Goal: Task Accomplishment & Management: Manage account settings

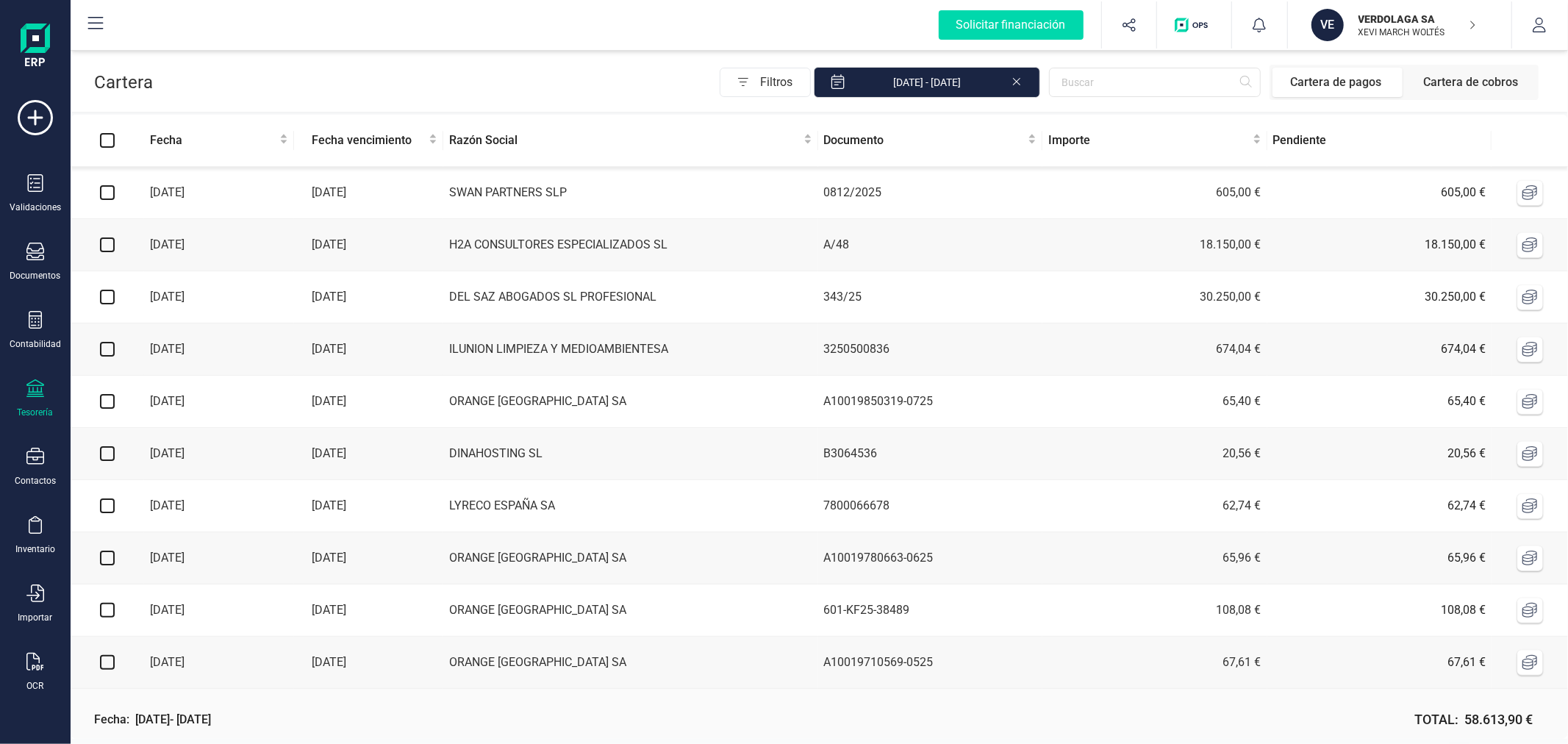
click at [1392, 44] on button "VE VERDOLAGA SA XEVI MARCH WOLTÉS" at bounding box center [1400, 25] width 188 height 47
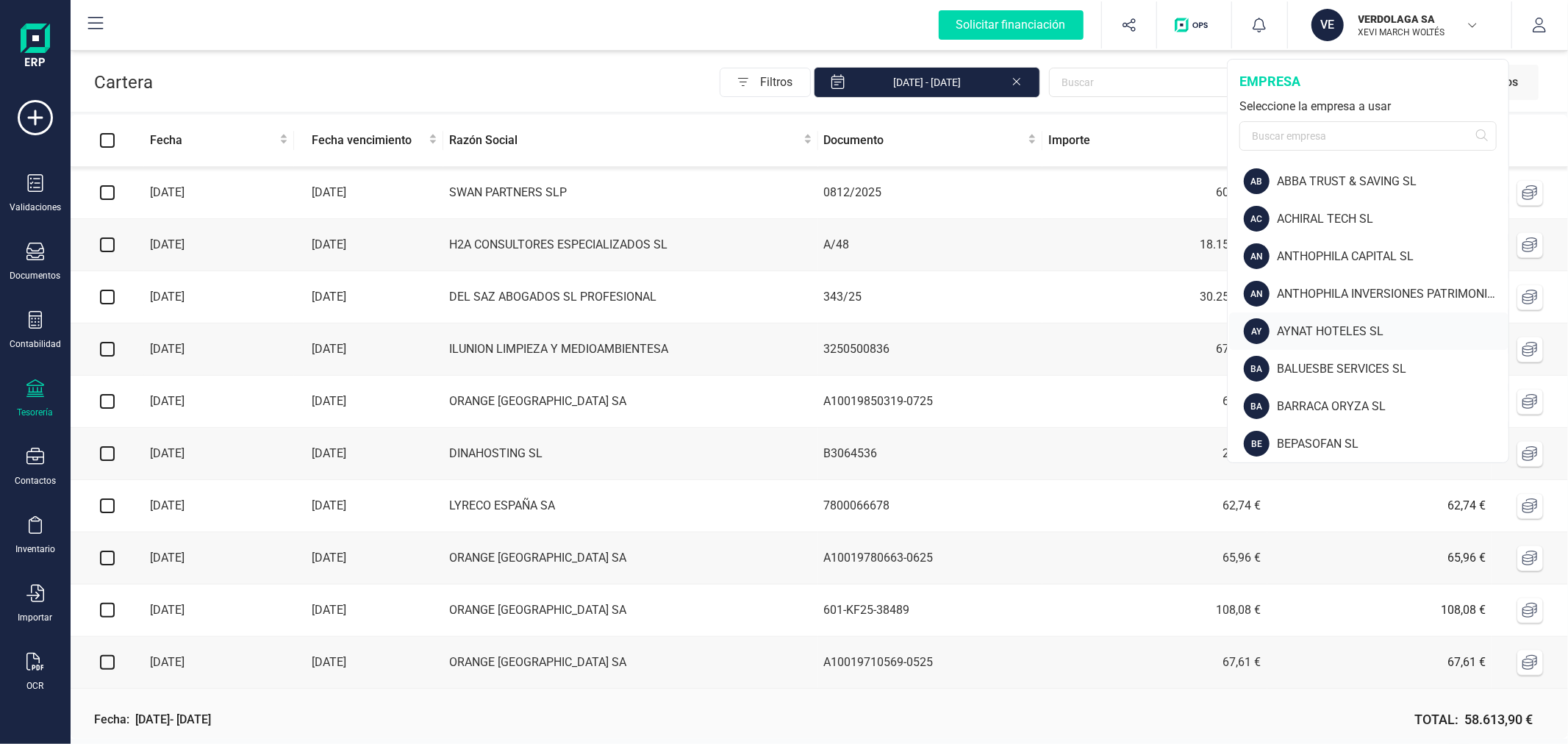
click at [1342, 331] on div "AYNAT HOTELES SL" at bounding box center [1392, 331] width 232 height 18
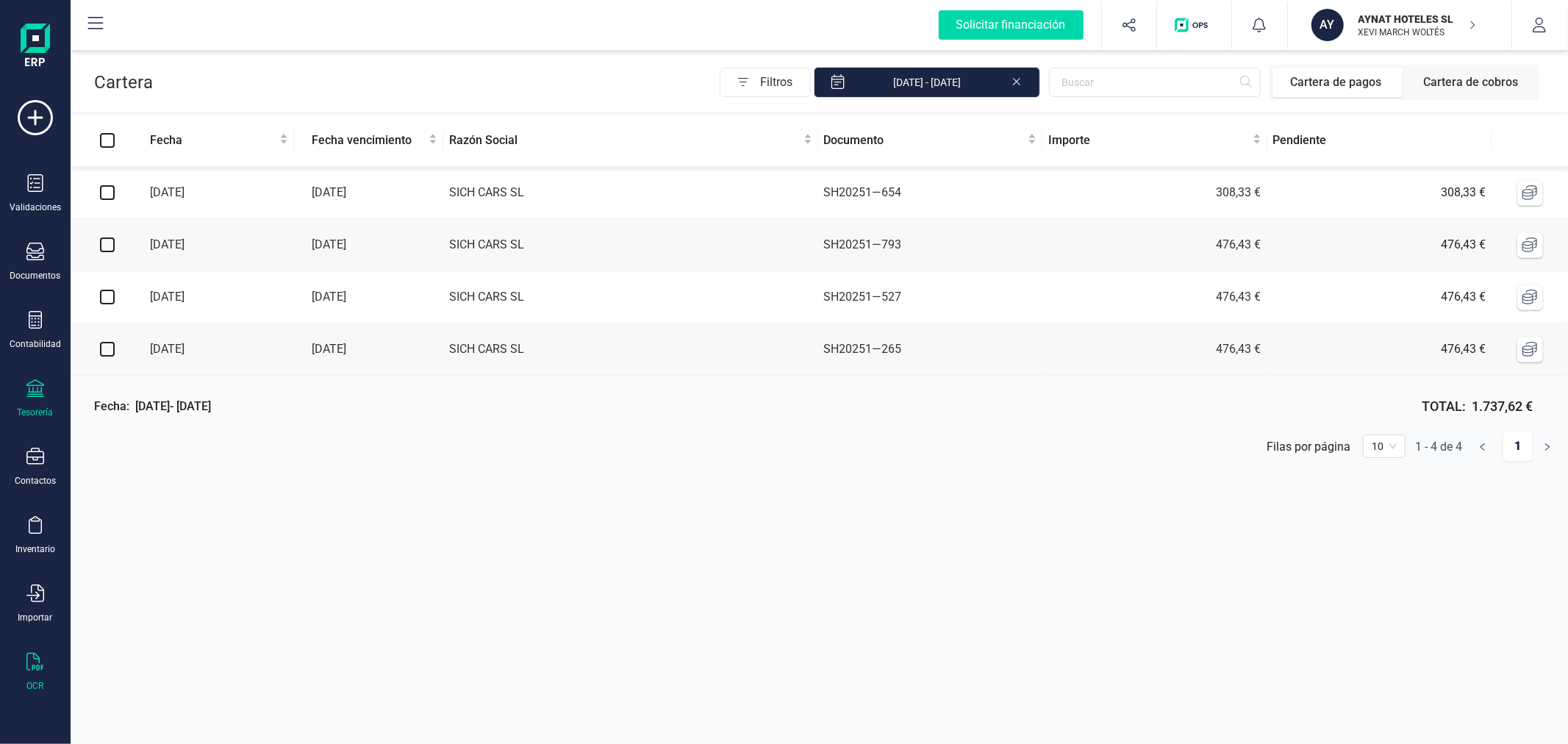
click at [31, 673] on div at bounding box center [35, 663] width 18 height 21
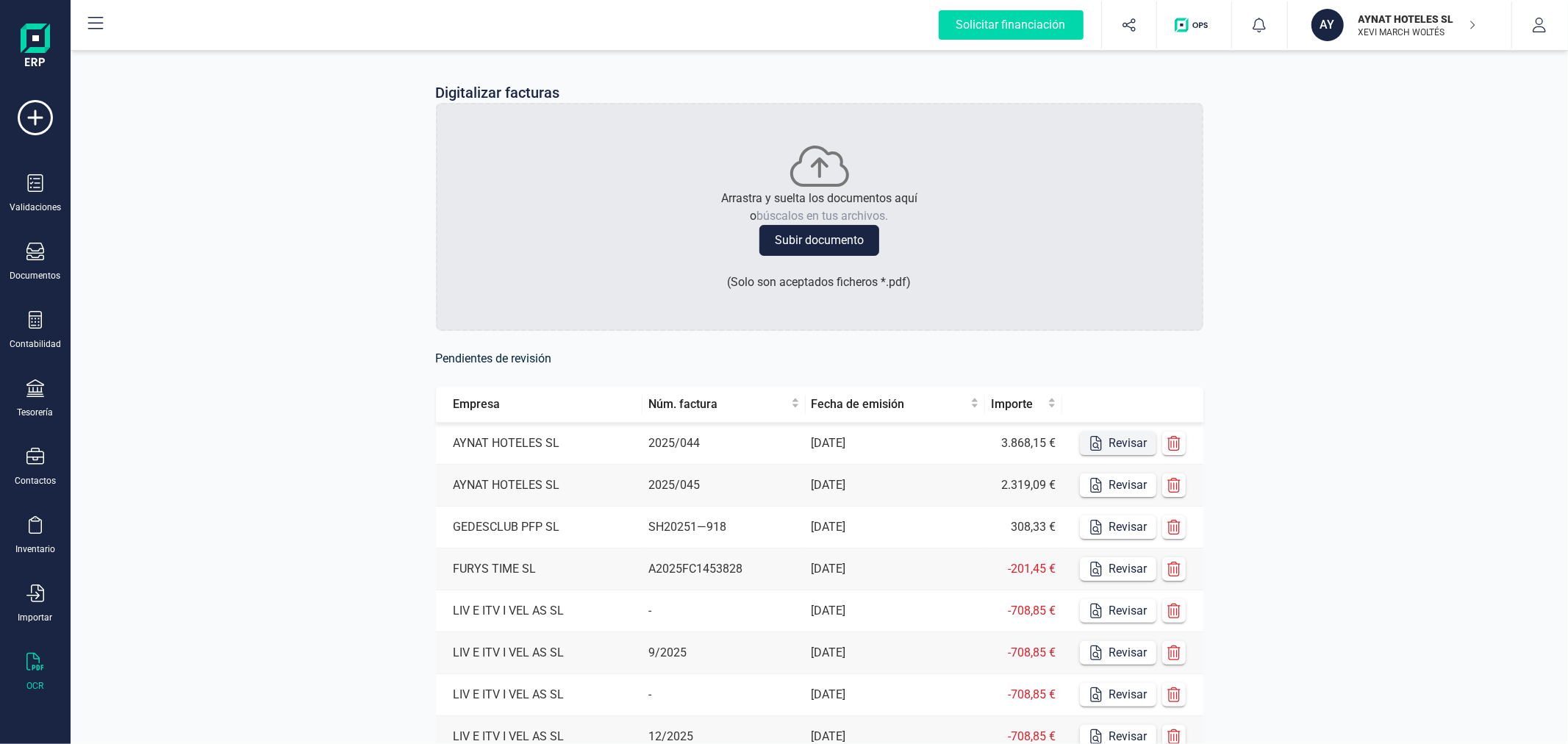
click at [1127, 448] on button "Revisar" at bounding box center [1118, 443] width 76 height 24
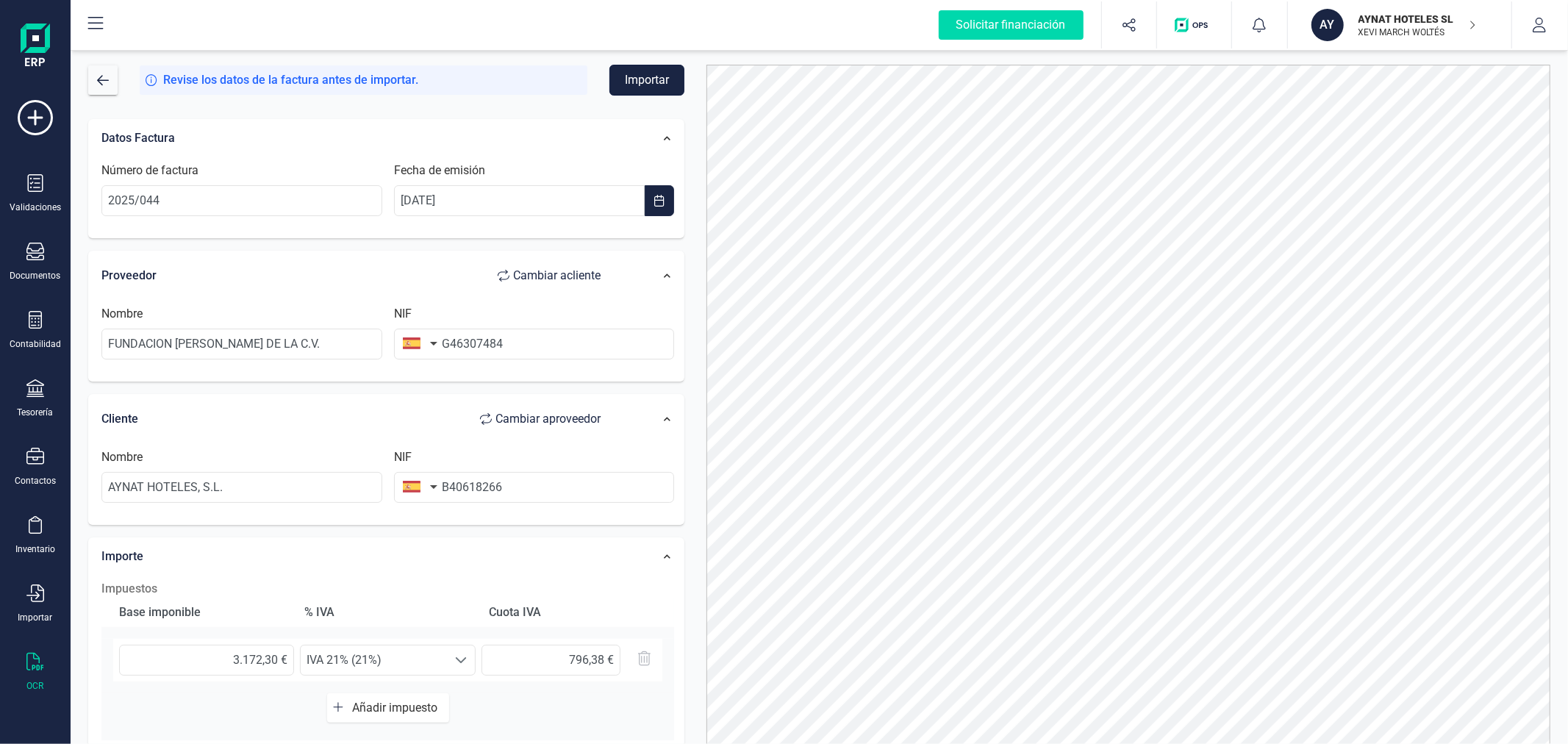
click at [643, 79] on button "Importar" at bounding box center [647, 80] width 75 height 31
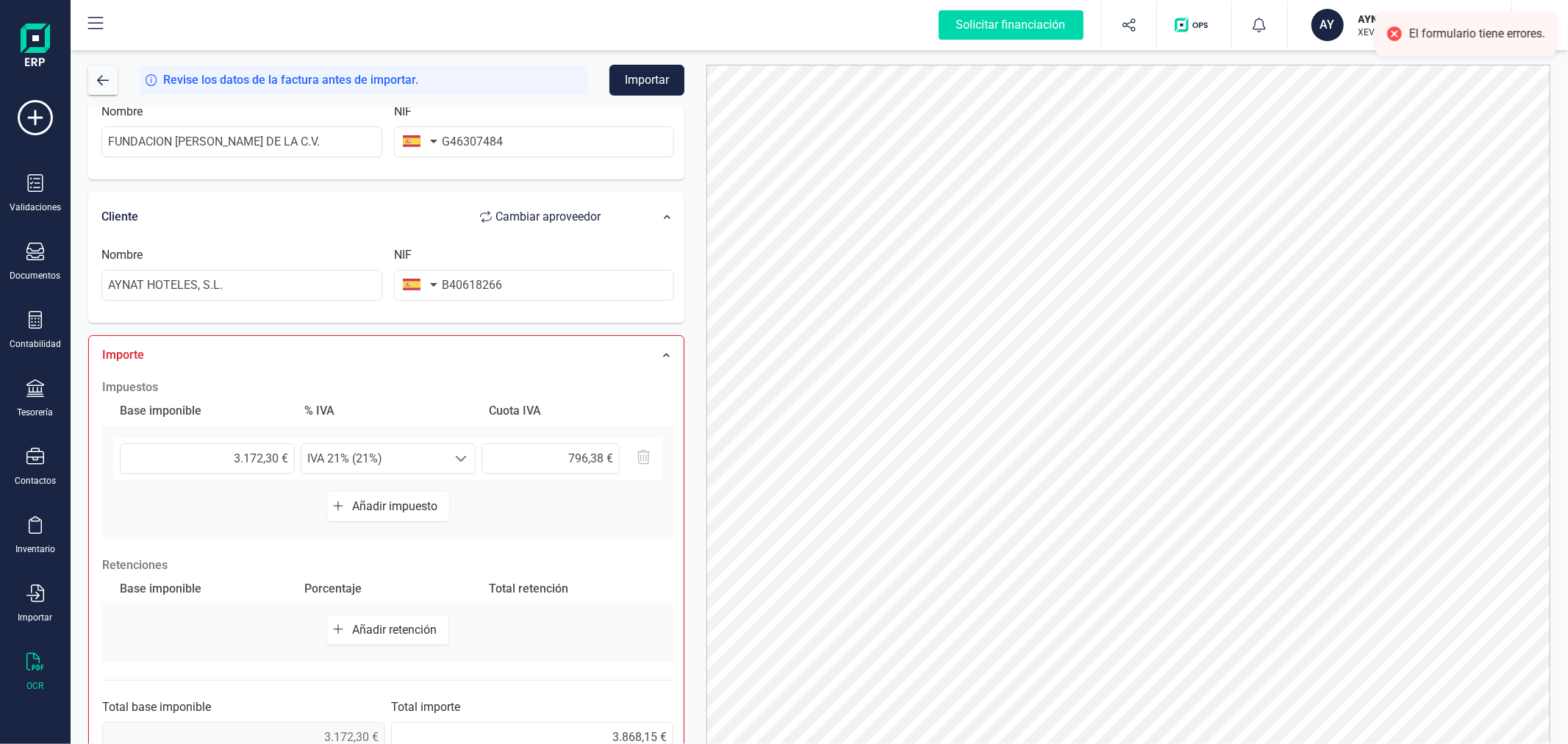
scroll to position [250, 0]
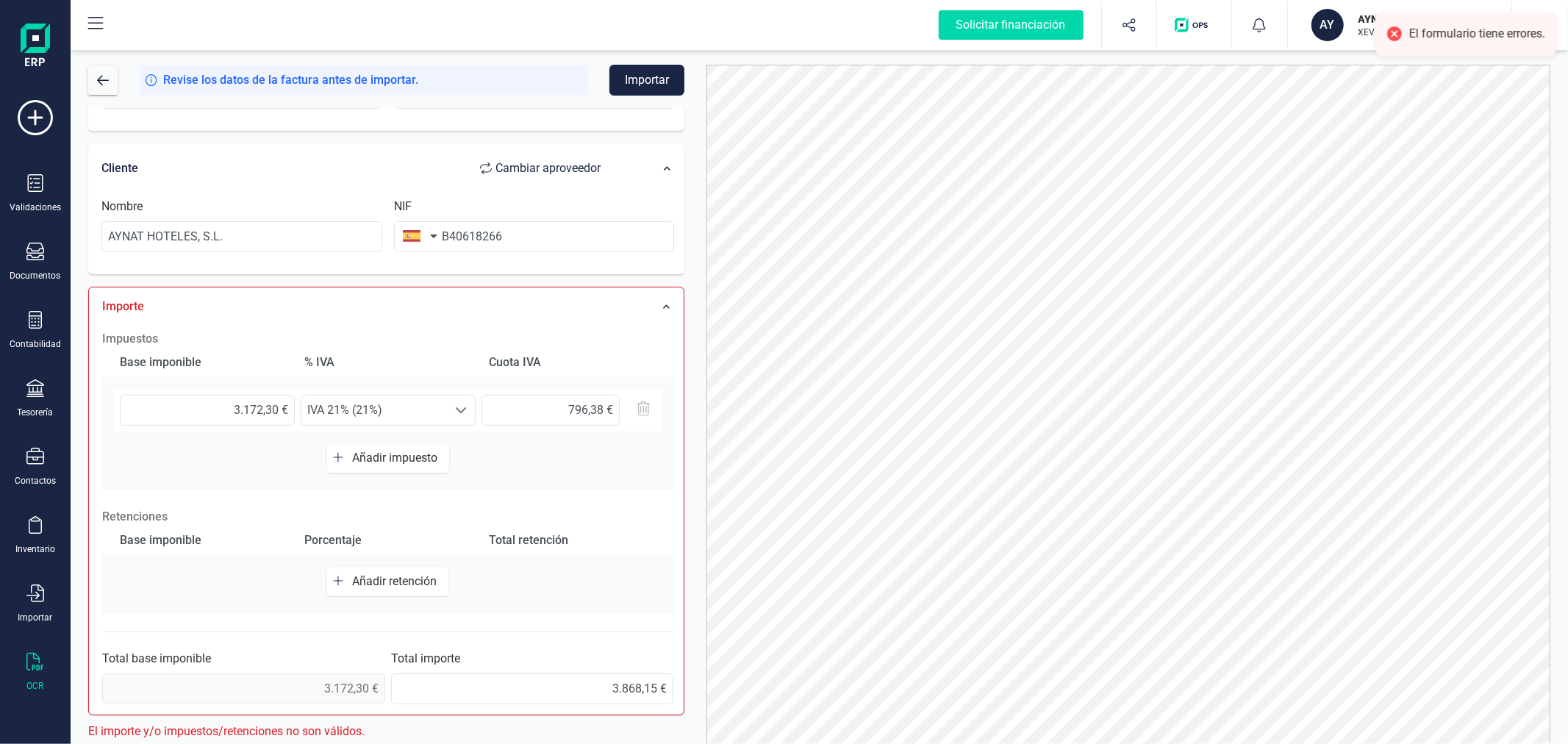
click at [413, 581] on span "Añadir retención" at bounding box center [397, 581] width 91 height 14
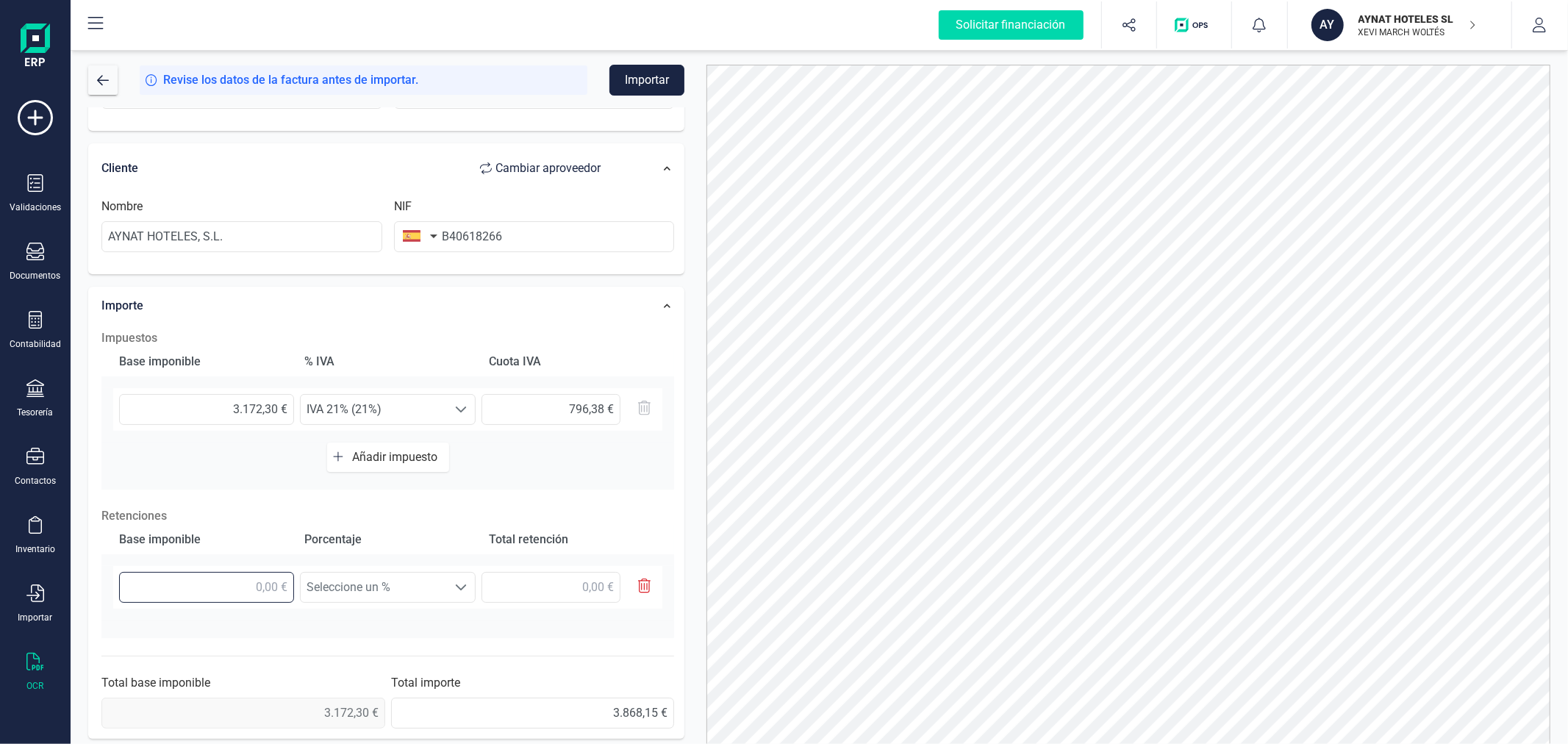
click at [182, 583] on input "text" at bounding box center [206, 587] width 175 height 31
type input "3.792,30 €"
click at [422, 593] on span "Seleccione un %" at bounding box center [374, 588] width 145 height 29
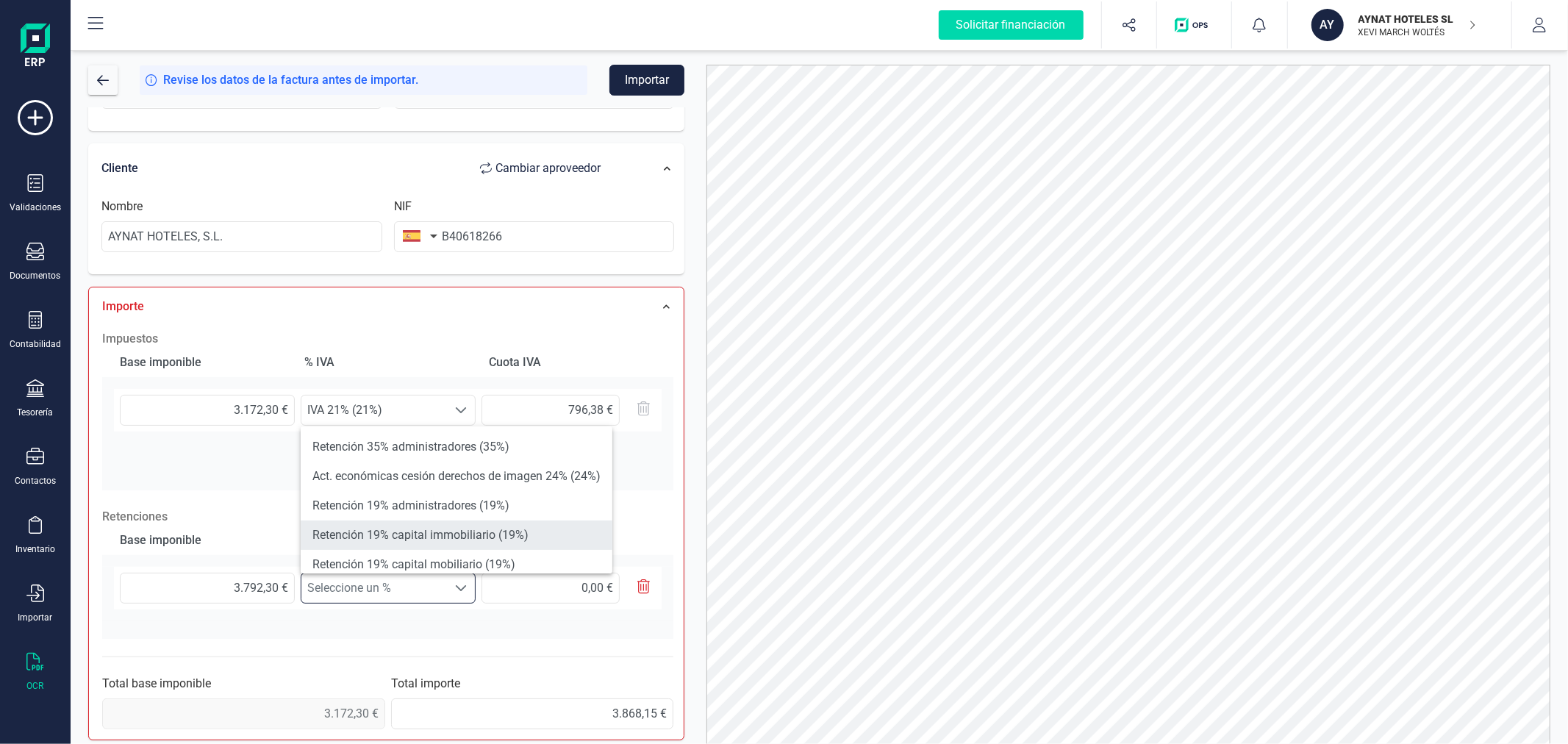
click at [463, 536] on li "Retención 19% capital immobiliario (19%)" at bounding box center [456, 535] width 312 height 29
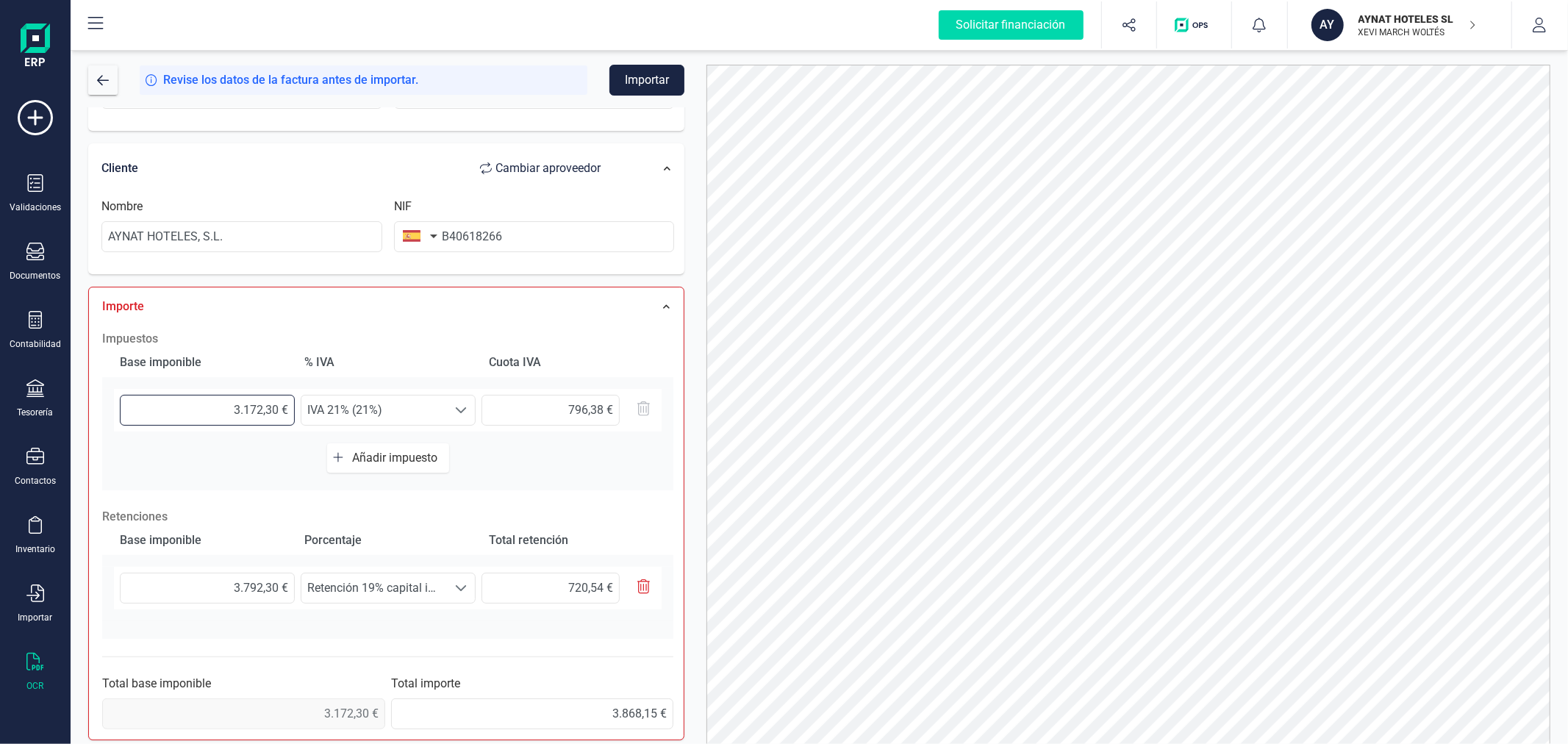
drag, startPoint x: 236, startPoint y: 410, endPoint x: 298, endPoint y: 407, distance: 62.1
click at [298, 407] on div "3.172,30 € Seleccione un % IVA 21% (21%) IVA 21% (21%) 796,38 €" at bounding box center [387, 410] width 548 height 43
type input "3,00 €"
type input "0,63 €"
type input "37,00 €"
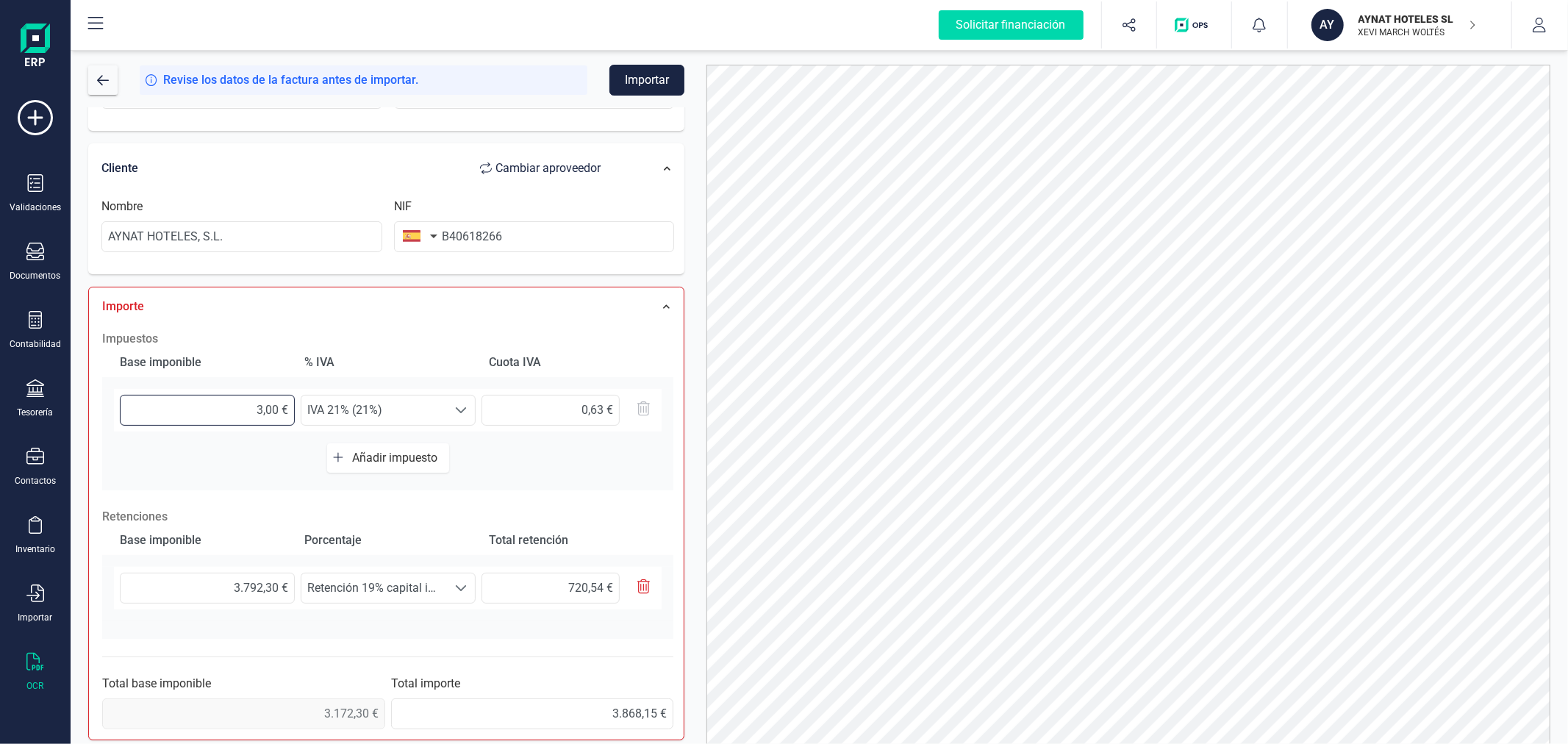
type input "7,77 €"
type input "379,00 €"
type input "79,59 €"
type input "3.792,00 €"
type input "796,32 €"
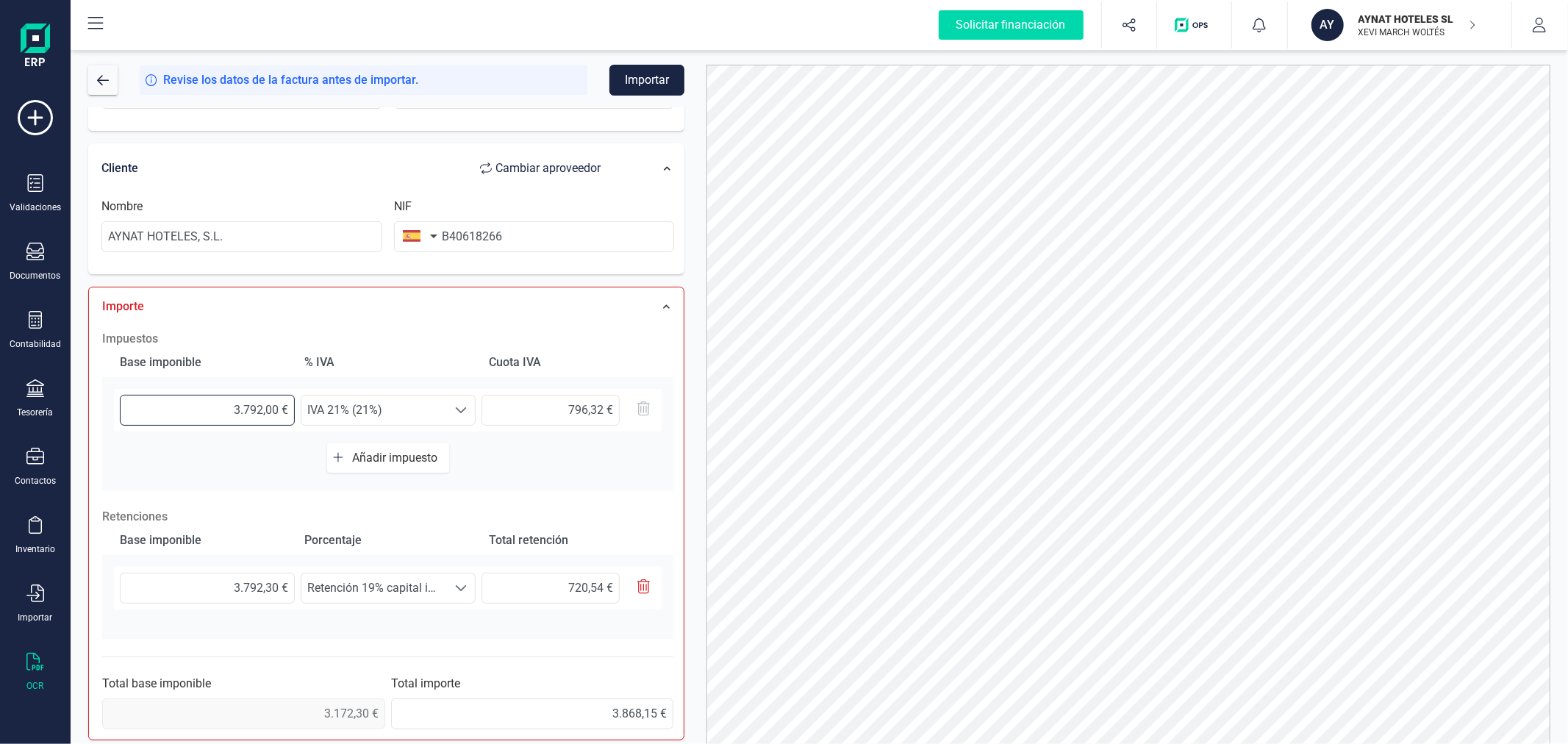
type input "3.792,30 €"
click at [699, 412] on div at bounding box center [1128, 418] width 866 height 706
click at [658, 78] on button "Importar" at bounding box center [647, 80] width 75 height 31
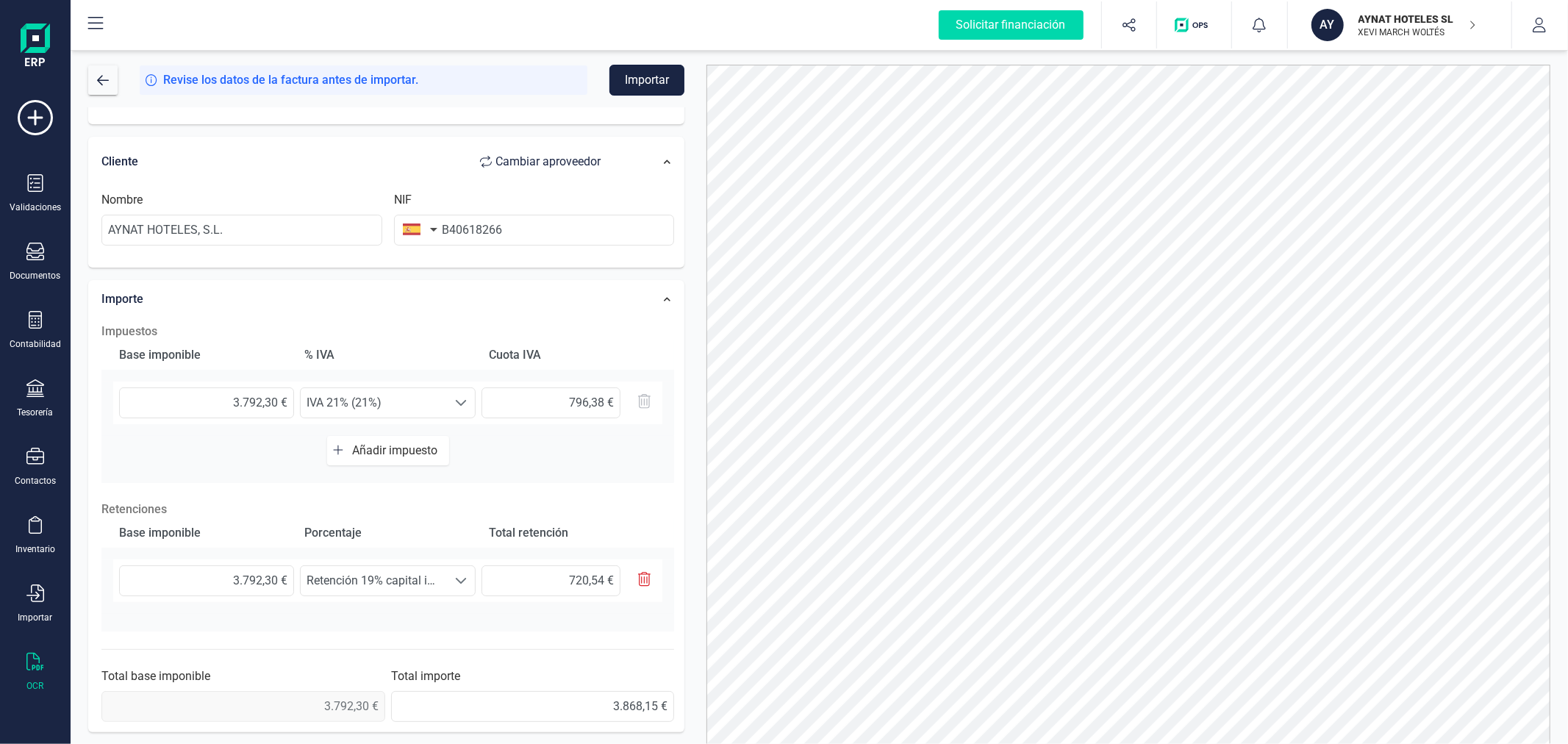
click at [640, 81] on button "Importar" at bounding box center [647, 80] width 75 height 31
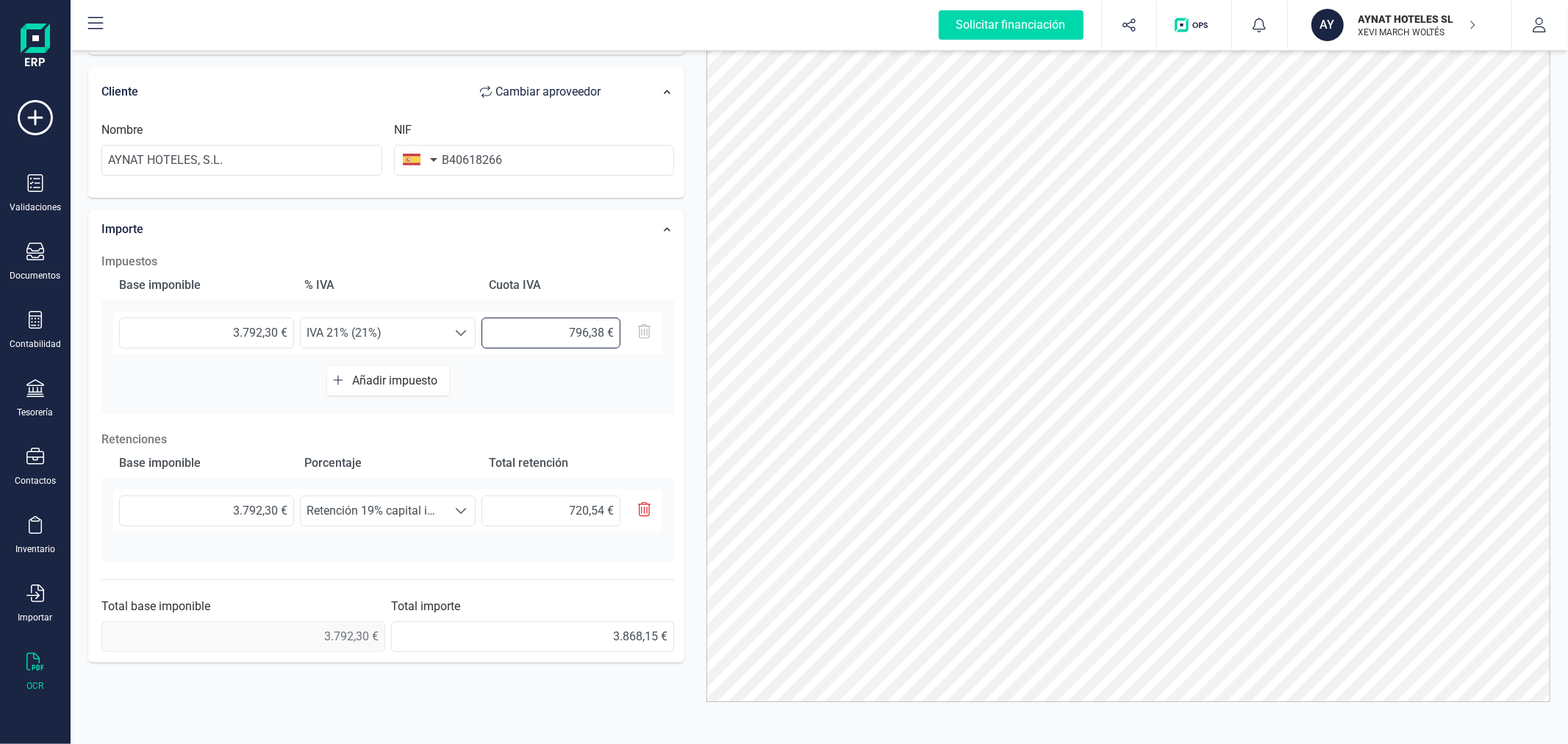
drag, startPoint x: 555, startPoint y: 331, endPoint x: 704, endPoint y: 329, distance: 149.0
click at [1, 334] on div "Solicitar financiación Validaciones Documentos Documentos Presupuestos Pedidos …" at bounding box center [784, 372] width 1568 height 744
type input "796,38 €"
drag, startPoint x: 563, startPoint y: 503, endPoint x: 627, endPoint y: 501, distance: 64.0
click at [627, 501] on div at bounding box center [568, 511] width 175 height 31
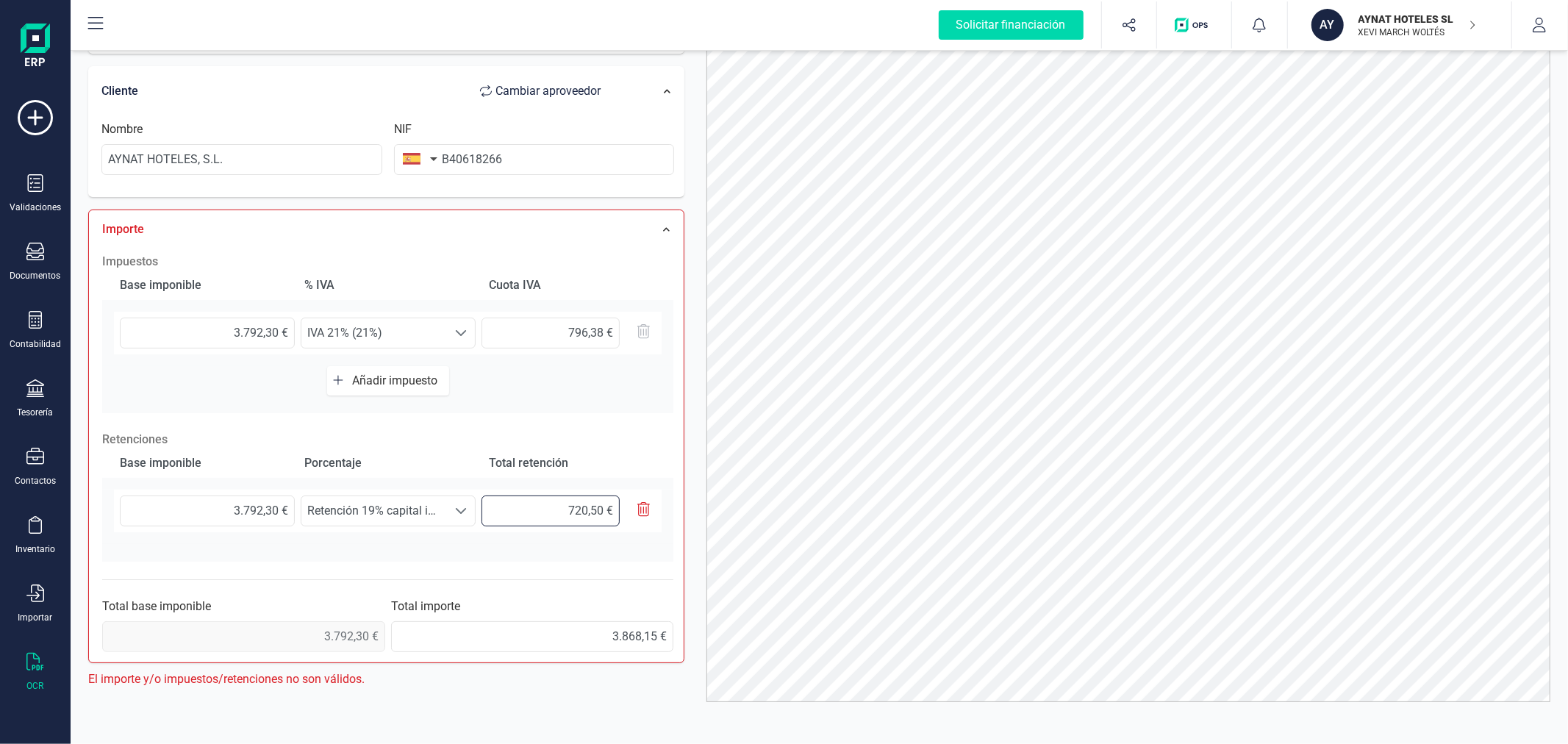
type input "720,54 €"
click at [696, 359] on div at bounding box center [1128, 348] width 866 height 706
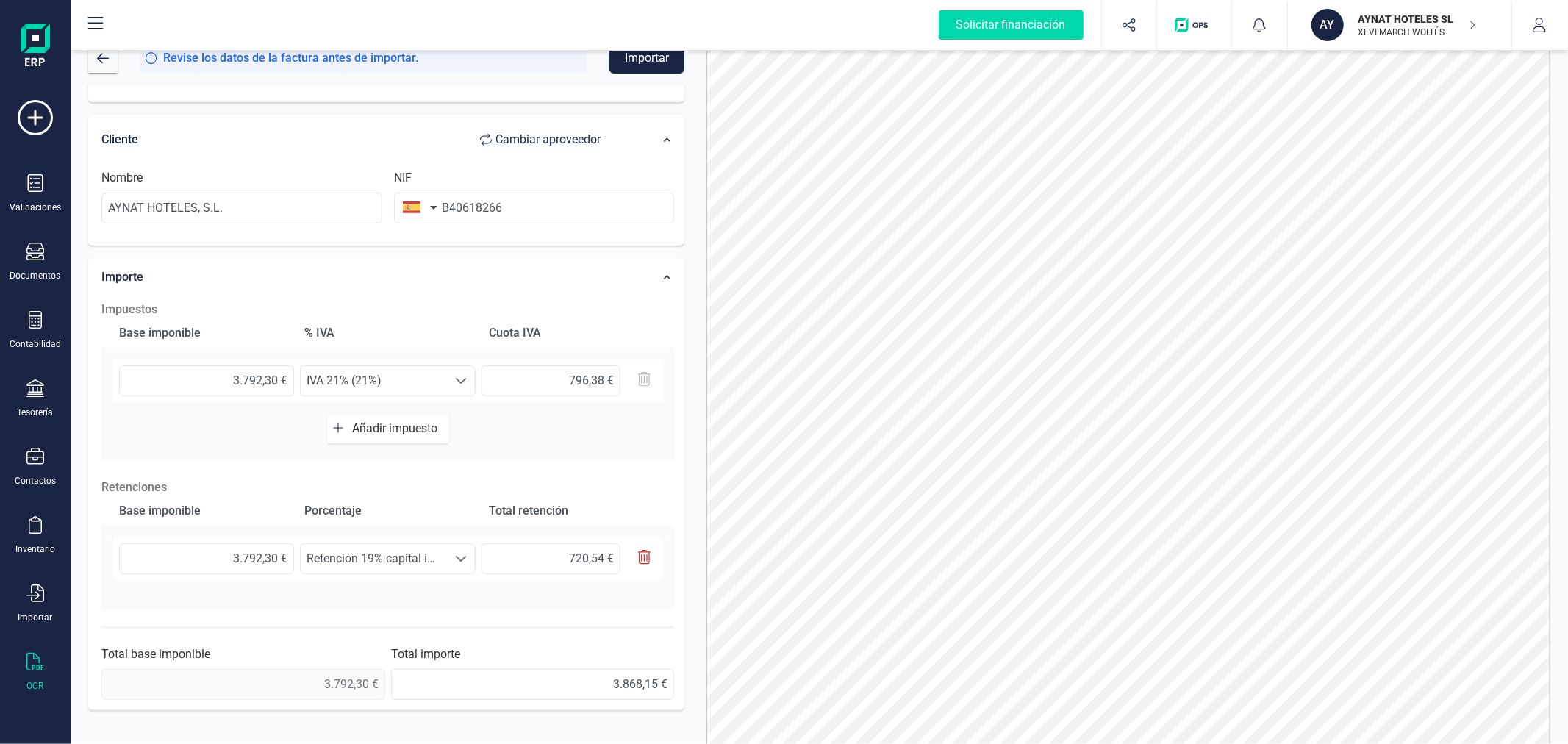
scroll to position [0, 0]
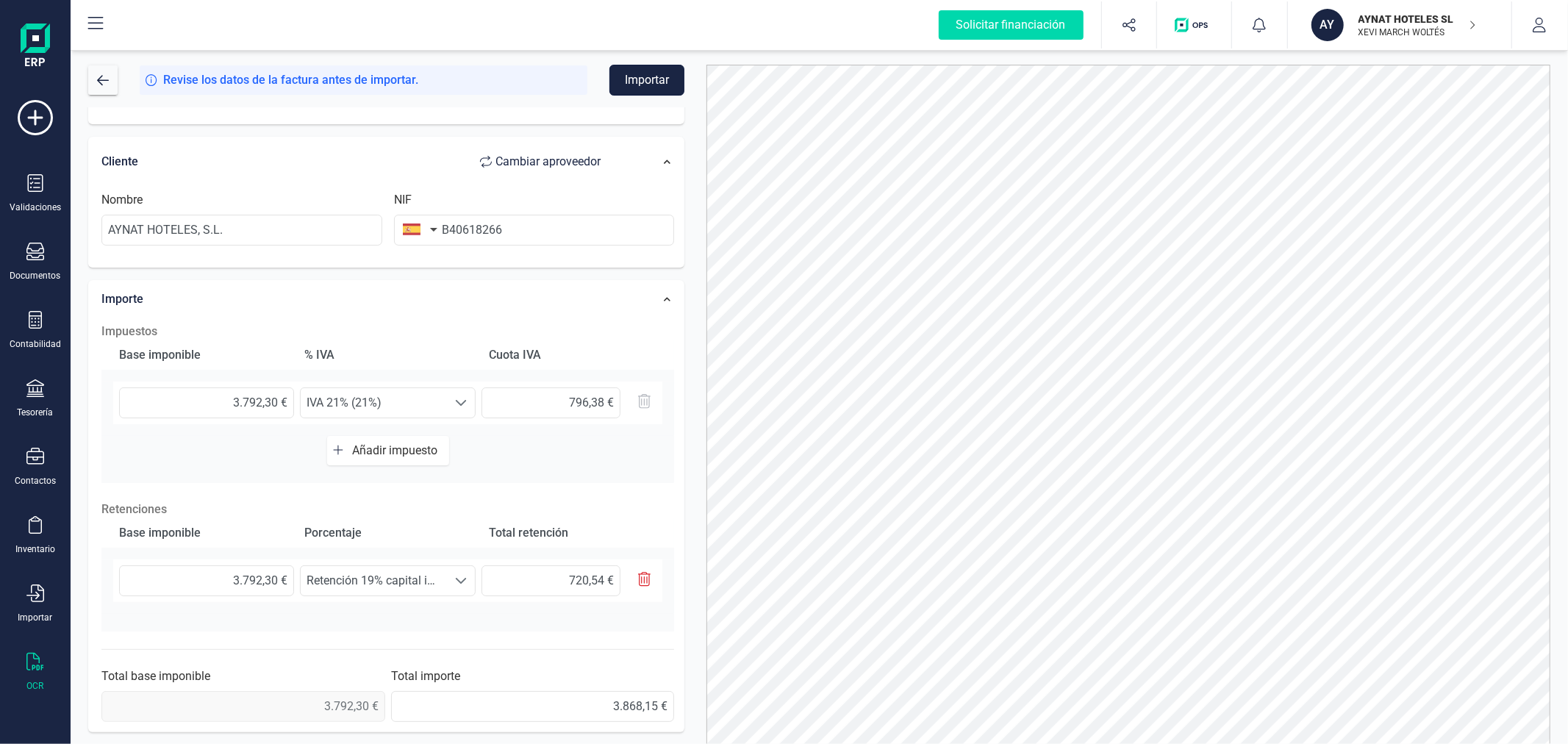
click at [643, 77] on button "Importar" at bounding box center [647, 80] width 75 height 31
click at [428, 585] on span "Retención 19% capital immobiliario (19%)" at bounding box center [373, 580] width 146 height 29
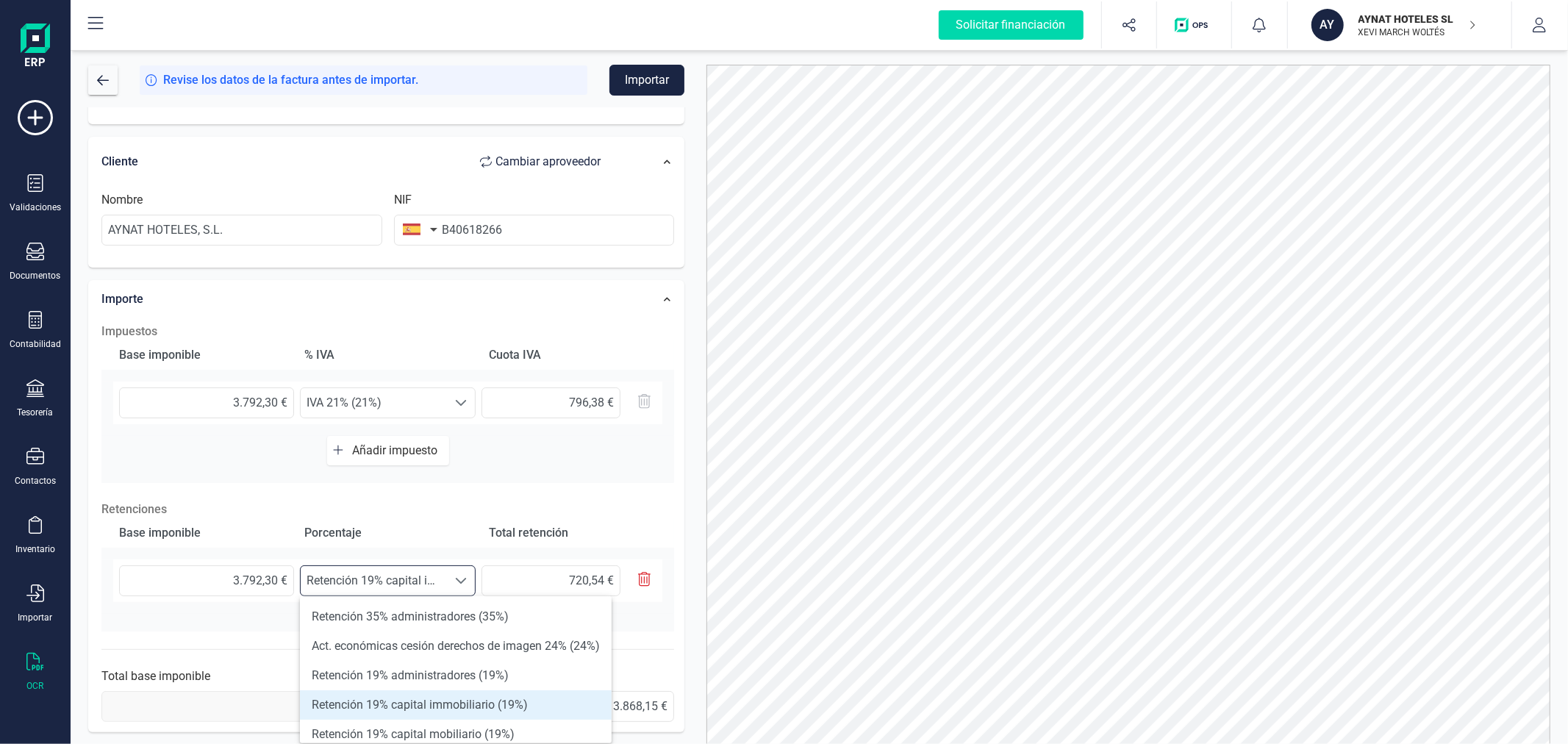
click at [525, 698] on li "Retención 19% capital immobiliario (19%)" at bounding box center [455, 705] width 312 height 29
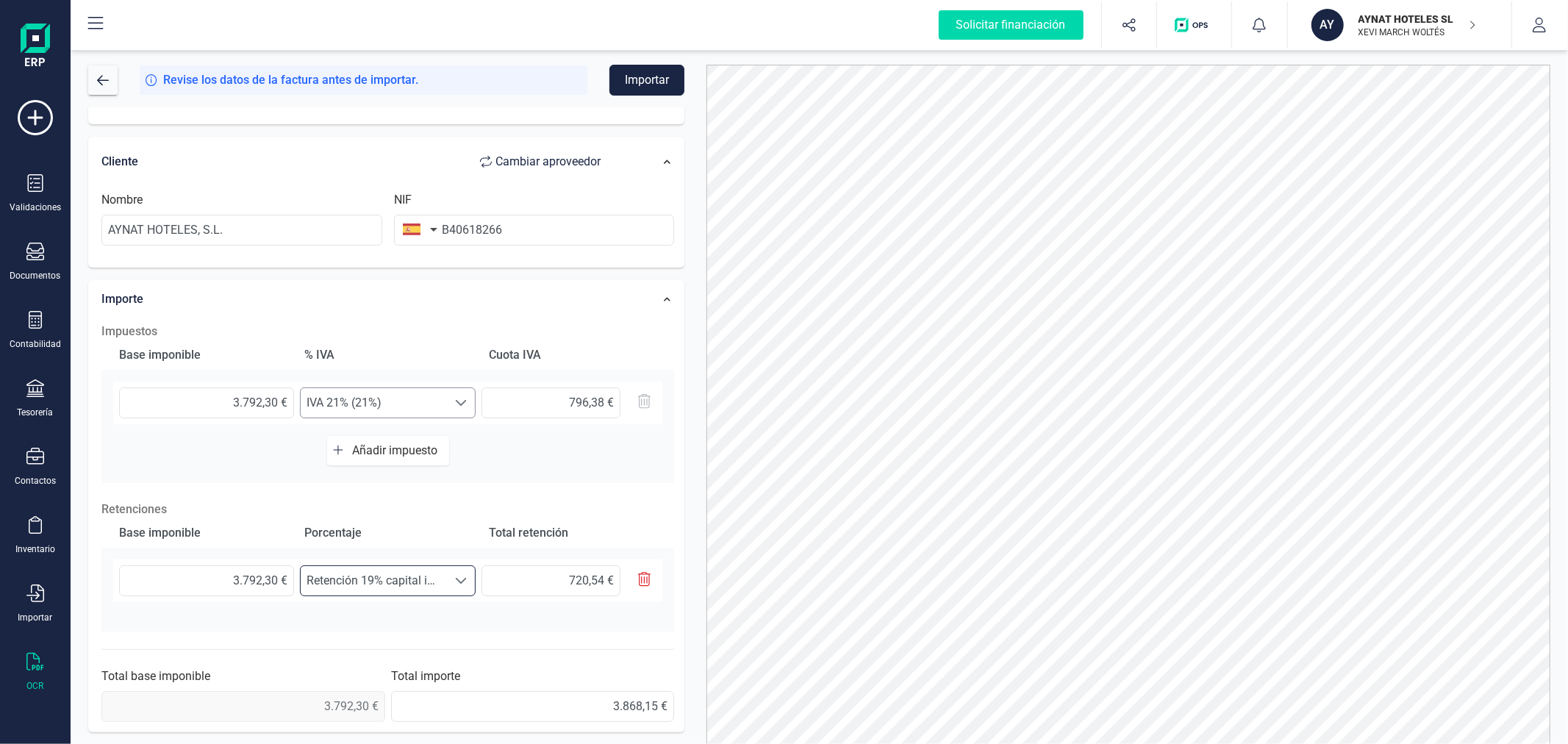
click at [421, 397] on span "IVA 21% (21%)" at bounding box center [373, 402] width 146 height 29
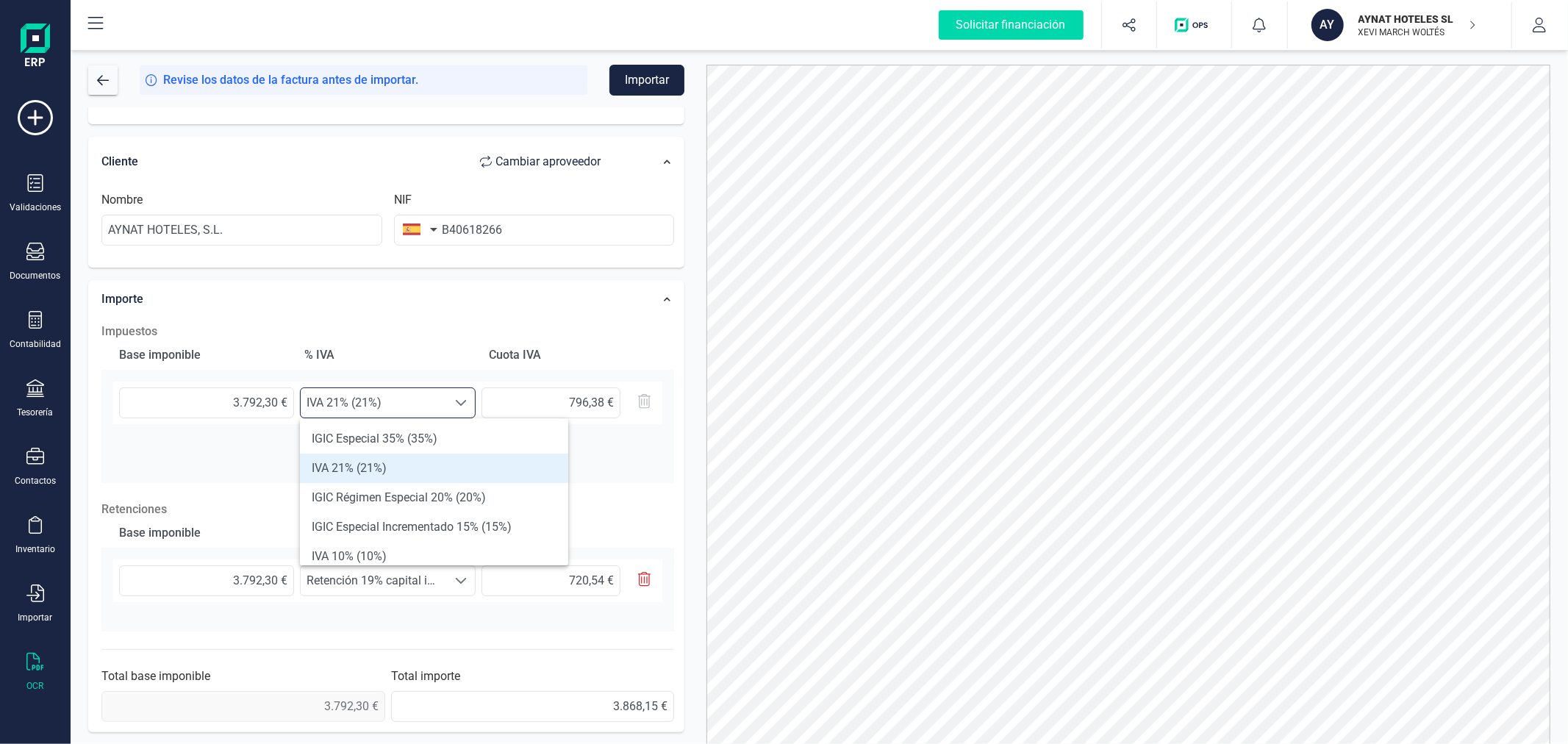
click at [425, 461] on li "IVA 21% (21%)" at bounding box center [434, 468] width 268 height 29
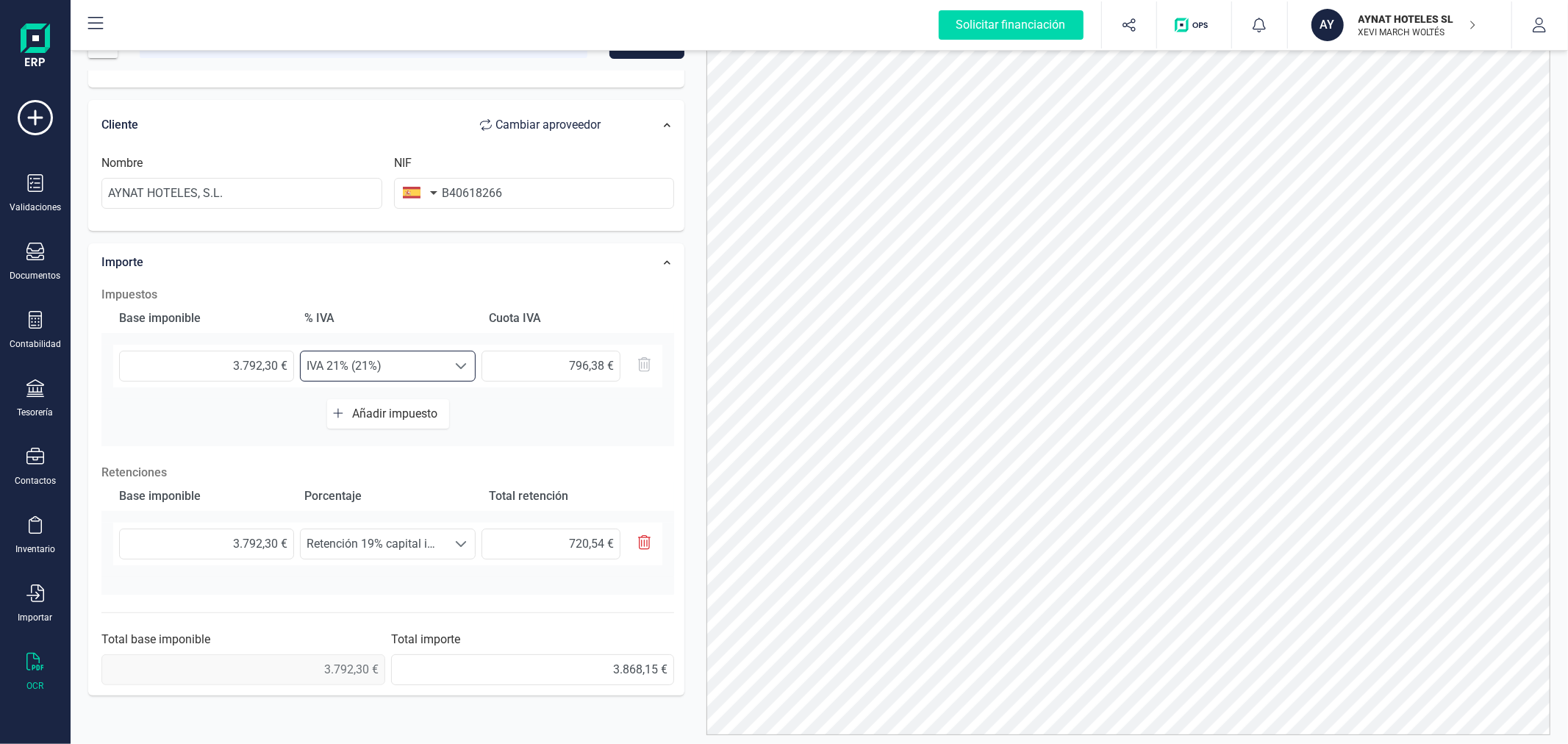
scroll to position [70, 0]
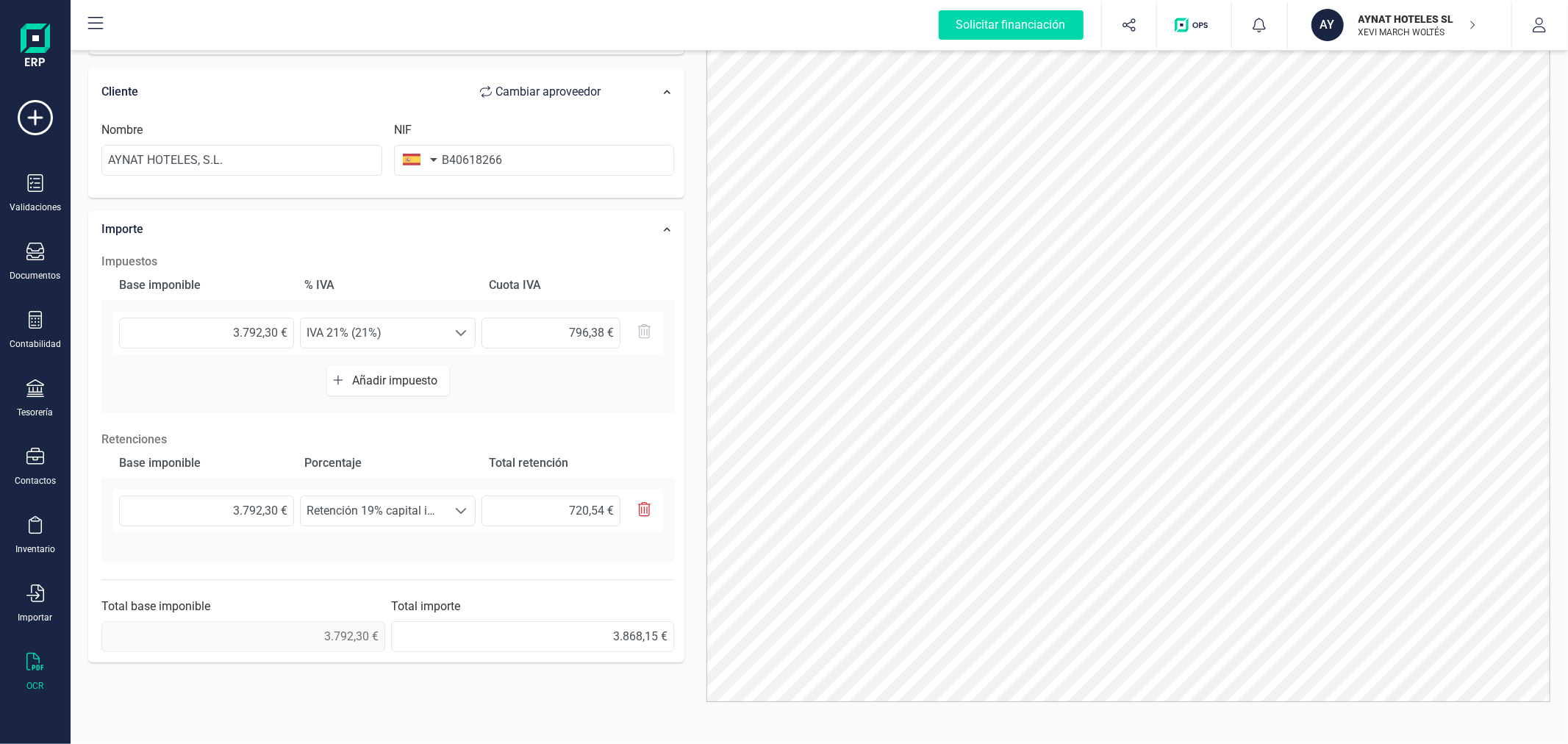
click at [696, 275] on div at bounding box center [1128, 348] width 866 height 706
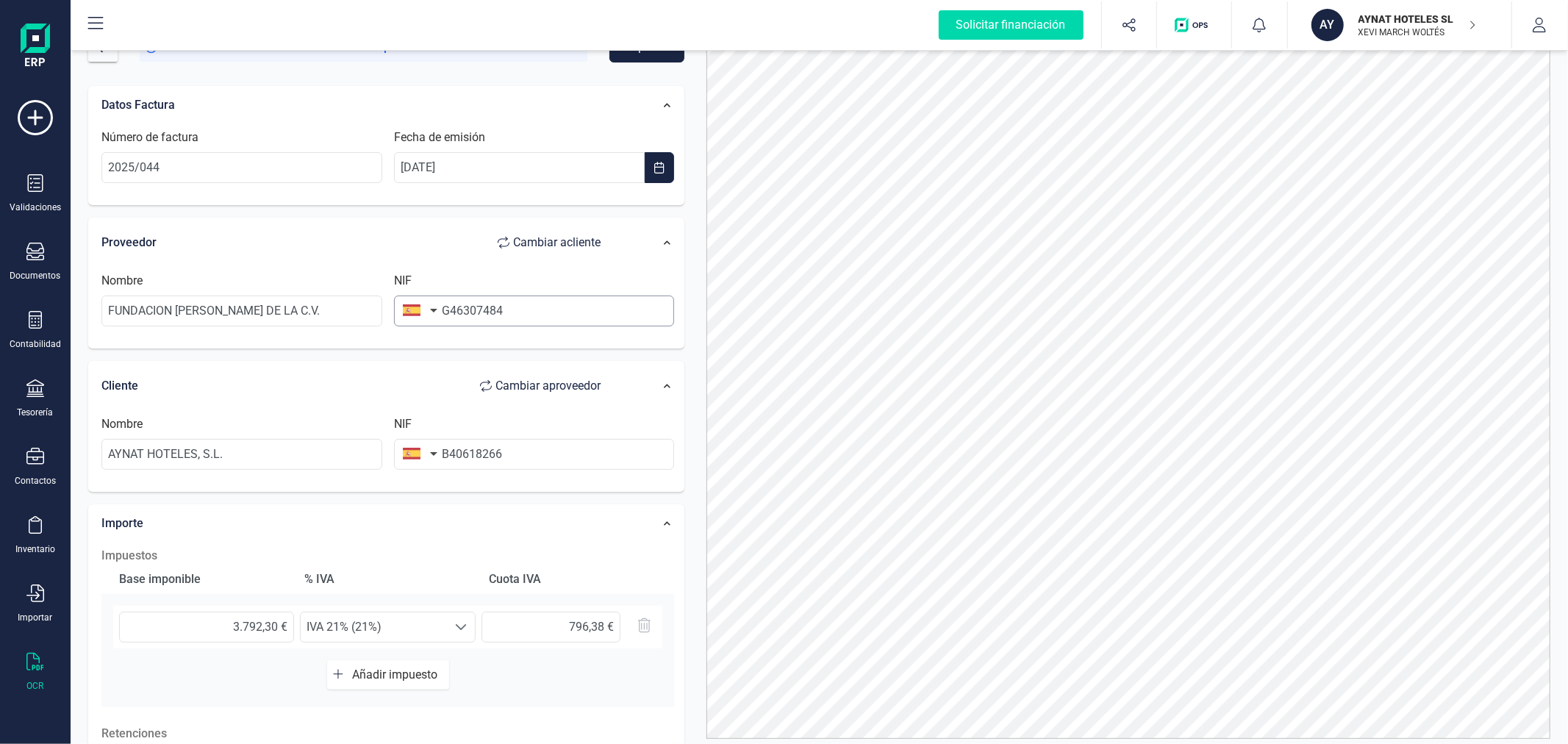
scroll to position [0, 0]
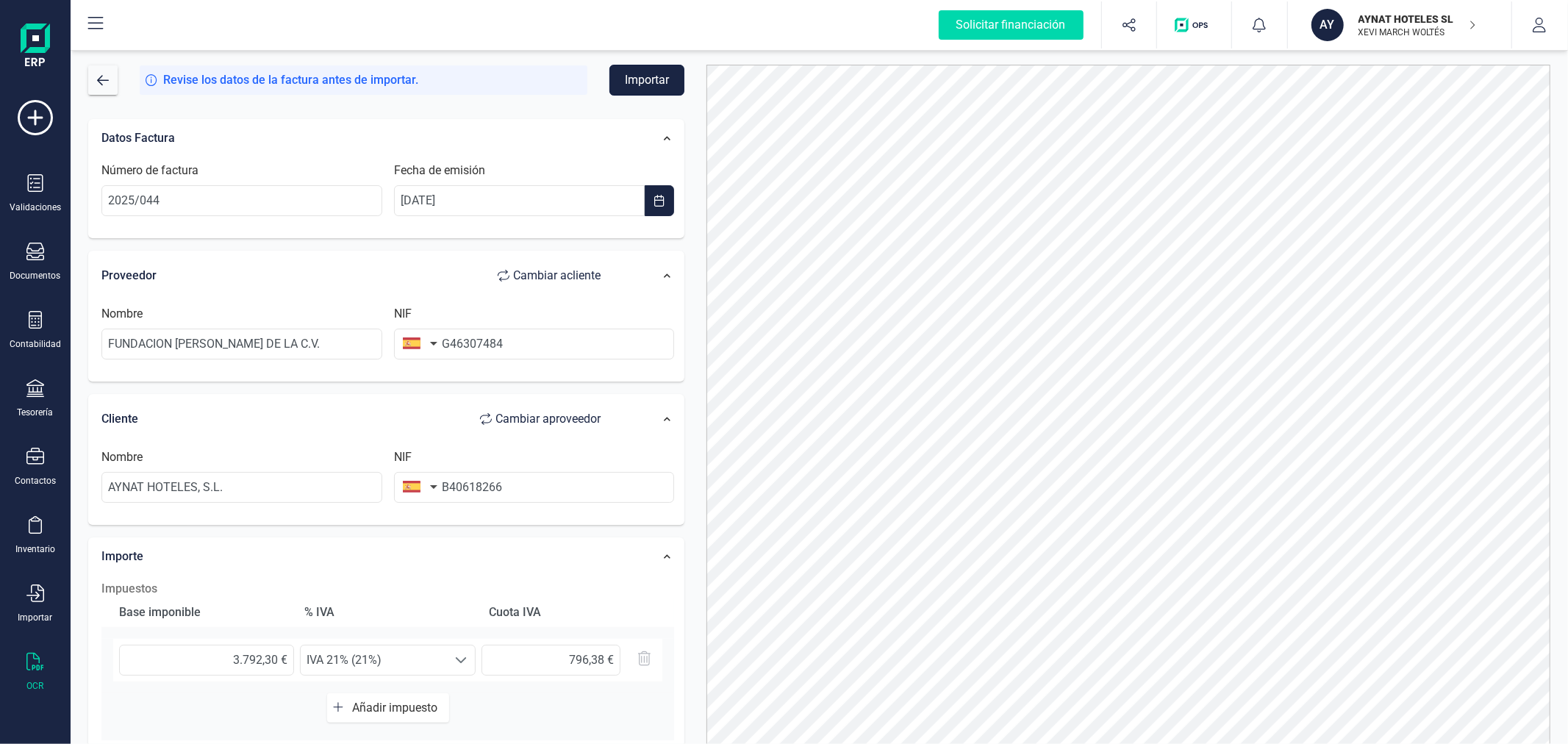
click at [650, 79] on button "Importar" at bounding box center [647, 80] width 75 height 31
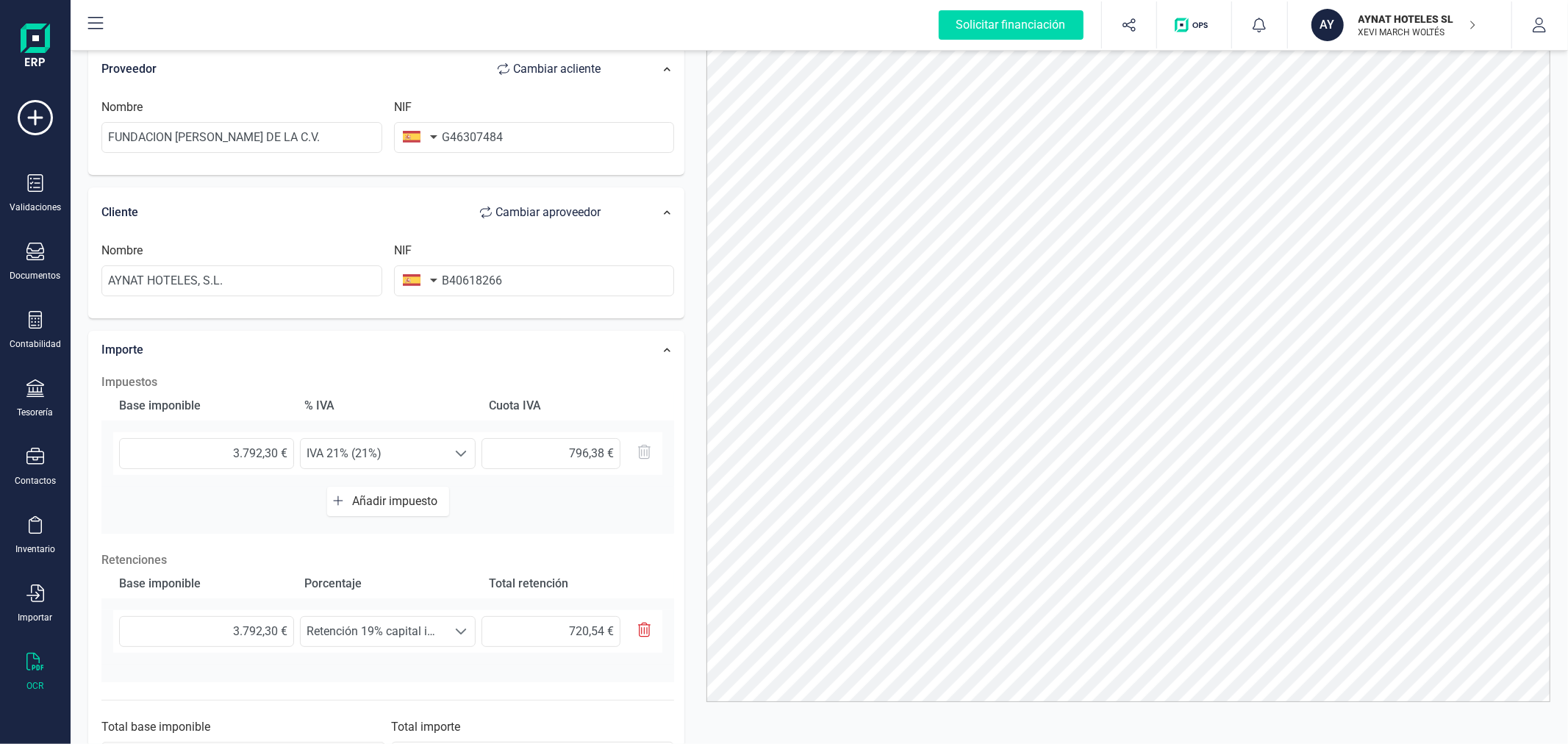
scroll to position [163, 0]
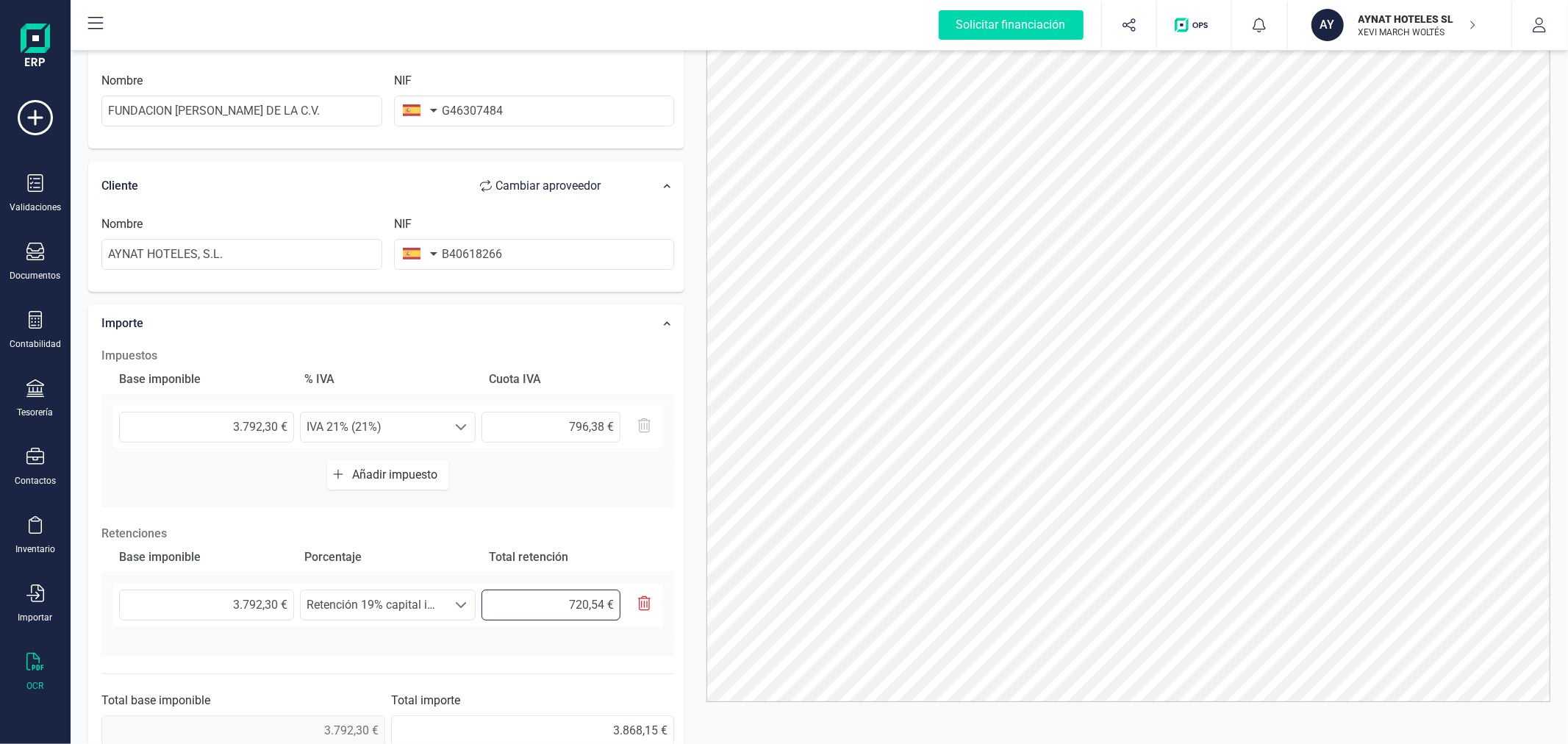
drag, startPoint x: 597, startPoint y: 603, endPoint x: 590, endPoint y: 607, distance: 8.1
click at [590, 607] on input "720,54 €" at bounding box center [550, 605] width 139 height 31
click at [603, 427] on input "796,38 €" at bounding box center [550, 427] width 139 height 31
click at [692, 392] on div "Datos Factura Número de factura 2025/044 Fecha de emisión [DATE] Proveedor Camb…" at bounding box center [386, 328] width 619 height 908
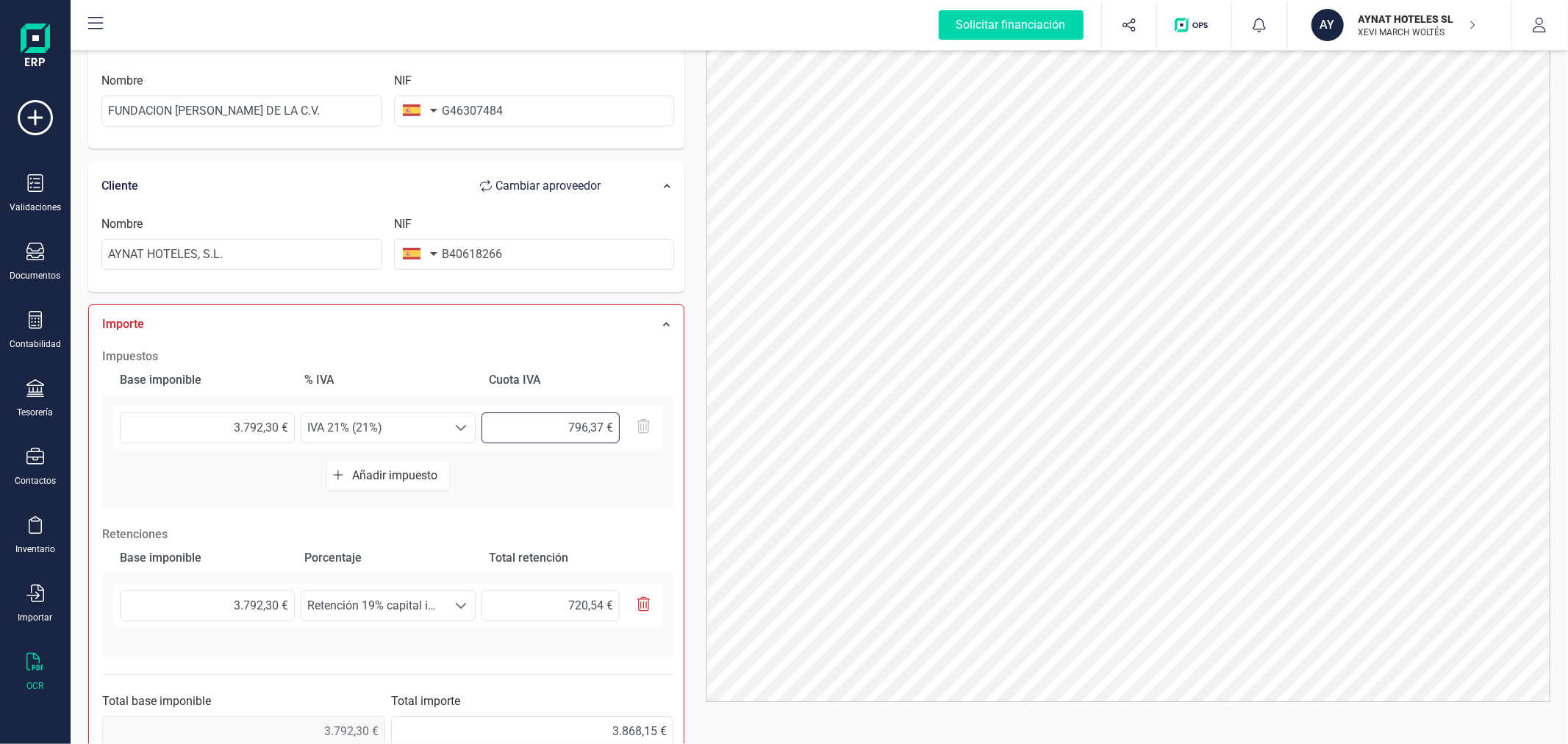
click at [602, 424] on input "796,37 €" at bounding box center [550, 428] width 138 height 31
click at [686, 383] on div "Datos Factura Número de factura 2025/044 Fecha de emisión [DATE] Proveedor Camb…" at bounding box center [386, 319] width 619 height 890
click at [602, 424] on input "796,38 €" at bounding box center [550, 427] width 139 height 31
type input "796,39 €"
click at [692, 393] on div "Datos Factura Número de factura 2025/044 Fecha de emisión [DATE] Proveedor Camb…" at bounding box center [386, 319] width 619 height 890
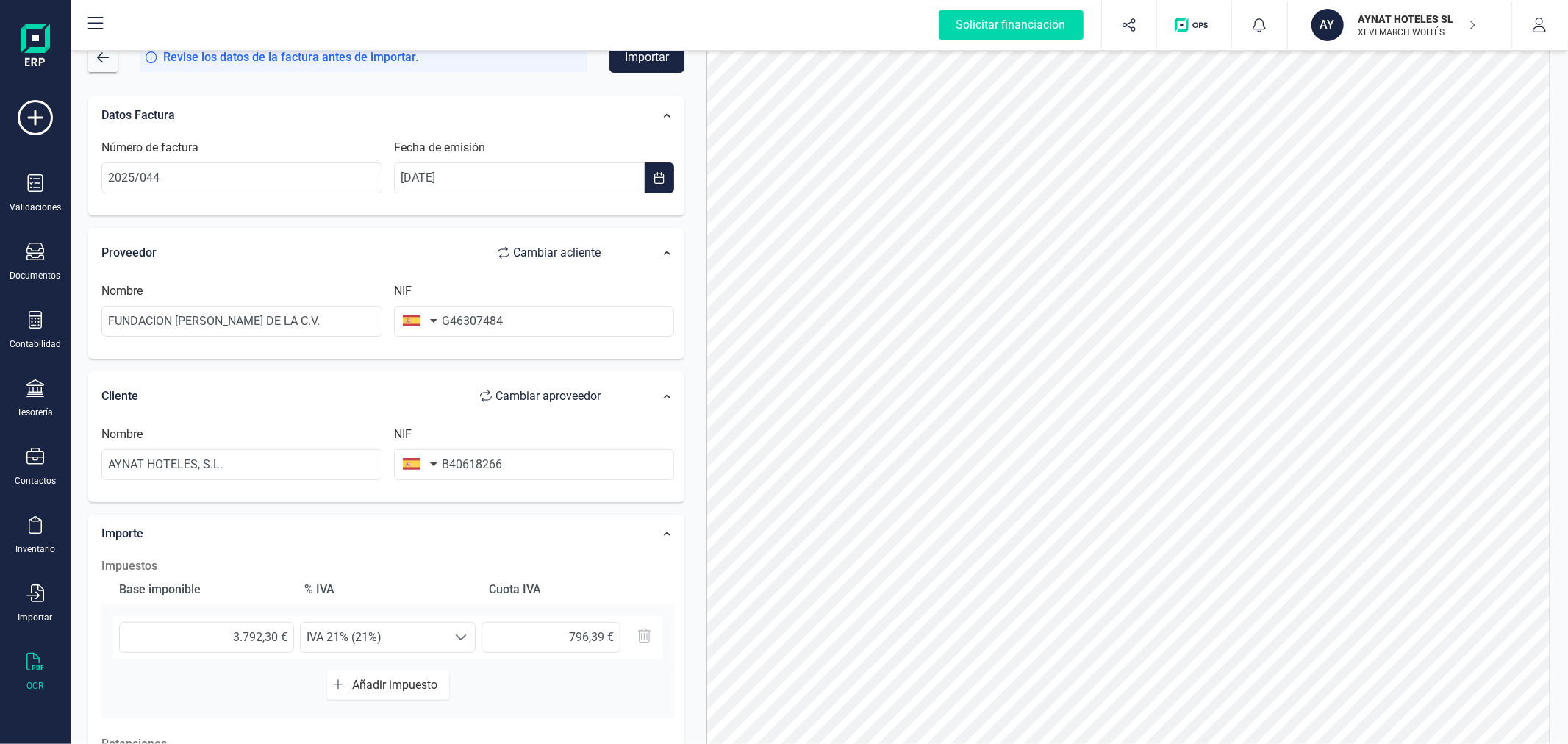
scroll to position [0, 0]
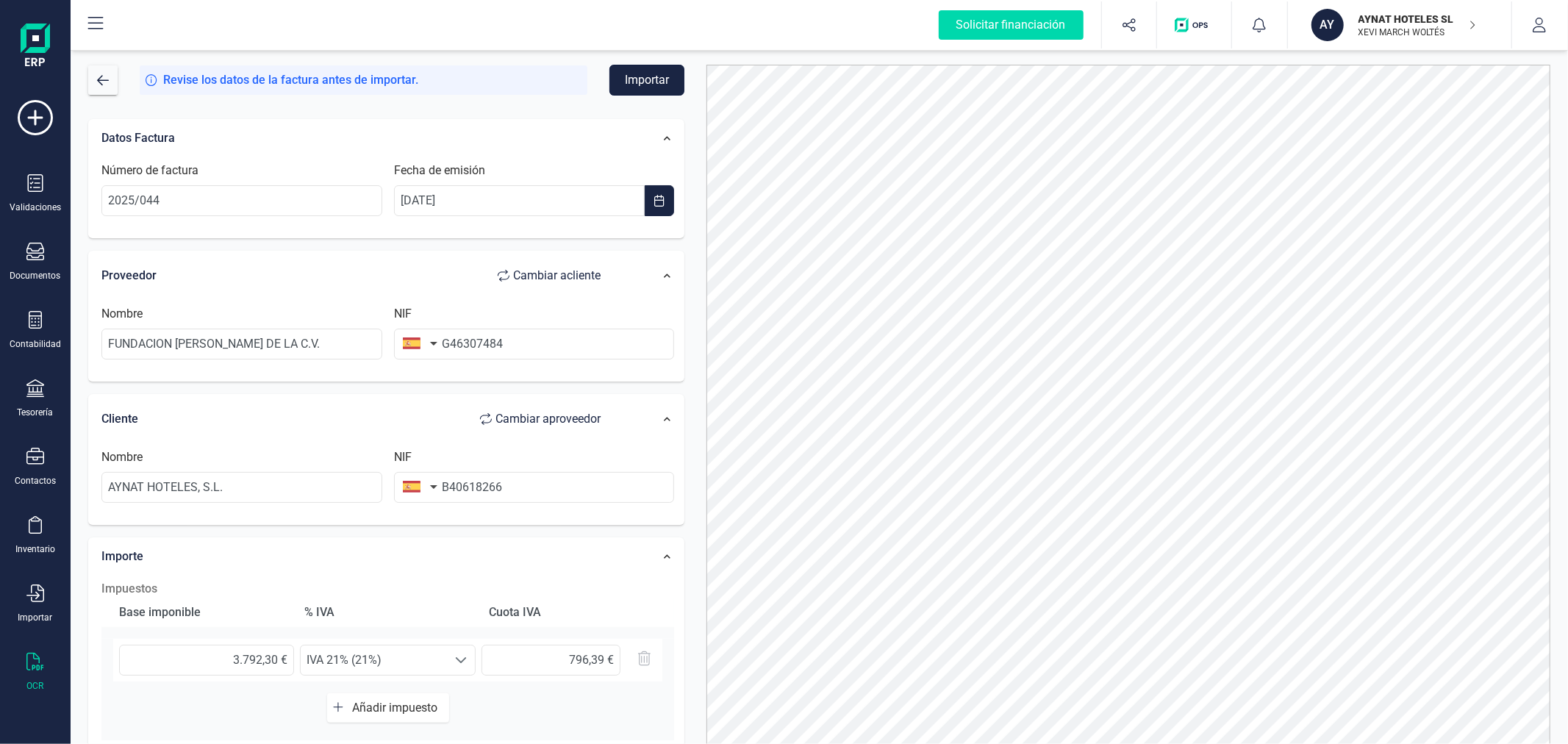
click at [662, 81] on button "Importar" at bounding box center [647, 80] width 75 height 31
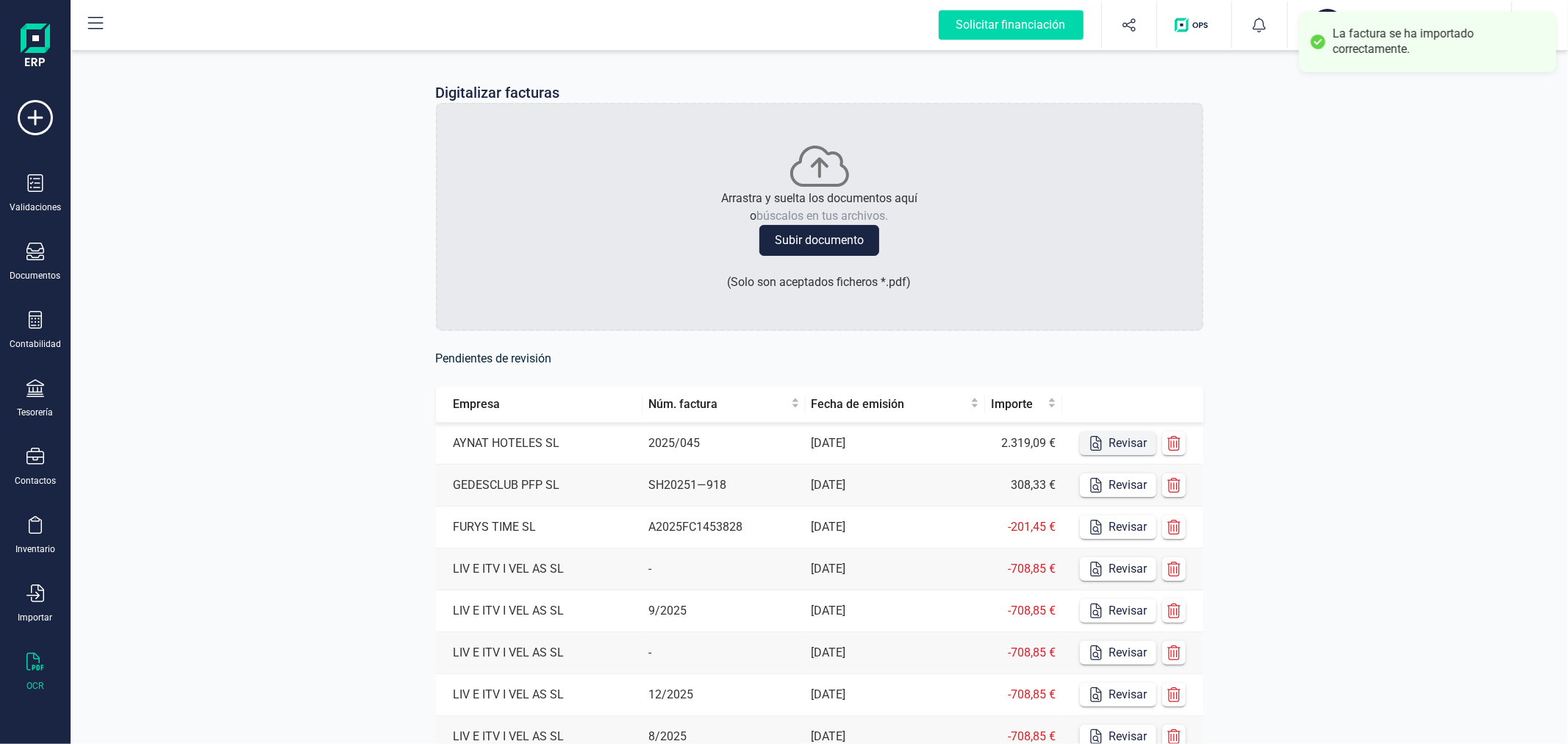
click at [1113, 442] on button "Revisar" at bounding box center [1118, 443] width 76 height 24
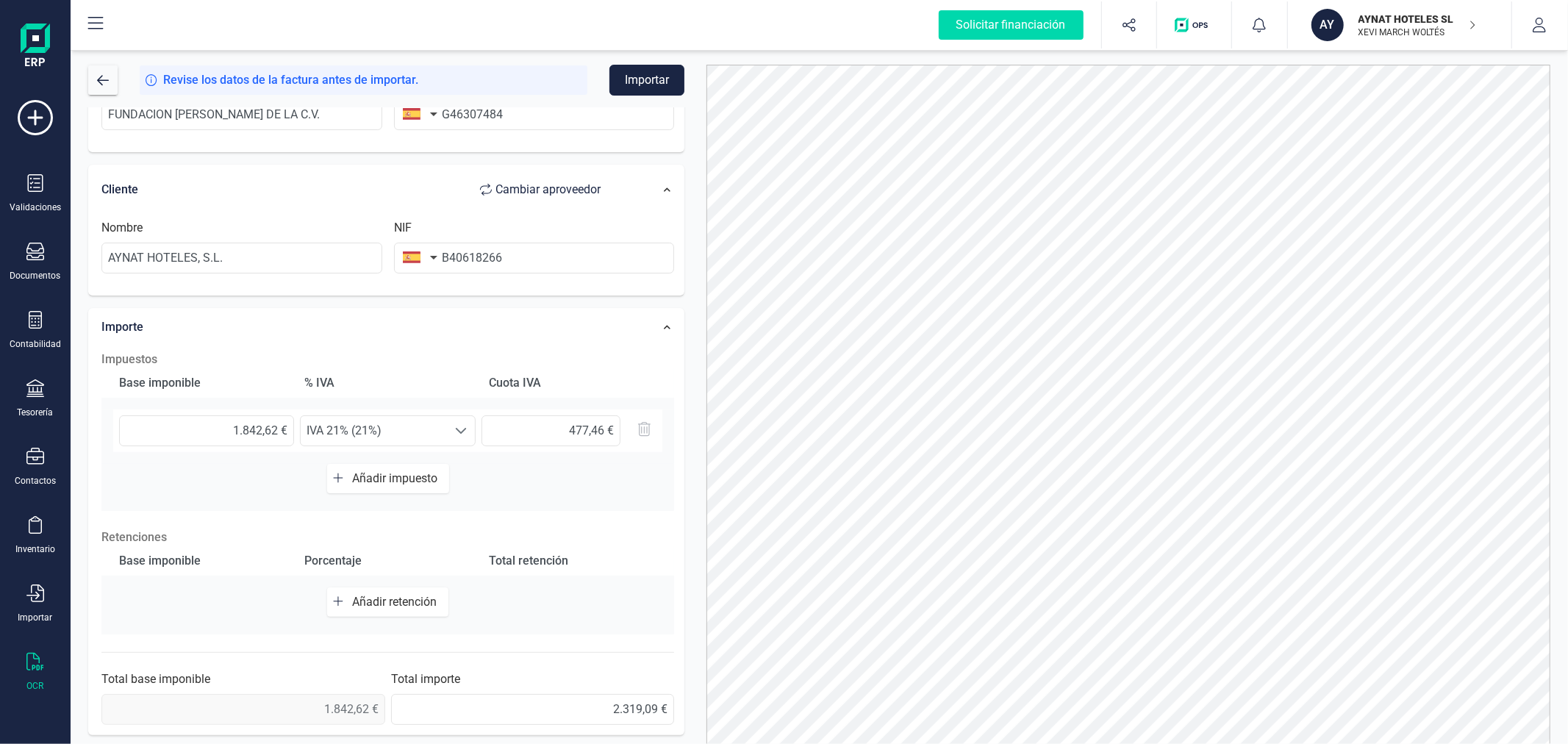
scroll to position [232, 0]
click at [230, 427] on input "1.842,62 €" at bounding box center [206, 428] width 175 height 31
type input "2,00 €"
type input "0,42 €"
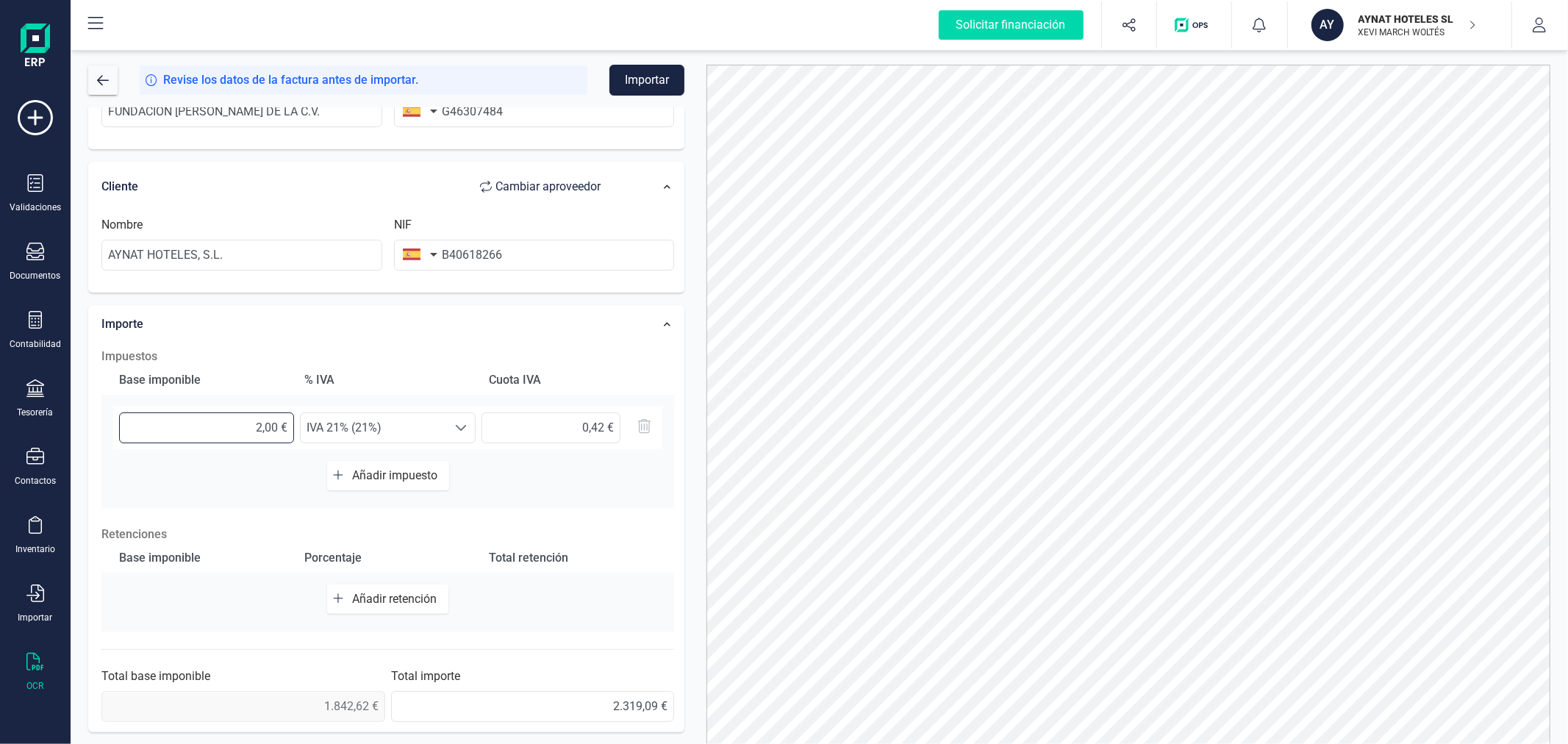
type input "22,00 €"
type input "4,62 €"
type input "227,00 €"
type input "47,67 €"
type input "2.273,00 €"
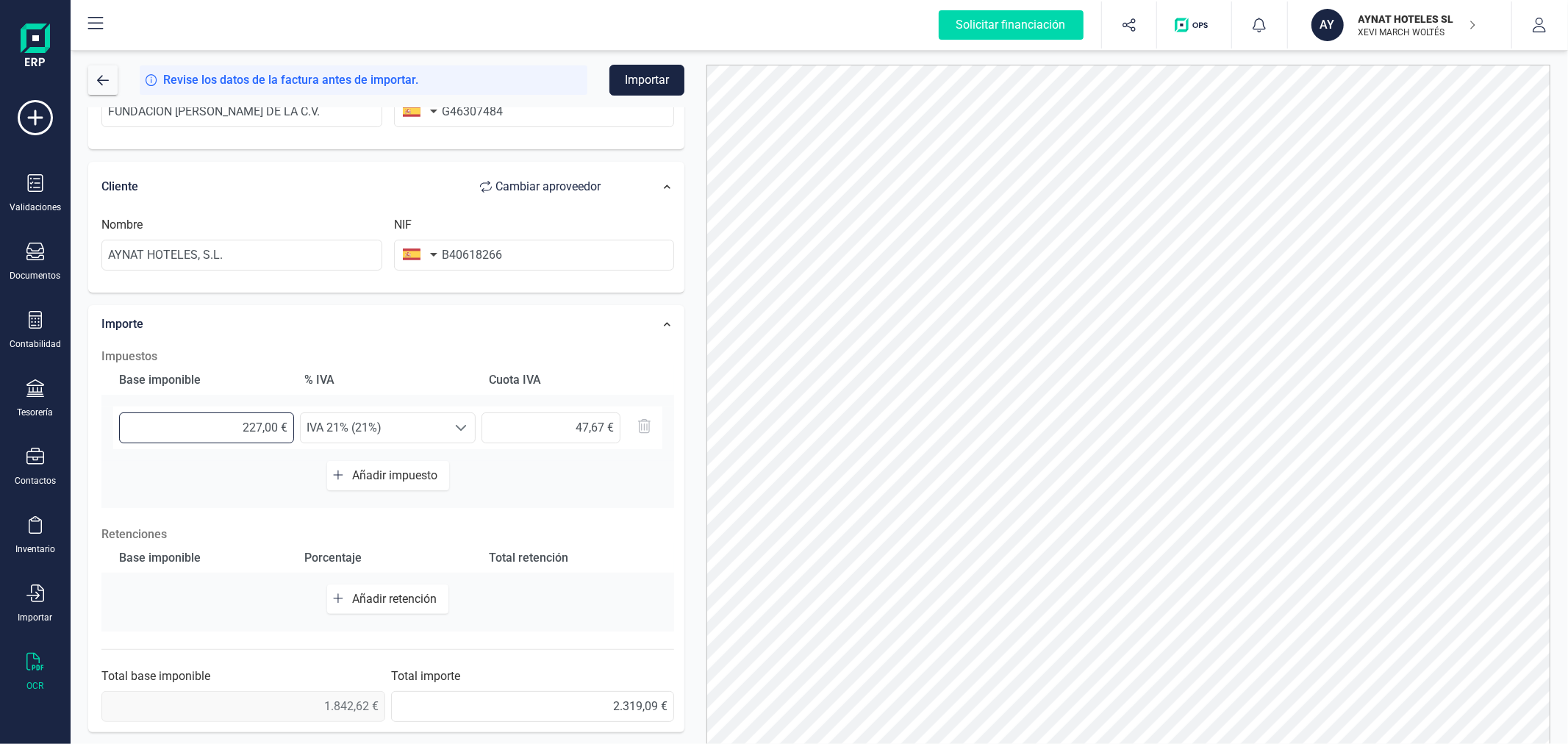
type input "477,33 €"
type input "2.273,60 €"
type input "477,46 €"
type input "2.273,62 €"
click at [694, 413] on div "Datos Factura Número de factura 2025/045 Fecha de emisión [DATE] Proveedor Camb…" at bounding box center [386, 308] width 619 height 865
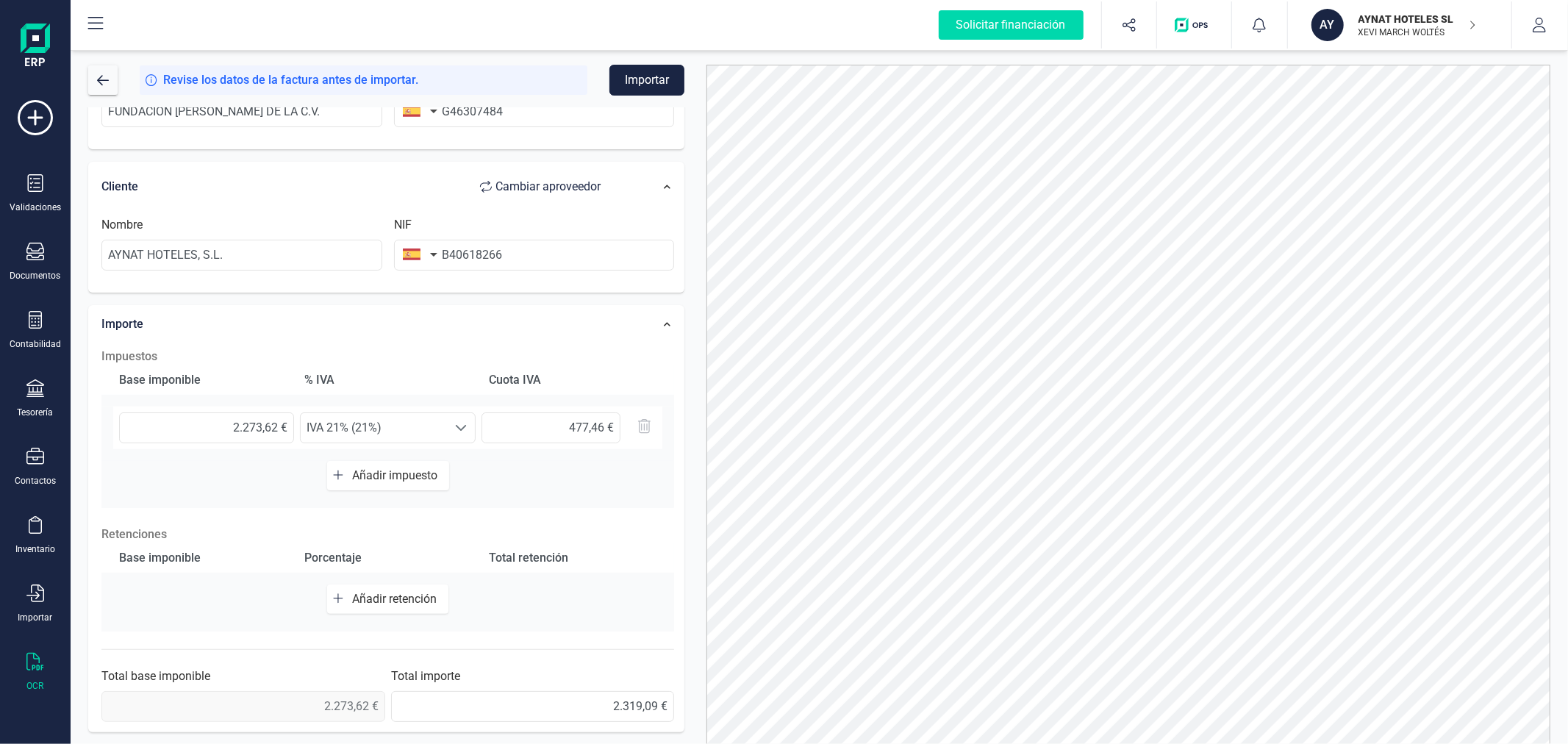
click at [413, 596] on span "Añadir retención" at bounding box center [397, 599] width 91 height 14
click at [230, 593] on input "text" at bounding box center [206, 606] width 175 height 31
type input "2.273,62 €"
click at [430, 606] on span "Seleccione un %" at bounding box center [373, 606] width 146 height 29
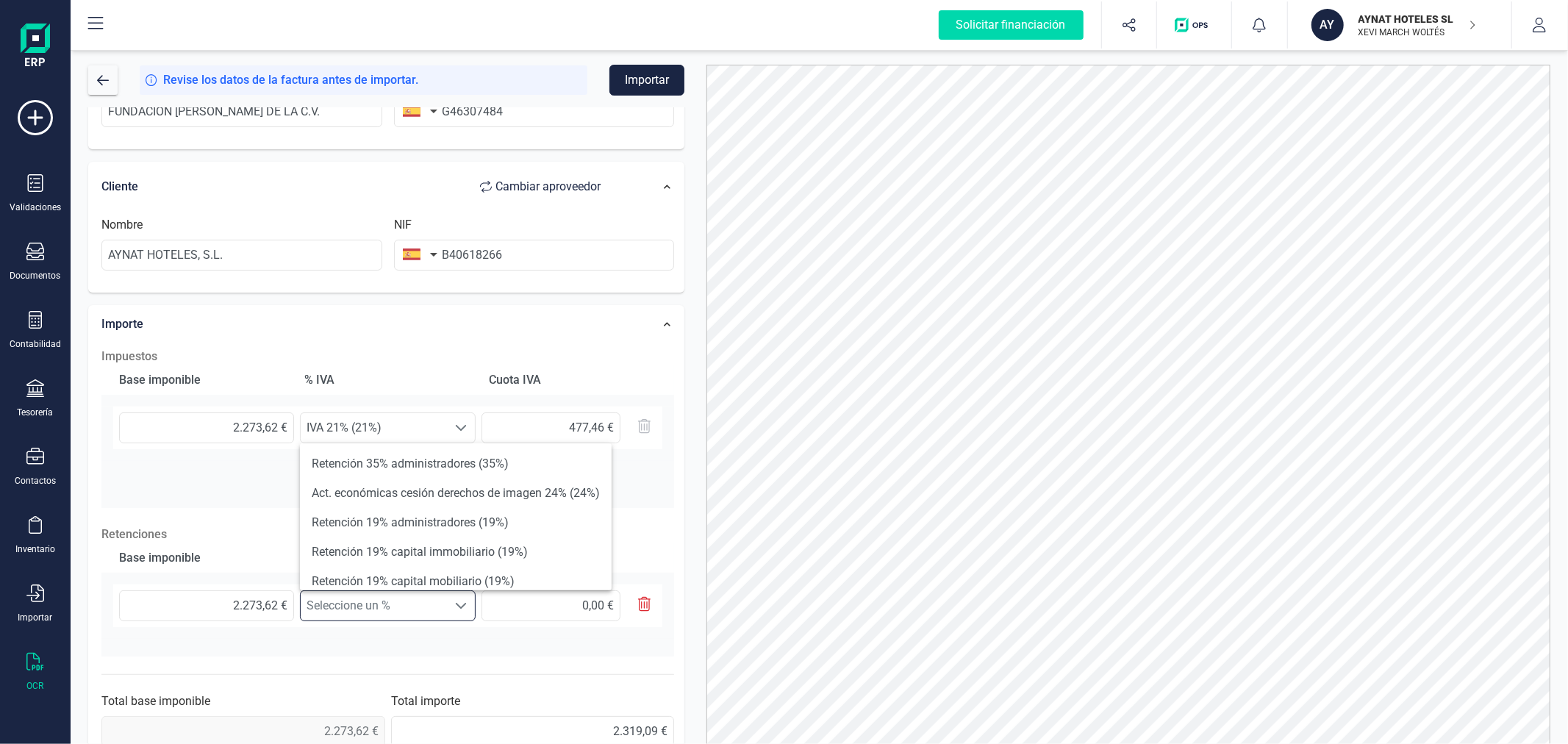
scroll to position [8, 63]
click at [471, 547] on li "Retención 19% capital immobiliario (19%)" at bounding box center [455, 552] width 312 height 29
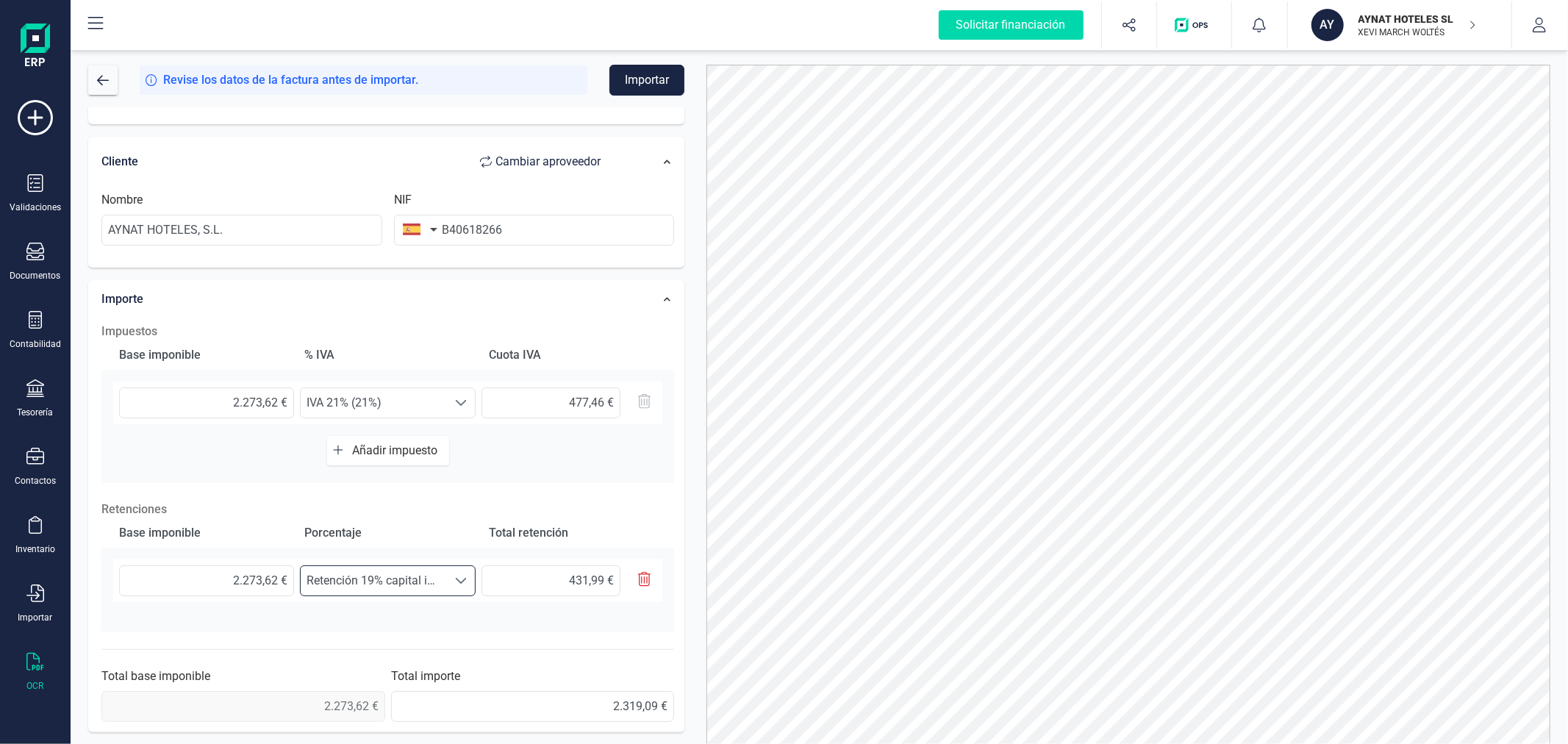
scroll to position [0, 0]
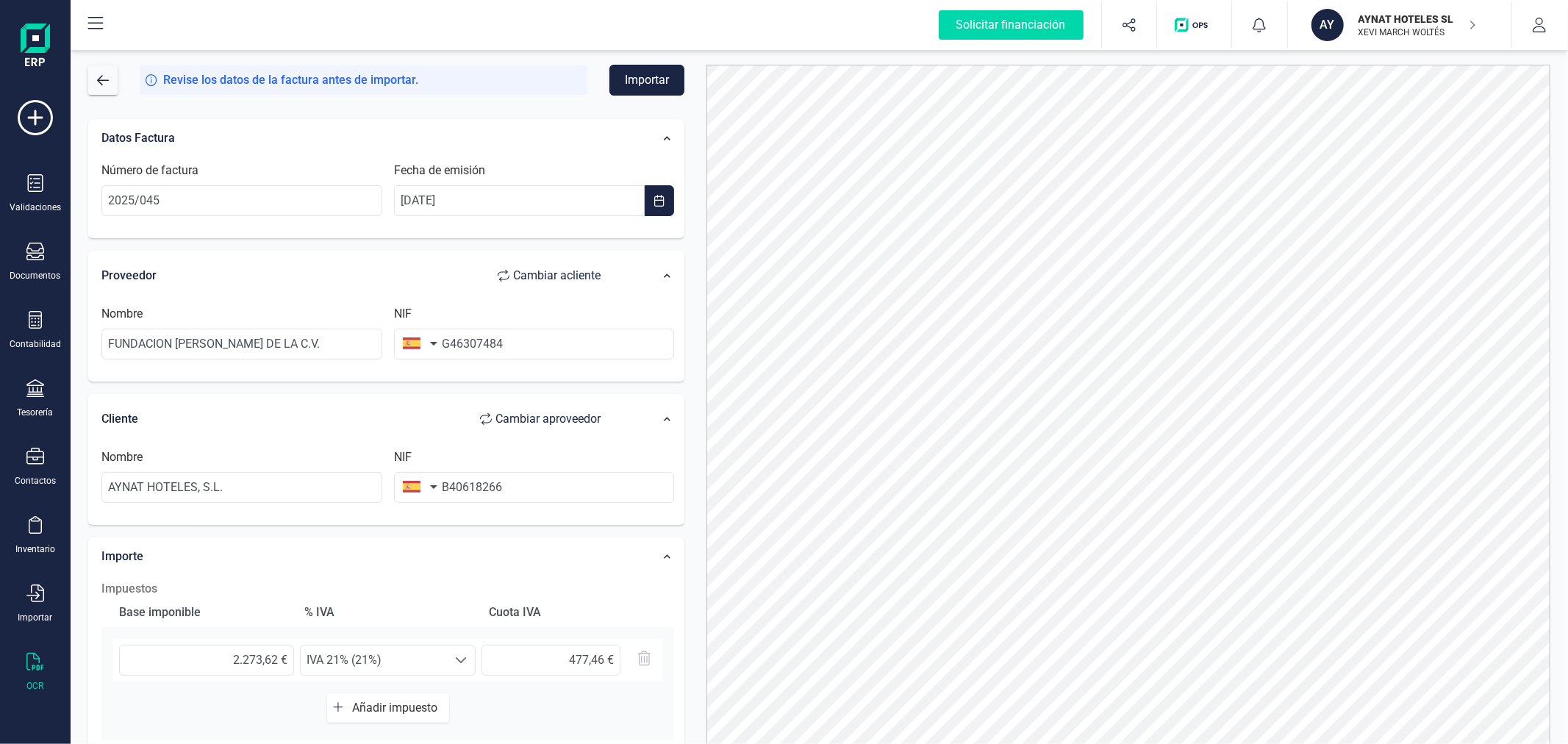
click at [637, 84] on button "Importar" at bounding box center [647, 80] width 75 height 31
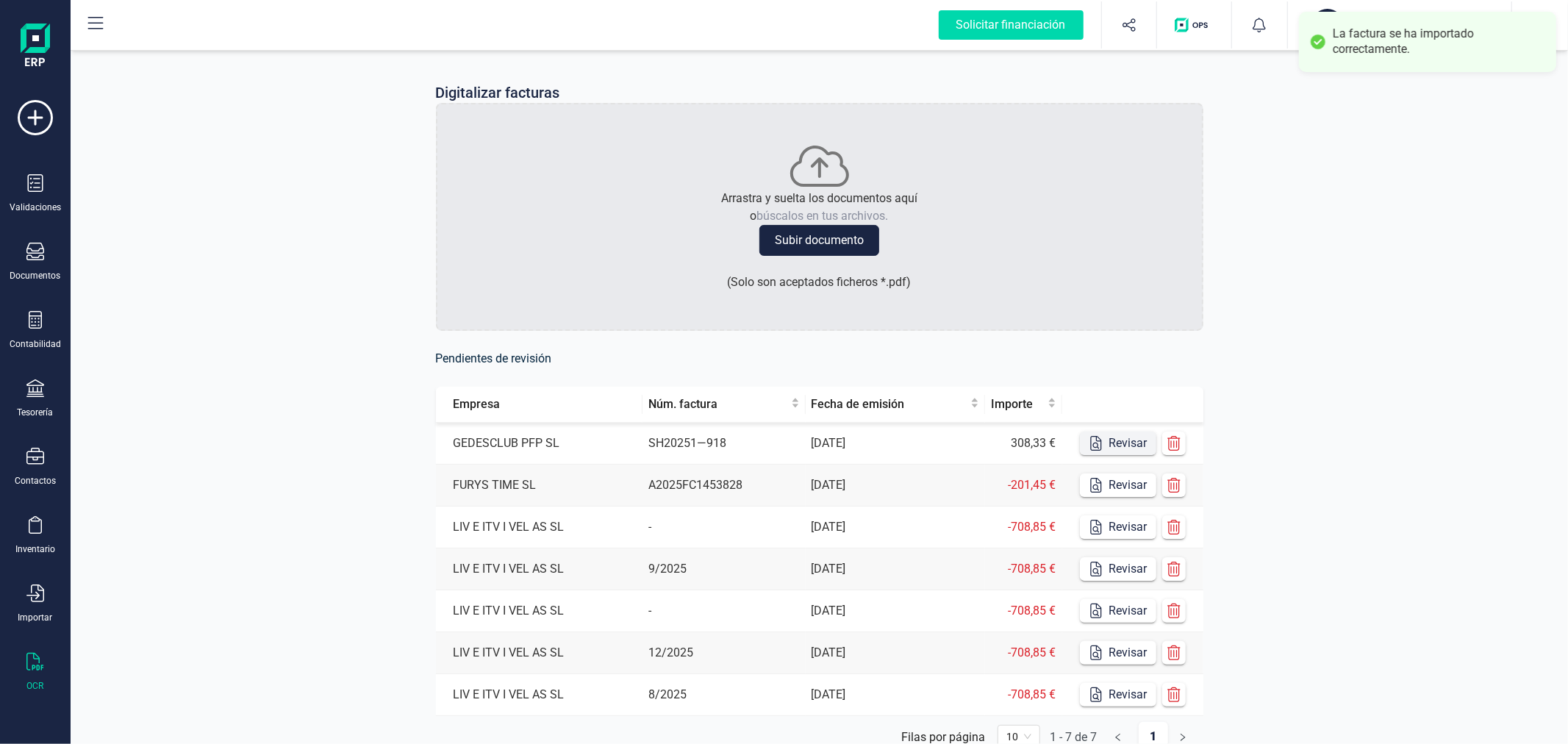
click at [1126, 442] on button "Revisar" at bounding box center [1118, 443] width 76 height 24
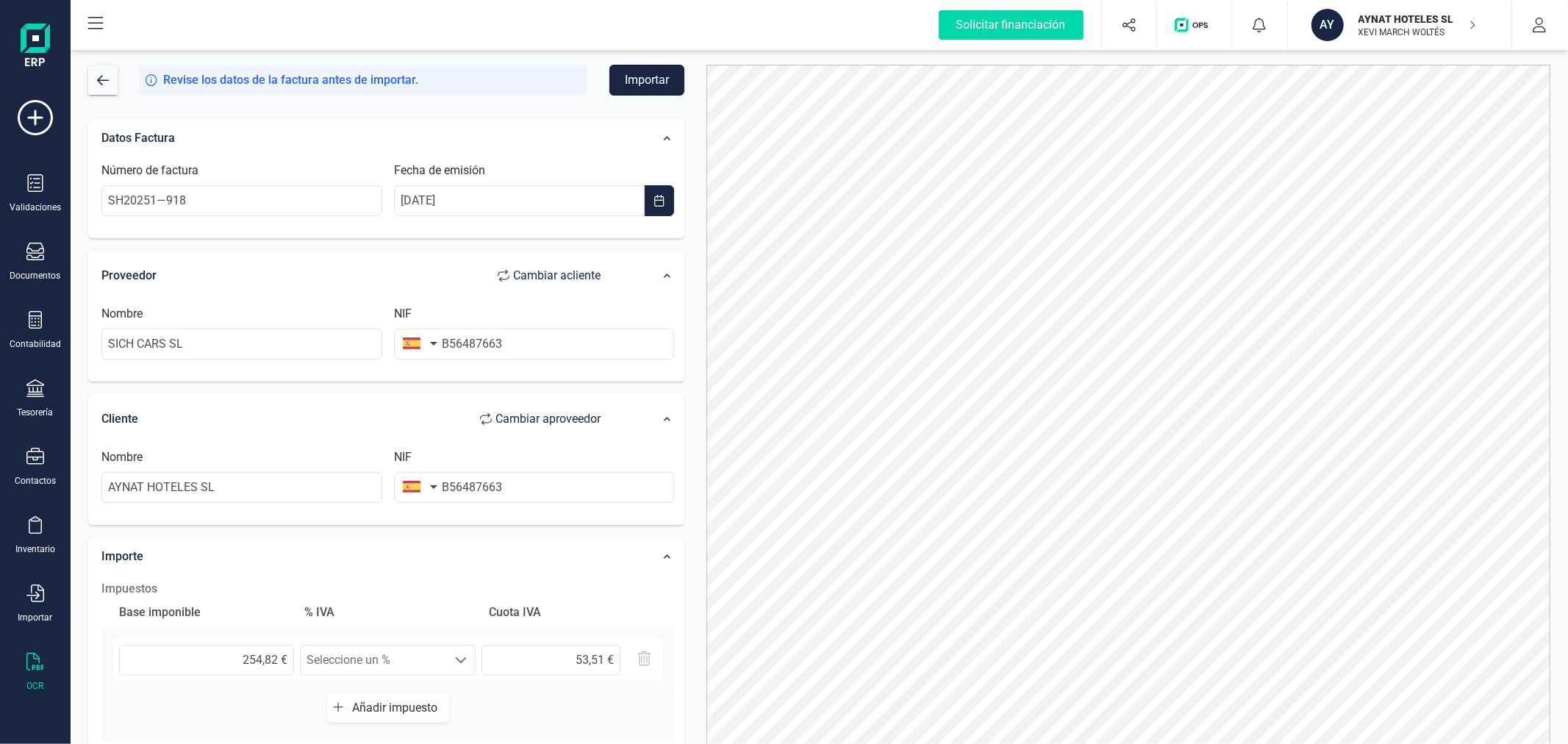
click at [648, 74] on button "Importar" at bounding box center [647, 80] width 75 height 31
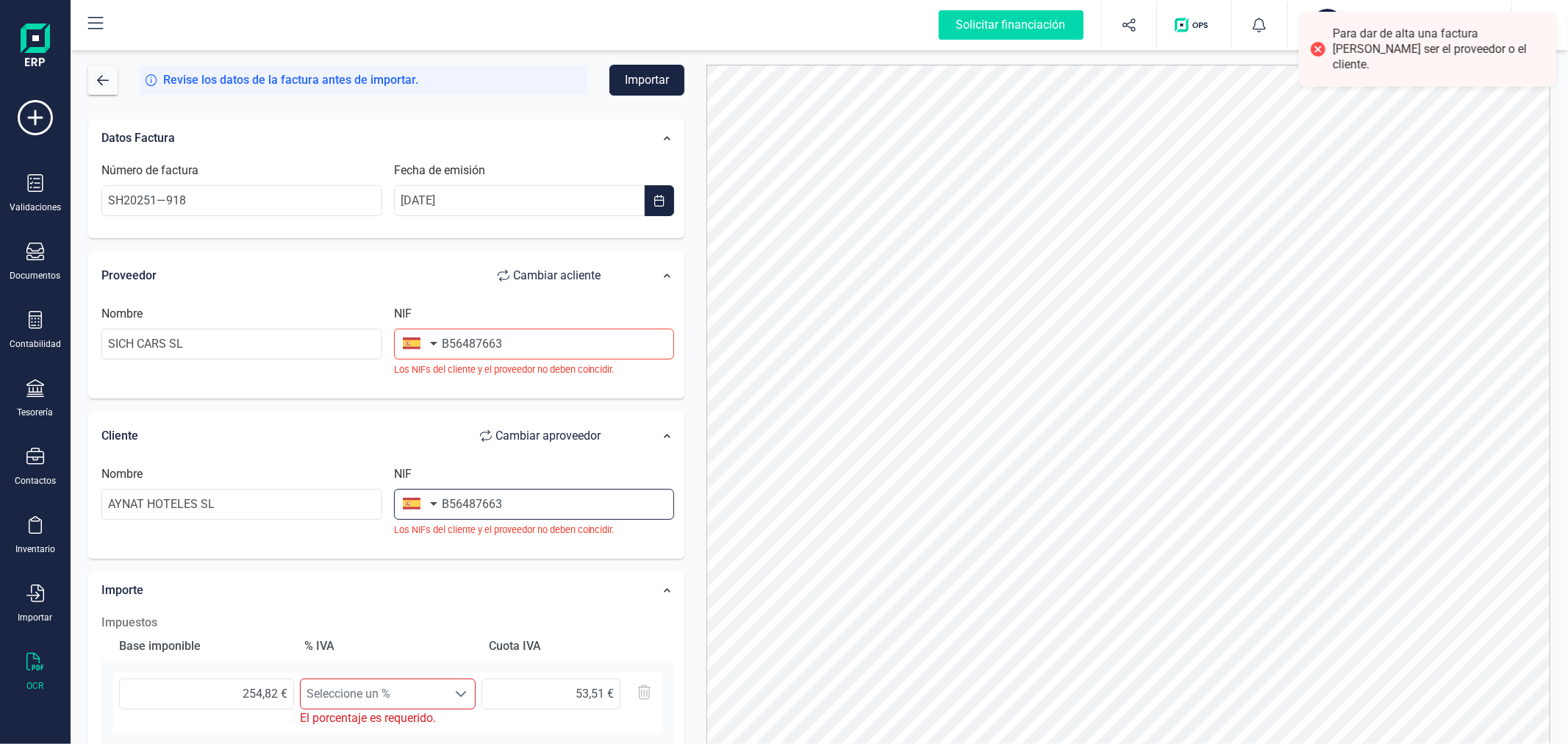
click at [555, 498] on input "B56487663" at bounding box center [534, 504] width 281 height 31
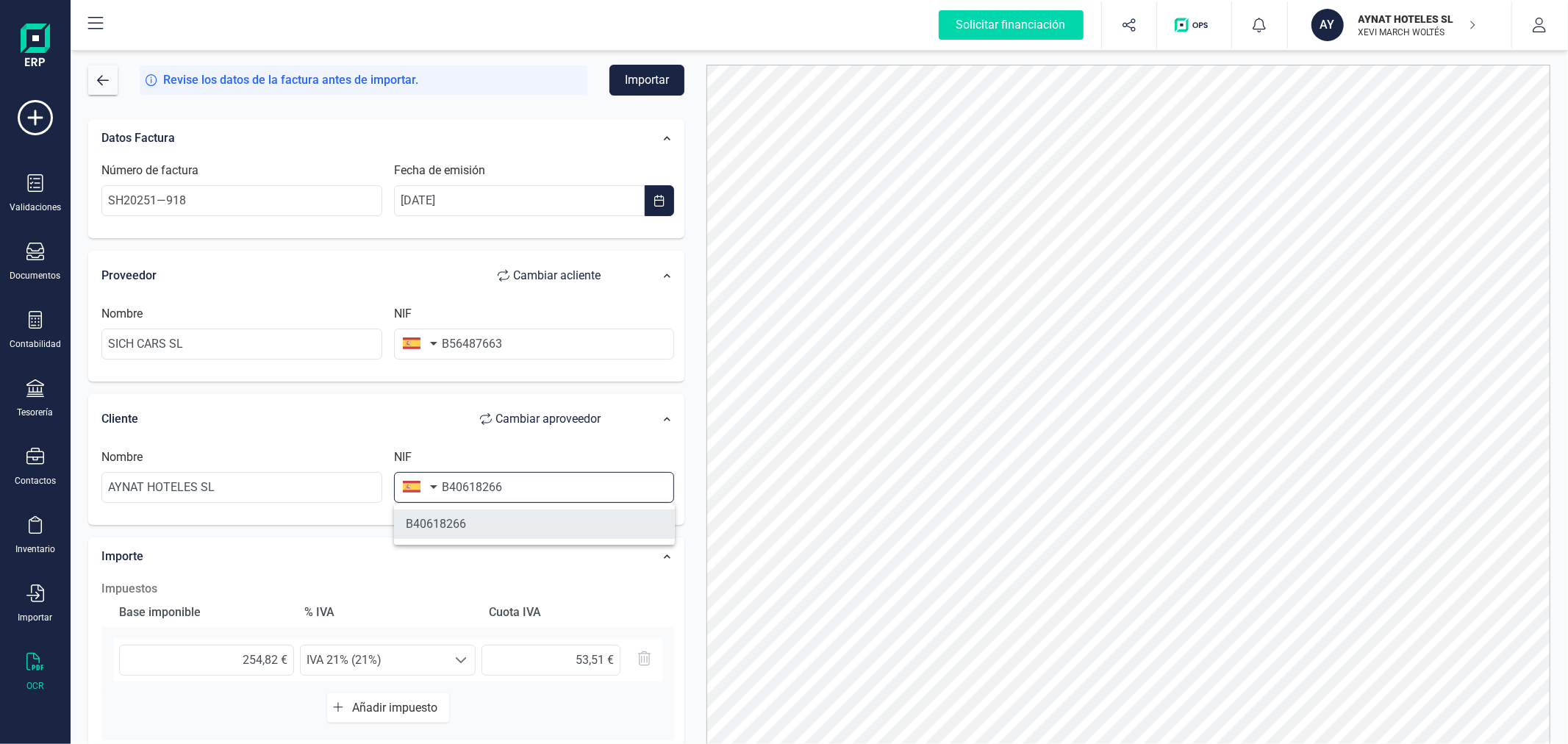
type input "B40618266"
click at [510, 529] on li "B40618266" at bounding box center [534, 524] width 281 height 29
click at [634, 77] on button "Importar" at bounding box center [647, 80] width 75 height 31
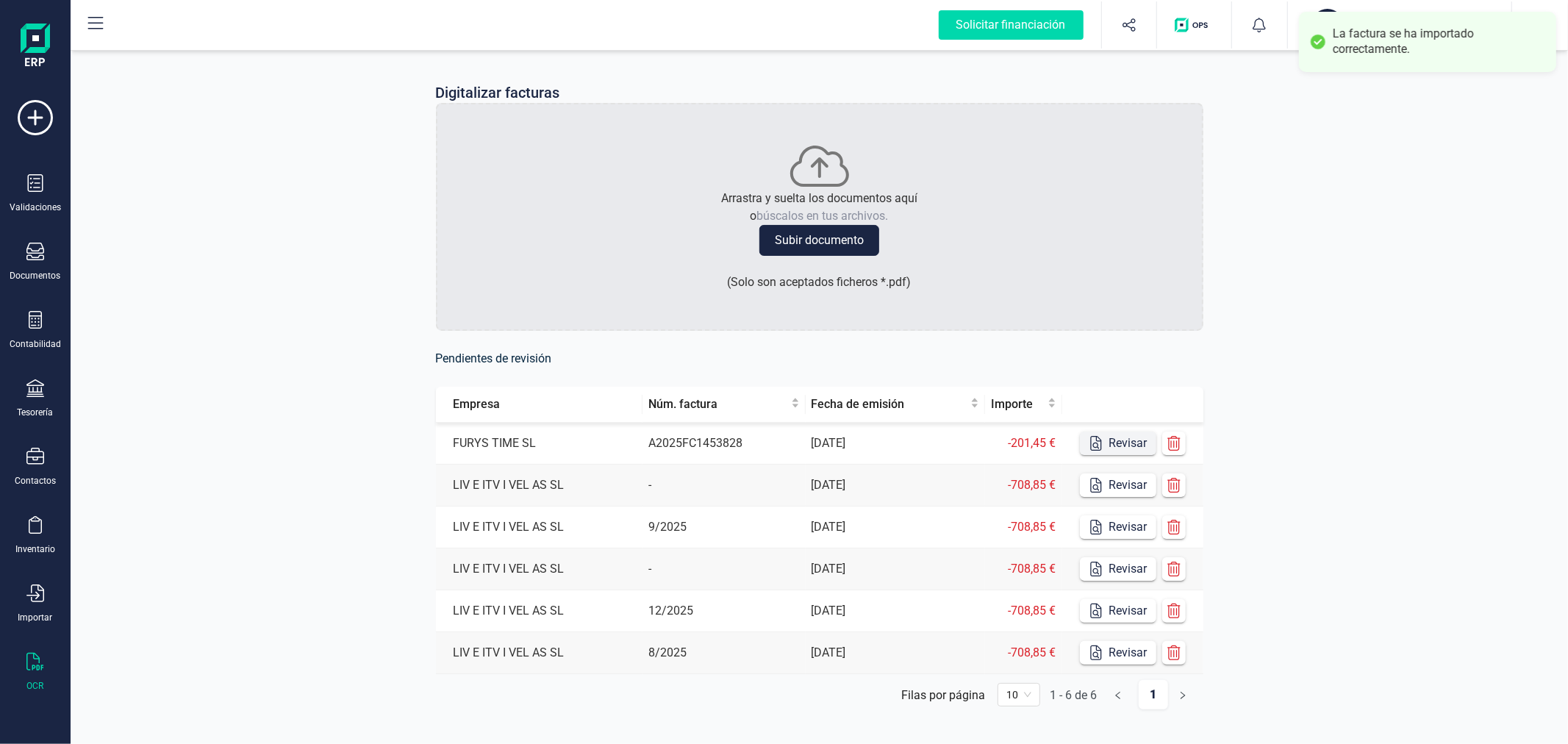
click at [1139, 445] on button "Revisar" at bounding box center [1118, 443] width 76 height 24
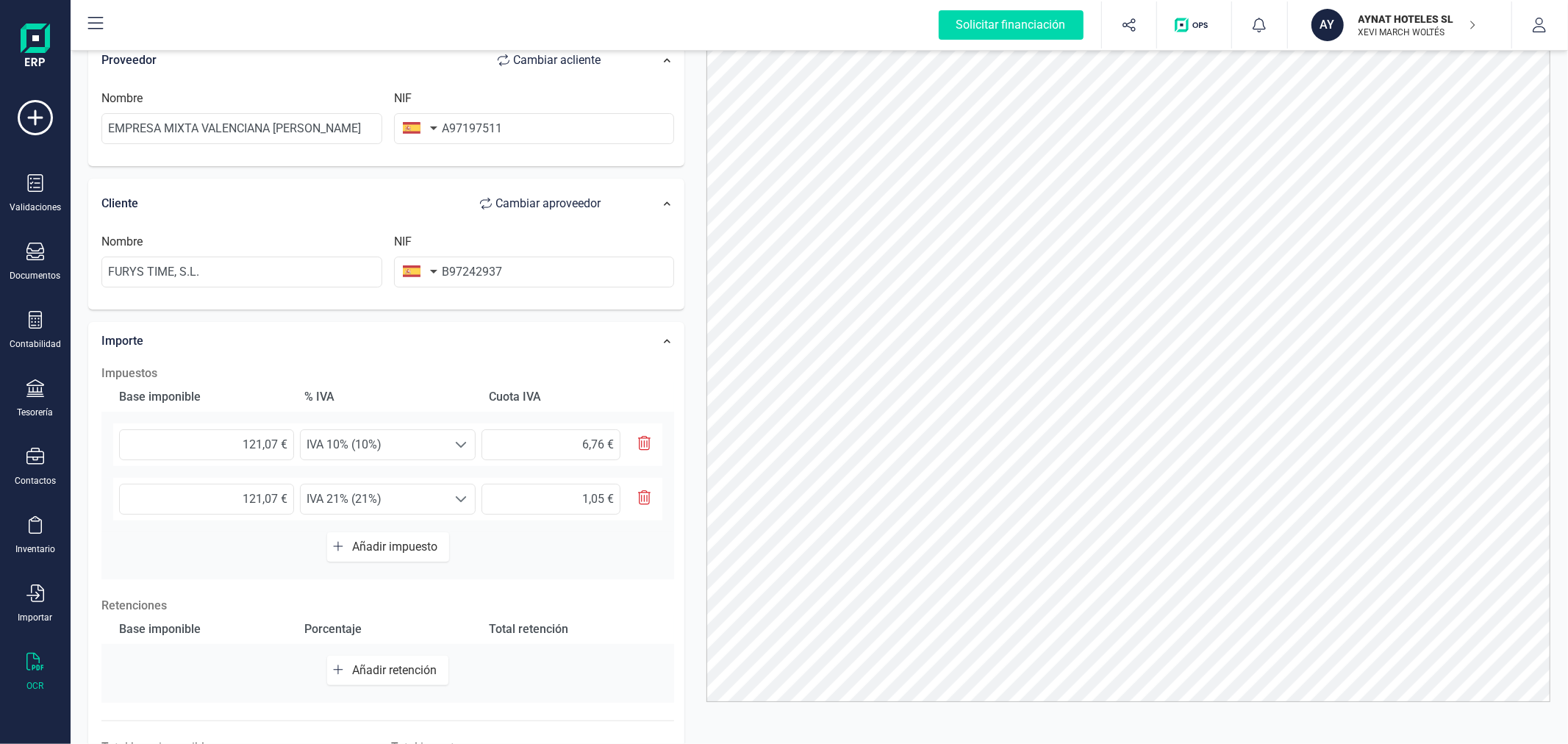
scroll to position [163, 0]
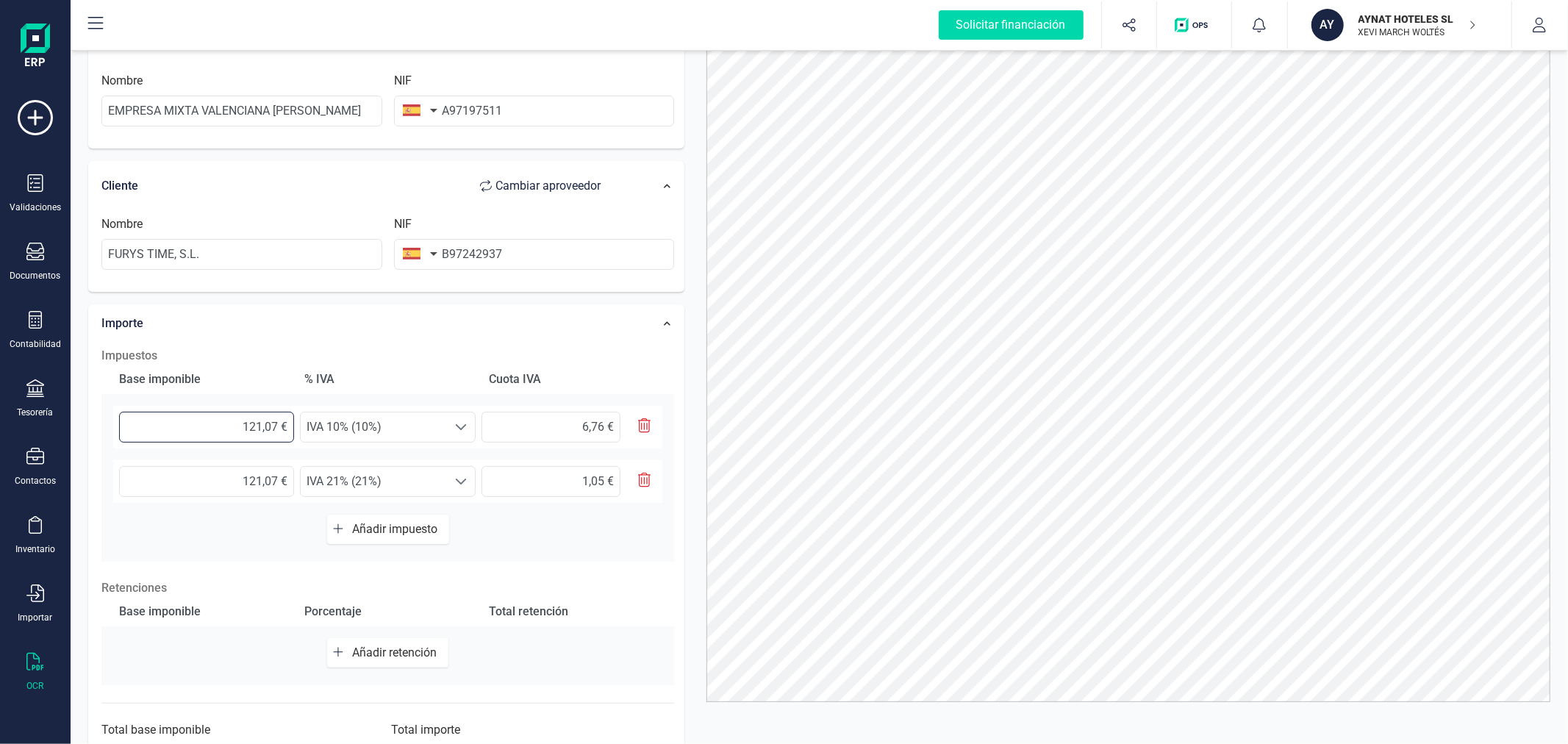
drag, startPoint x: 223, startPoint y: 429, endPoint x: 297, endPoint y: 431, distance: 74.0
click at [297, 431] on div "121,07 € Seleccione un % IVA 10% (10%) IVA 10% (10%) 6,76 €" at bounding box center [387, 427] width 549 height 43
type input "6,00 €"
type input "0,60 €"
type input "67,00 €"
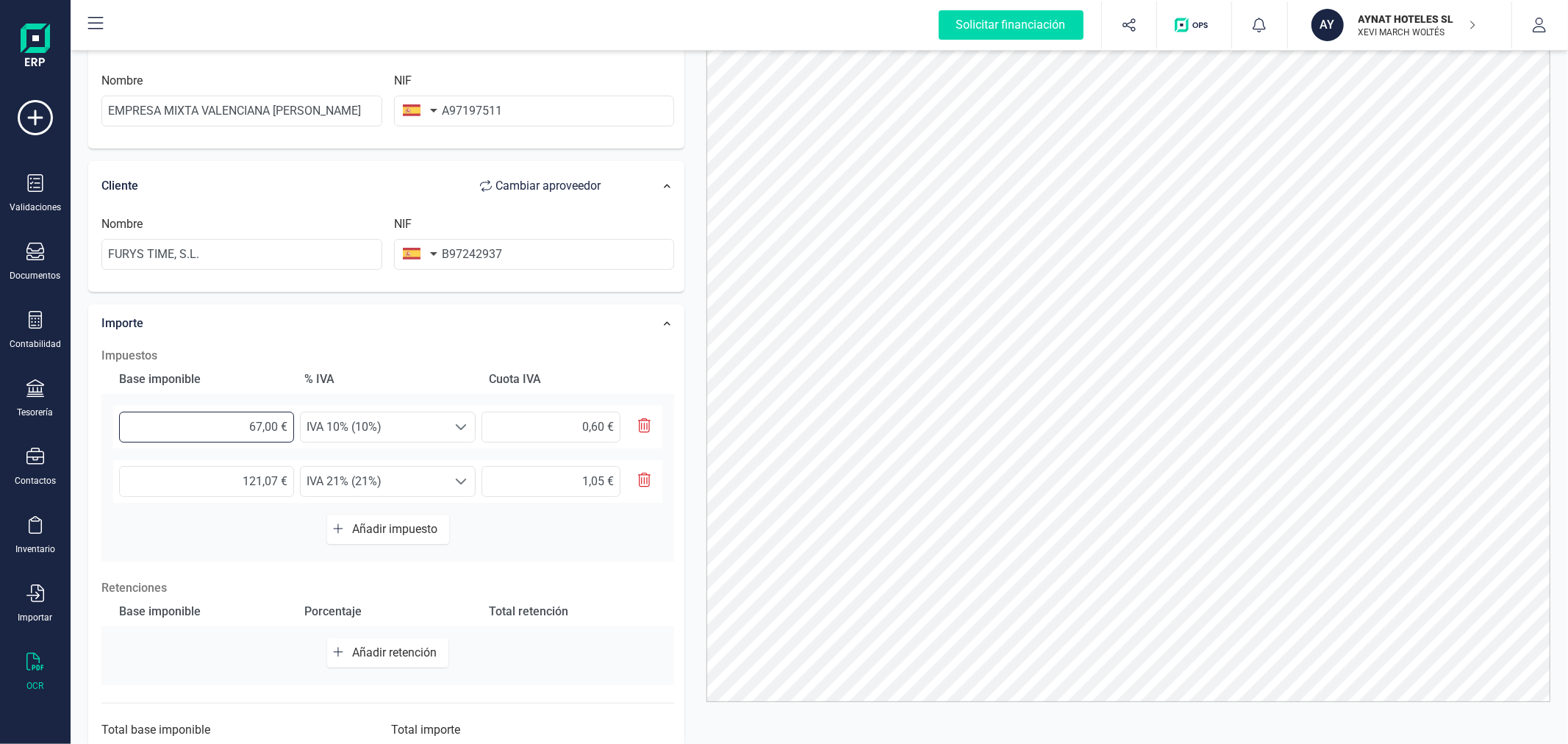
type input "6,70 €"
type input "67,50 €"
type input "6,75 €"
type input "67,57 €"
type input "6,76 €"
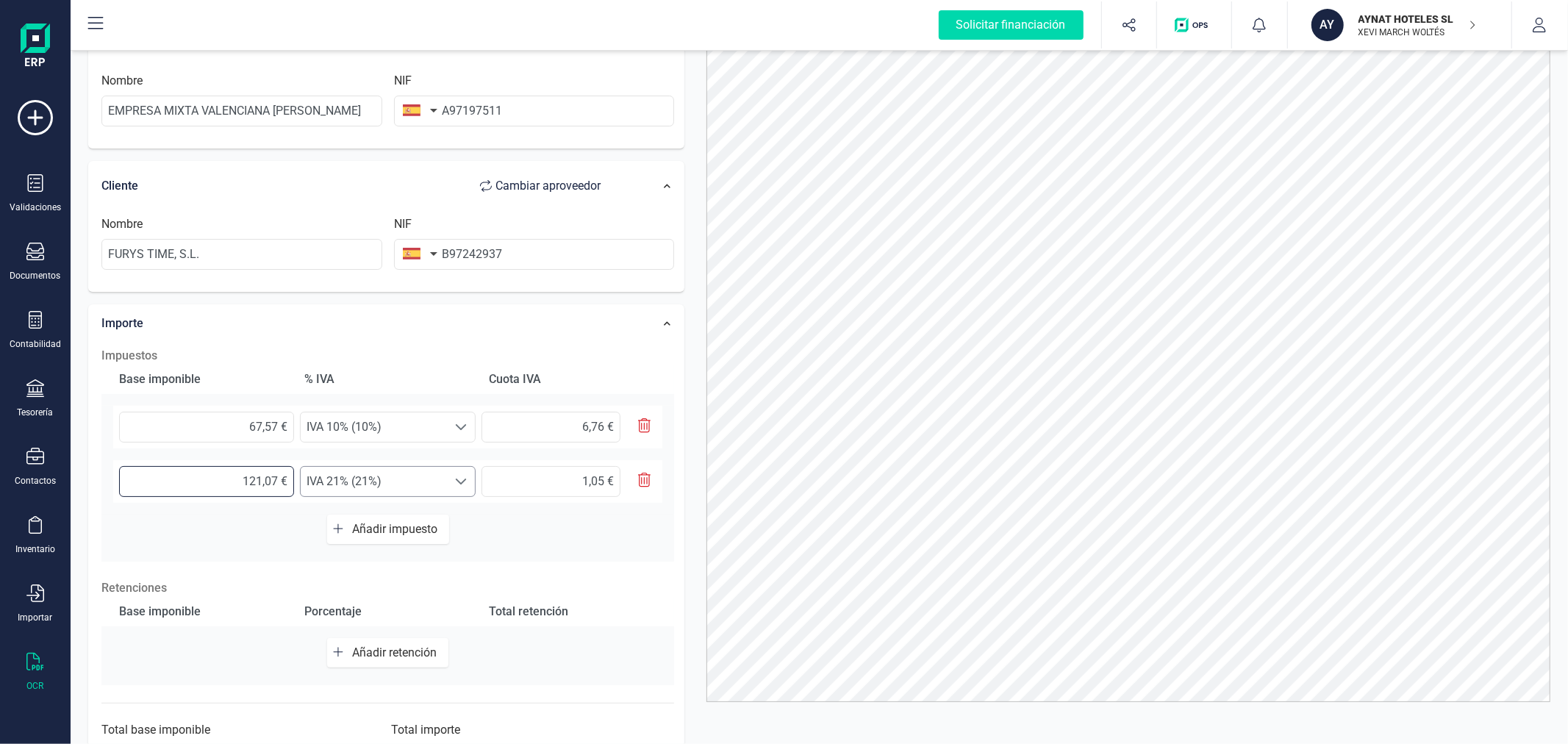
drag, startPoint x: 230, startPoint y: 486, endPoint x: 340, endPoint y: 474, distance: 110.7
click at [340, 474] on div "121,07 € Seleccione un % IVA 21% (21%) IVA 21% (21%) 1,05 €" at bounding box center [387, 482] width 549 height 43
type input "5,00 €"
click at [373, 533] on span "Añadir impuesto" at bounding box center [397, 529] width 91 height 14
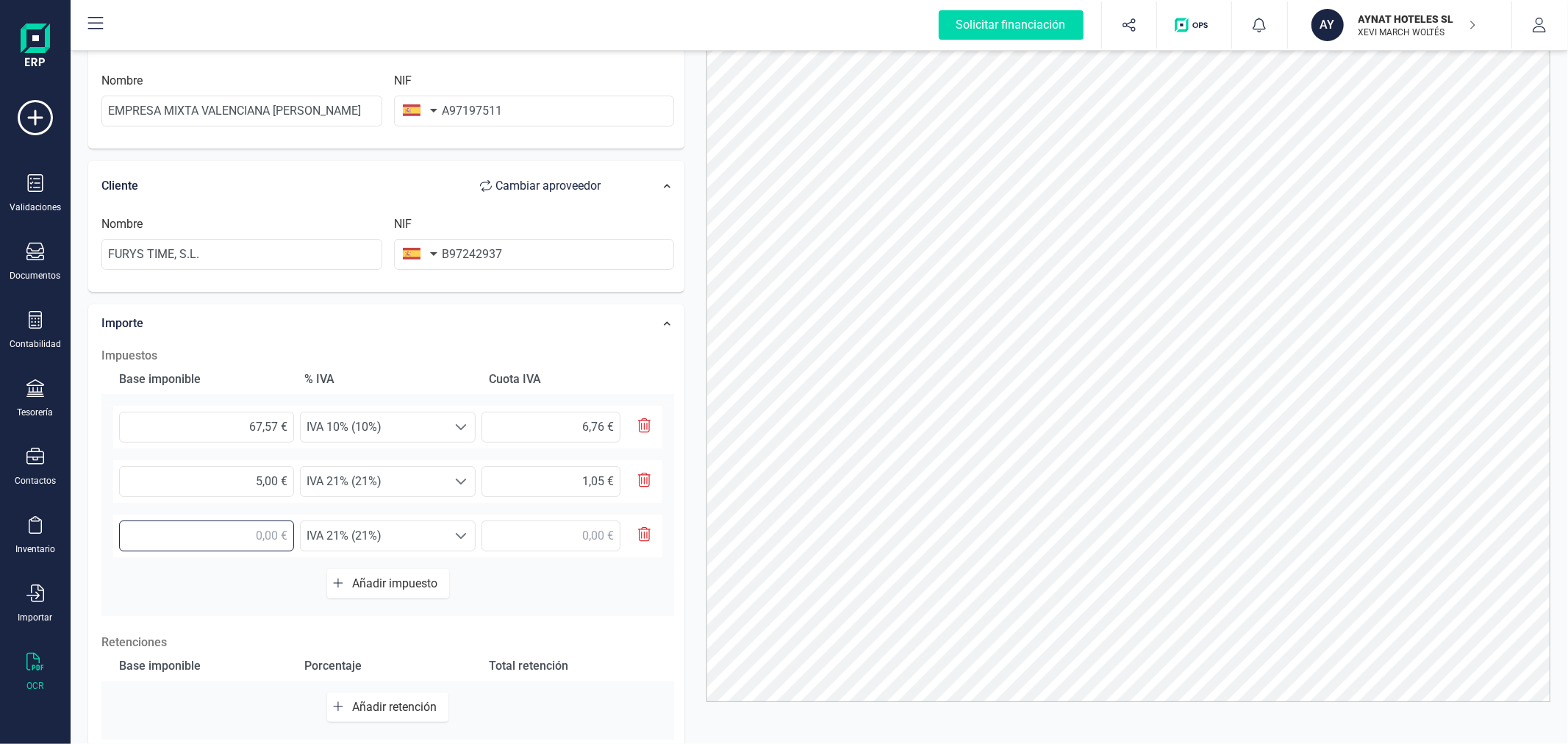
click at [236, 538] on input "text" at bounding box center [206, 536] width 175 height 31
type input "121,07 €"
click at [385, 442] on span "IVA 21% (21%)" at bounding box center [373, 427] width 146 height 29
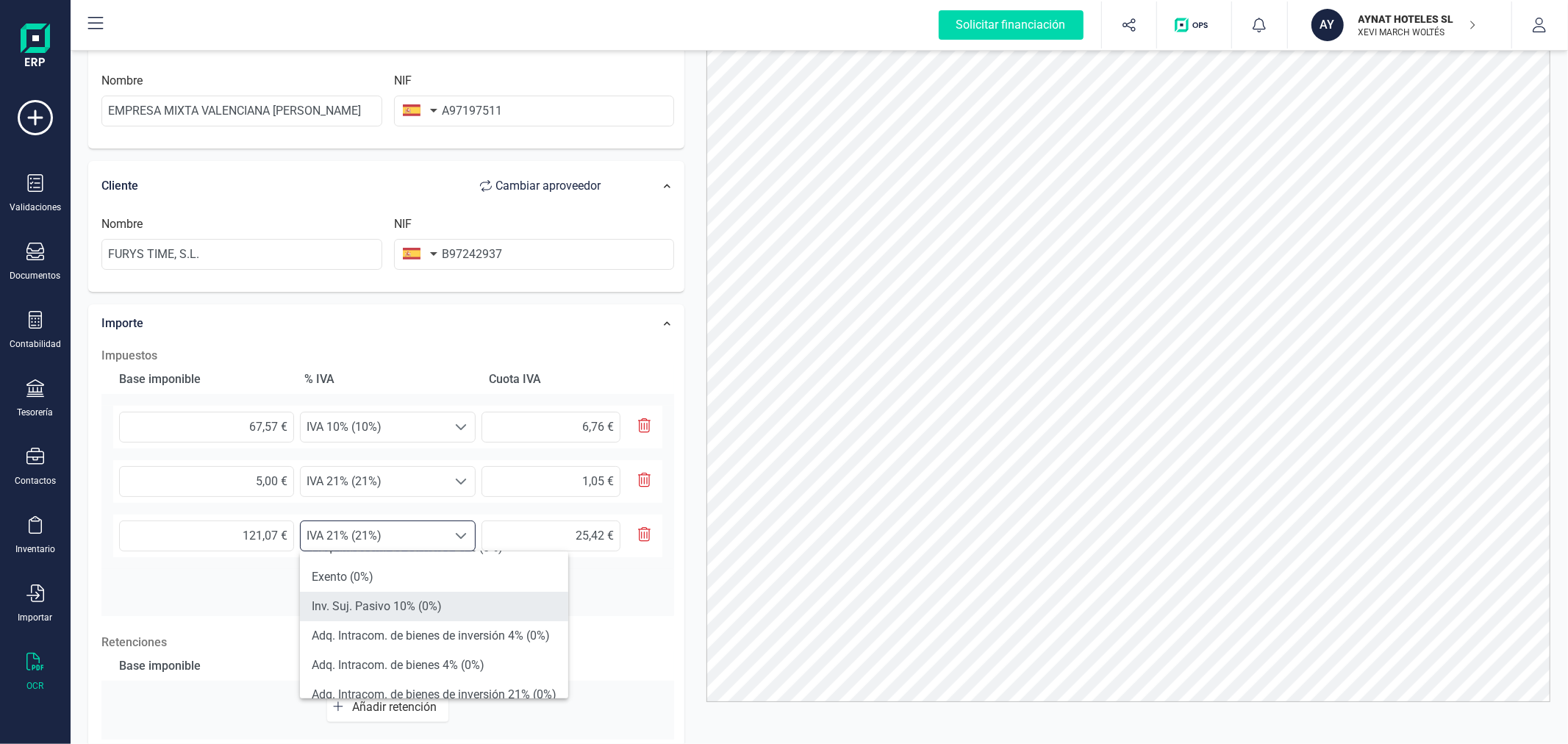
scroll to position [326, 0]
click at [362, 664] on li "Exento (0%)" at bounding box center [434, 657] width 268 height 29
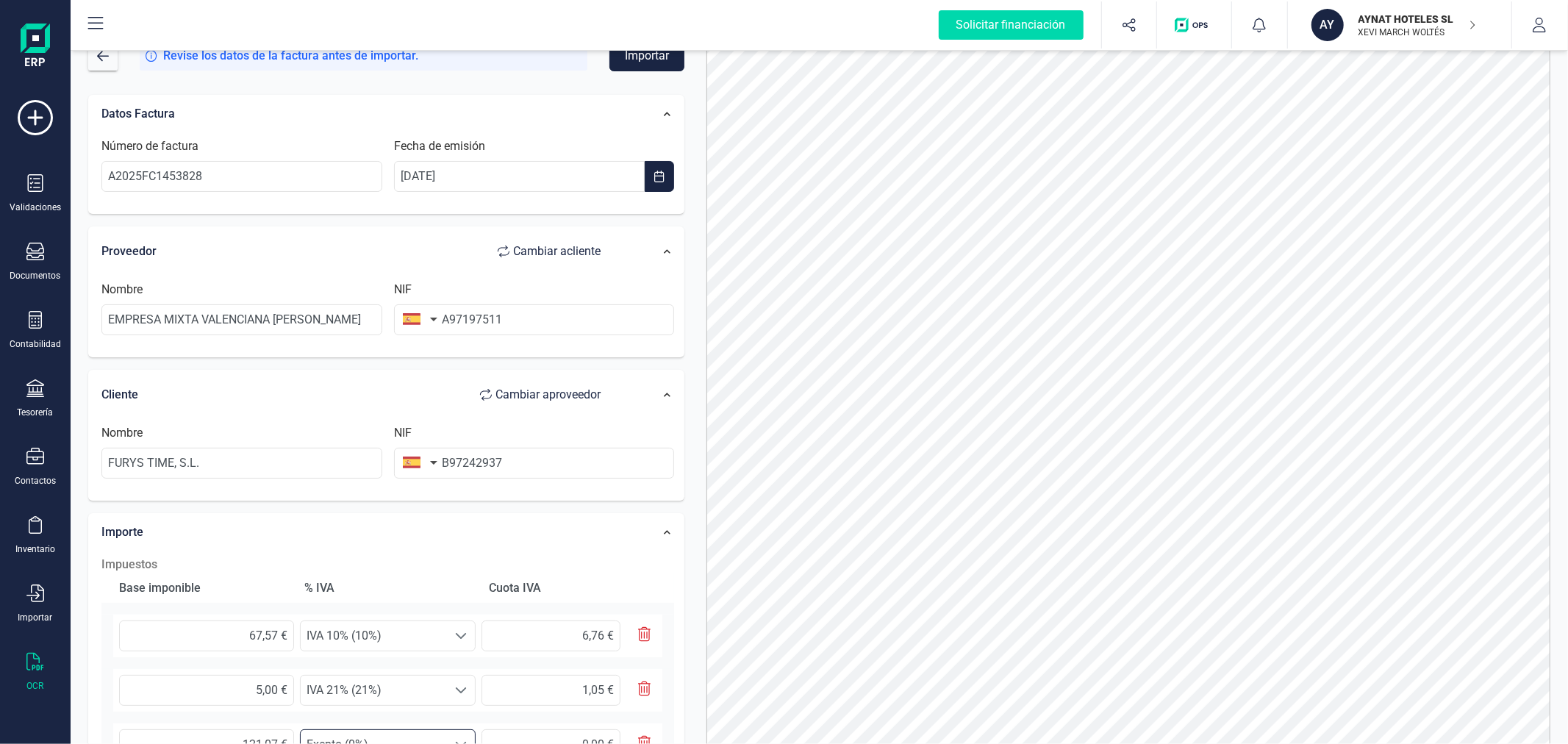
scroll to position [0, 0]
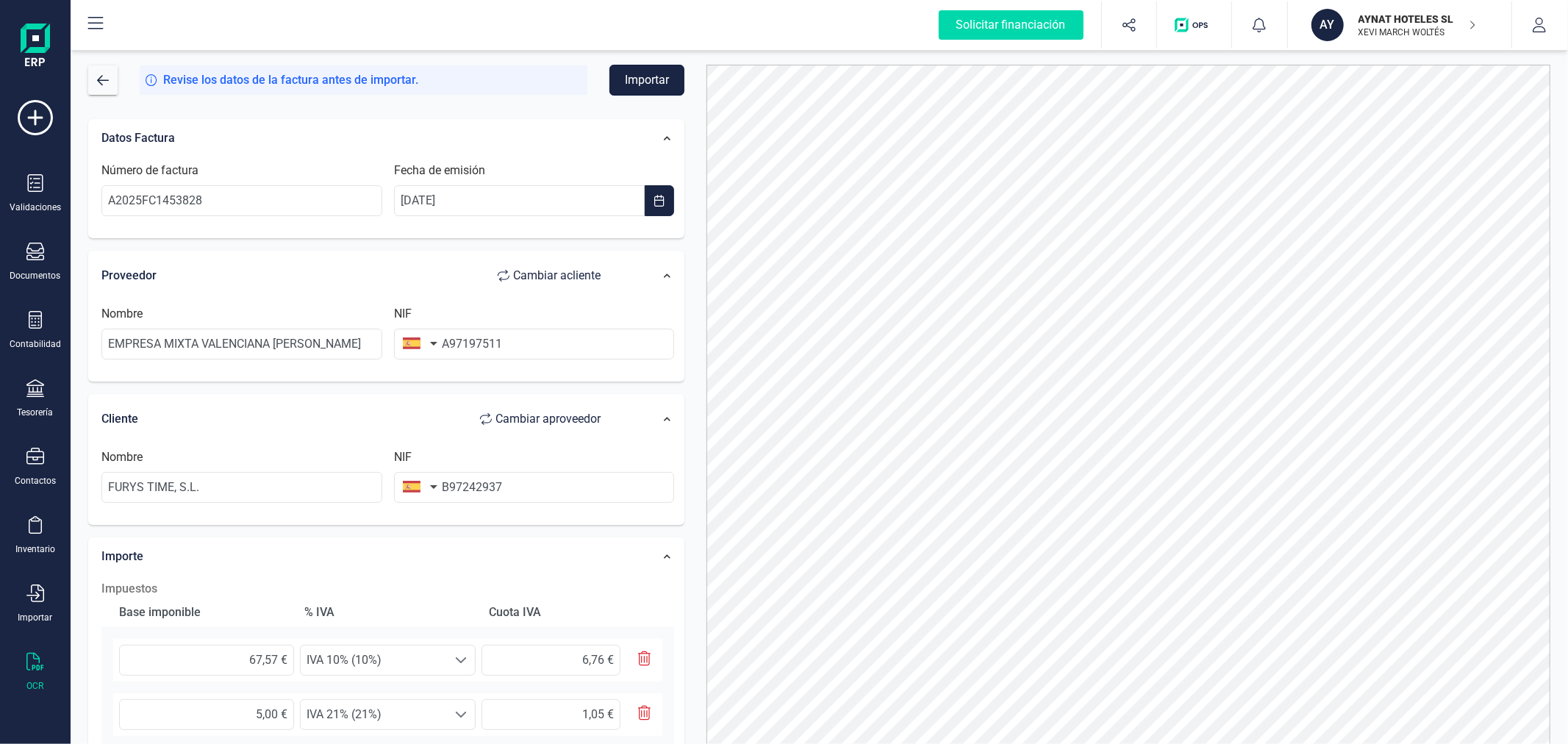
click at [642, 83] on button "Importar" at bounding box center [647, 80] width 75 height 31
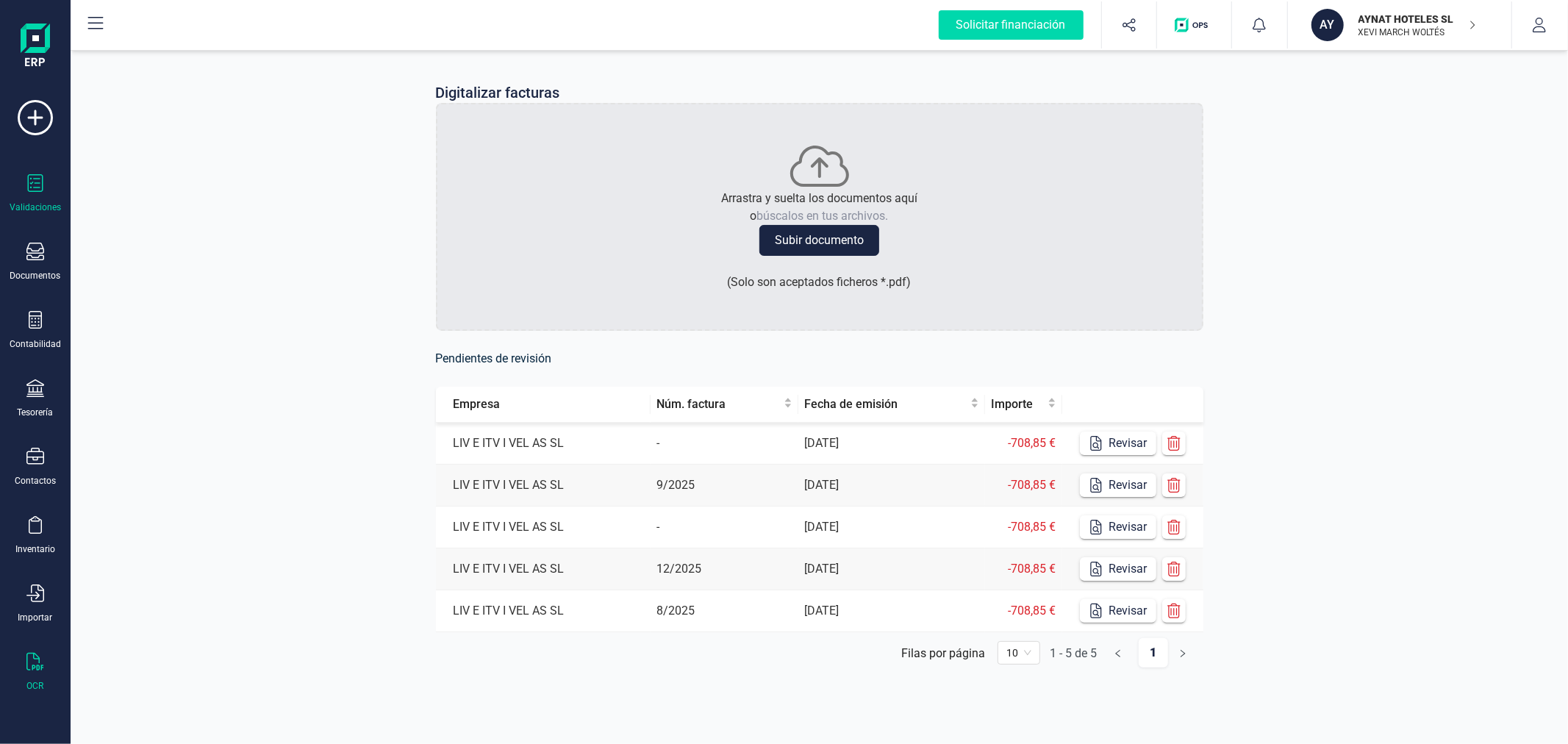
click at [32, 192] on div at bounding box center [35, 185] width 18 height 21
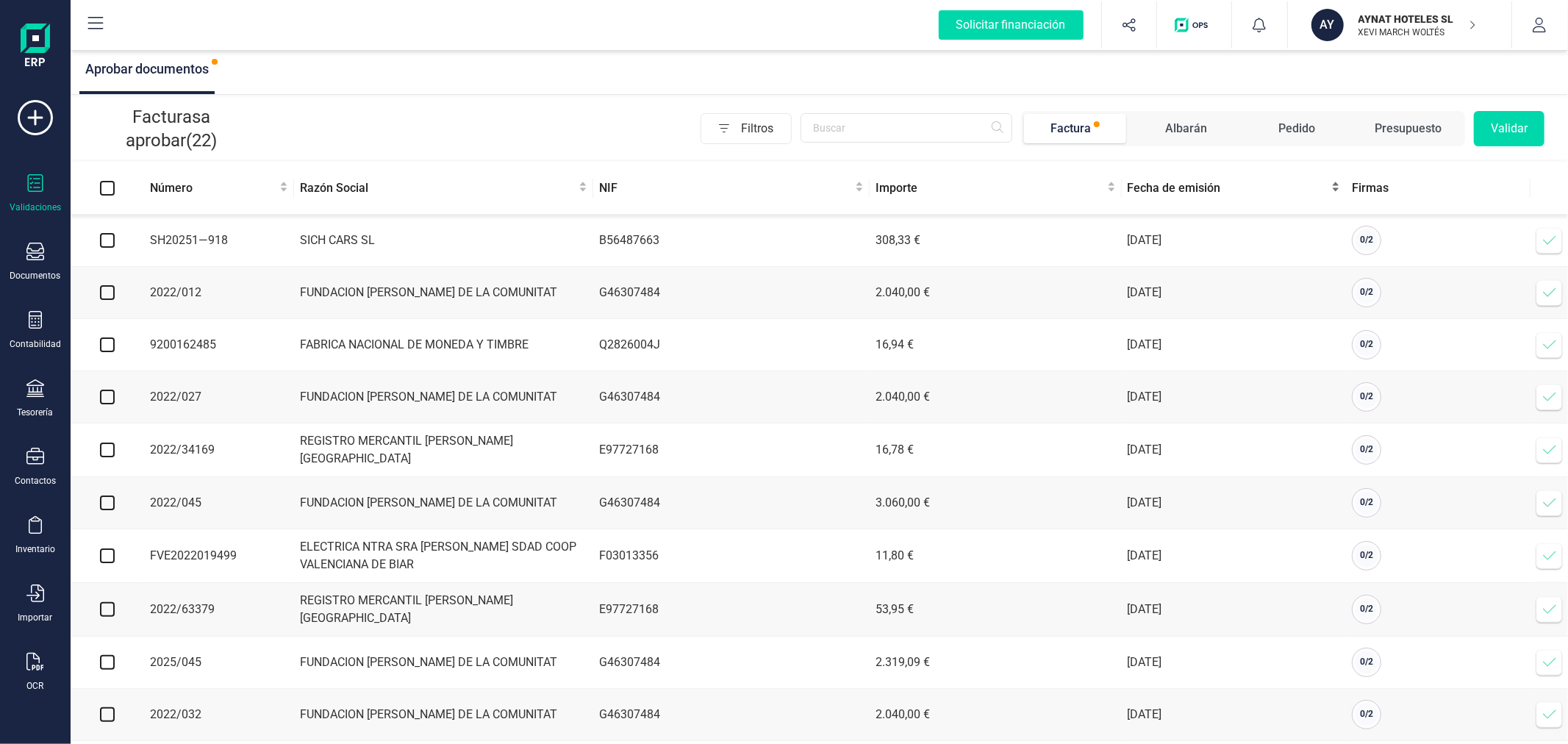
click at [1167, 182] on span "Fecha de emisión" at bounding box center [1229, 188] width 202 height 18
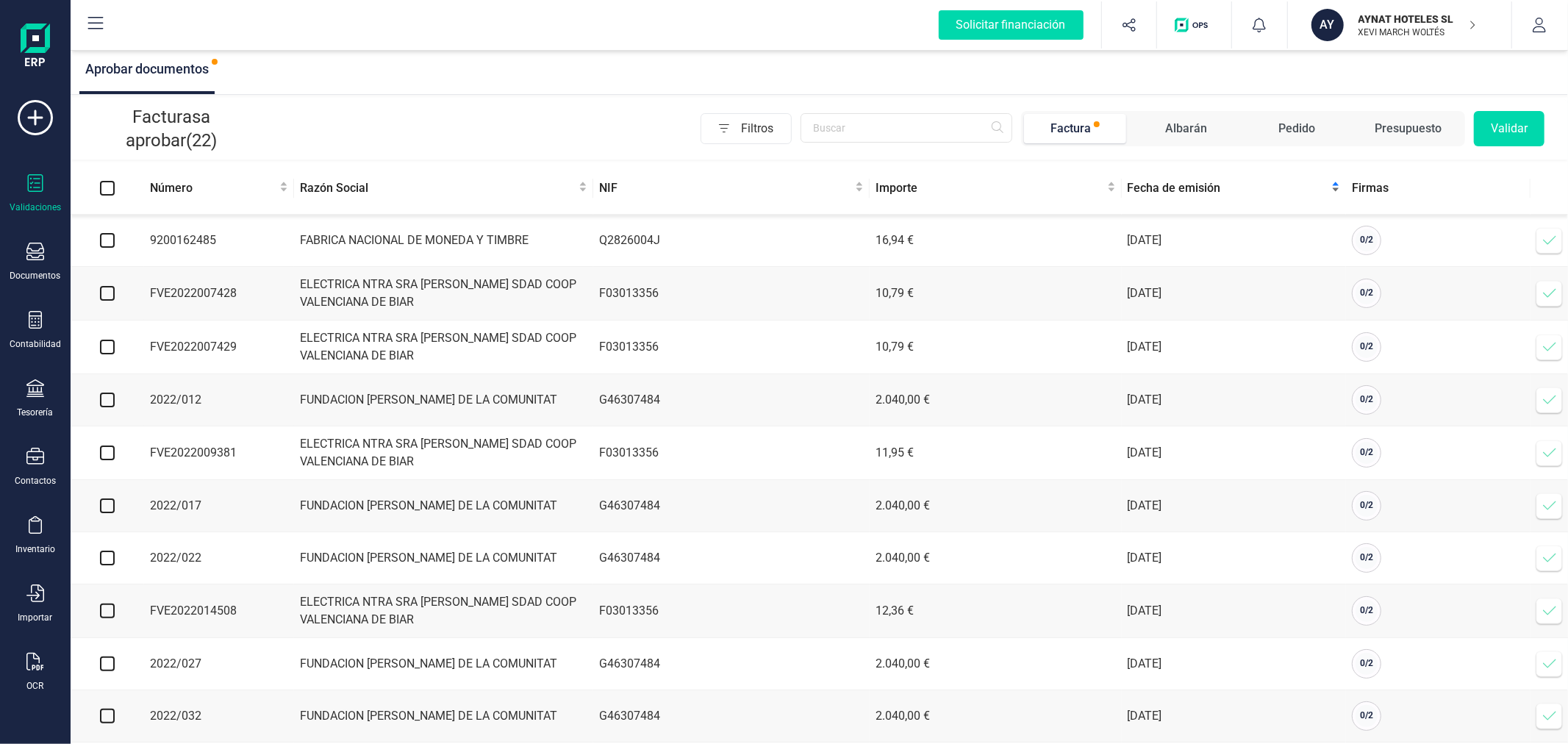
click at [1167, 182] on span "Fecha de emisión" at bounding box center [1229, 188] width 202 height 18
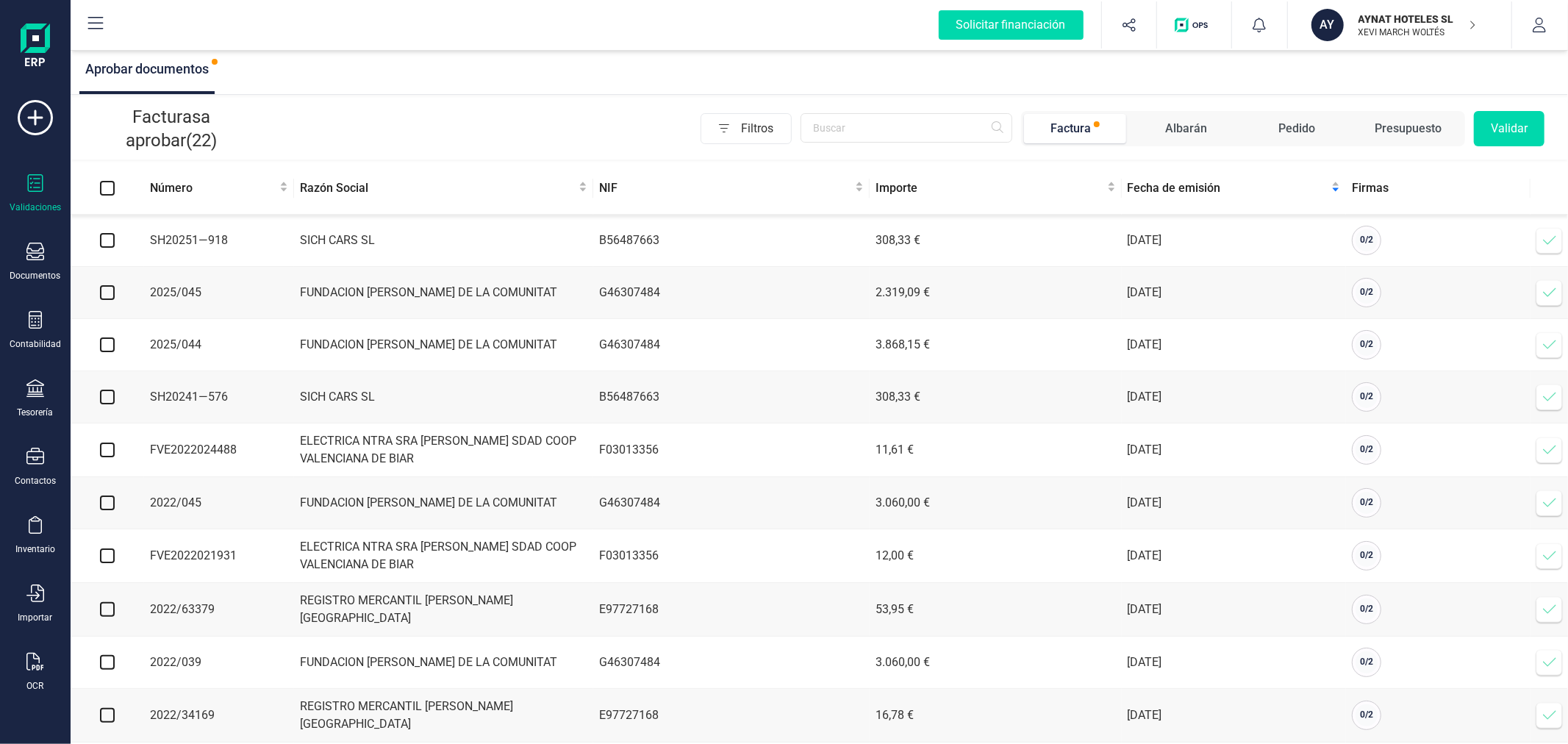
click at [113, 340] on input "checkbox" at bounding box center [107, 344] width 15 height 15
checkbox input "true"
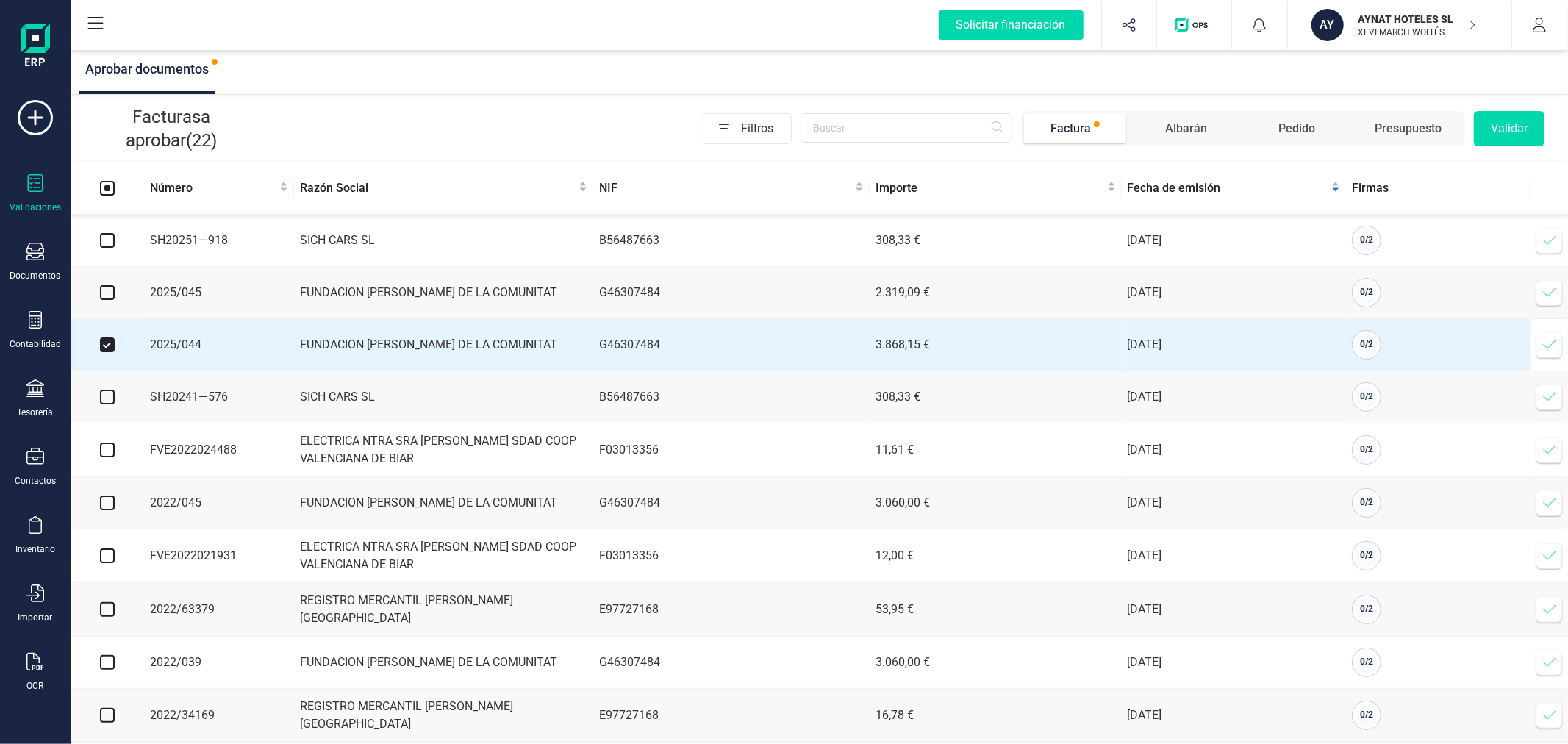
click at [108, 296] on input "checkbox" at bounding box center [107, 292] width 15 height 15
checkbox input "true"
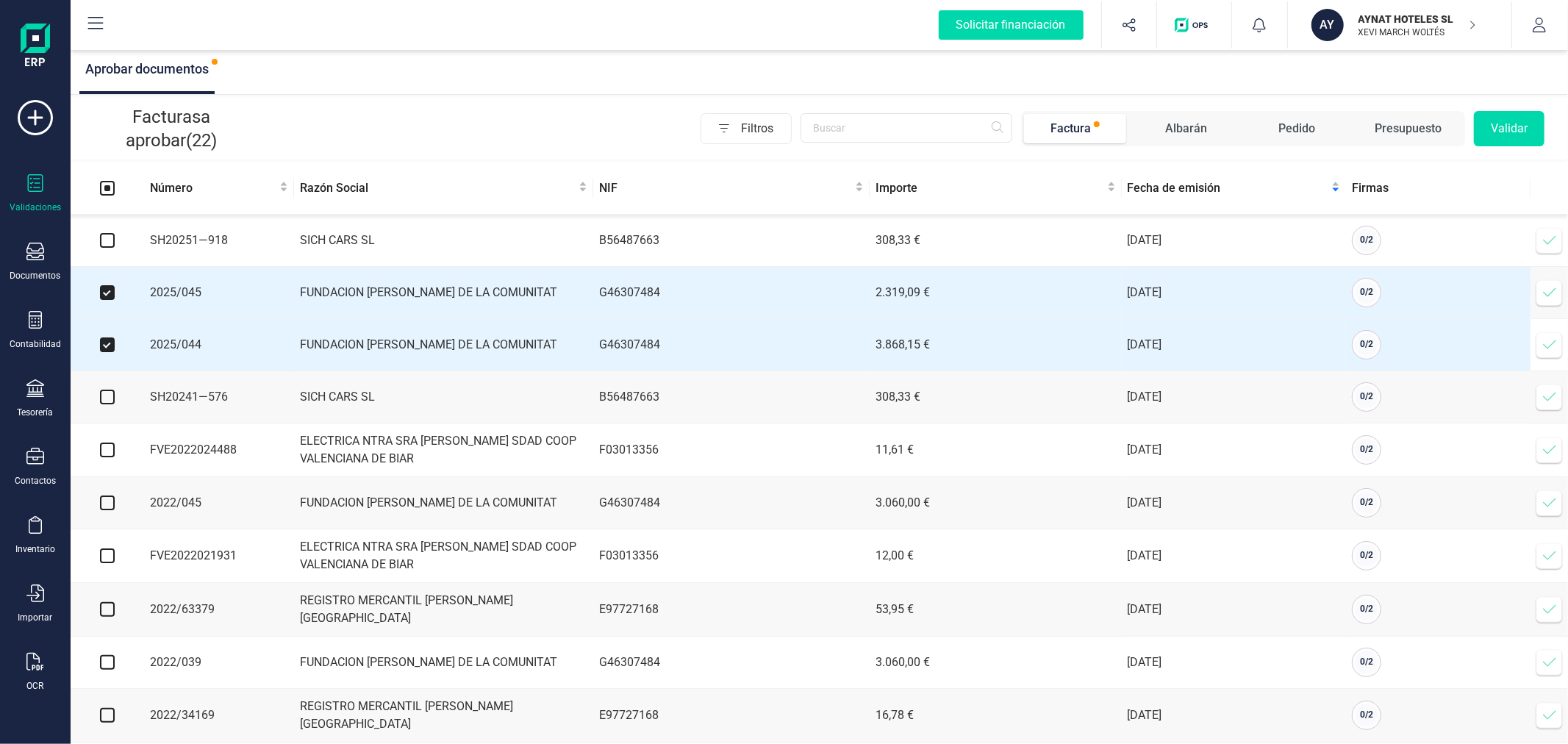
click at [107, 234] on input "checkbox" at bounding box center [107, 240] width 15 height 15
checkbox input "true"
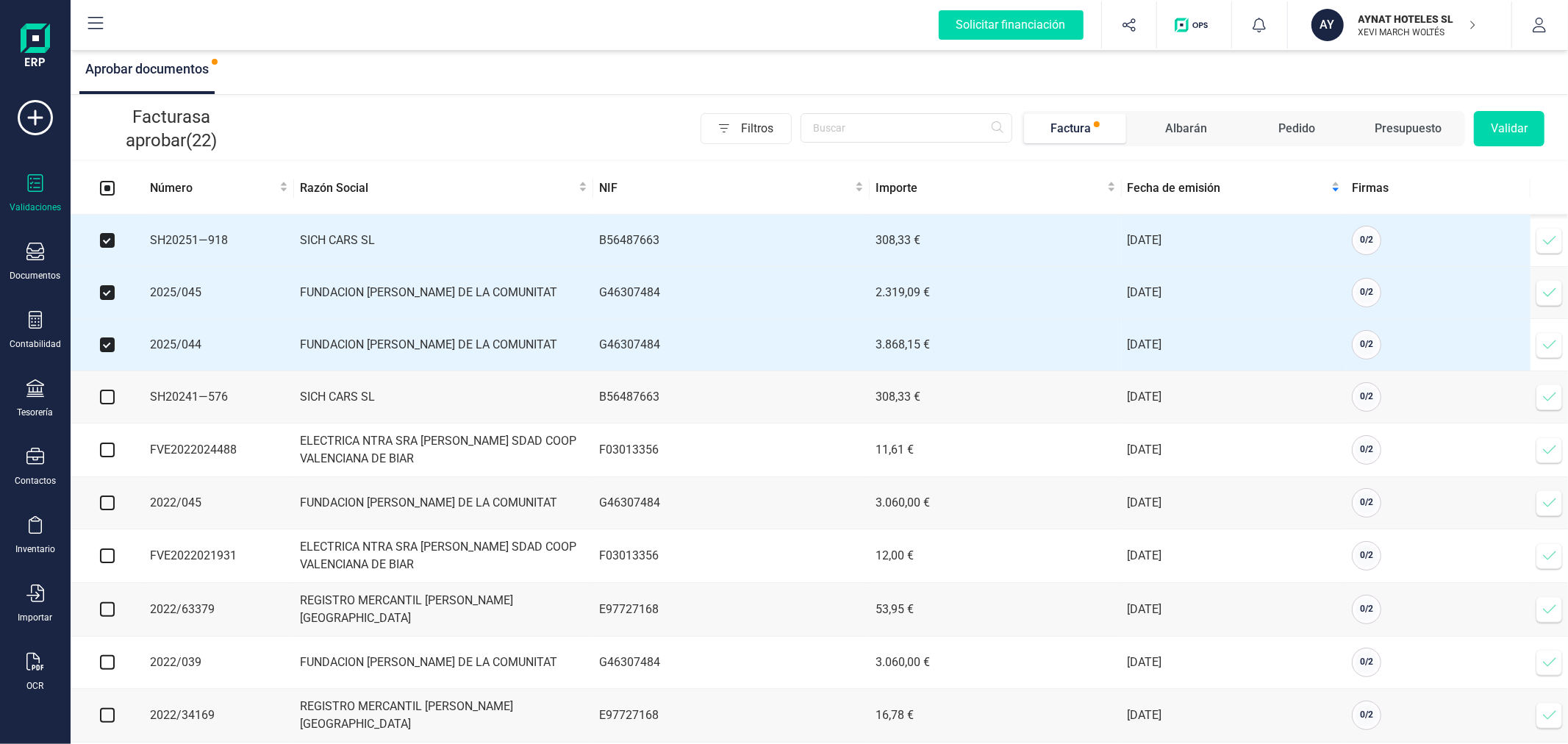
click at [1503, 129] on button "Validar" at bounding box center [1509, 128] width 71 height 35
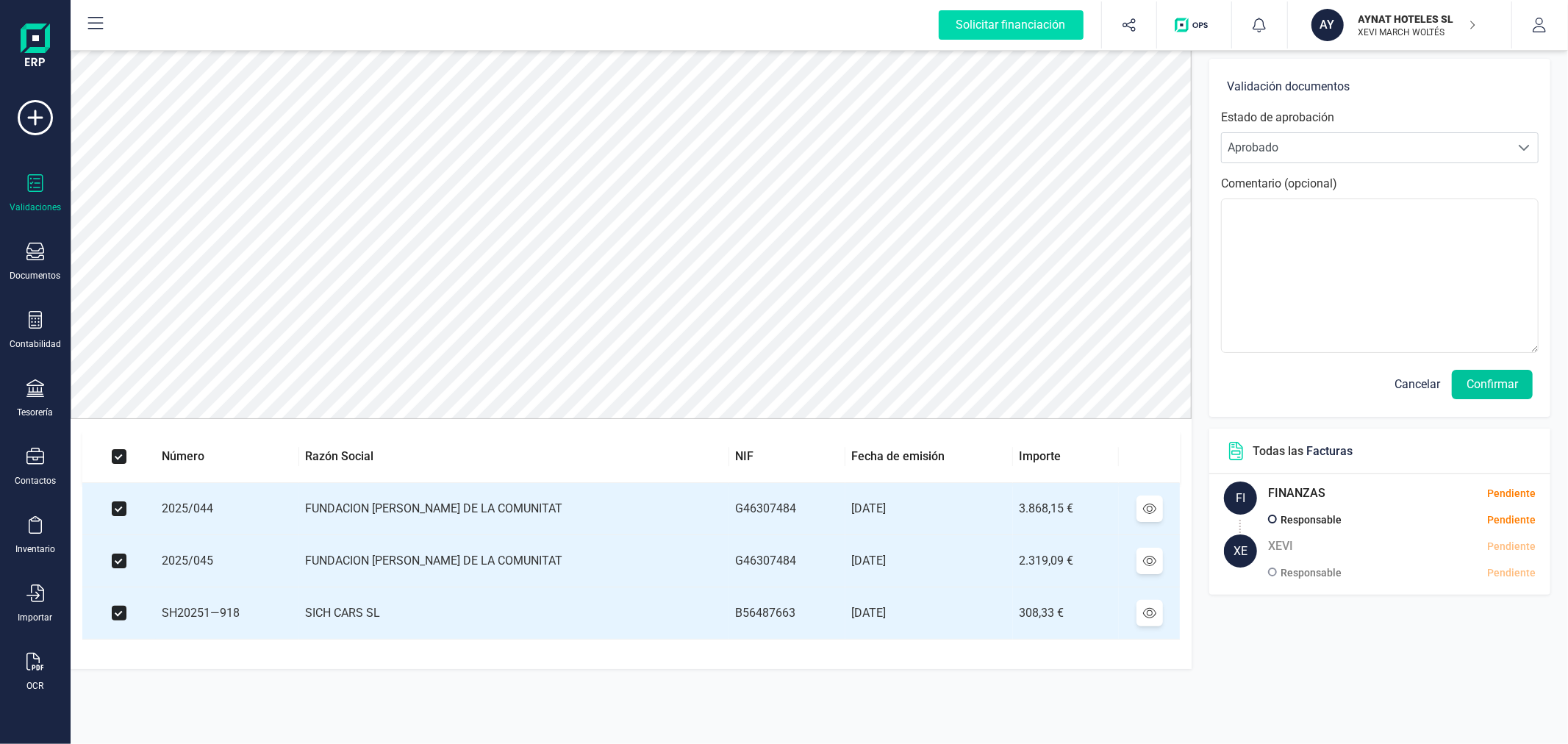
click at [1509, 384] on button "Confirmar" at bounding box center [1492, 384] width 81 height 29
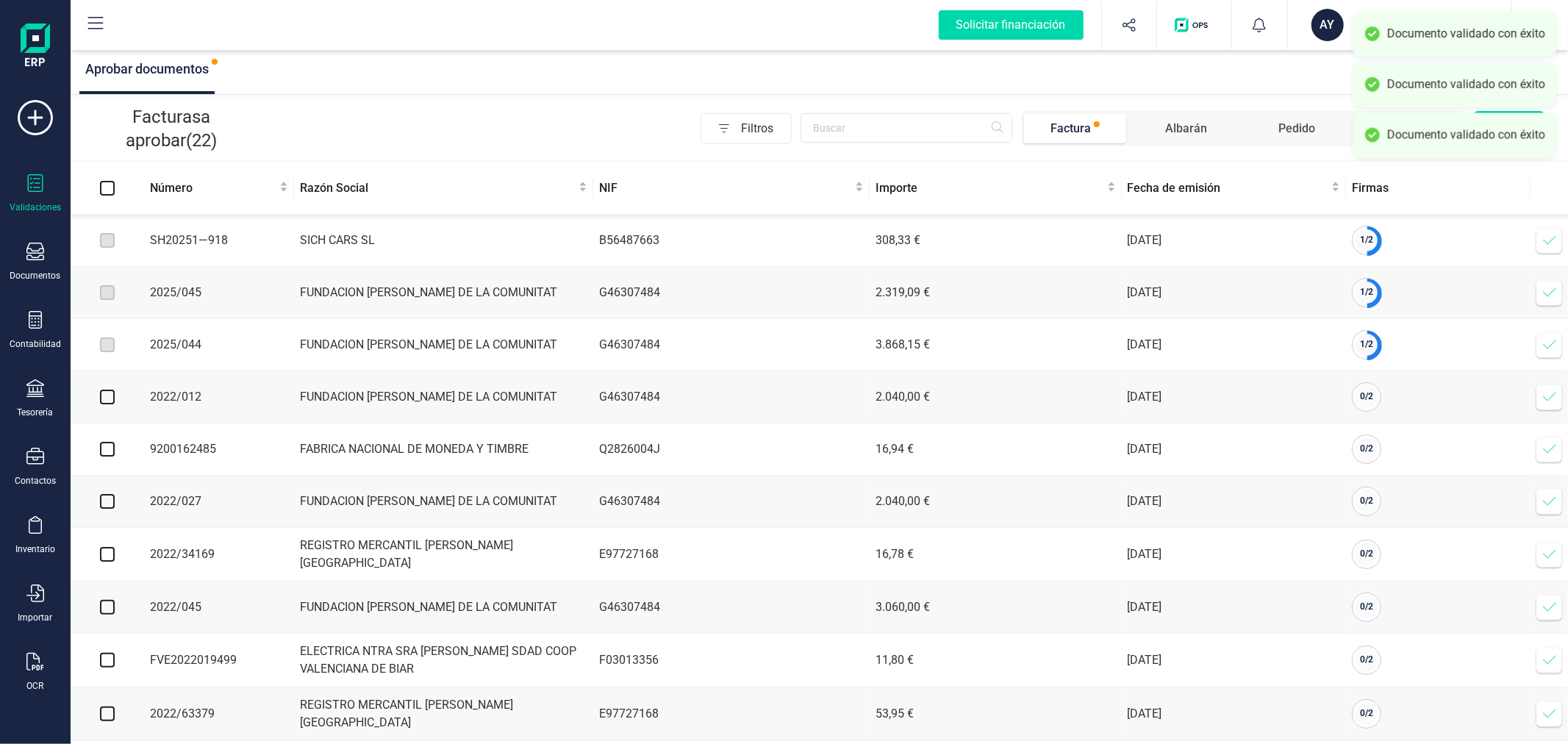
click at [1542, 237] on icon at bounding box center [1549, 240] width 15 height 15
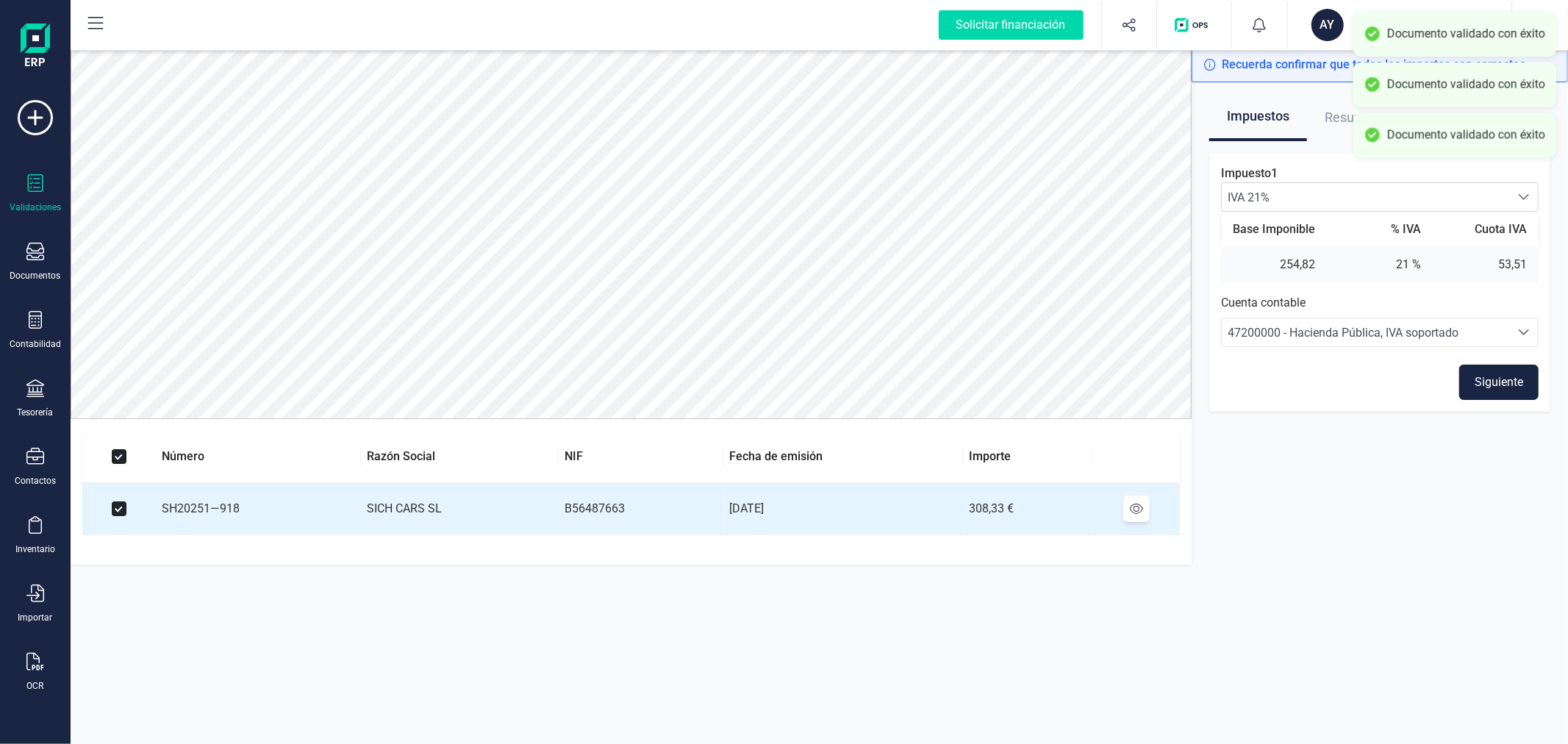
click at [1498, 386] on button "Siguiente" at bounding box center [1499, 382] width 79 height 35
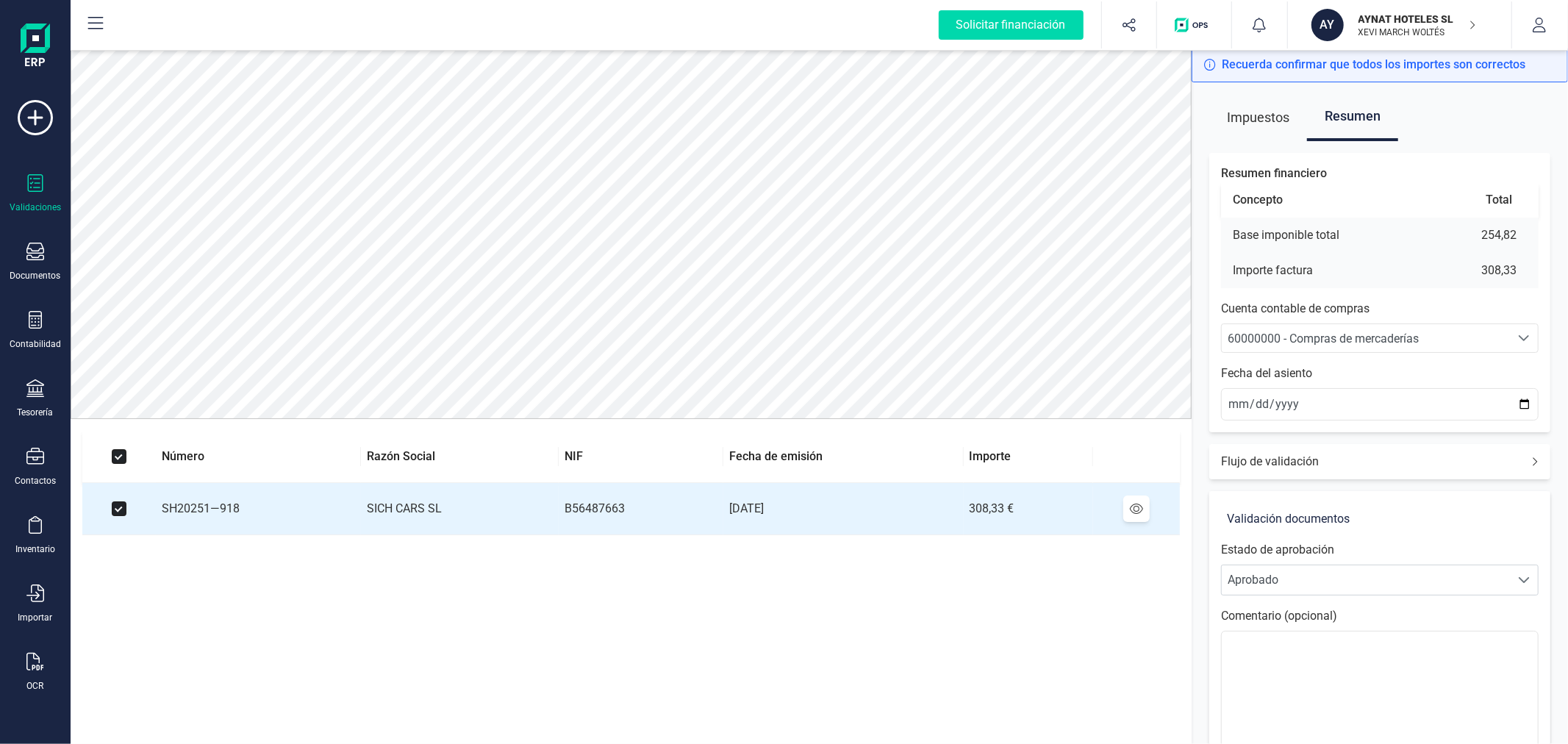
click at [1415, 339] on span "60000000 - Compras de mercaderías" at bounding box center [1324, 338] width 191 height 14
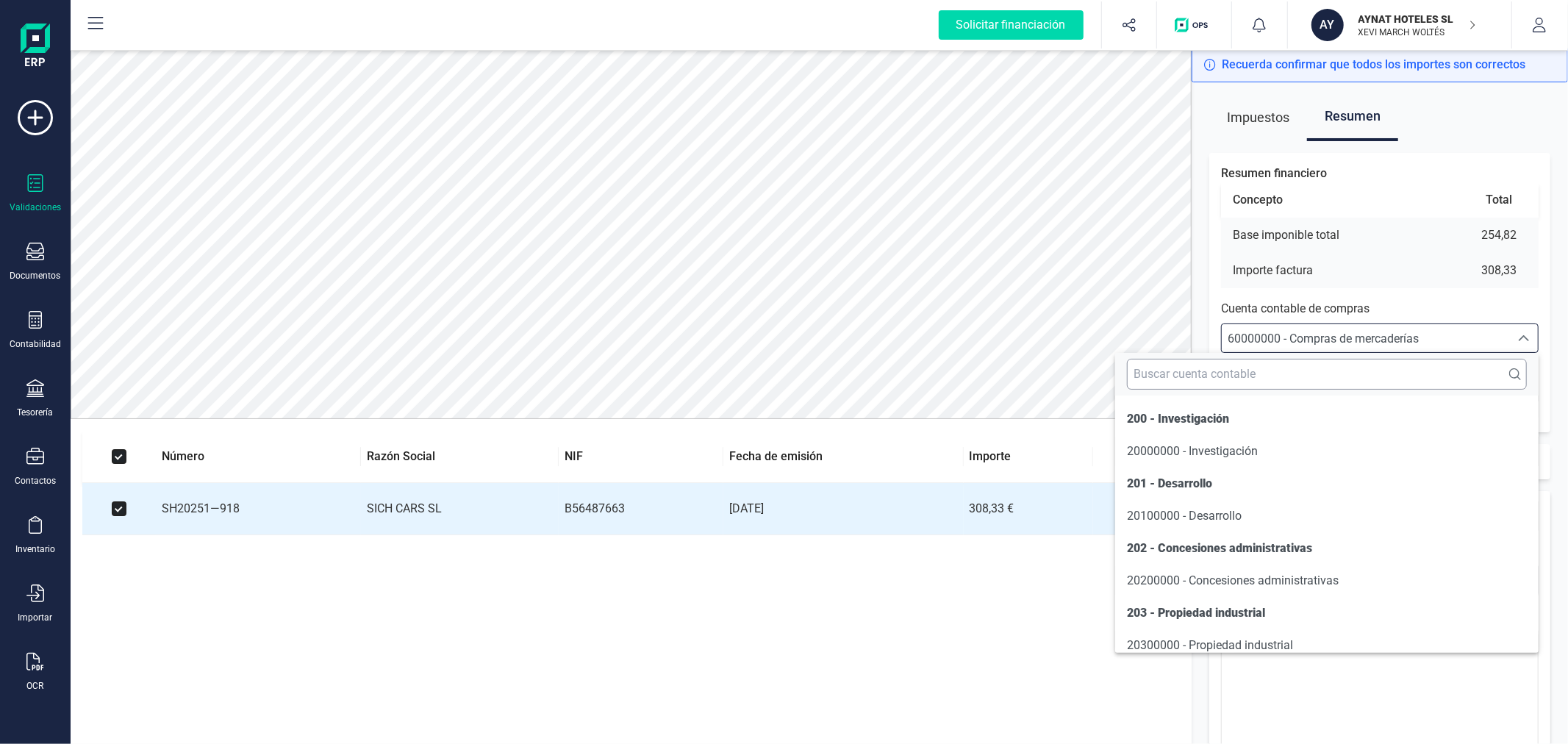
scroll to position [7261, 0]
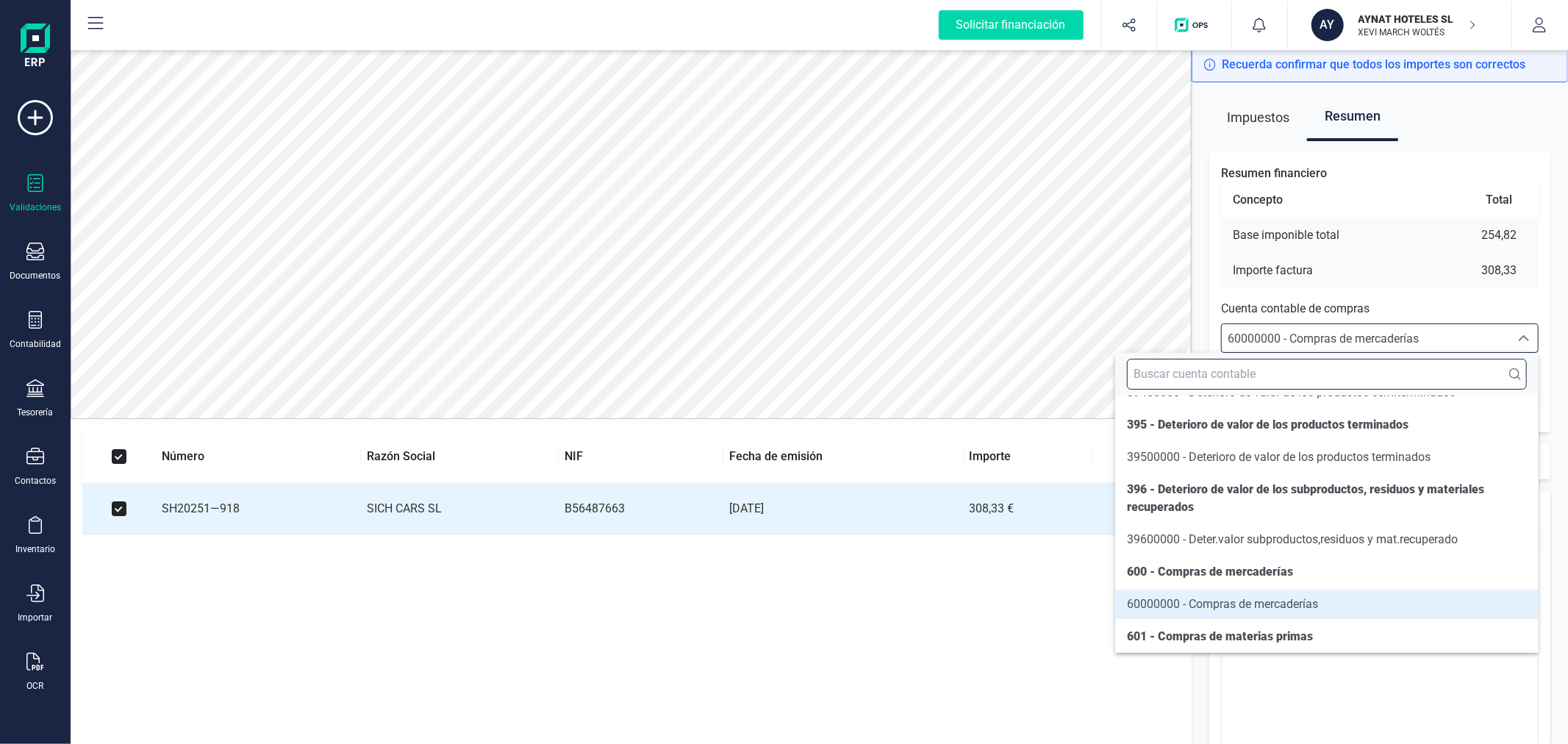
click at [1333, 384] on input "text" at bounding box center [1327, 374] width 400 height 31
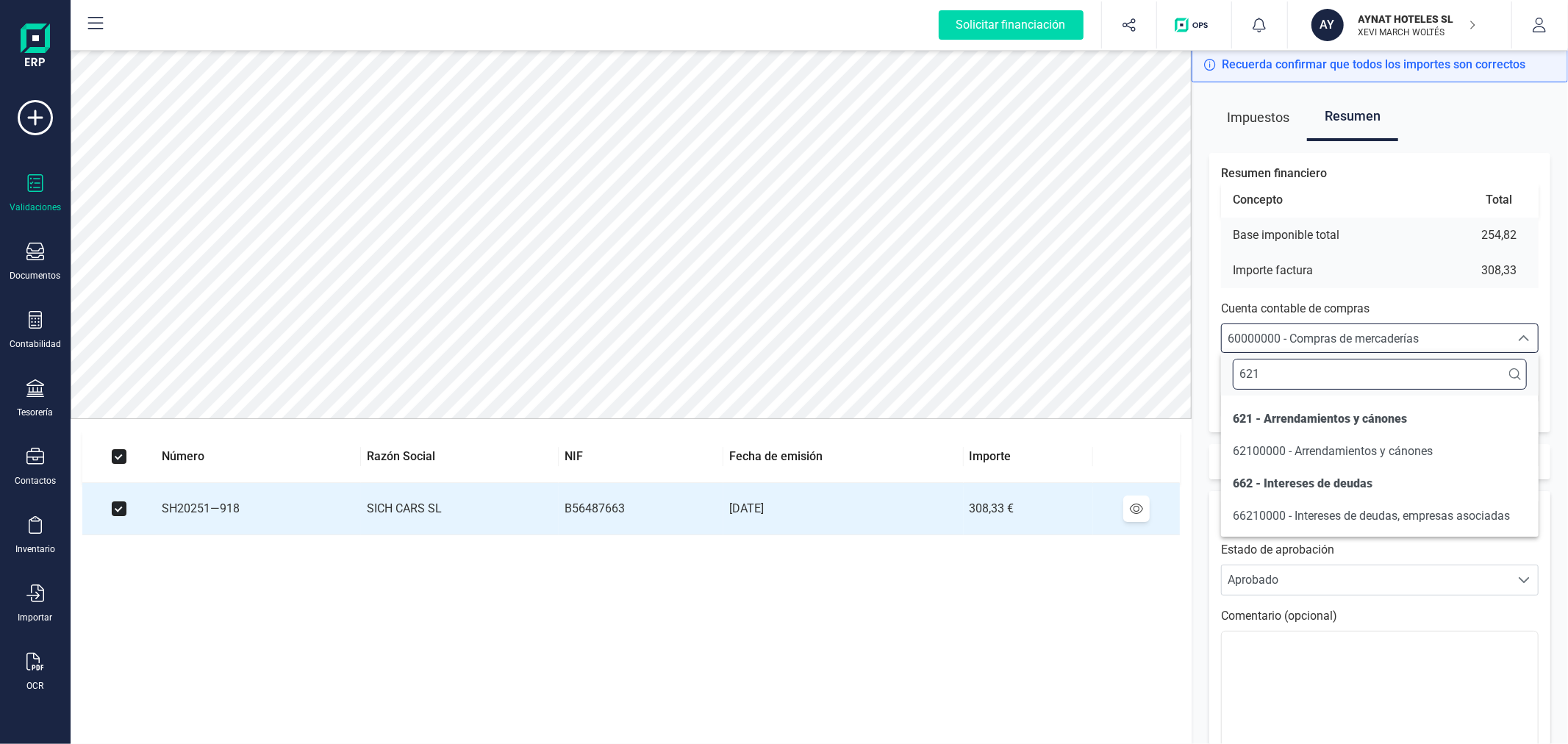
scroll to position [0, 0]
type input "621"
click at [1346, 448] on span "62100000 - Arrendamientos y cánones" at bounding box center [1333, 451] width 200 height 14
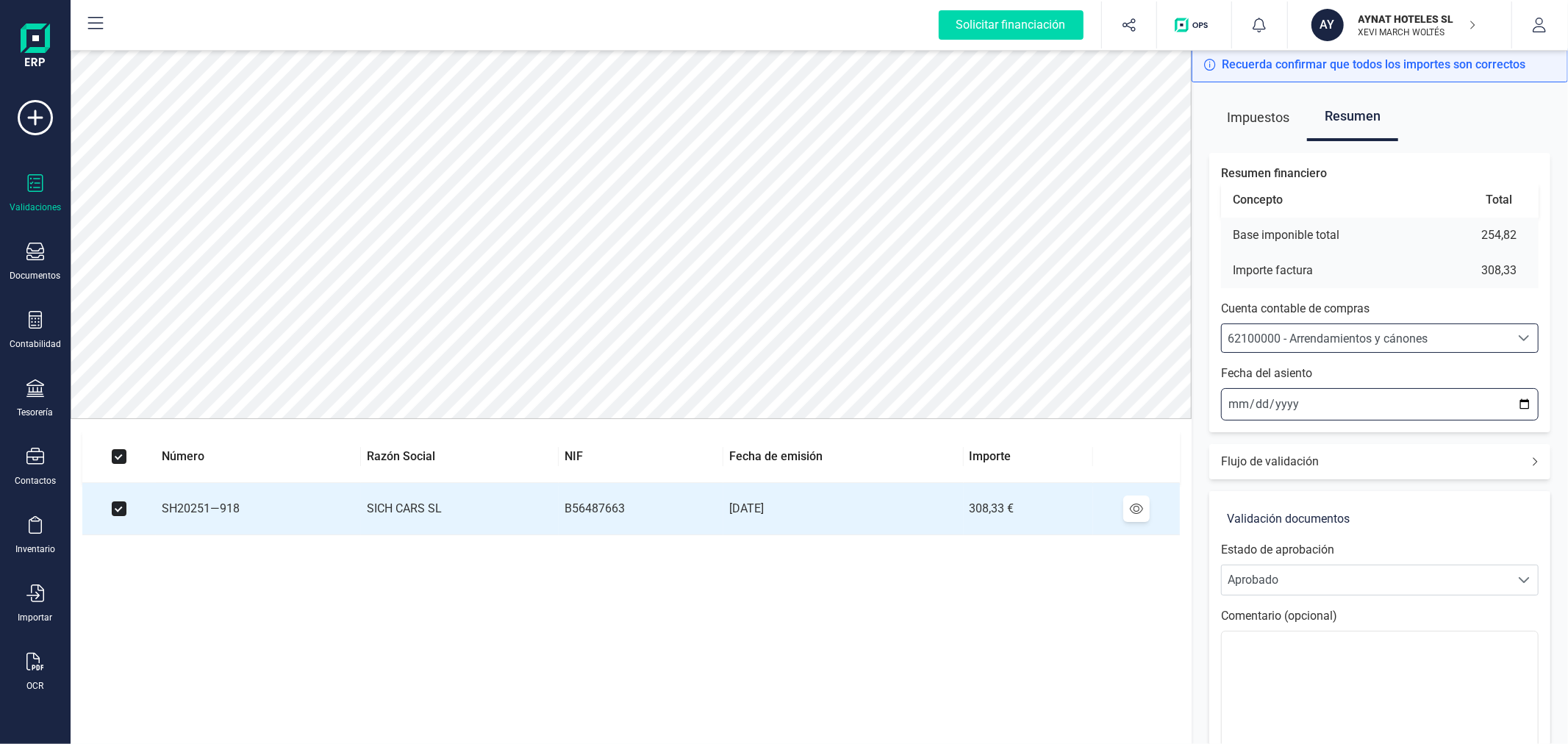
click at [1526, 401] on input "[DATE]" at bounding box center [1380, 404] width 318 height 32
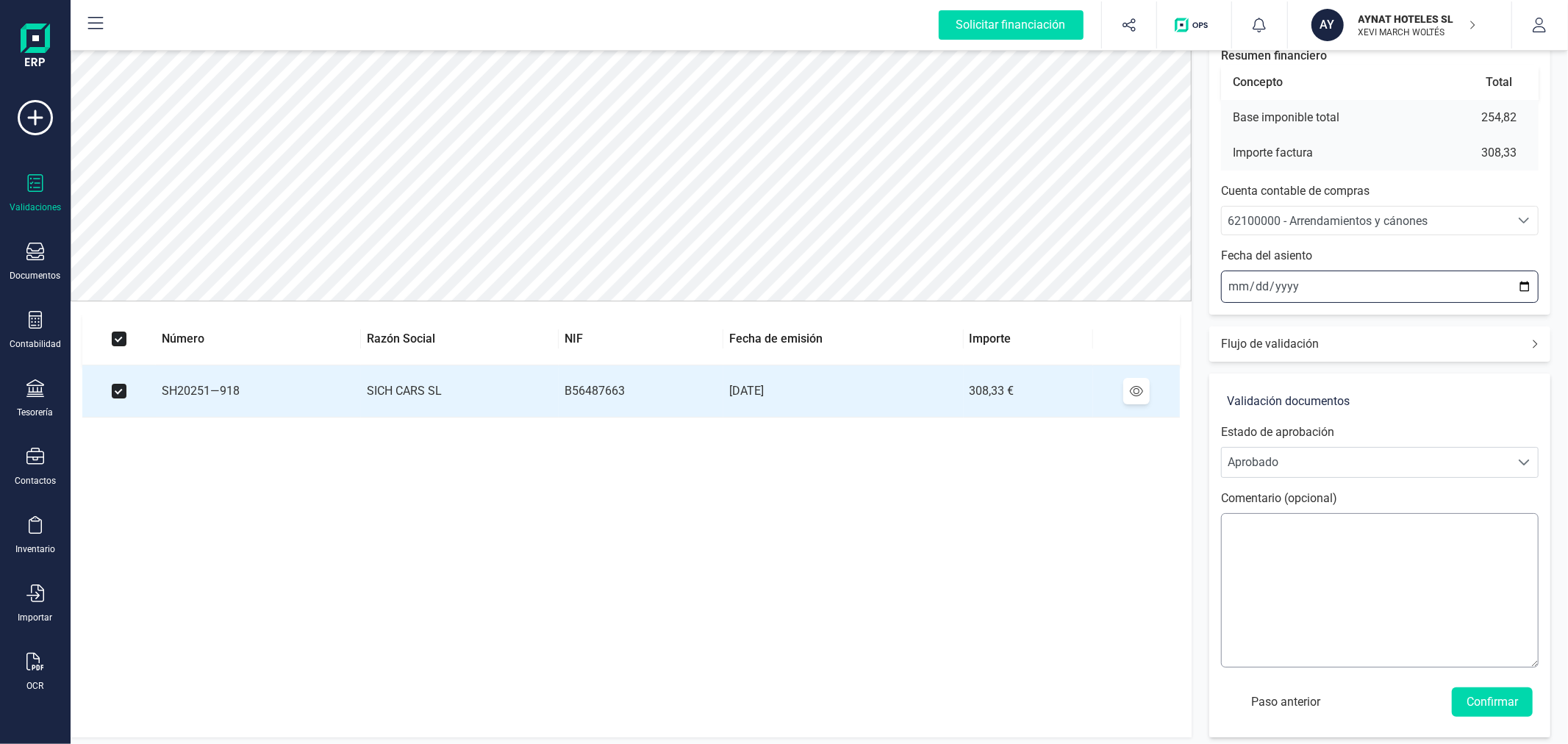
scroll to position [123, 0]
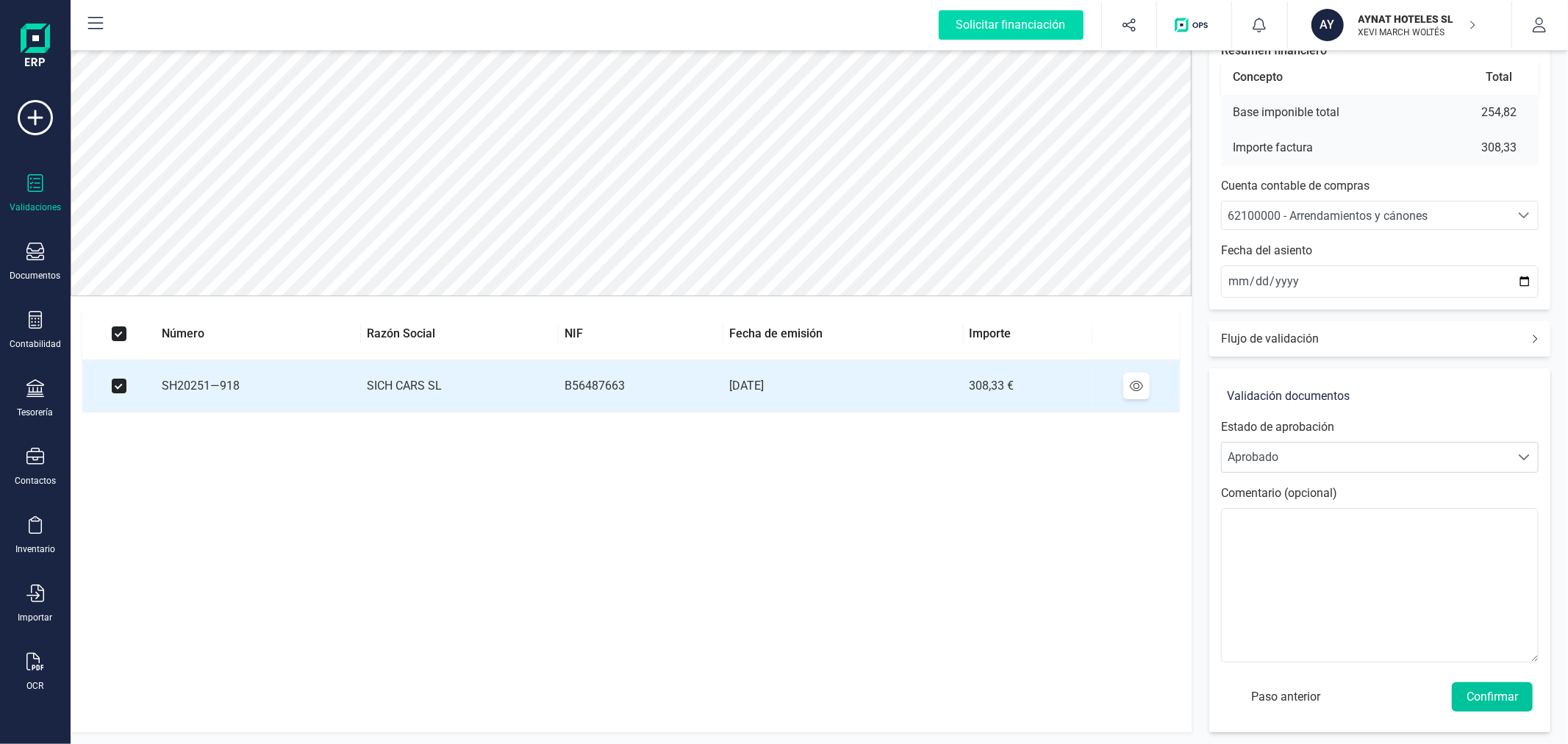
click at [1487, 692] on button "Confirmar" at bounding box center [1492, 696] width 81 height 29
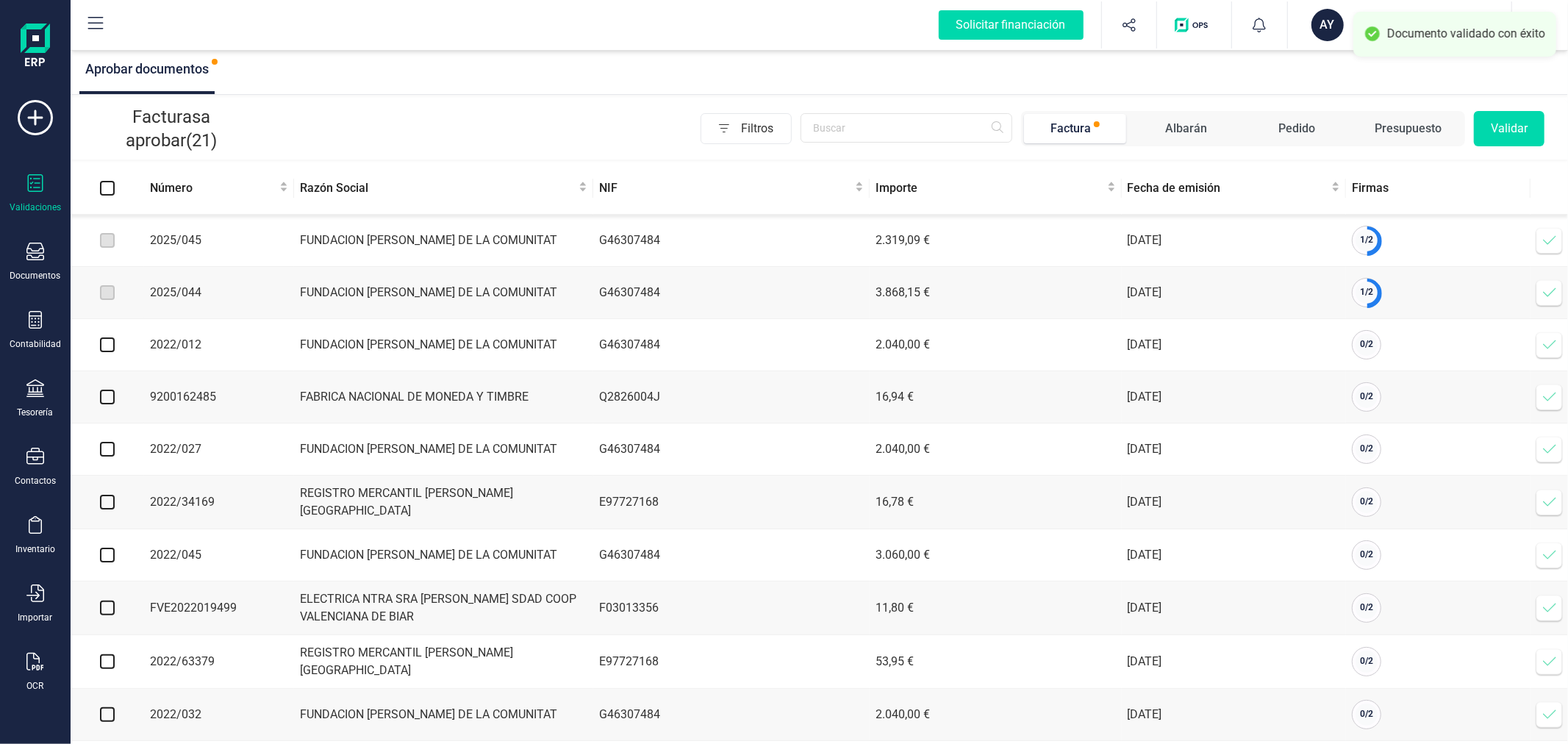
click at [1542, 243] on icon at bounding box center [1549, 240] width 15 height 15
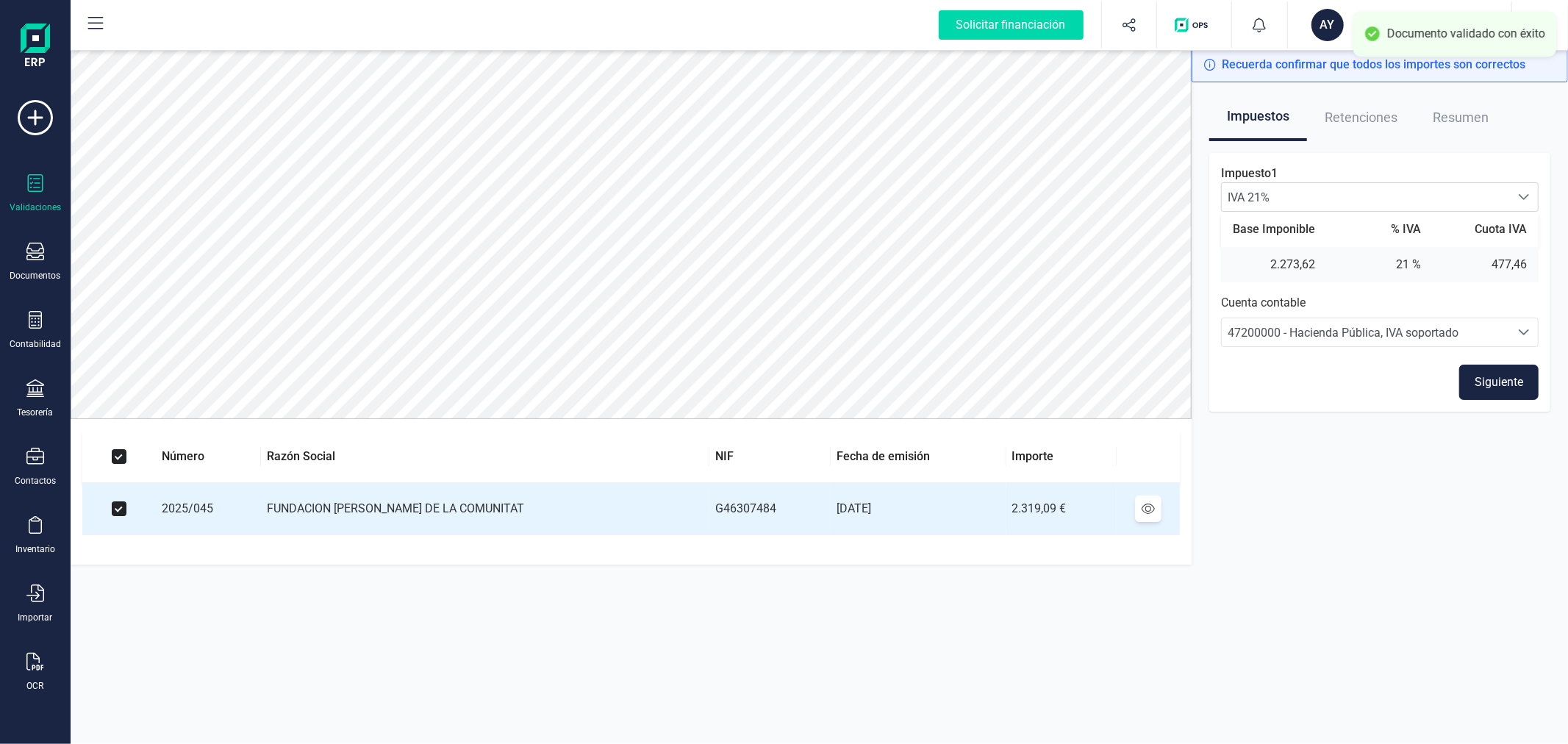
click at [1507, 384] on button "Siguiente" at bounding box center [1499, 382] width 79 height 35
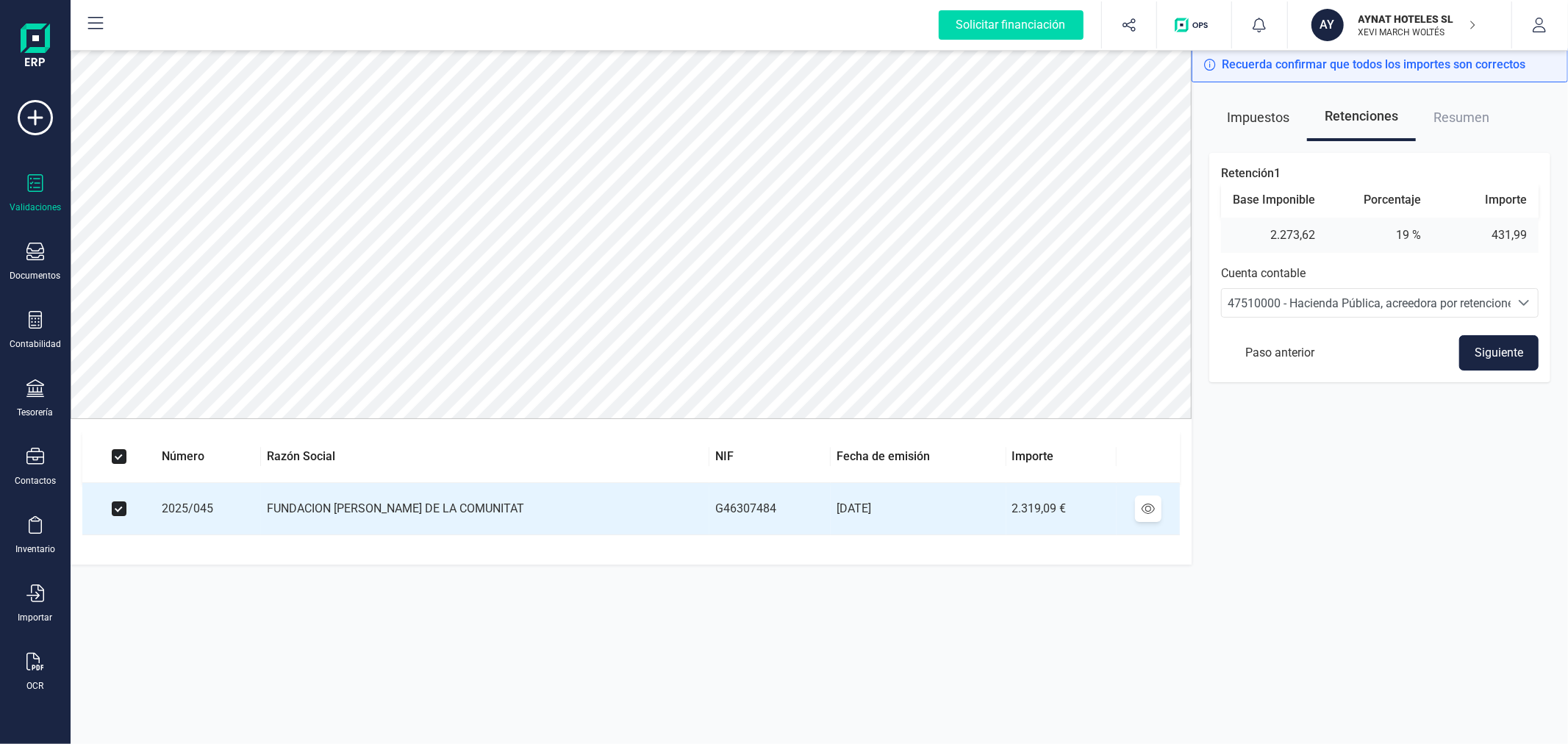
click at [1482, 357] on button "Siguiente" at bounding box center [1499, 352] width 79 height 35
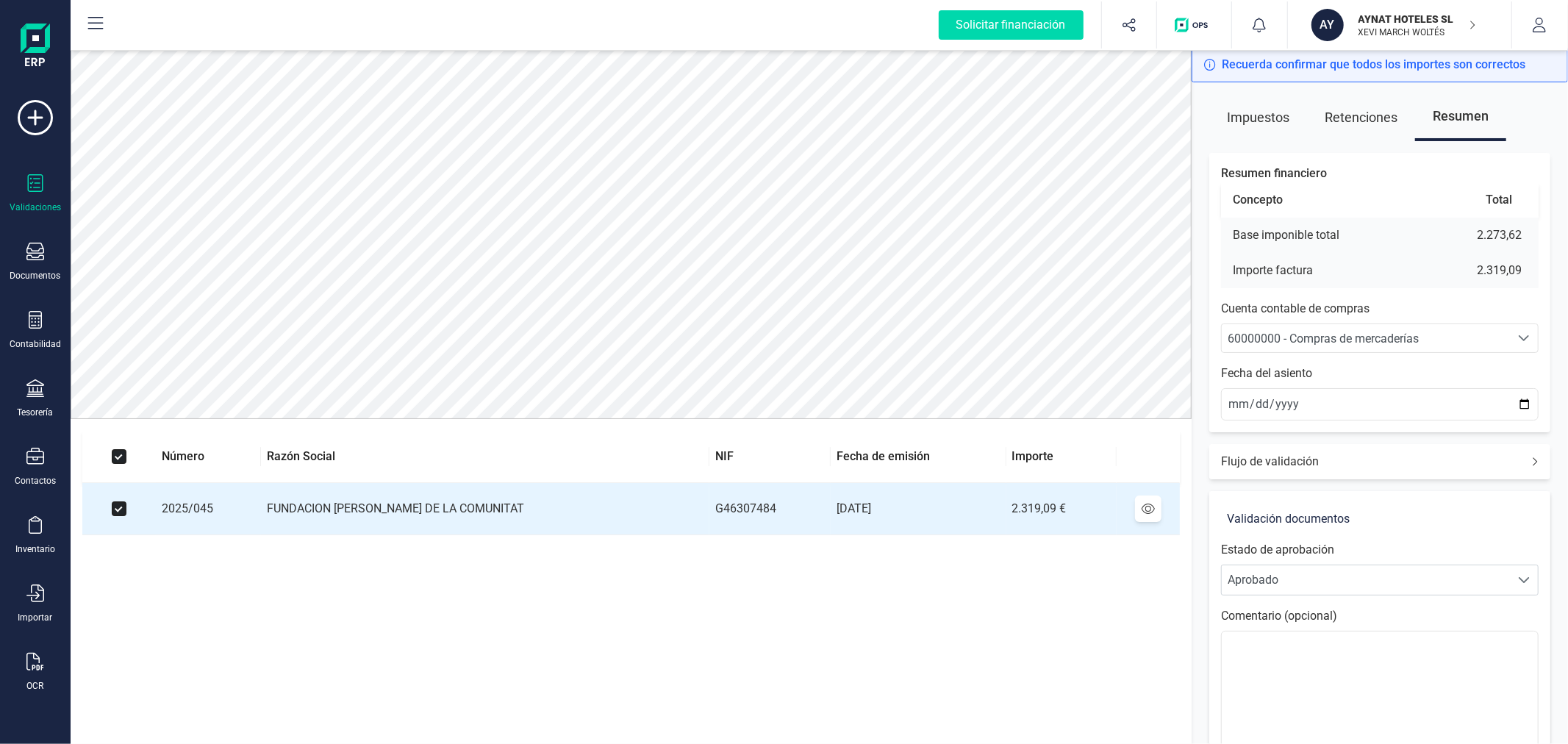
click at [1255, 328] on span "60000000 - Compras de mercaderías" at bounding box center [1365, 337] width 288 height 28
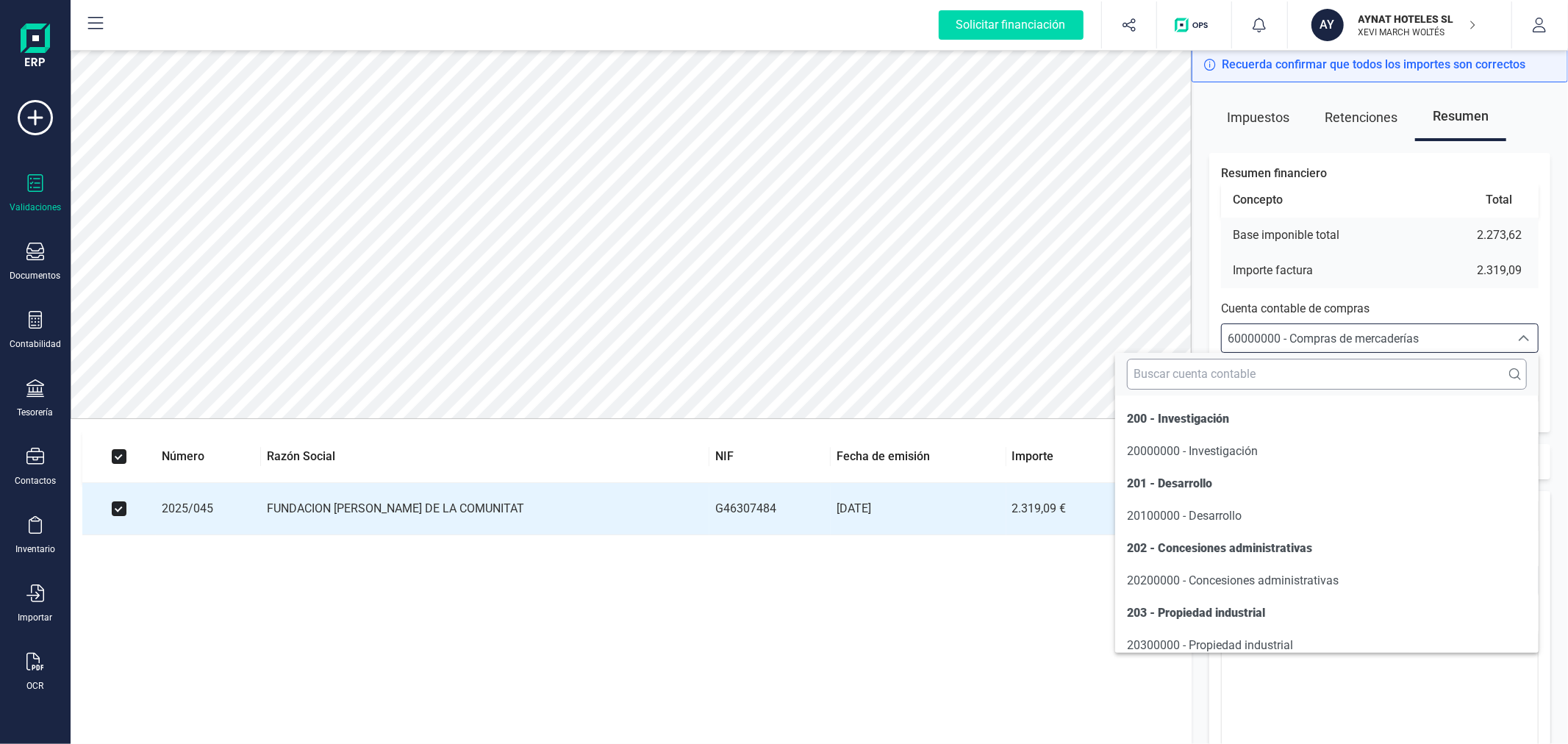
scroll to position [7261, 0]
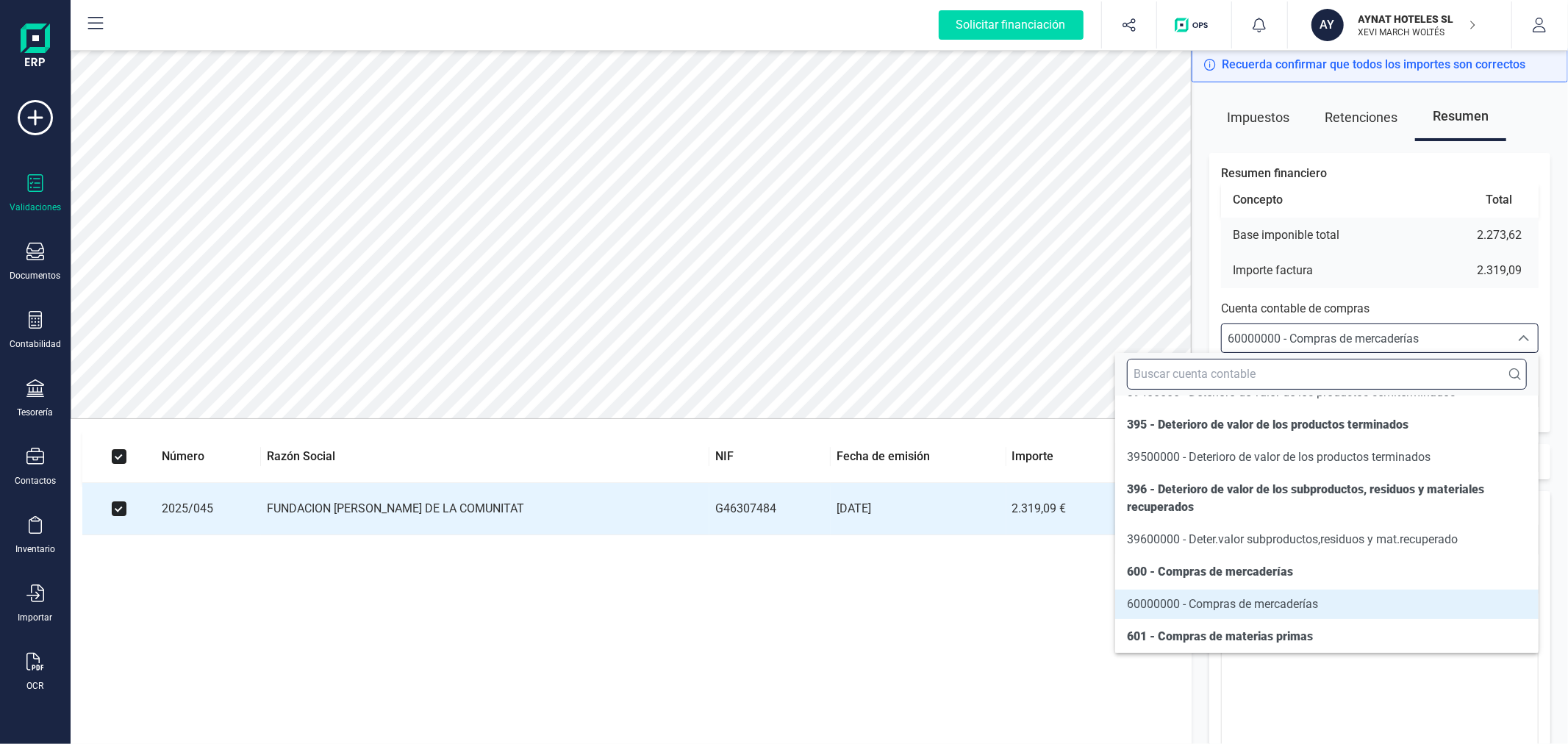
click at [1266, 372] on input "text" at bounding box center [1327, 374] width 400 height 31
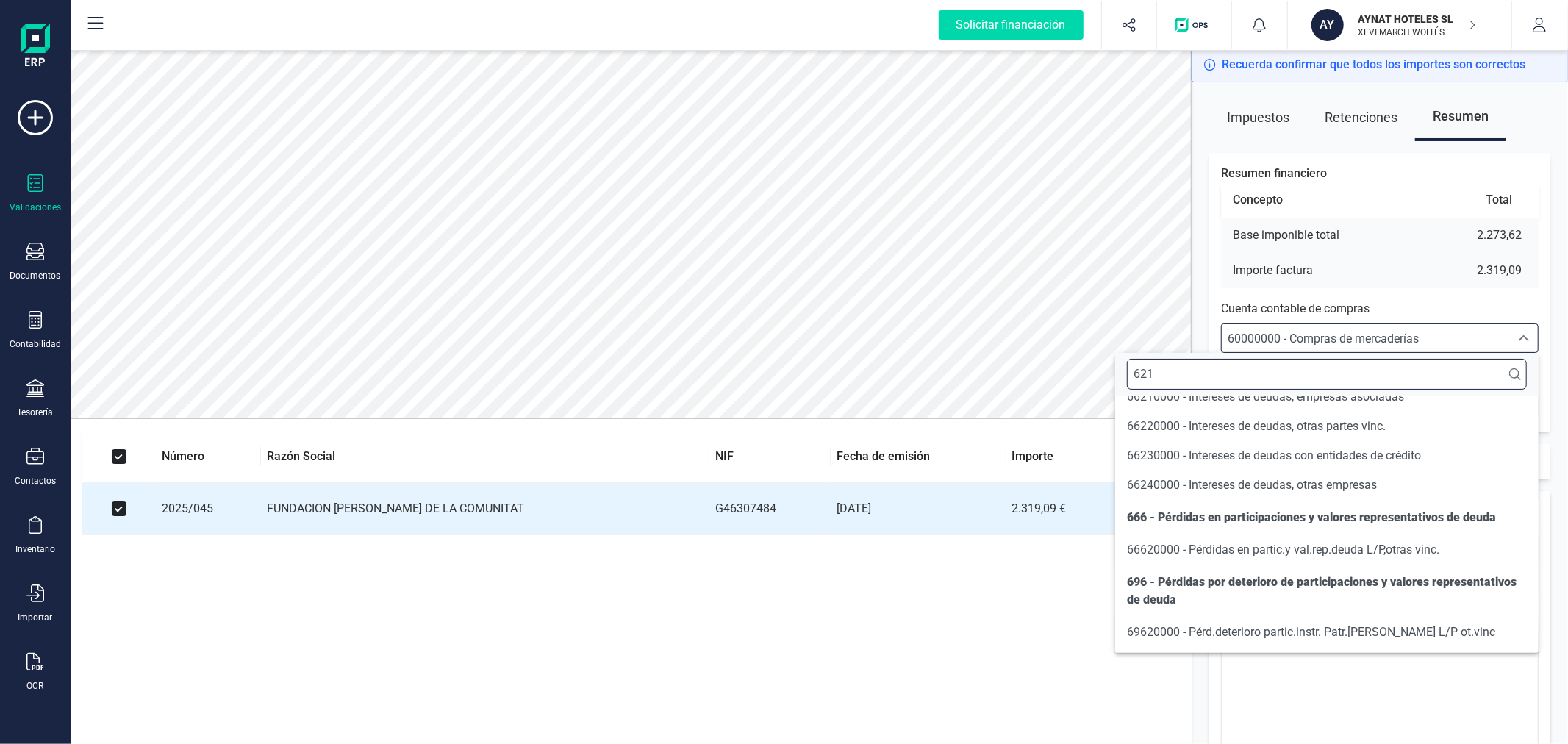
scroll to position [0, 0]
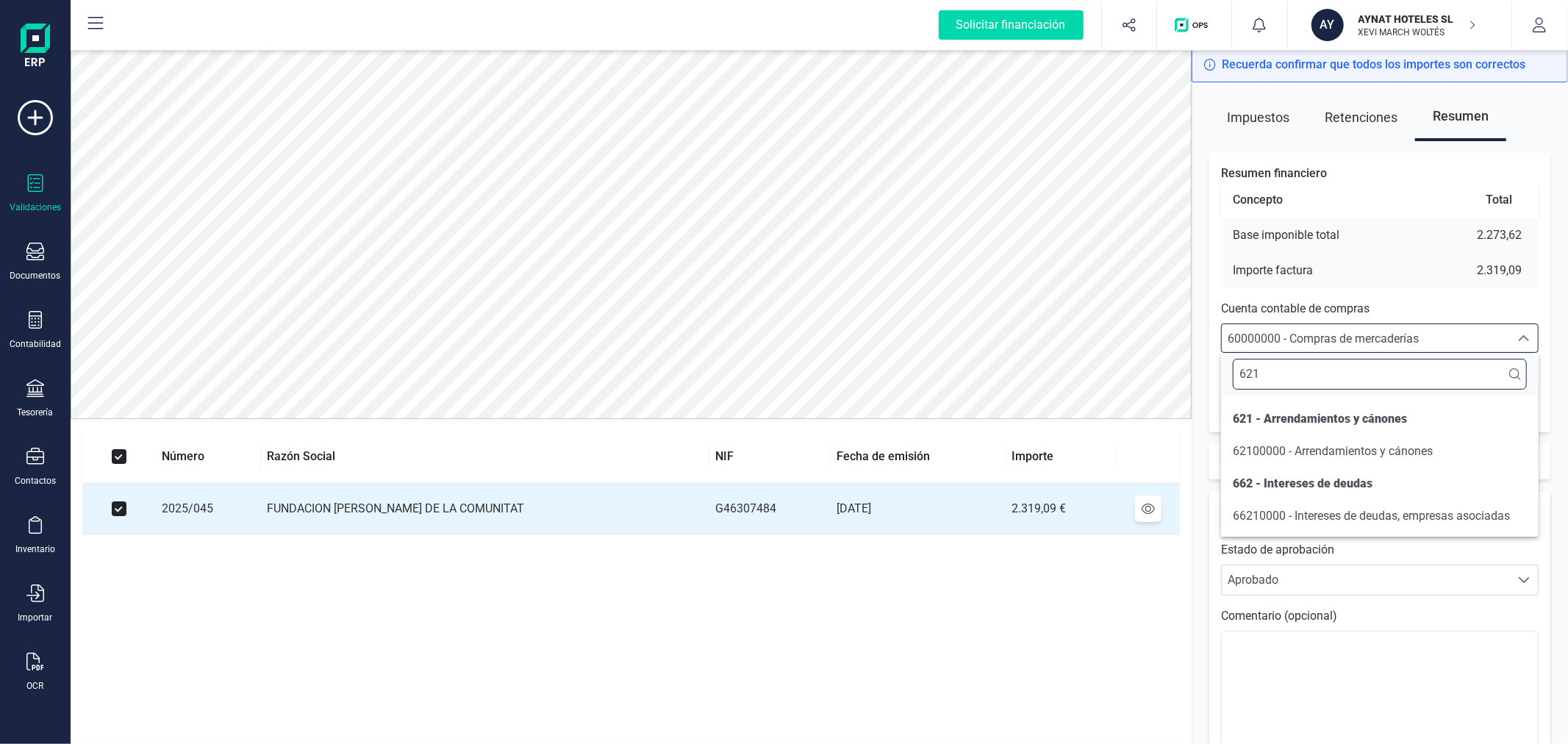
type input "621"
click at [1324, 457] on span "62100000 - Arrendamientos y cánones" at bounding box center [1333, 451] width 200 height 14
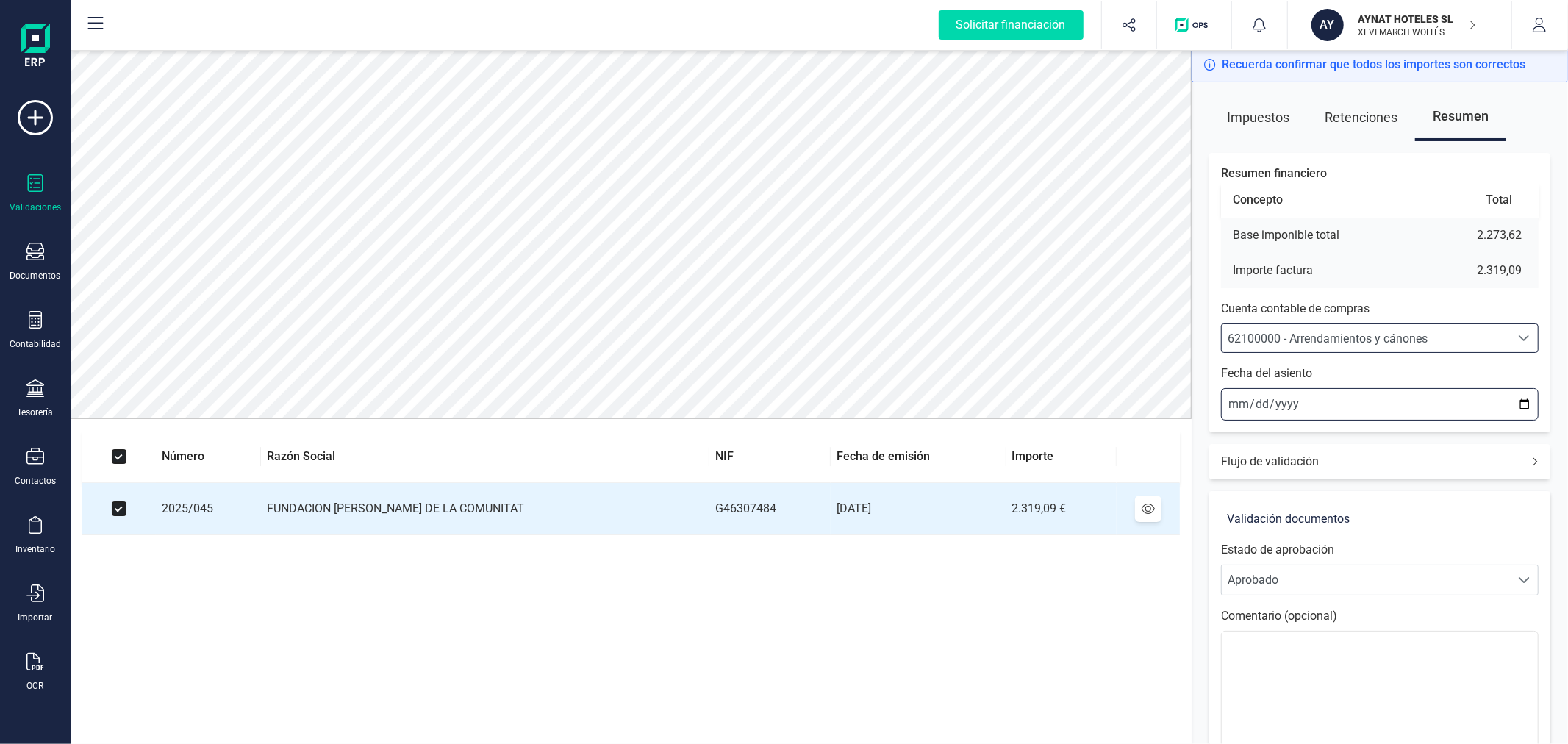
click at [1520, 401] on input "[DATE]" at bounding box center [1380, 404] width 318 height 32
type input "[DATE]"
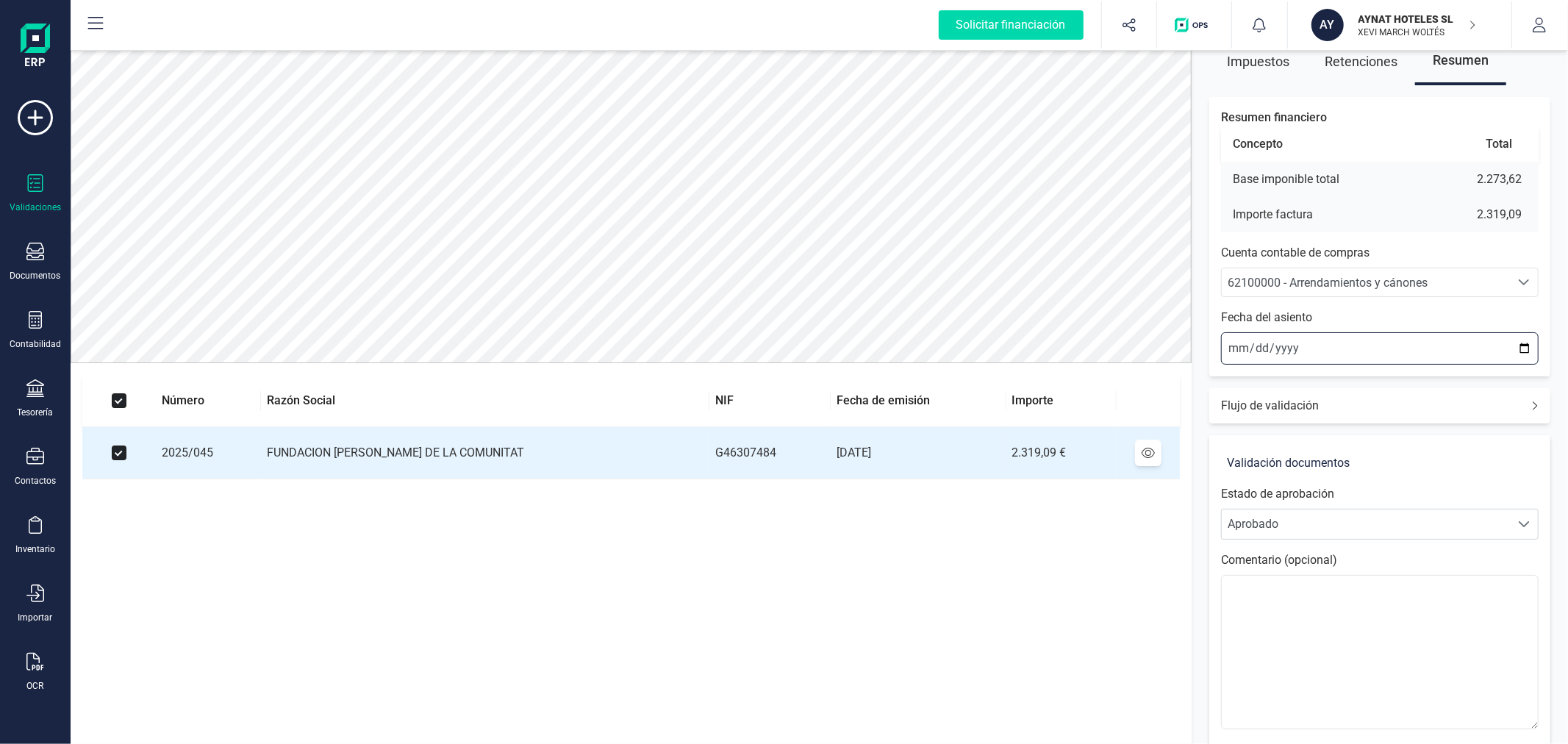
scroll to position [123, 0]
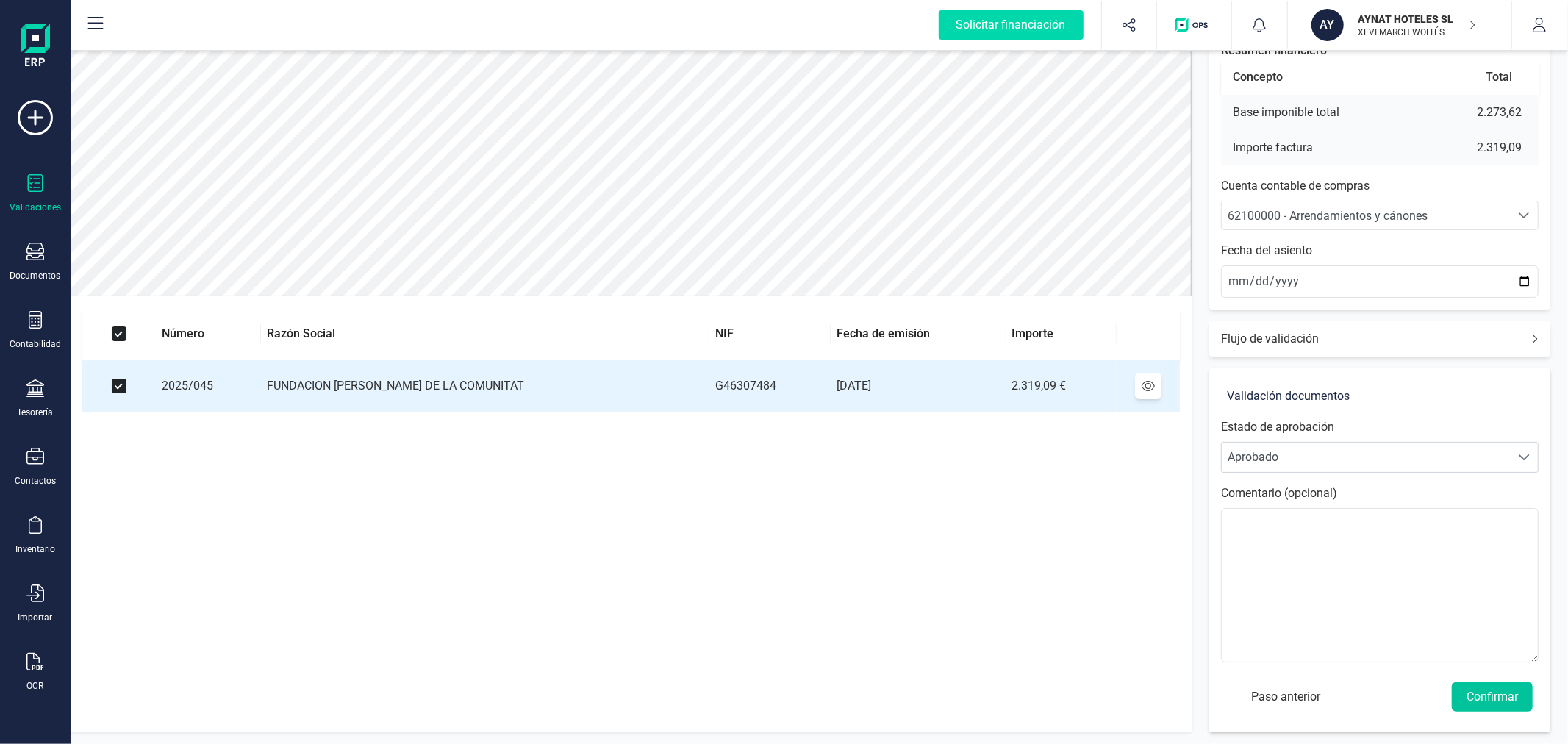
click at [1501, 694] on button "Confirmar" at bounding box center [1492, 696] width 81 height 29
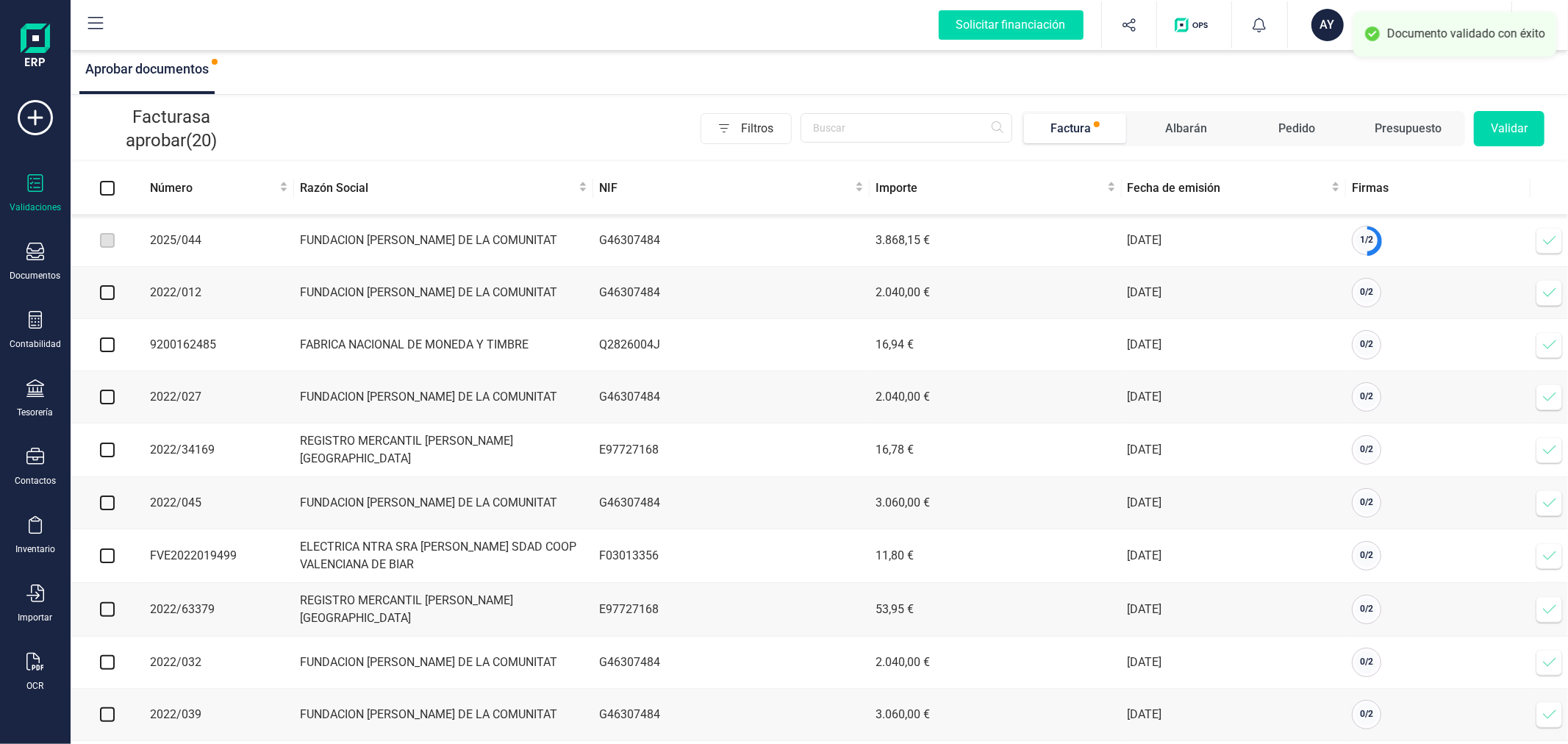
click at [1551, 241] on icon at bounding box center [1549, 240] width 13 height 9
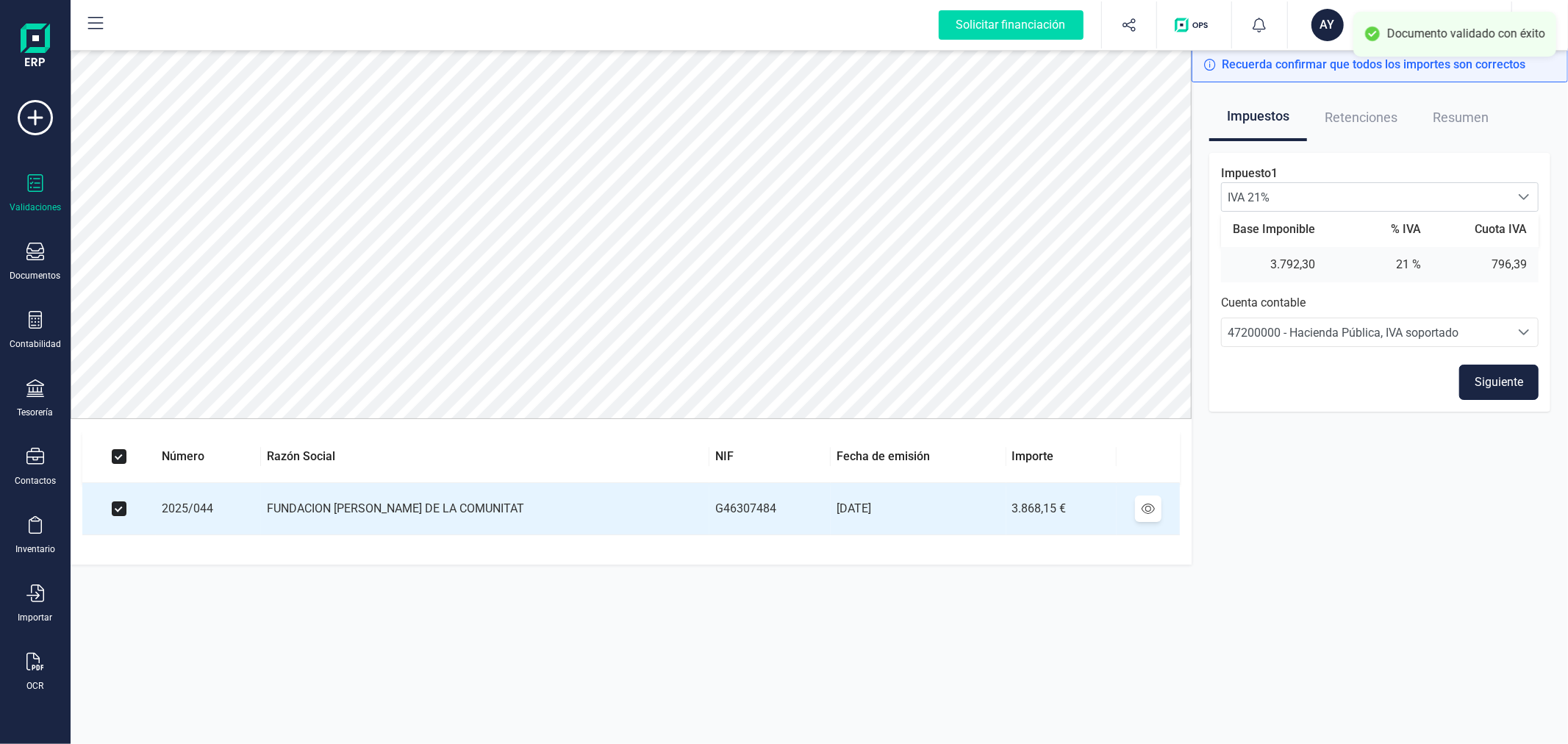
click at [1477, 384] on button "Siguiente" at bounding box center [1499, 382] width 79 height 35
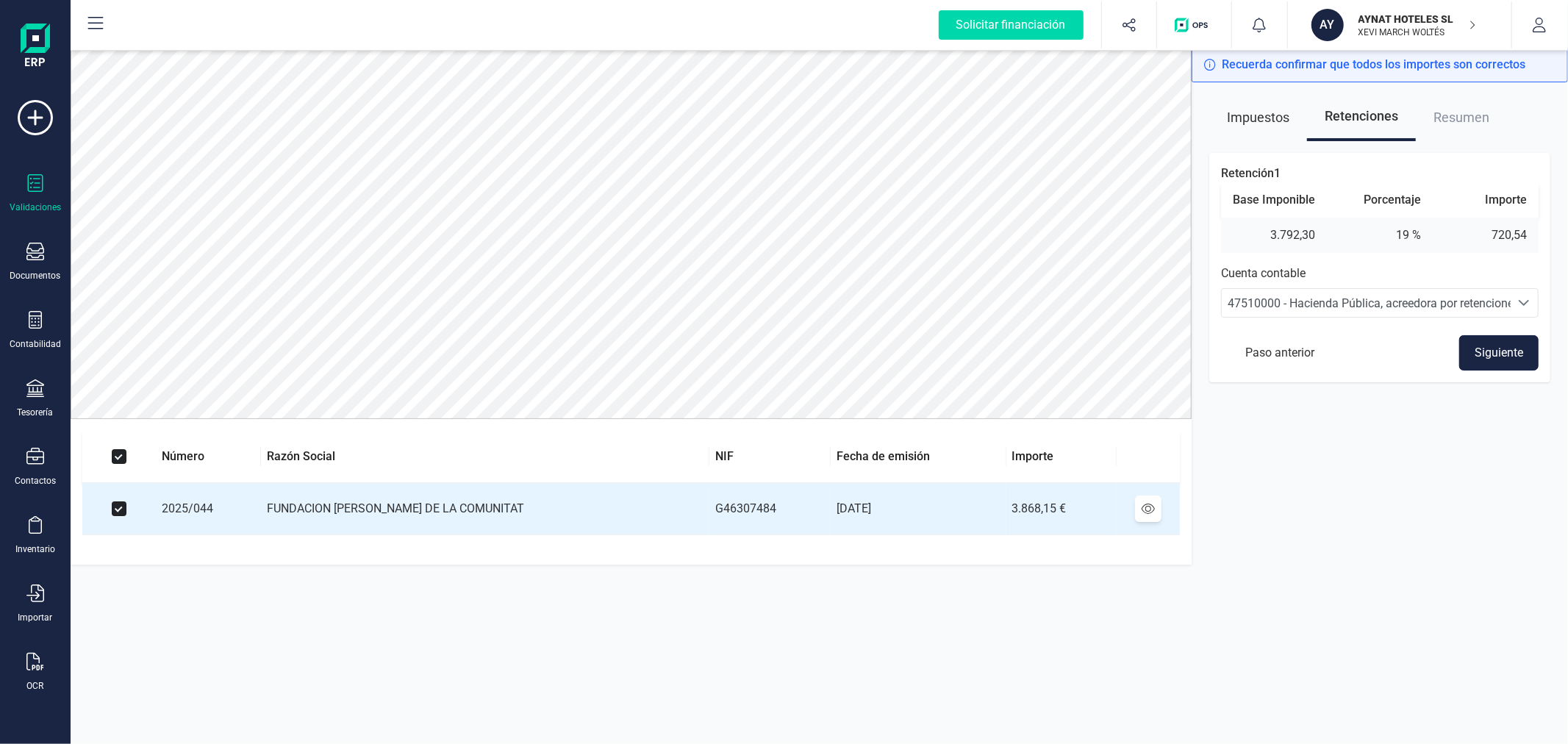
click at [1496, 354] on button "Siguiente" at bounding box center [1499, 352] width 79 height 35
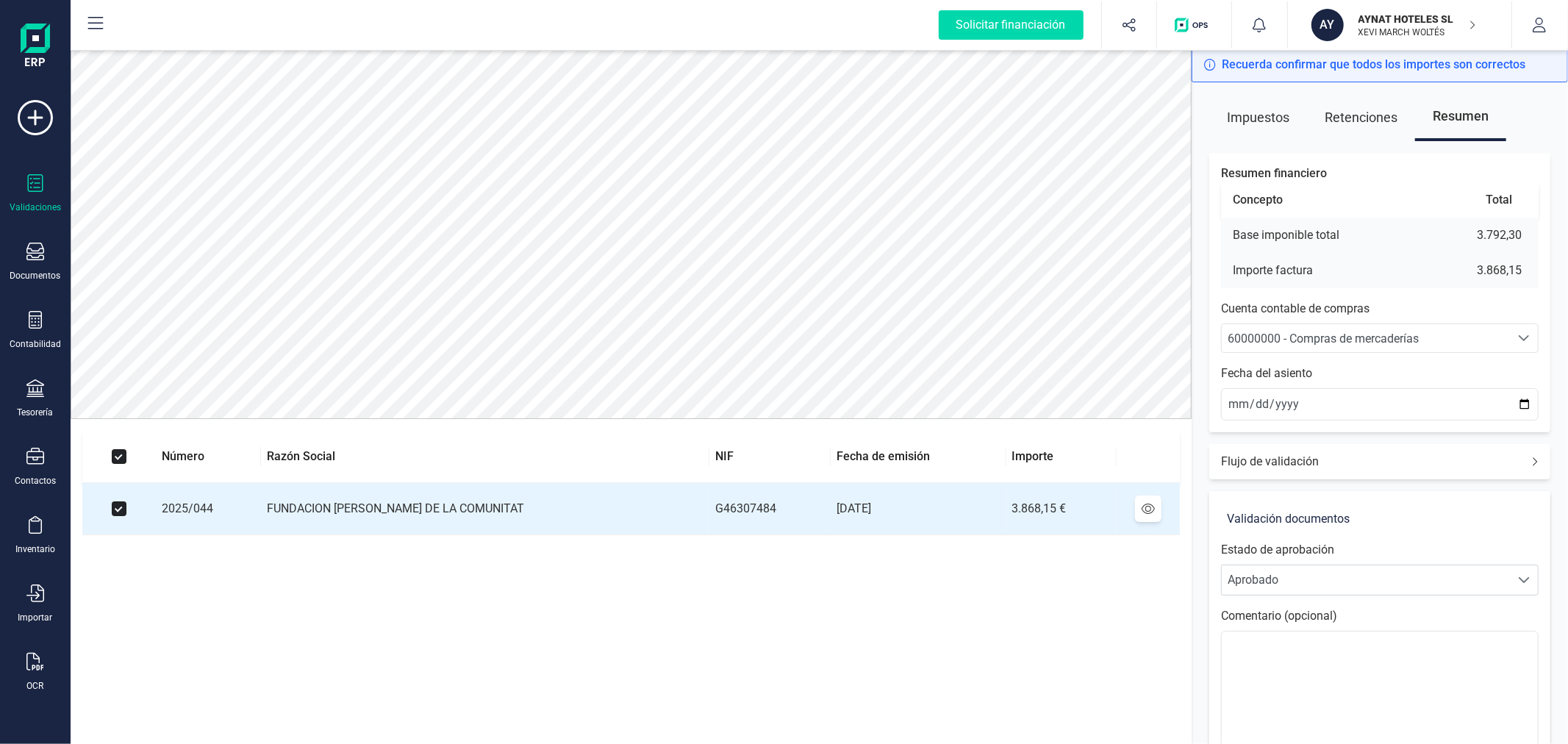
click at [1341, 339] on span "60000000 - Compras de mercaderías" at bounding box center [1324, 338] width 191 height 14
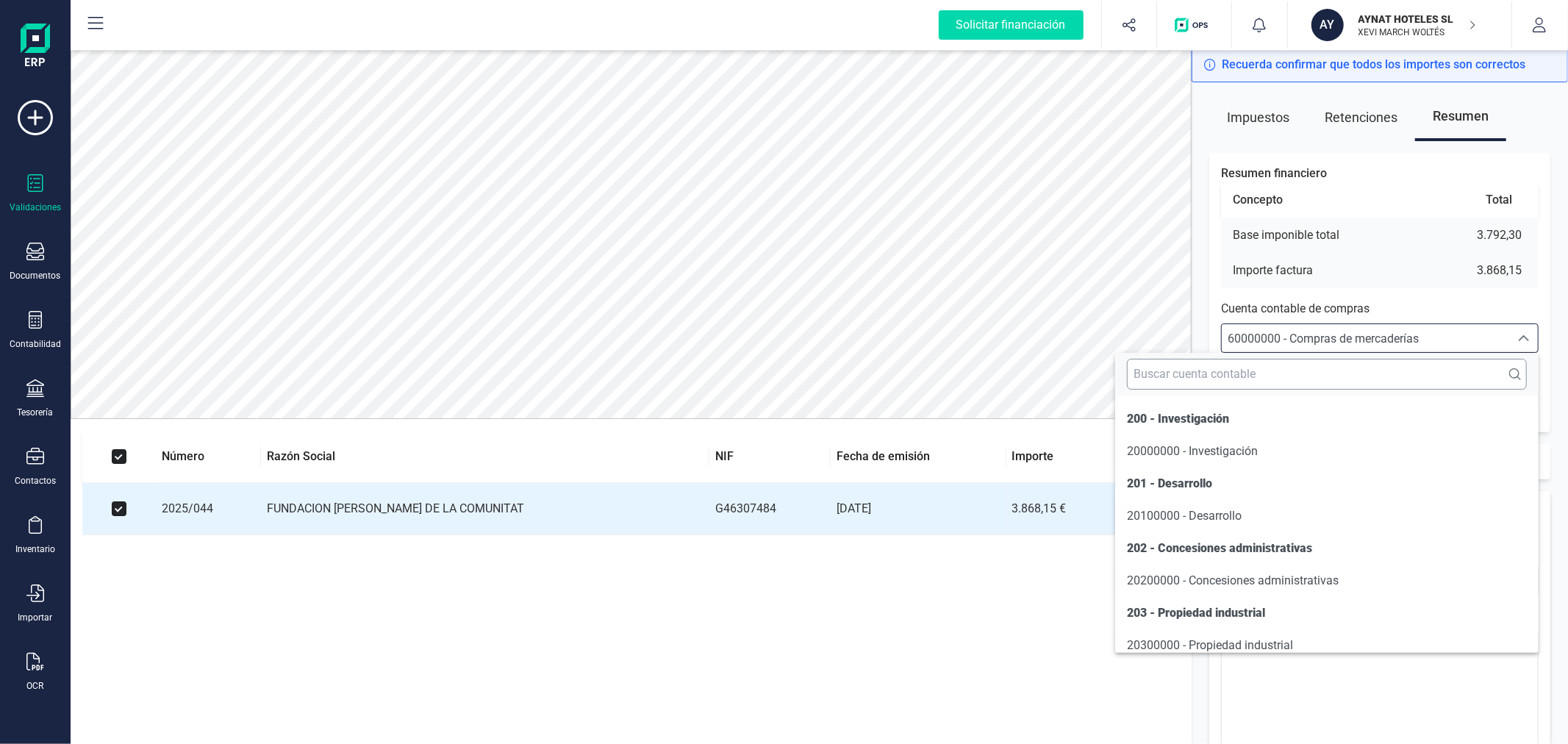
scroll to position [7261, 0]
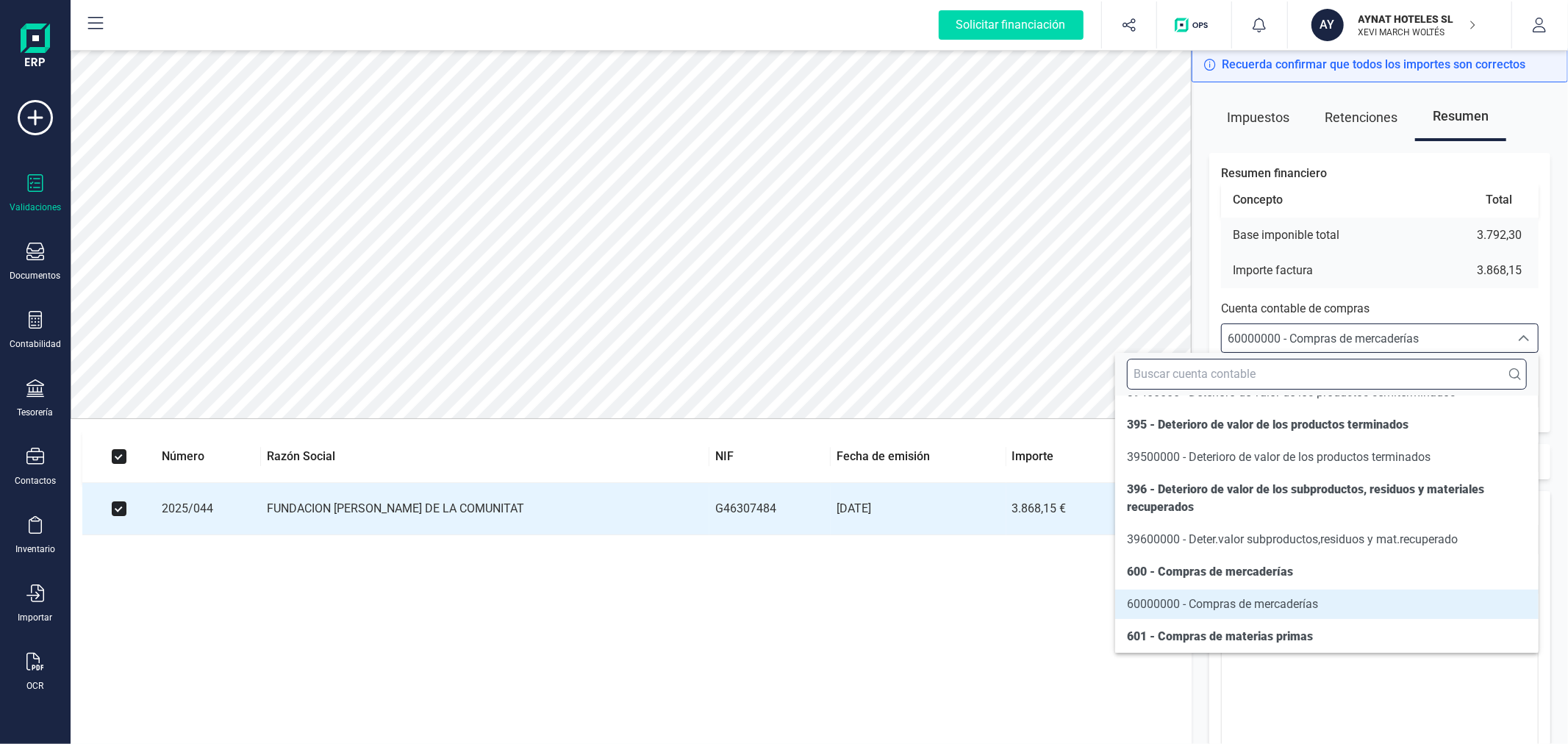
click at [1318, 378] on input "text" at bounding box center [1327, 374] width 400 height 31
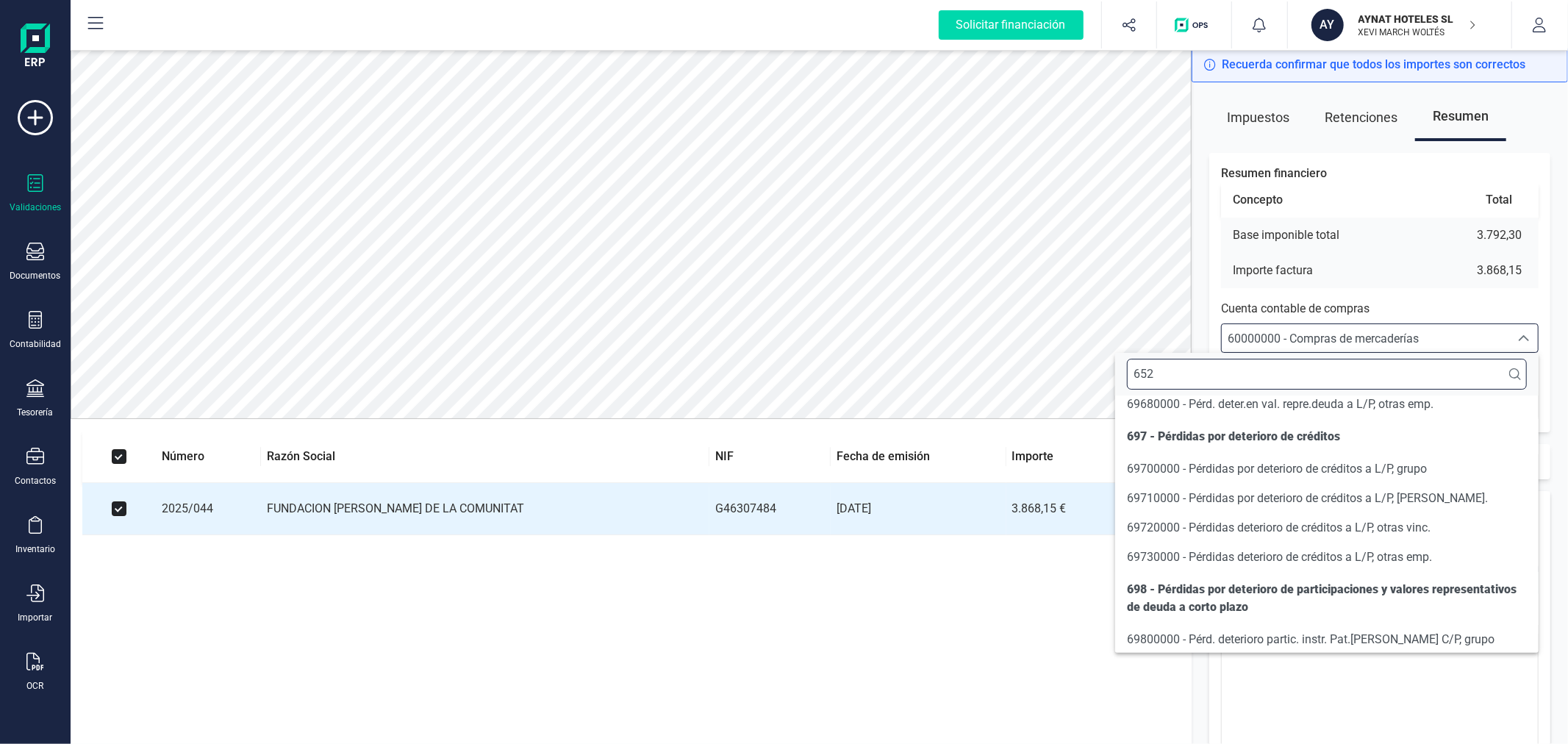
scroll to position [0, 0]
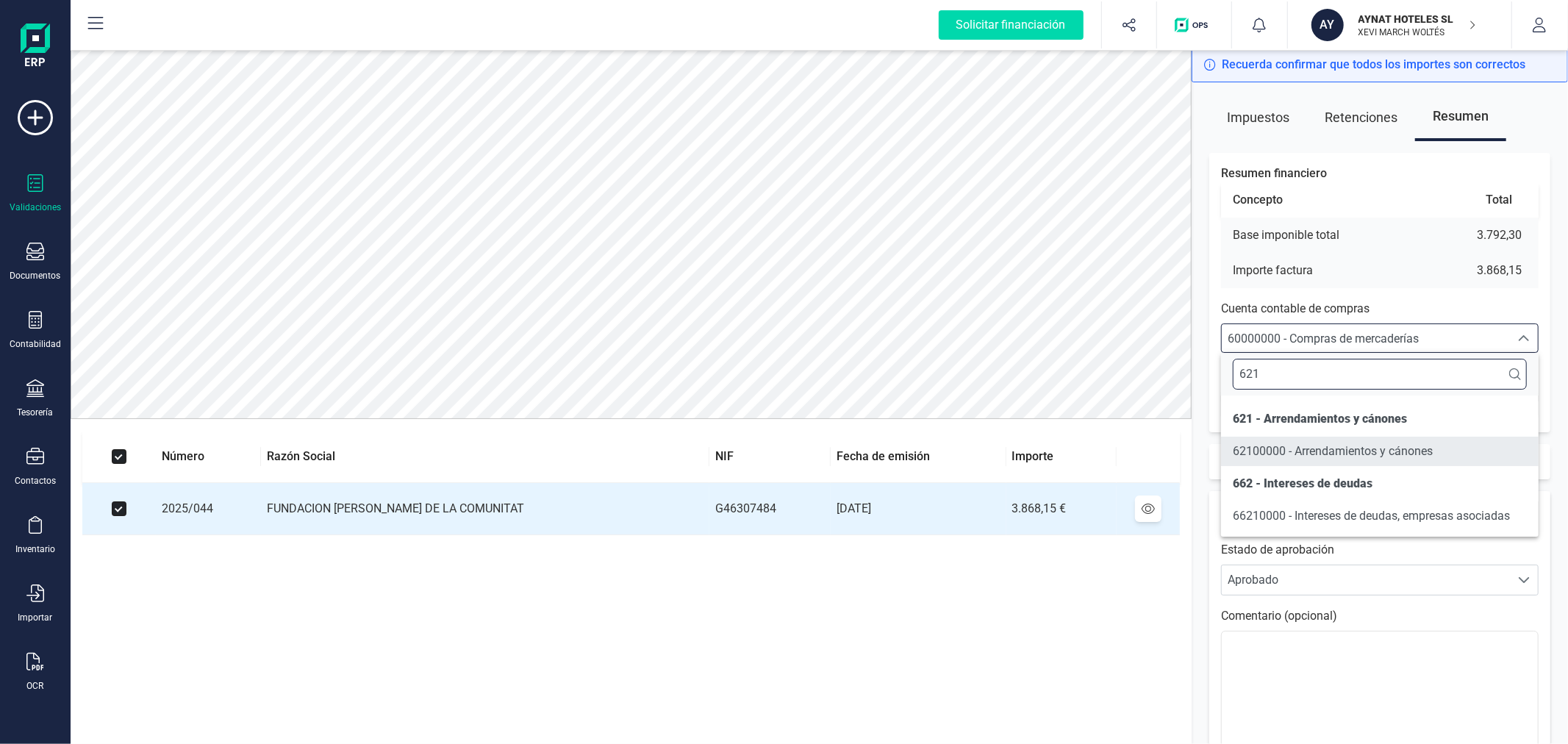
type input "621"
click at [1329, 449] on span "62100000 - Arrendamientos y cánones" at bounding box center [1333, 451] width 200 height 14
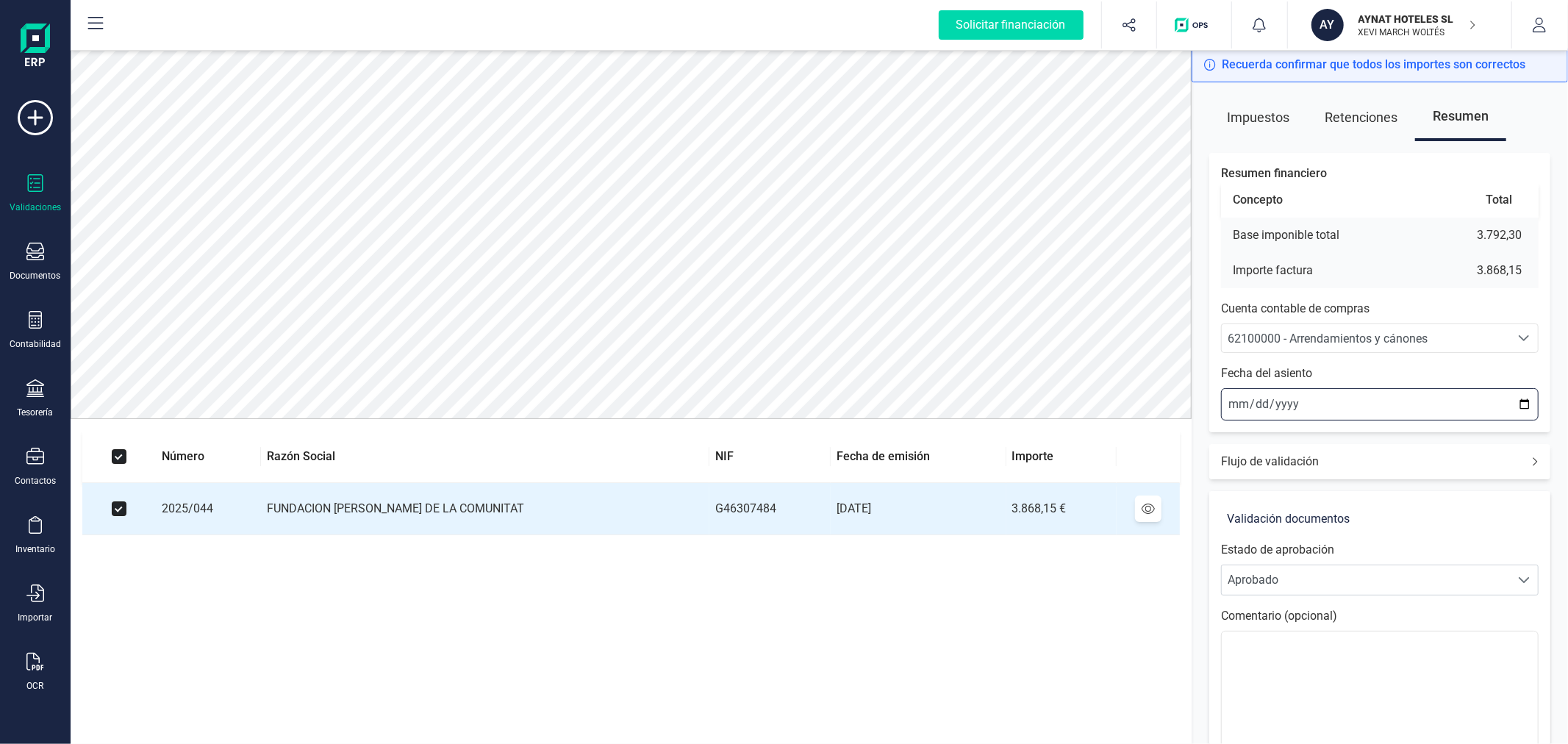
click at [1533, 408] on input "[DATE]" at bounding box center [1380, 404] width 318 height 32
type input "[DATE]"
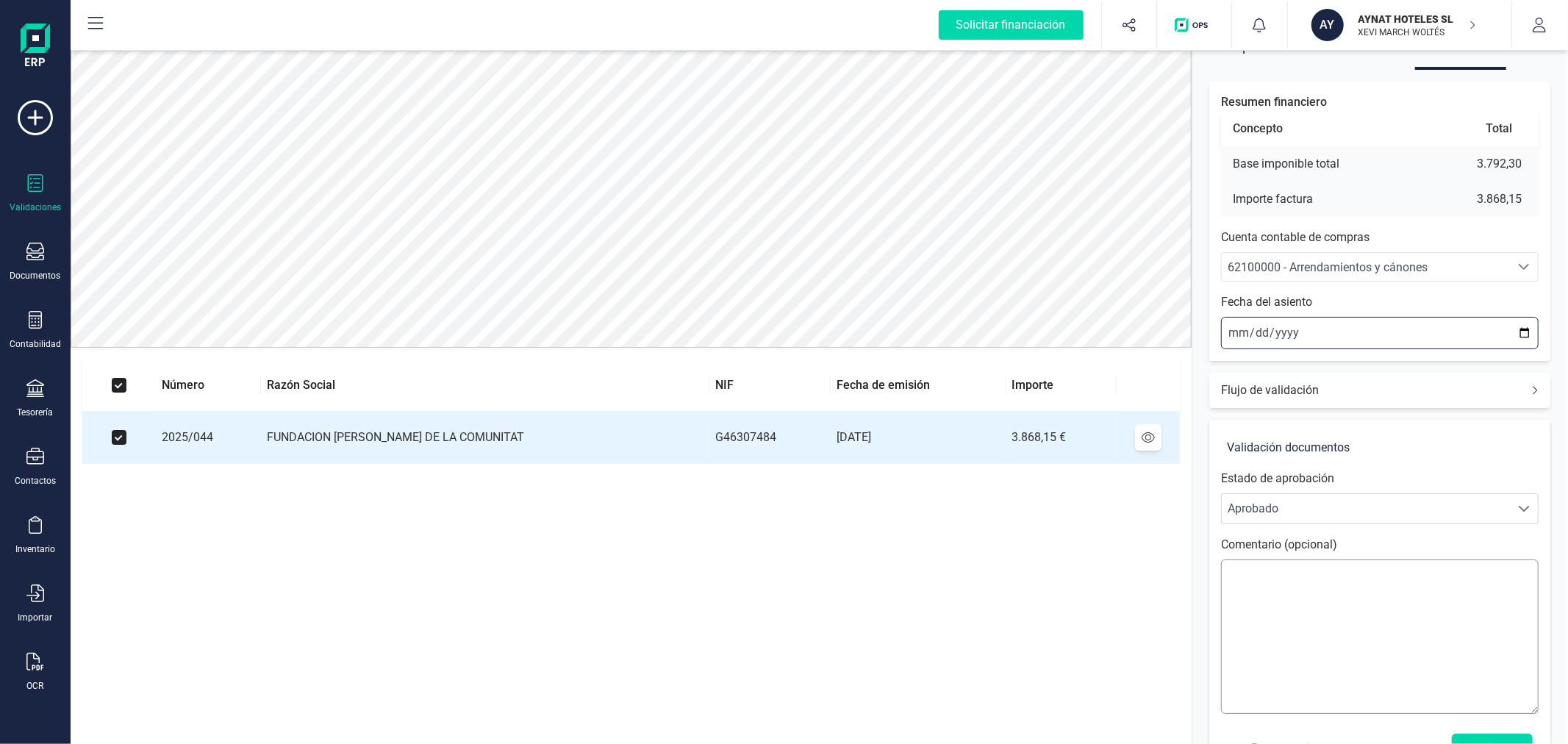
scroll to position [123, 0]
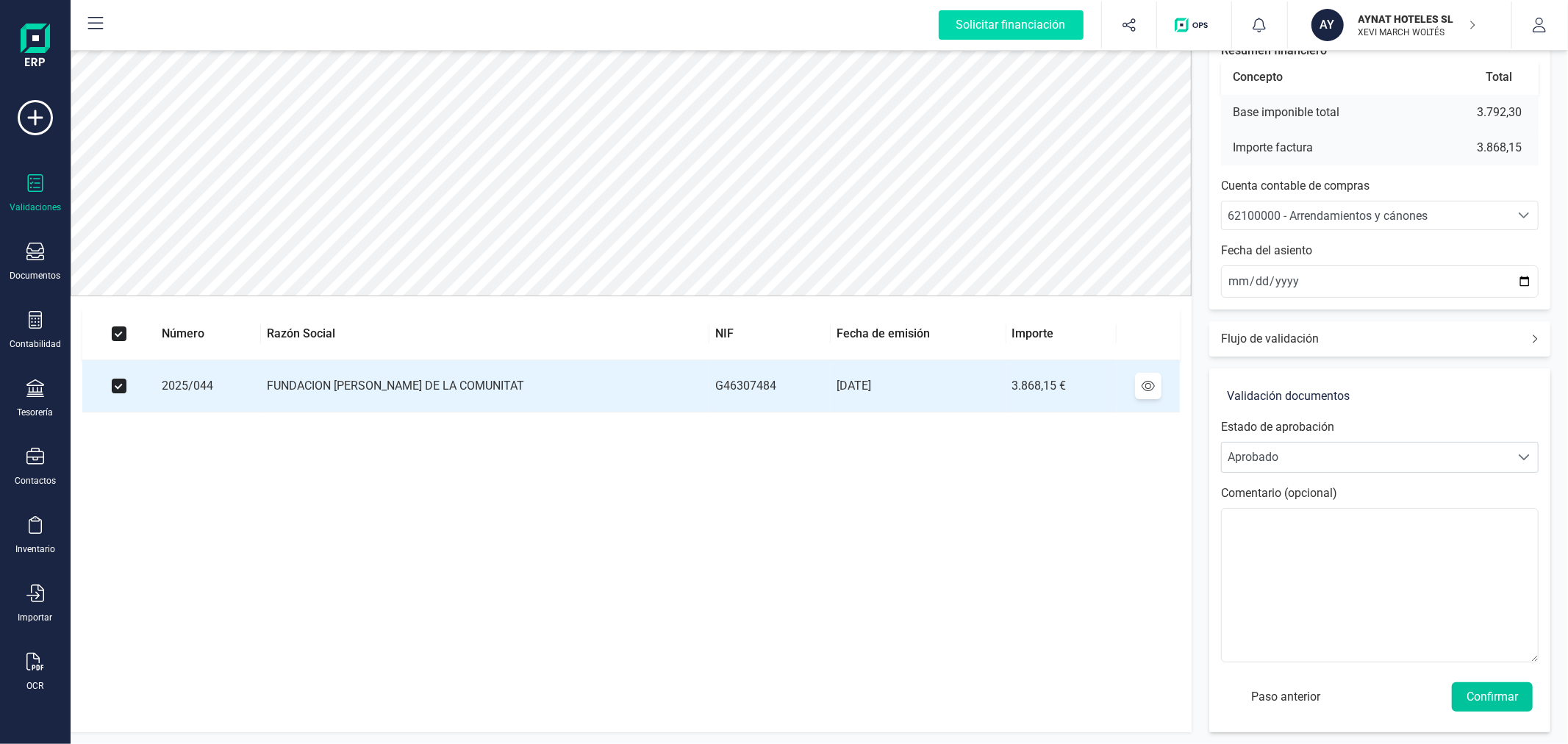
click at [1498, 699] on button "Confirmar" at bounding box center [1492, 696] width 81 height 29
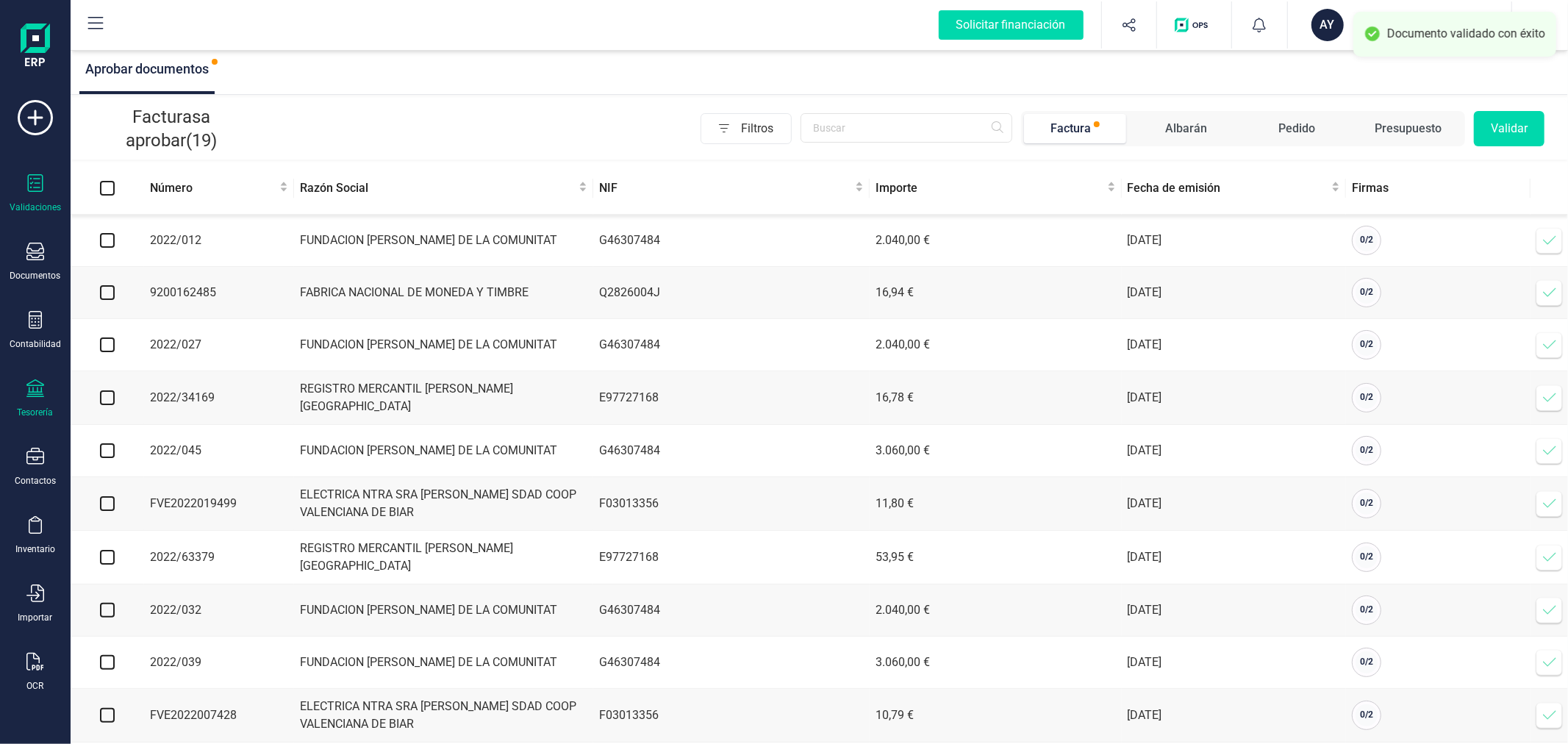
click at [32, 404] on div "Tesorería" at bounding box center [35, 399] width 59 height 39
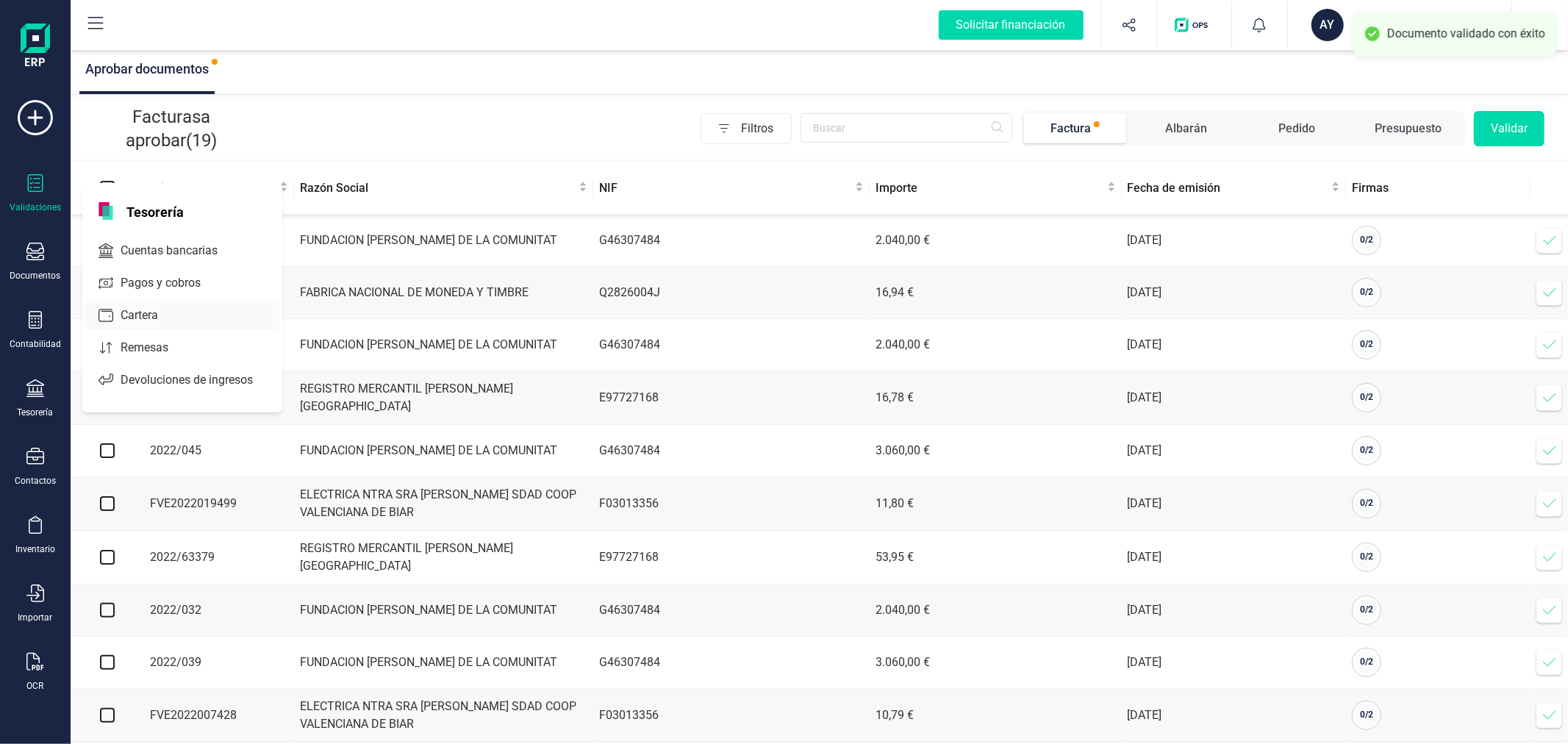
click at [133, 320] on span "Cartera" at bounding box center [150, 315] width 70 height 18
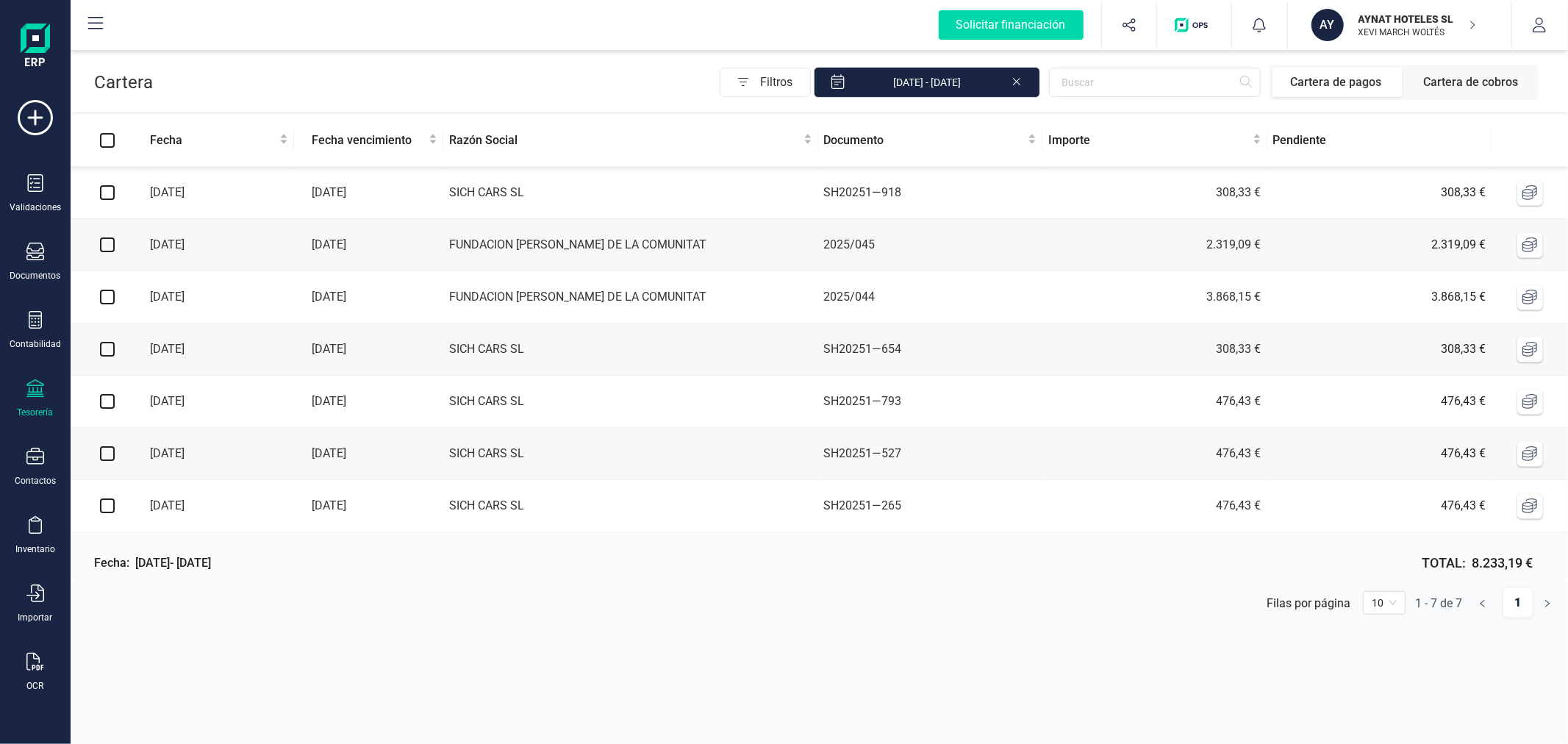
click at [27, 395] on icon at bounding box center [35, 388] width 18 height 18
click at [178, 348] on div at bounding box center [177, 347] width 6 height 6
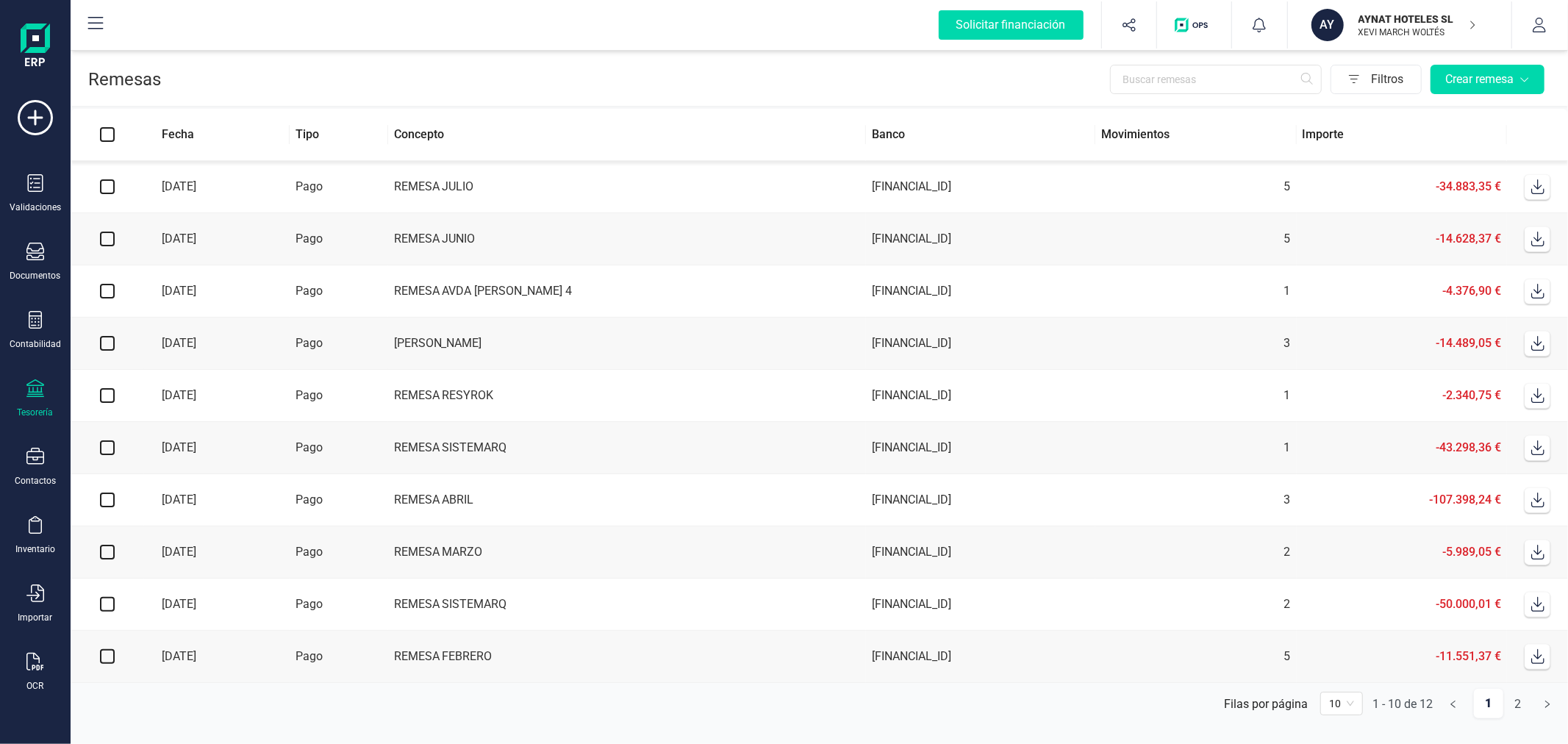
click at [866, 201] on td "[FINANCIAL_ID]" at bounding box center [980, 186] width 229 height 52
click at [508, 239] on td "REMESA JUNIO" at bounding box center [627, 238] width 479 height 52
click at [493, 347] on td "[PERSON_NAME]" at bounding box center [627, 343] width 479 height 52
click at [22, 399] on div "Tesorería" at bounding box center [35, 399] width 59 height 39
click at [108, 311] on icon at bounding box center [105, 314] width 15 height 15
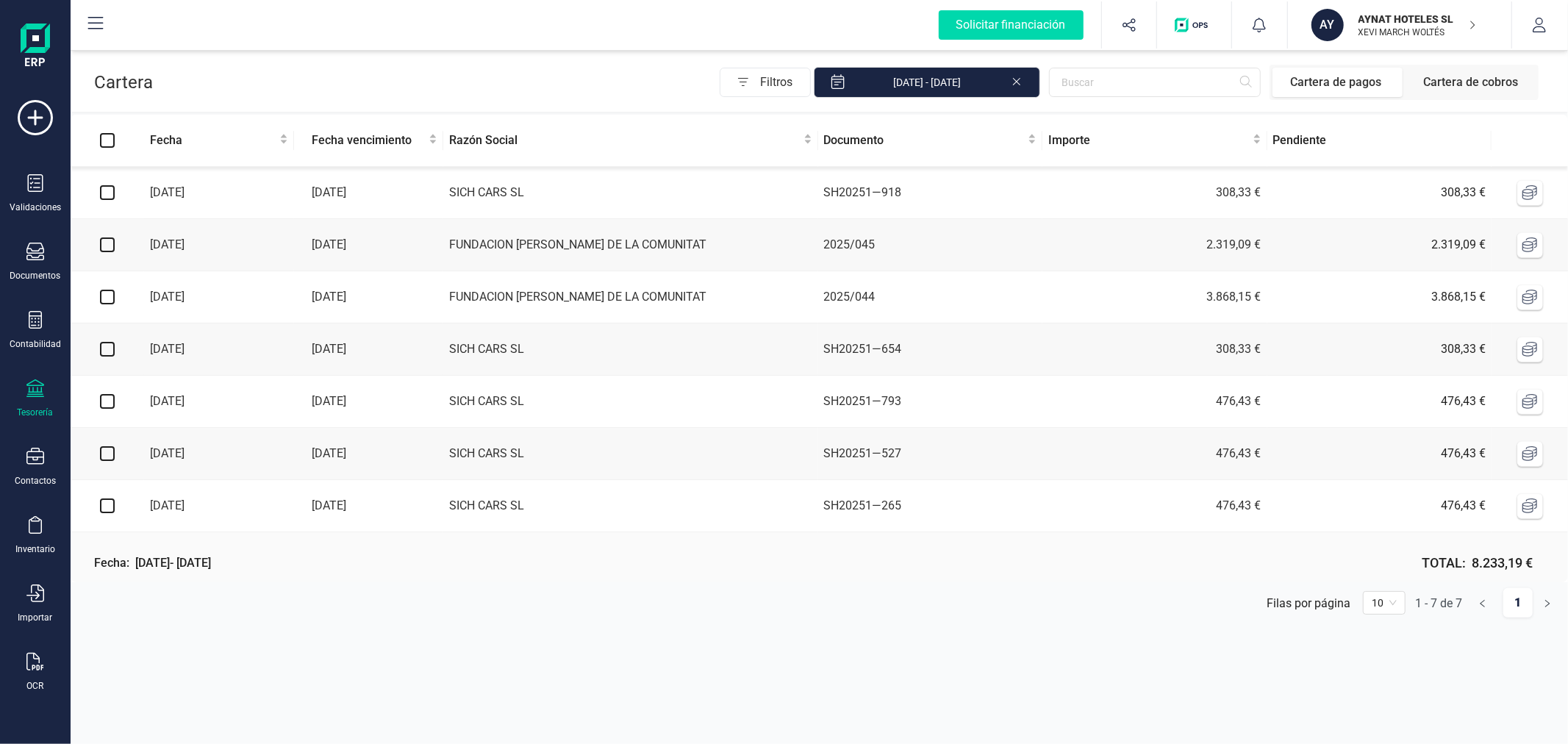
click at [104, 244] on input "checkbox" at bounding box center [107, 244] width 15 height 15
checkbox input "true"
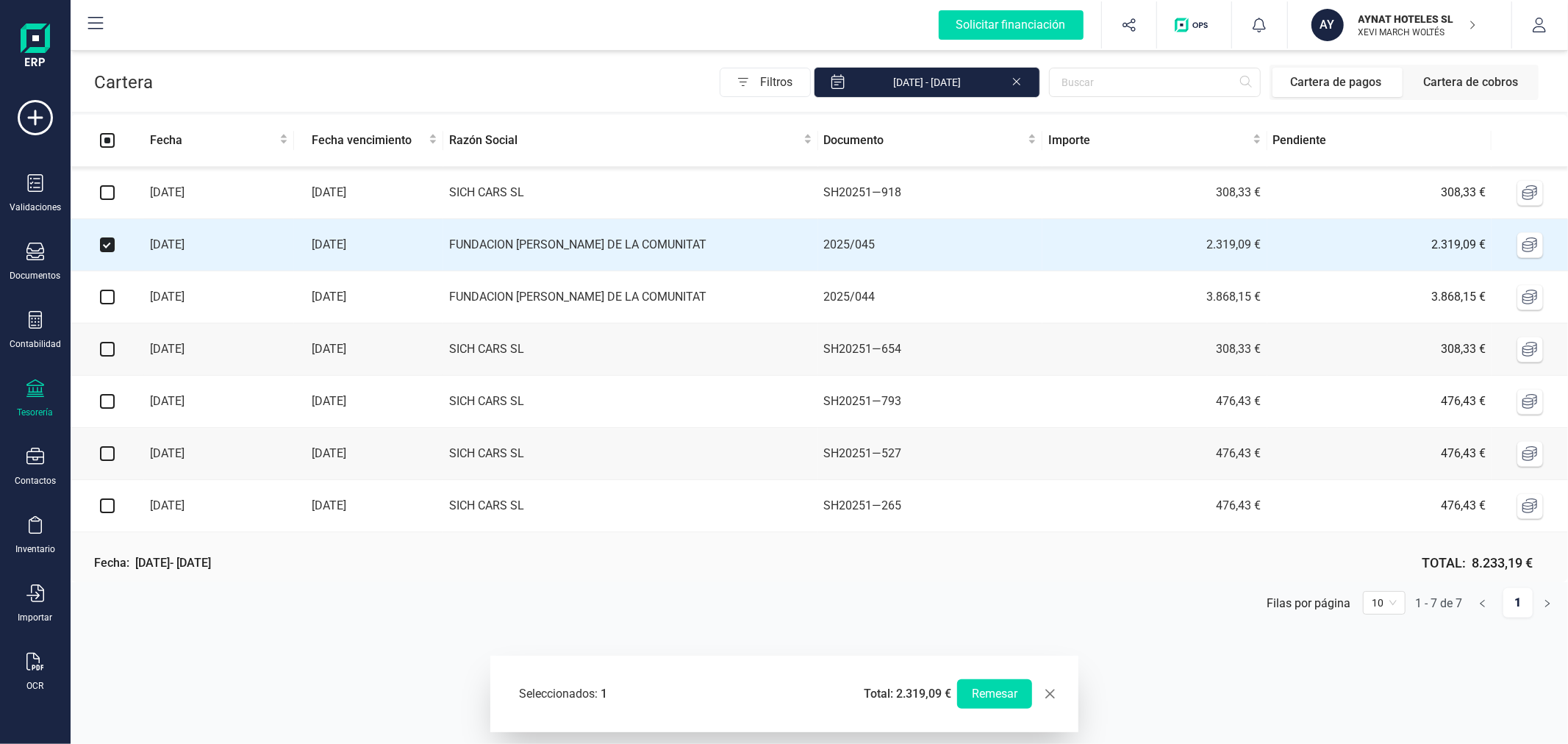
click at [108, 302] on input "checkbox" at bounding box center [107, 296] width 15 height 15
checkbox input "true"
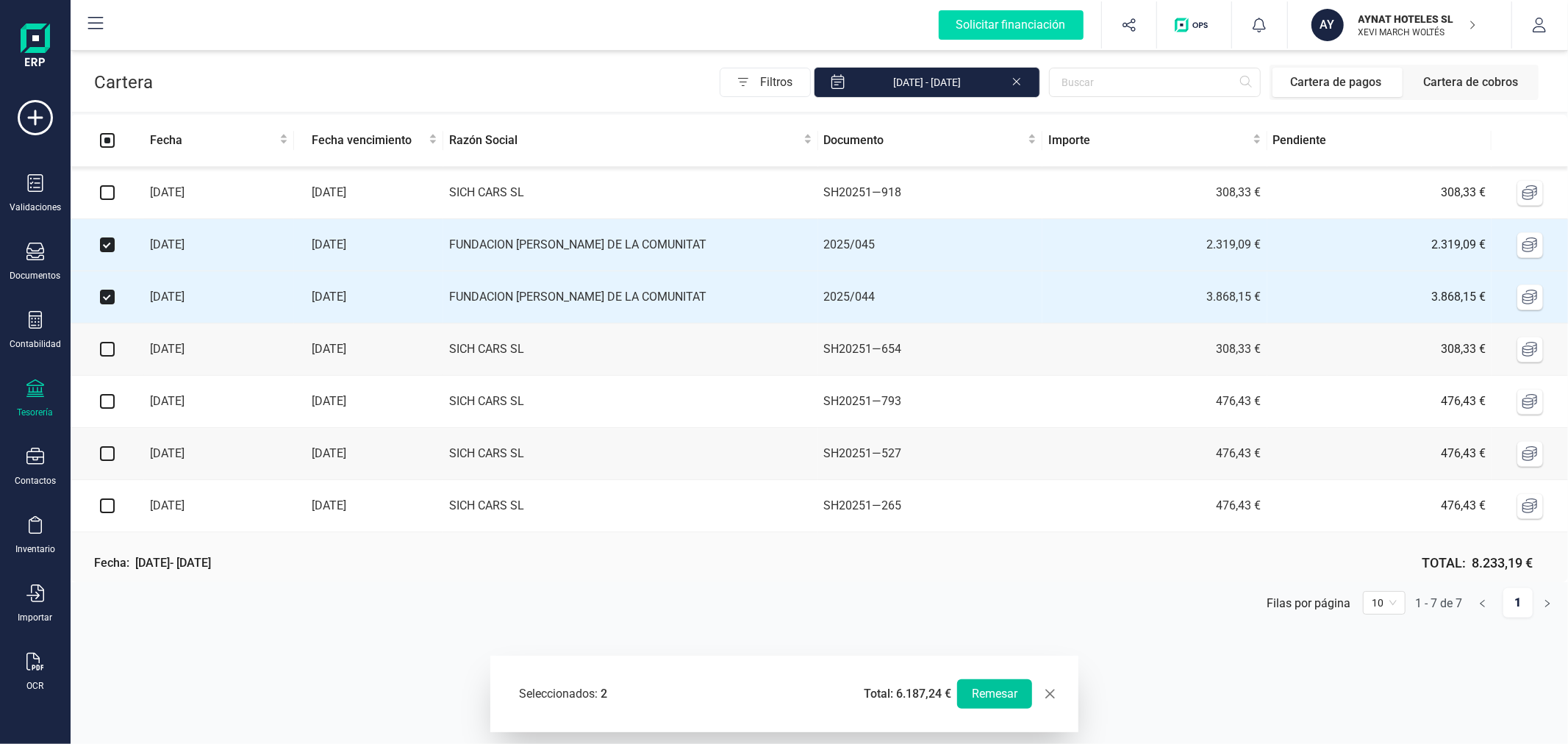
click at [996, 688] on button "Remesar" at bounding box center [995, 694] width 75 height 29
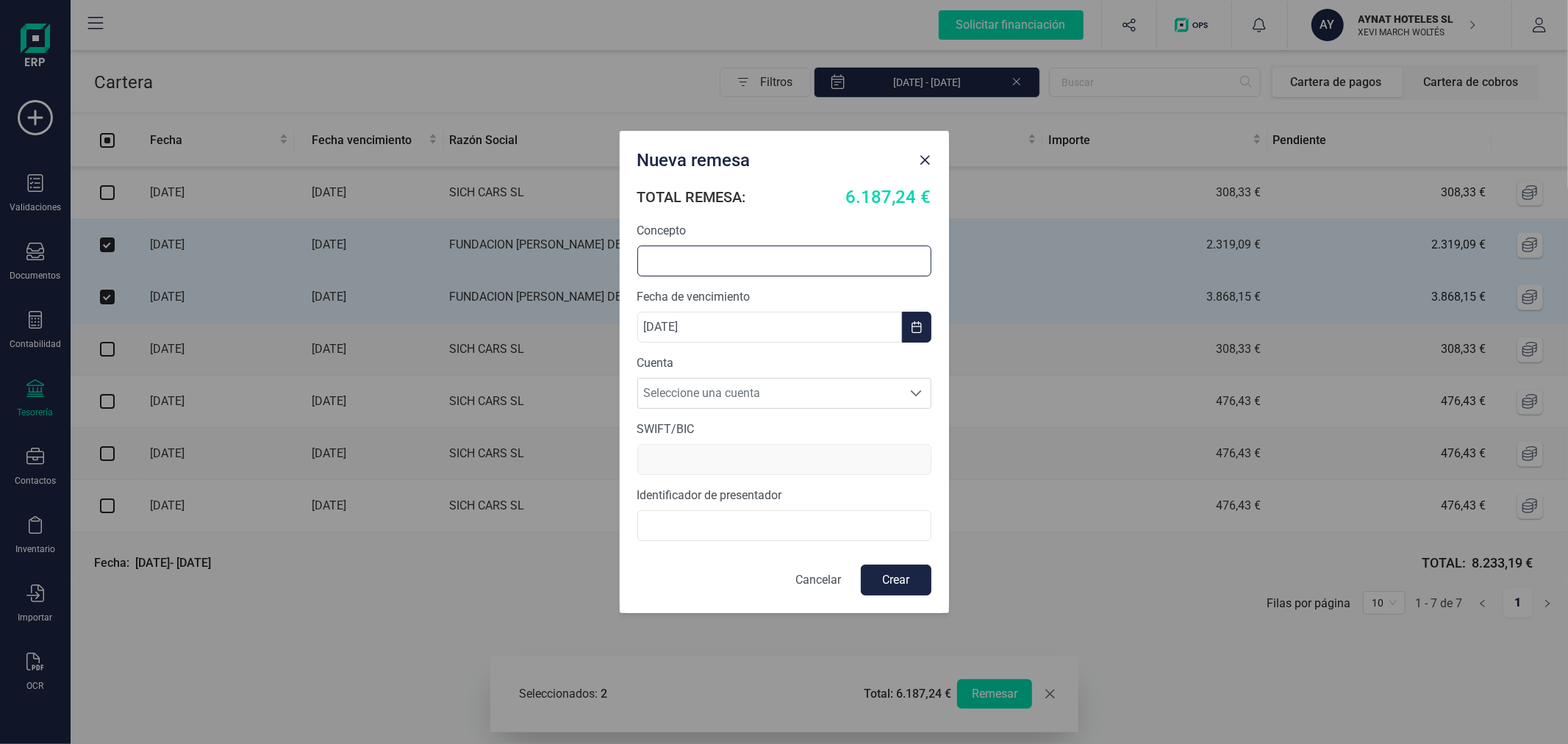
click at [761, 263] on input "text" at bounding box center [784, 261] width 294 height 31
type input "REMESA AGOSTO"
click at [753, 387] on span "Seleccione una cuenta" at bounding box center [771, 393] width 265 height 29
click at [751, 423] on li "[FINANCIAL_ID]" at bounding box center [784, 429] width 294 height 29
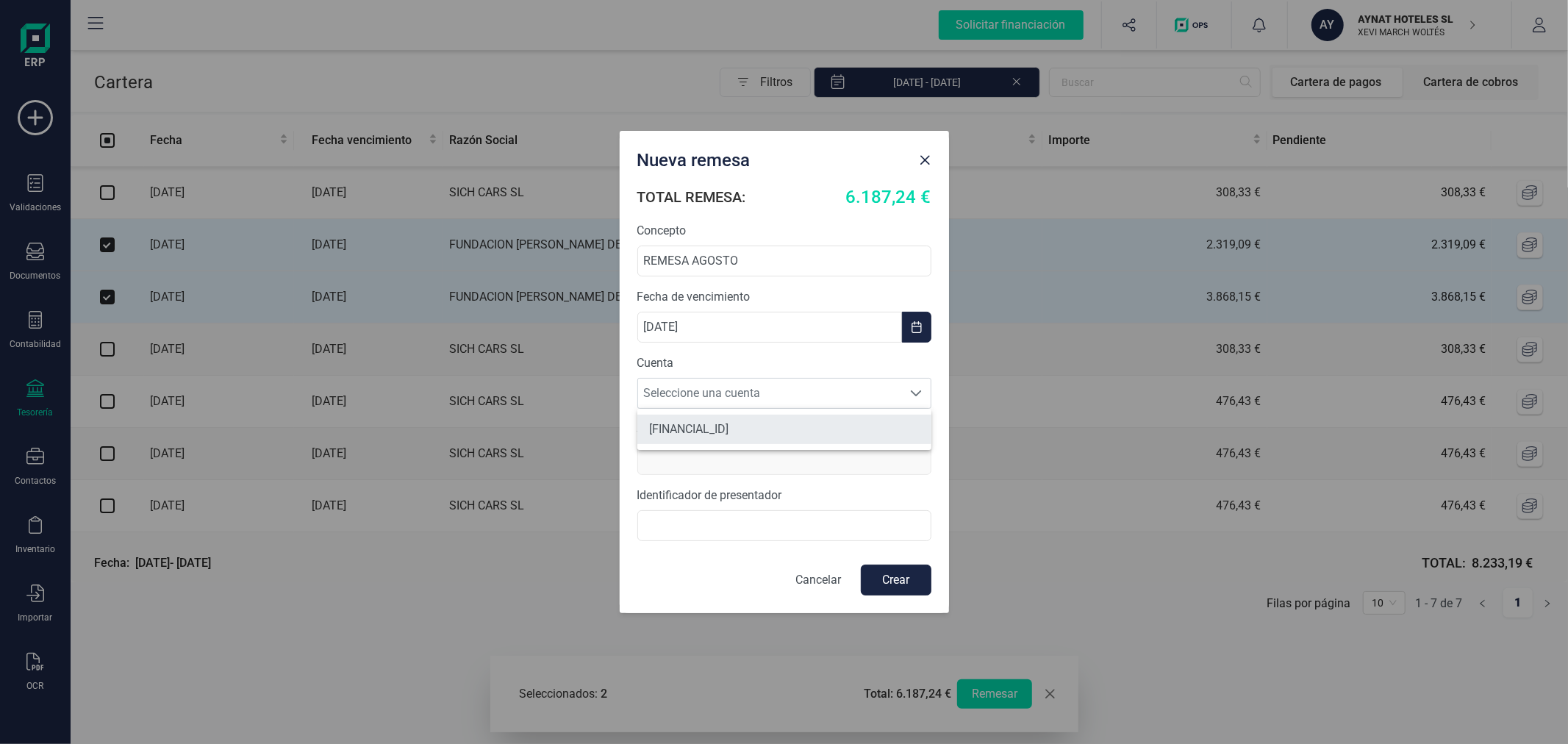
type input "[SWIFT_CODE]"
type input "B40618266"
click at [896, 577] on button "Crear" at bounding box center [896, 580] width 71 height 31
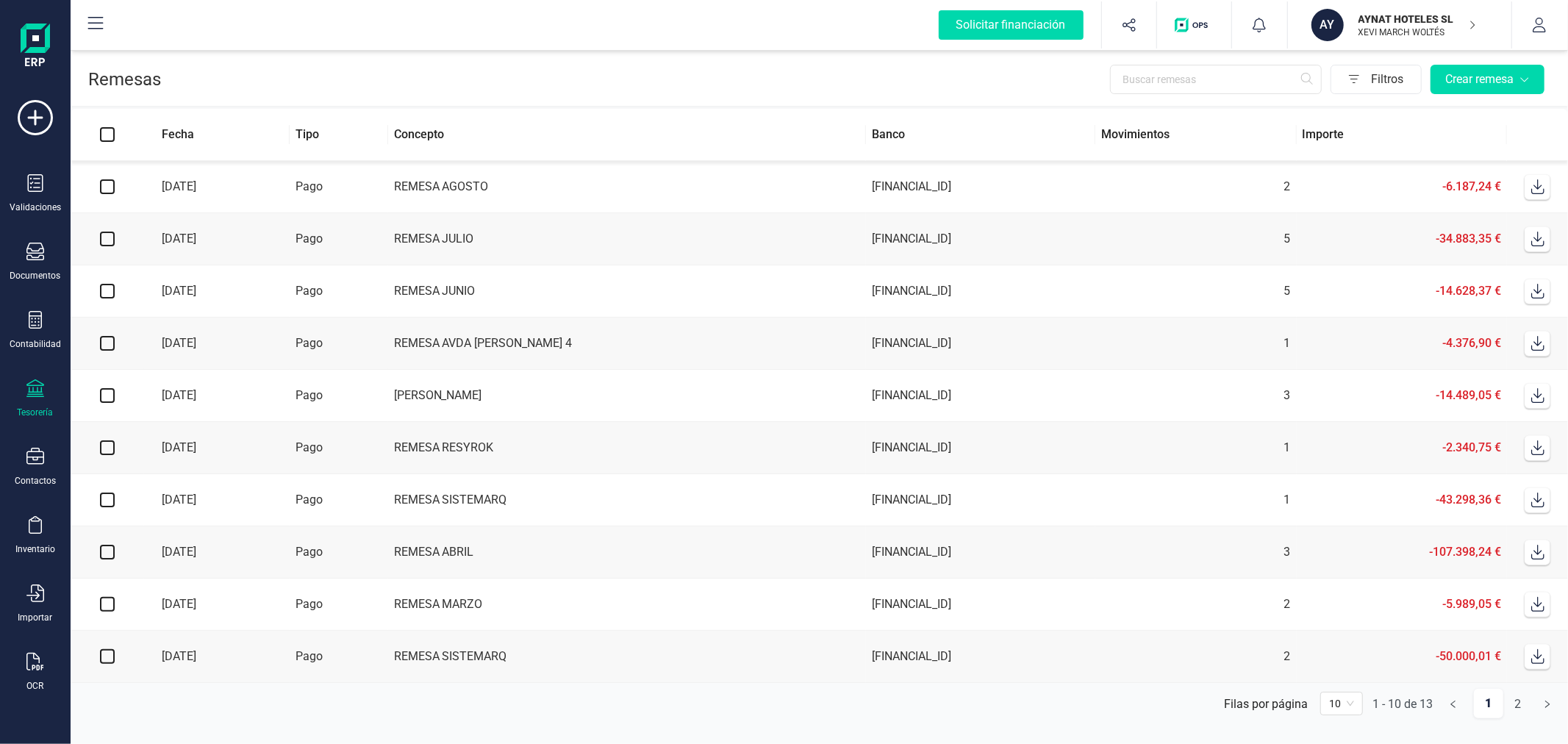
click at [1537, 185] on icon at bounding box center [1537, 186] width 15 height 15
click at [1407, 27] on p "XEVI MARCH WOLTÉS" at bounding box center [1418, 32] width 118 height 12
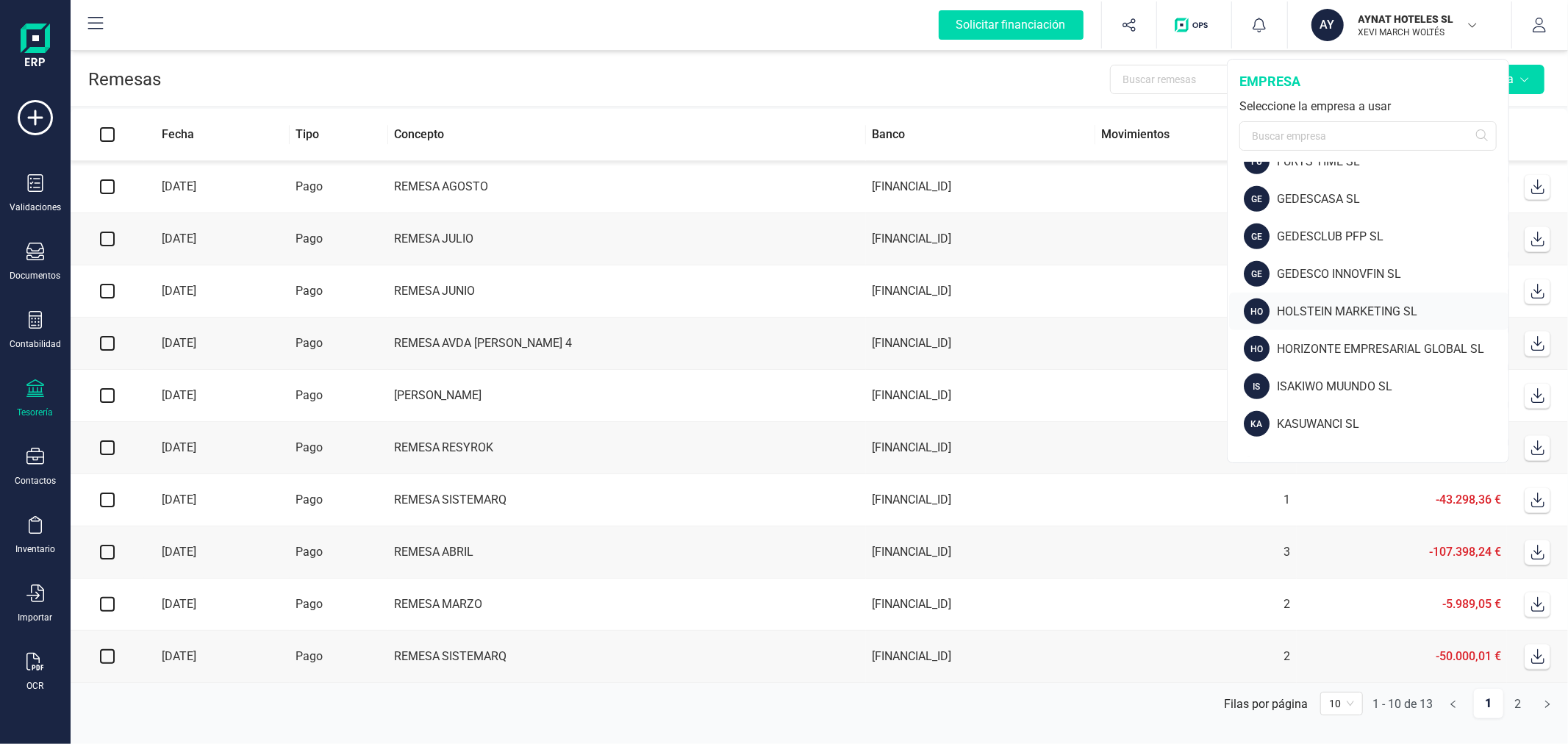
scroll to position [735, 0]
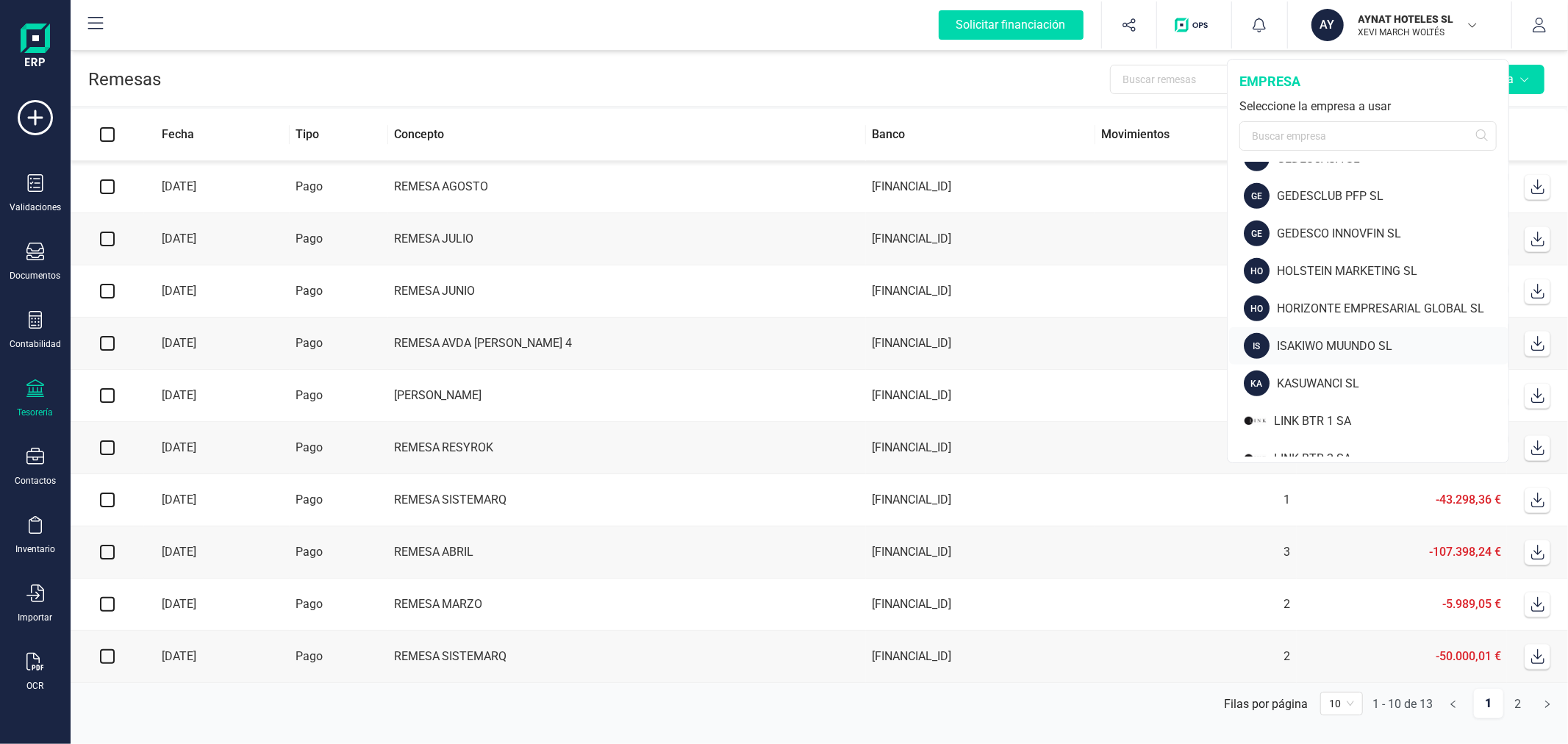
click at [1359, 343] on div "ISAKIWO MUUNDO SL" at bounding box center [1392, 346] width 232 height 18
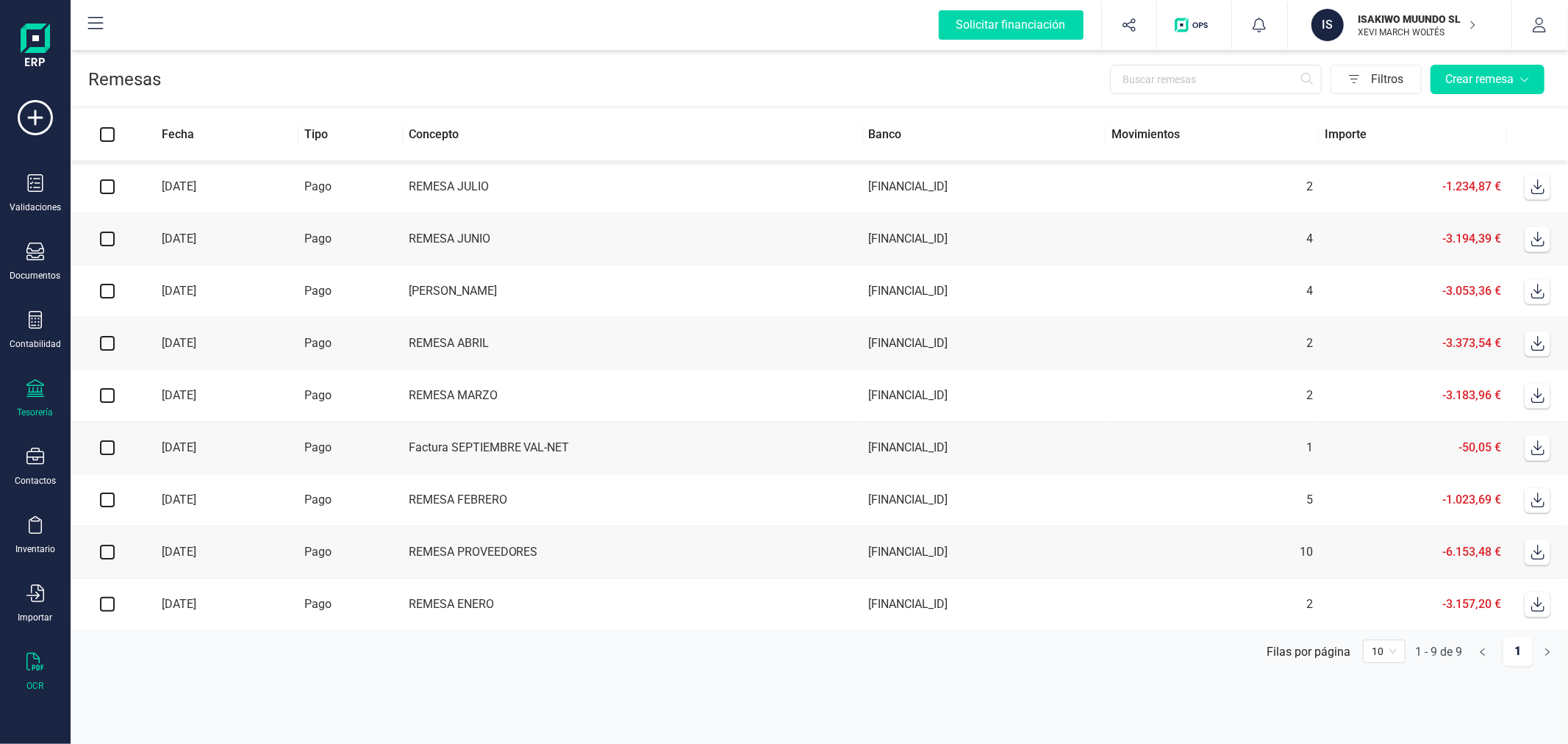
click at [39, 671] on icon at bounding box center [35, 661] width 18 height 18
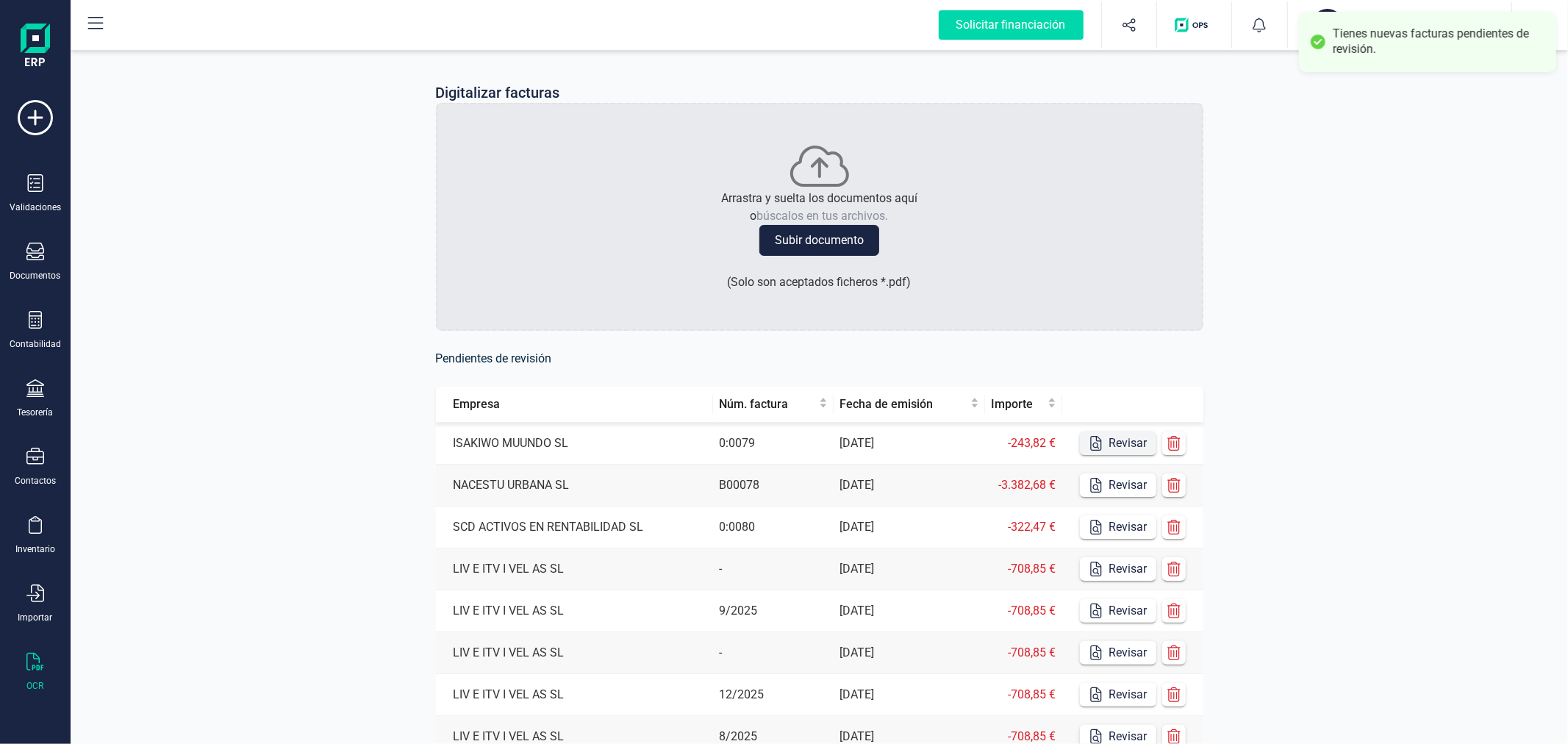
click at [1130, 436] on button "Revisar" at bounding box center [1118, 443] width 76 height 24
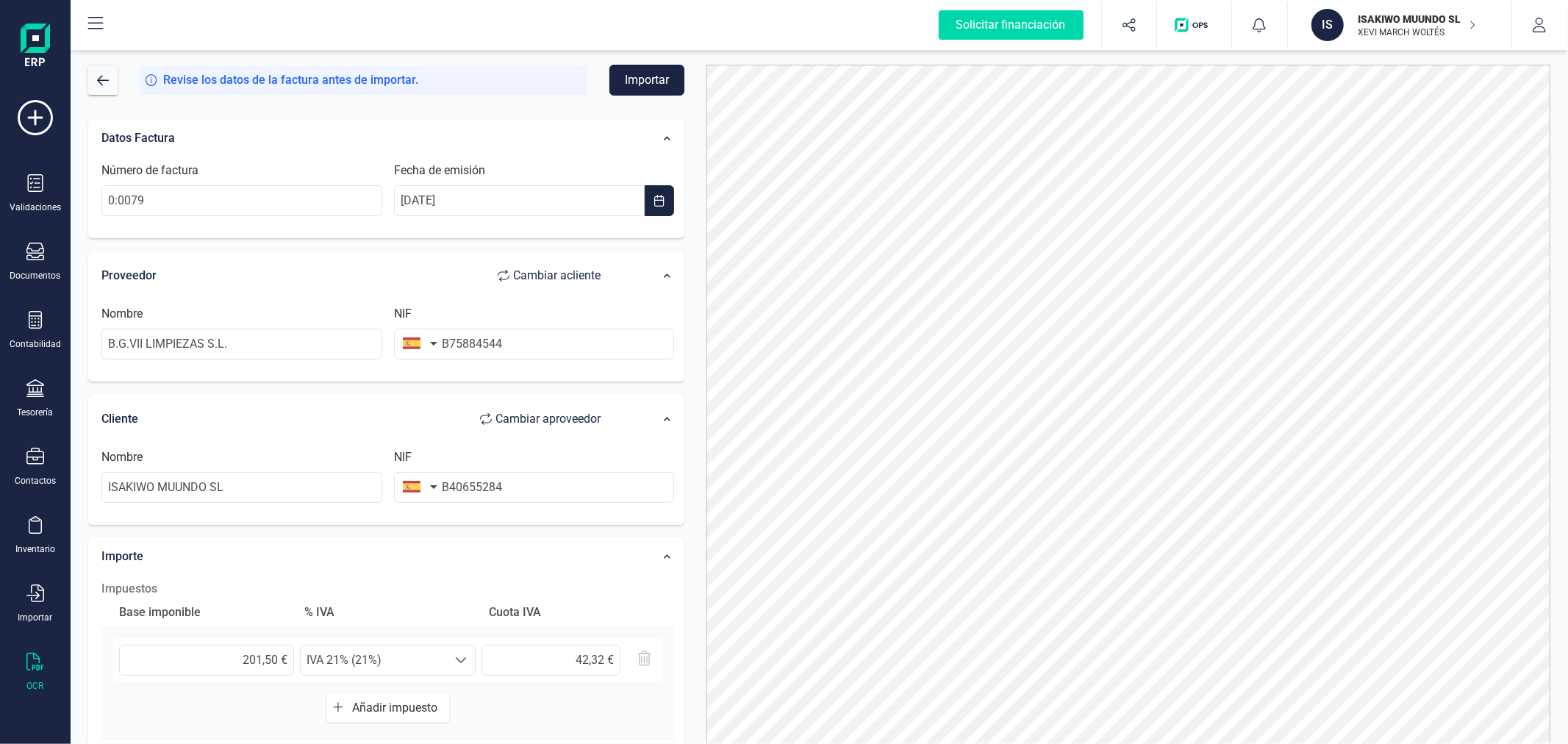
click at [642, 72] on button "Importar" at bounding box center [647, 80] width 75 height 31
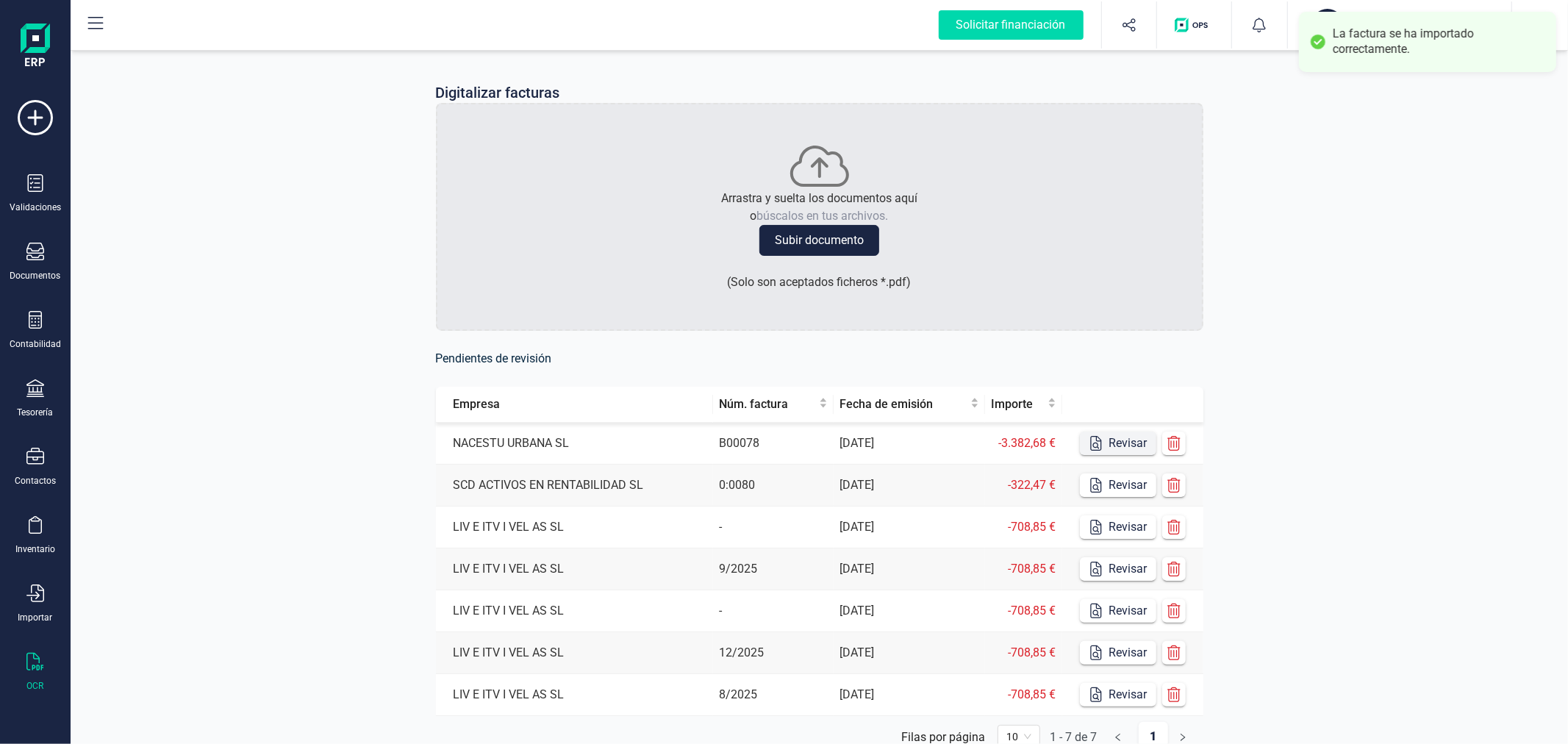
click at [1130, 445] on button "Revisar" at bounding box center [1118, 443] width 76 height 24
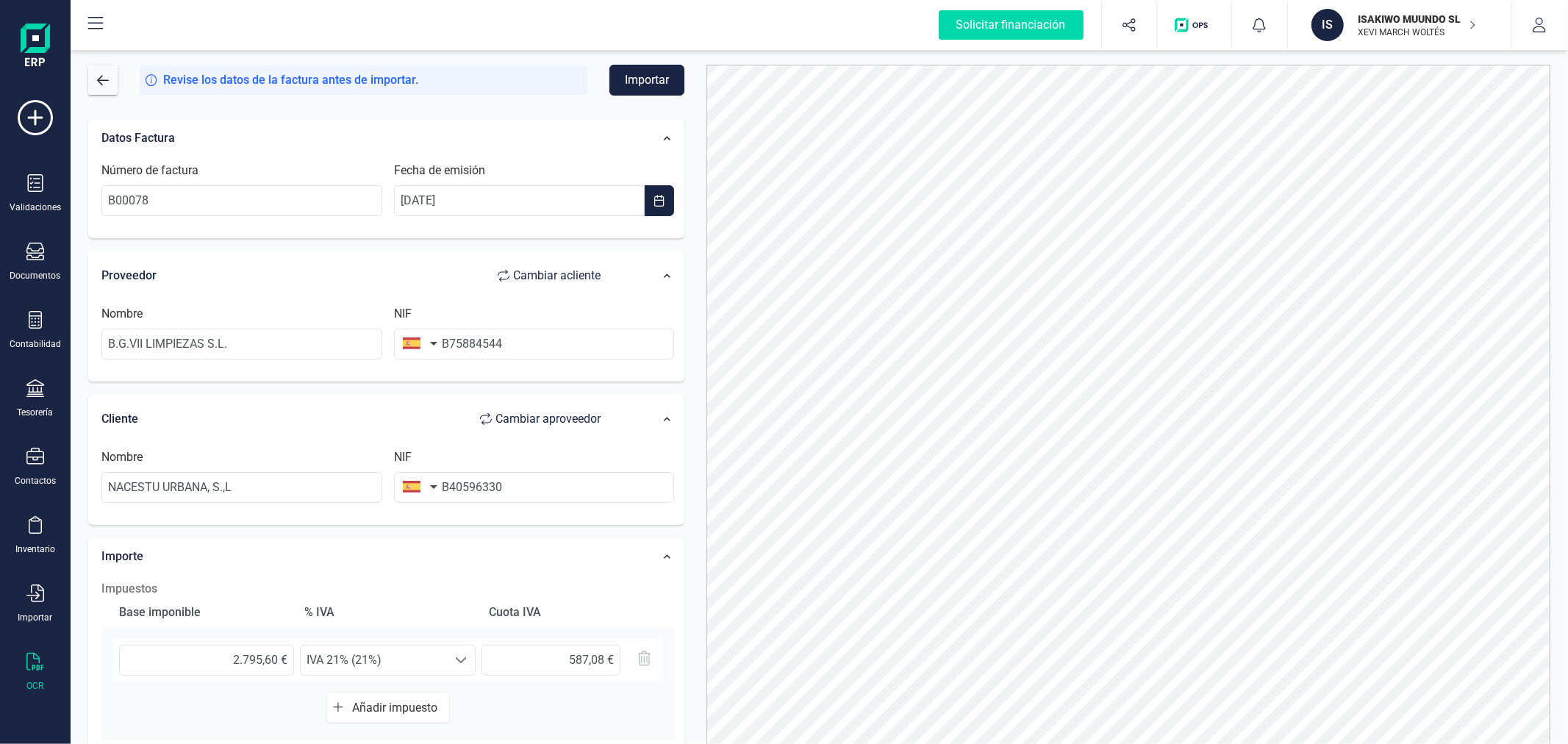
click at [645, 77] on button "Importar" at bounding box center [647, 80] width 75 height 31
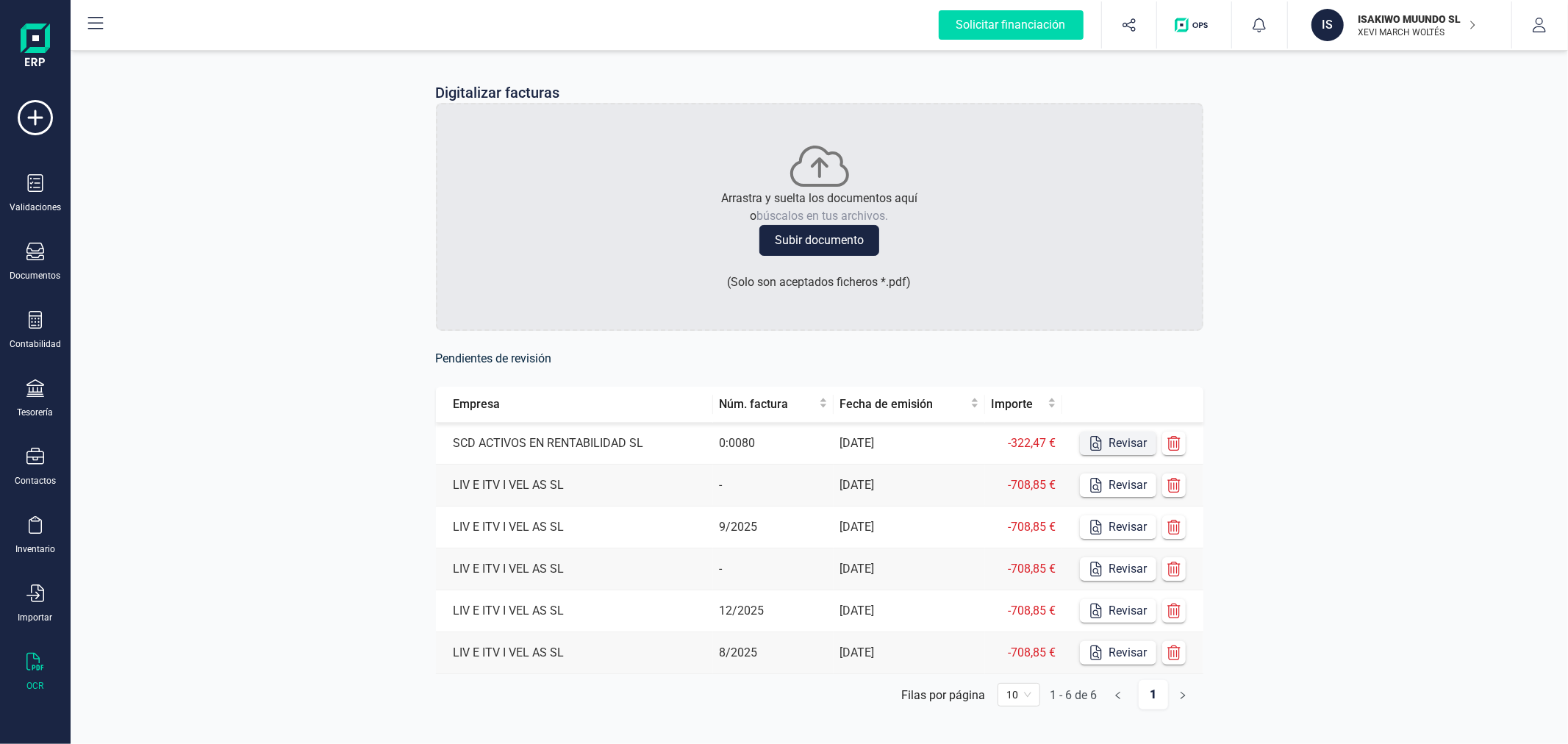
click at [1124, 442] on button "Revisar" at bounding box center [1118, 443] width 76 height 24
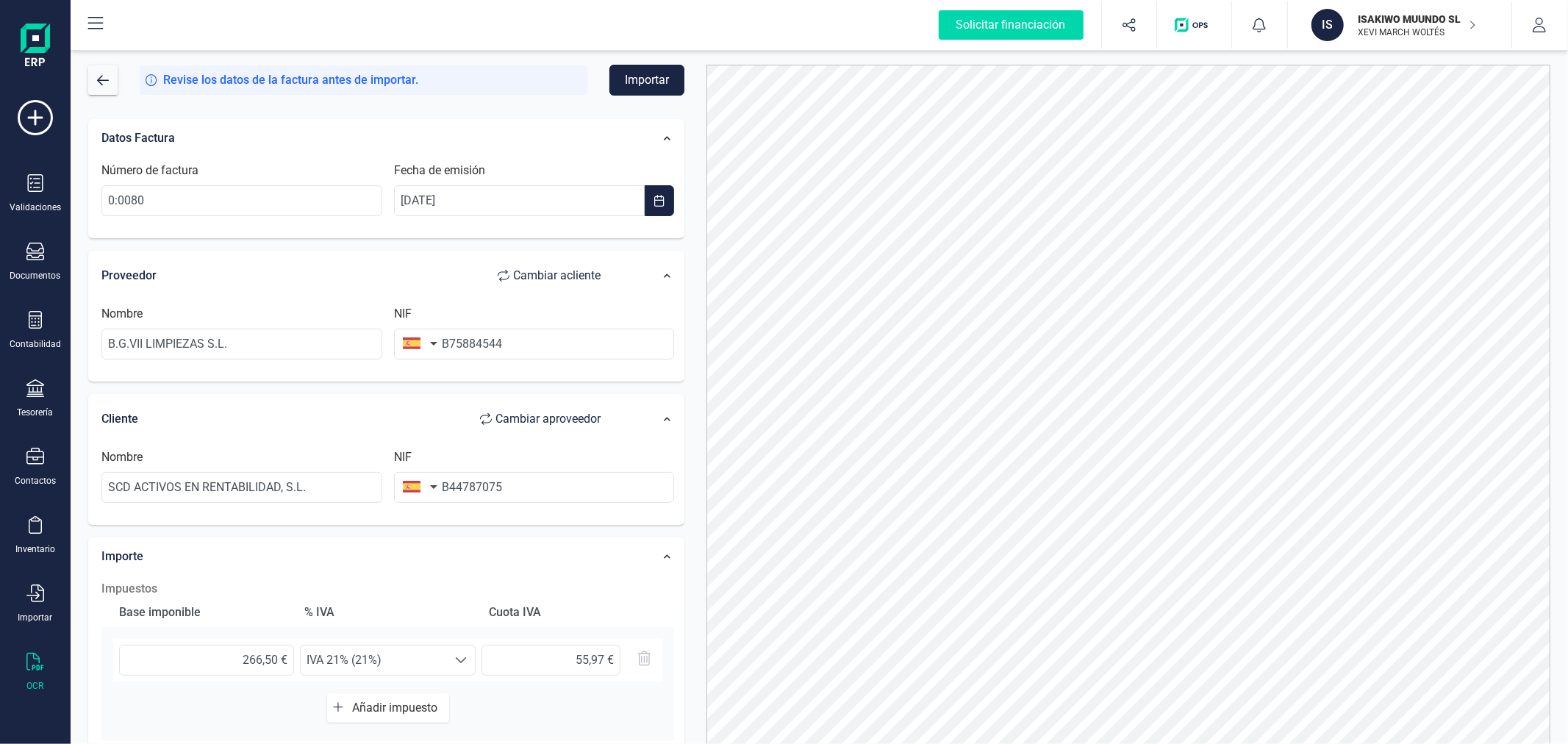
click at [640, 79] on button "Importar" at bounding box center [647, 80] width 75 height 31
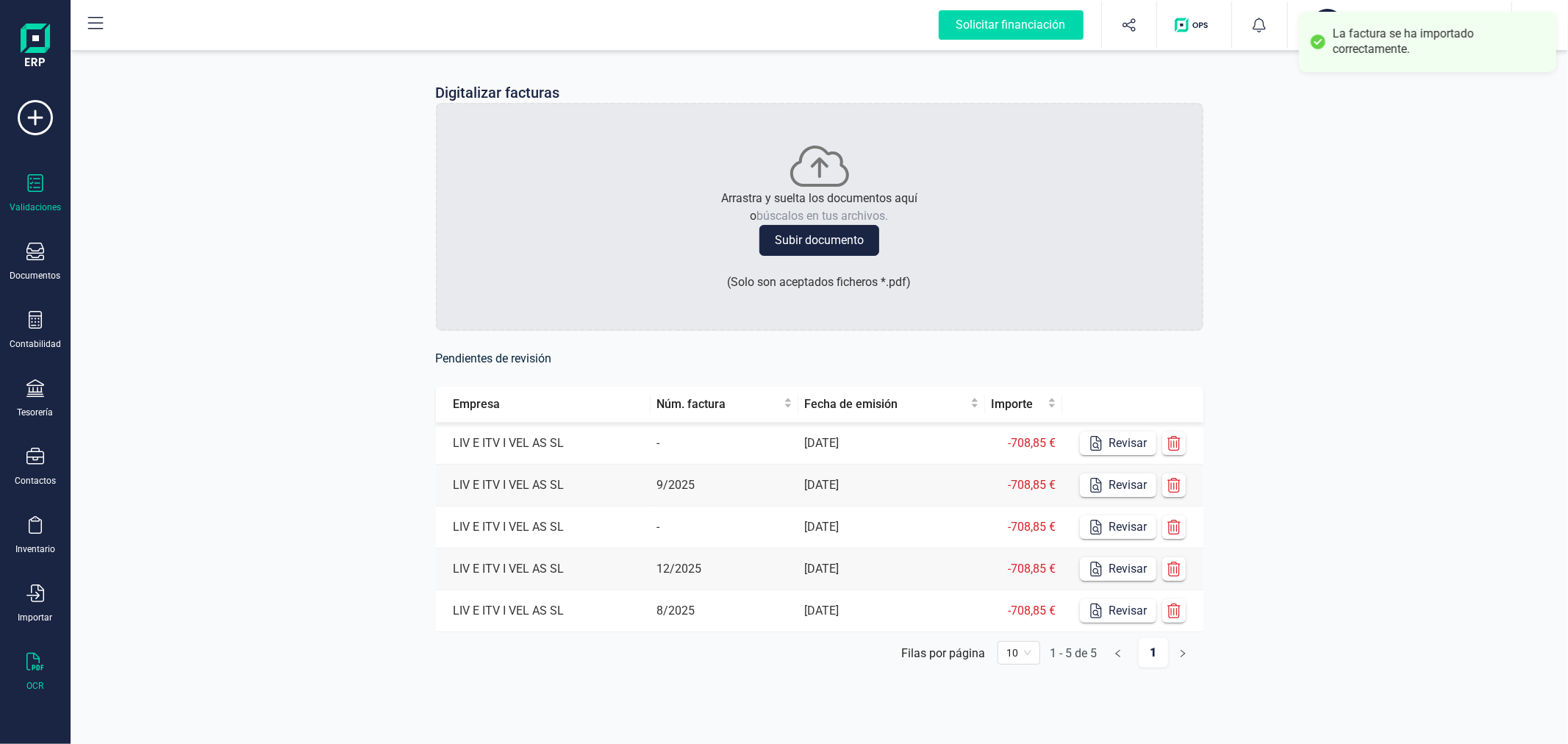
click at [38, 185] on icon at bounding box center [35, 183] width 18 height 18
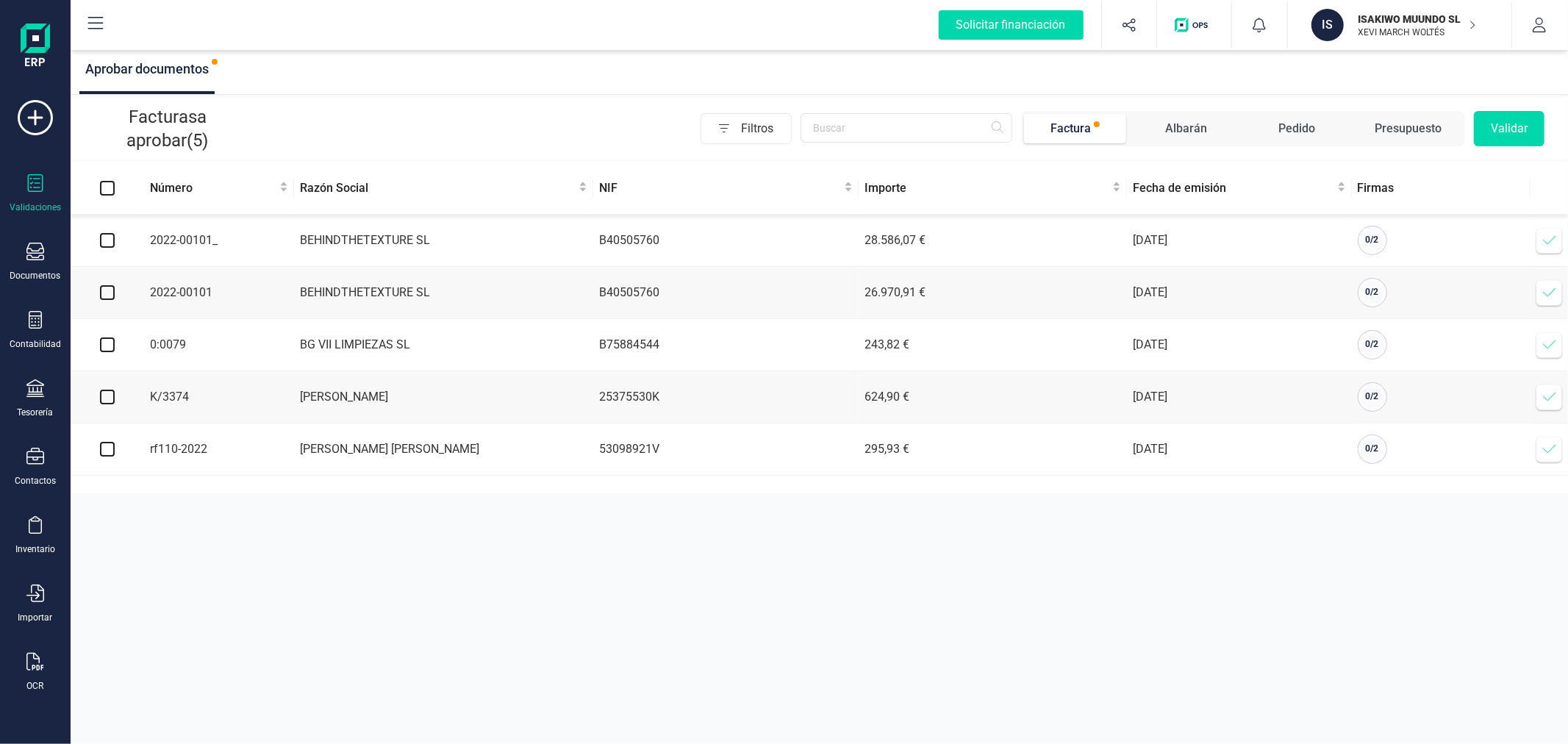
click at [1544, 352] on icon at bounding box center [1549, 344] width 15 height 15
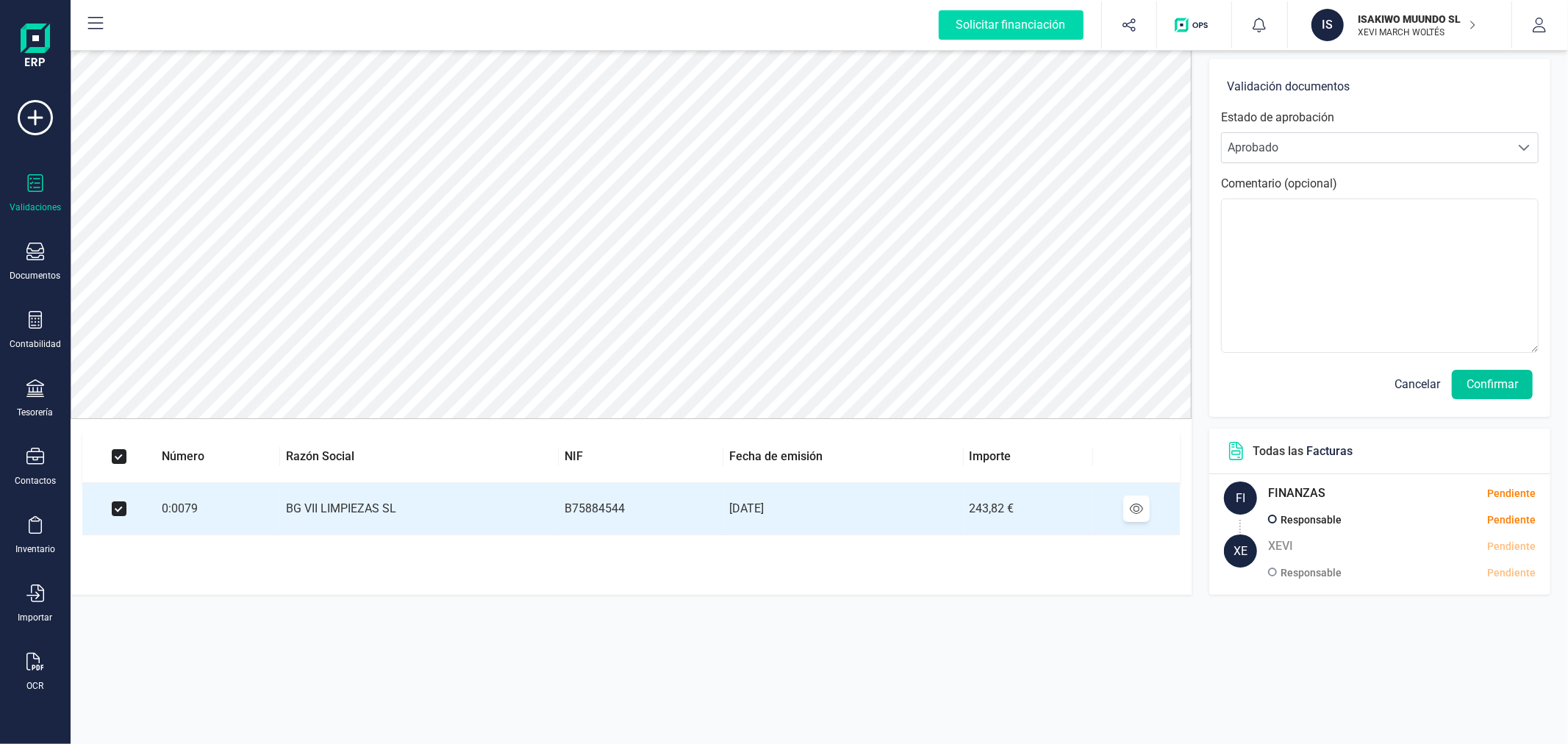
click at [1501, 386] on button "Confirmar" at bounding box center [1492, 384] width 81 height 29
click at [1494, 377] on button "Confirmar" at bounding box center [1492, 384] width 81 height 29
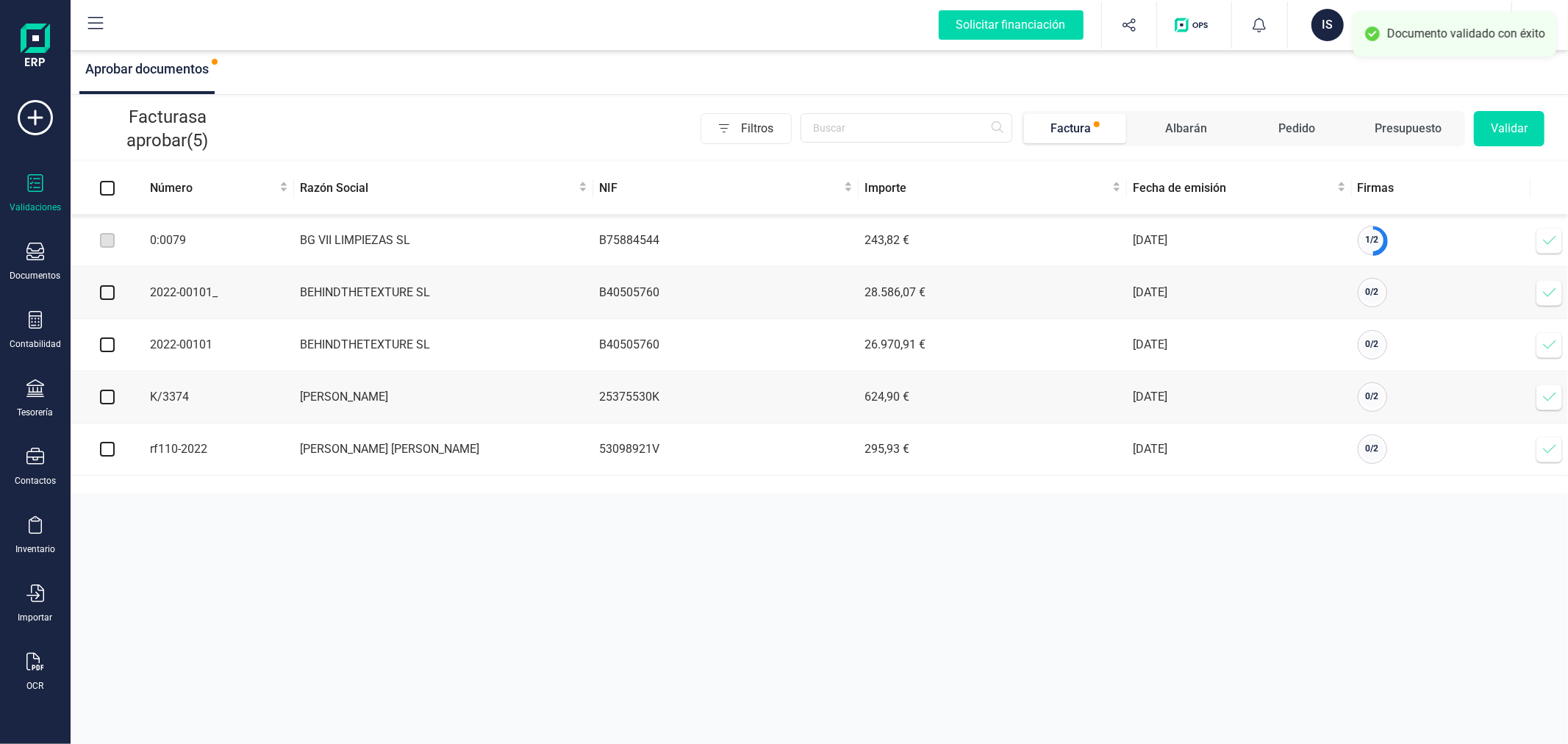
click at [1553, 239] on icon at bounding box center [1549, 240] width 13 height 9
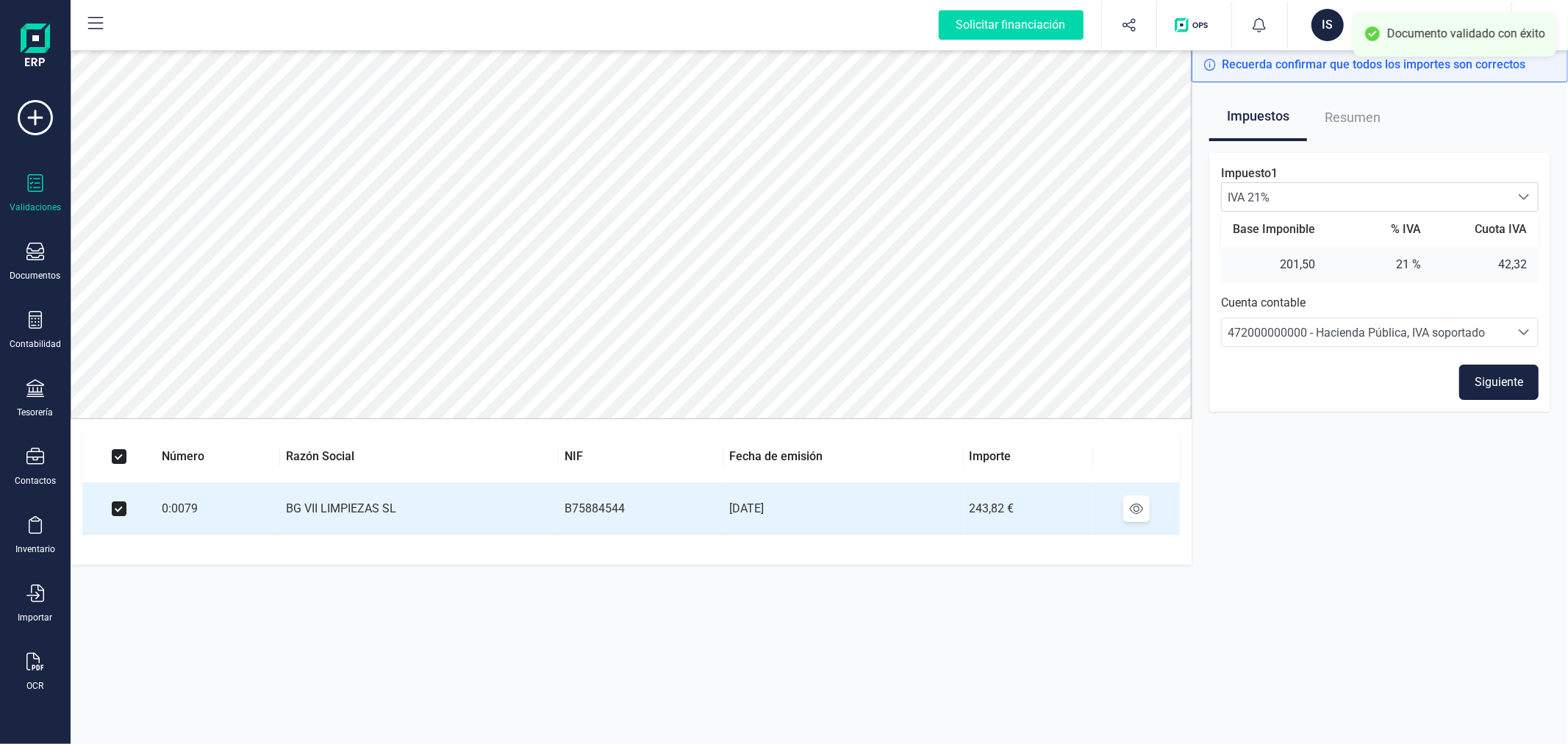
click at [1507, 384] on button "Siguiente" at bounding box center [1499, 382] width 79 height 35
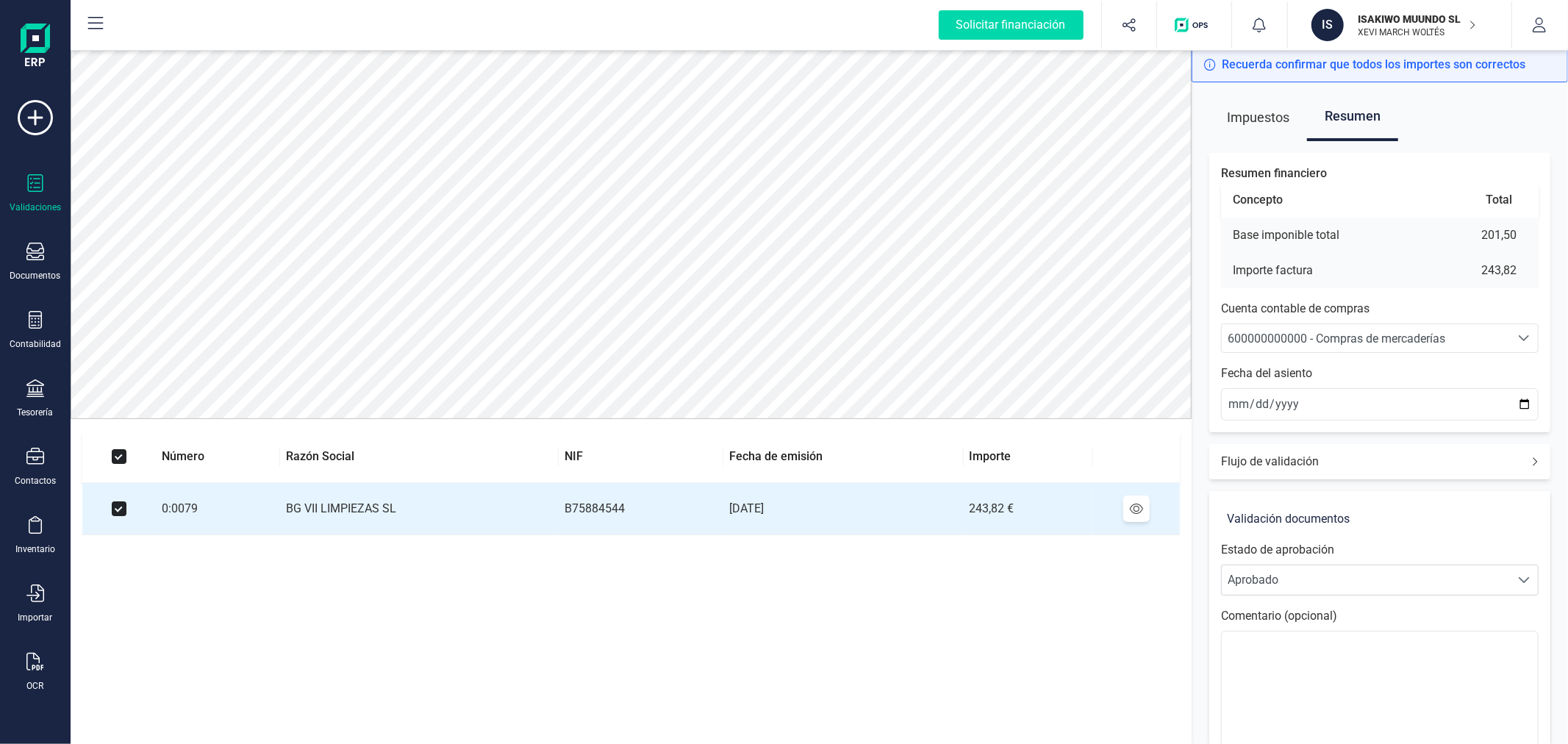
click at [1407, 330] on div "600000000000 - Compras de mercaderías" at bounding box center [1365, 338] width 276 height 18
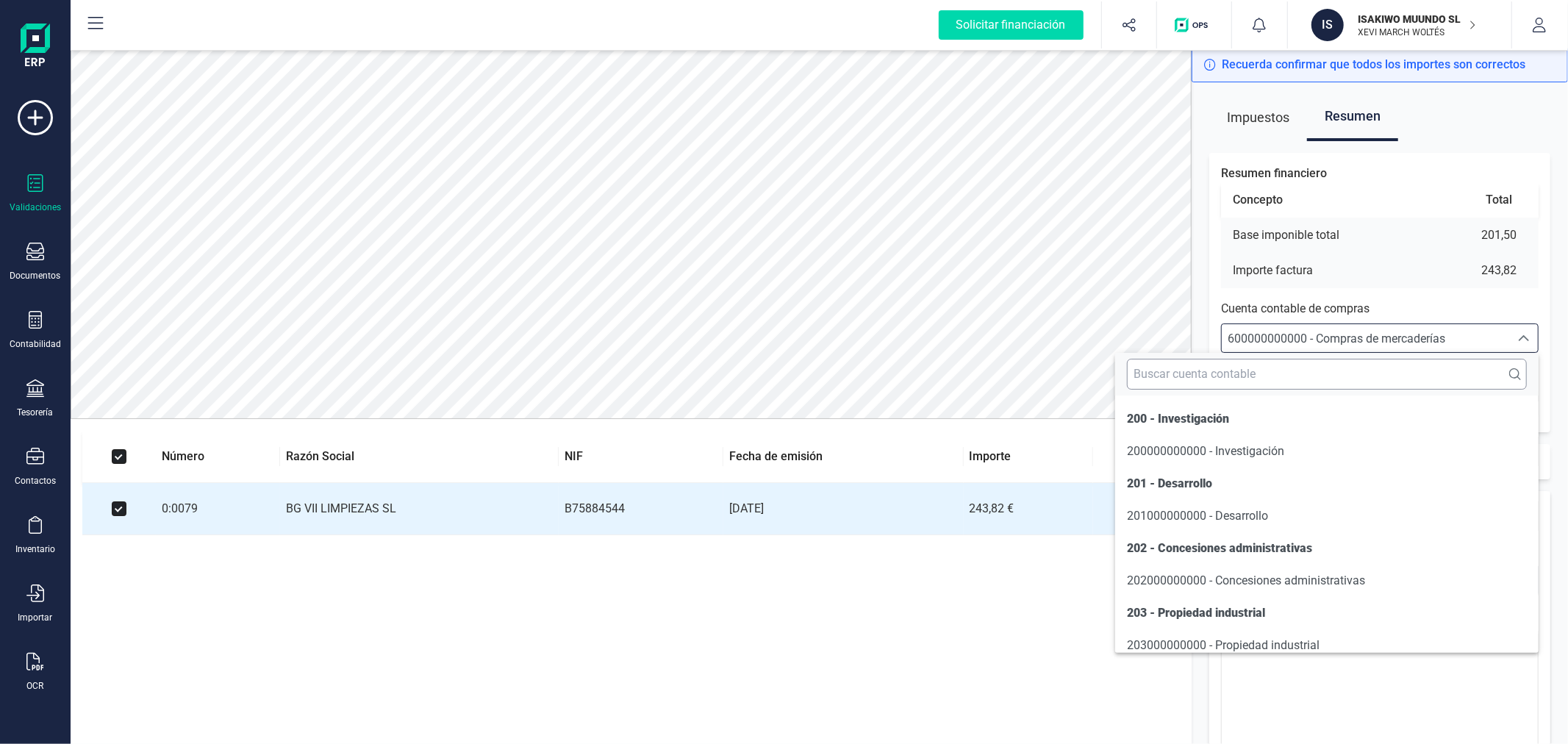
scroll to position [7114, 0]
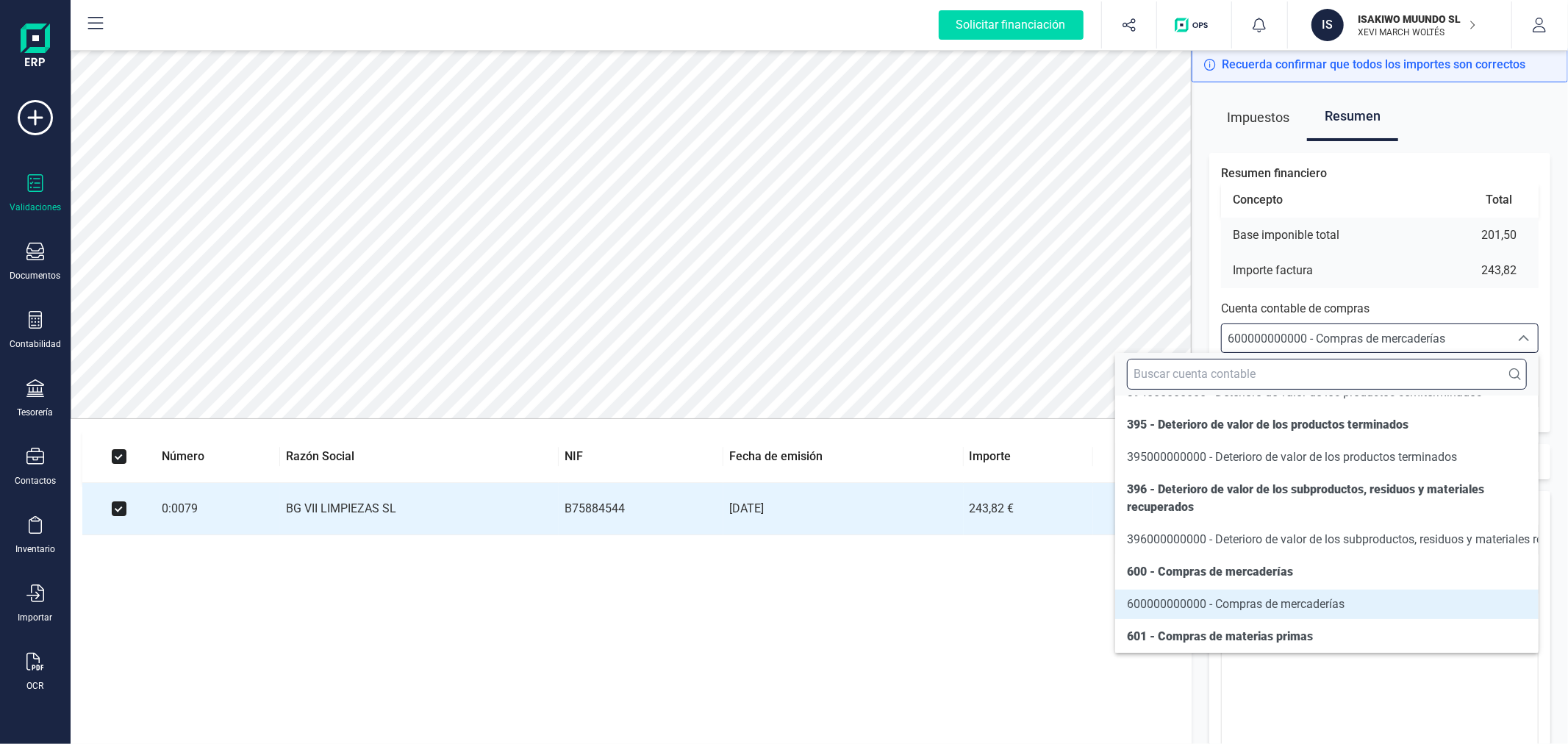
click at [1344, 373] on input "text" at bounding box center [1327, 374] width 400 height 31
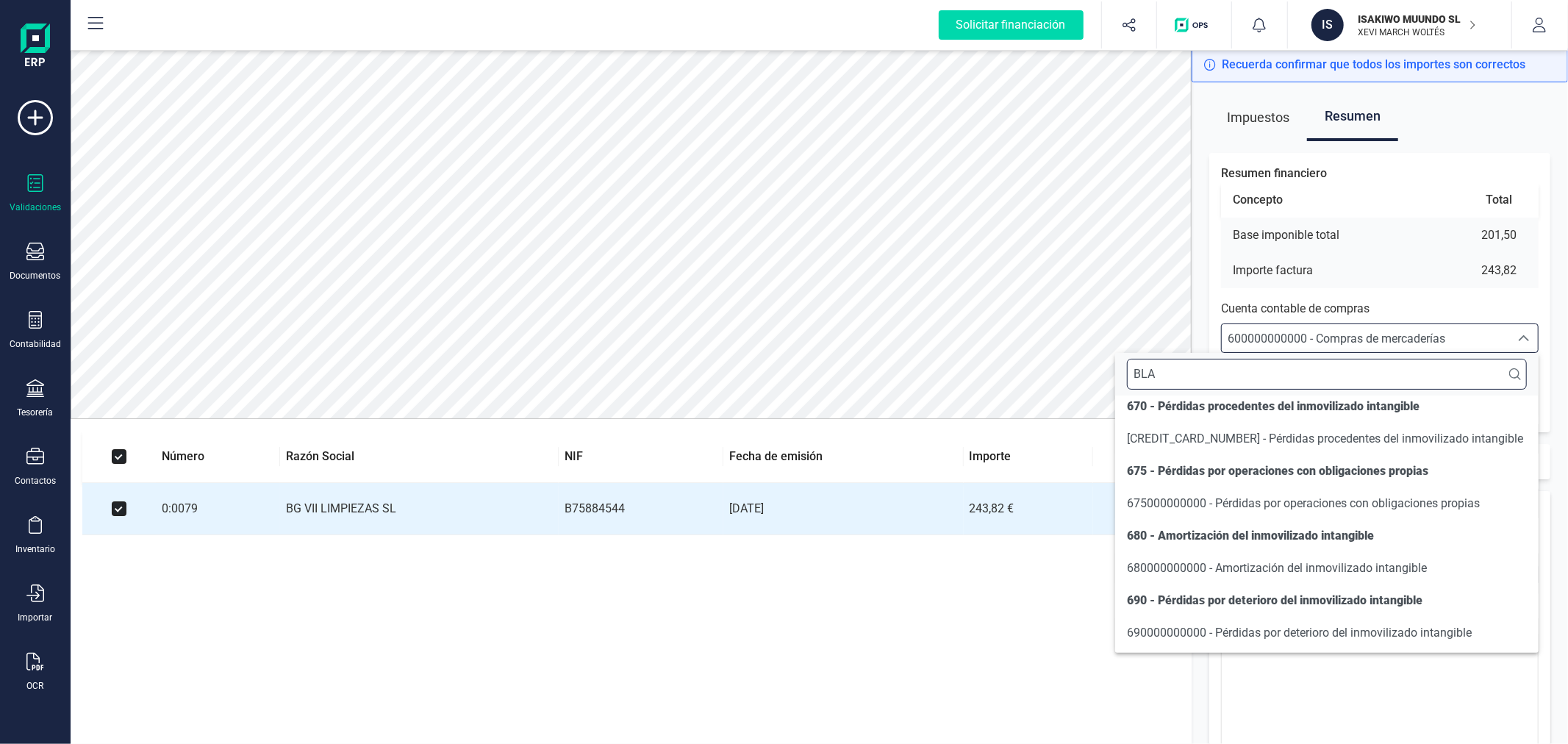
scroll to position [0, 0]
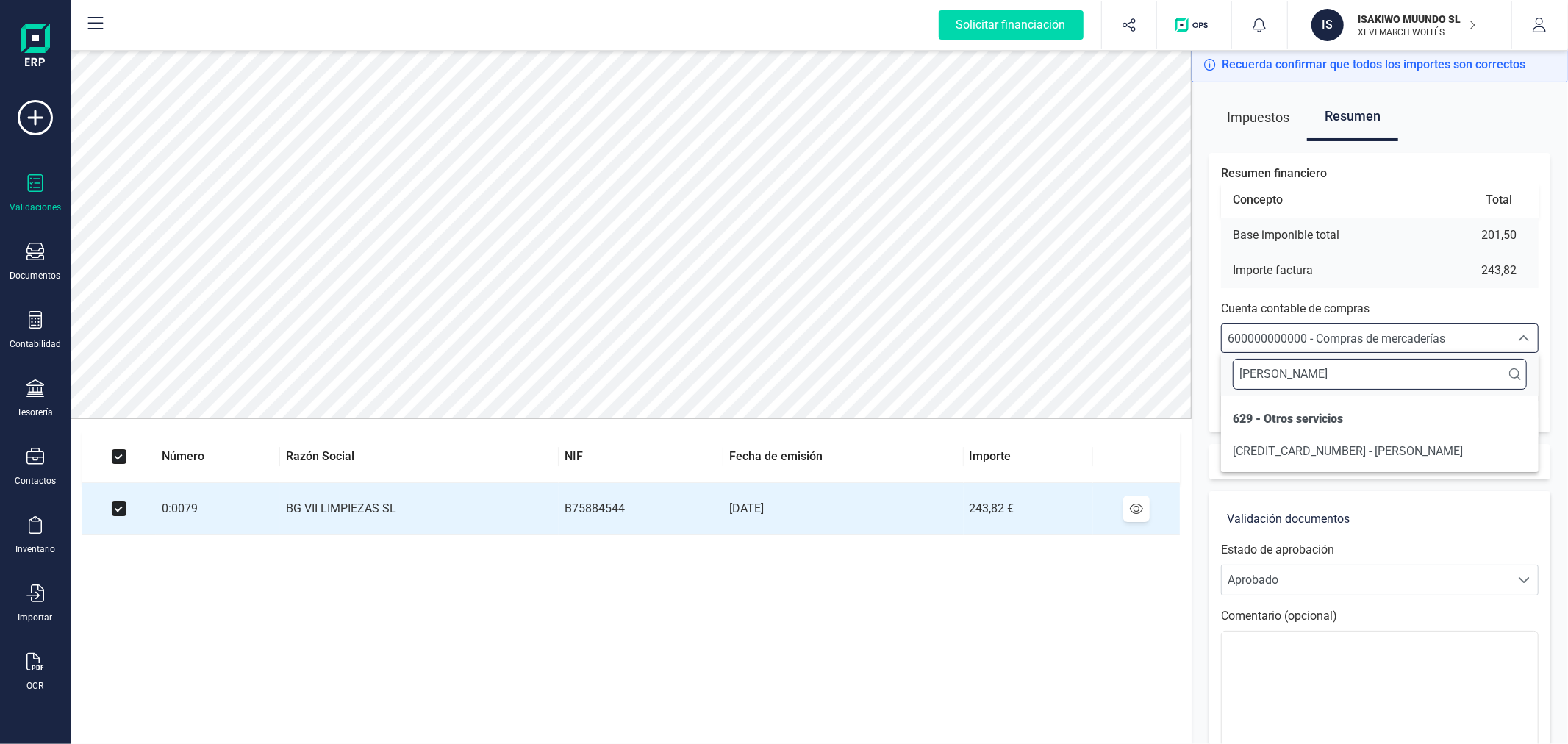
type input "[PERSON_NAME]"
click at [1329, 455] on span "[CREDIT_CARD_NUMBER] - [PERSON_NAME]" at bounding box center [1348, 451] width 230 height 14
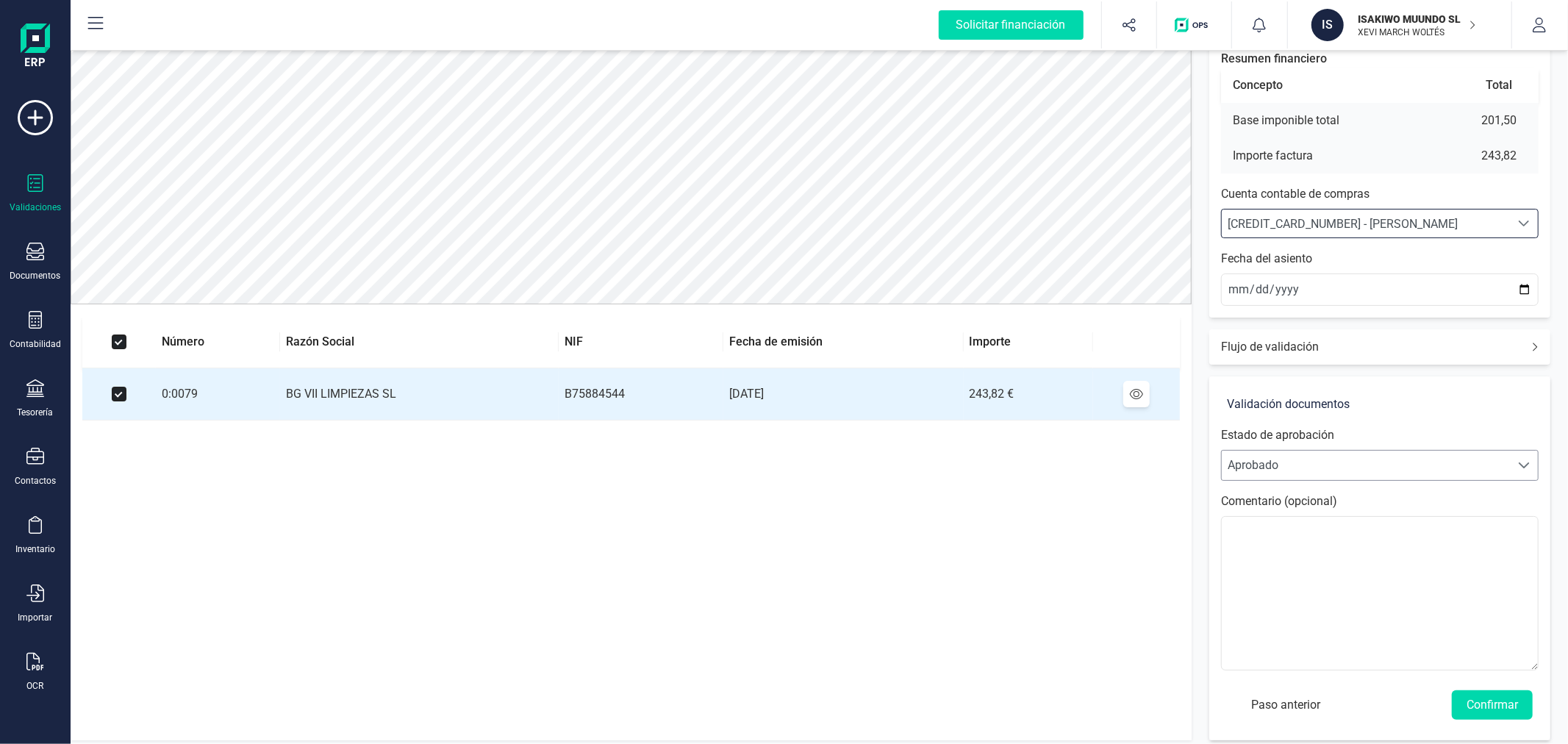
scroll to position [123, 0]
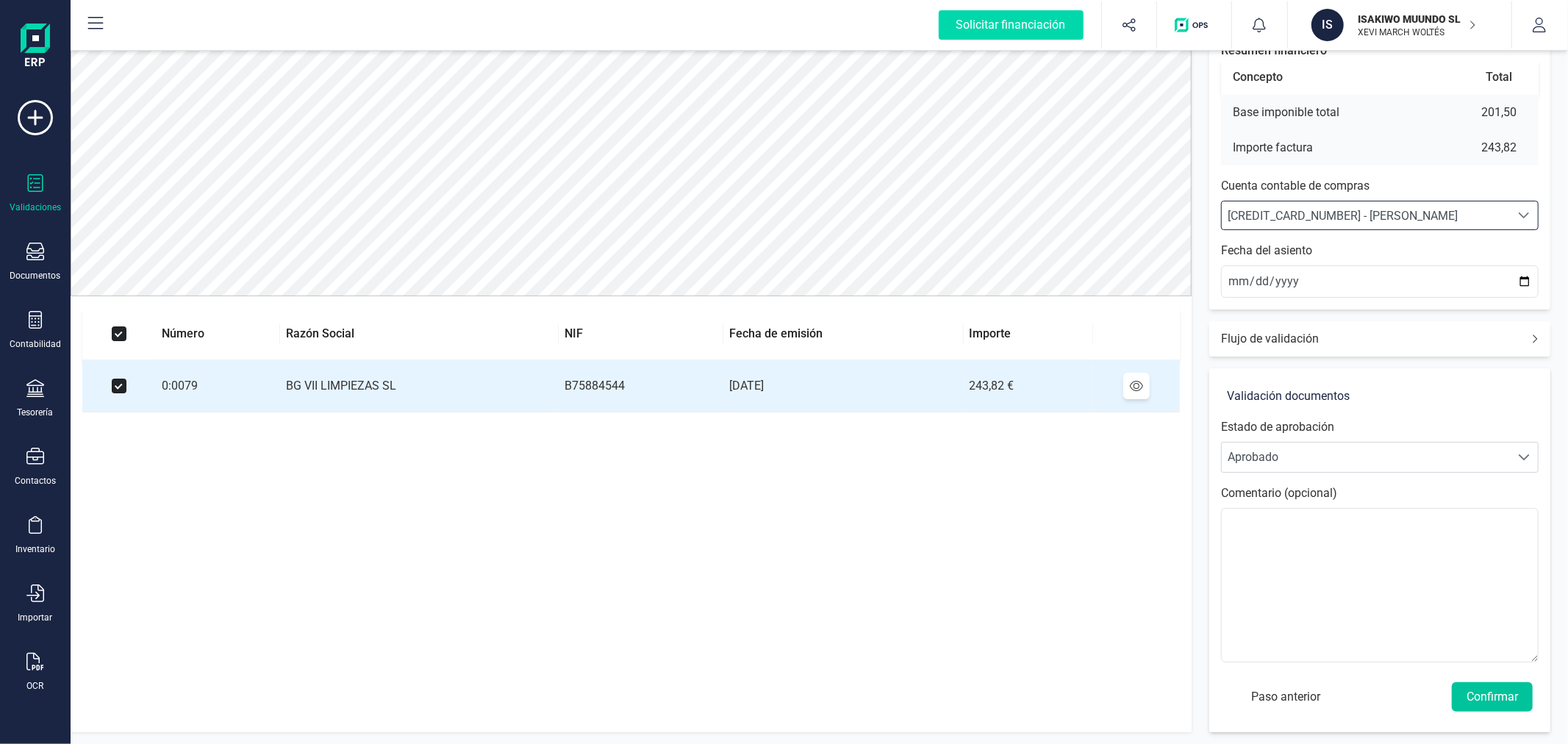
click at [1485, 699] on button "Confirmar" at bounding box center [1492, 696] width 81 height 29
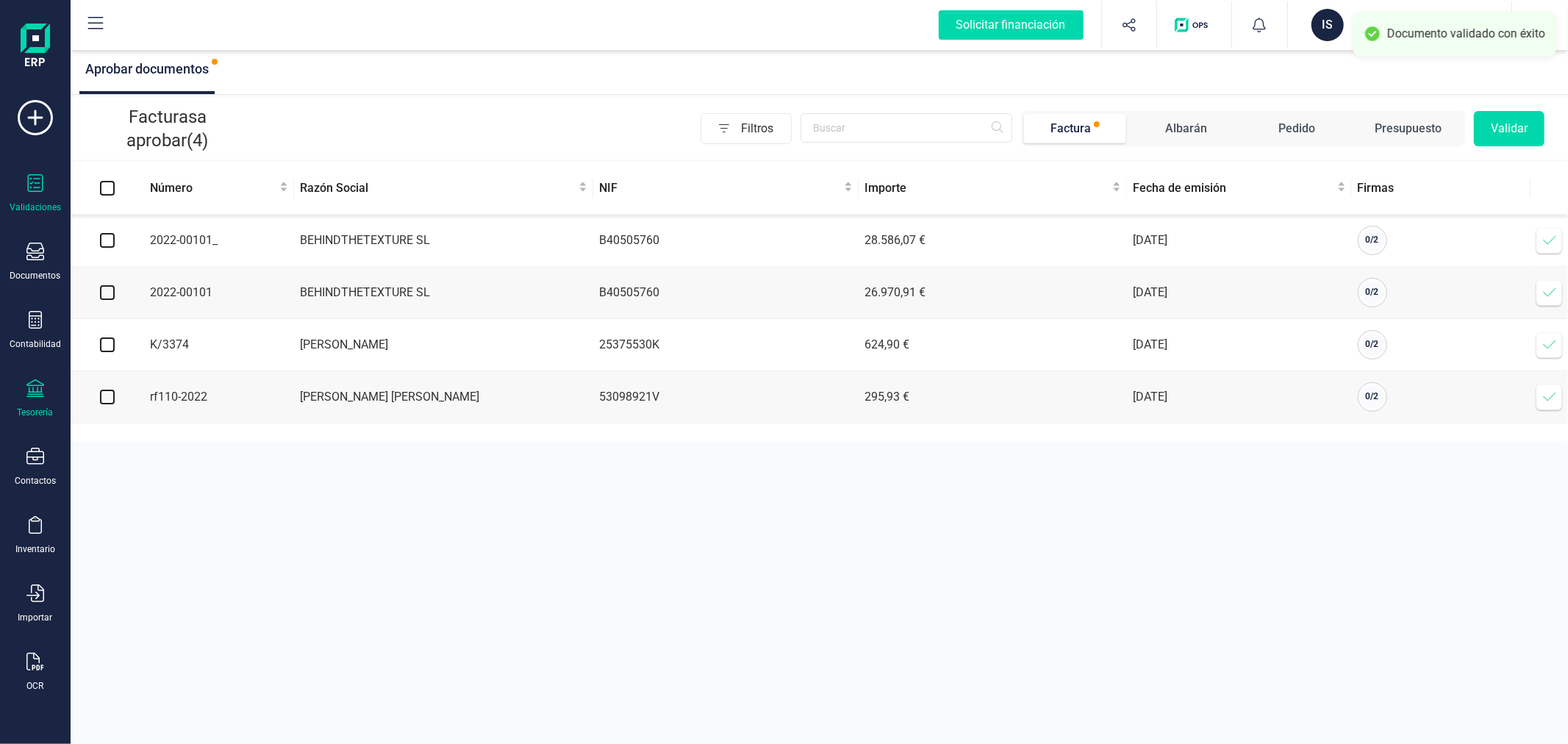
click at [33, 402] on div "Tesorería" at bounding box center [35, 399] width 59 height 39
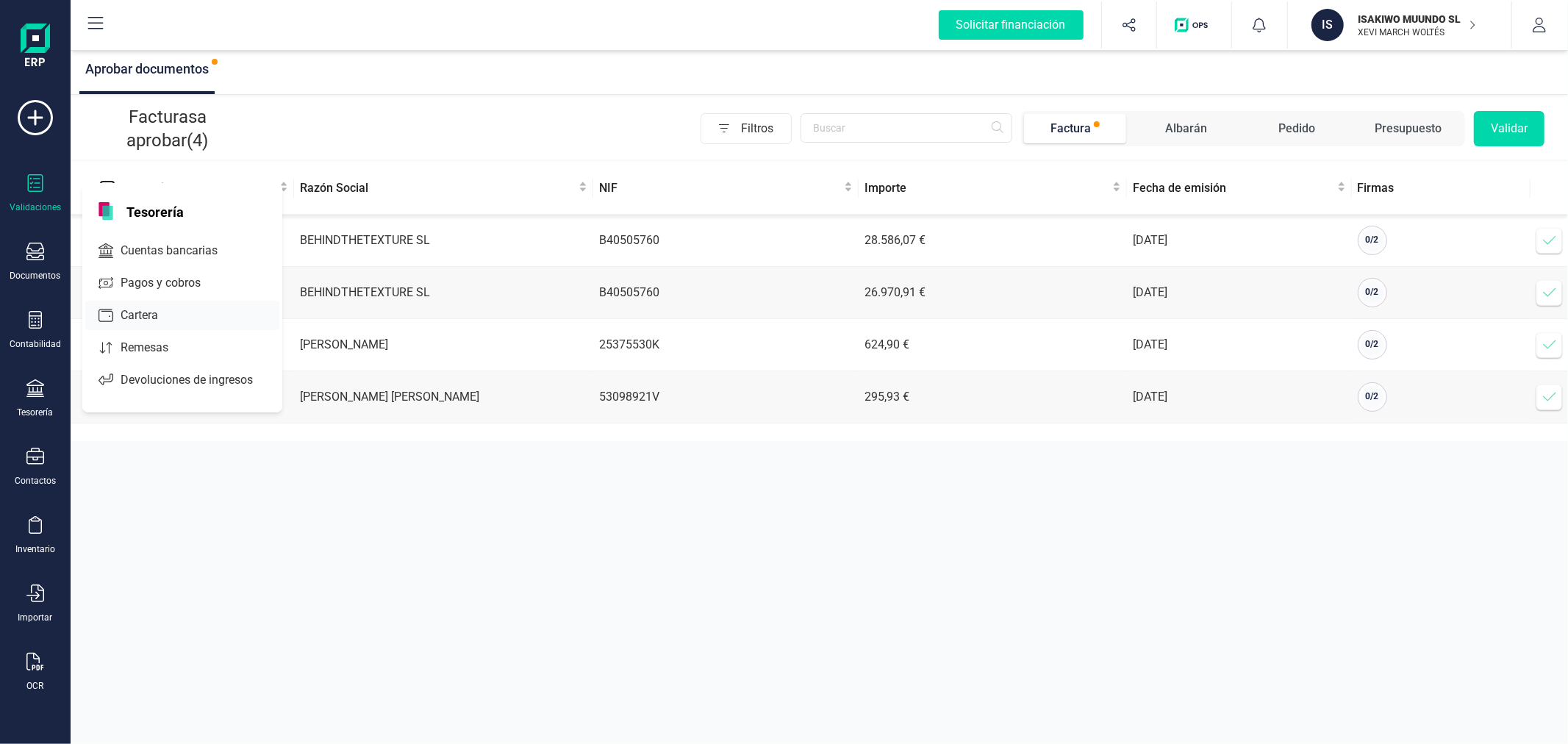
click at [148, 310] on span "Cartera" at bounding box center [150, 315] width 70 height 18
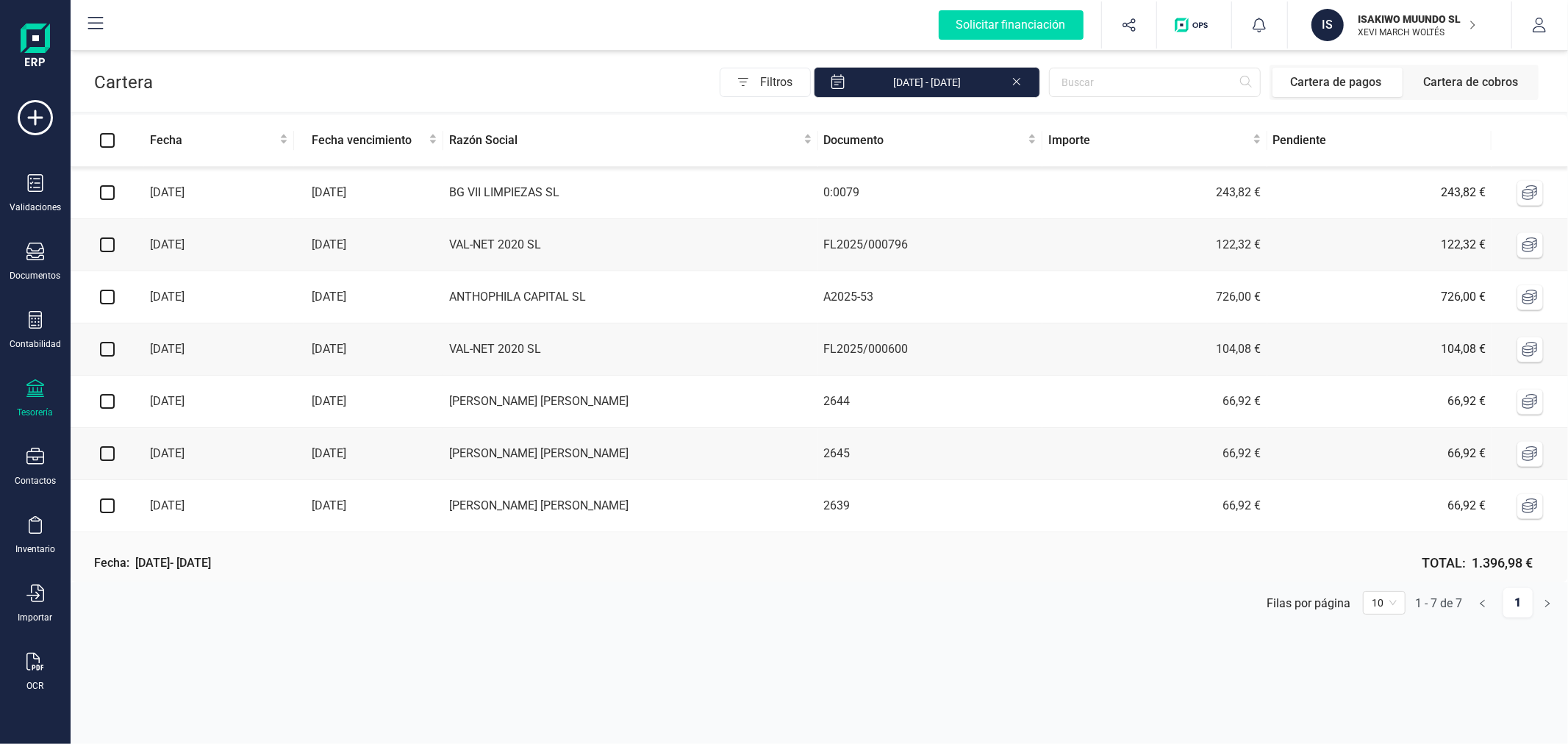
click at [107, 141] on input "Select all" at bounding box center [107, 140] width 15 height 15
checkbox input "true"
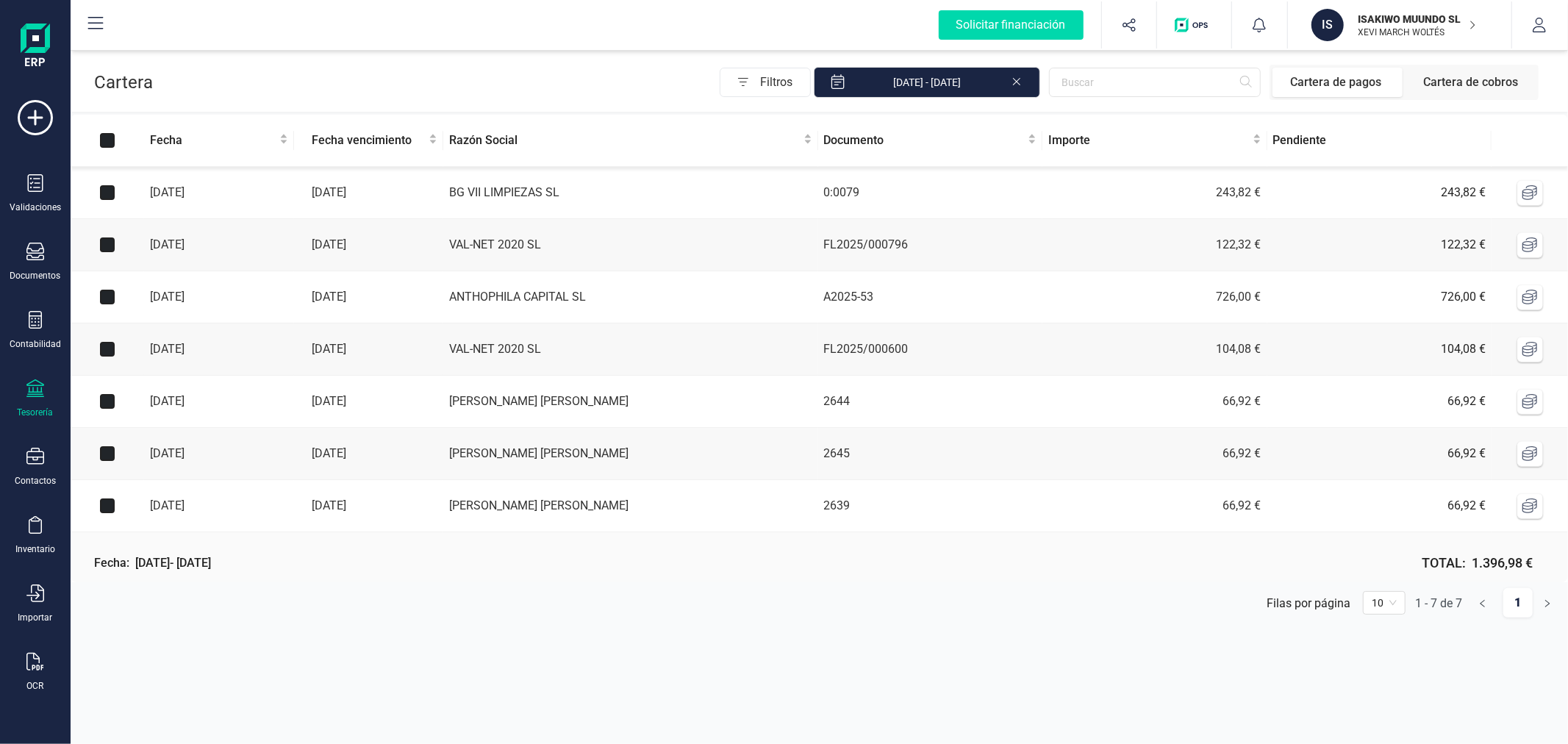
checkbox input "true"
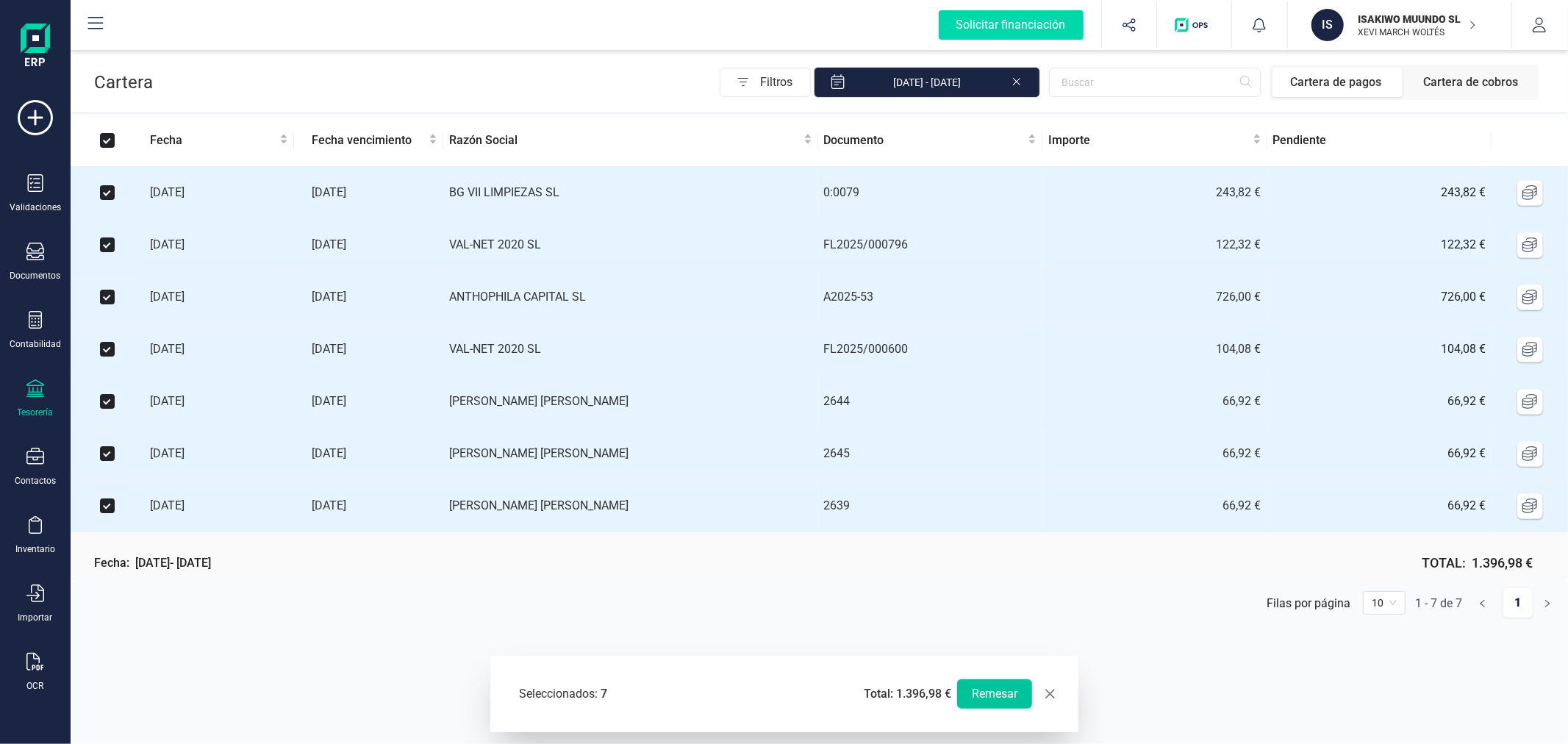
click at [1006, 692] on button "Remesar" at bounding box center [995, 694] width 75 height 29
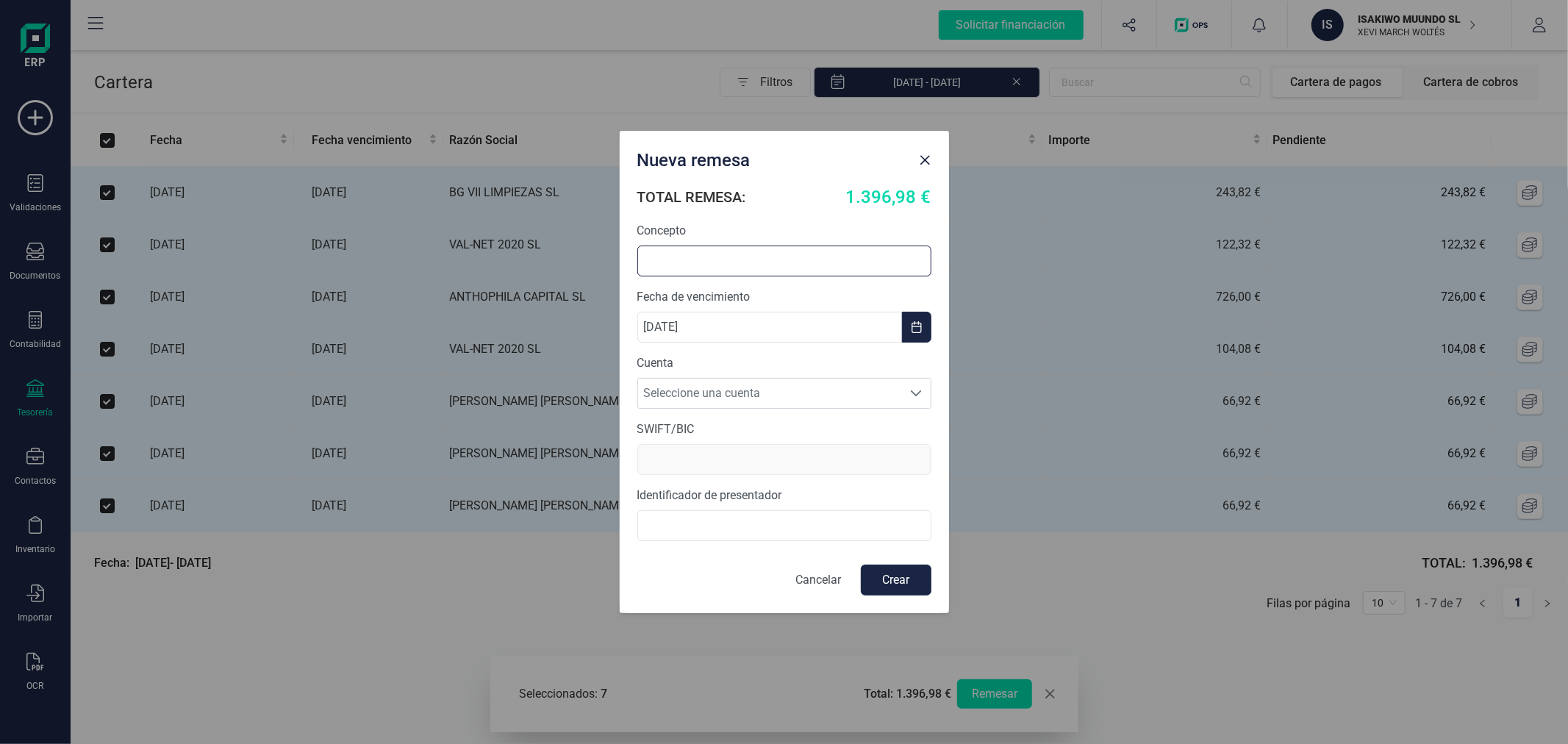
click at [759, 265] on input "text" at bounding box center [784, 261] width 294 height 31
type input "REMESA AGOSTO"
click at [799, 397] on span "Seleccione una cuenta" at bounding box center [771, 393] width 265 height 29
click at [809, 439] on li "[FINANCIAL_ID]" at bounding box center [784, 429] width 294 height 29
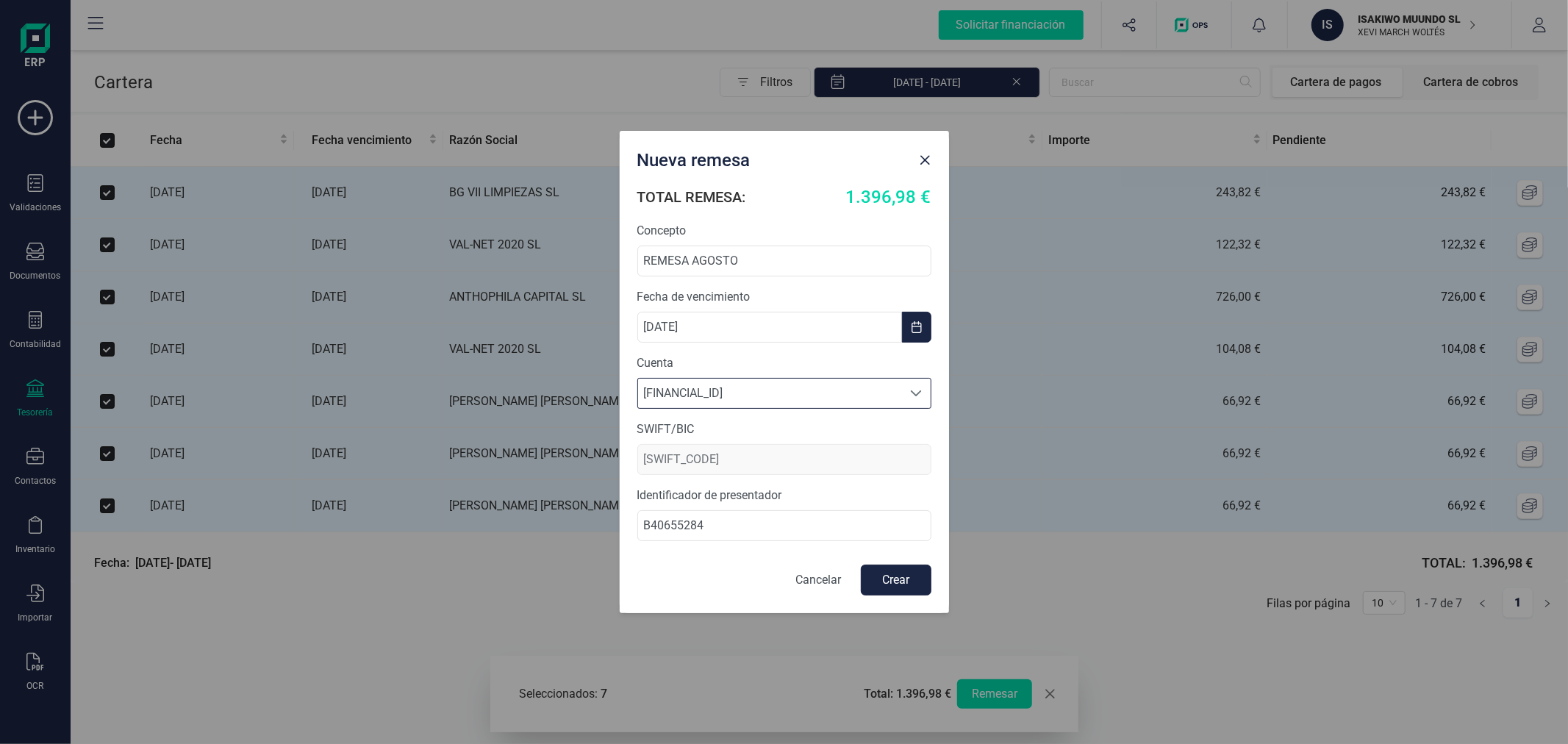
type input "[SWIFT_CODE]"
type input "B40655284"
click at [888, 582] on button "Crear" at bounding box center [896, 580] width 71 height 31
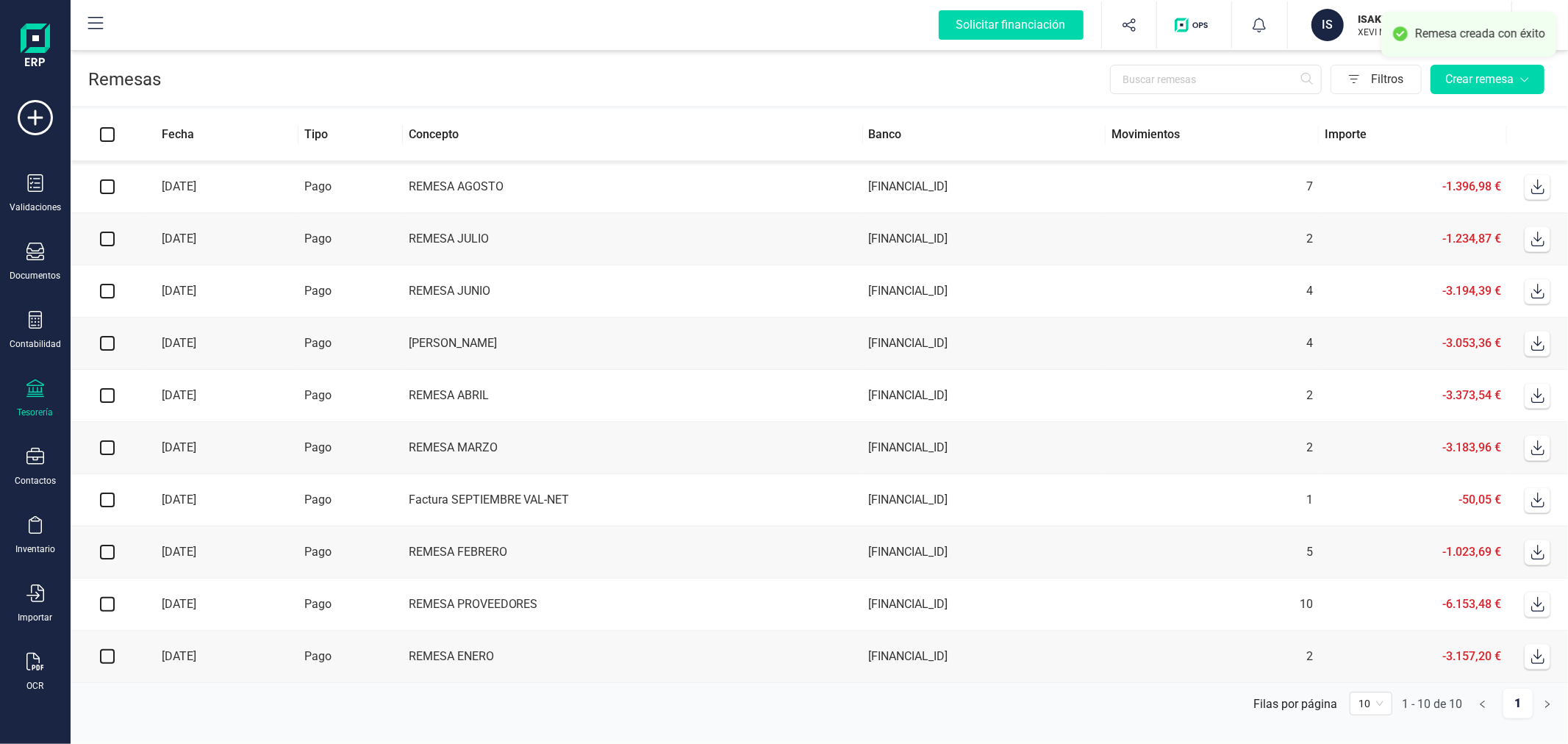
click at [1546, 182] on span at bounding box center [1538, 186] width 29 height 29
click at [1537, 181] on icon at bounding box center [1537, 186] width 15 height 15
click at [1313, 24] on div "IS" at bounding box center [1328, 25] width 32 height 32
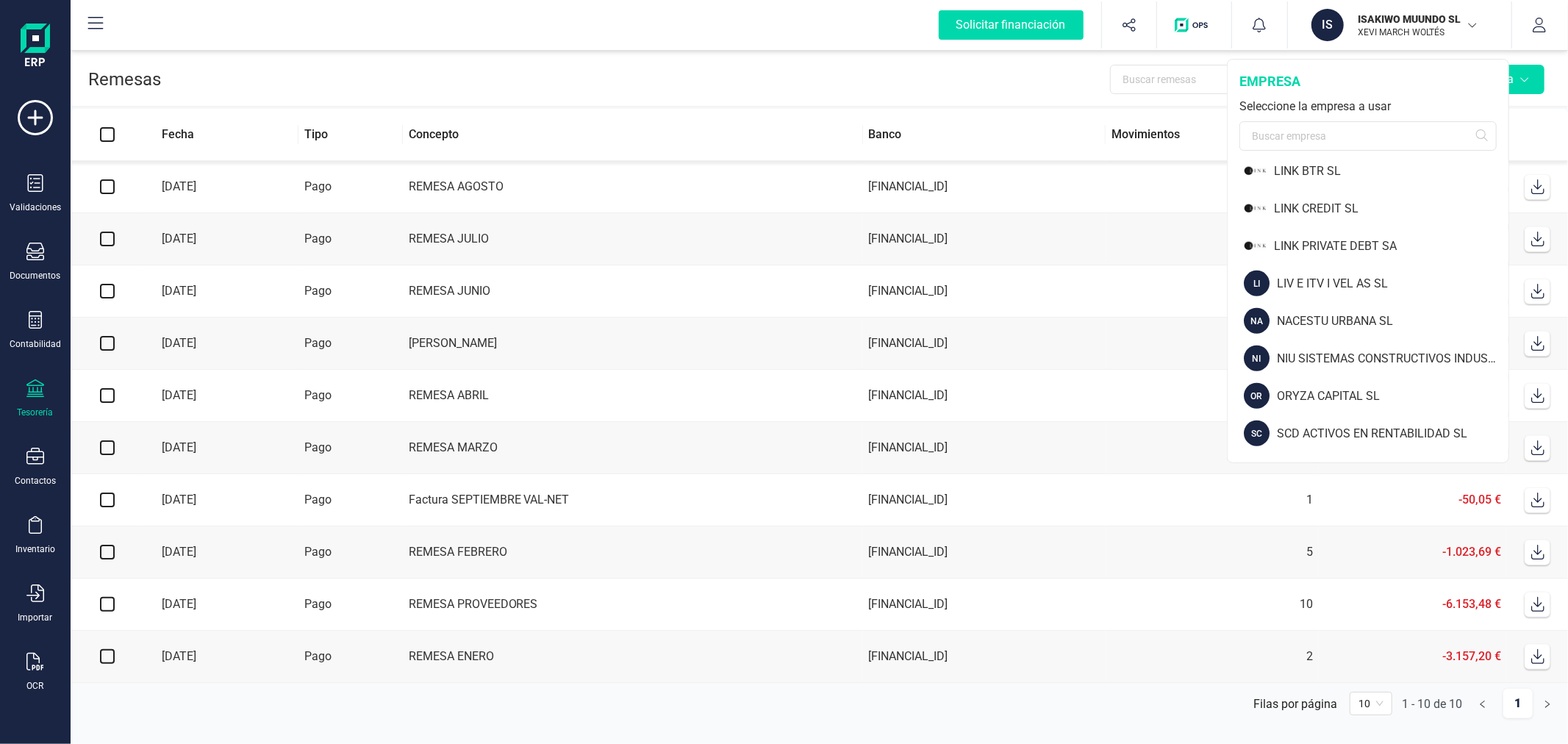
scroll to position [1061, 0]
click at [1326, 314] on div "NACESTU URBANA SL" at bounding box center [1392, 319] width 232 height 18
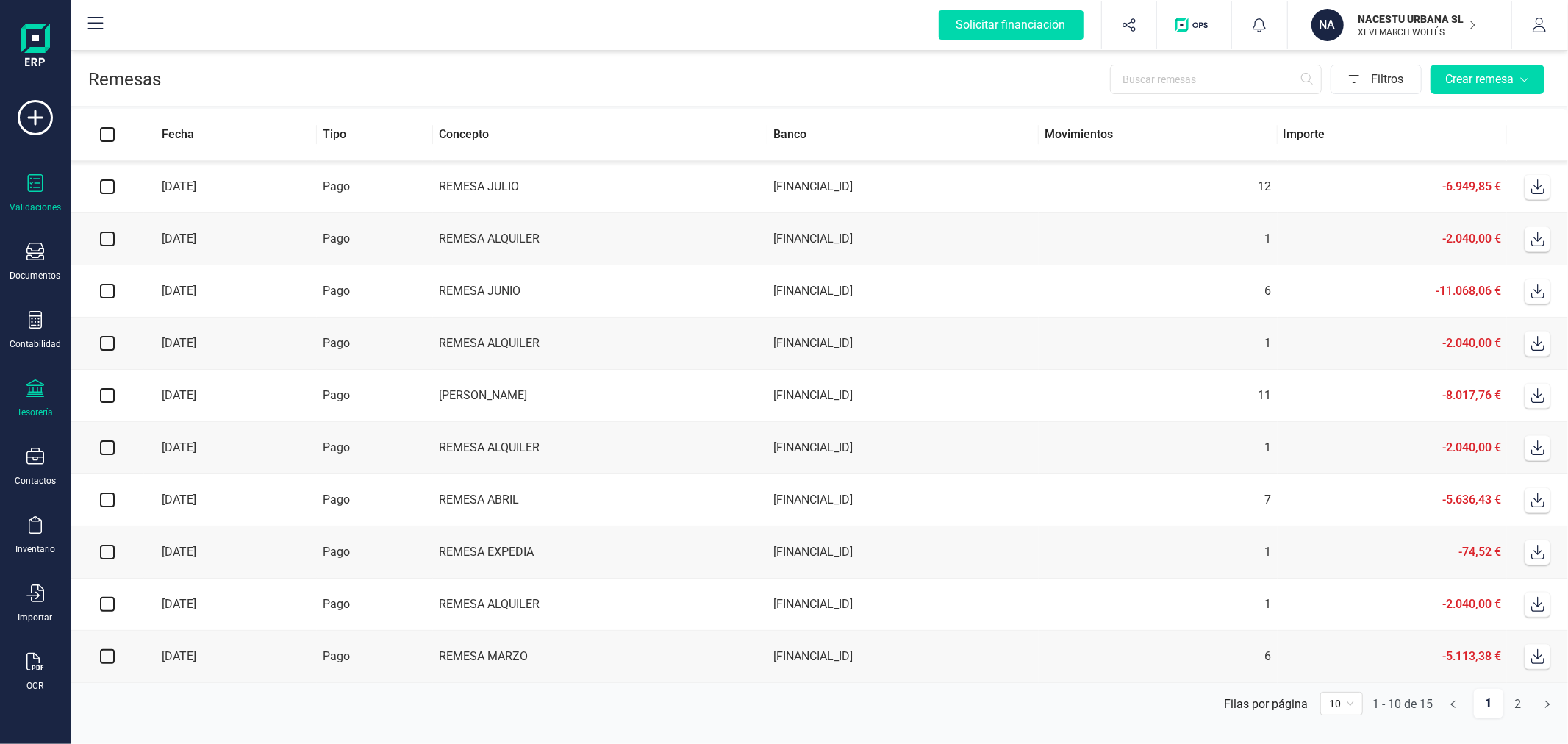
click at [38, 179] on icon at bounding box center [35, 183] width 18 height 18
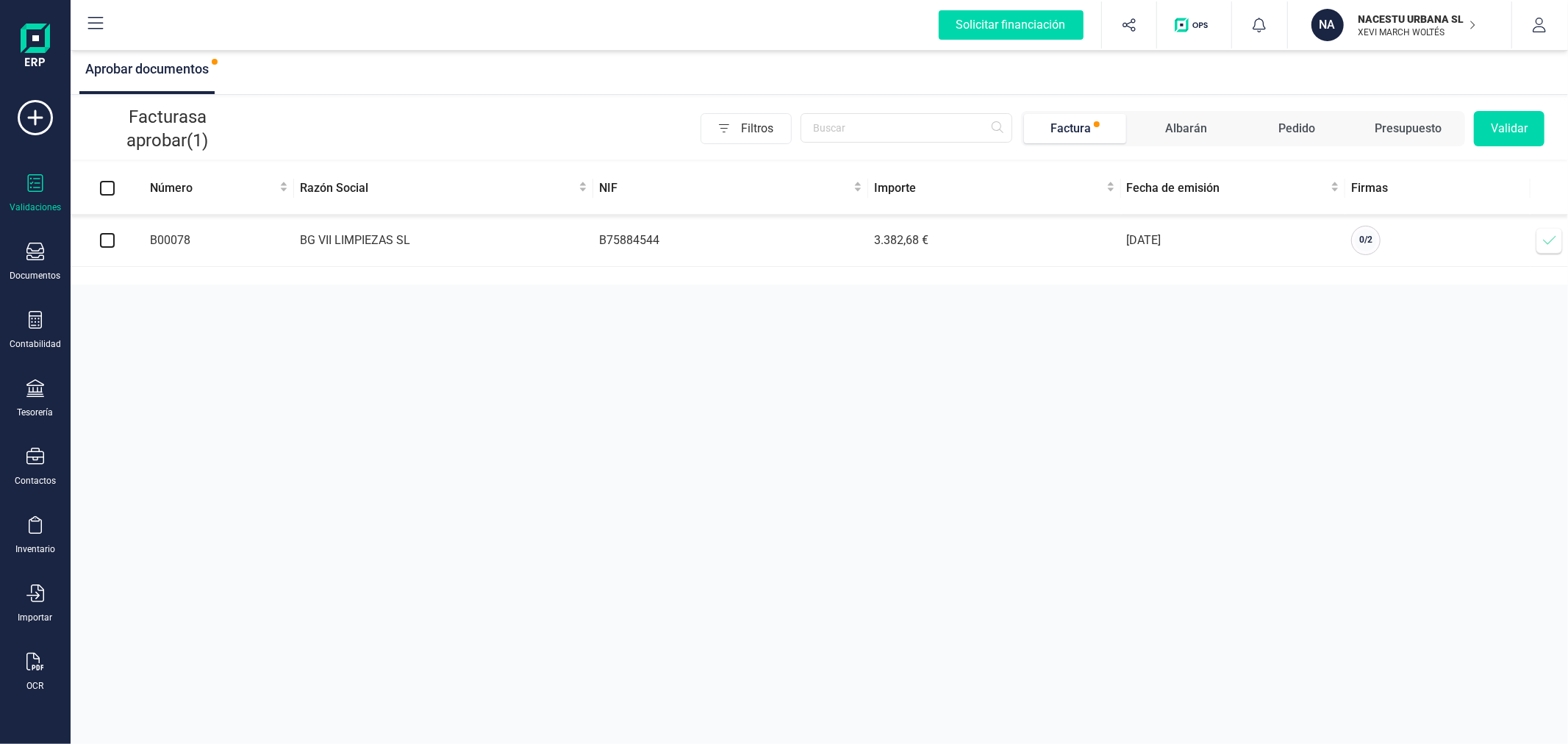
click at [1552, 243] on icon at bounding box center [1549, 240] width 15 height 15
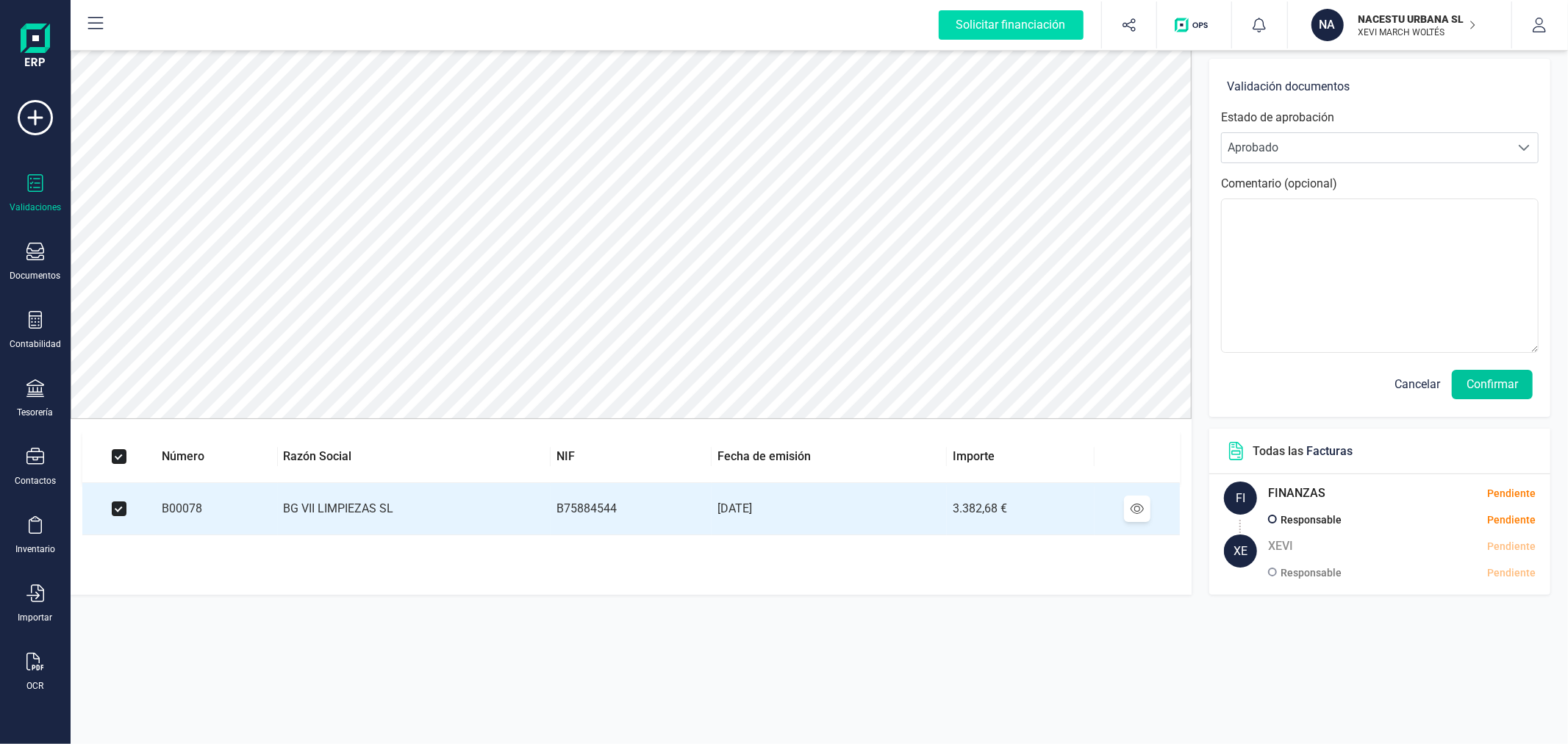
click at [1498, 390] on button "Confirmar" at bounding box center [1492, 384] width 81 height 29
click at [1503, 380] on button "Confirmar" at bounding box center [1492, 384] width 81 height 29
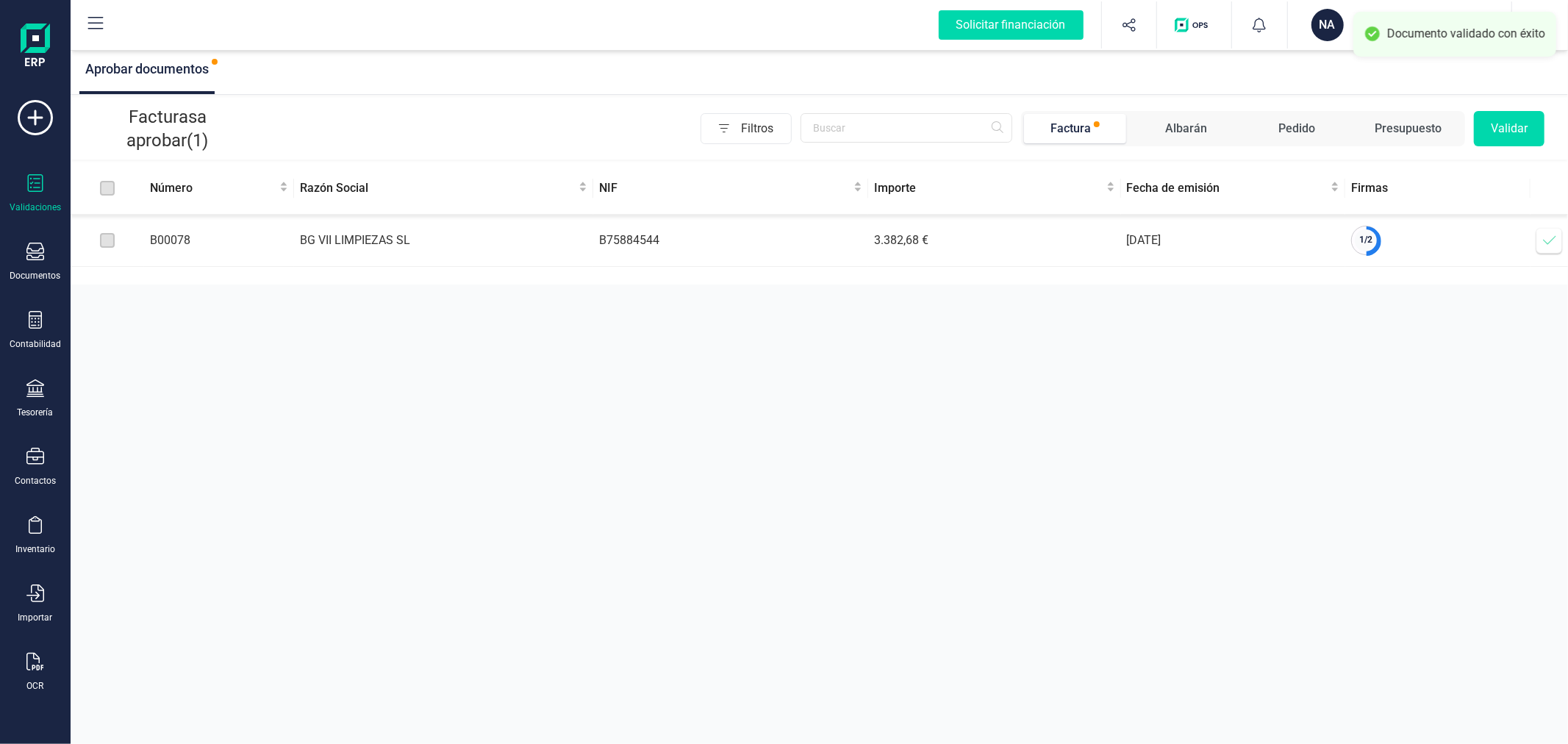
click at [1549, 239] on icon at bounding box center [1549, 240] width 15 height 15
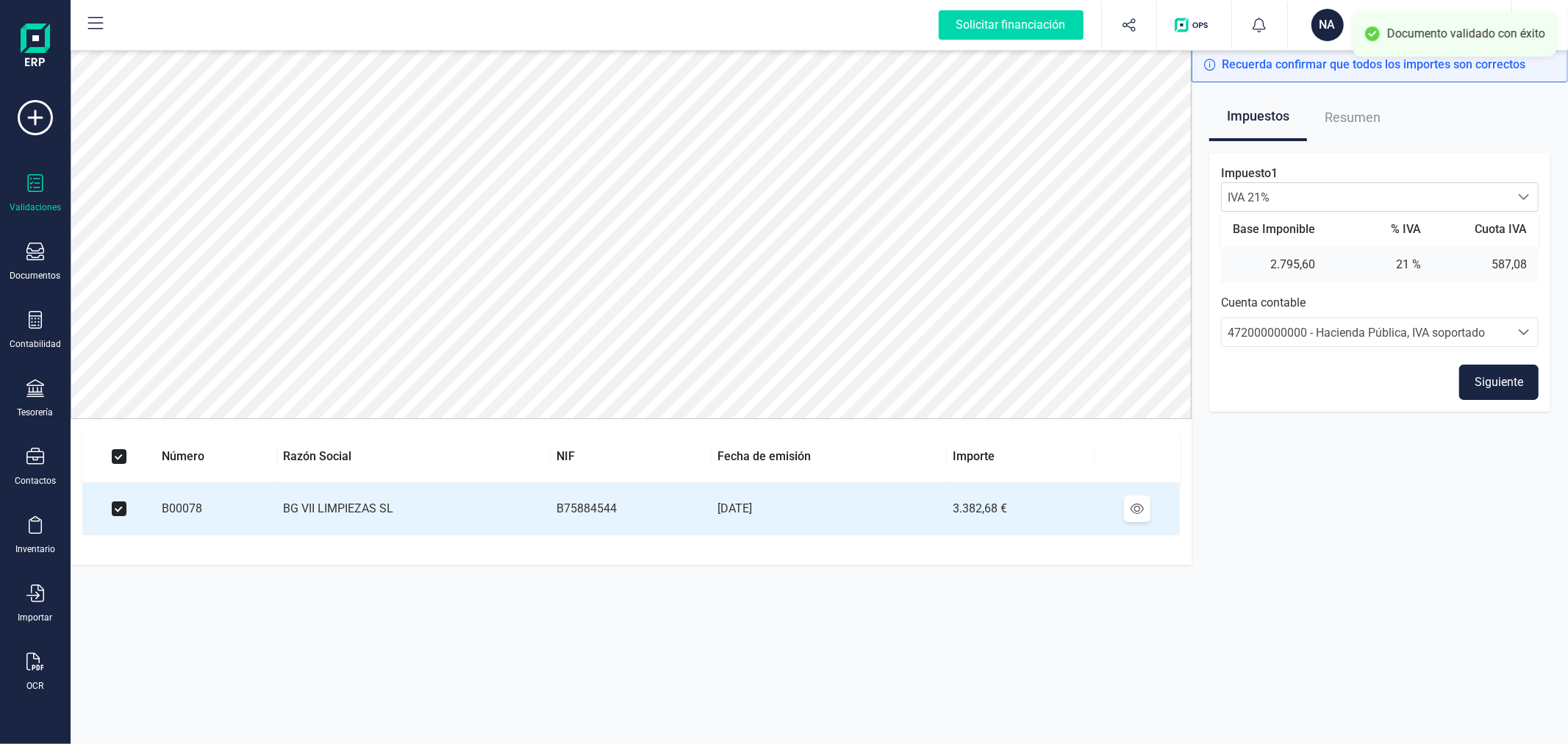
click at [1487, 380] on button "Siguiente" at bounding box center [1499, 382] width 79 height 35
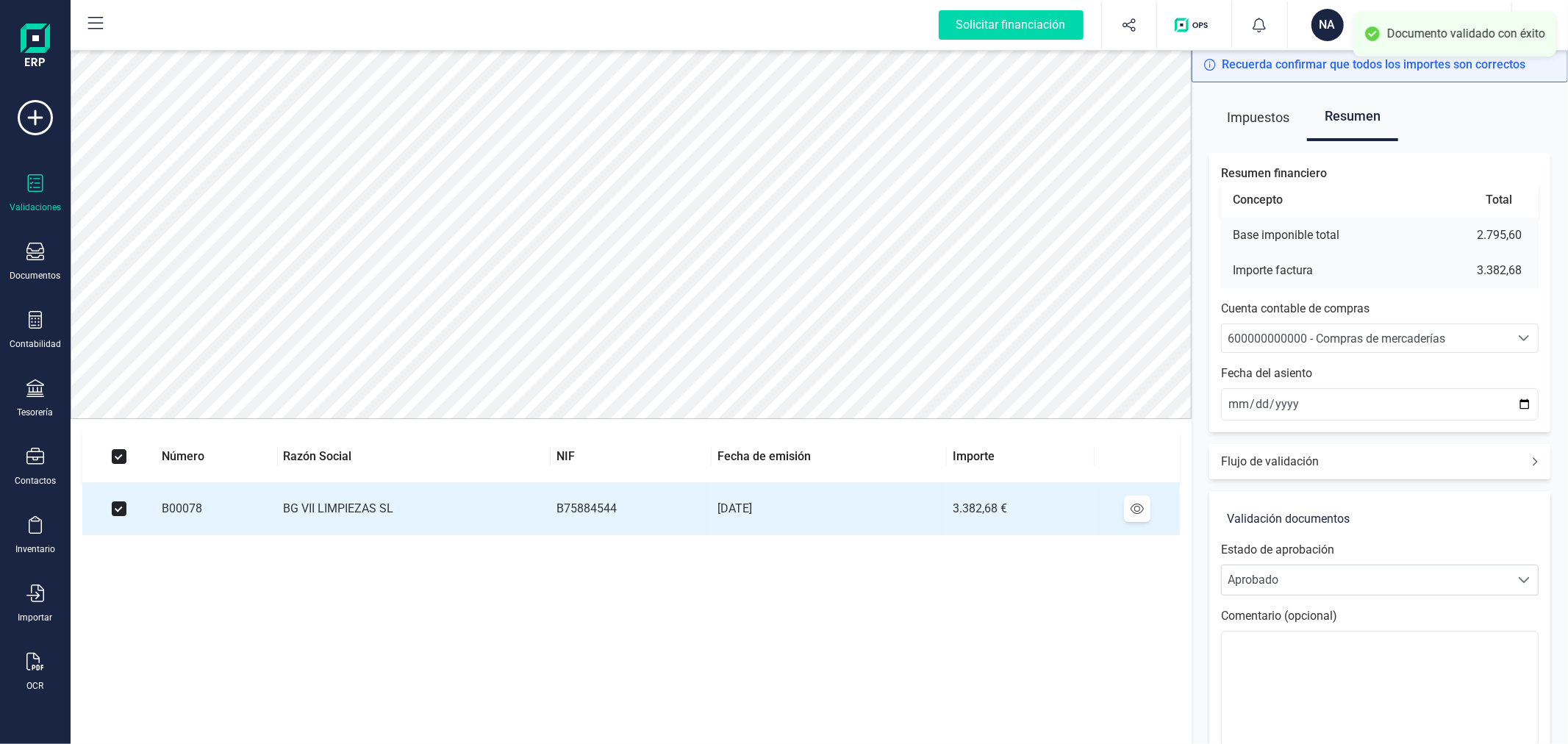
click at [1335, 333] on span "600000000000 - Compras de mercaderías" at bounding box center [1336, 338] width 218 height 14
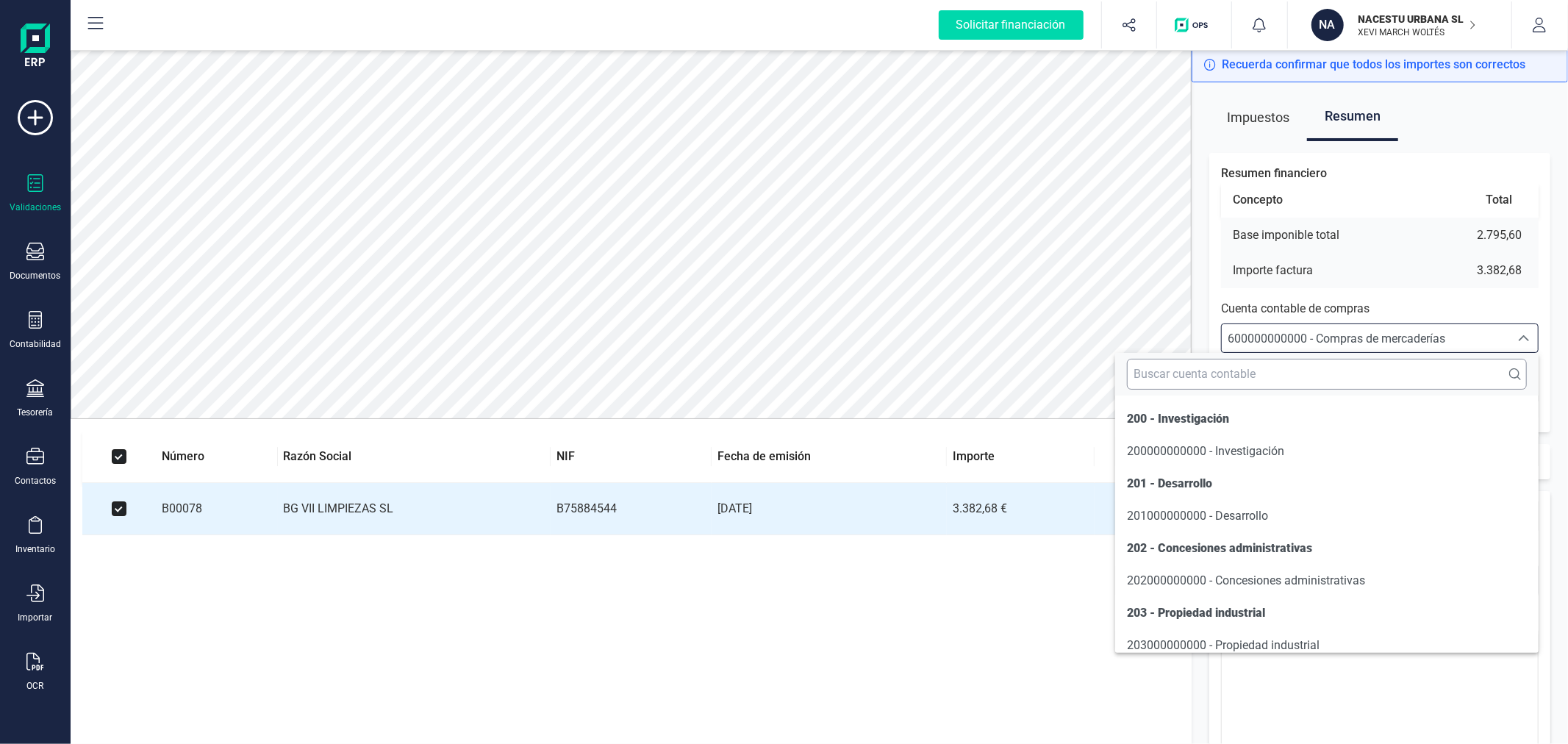
scroll to position [7084, 0]
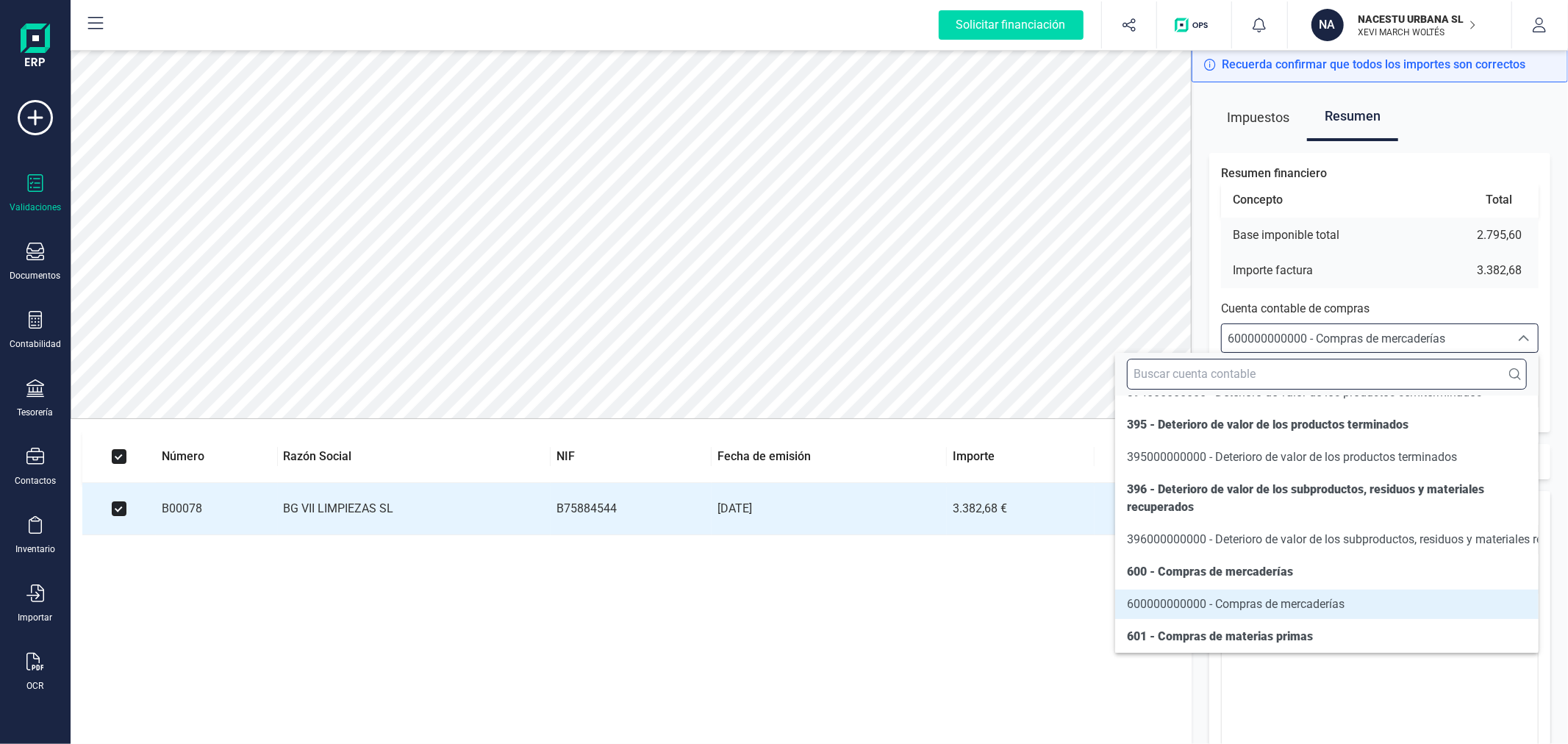
click at [1341, 373] on input "text" at bounding box center [1327, 374] width 400 height 31
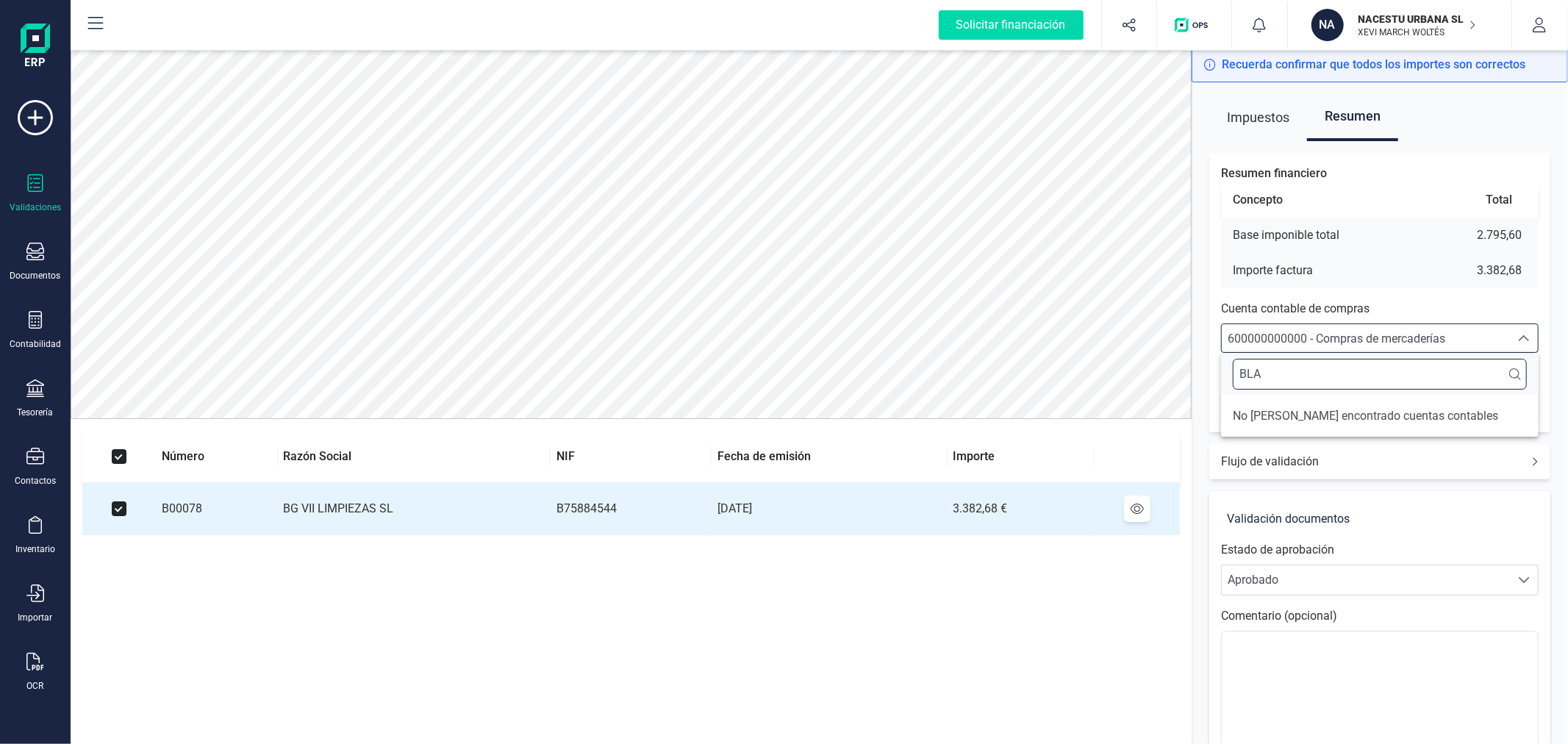
scroll to position [0, 0]
type input "B"
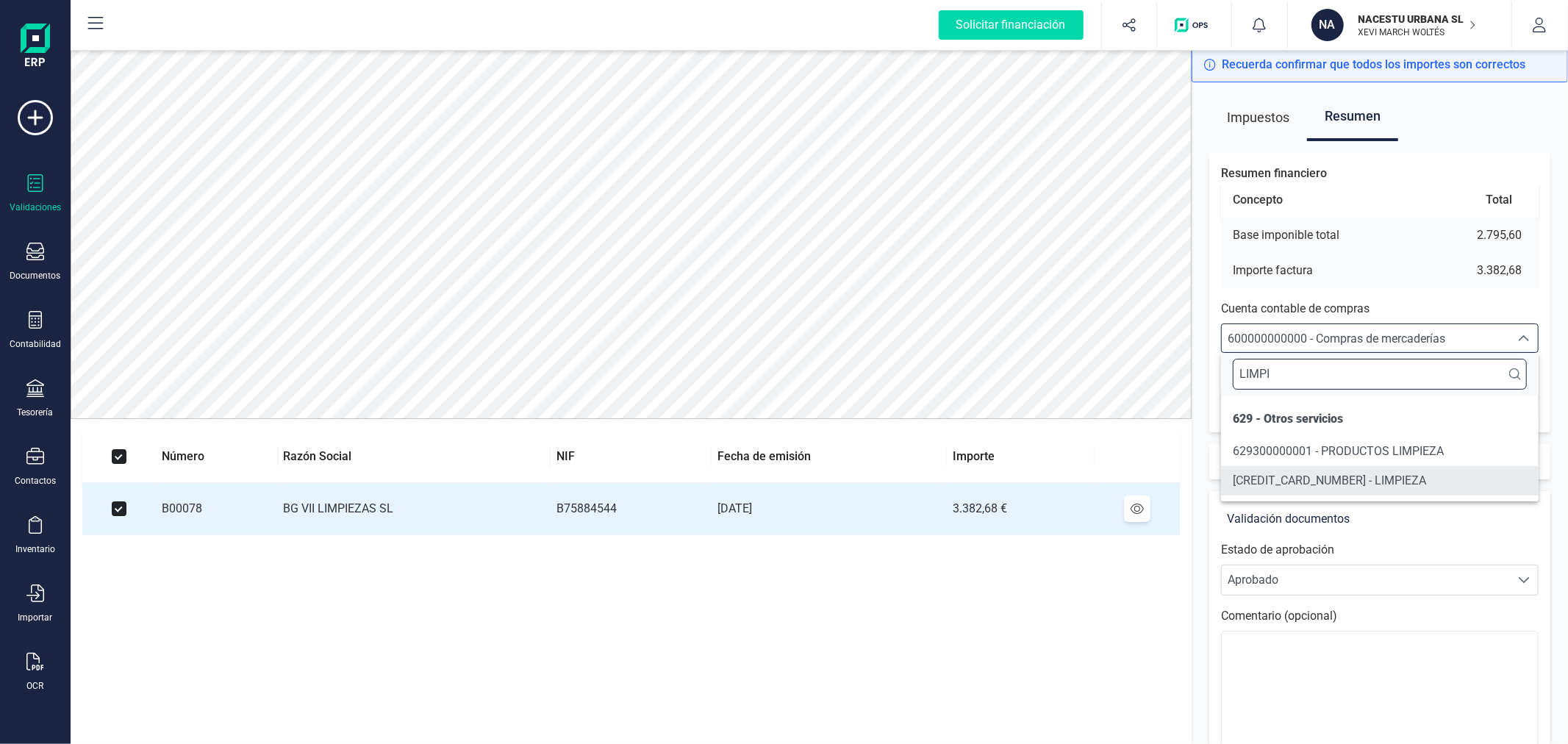
type input "LIMPI"
click at [1371, 483] on span "[CREDIT_CARD_NUMBER] - LIMPIEZA" at bounding box center [1330, 480] width 193 height 14
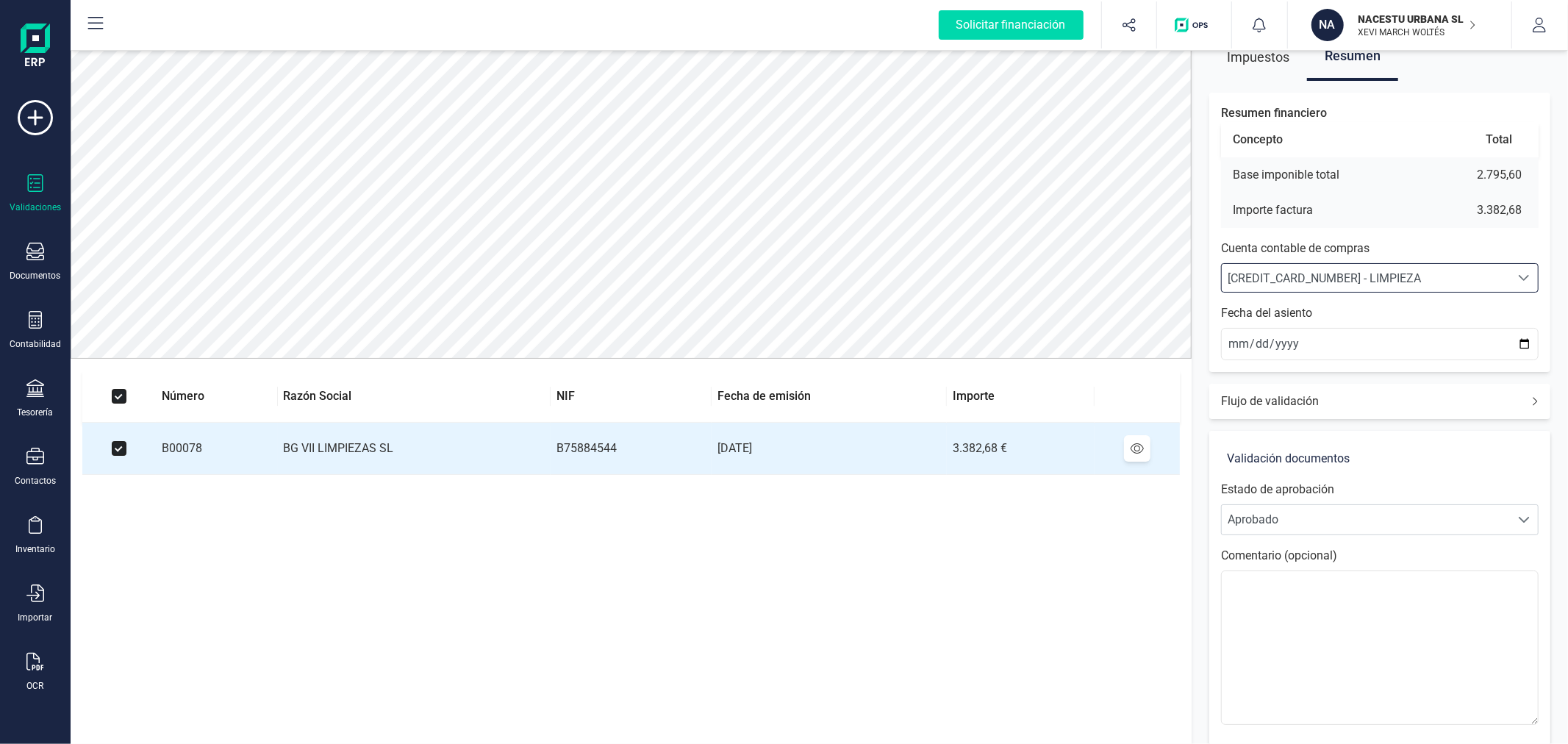
scroll to position [123, 0]
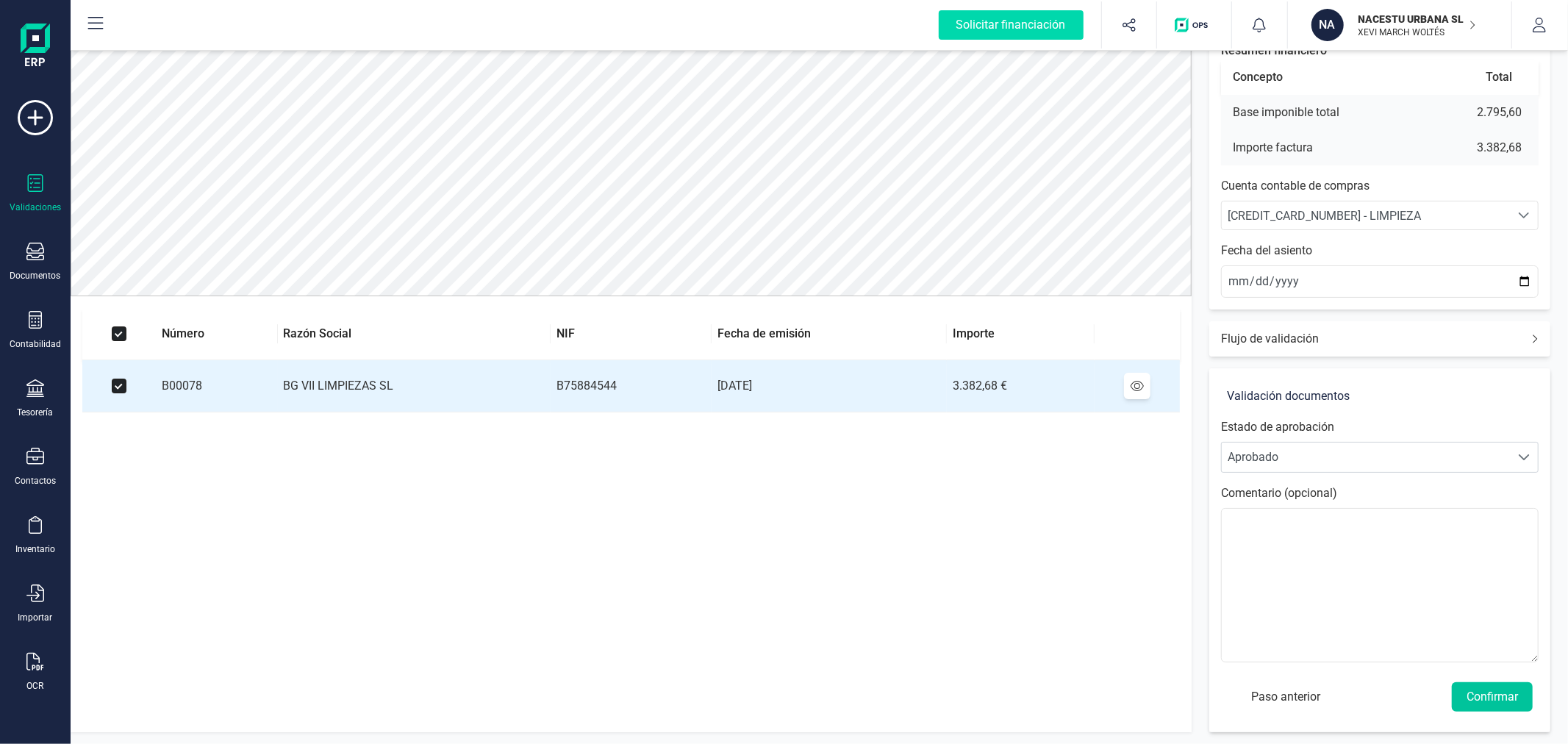
click at [1496, 700] on button "Confirmar" at bounding box center [1492, 696] width 81 height 29
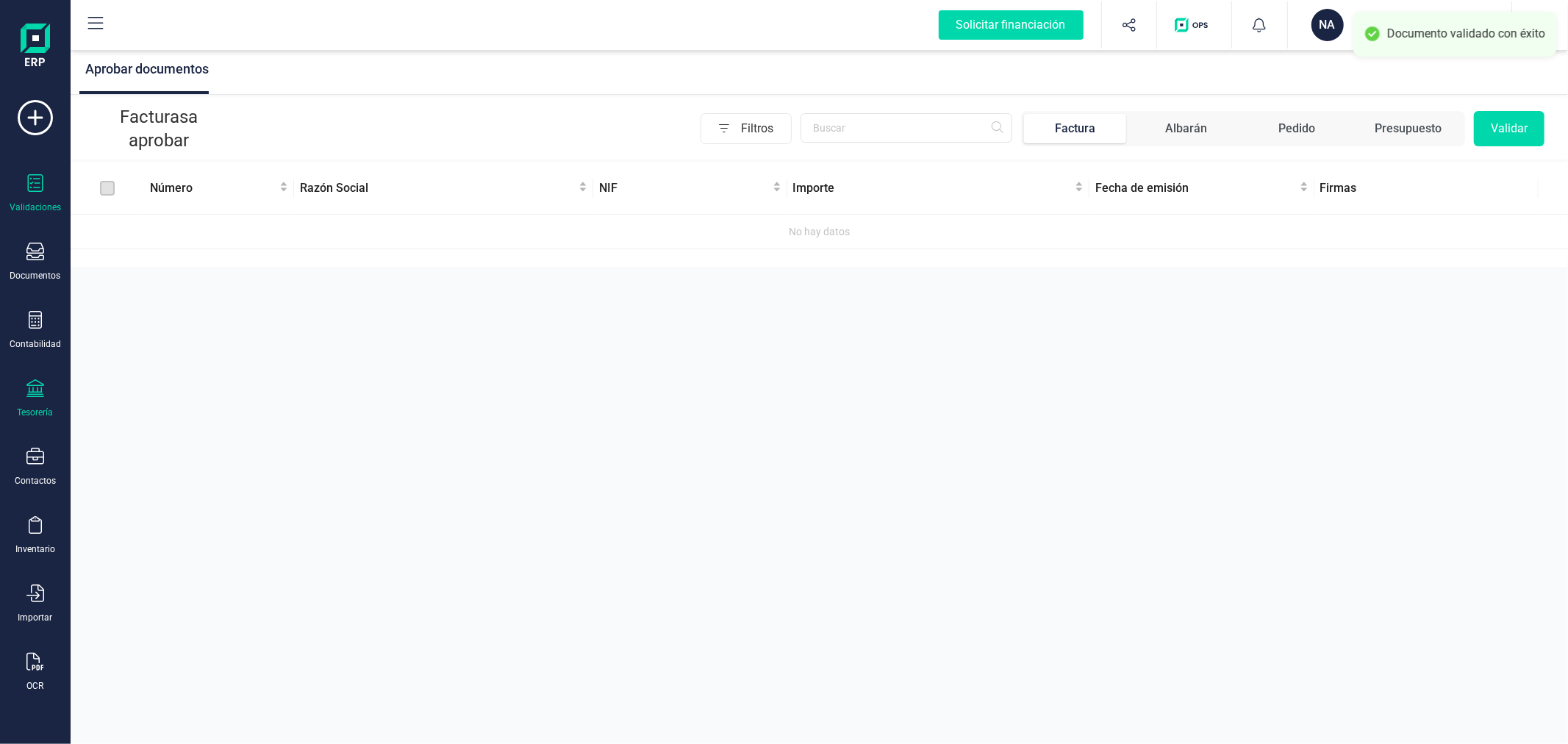
click at [39, 402] on div "Tesorería" at bounding box center [35, 399] width 59 height 39
click at [147, 311] on span "Cartera" at bounding box center [150, 315] width 70 height 18
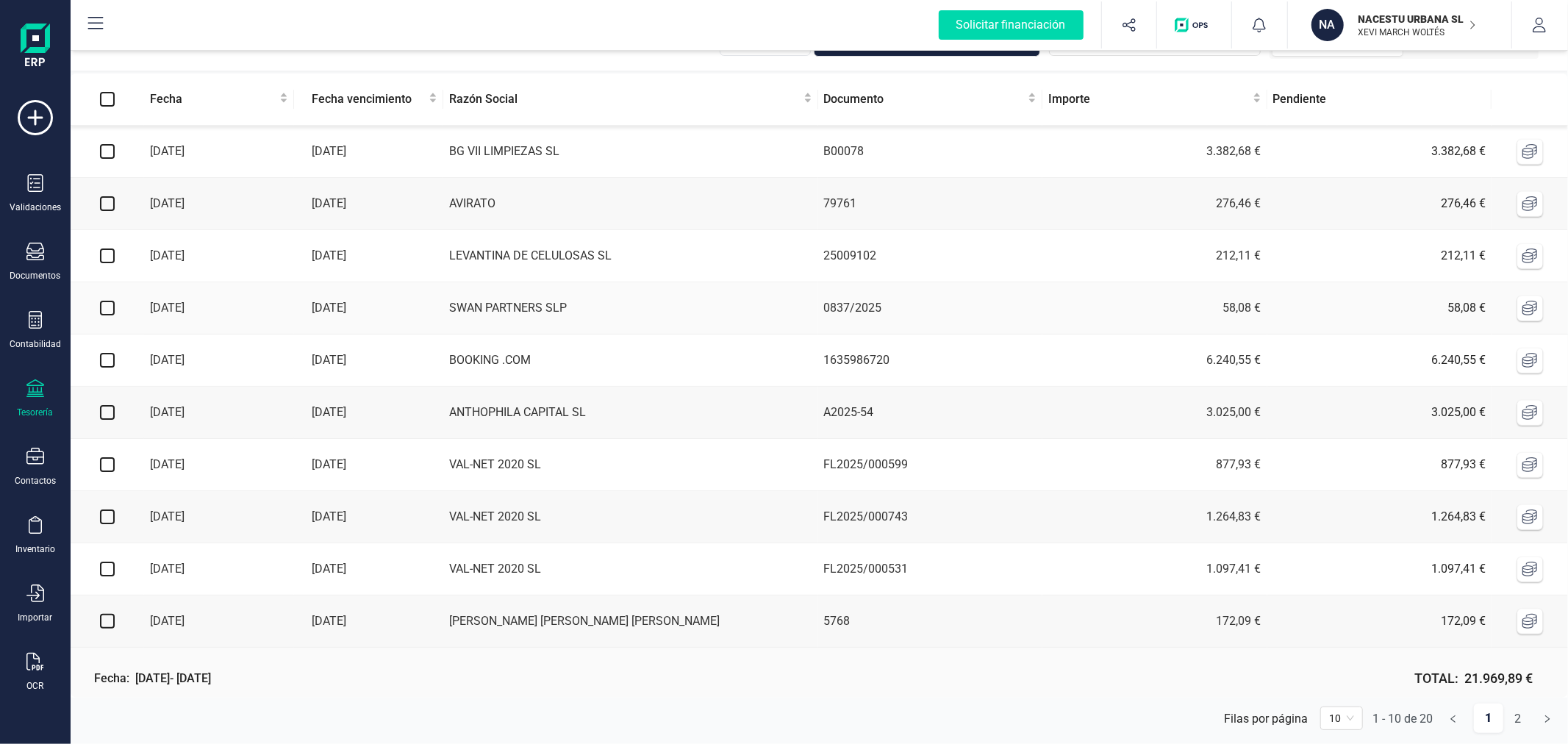
scroll to position [62, 0]
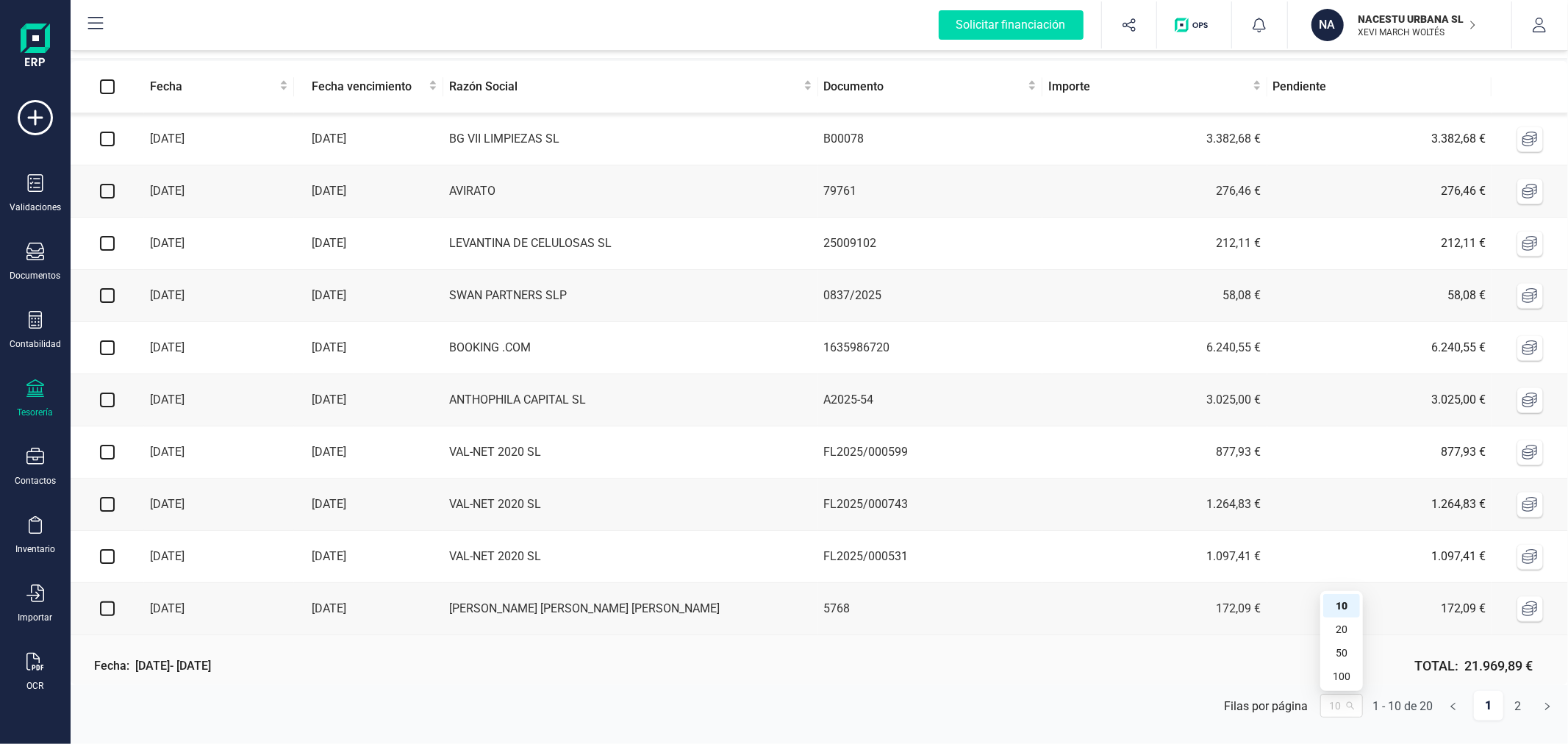
drag, startPoint x: 1348, startPoint y: 706, endPoint x: 1348, endPoint y: 695, distance: 11.0
click at [1348, 704] on span "10" at bounding box center [1341, 706] width 25 height 22
click at [1348, 671] on div "100" at bounding box center [1342, 676] width 19 height 16
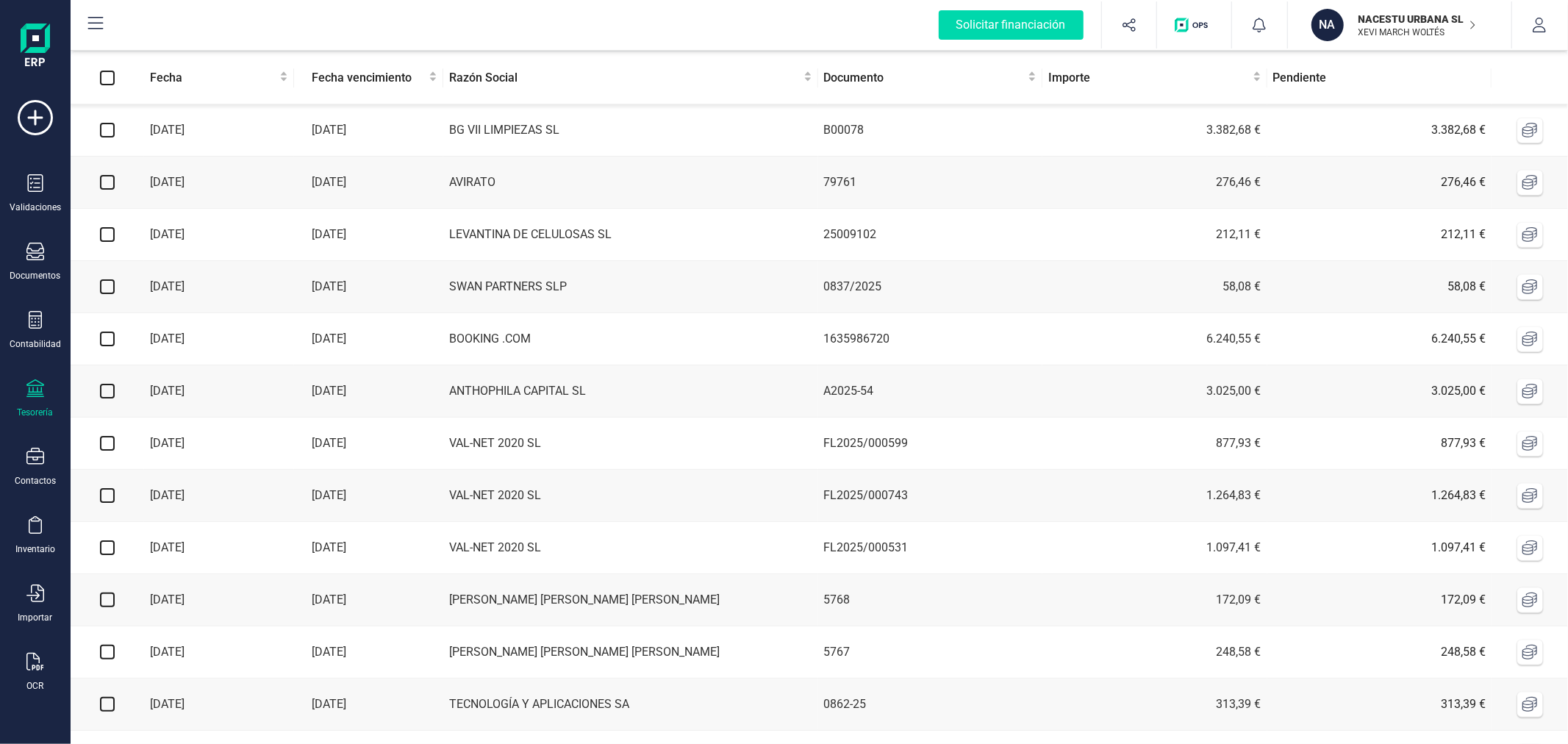
click at [103, 131] on input "checkbox" at bounding box center [107, 130] width 15 height 15
checkbox input "true"
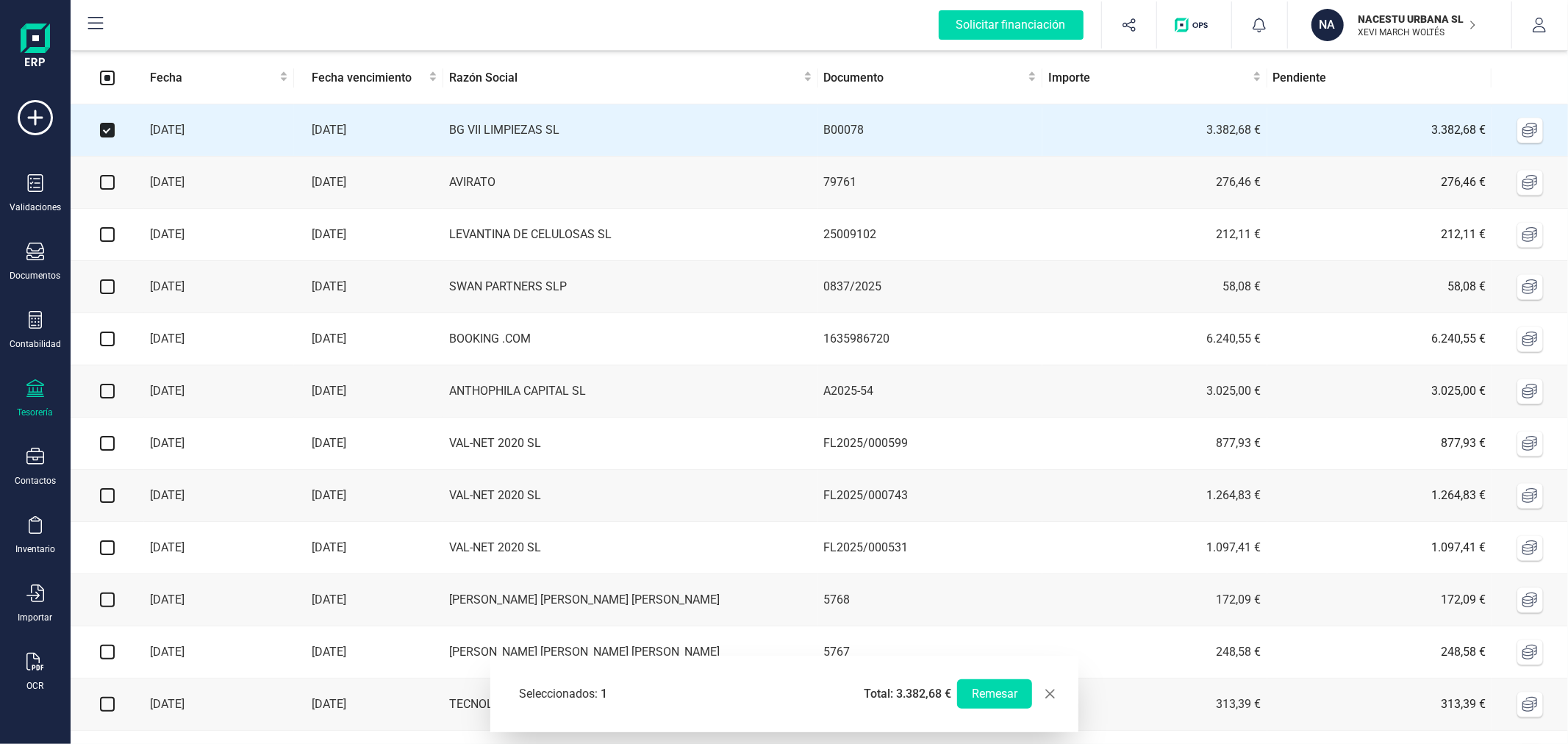
click at [104, 182] on input "checkbox" at bounding box center [107, 182] width 15 height 15
checkbox input "true"
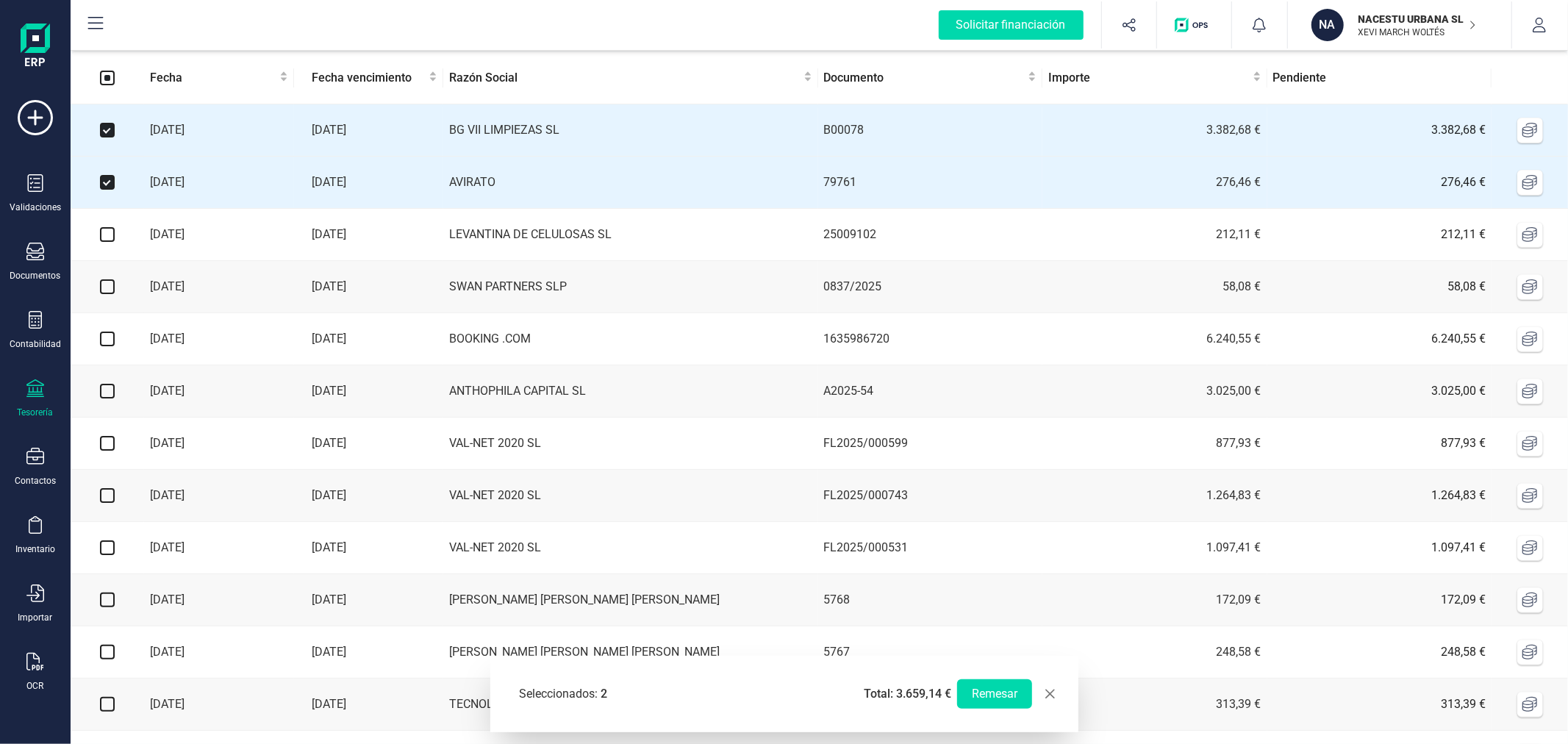
click at [112, 239] on input "checkbox" at bounding box center [107, 234] width 15 height 15
checkbox input "true"
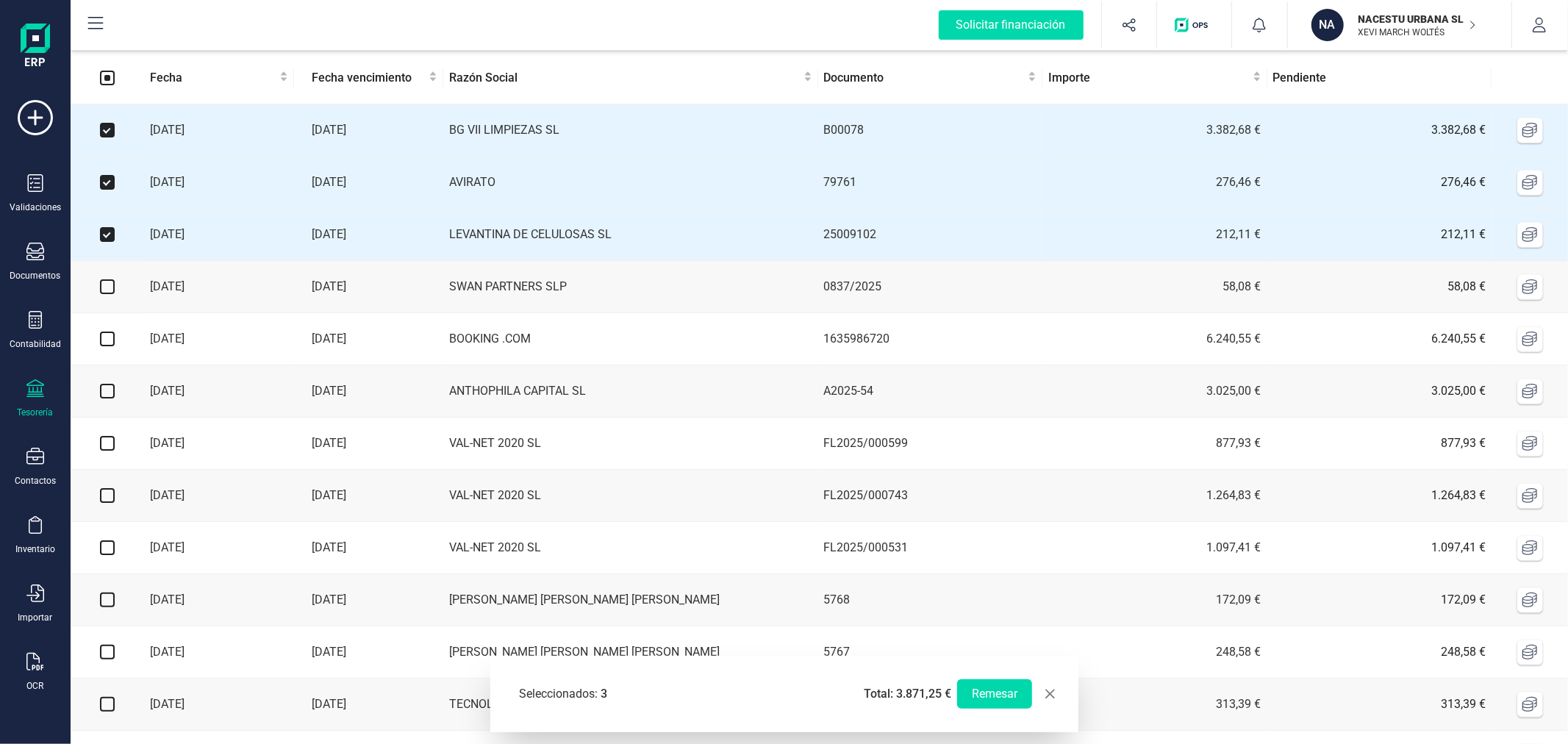
click at [113, 290] on input "checkbox" at bounding box center [107, 286] width 15 height 15
checkbox input "true"
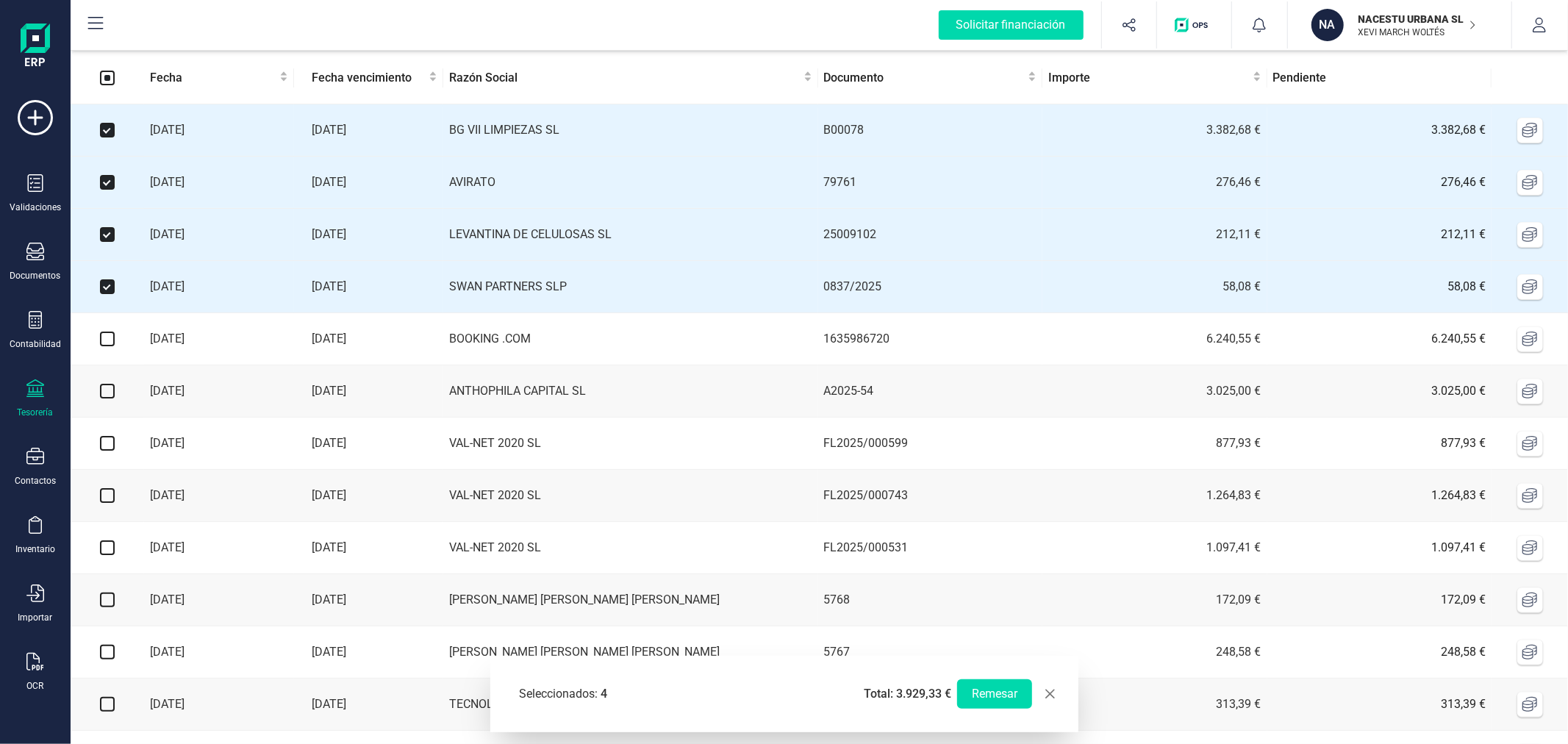
click at [112, 395] on input "checkbox" at bounding box center [107, 390] width 15 height 15
checkbox input "true"
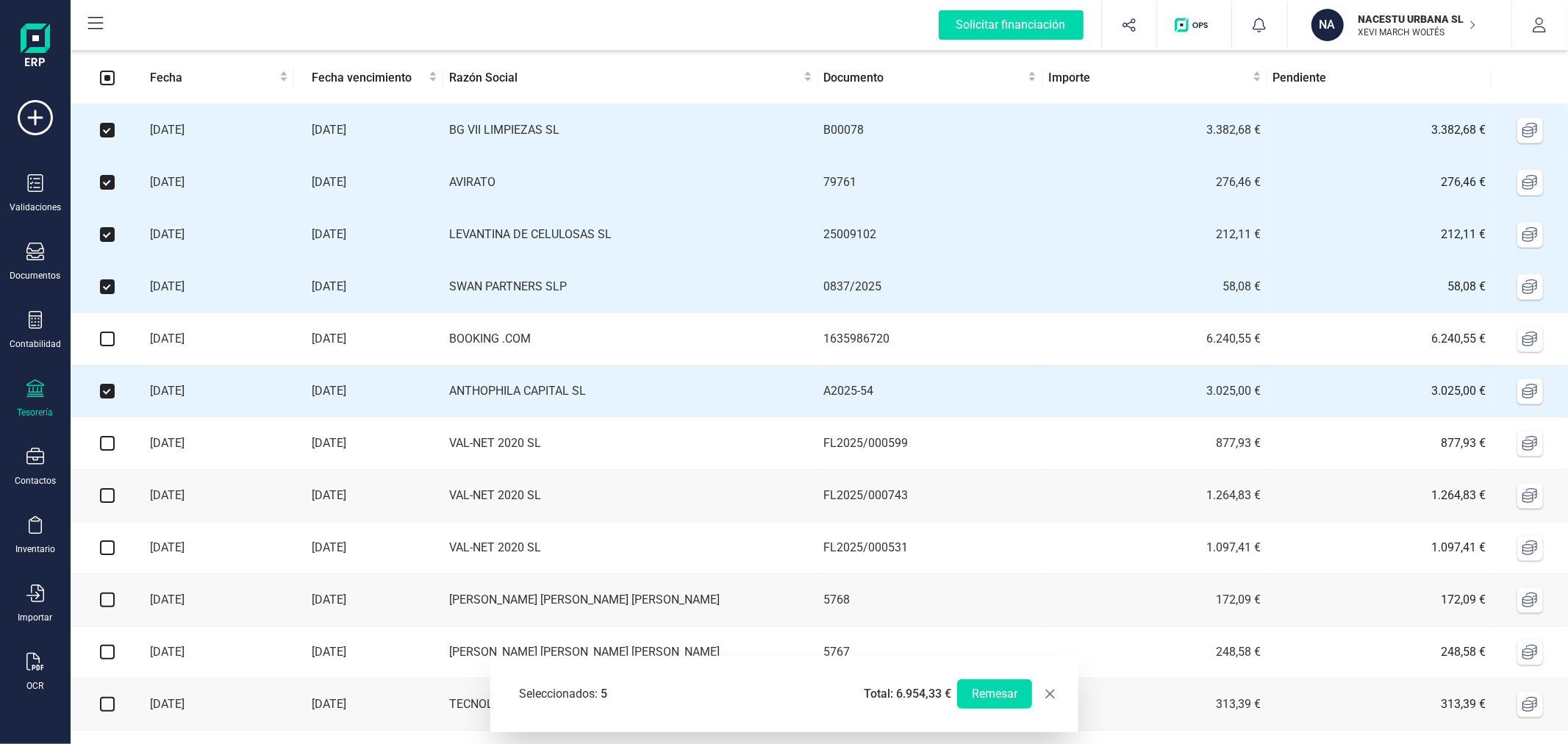
click at [107, 447] on input "checkbox" at bounding box center [107, 442] width 15 height 15
checkbox input "true"
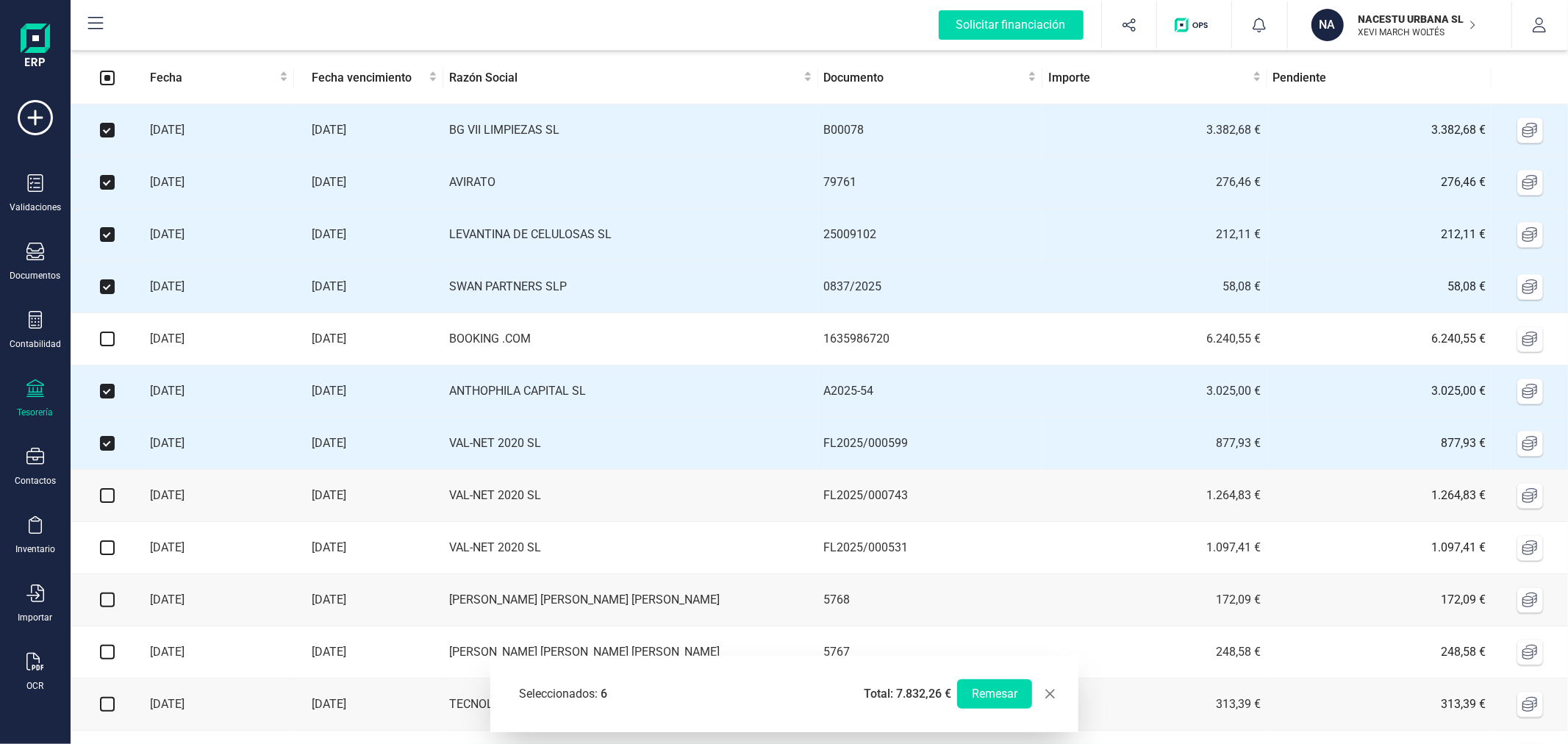
click at [107, 488] on td at bounding box center [108, 495] width 73 height 52
click at [107, 501] on input "checkbox" at bounding box center [107, 495] width 15 height 15
checkbox input "true"
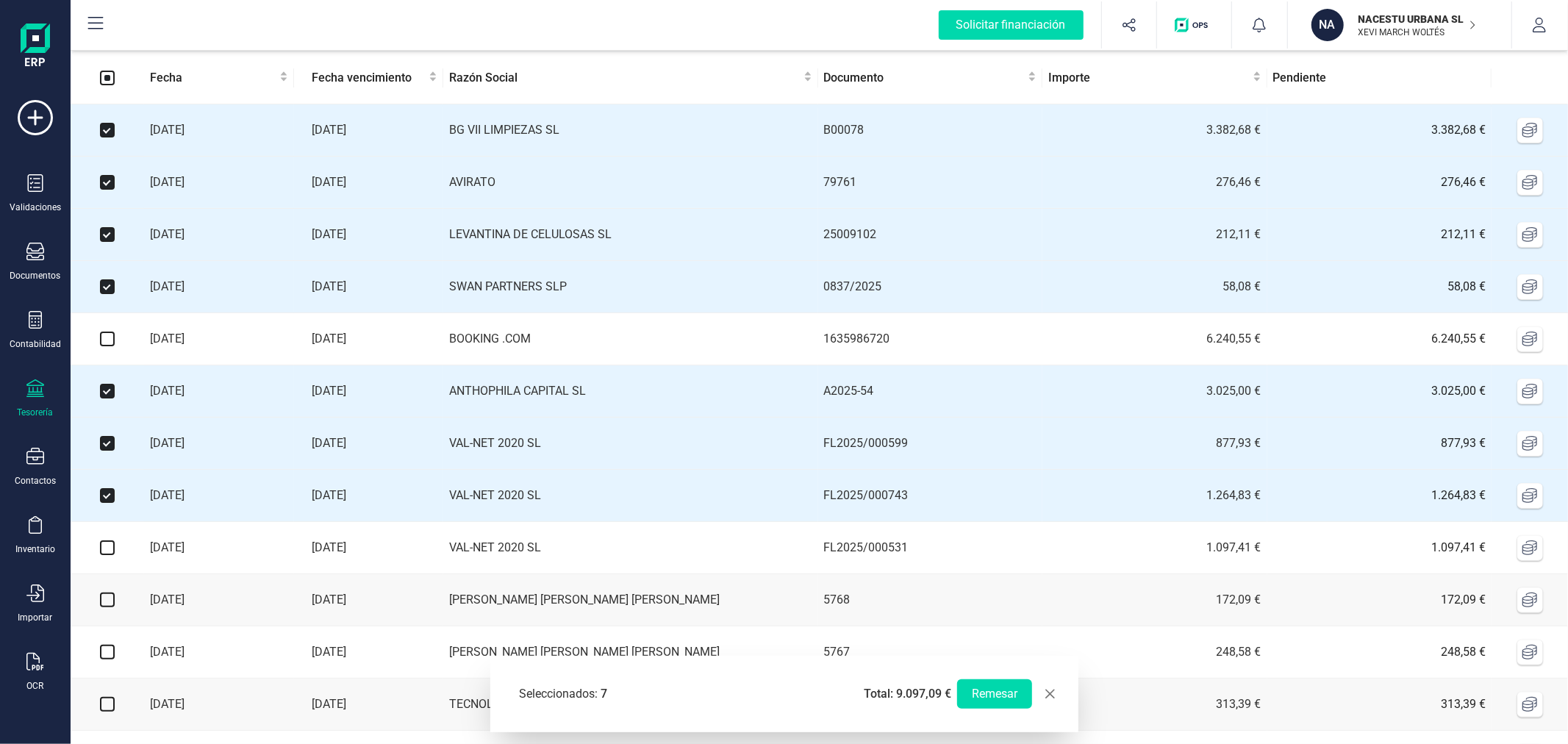
click at [109, 554] on input "checkbox" at bounding box center [107, 547] width 15 height 15
checkbox input "true"
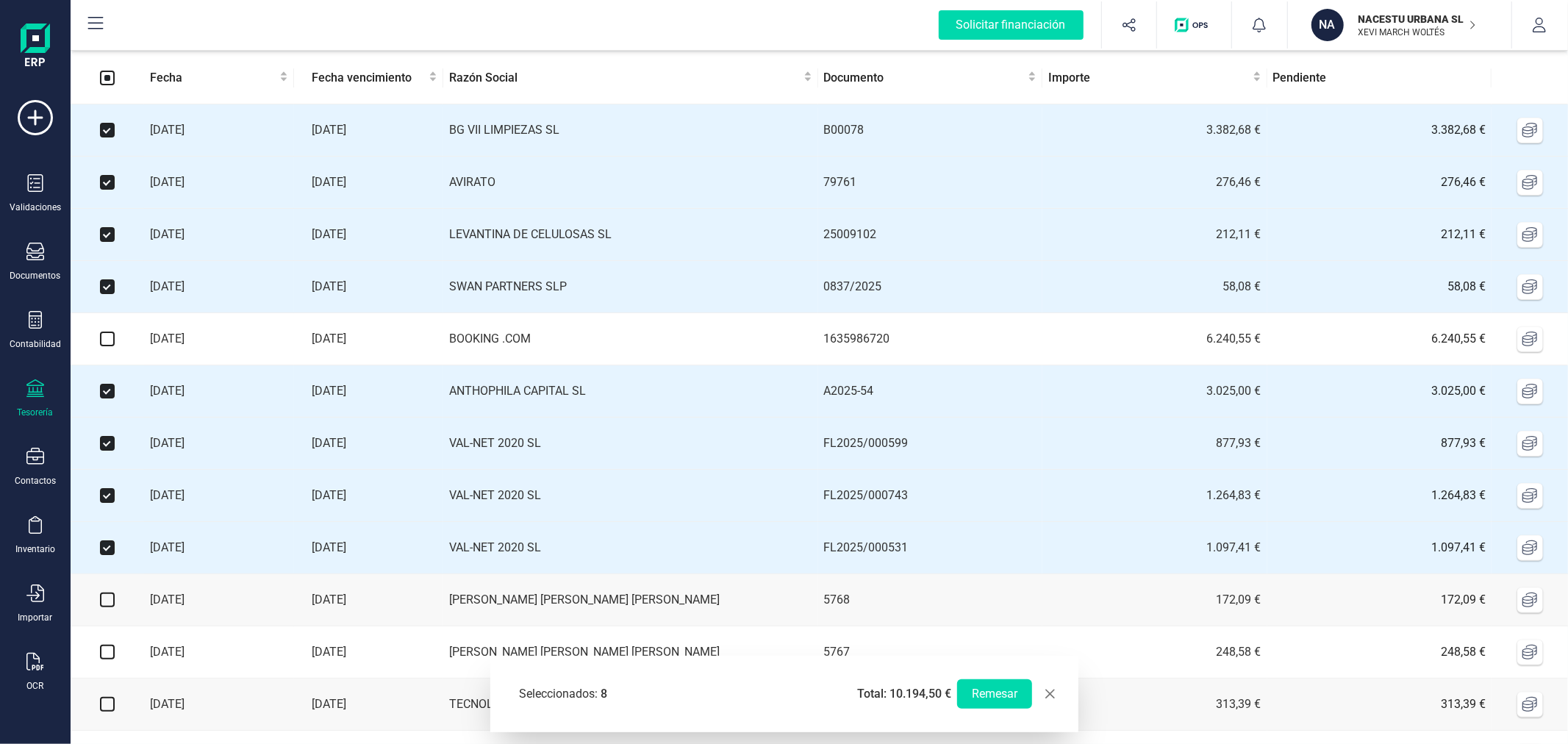
click at [107, 602] on input "checkbox" at bounding box center [107, 599] width 15 height 15
checkbox input "true"
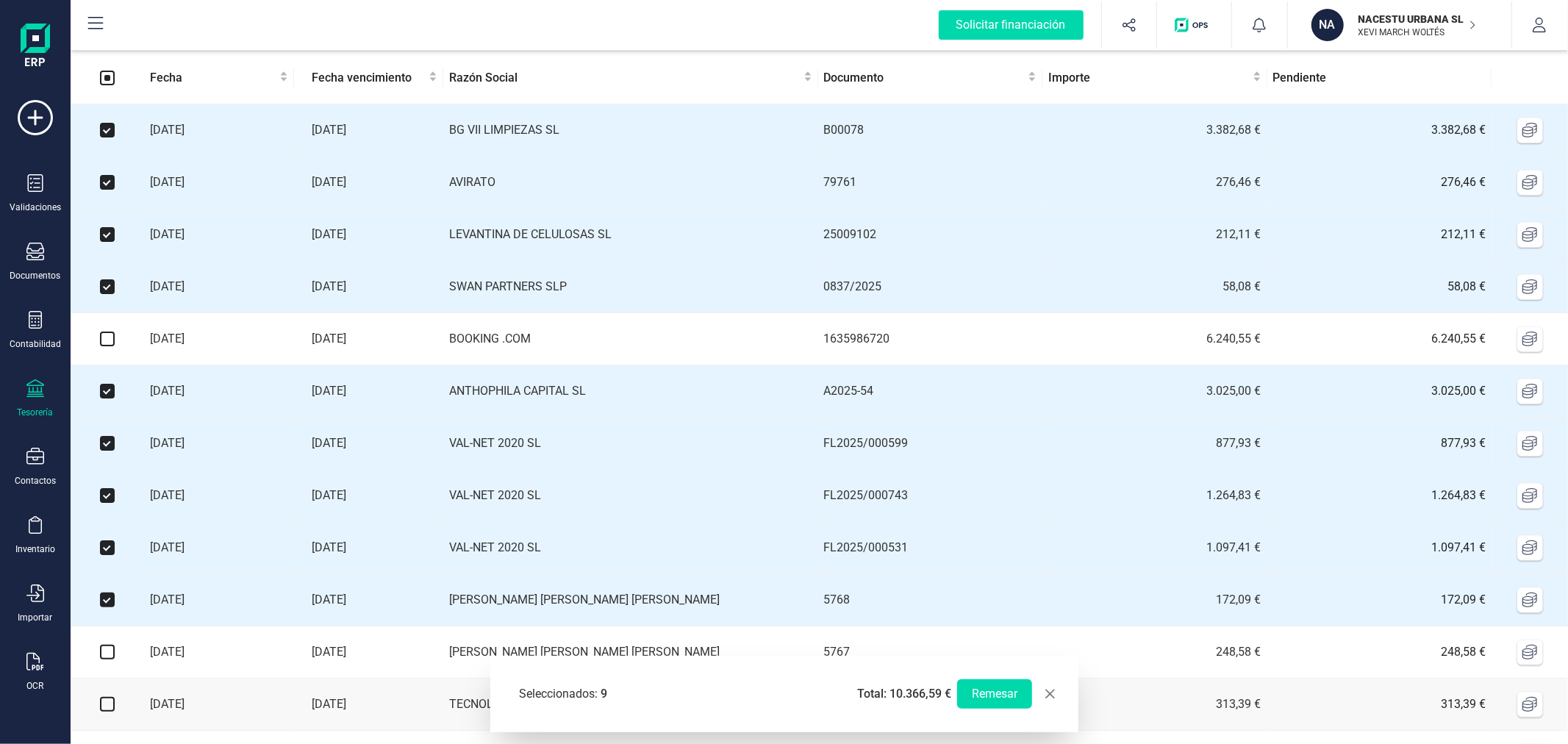
click at [110, 660] on label at bounding box center [107, 652] width 15 height 16
click at [110, 659] on input "checkbox" at bounding box center [107, 651] width 15 height 15
checkbox input "true"
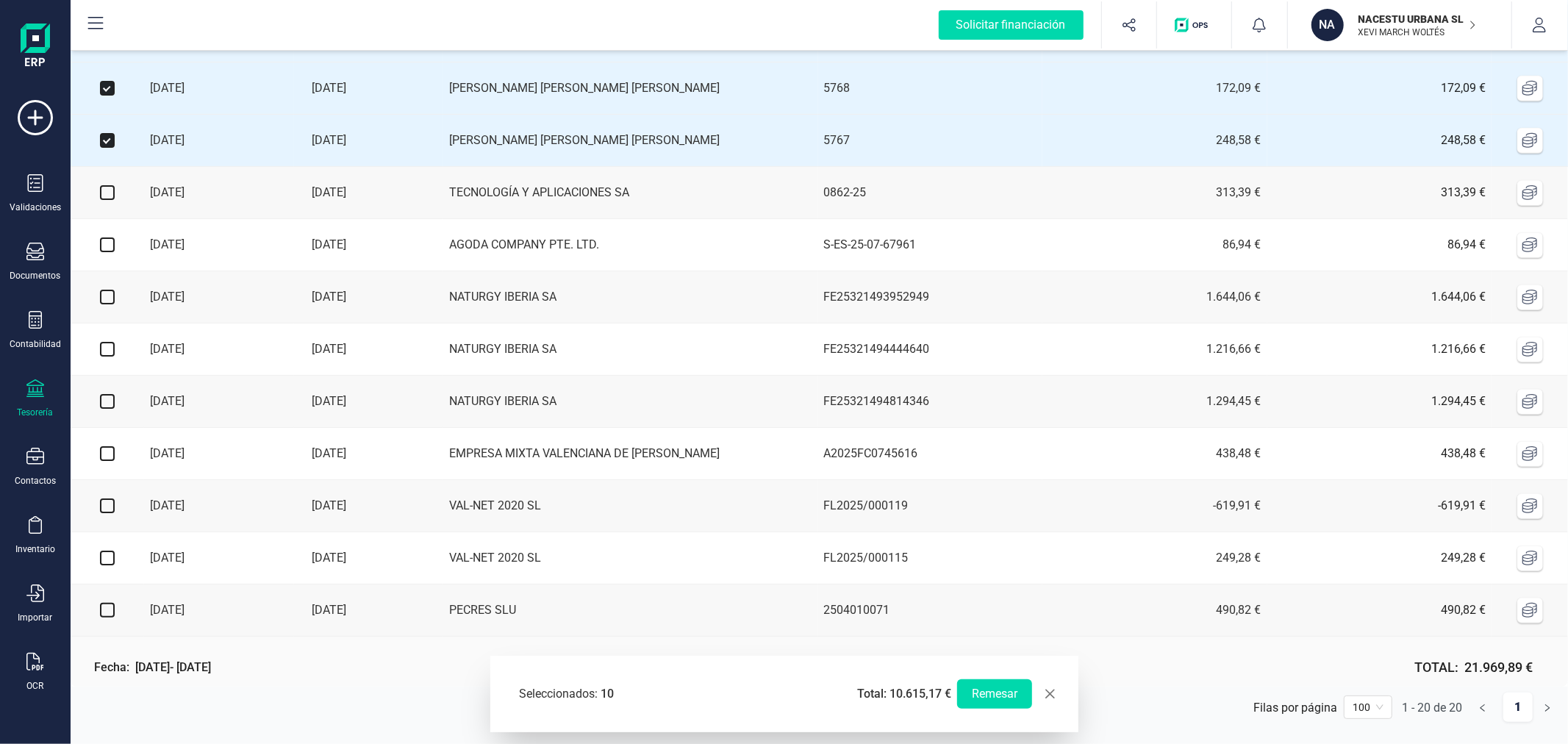
scroll to position [593, 0]
click at [102, 603] on input "checkbox" at bounding box center [107, 608] width 15 height 15
checkbox input "true"
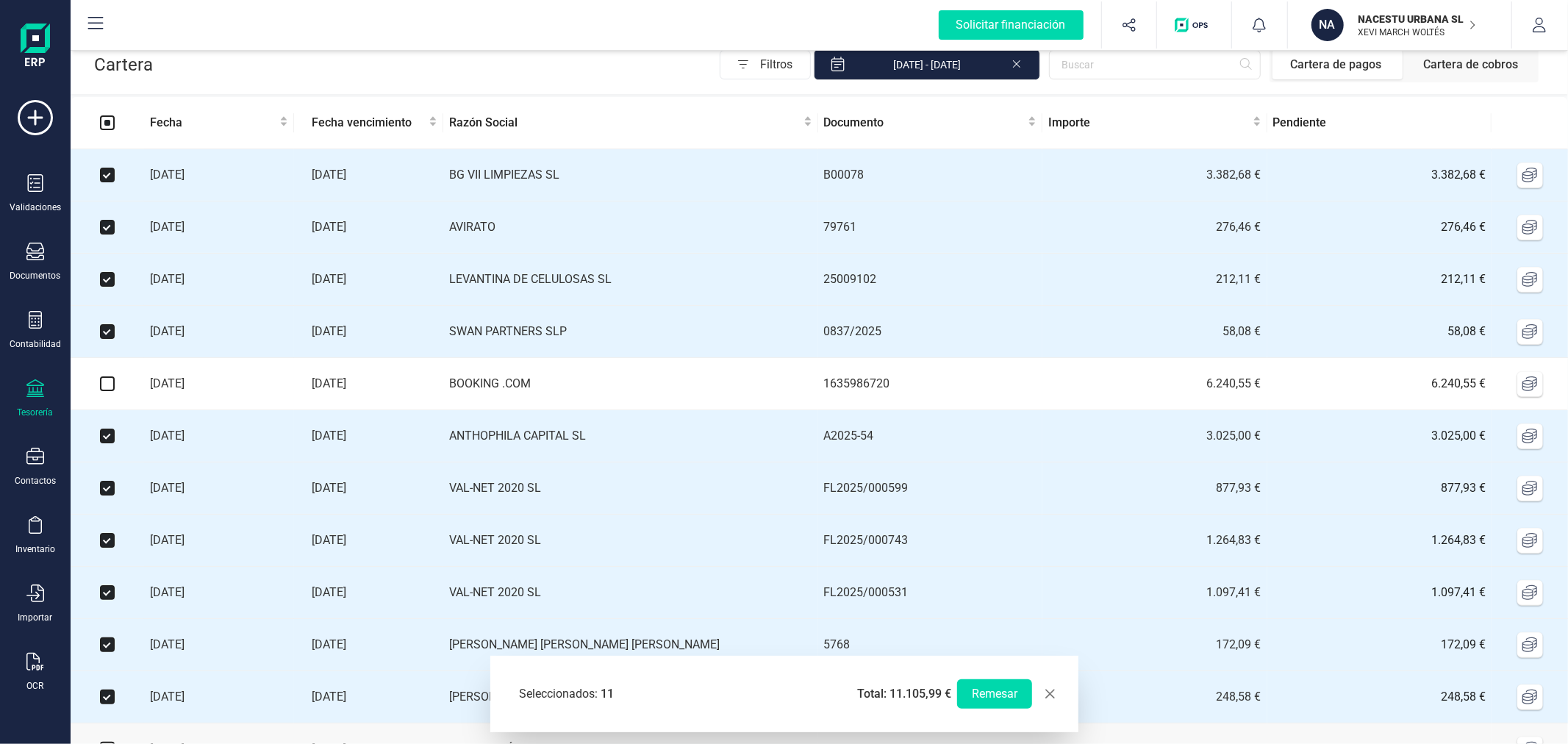
scroll to position [0, 0]
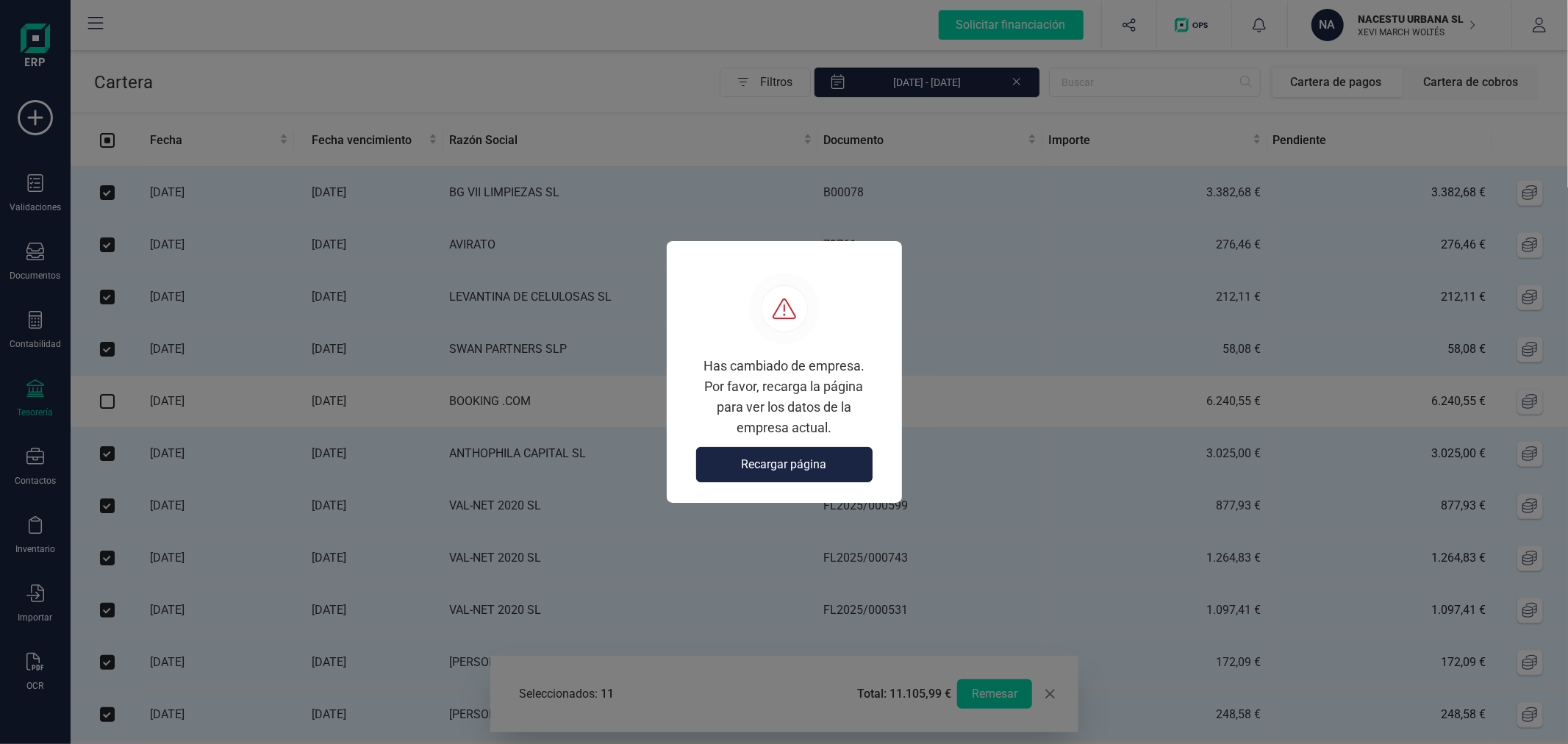
click at [781, 479] on button "Recargar página" at bounding box center [784, 464] width 176 height 35
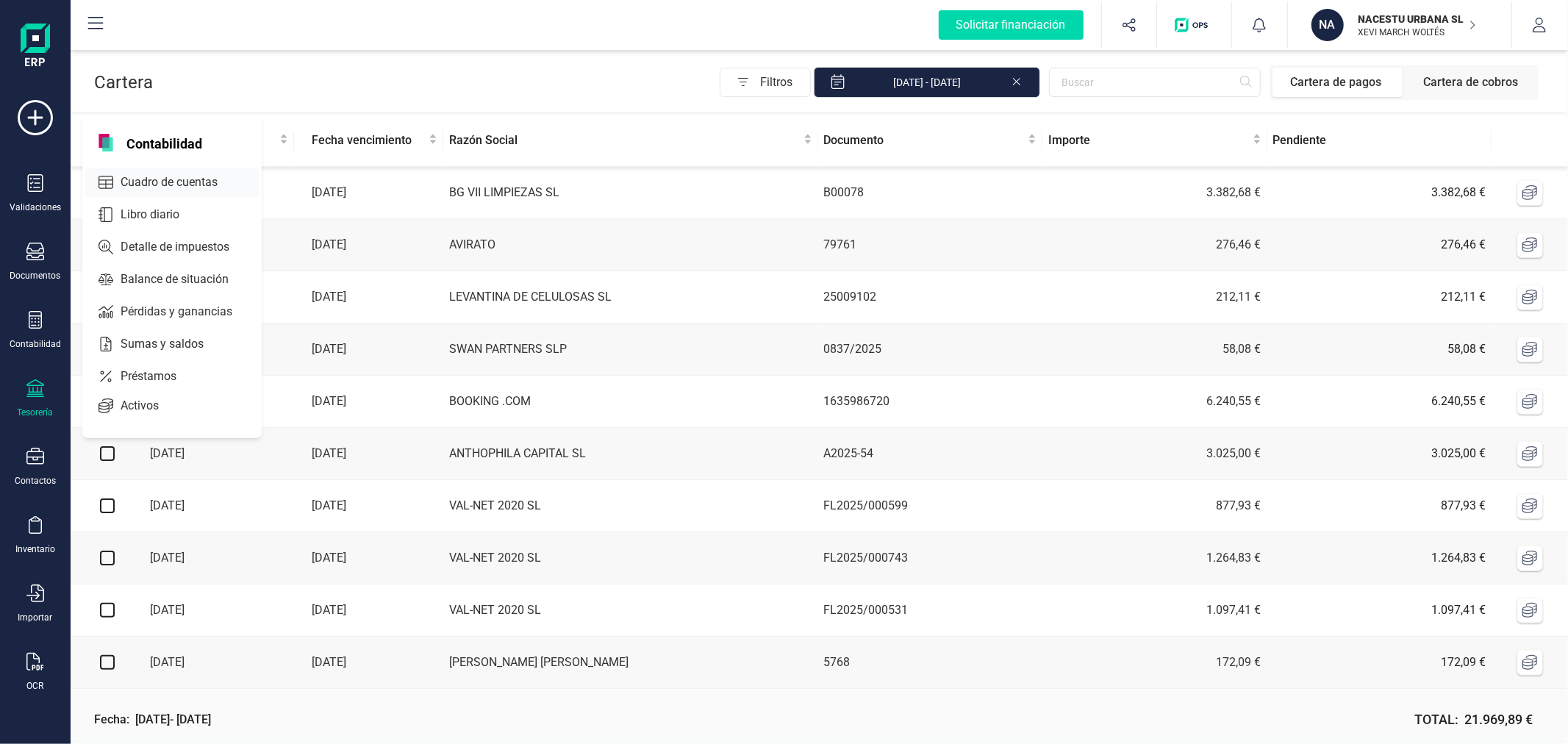
click at [142, 186] on span "Cuadro de cuentas" at bounding box center [179, 182] width 129 height 18
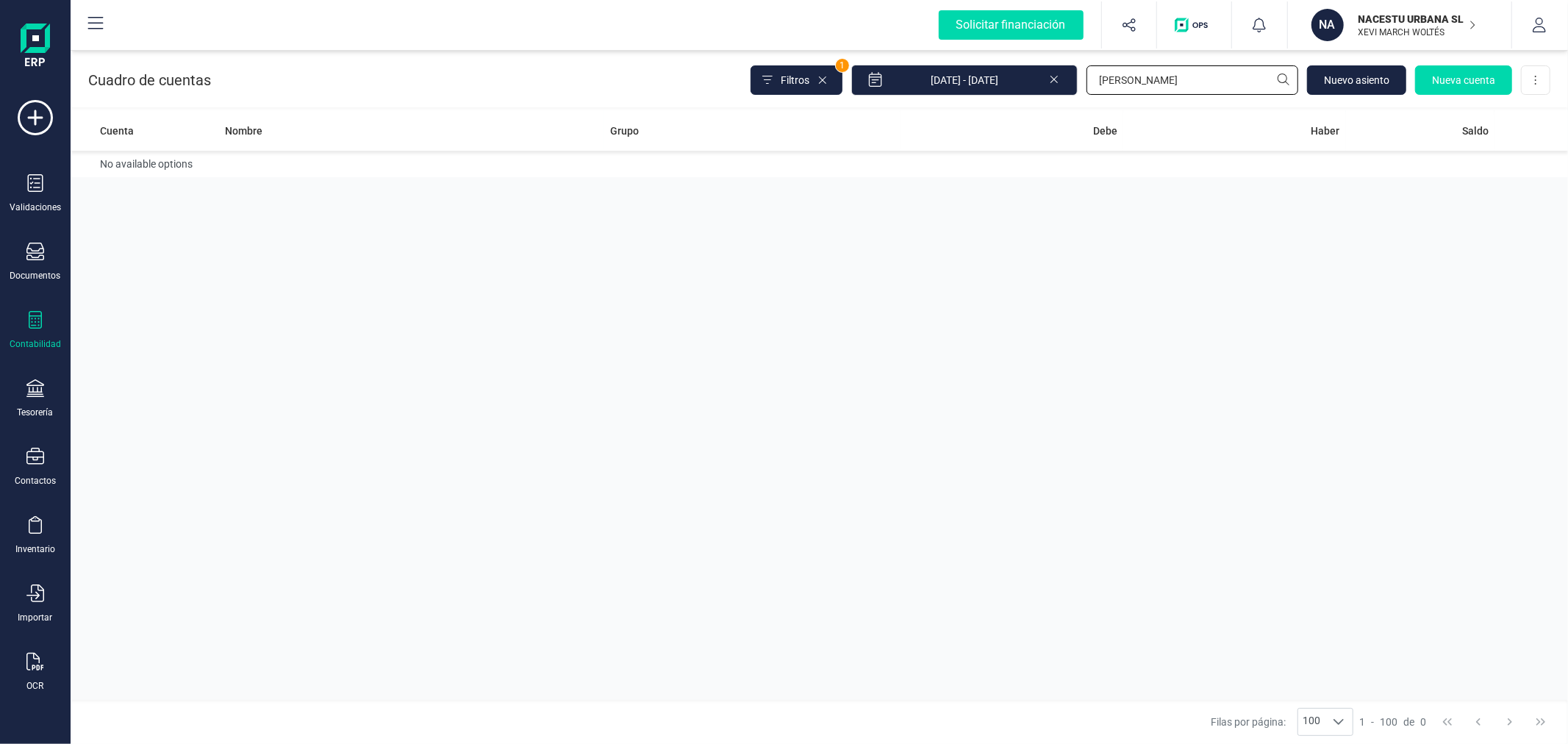
click at [1128, 81] on input "SAMUEL" at bounding box center [1193, 80] width 212 height 29
type input "PECRE"
click at [1092, 171] on td "1.622,68 €" at bounding box center [1012, 171] width 223 height 42
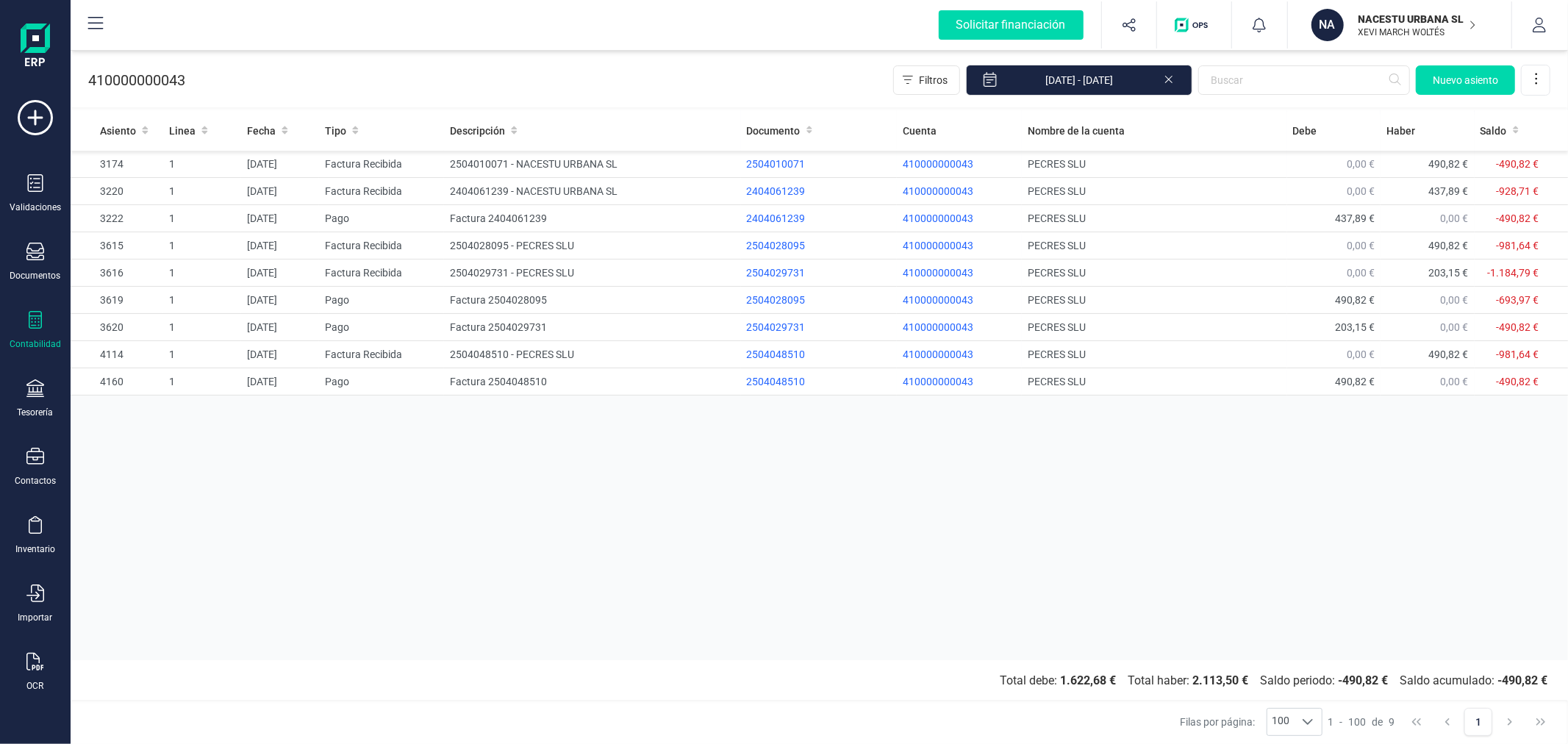
click at [649, 544] on div "Asiento Linea Fecha Tipo Descripción Documento Cuenta Nombre de la cuenta Debe …" at bounding box center [819, 384] width 1497 height 549
click at [1407, 33] on p "XEVI MARCH WOLTÉS" at bounding box center [1418, 32] width 118 height 12
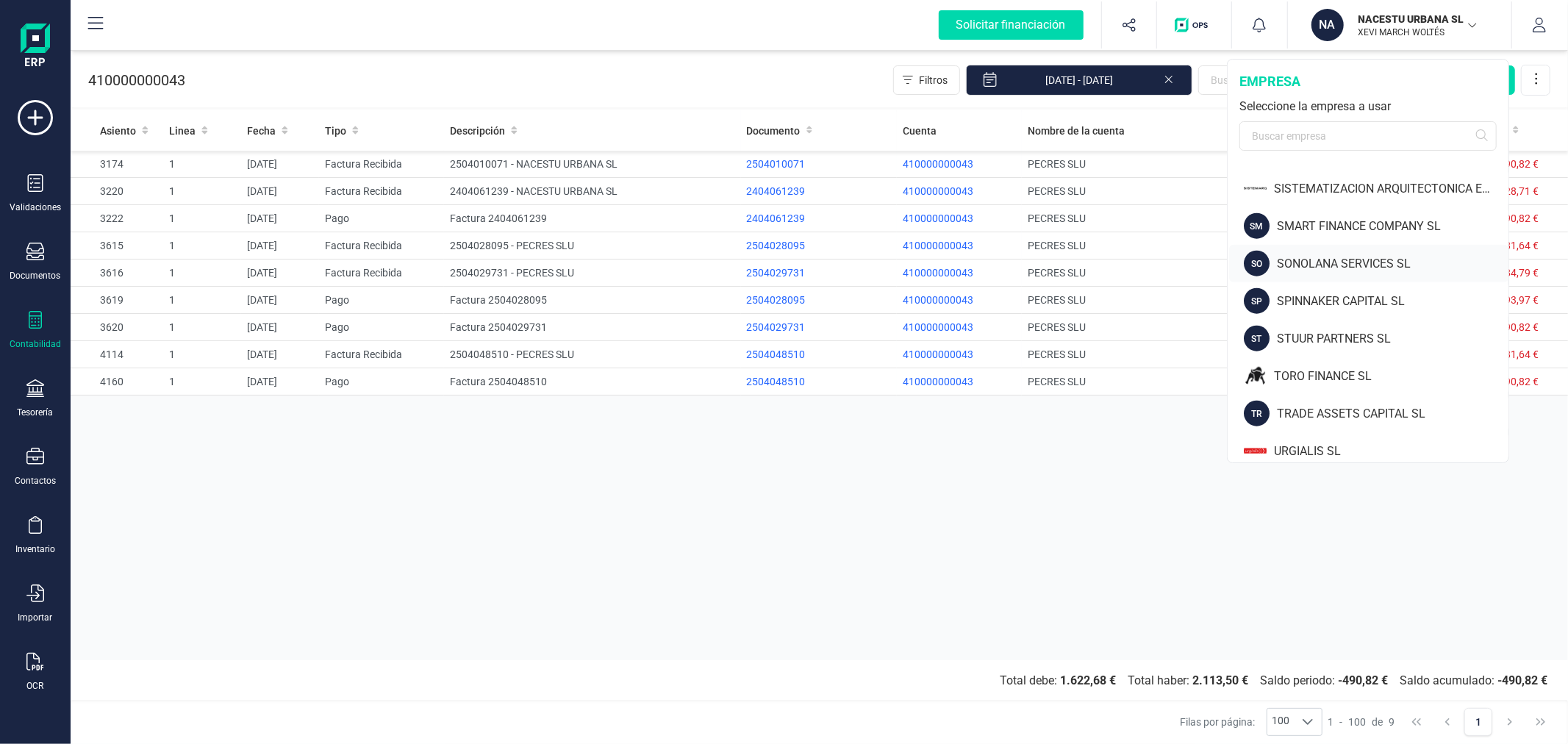
scroll to position [1303, 0]
click at [1340, 193] on div "SCD ACTIVOS EN RENTABILIDAD SL" at bounding box center [1392, 190] width 232 height 18
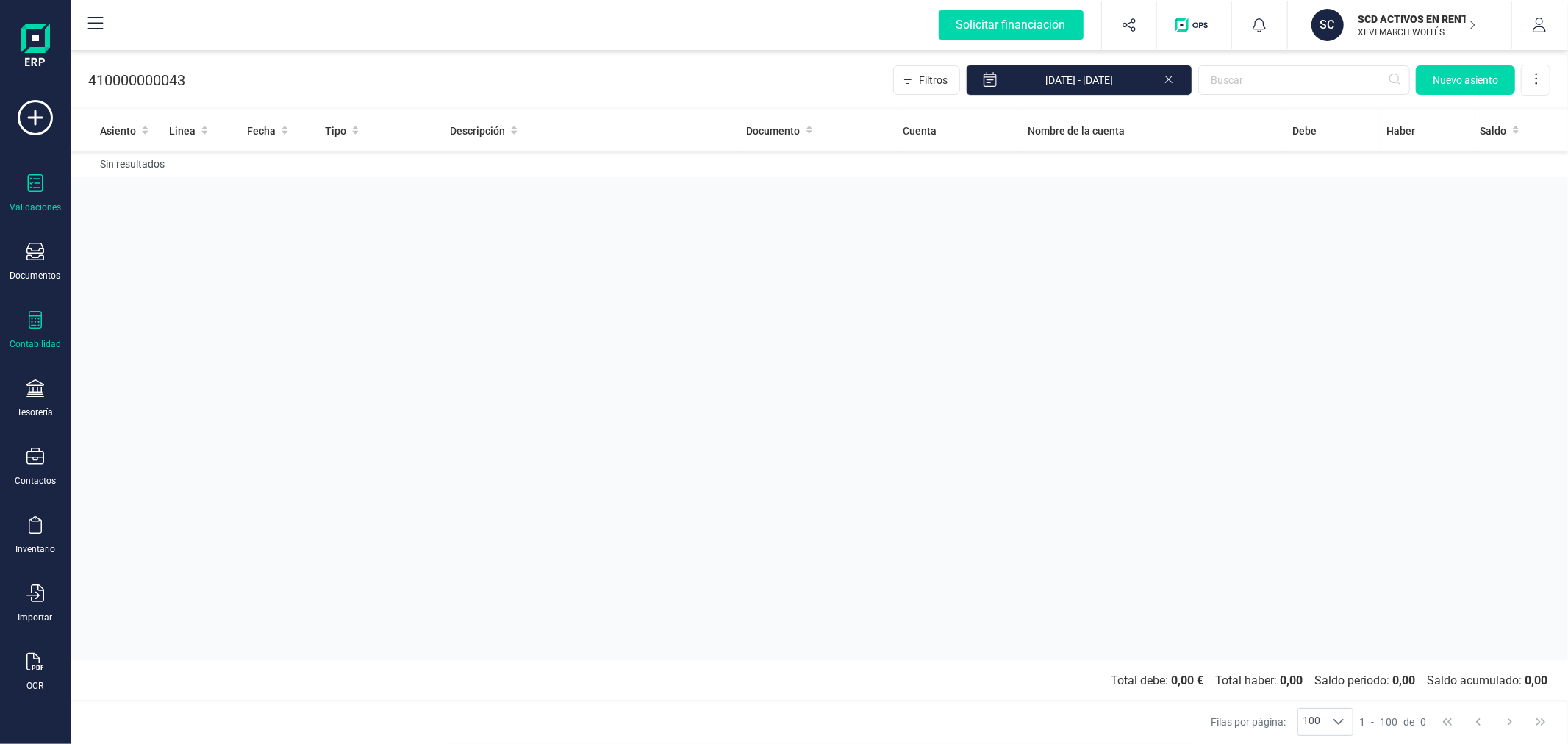
click at [33, 187] on icon at bounding box center [36, 183] width 15 height 18
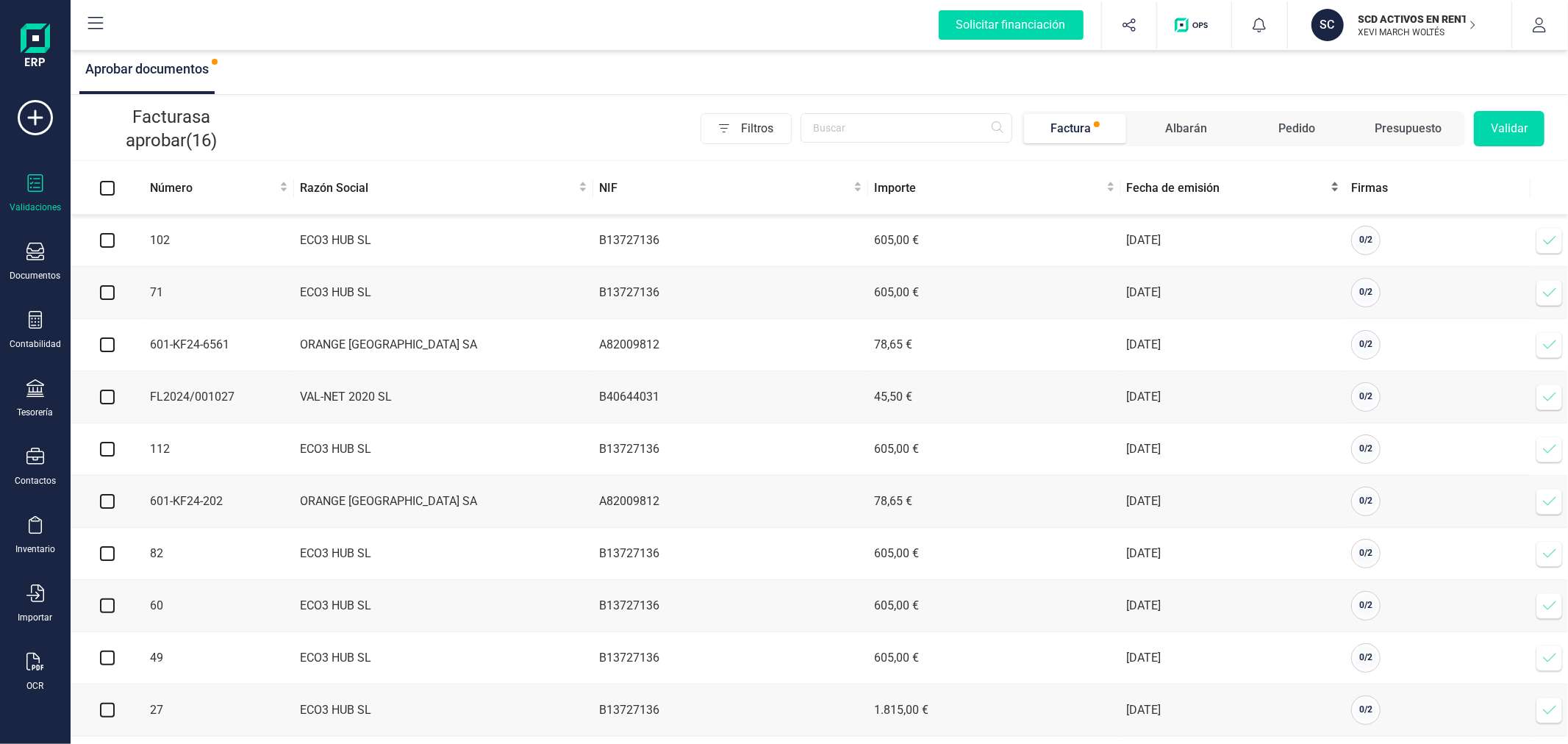
click at [1165, 187] on span "Fecha de emisión" at bounding box center [1228, 188] width 202 height 18
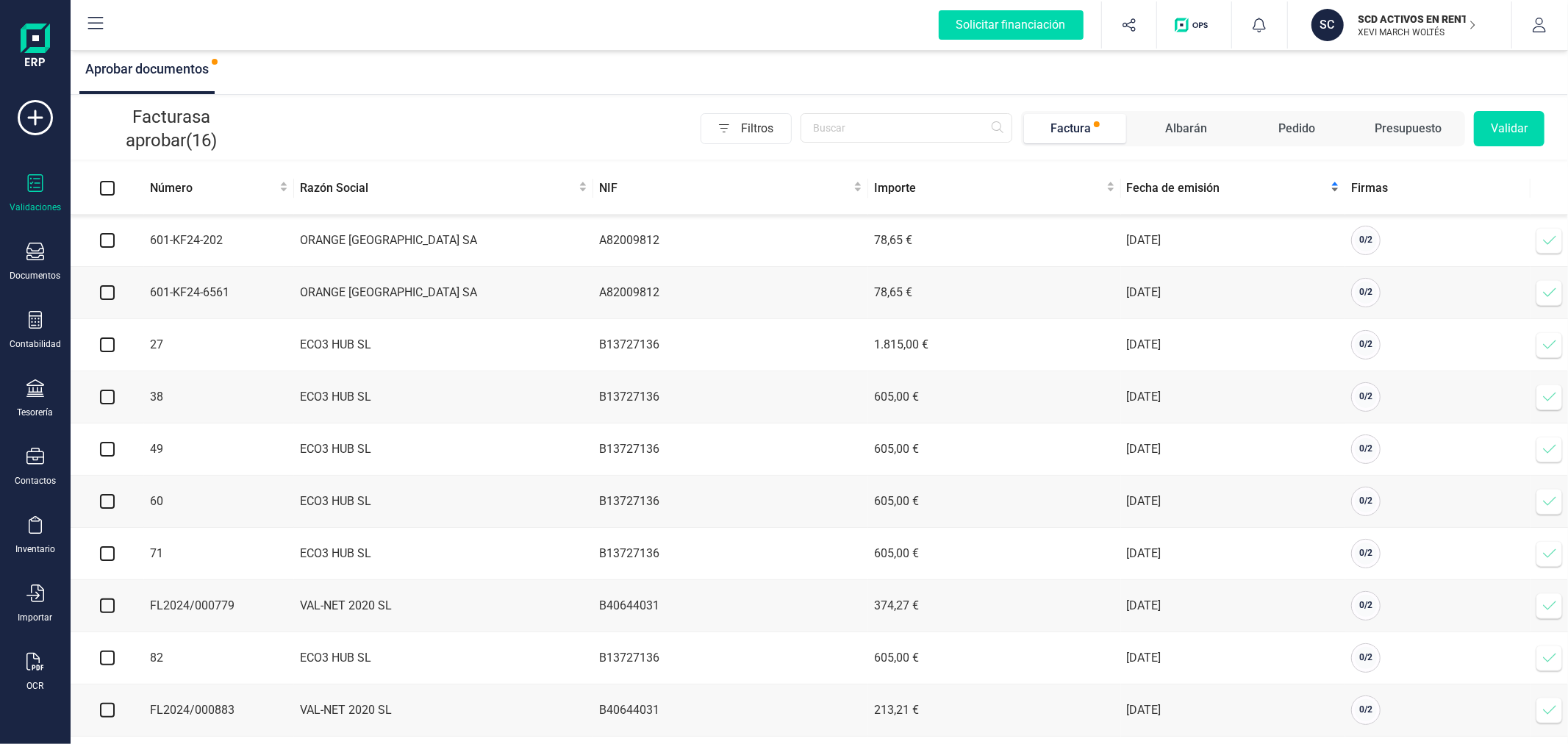
click at [1162, 187] on span "Fecha de emisión" at bounding box center [1228, 188] width 202 height 18
click at [1548, 237] on icon at bounding box center [1549, 240] width 15 height 15
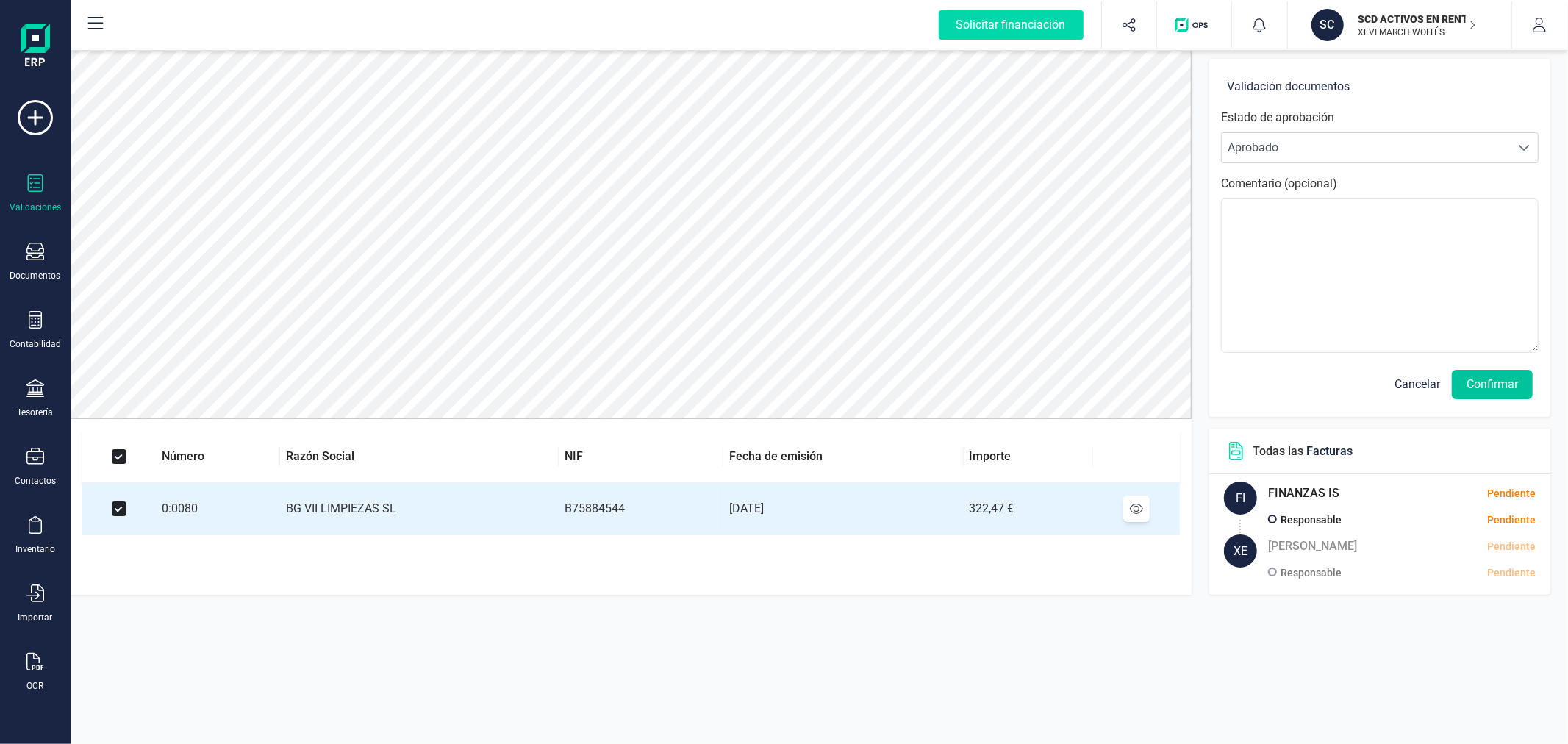
click at [1496, 392] on button "Confirmar" at bounding box center [1492, 384] width 81 height 29
click at [1483, 380] on button "Confirmar" at bounding box center [1492, 384] width 81 height 29
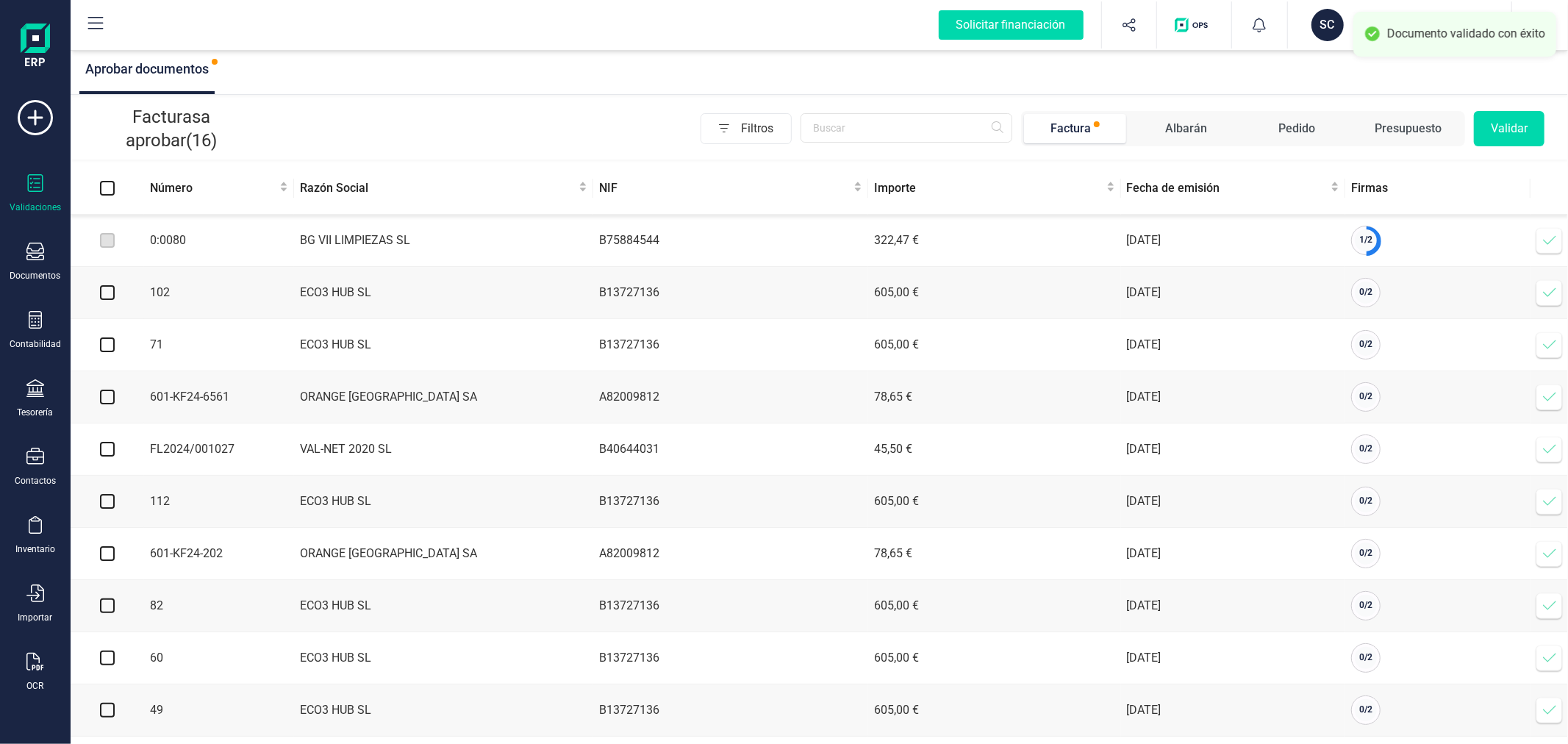
click at [1538, 245] on span at bounding box center [1549, 240] width 29 height 29
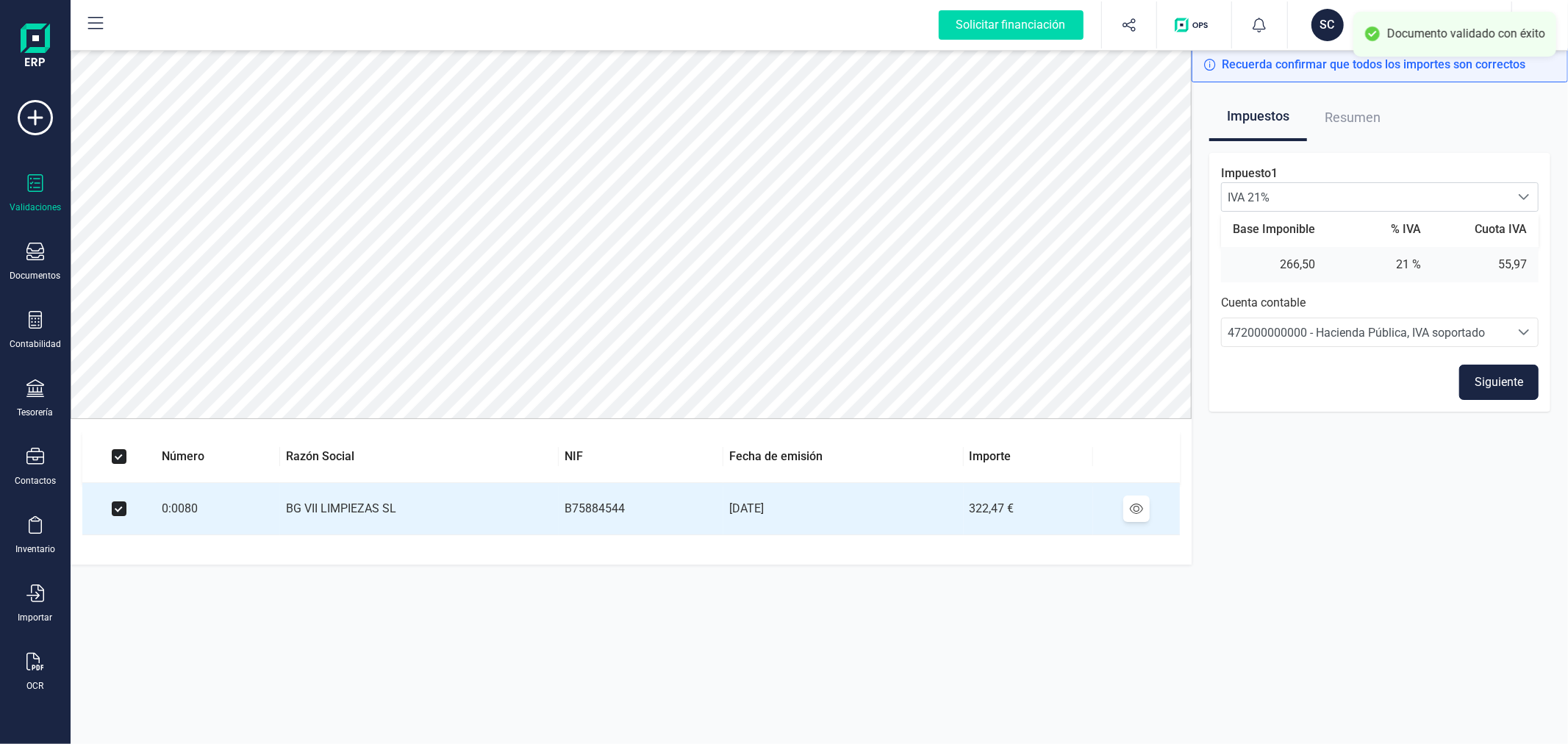
click at [1498, 376] on button "Siguiente" at bounding box center [1499, 382] width 79 height 35
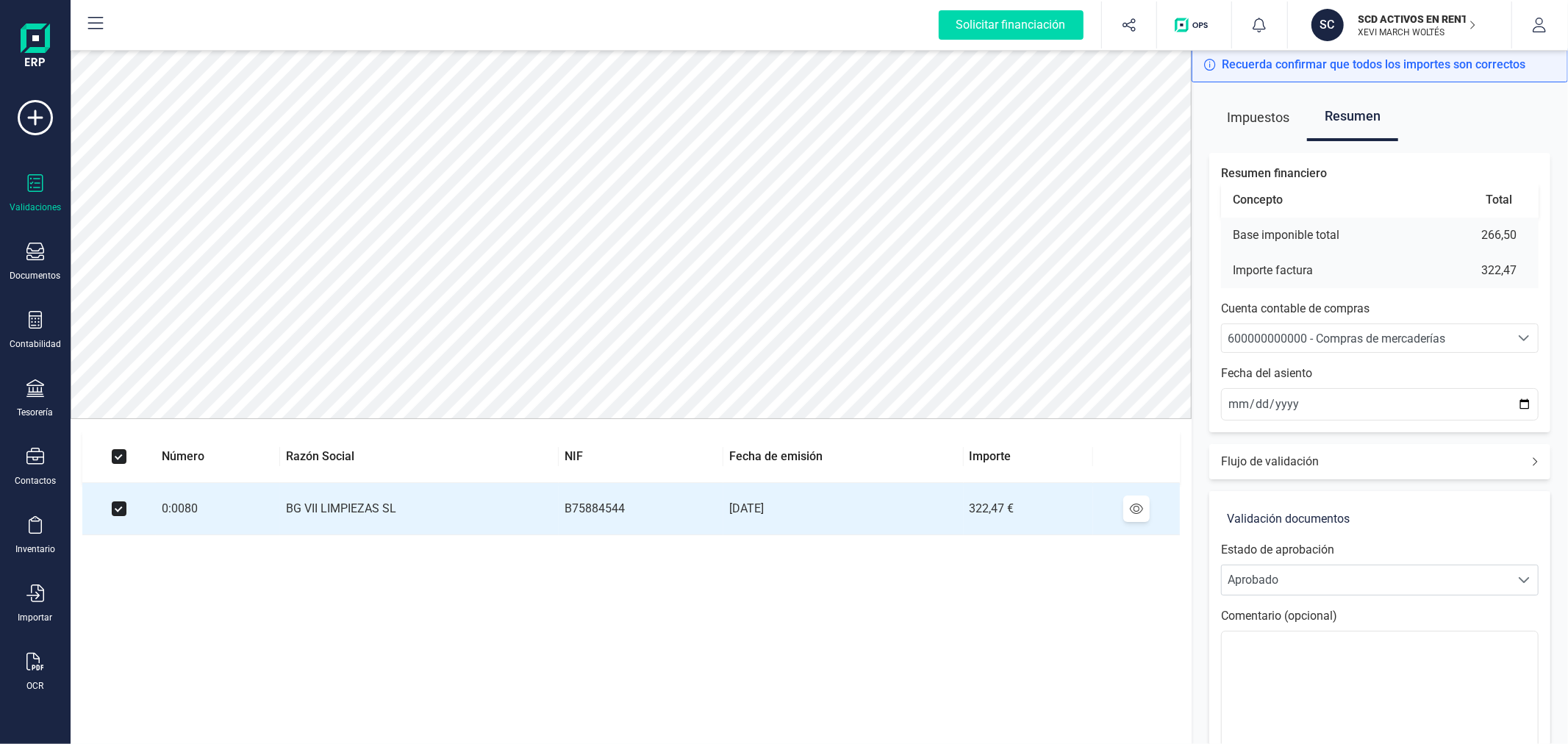
click at [1529, 342] on icon "Seleccione una cuenta" at bounding box center [1524, 338] width 12 height 12
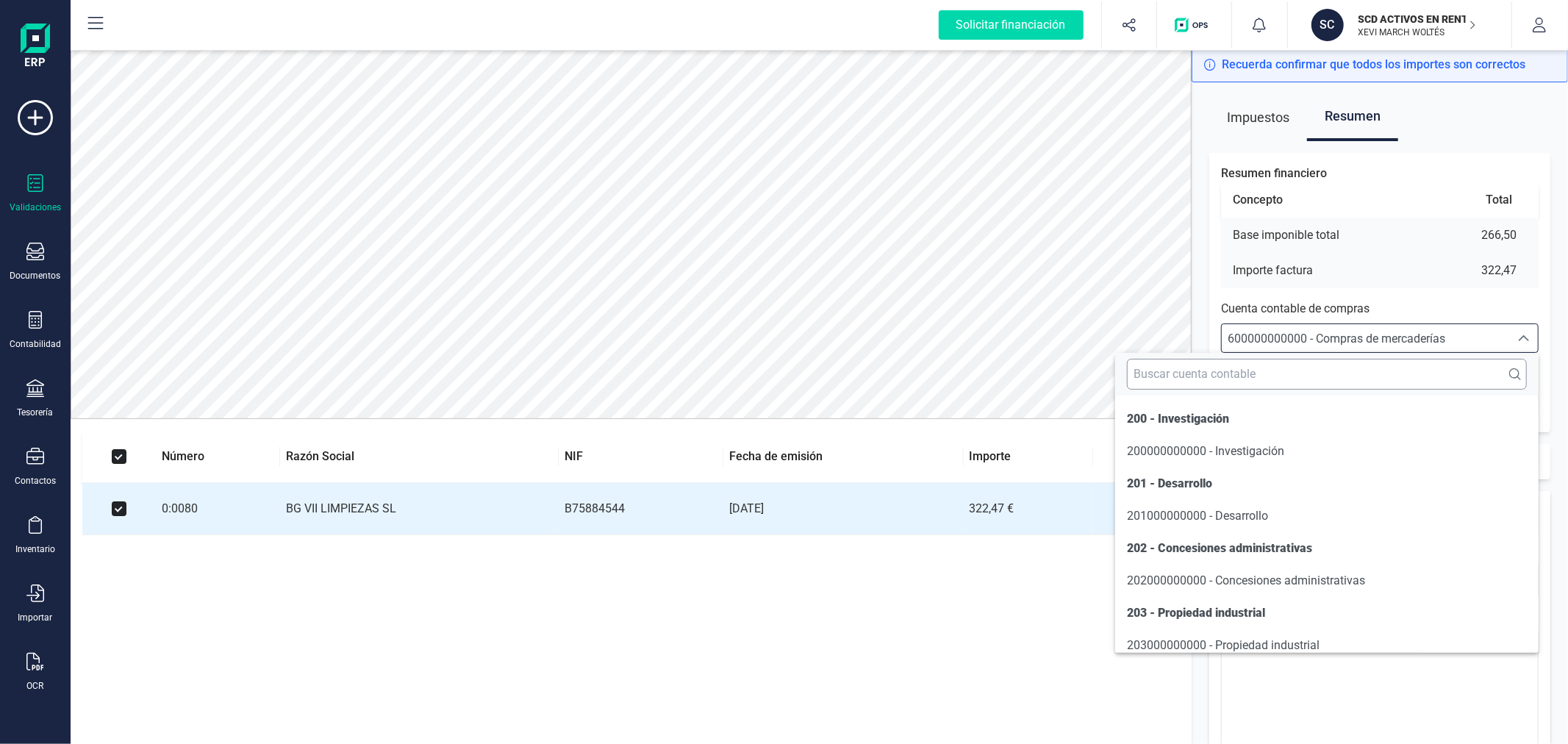
scroll to position [7055, 0]
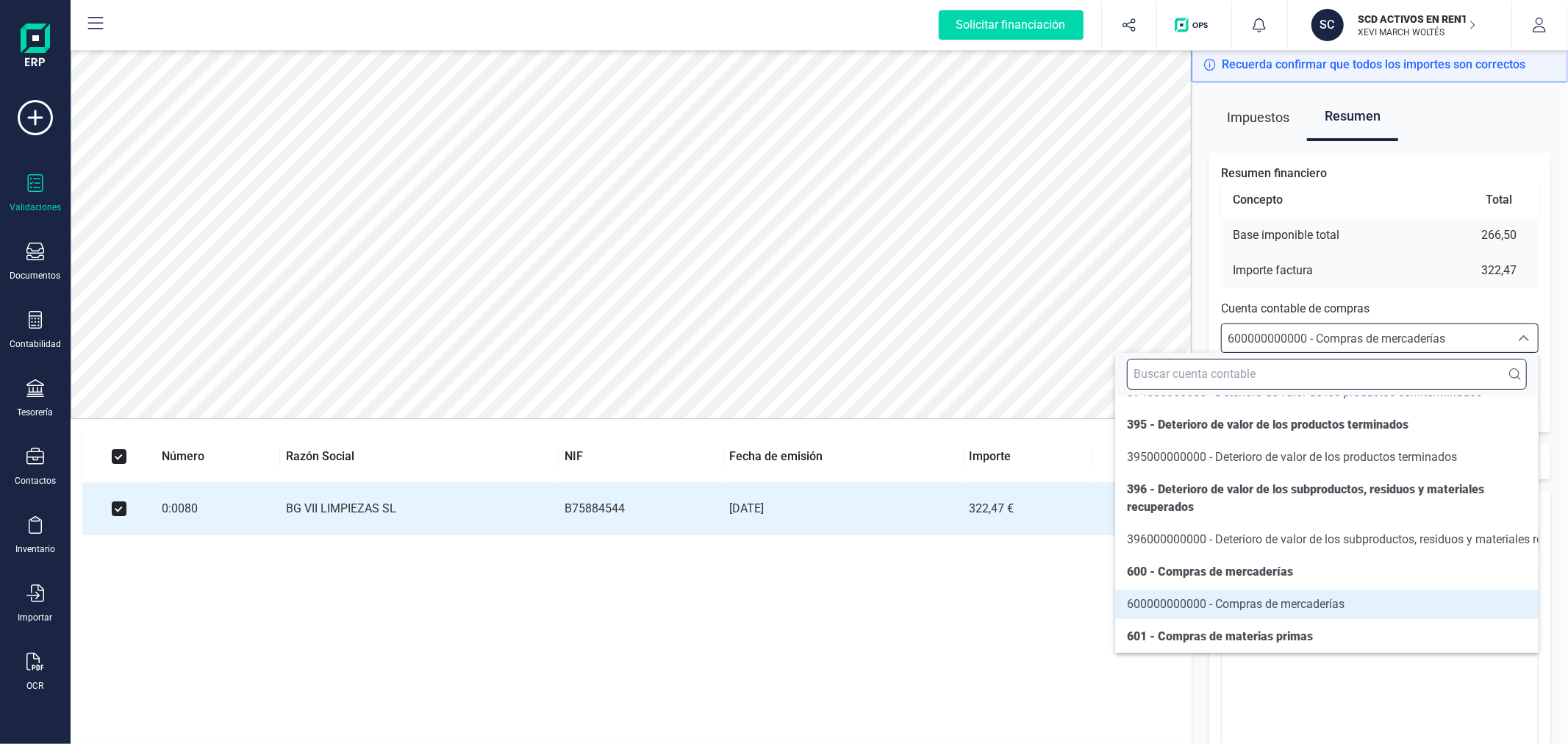
click at [1356, 381] on input "text" at bounding box center [1327, 374] width 400 height 31
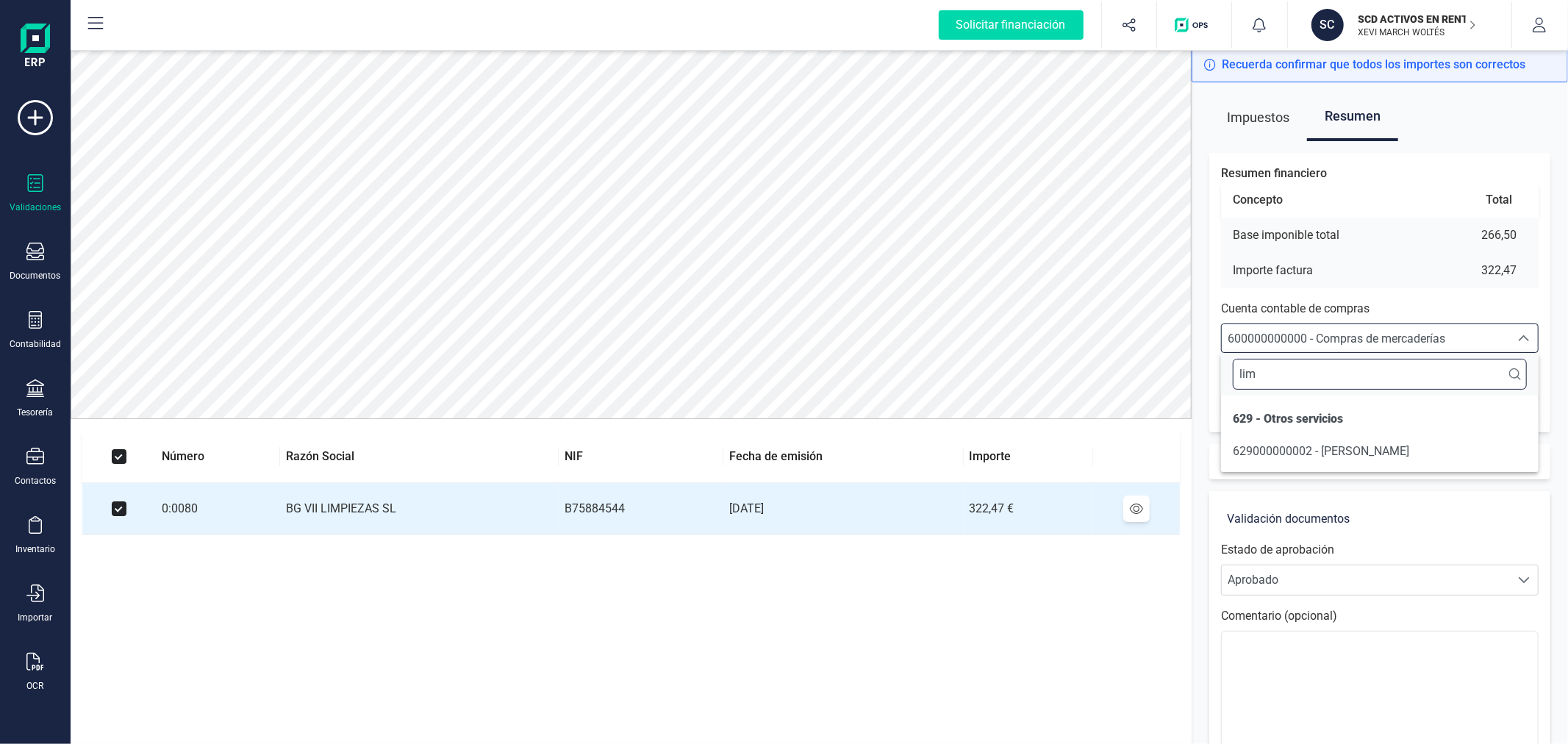
scroll to position [0, 0]
type input "lim"
click at [1375, 446] on span "629000000002 - GASTO LIMPIEZA" at bounding box center [1321, 451] width 176 height 14
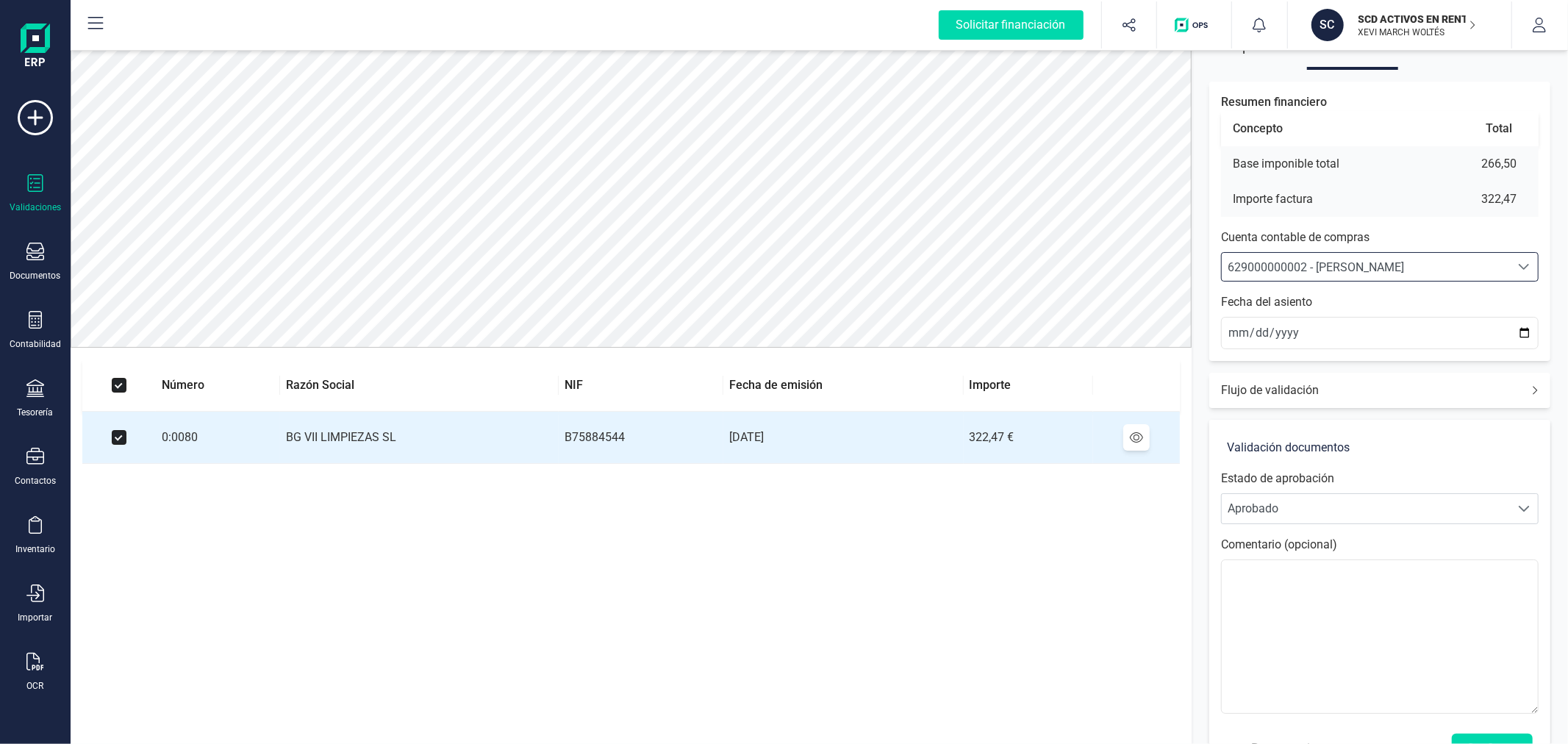
scroll to position [123, 0]
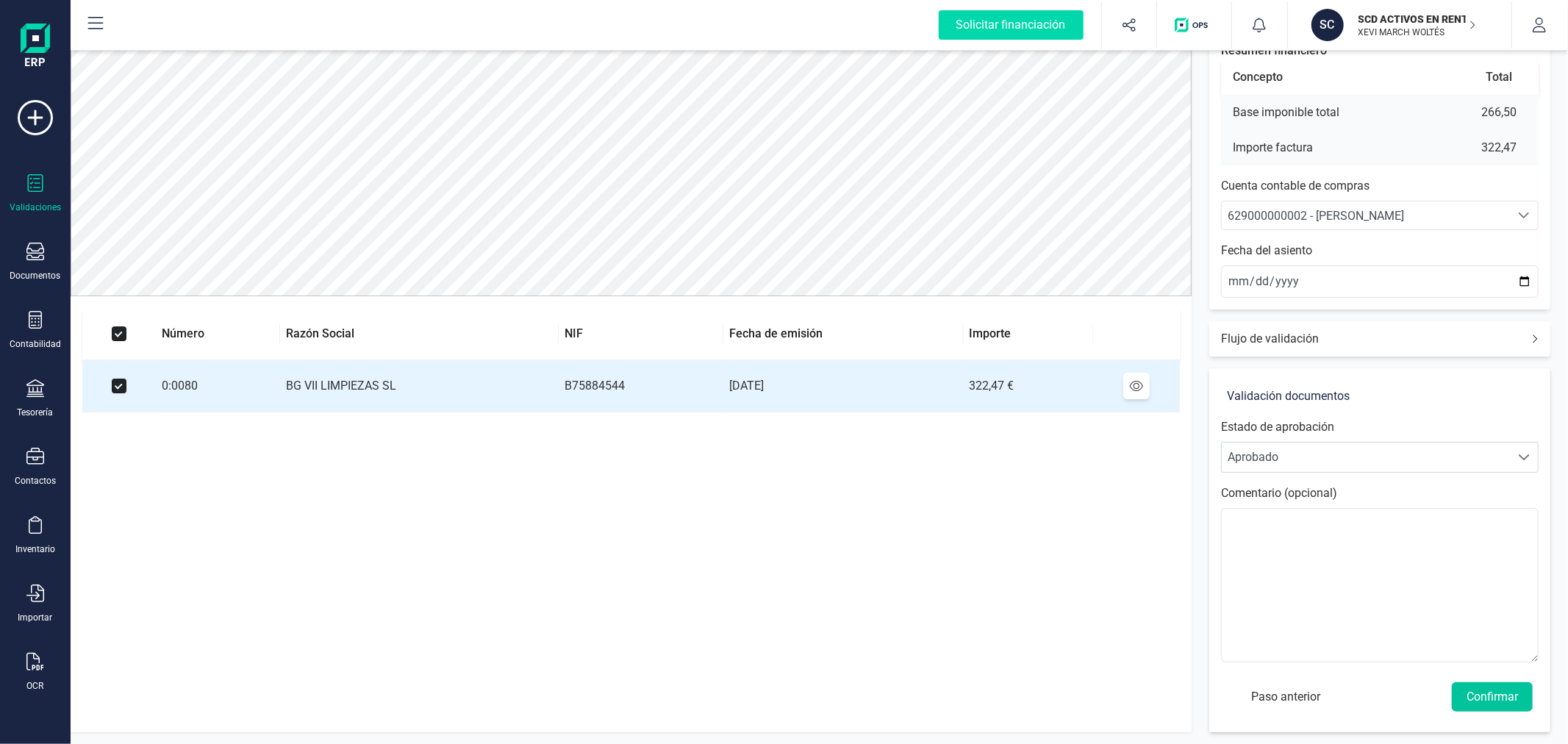
click at [1486, 692] on button "Confirmar" at bounding box center [1492, 696] width 81 height 29
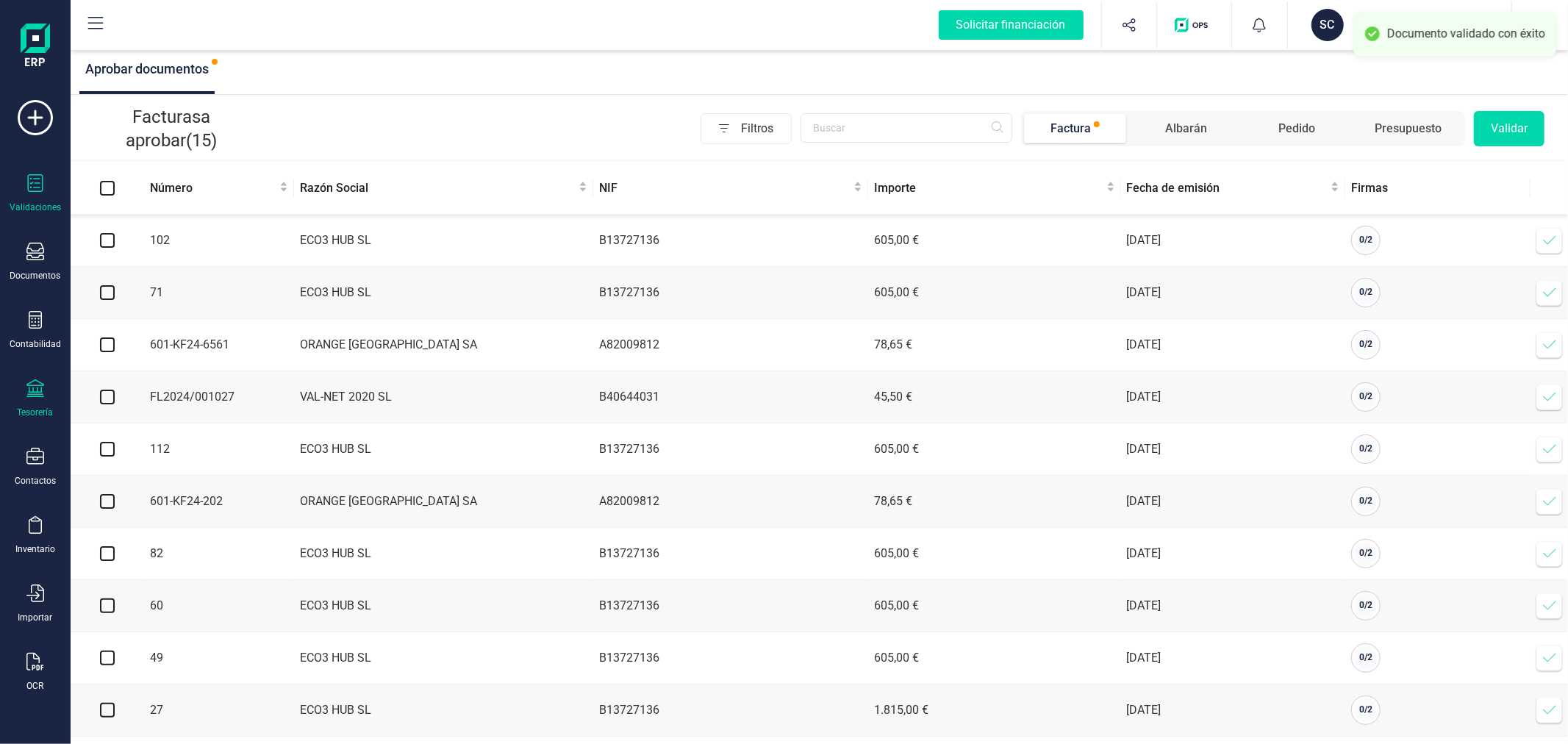
click at [31, 394] on icon at bounding box center [35, 388] width 18 height 18
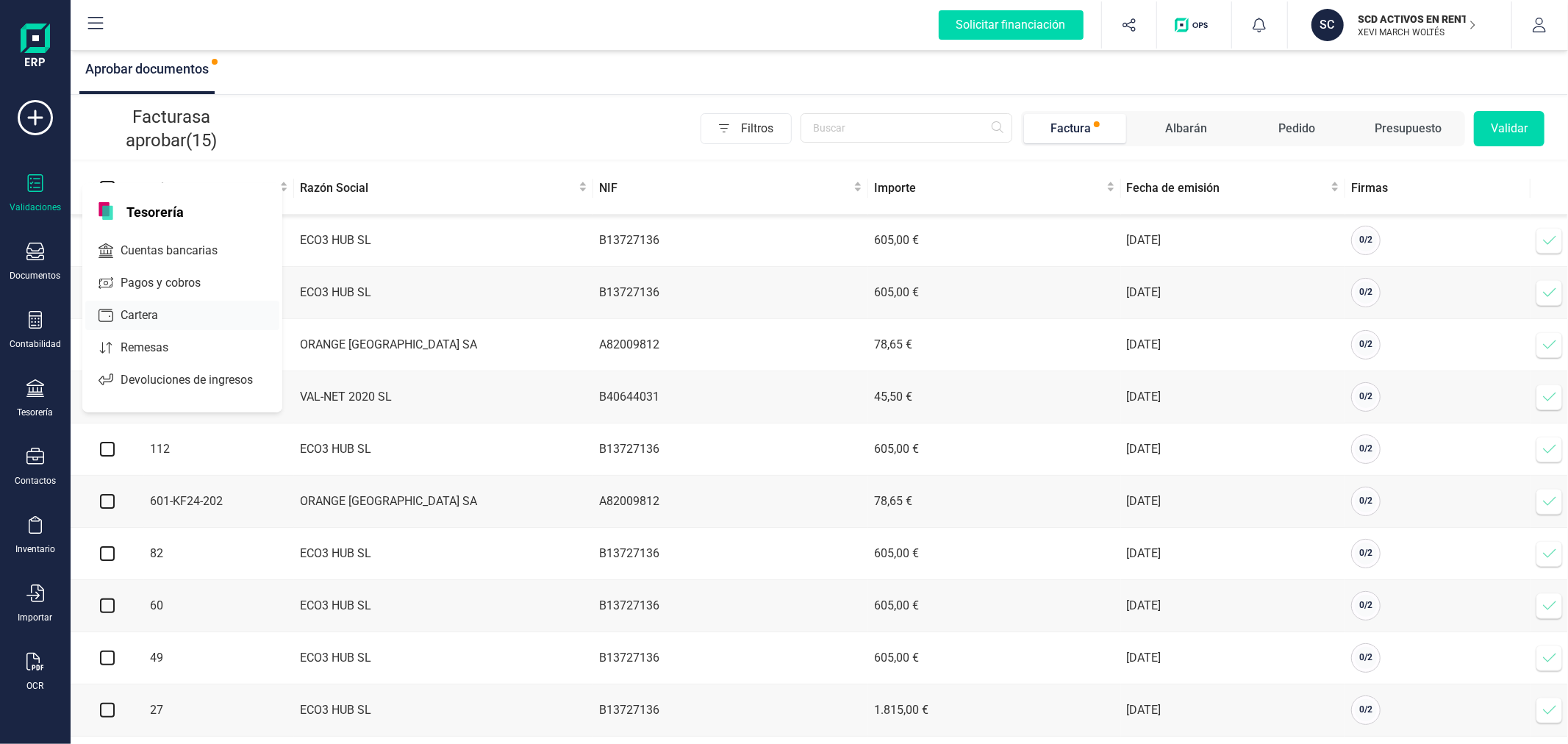
click at [134, 314] on span "Cartera" at bounding box center [150, 315] width 70 height 18
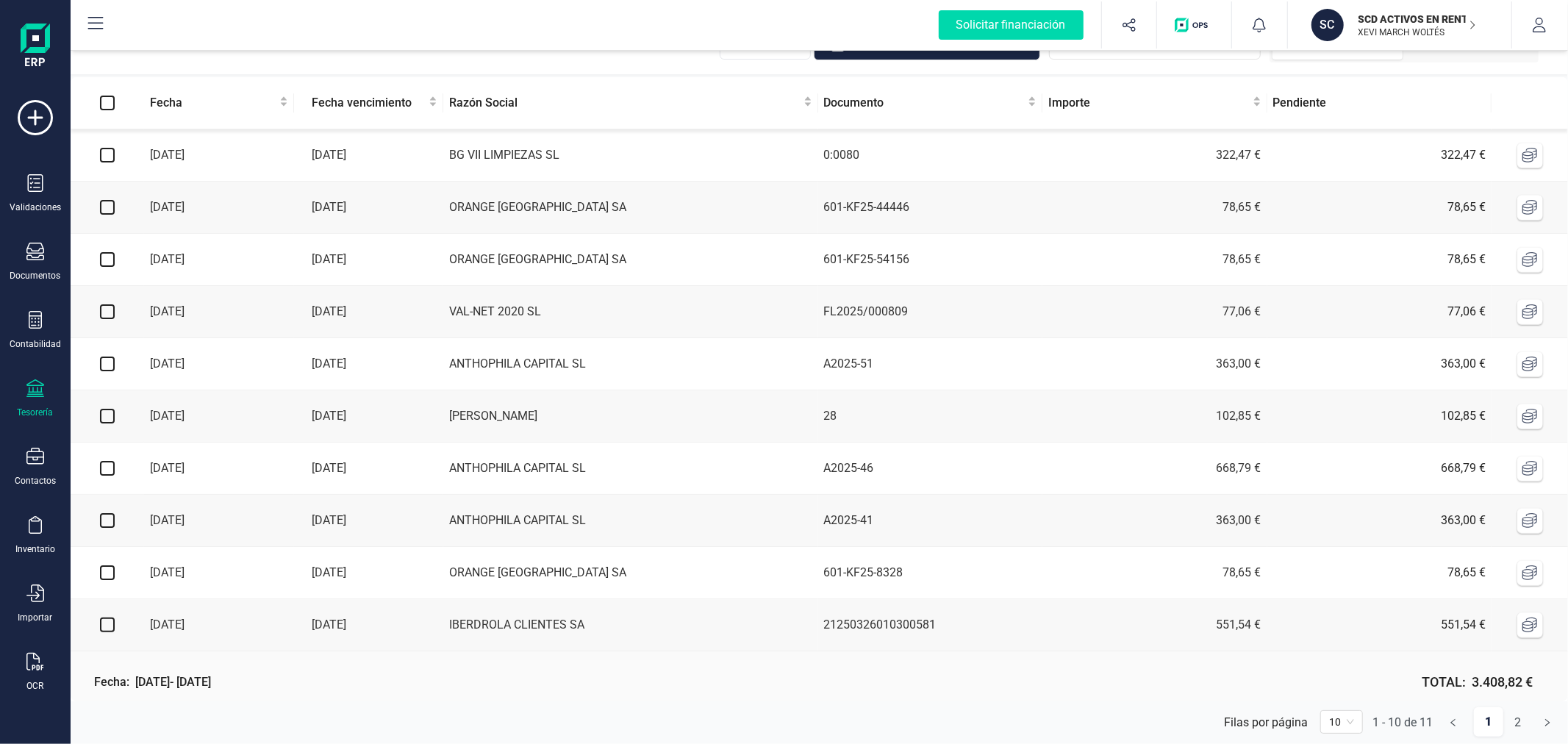
scroll to position [62, 0]
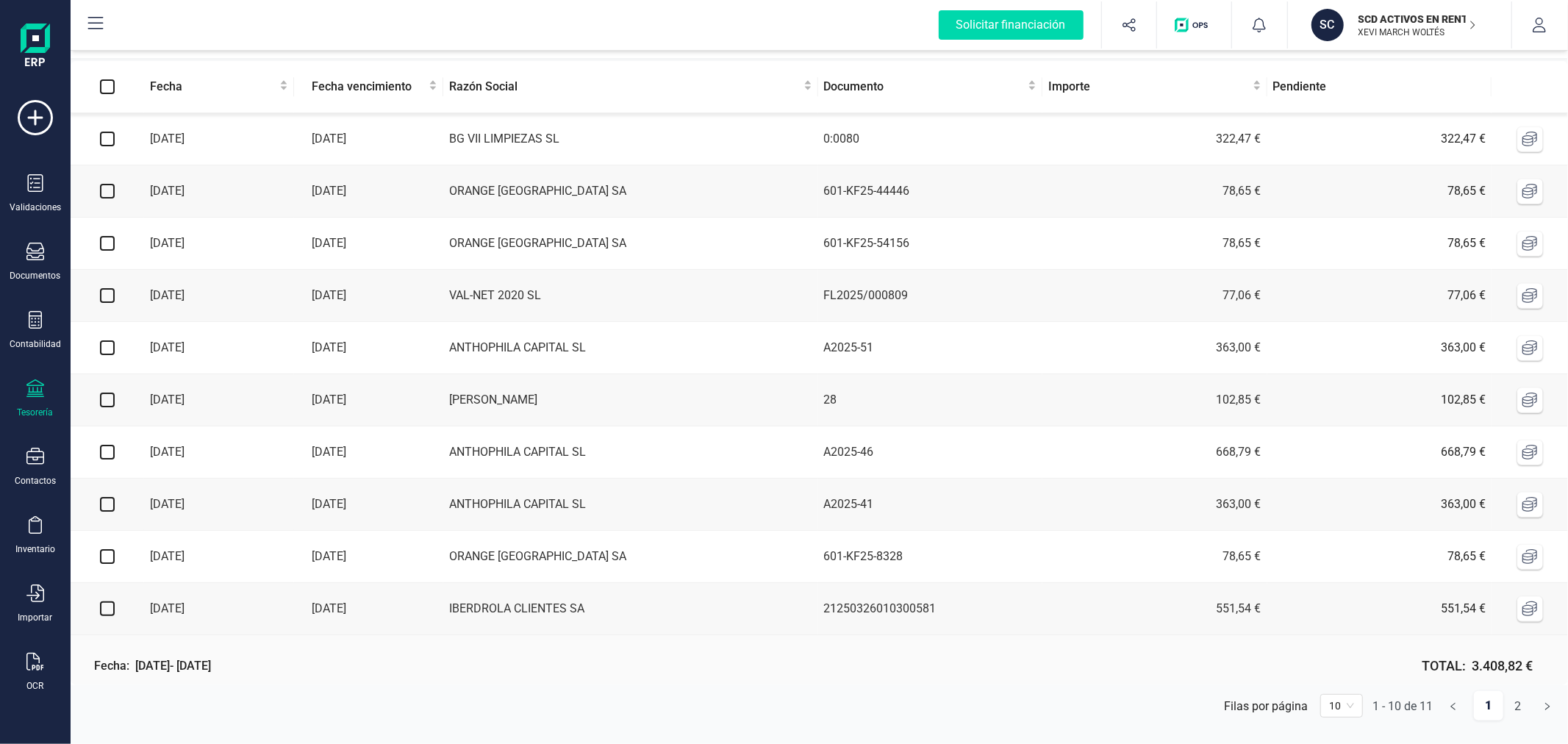
click at [1347, 709] on span "10" at bounding box center [1341, 706] width 25 height 22
click at [1347, 680] on div "100" at bounding box center [1342, 676] width 19 height 16
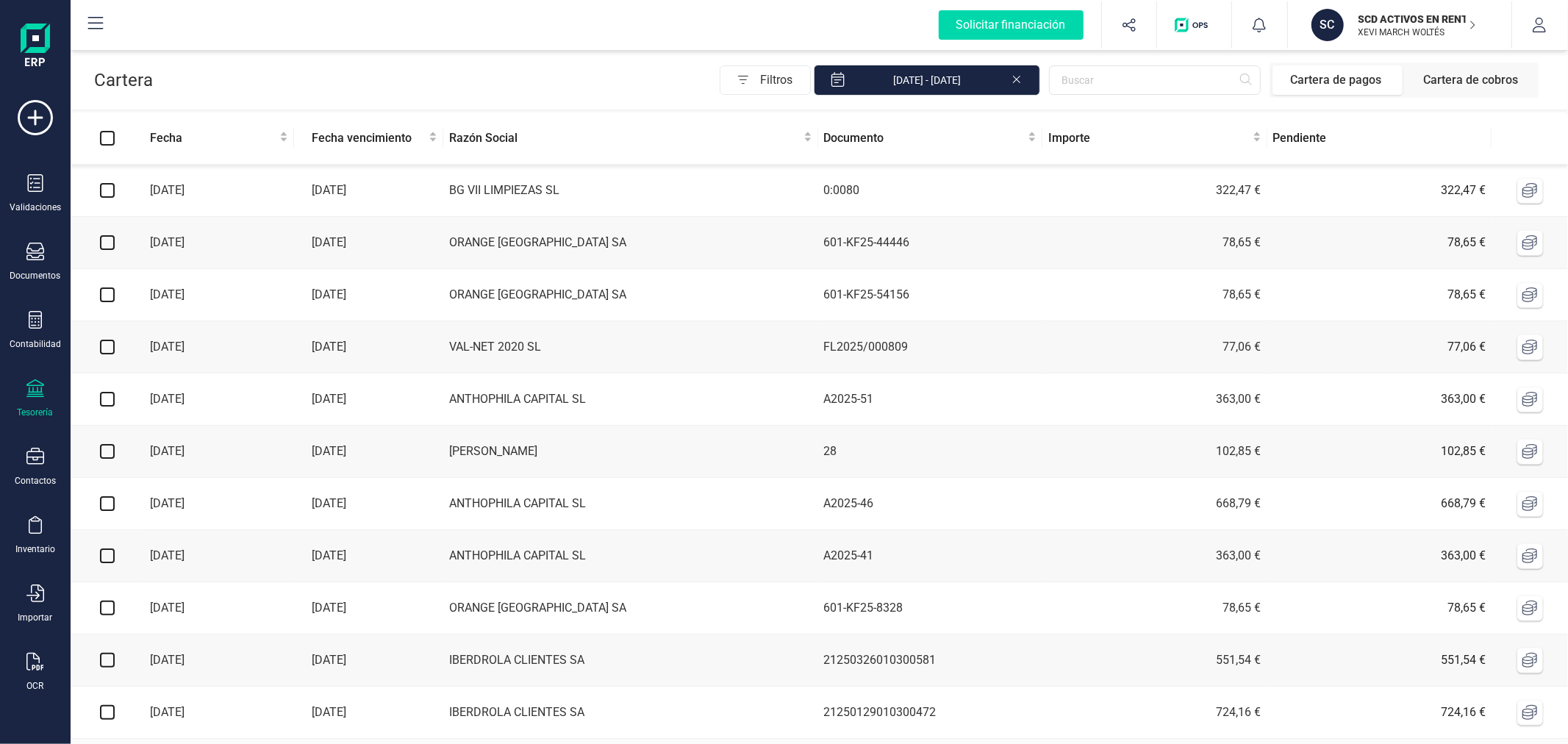
scroll to position [0, 0]
click at [108, 188] on input "checkbox" at bounding box center [107, 192] width 15 height 15
checkbox input "true"
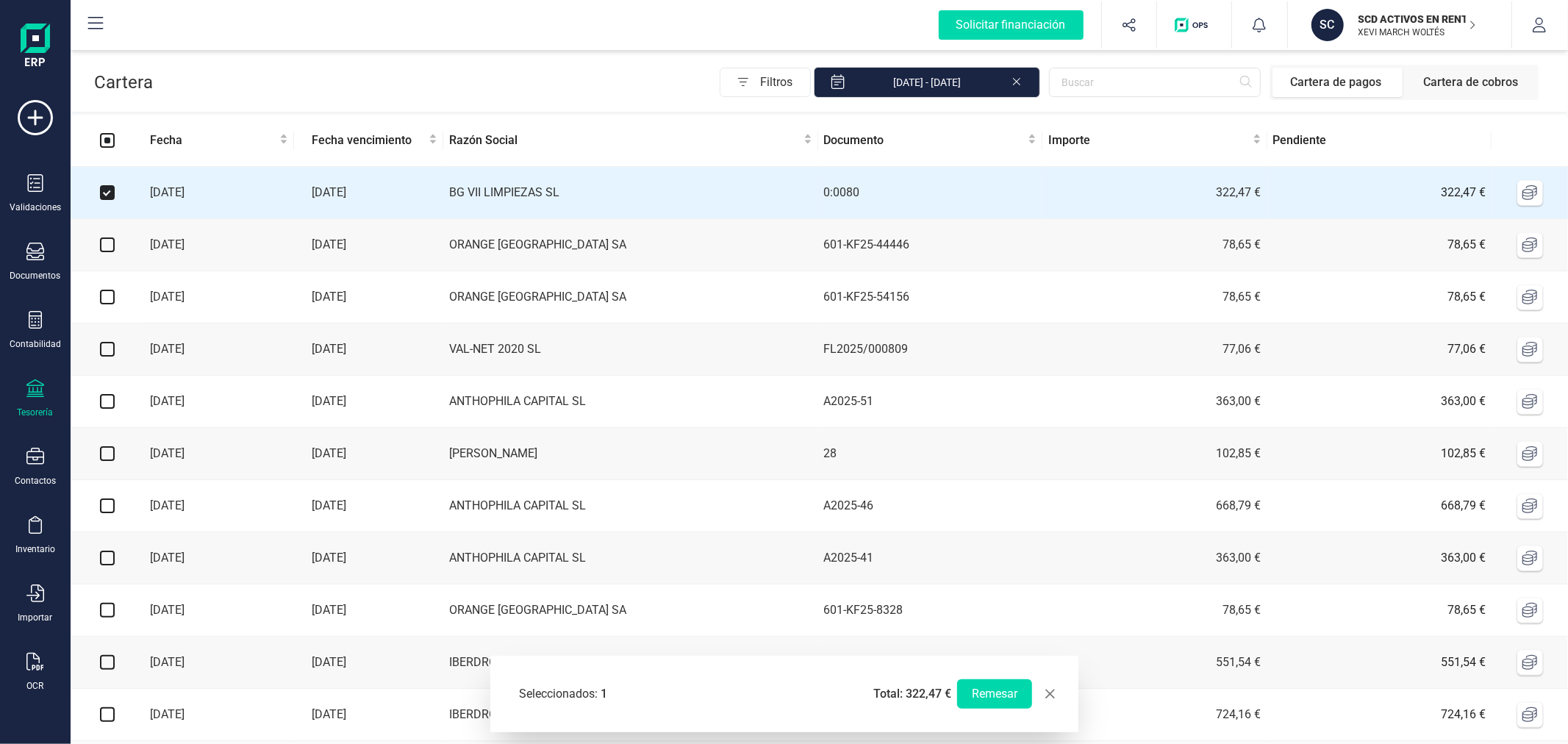
click at [108, 355] on input "checkbox" at bounding box center [107, 349] width 15 height 15
checkbox input "true"
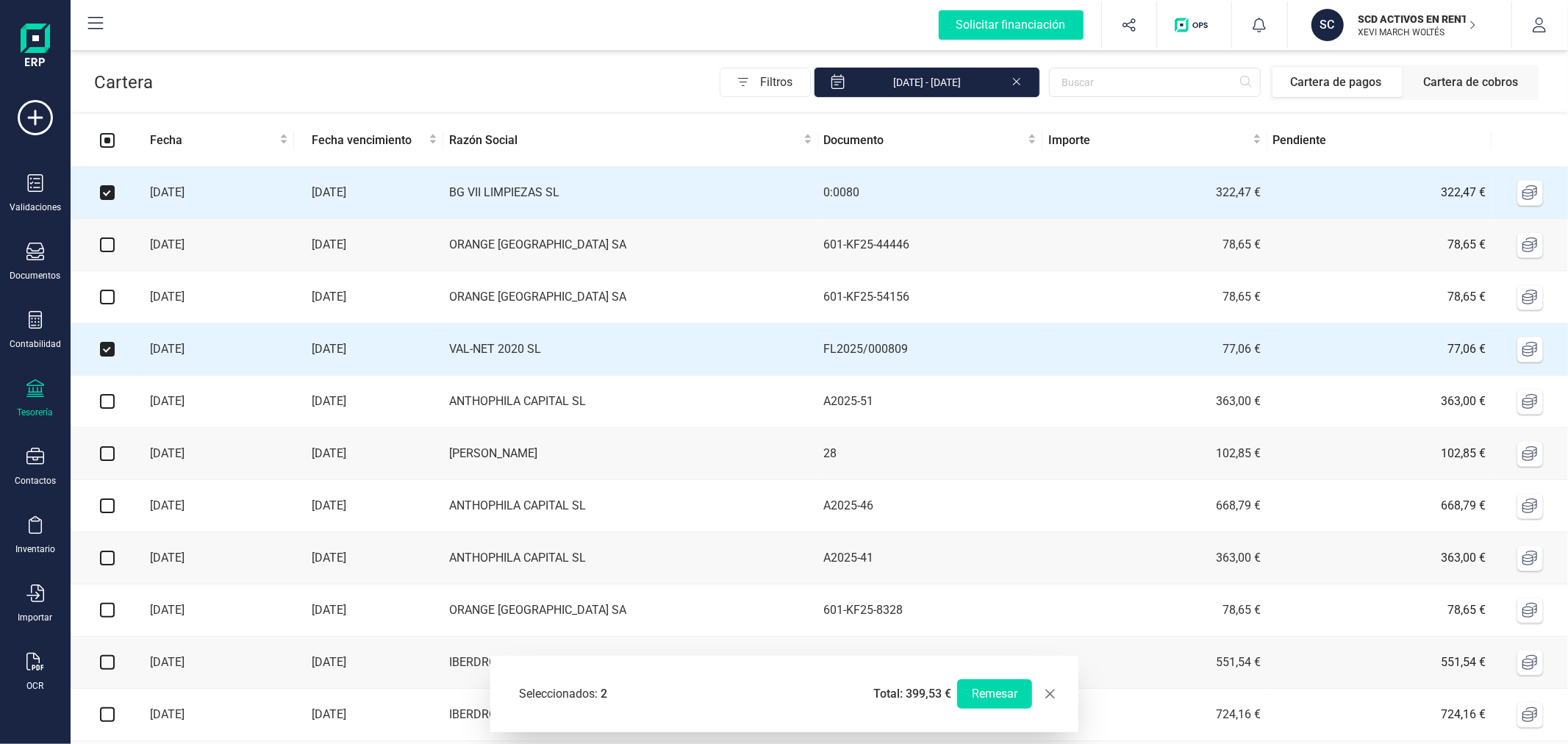
click at [109, 401] on input "checkbox" at bounding box center [107, 401] width 15 height 15
checkbox input "true"
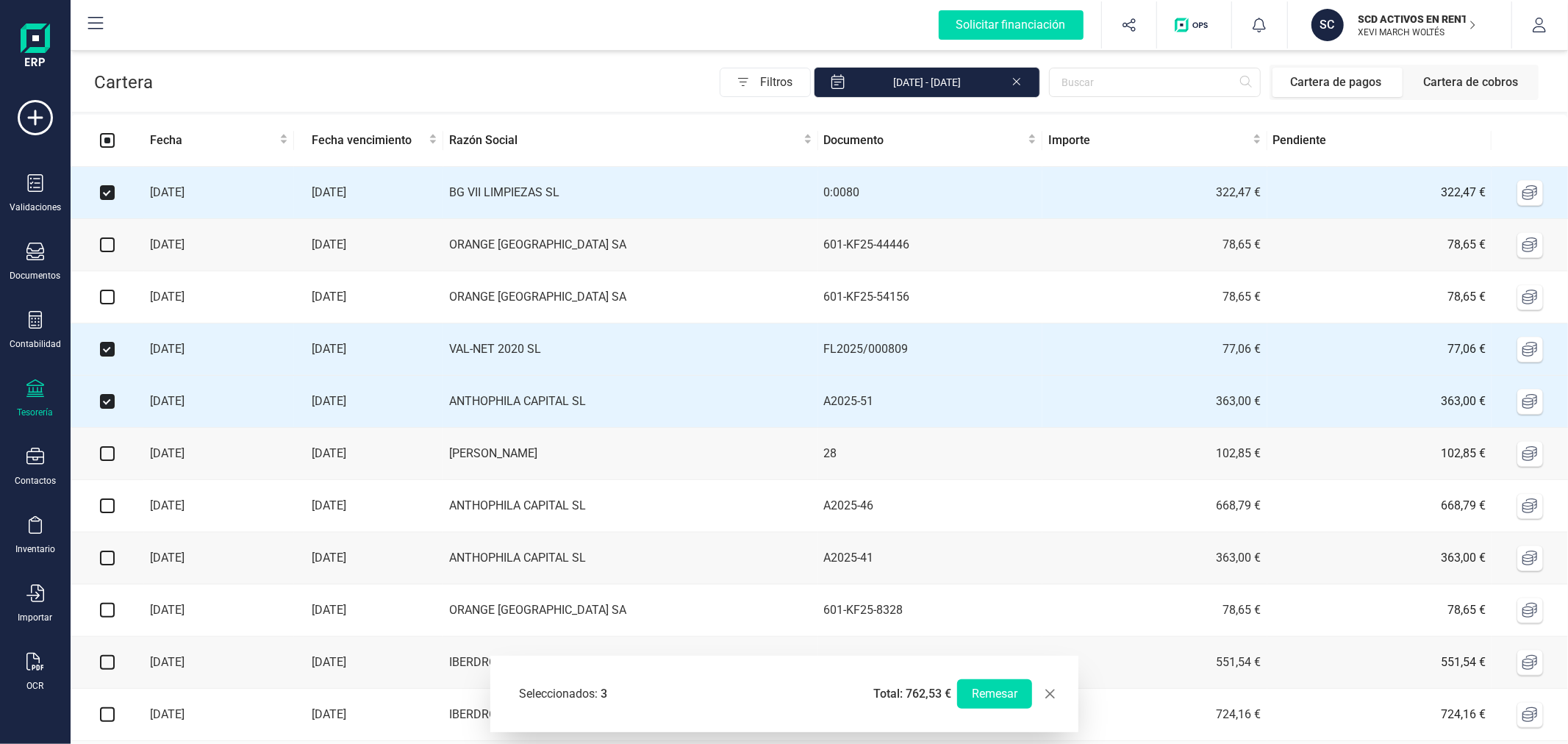
click at [106, 460] on input "checkbox" at bounding box center [107, 453] width 15 height 15
checkbox input "true"
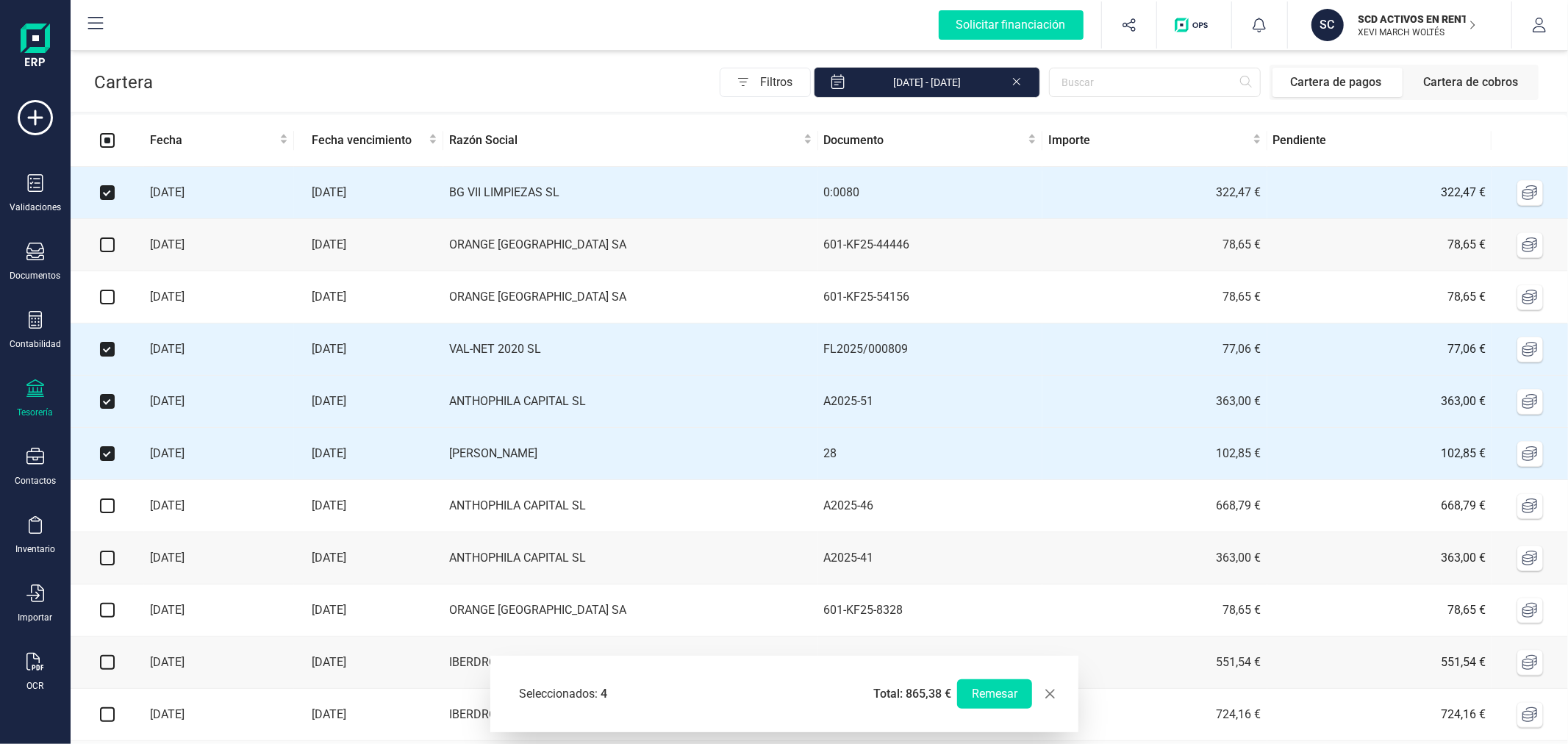
click at [103, 510] on input "checkbox" at bounding box center [107, 505] width 15 height 15
checkbox input "true"
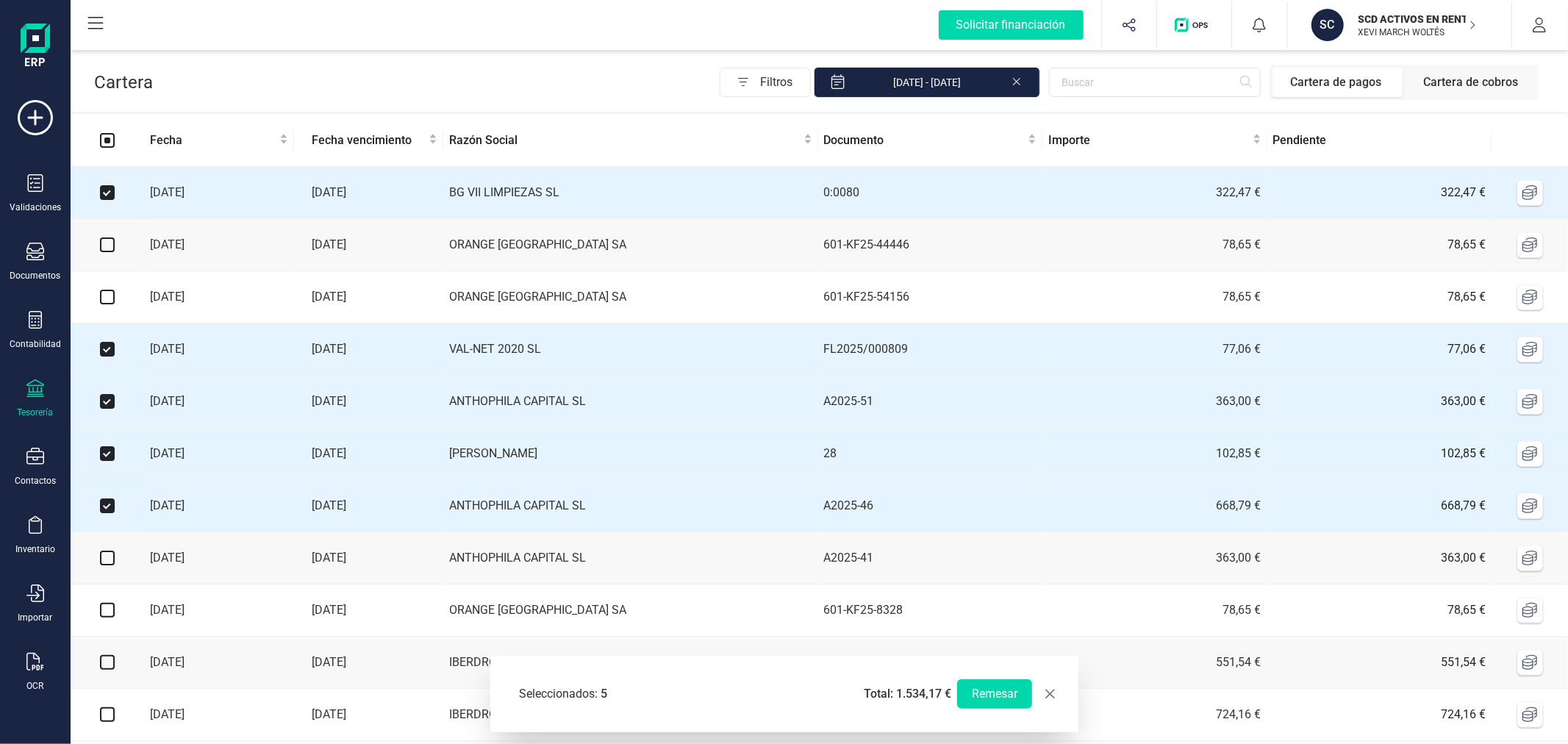
click at [108, 565] on input "checkbox" at bounding box center [107, 557] width 15 height 15
checkbox input "true"
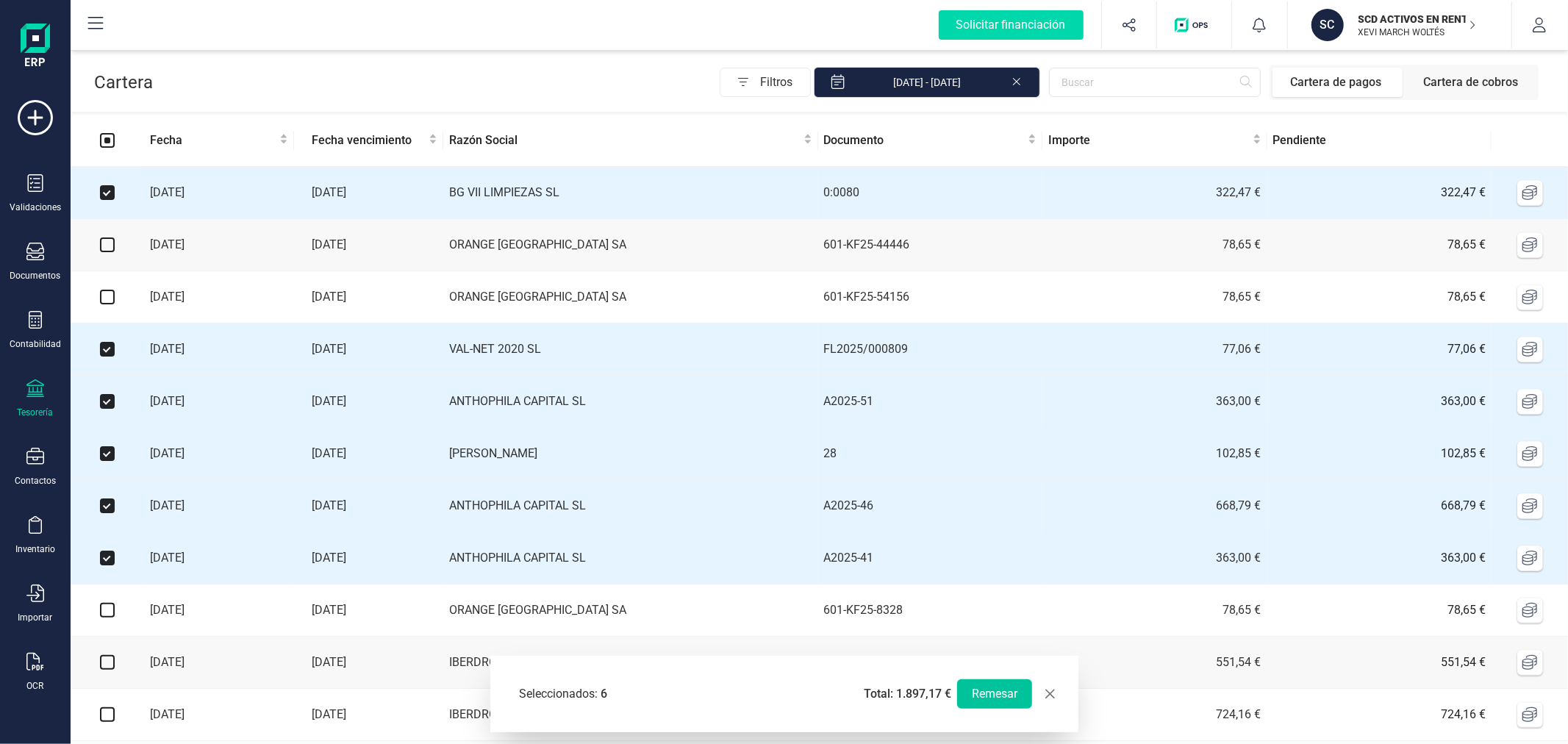
click at [997, 692] on button "Remesar" at bounding box center [995, 694] width 75 height 29
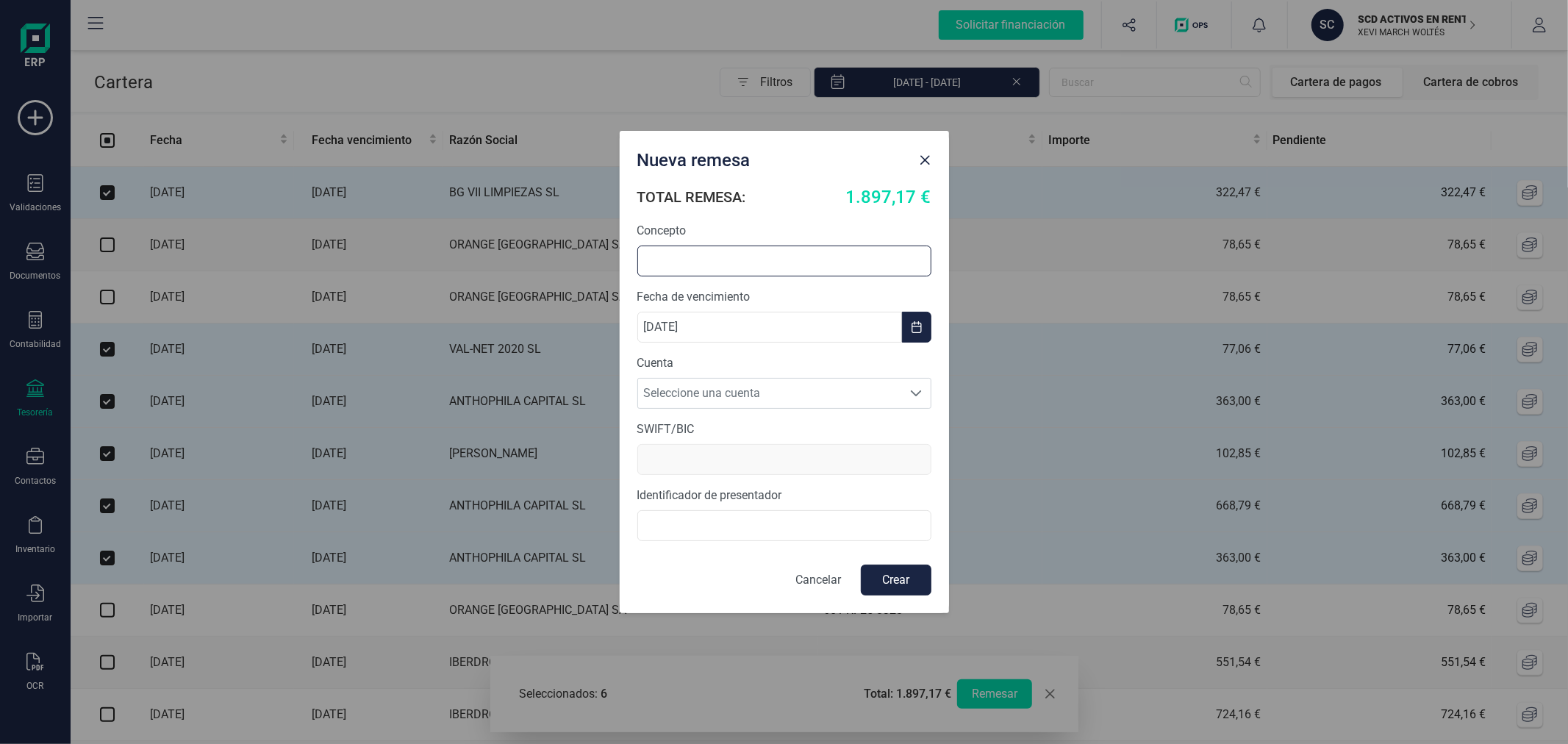
click at [761, 254] on input "text" at bounding box center [784, 261] width 294 height 31
type input "REMESA AGOSTO"
click at [755, 379] on span "Seleccione una cuenta" at bounding box center [771, 393] width 265 height 29
click at [761, 423] on li "ES5531590078582915661827" at bounding box center [784, 429] width 294 height 29
type input "BCOEESMM159"
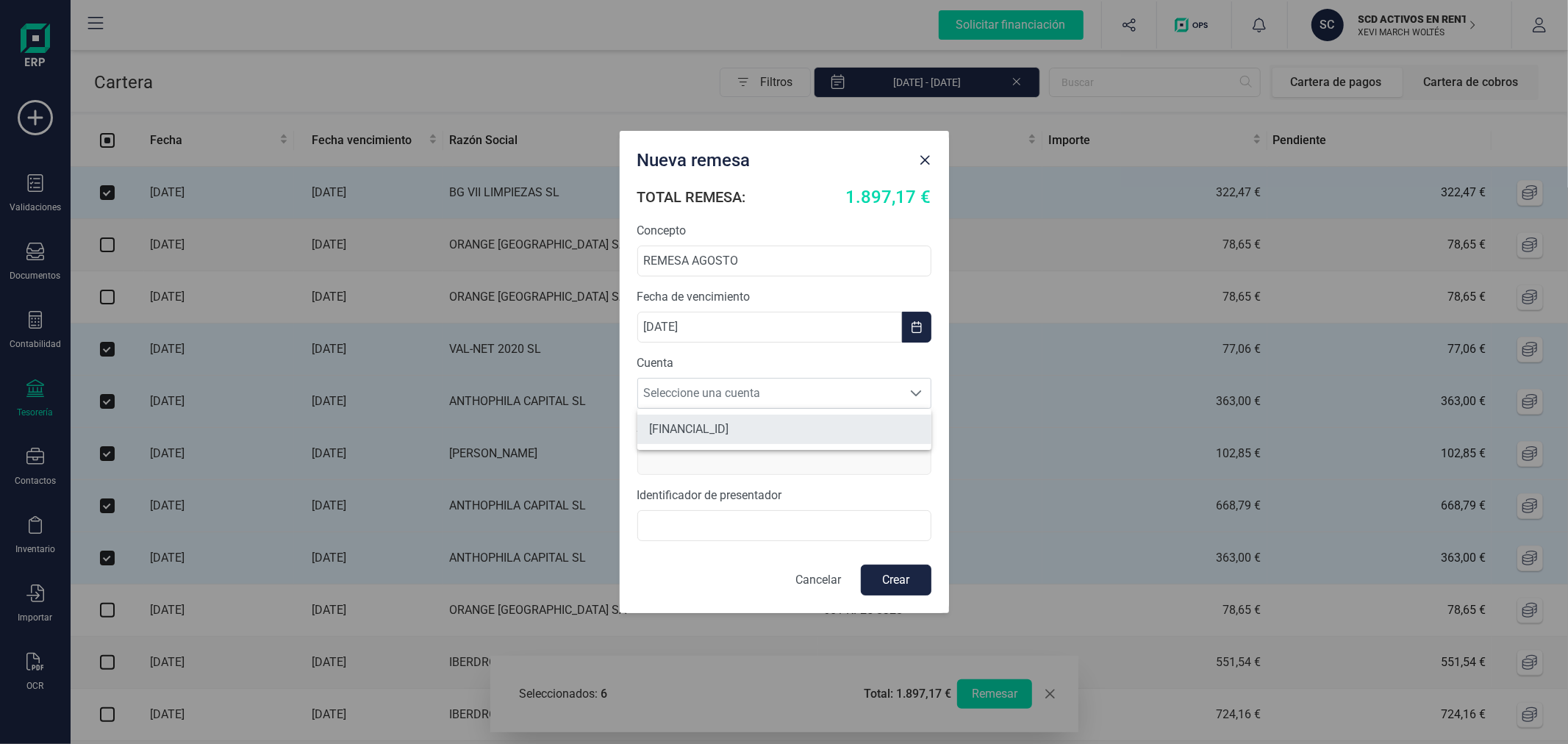
type input "B44787075000"
click at [897, 571] on button "Crear" at bounding box center [896, 580] width 71 height 31
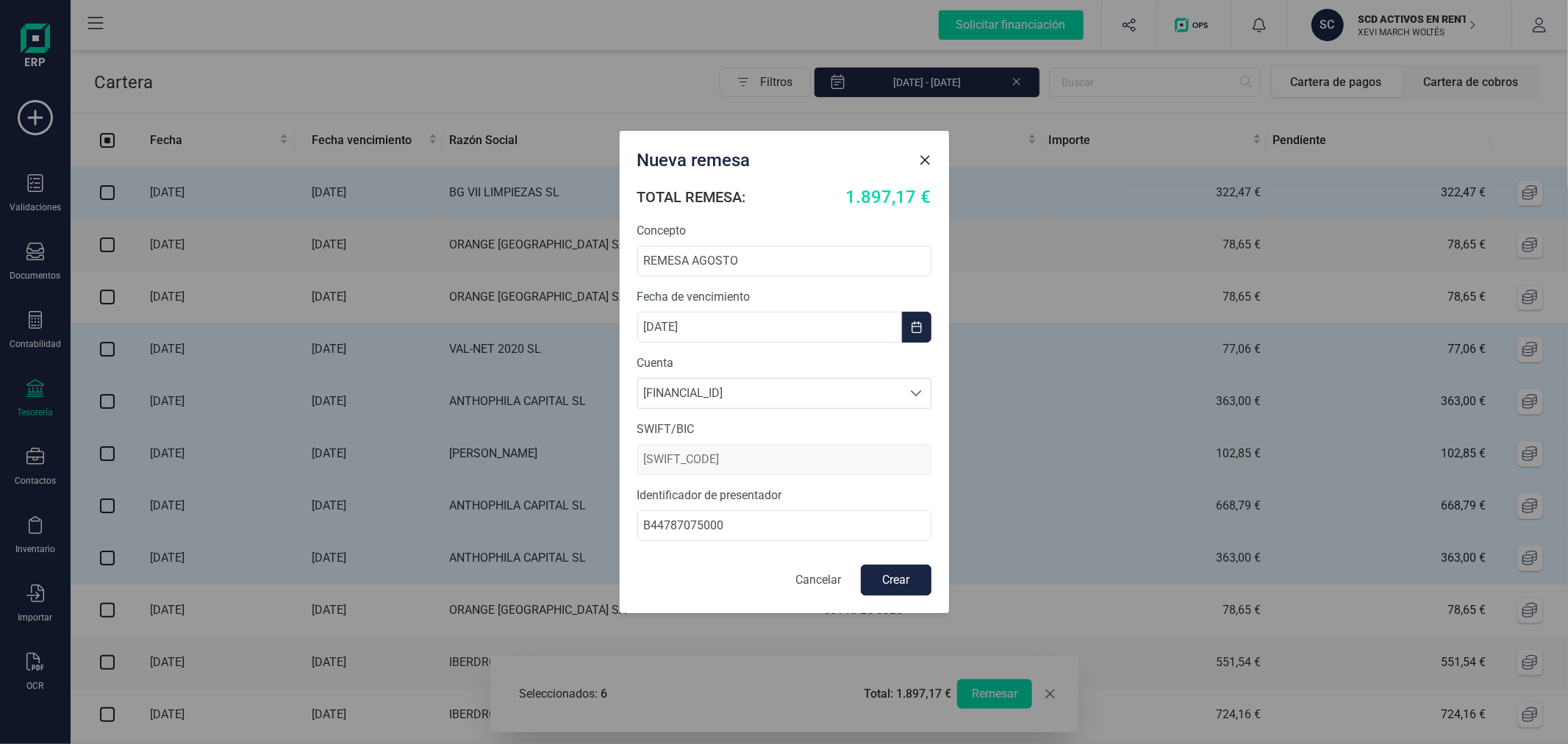
checkbox input "false"
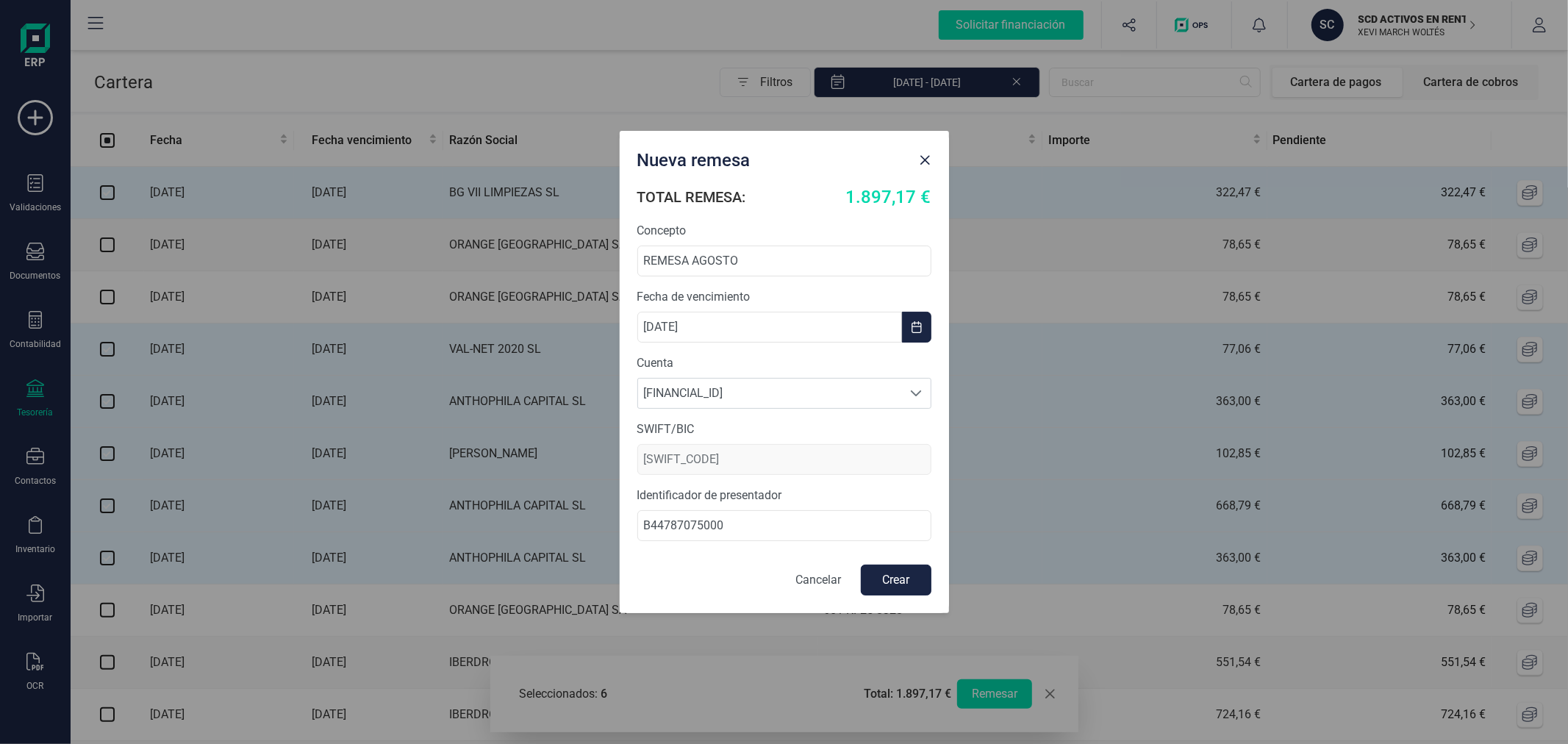
checkbox input "false"
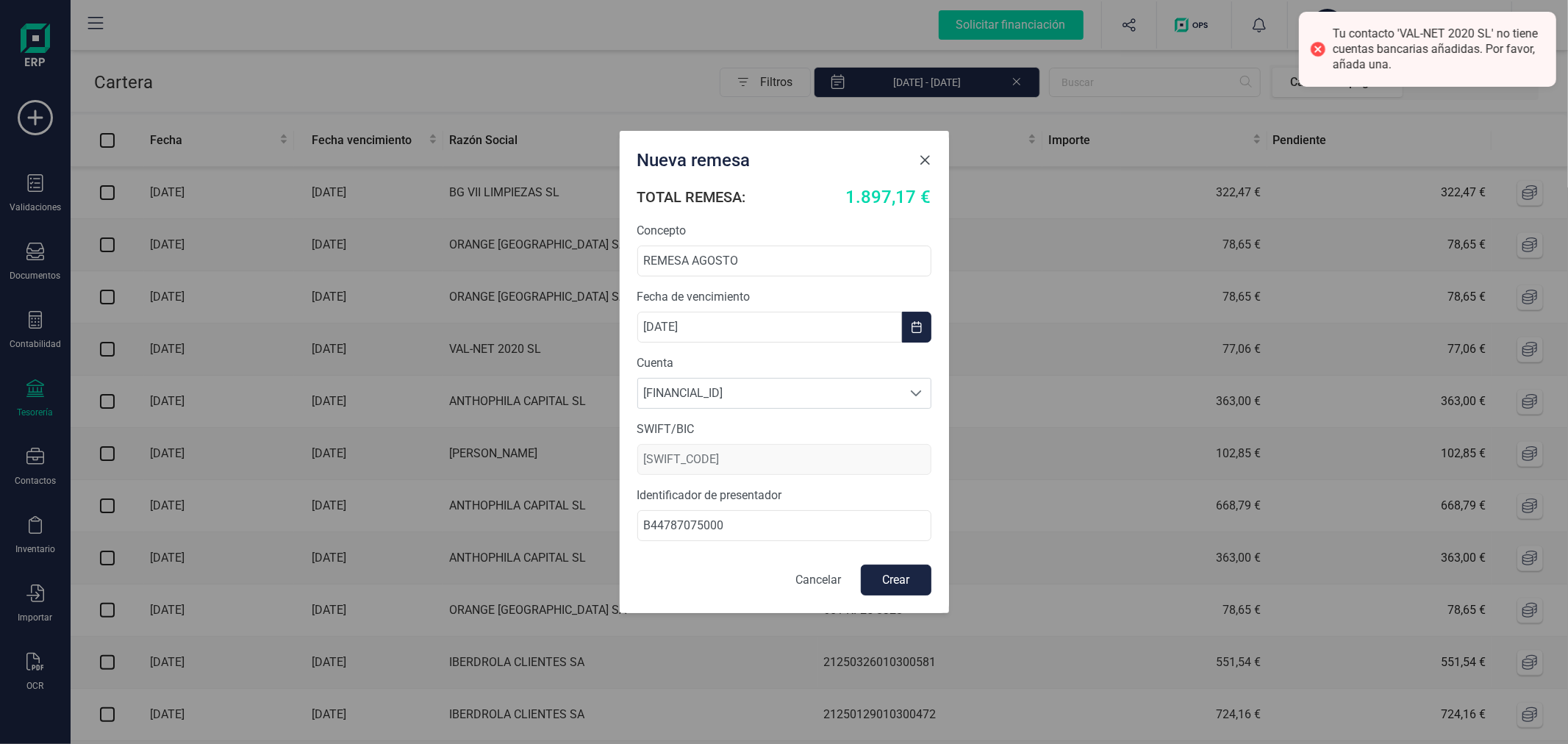
click at [913, 160] on button "Close" at bounding box center [925, 161] width 24 height 24
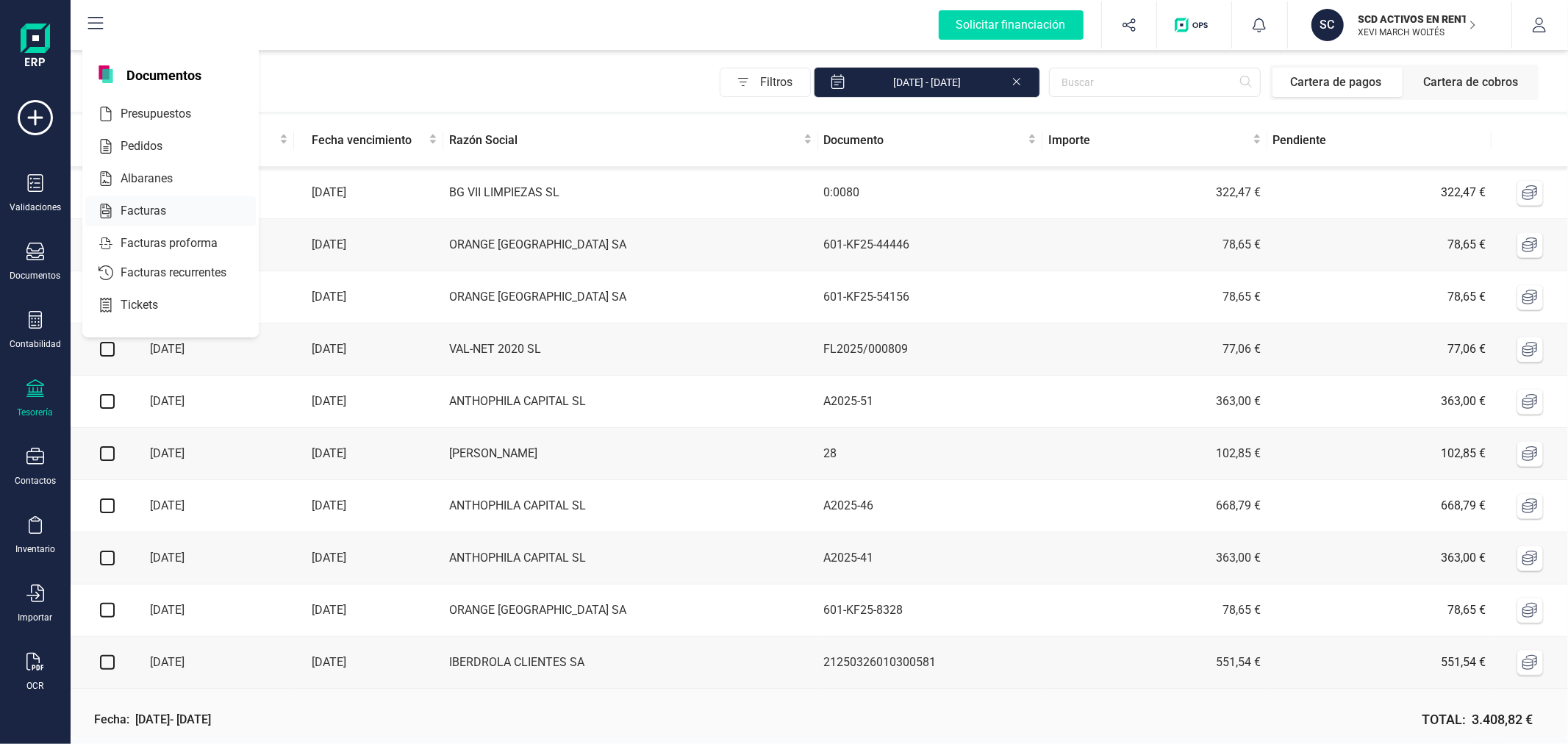
click at [157, 207] on span "Facturas" at bounding box center [153, 211] width 78 height 18
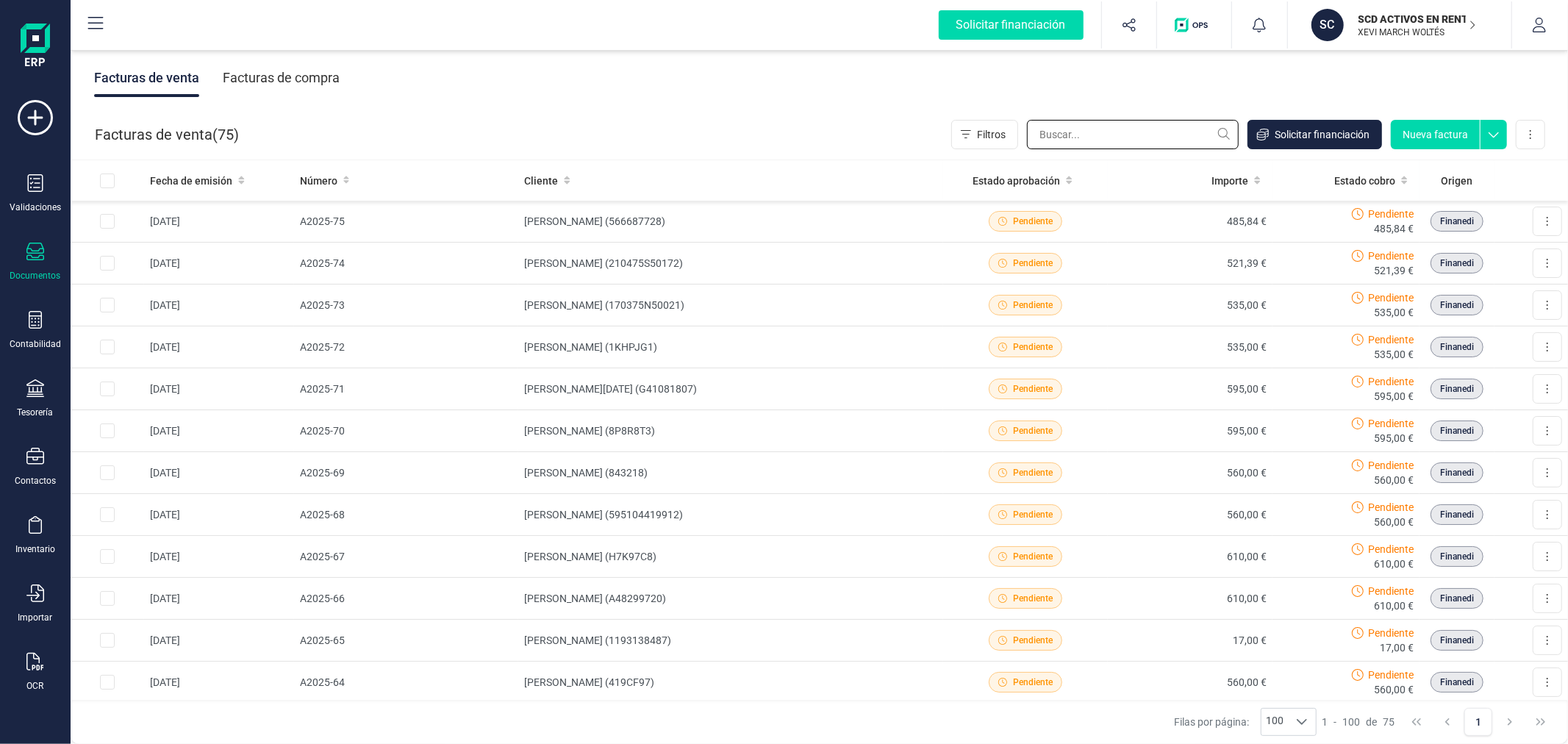
click at [1107, 130] on input "text" at bounding box center [1133, 134] width 212 height 29
click at [291, 70] on div "Facturas de compra" at bounding box center [281, 78] width 117 height 38
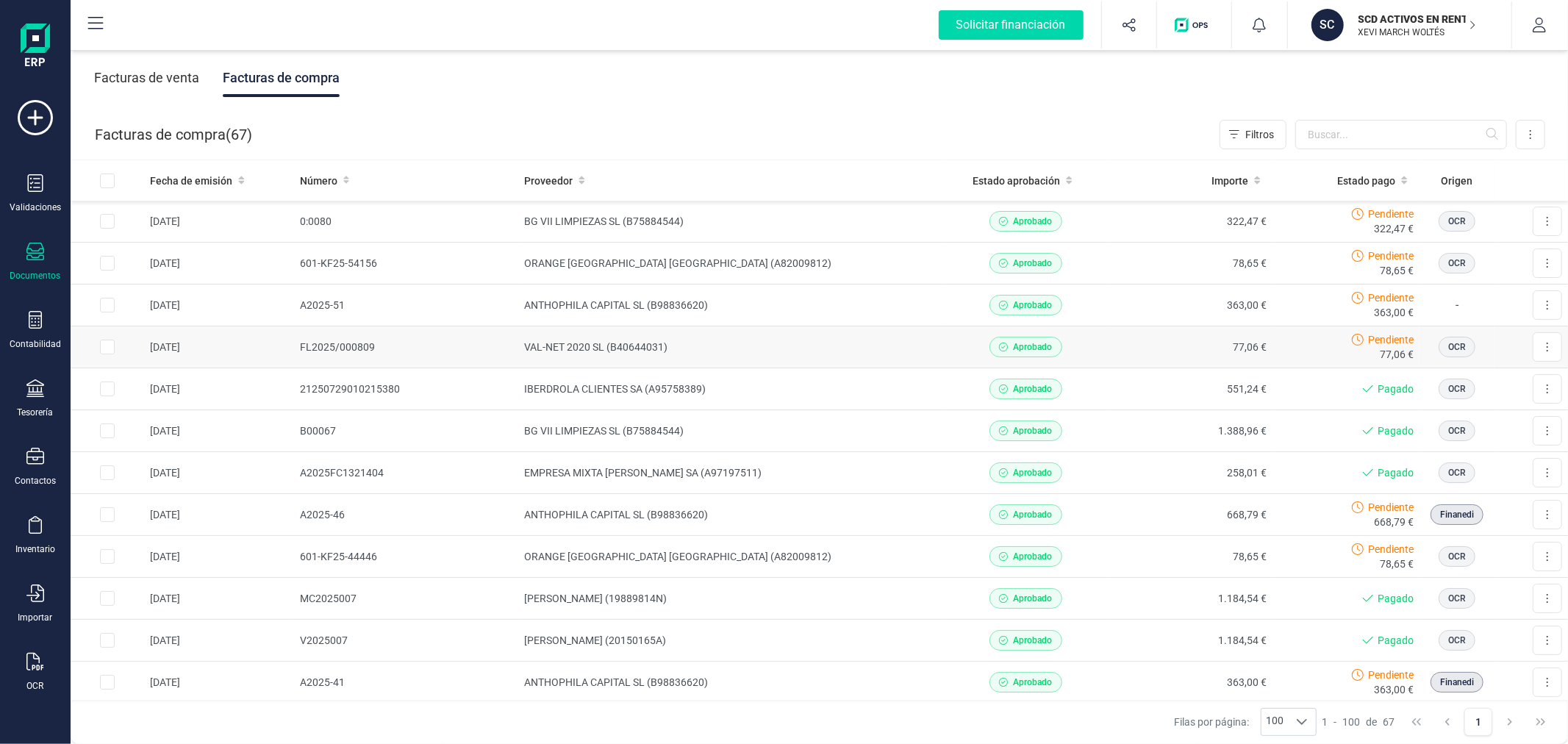
click at [633, 349] on td "VAL-NET 2020 SL (B40644031)" at bounding box center [731, 347] width 425 height 42
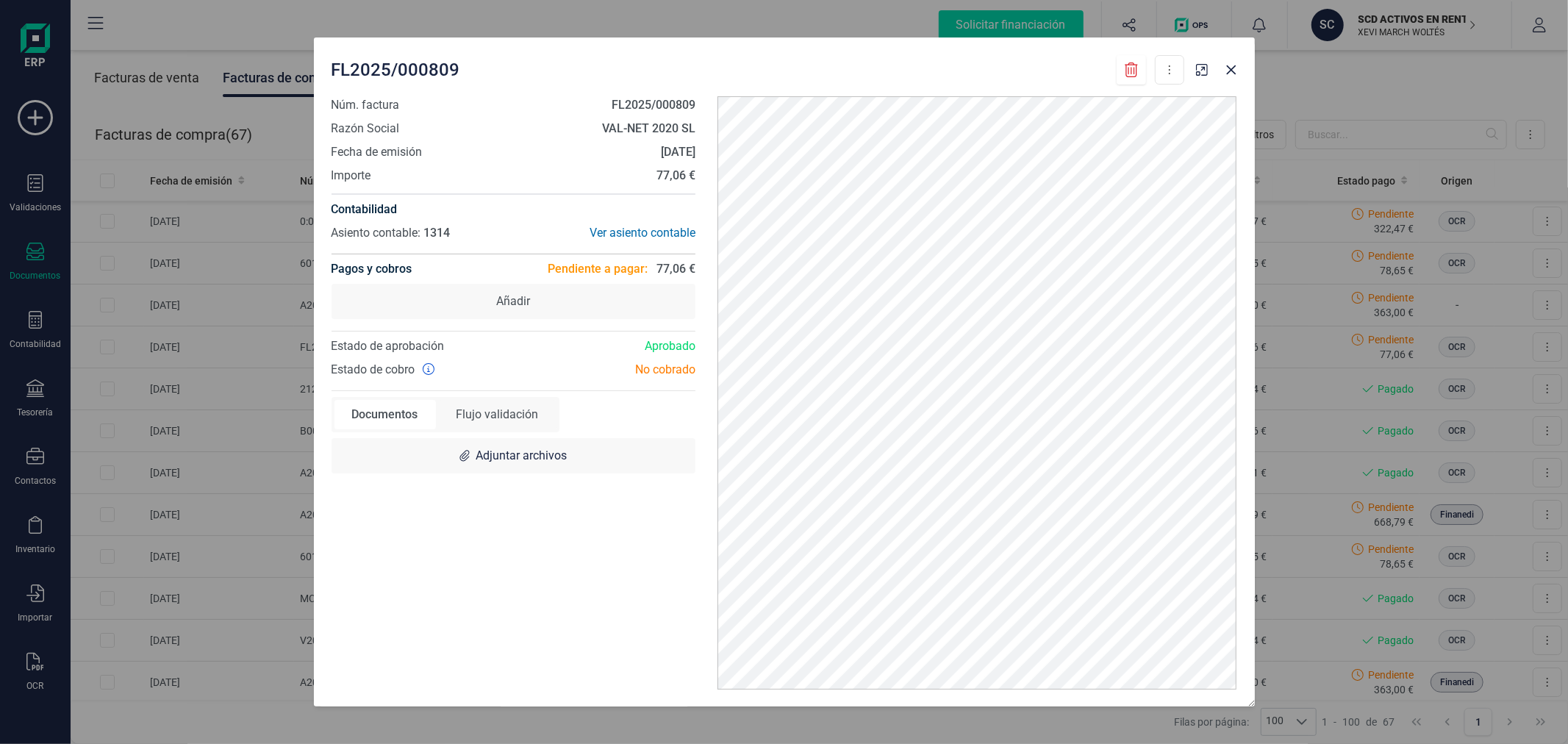
click at [22, 390] on div "FL2025/000809 Descargar documento Marcar como pagada Núm. factura FL2025/000809…" at bounding box center [784, 372] width 1568 height 744
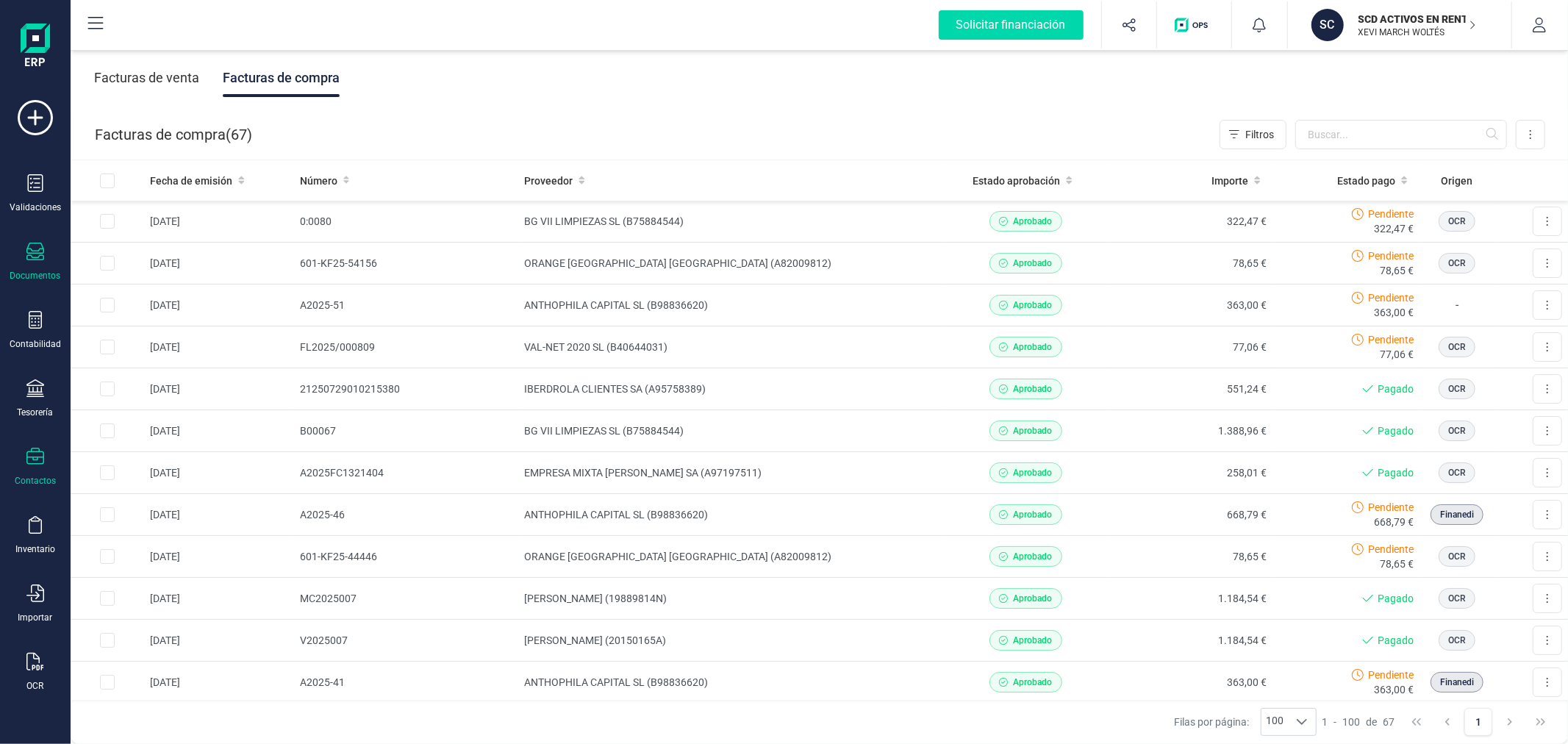
click at [39, 456] on icon at bounding box center [35, 456] width 18 height 18
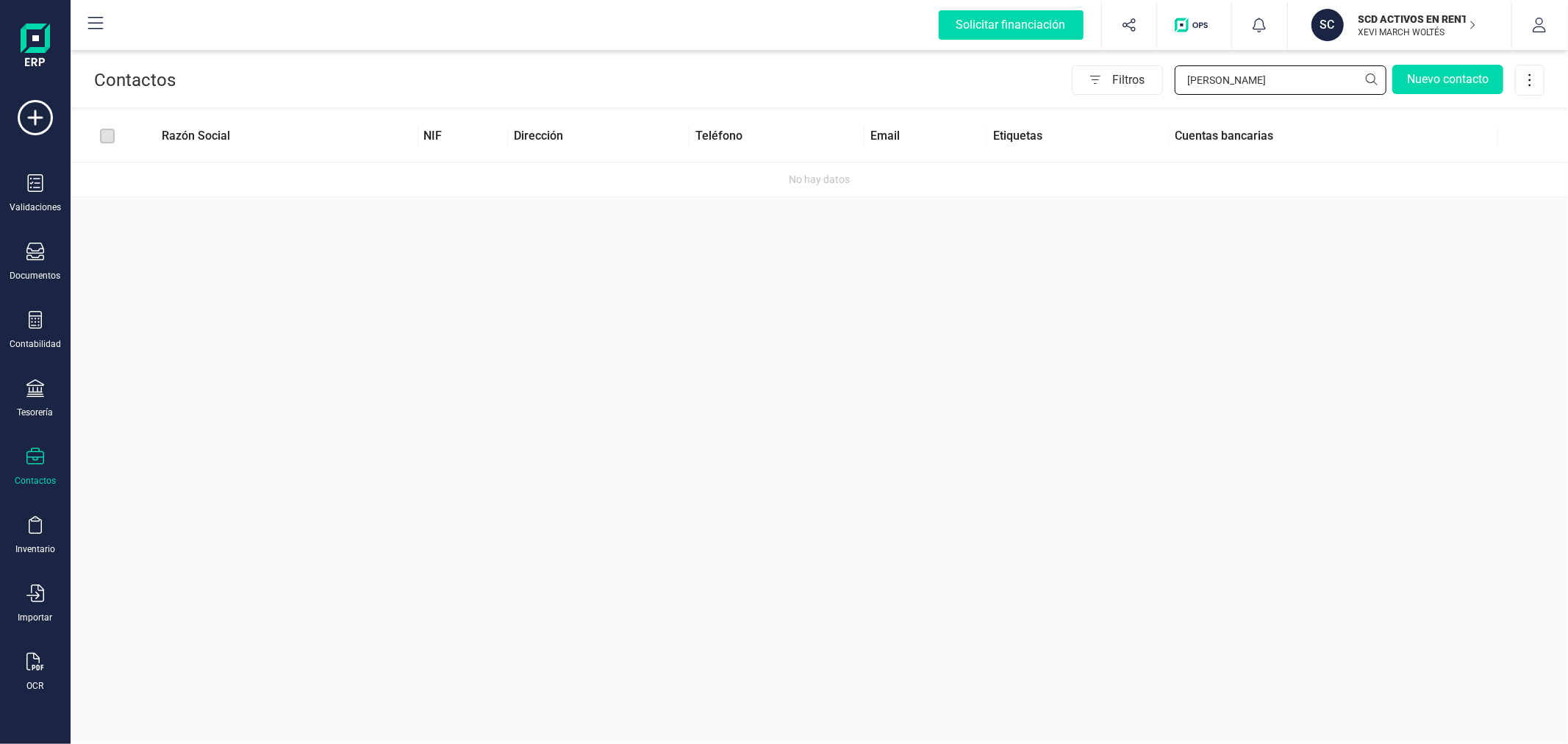
click at [1215, 83] on input "adan" at bounding box center [1281, 80] width 212 height 29
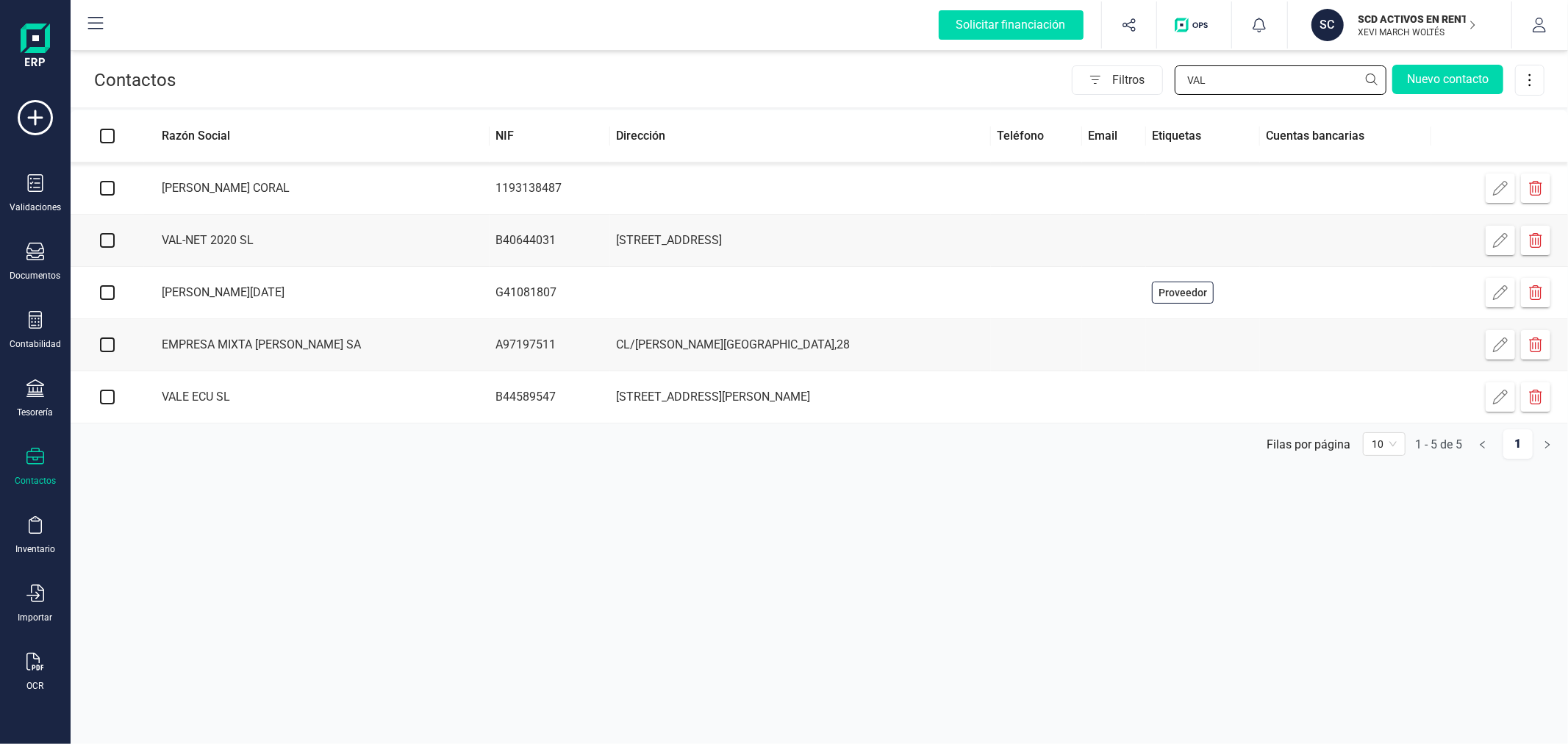
type input "VAL"
click at [372, 244] on td "VAL-NET 2020 SL" at bounding box center [317, 240] width 345 height 52
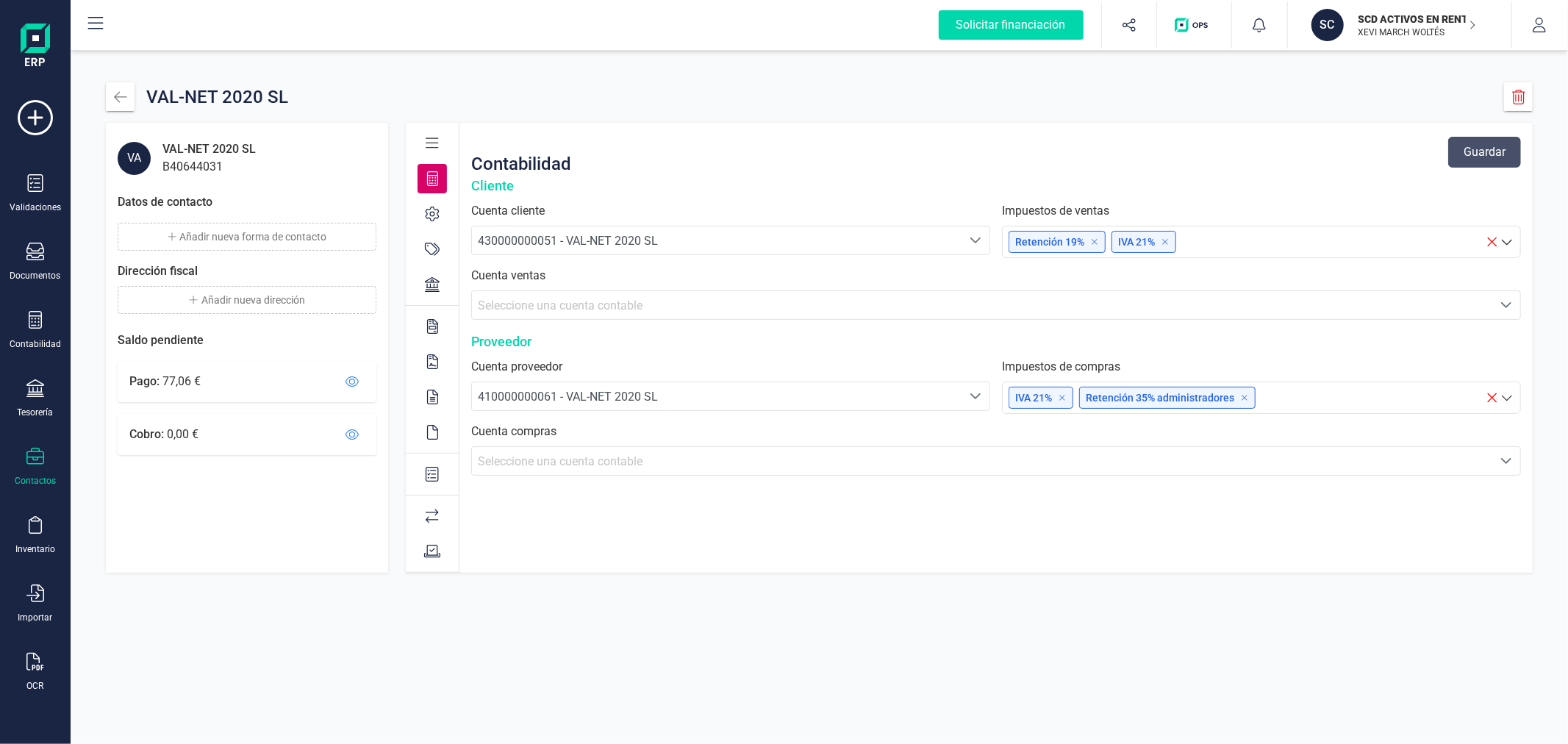
click at [544, 460] on span "Seleccione una cuenta contable" at bounding box center [560, 461] width 165 height 14
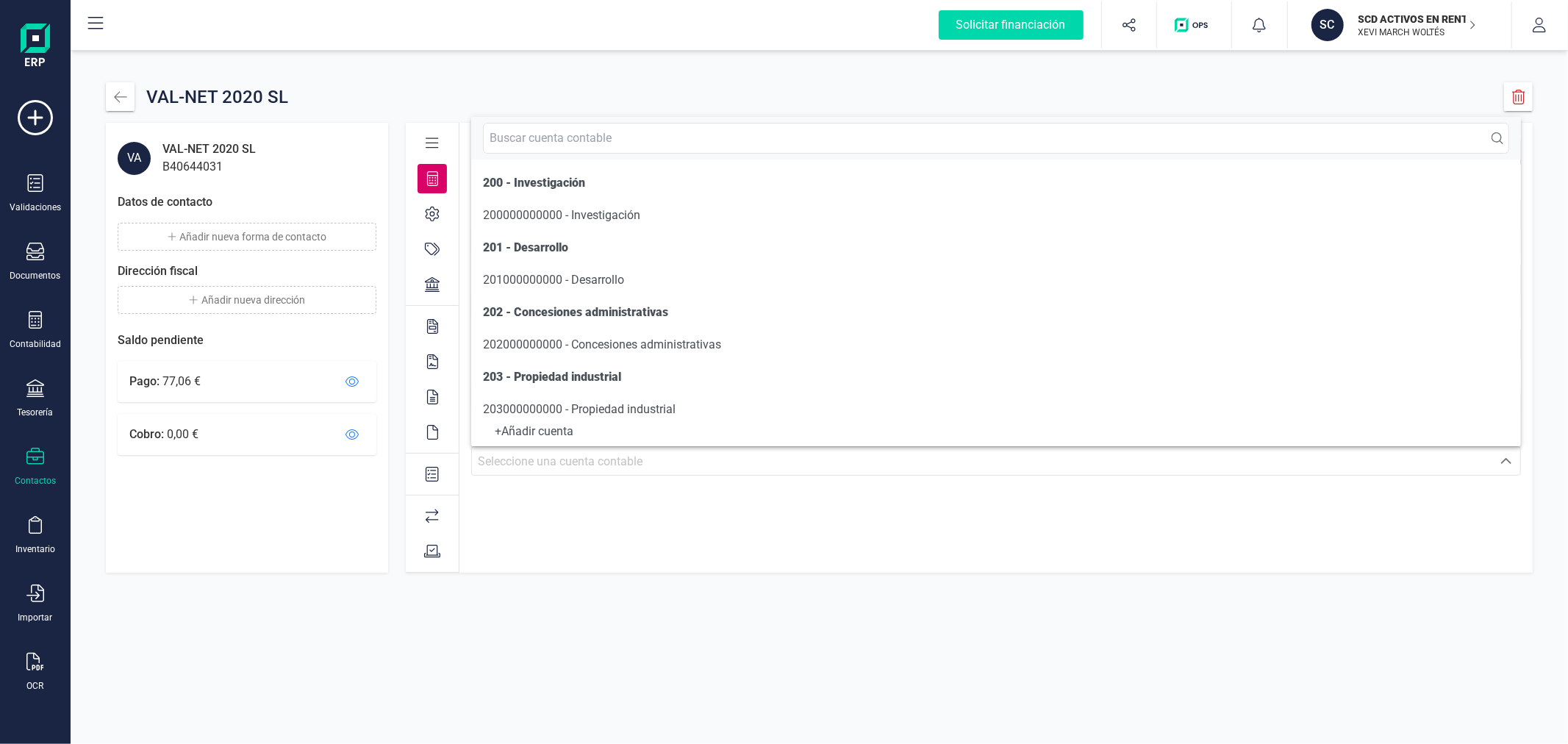
scroll to position [8, 0]
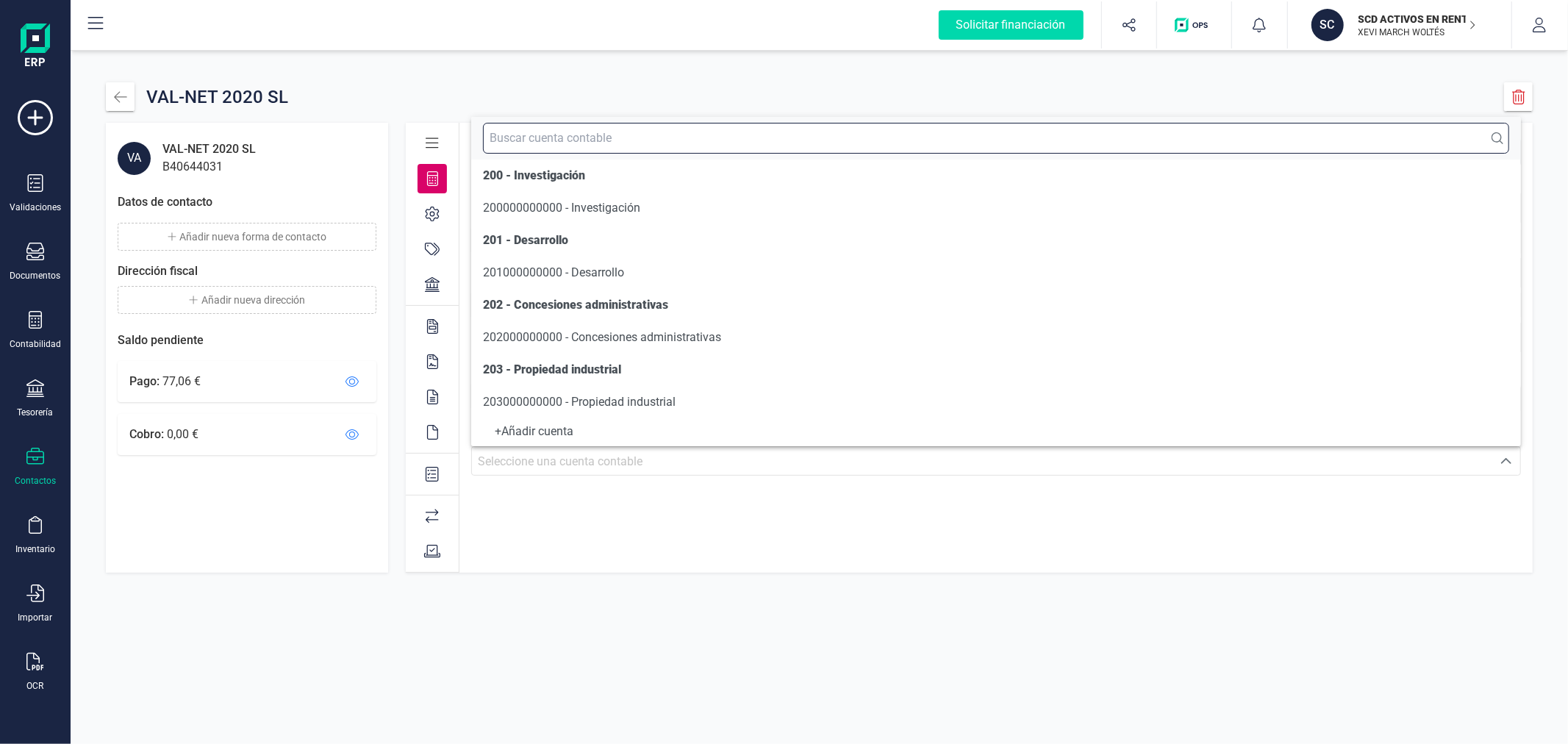
click at [608, 140] on input "text" at bounding box center [995, 138] width 1026 height 31
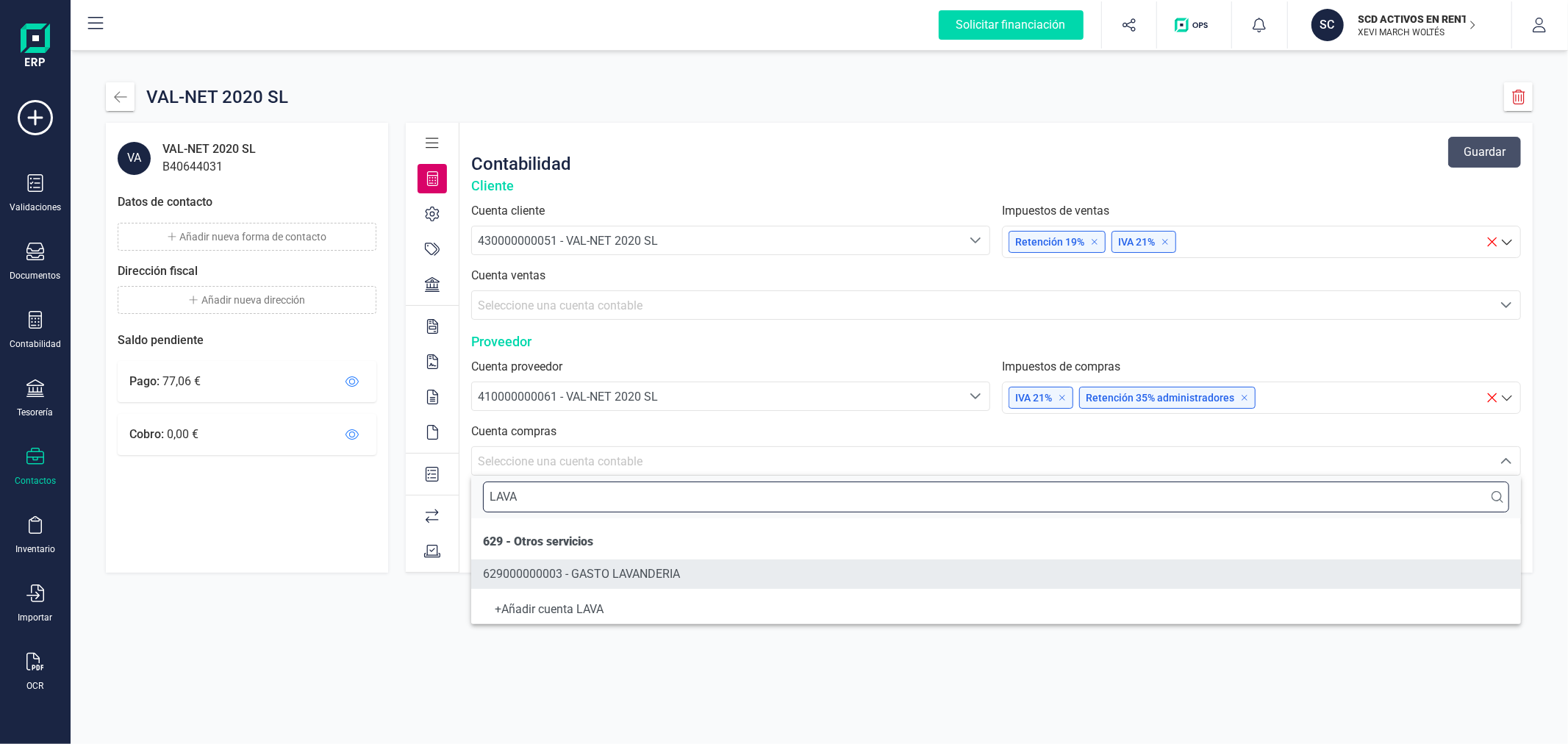
type input "LAVA"
click at [680, 577] on span "629000000003 - GASTO LAVANDERIA" at bounding box center [581, 573] width 197 height 14
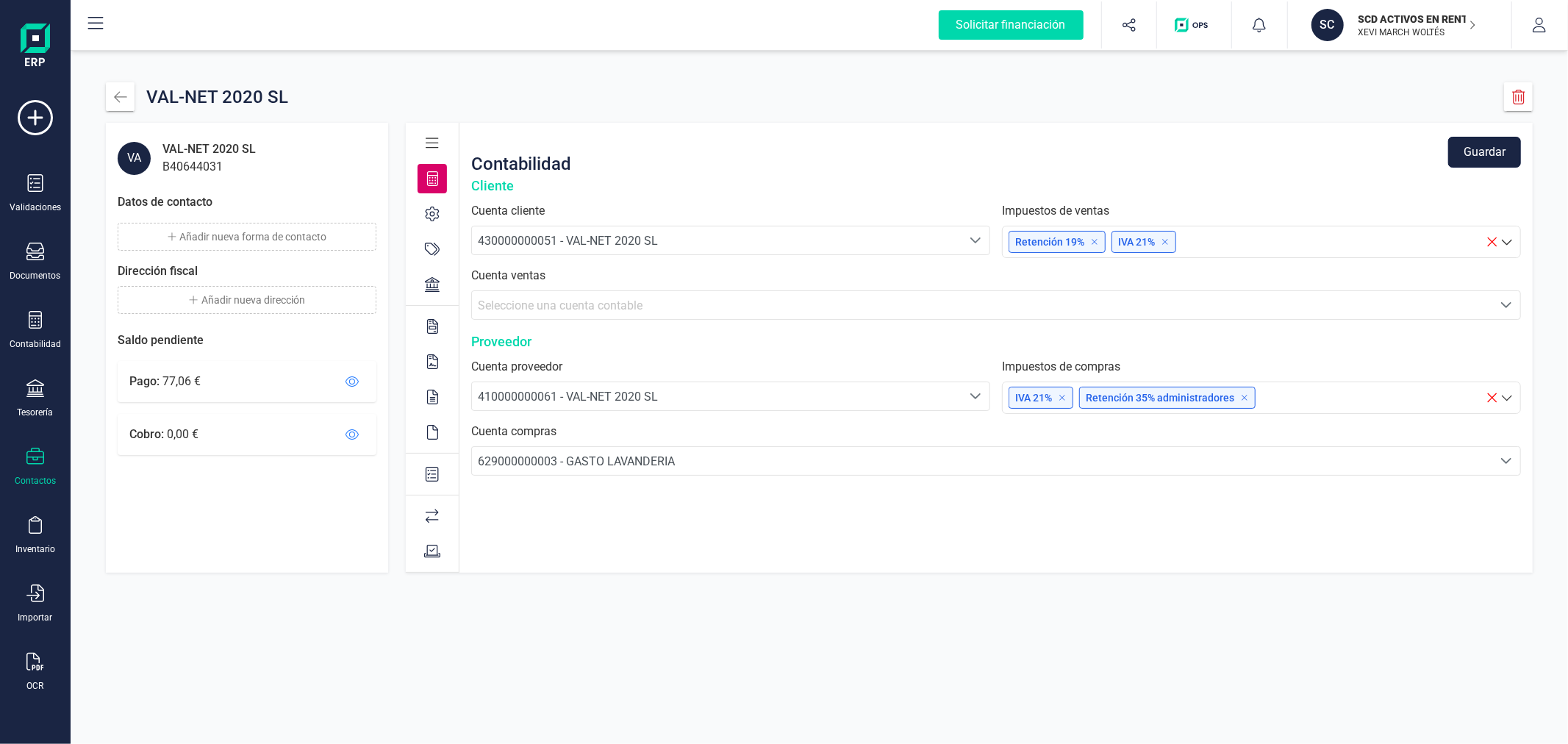
click at [1471, 151] on button "Guardar" at bounding box center [1484, 152] width 73 height 31
click at [430, 216] on icon at bounding box center [432, 214] width 15 height 15
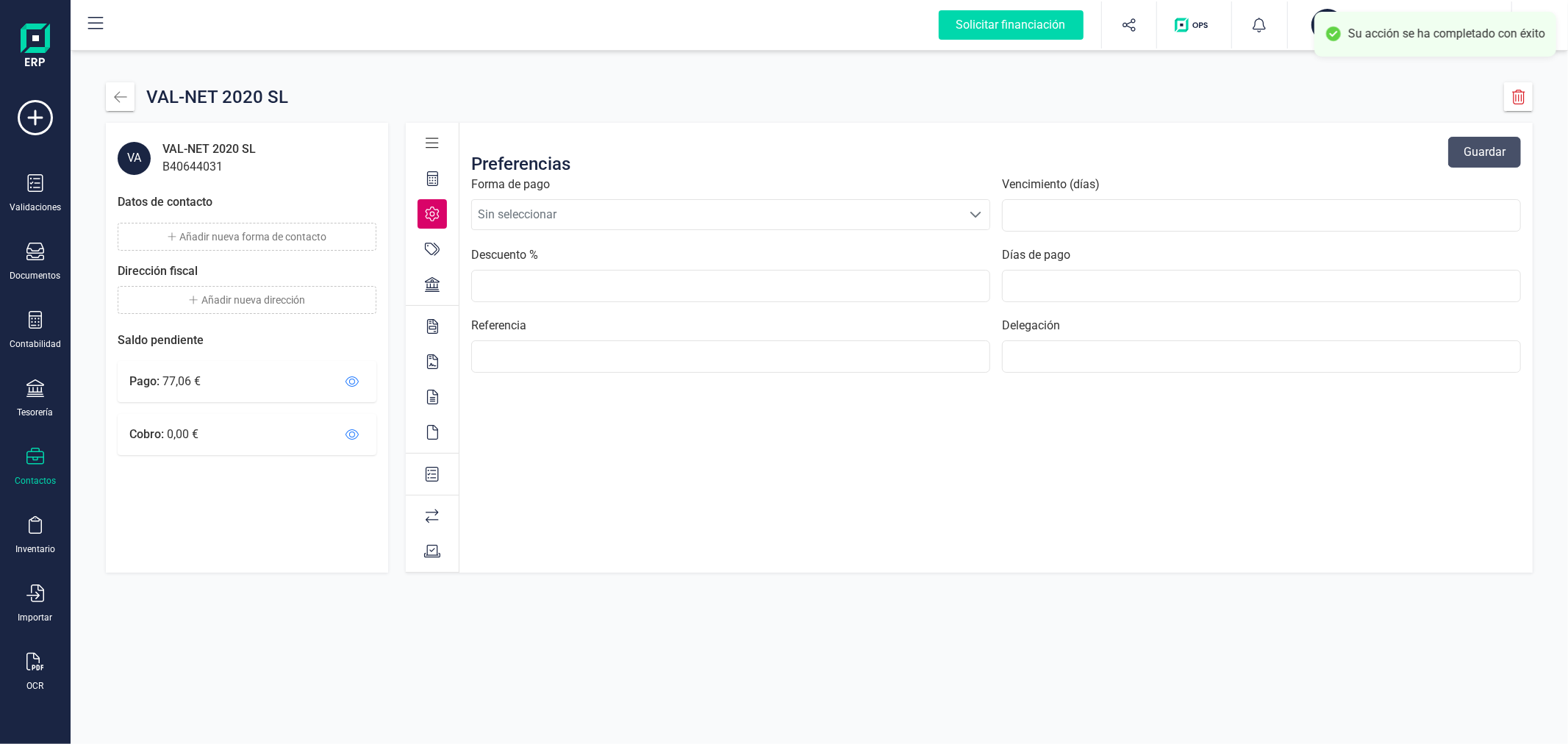
click at [631, 225] on span "Sin seleccionar" at bounding box center [716, 214] width 490 height 29
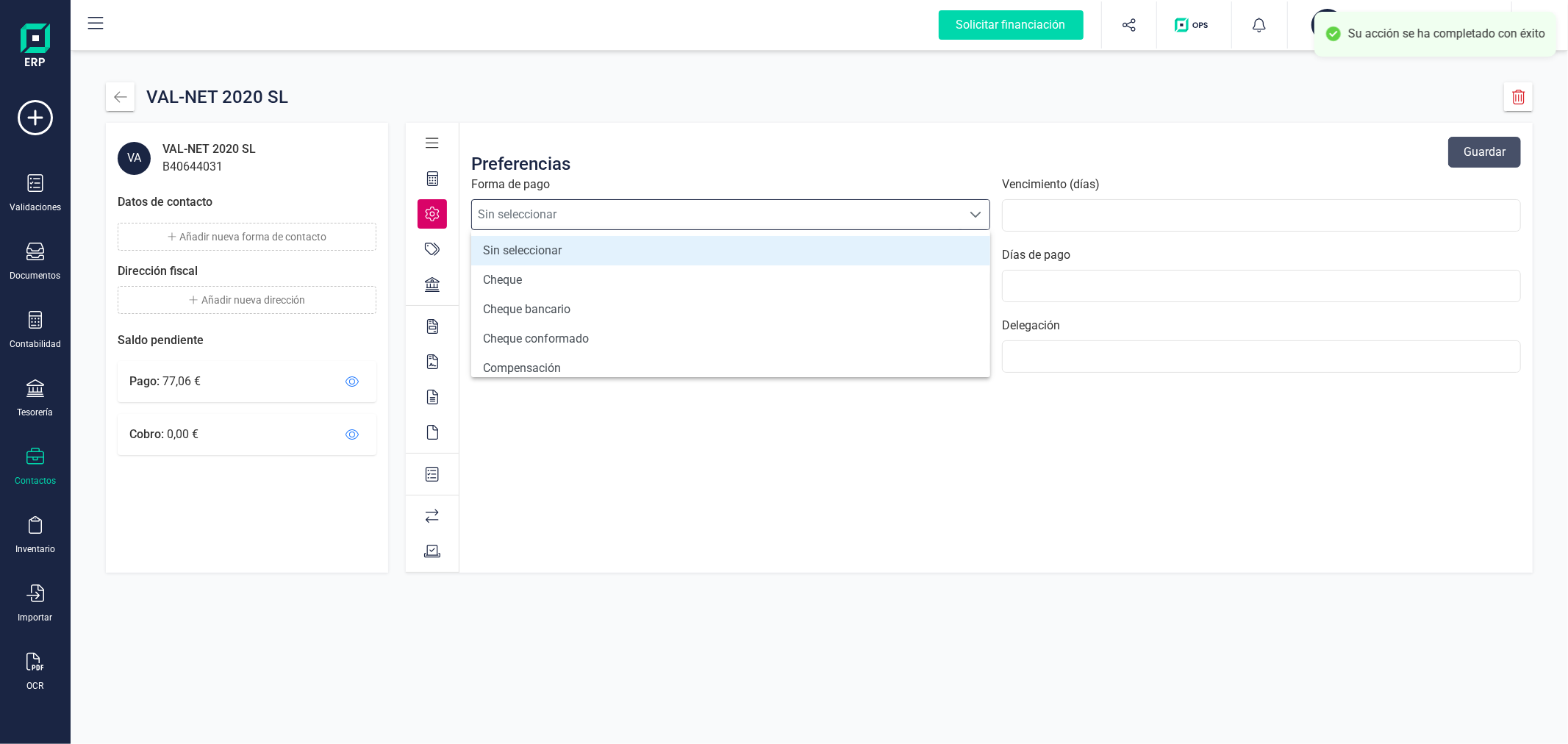
scroll to position [540, 0]
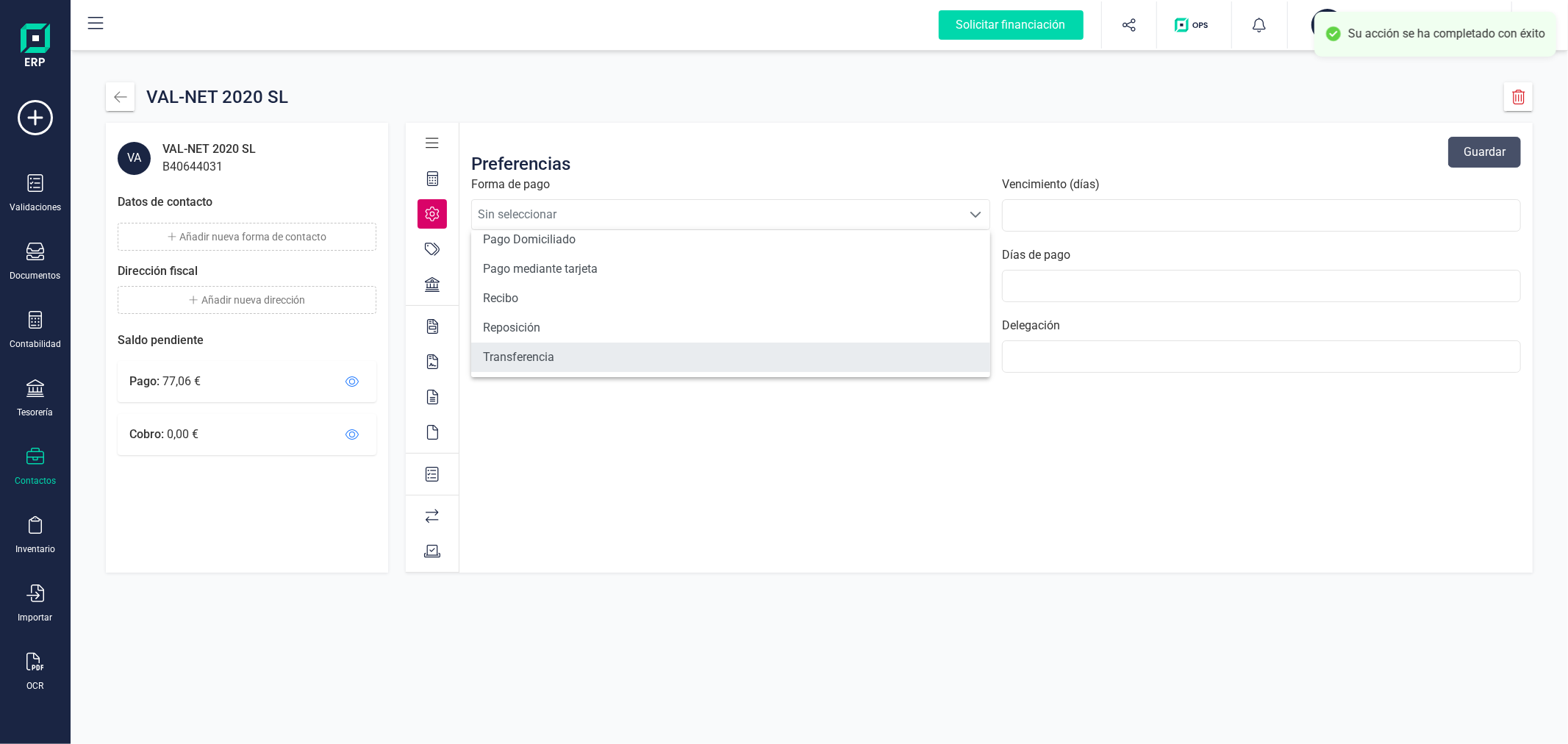
click at [598, 354] on li "Transferencia" at bounding box center [730, 357] width 519 height 29
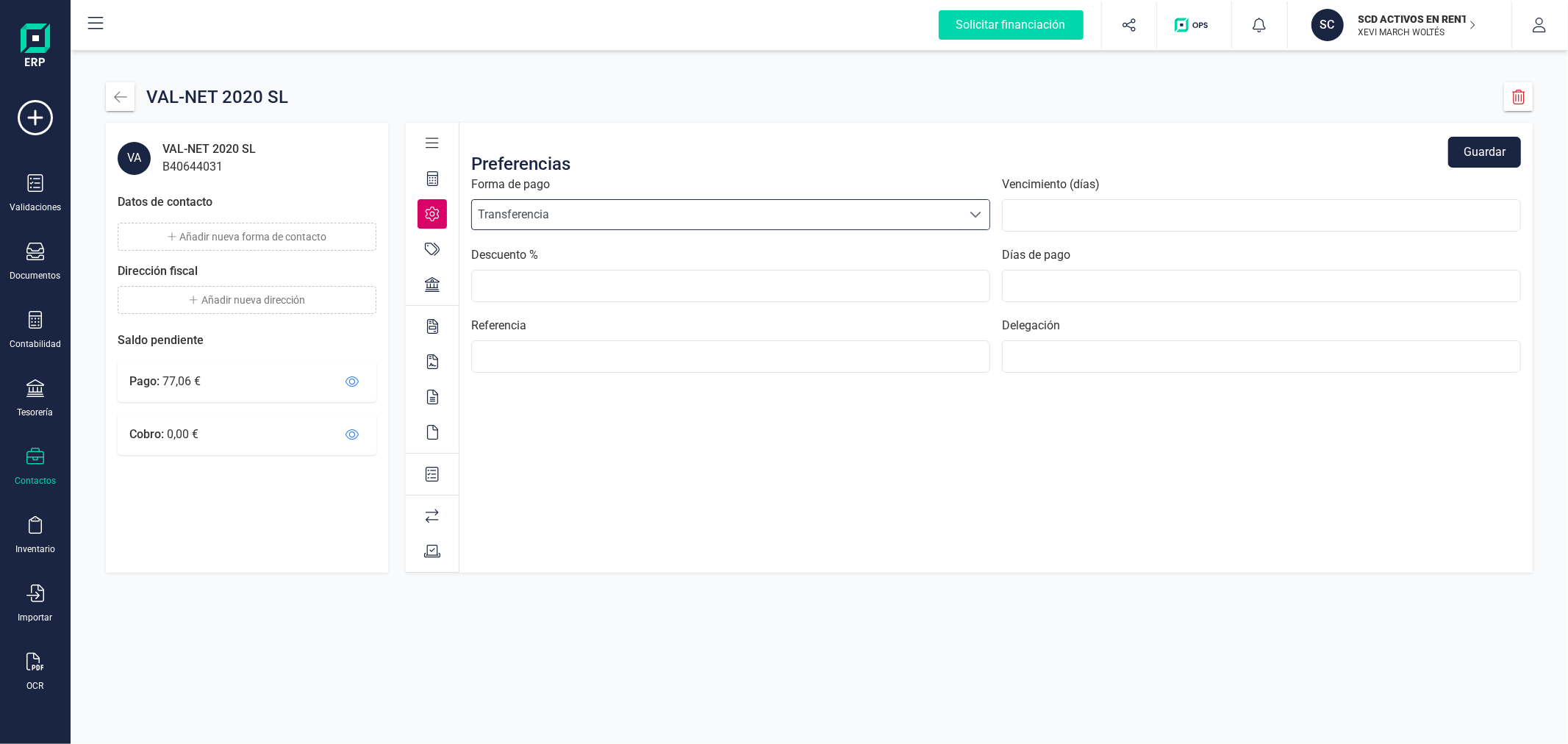
click at [1475, 149] on button "Guardar" at bounding box center [1484, 152] width 73 height 31
click at [441, 243] on div at bounding box center [432, 249] width 29 height 29
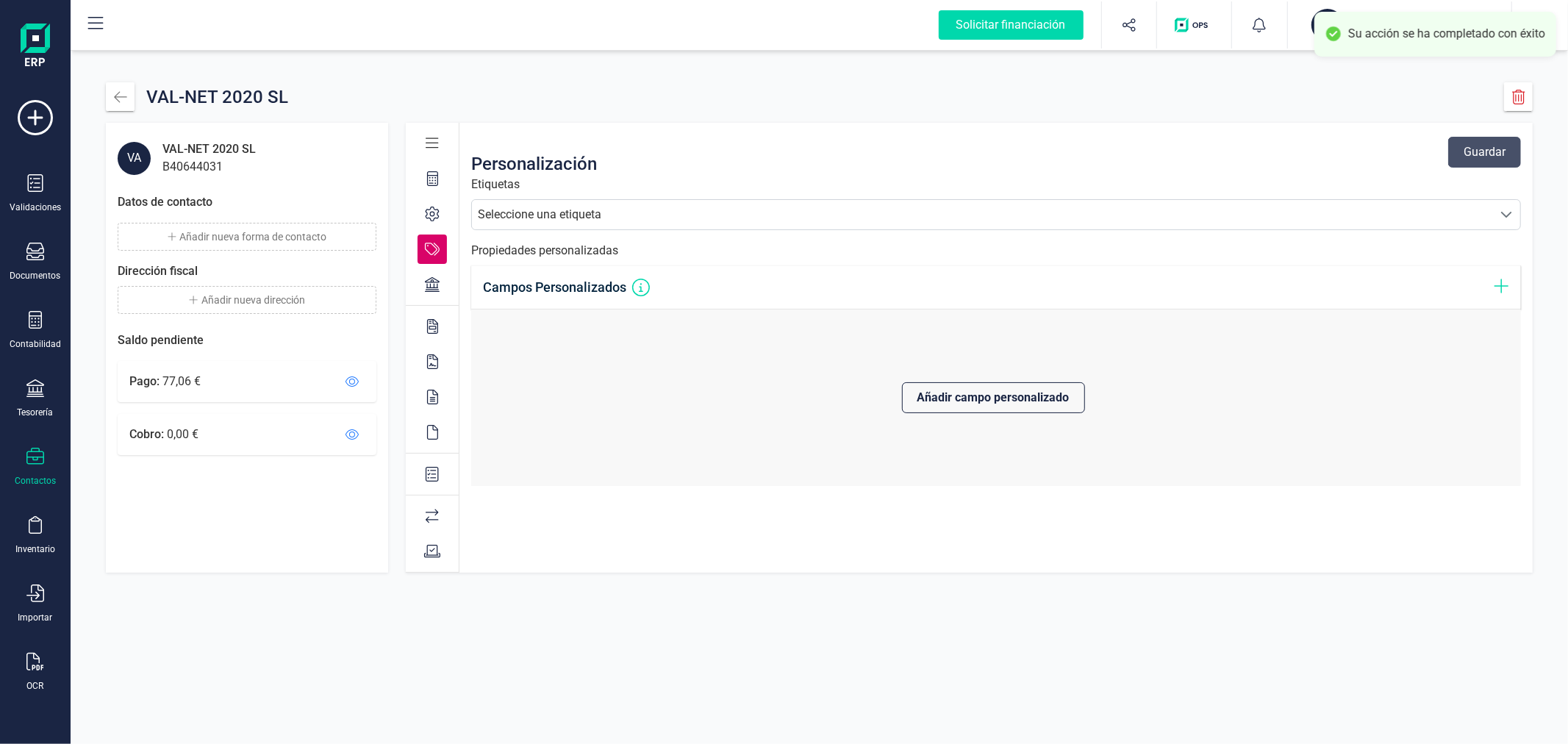
click at [561, 204] on div "Seleccione una etiqueta" at bounding box center [982, 214] width 1020 height 29
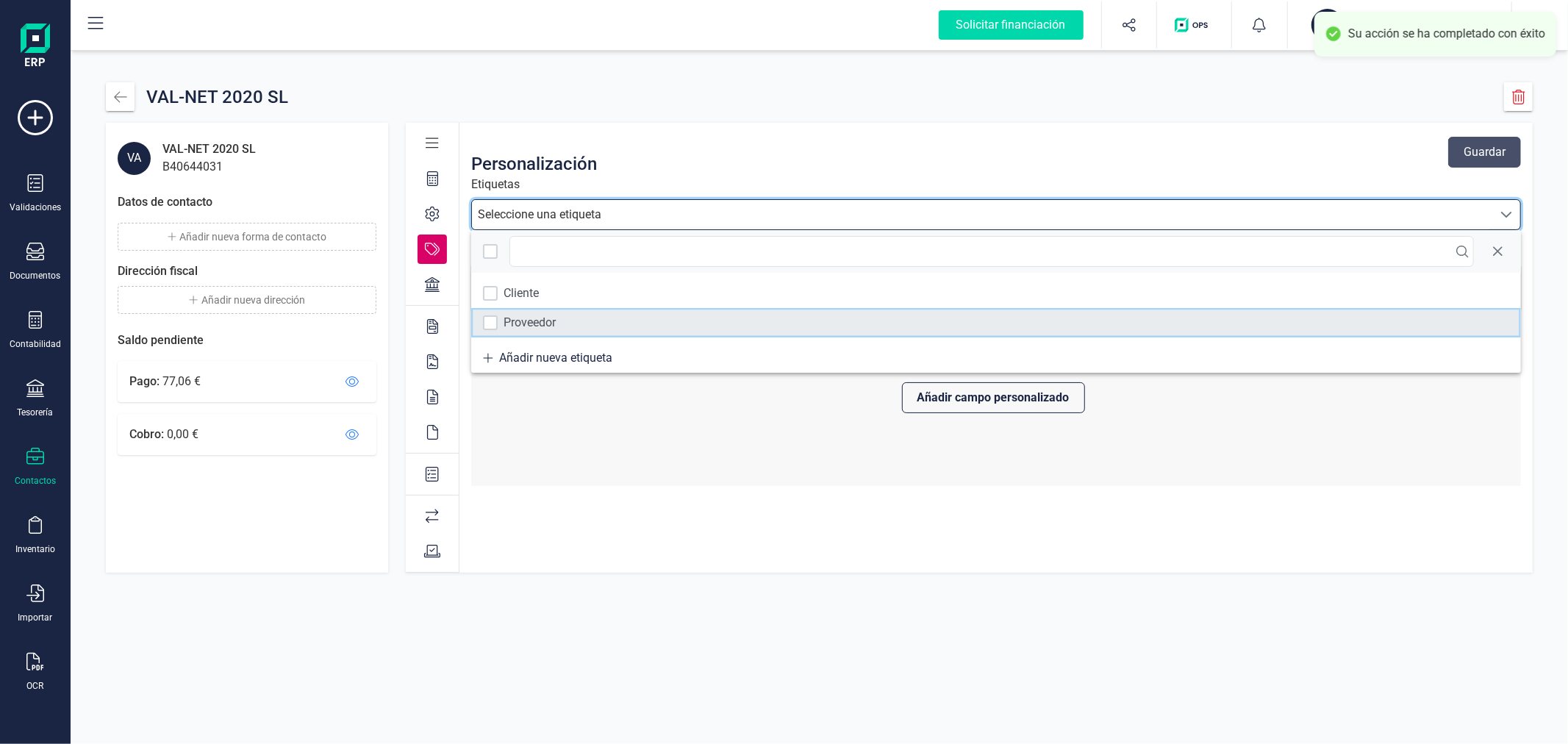
click at [534, 316] on div "Proveedor" at bounding box center [529, 322] width 52 height 18
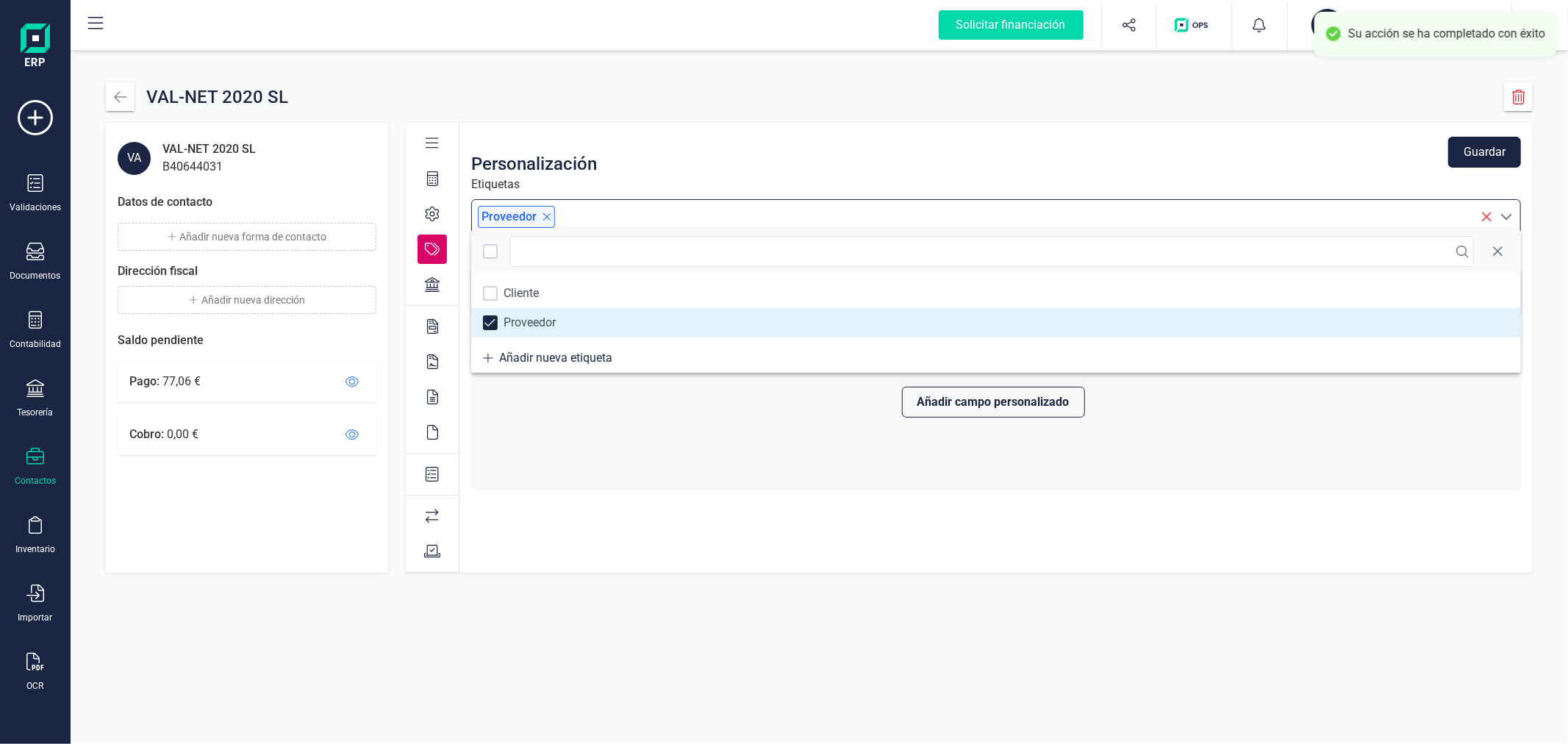
click at [1471, 151] on button "Guardar" at bounding box center [1484, 152] width 73 height 31
click at [434, 288] on icon at bounding box center [432, 284] width 15 height 15
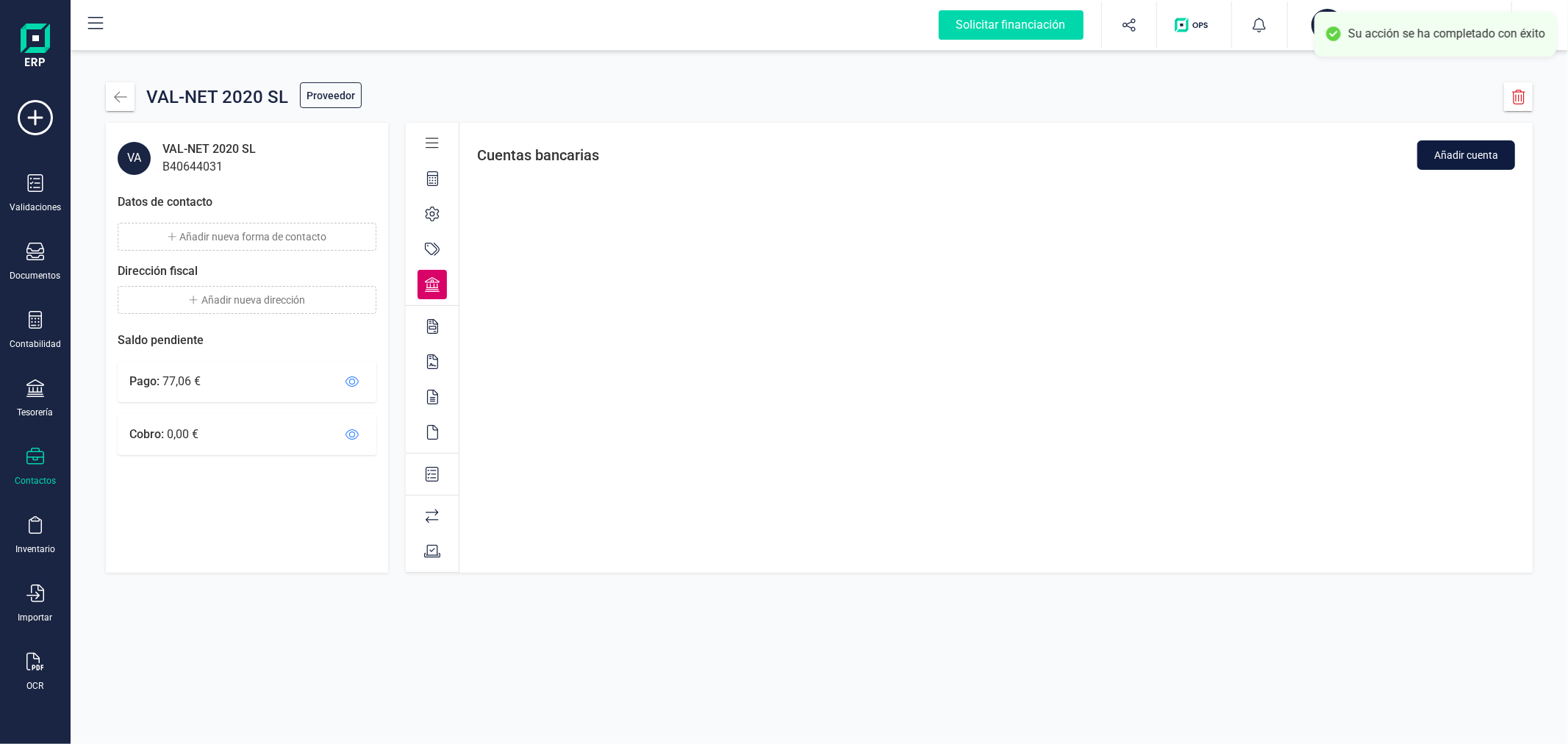
click at [1460, 145] on button "Añadir cuenta" at bounding box center [1466, 155] width 97 height 29
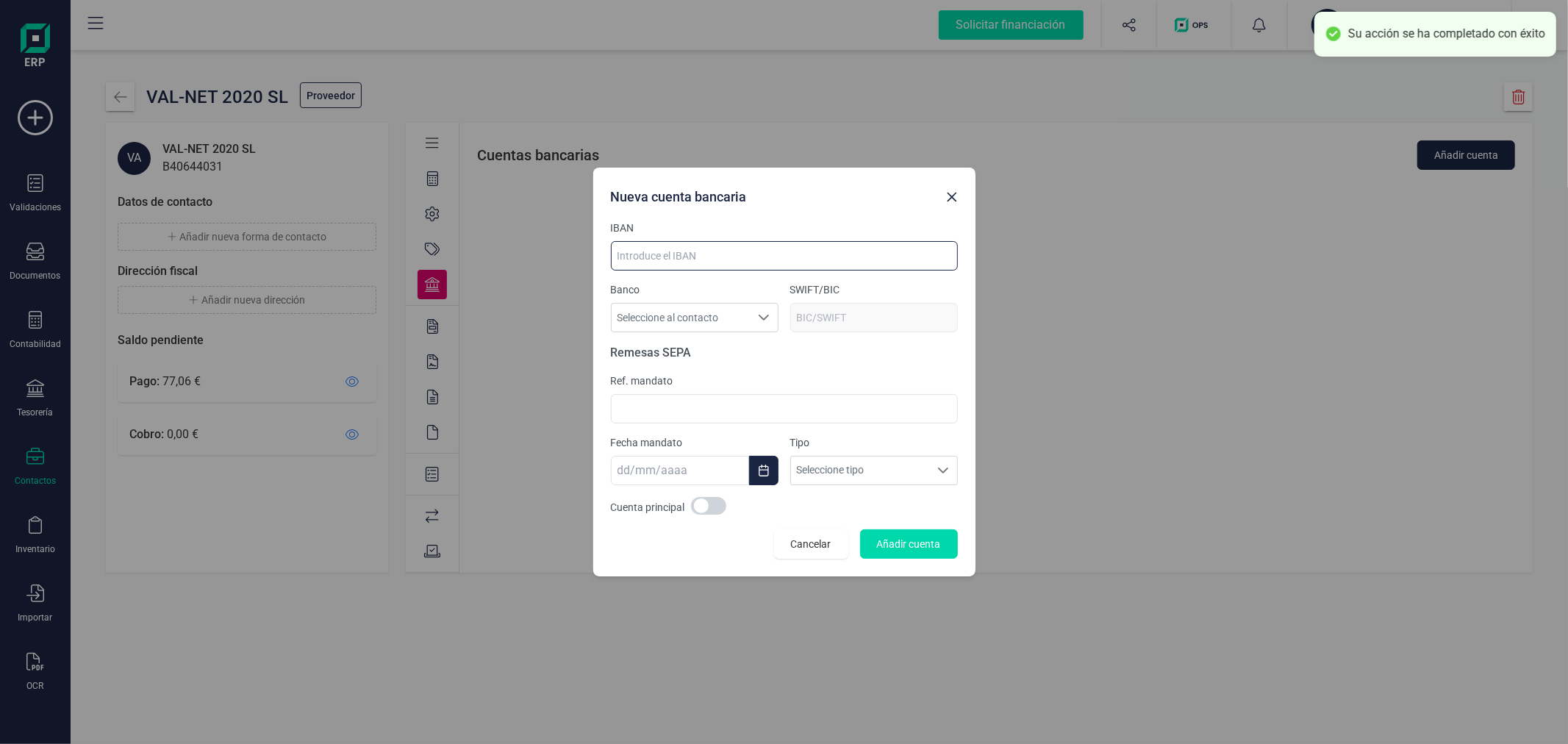
click at [656, 260] on input at bounding box center [784, 255] width 347 height 29
paste input "ES31-2100-2369-5702-0033-3447"
click at [747, 258] on input "ES31-2100-2369-5702-0033-3447" at bounding box center [784, 255] width 347 height 29
type input "ES3121002369570200333447"
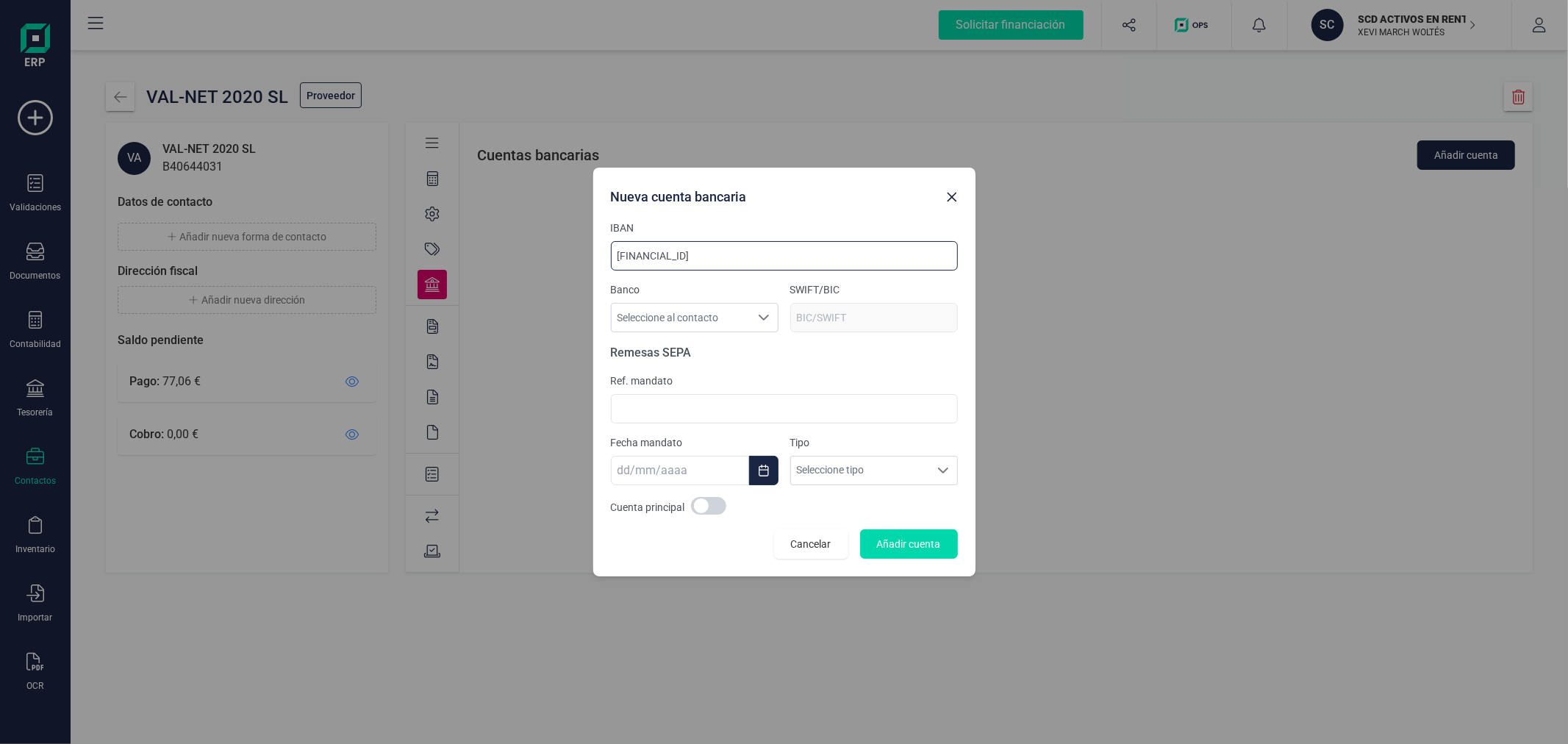
type input "CAIXESBB"
type input "ES3121002369570200333447"
click at [710, 497] on span at bounding box center [708, 506] width 35 height 18
click at [931, 544] on span "Añadir cuenta" at bounding box center [908, 543] width 64 height 15
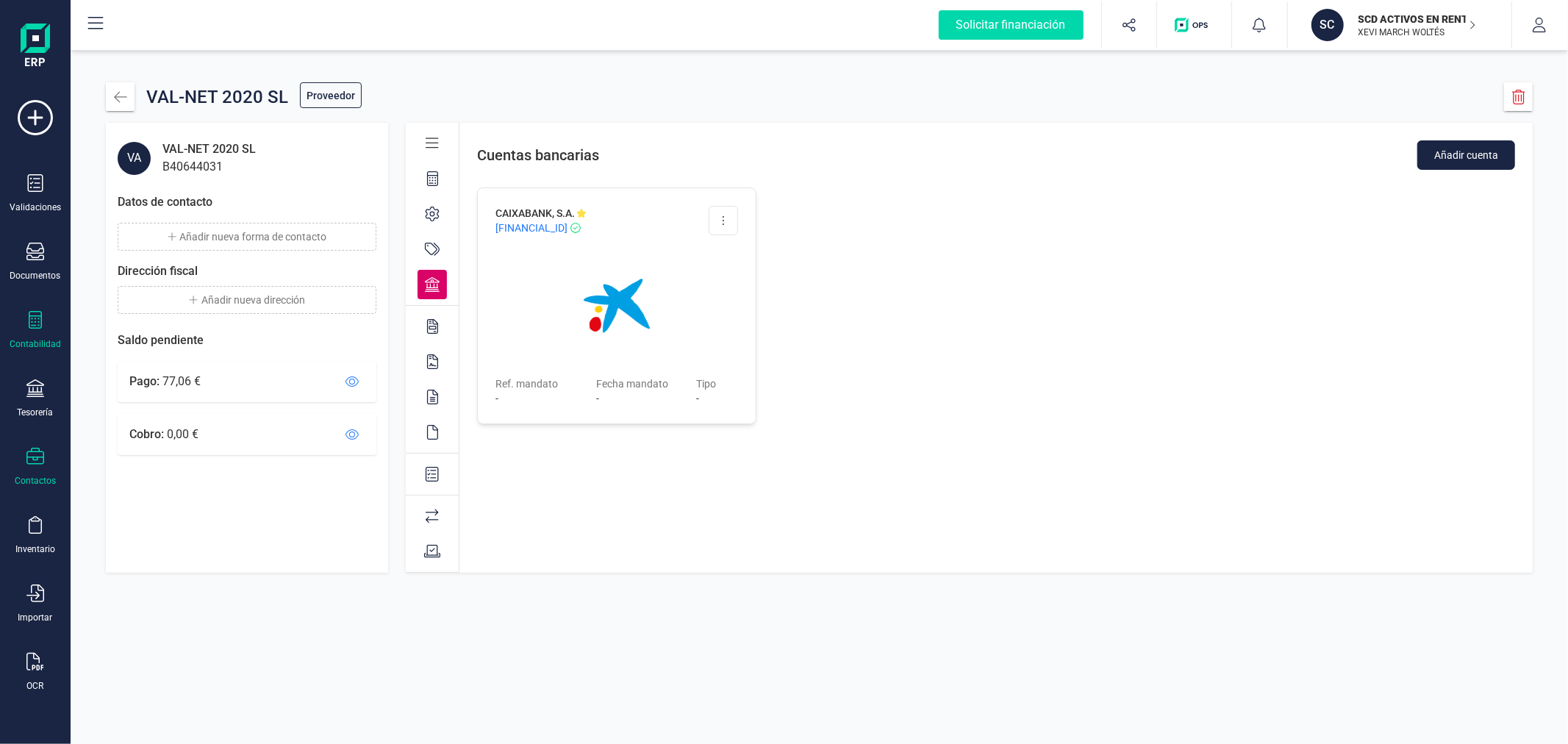
click at [32, 332] on div at bounding box center [35, 321] width 18 height 21
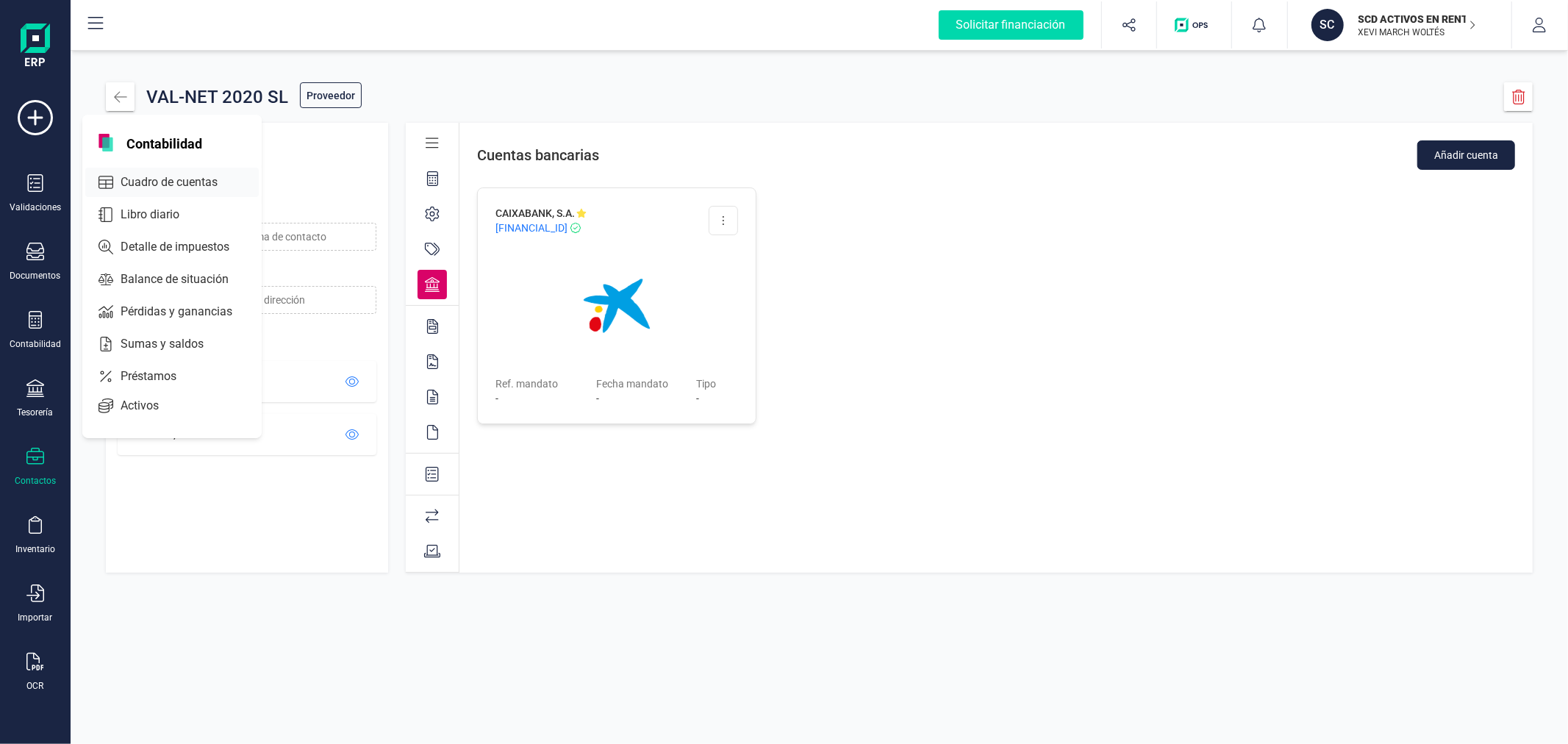
click at [166, 173] on span "Cuadro de cuentas" at bounding box center [179, 182] width 129 height 18
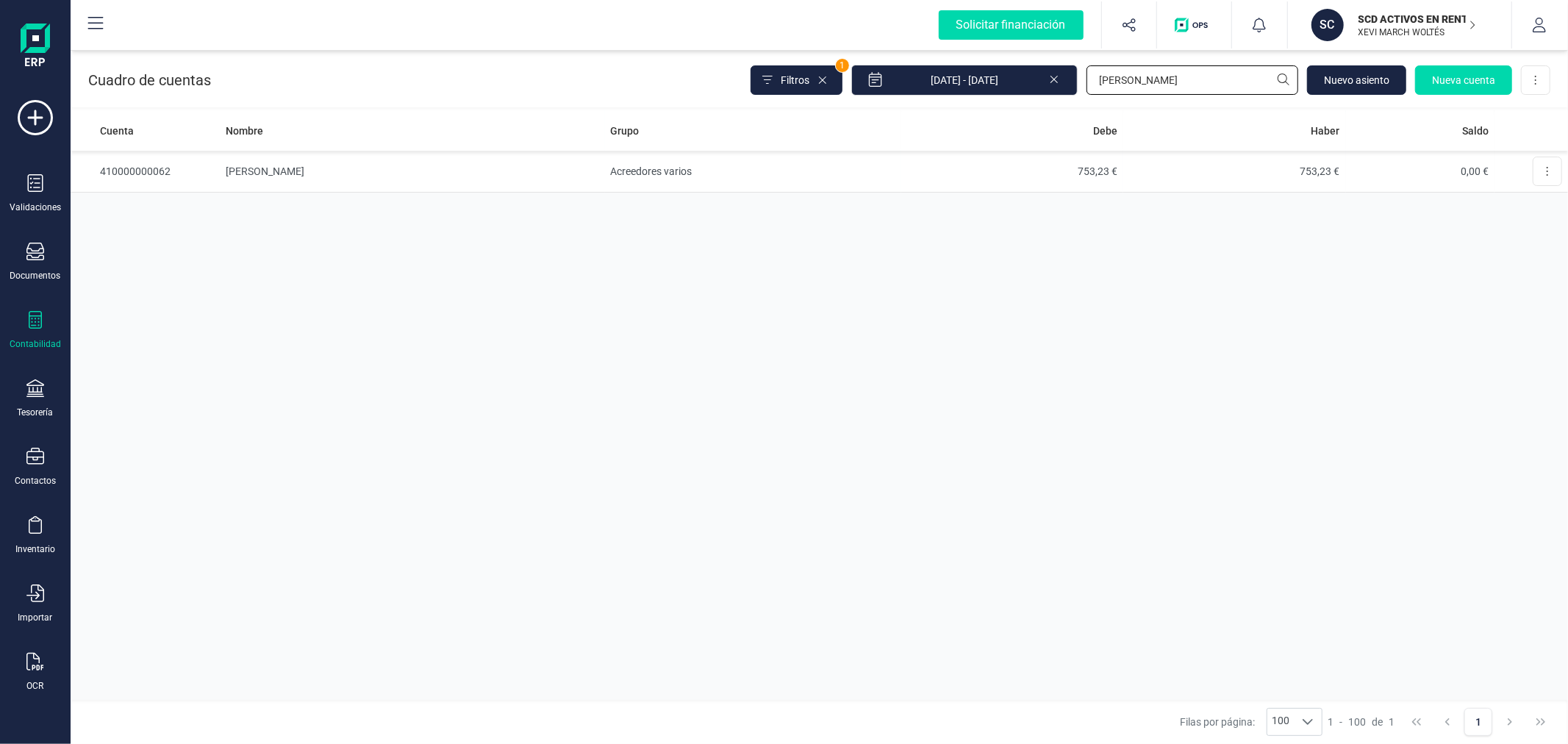
click at [1244, 76] on input "SAMUEL" at bounding box center [1193, 80] width 212 height 29
type input "572"
click at [655, 157] on td "Tesorería" at bounding box center [752, 171] width 297 height 42
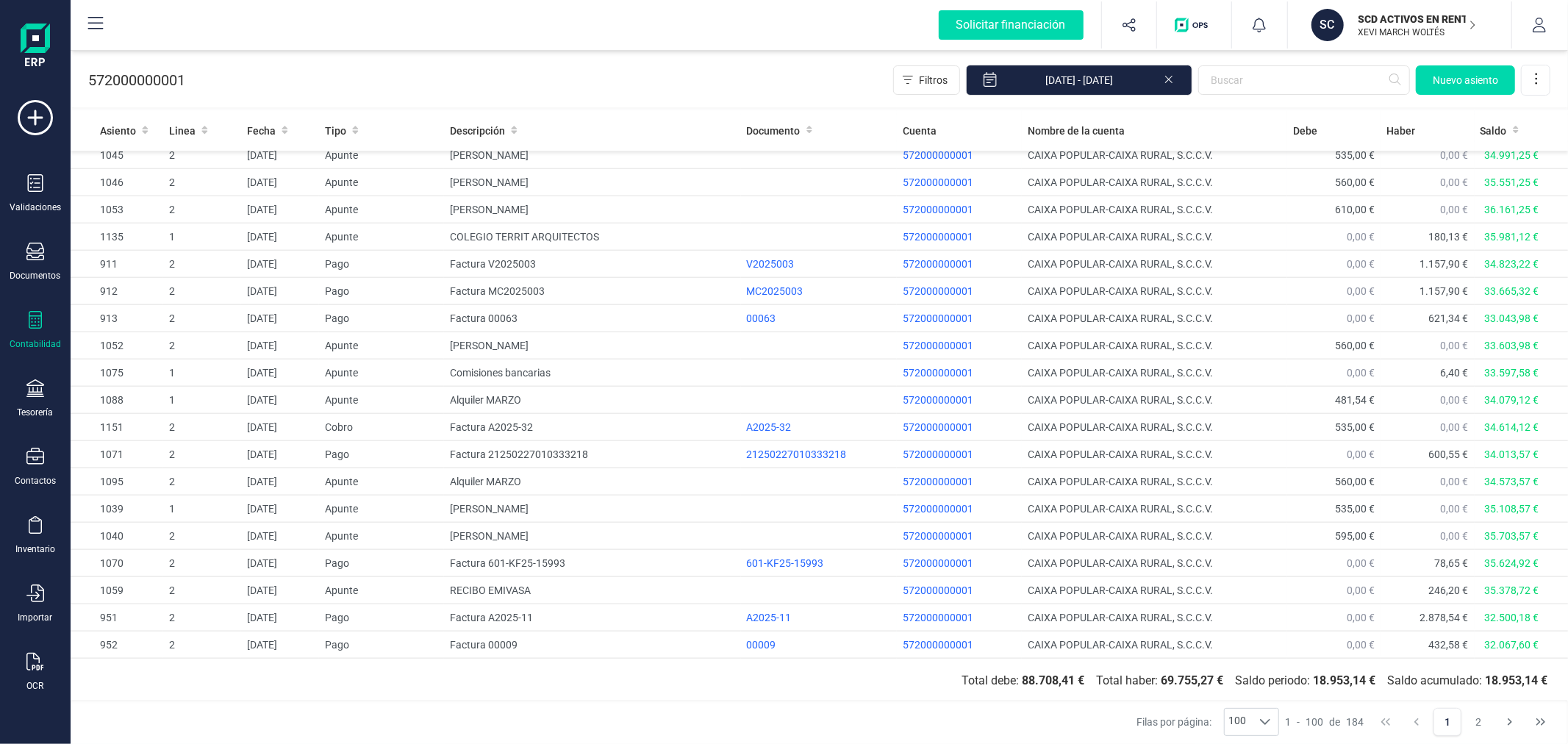
scroll to position [2215, 0]
click at [1476, 726] on button "2" at bounding box center [1478, 721] width 28 height 28
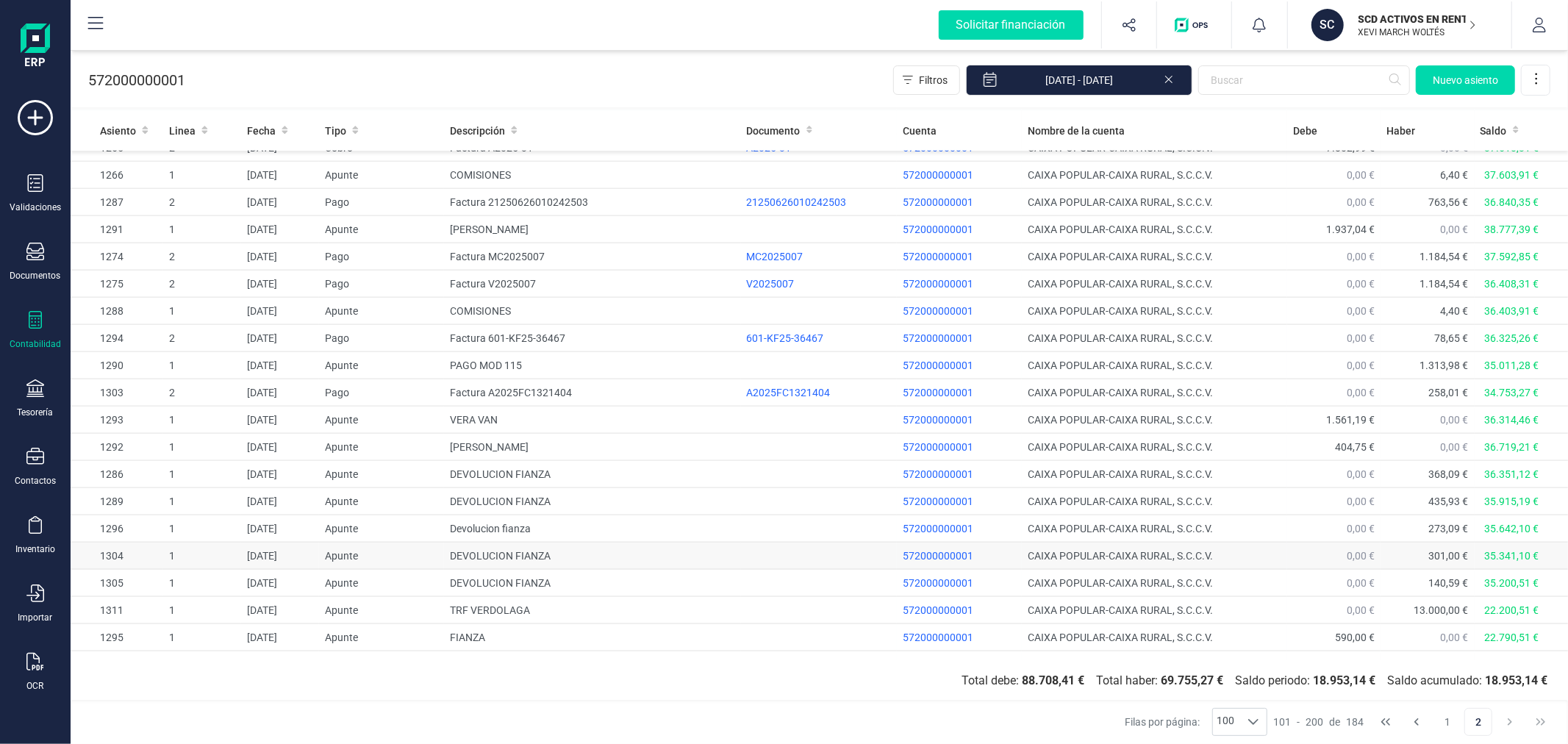
scroll to position [1779, 0]
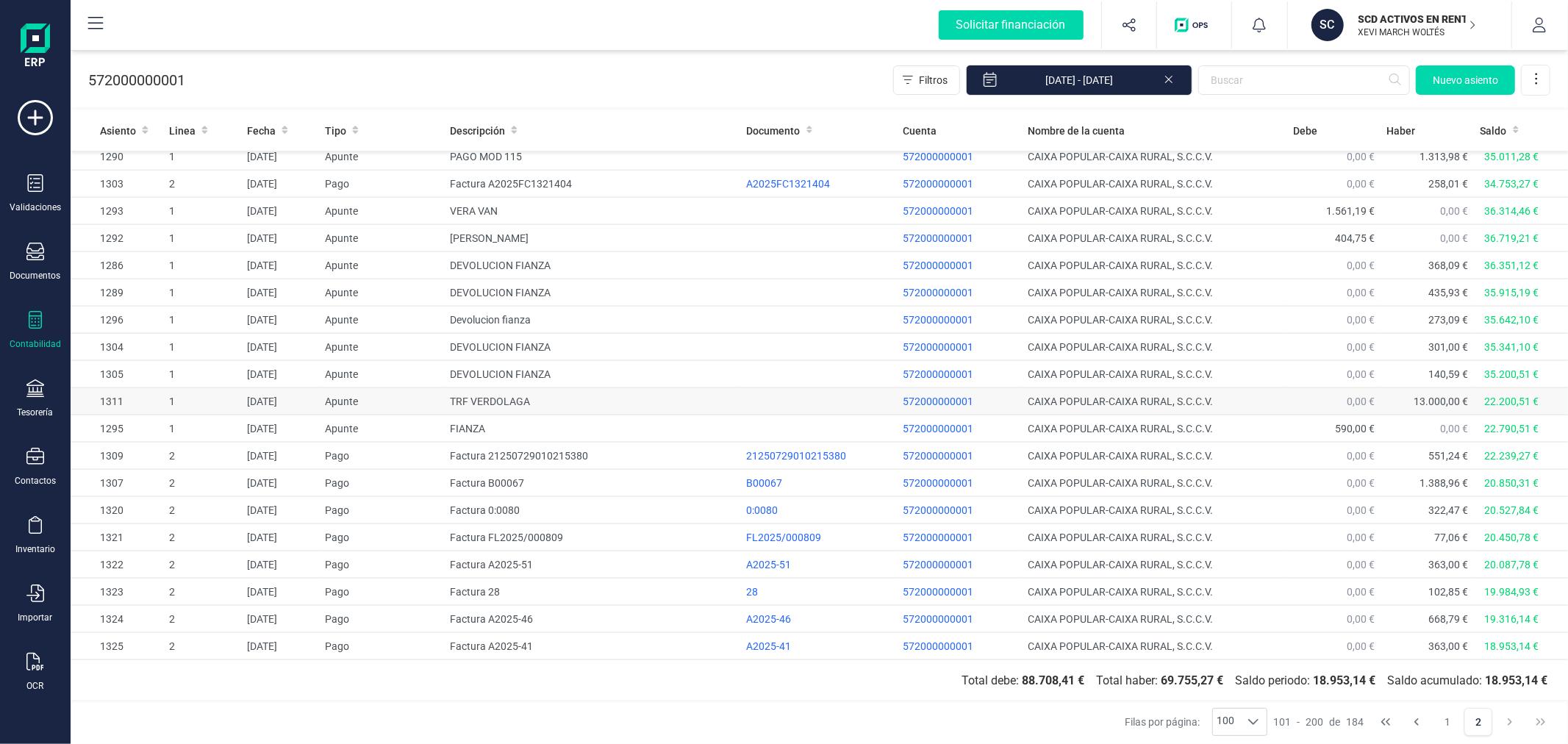
click at [479, 398] on td "TRF VERDOLAGA" at bounding box center [592, 401] width 297 height 27
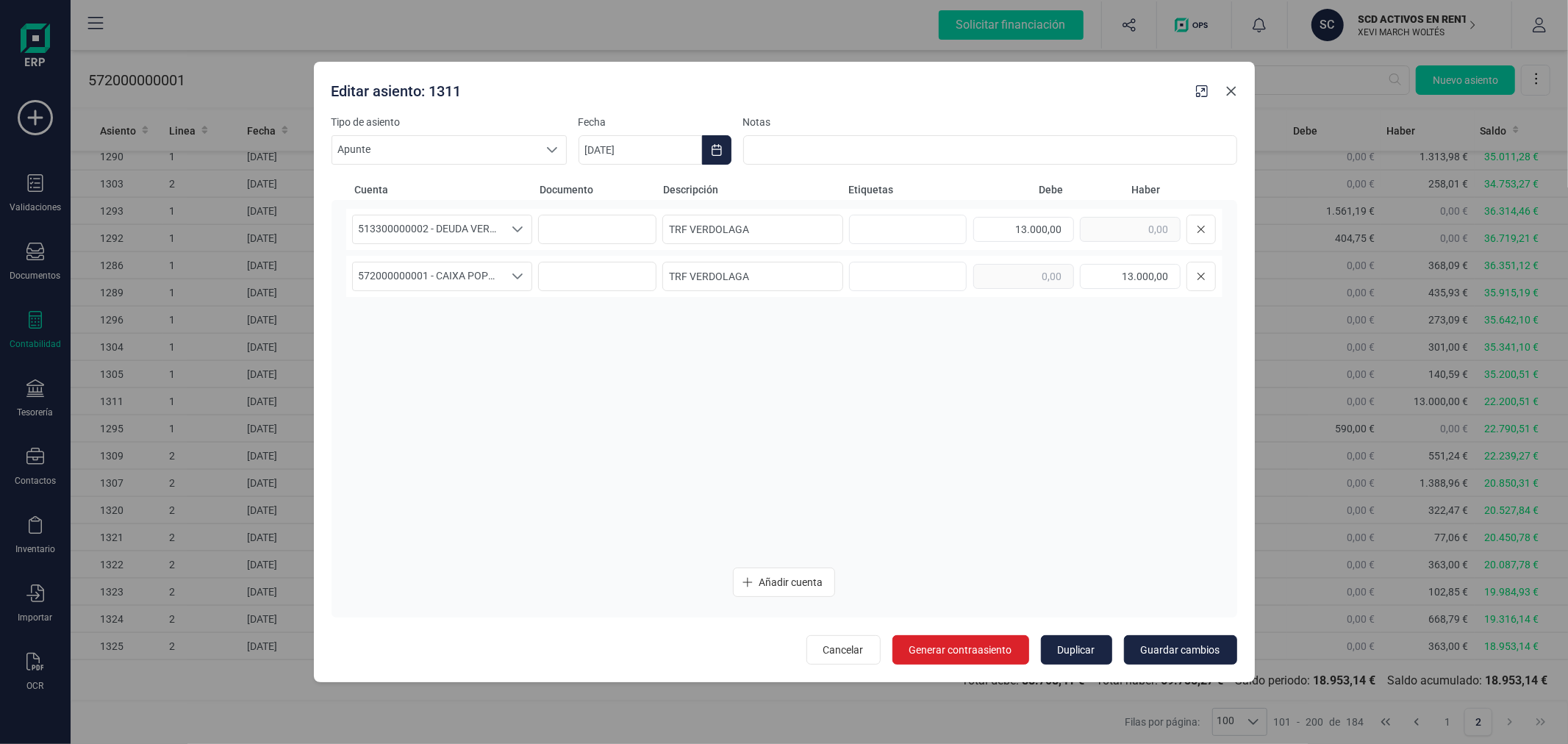
click at [1236, 94] on icon "button" at bounding box center [1231, 91] width 12 height 12
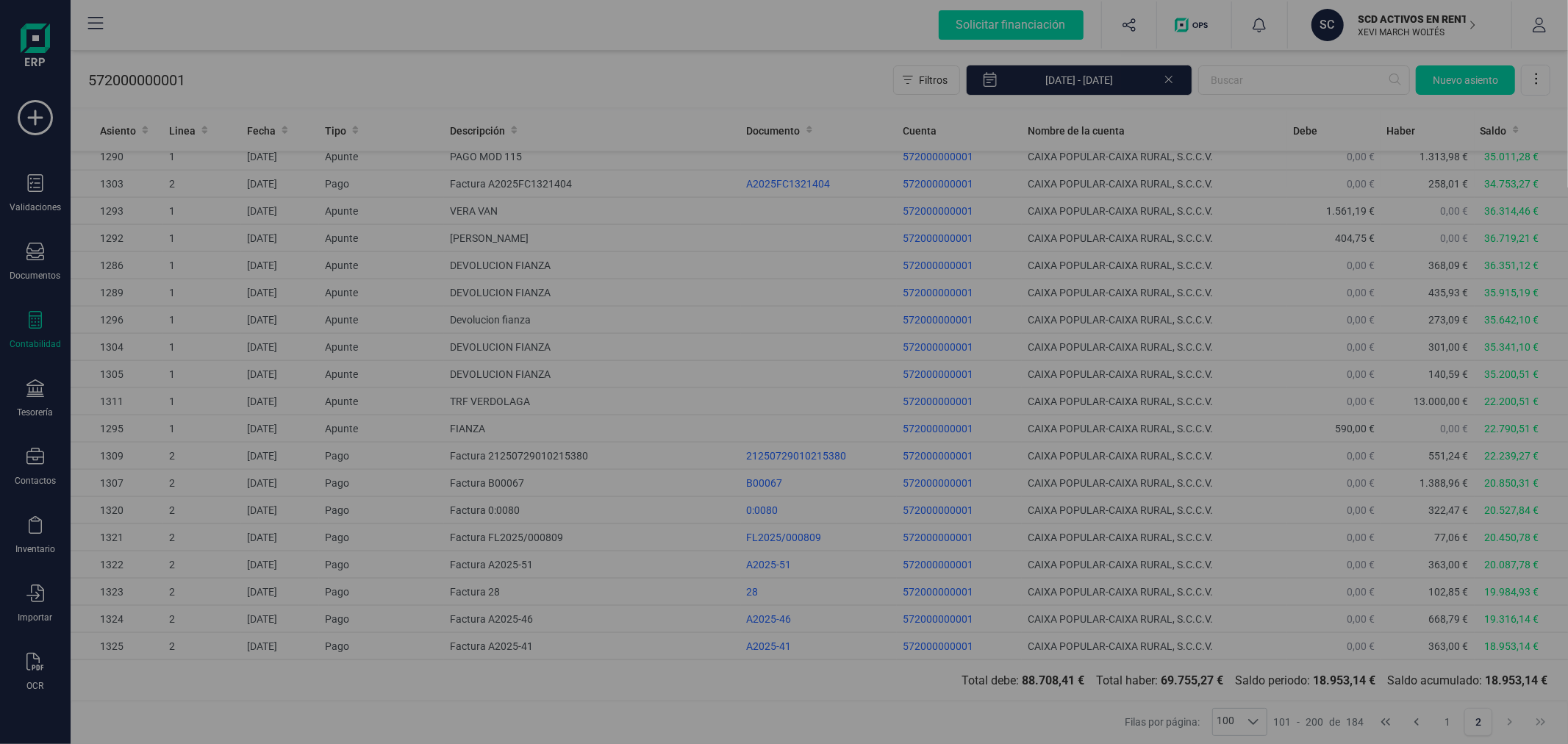
type input "[DATE]"
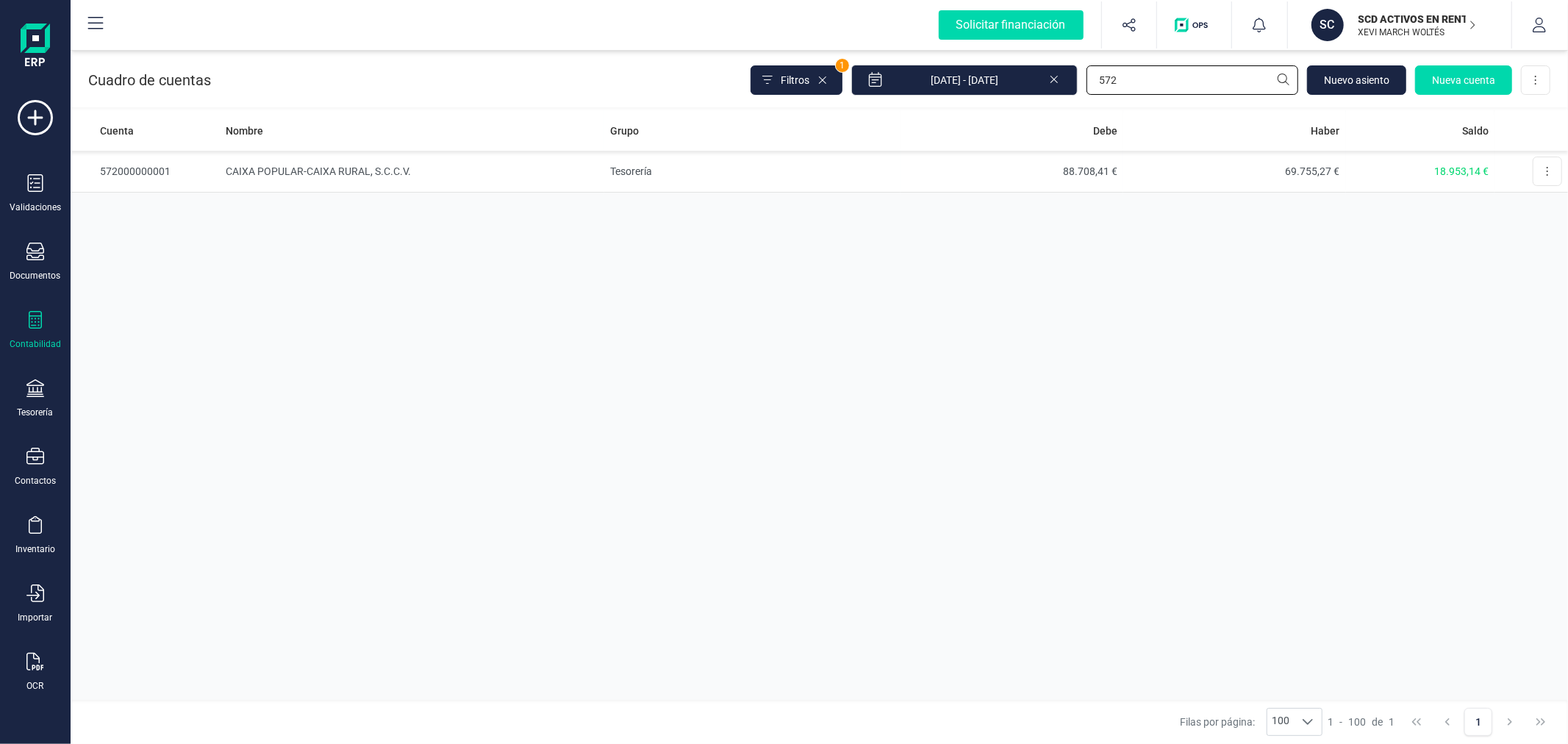
click at [1135, 91] on input "572" at bounding box center [1193, 80] width 212 height 29
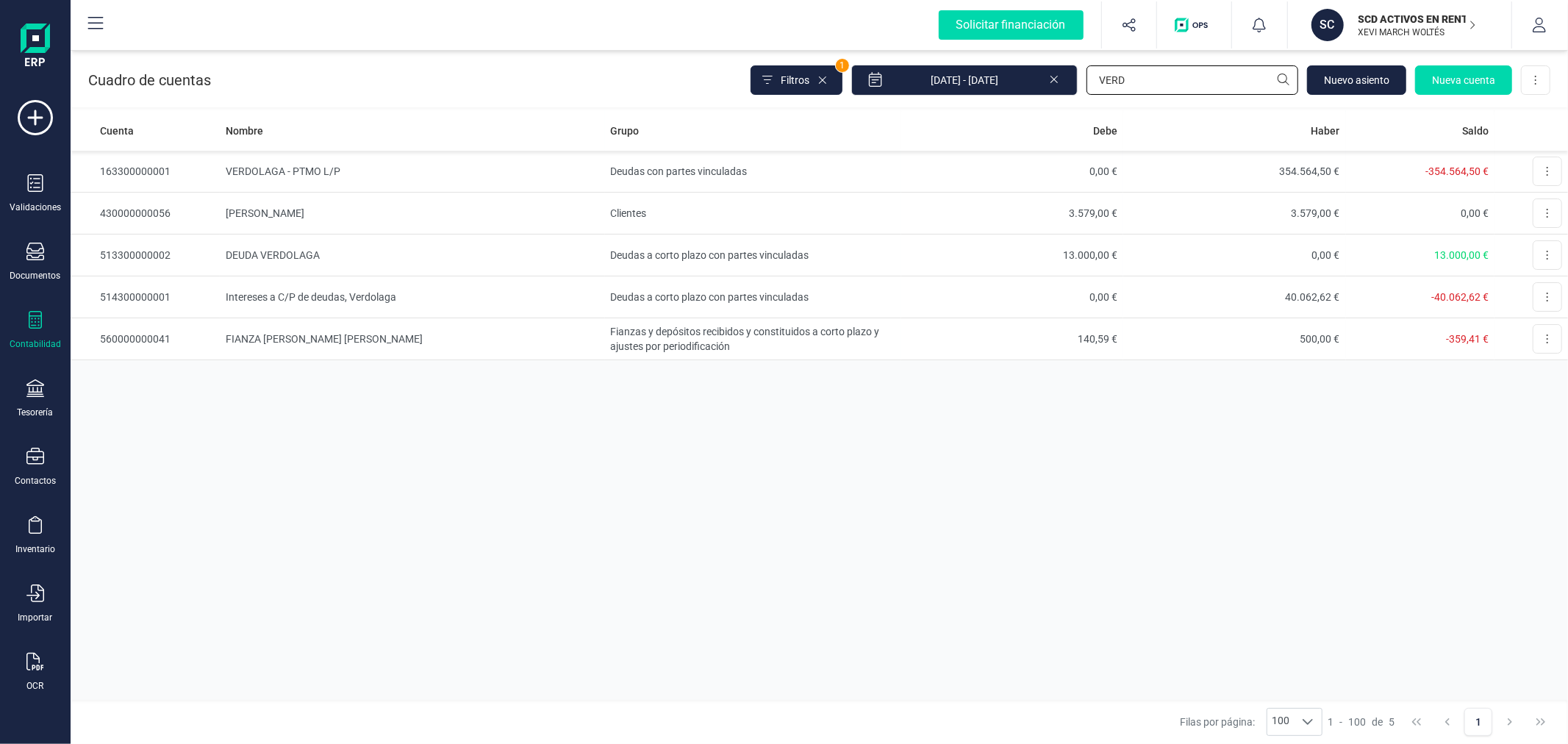
type input "VERD"
click at [655, 253] on td "Deudas a corto plazo con partes vinculadas" at bounding box center [753, 255] width 297 height 42
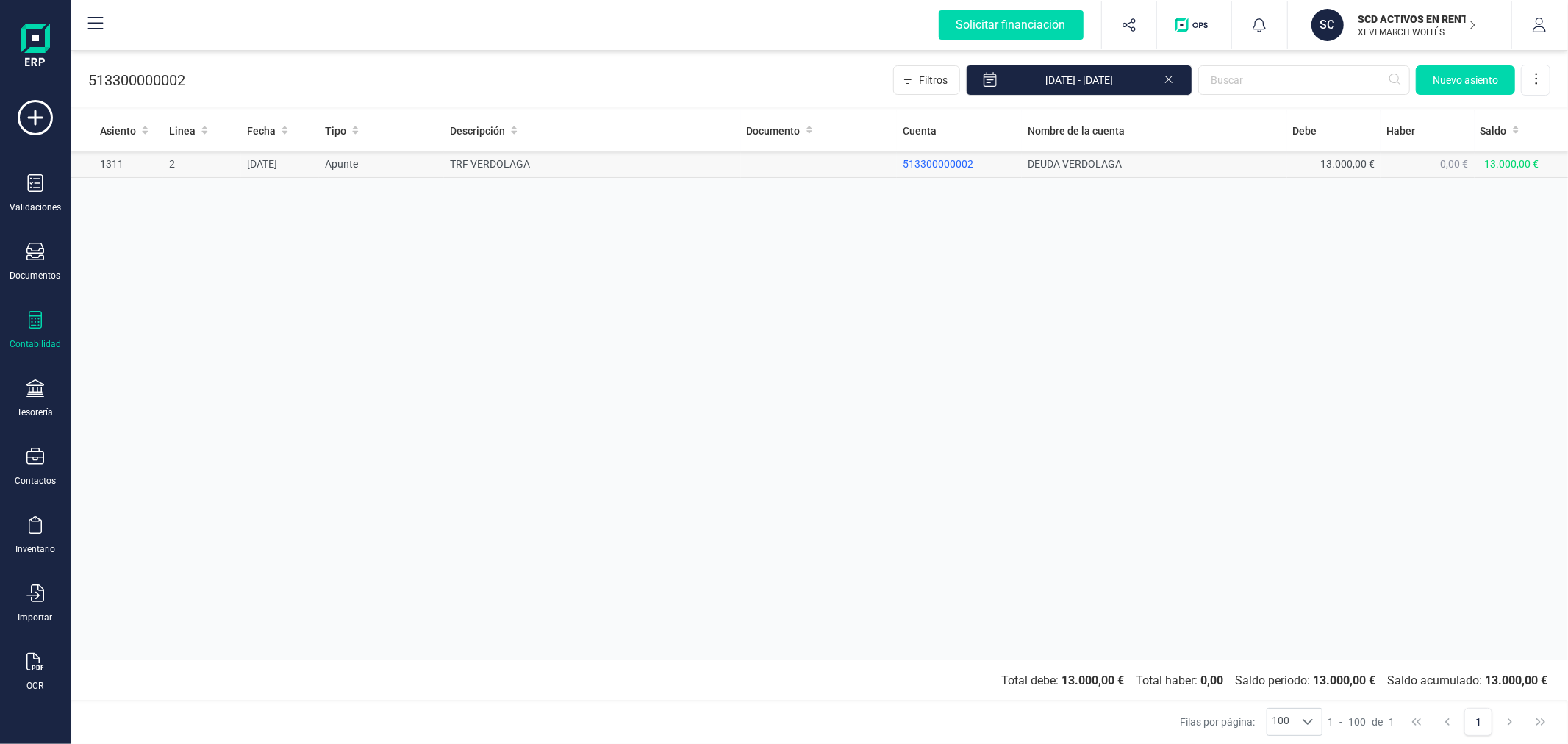
click at [473, 170] on td "TRF VERDOLAGA" at bounding box center [592, 164] width 297 height 27
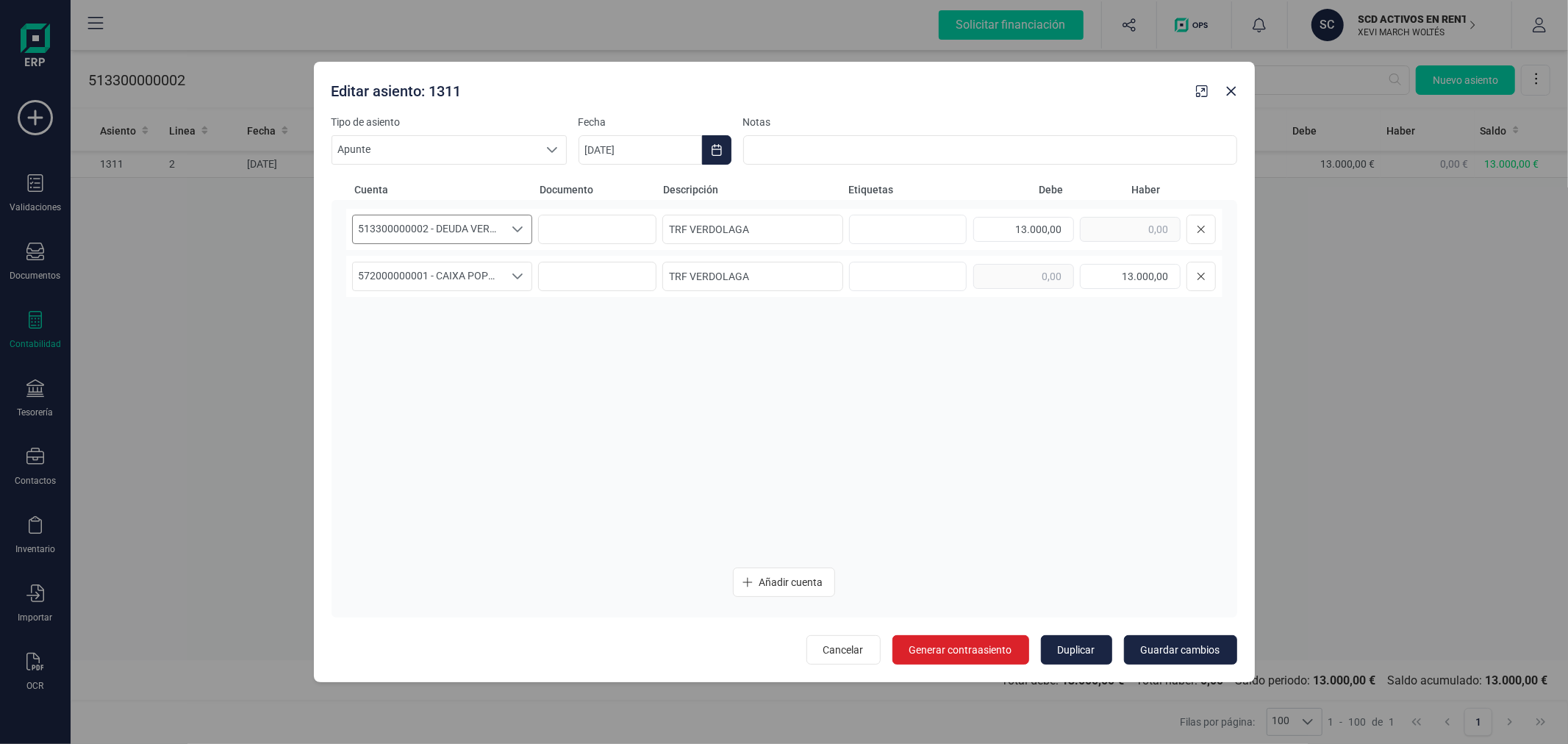
click at [485, 222] on span "513300000002 - DEUDA VERDOLAGA" at bounding box center [428, 229] width 151 height 28
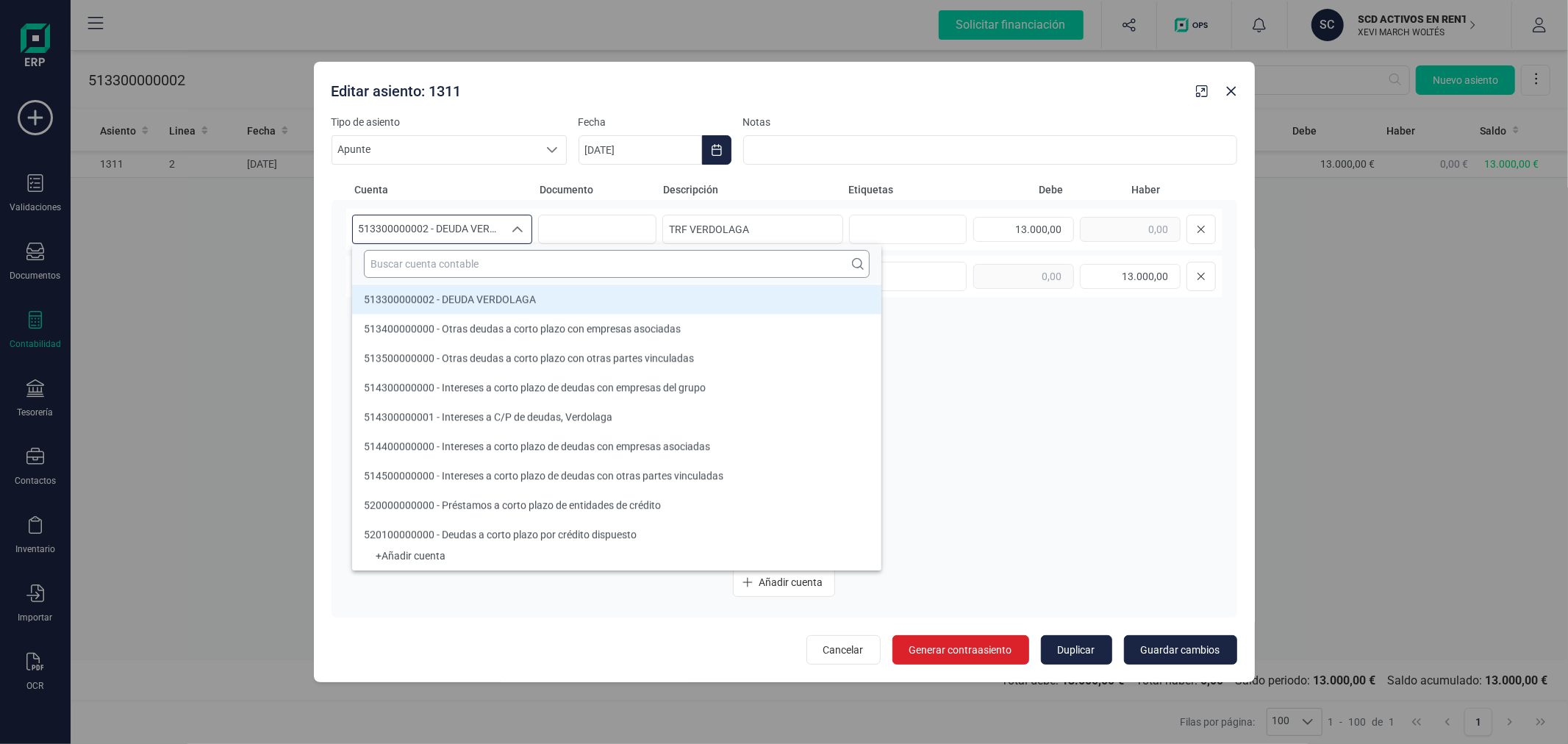
click at [498, 266] on input "text" at bounding box center [617, 263] width 506 height 28
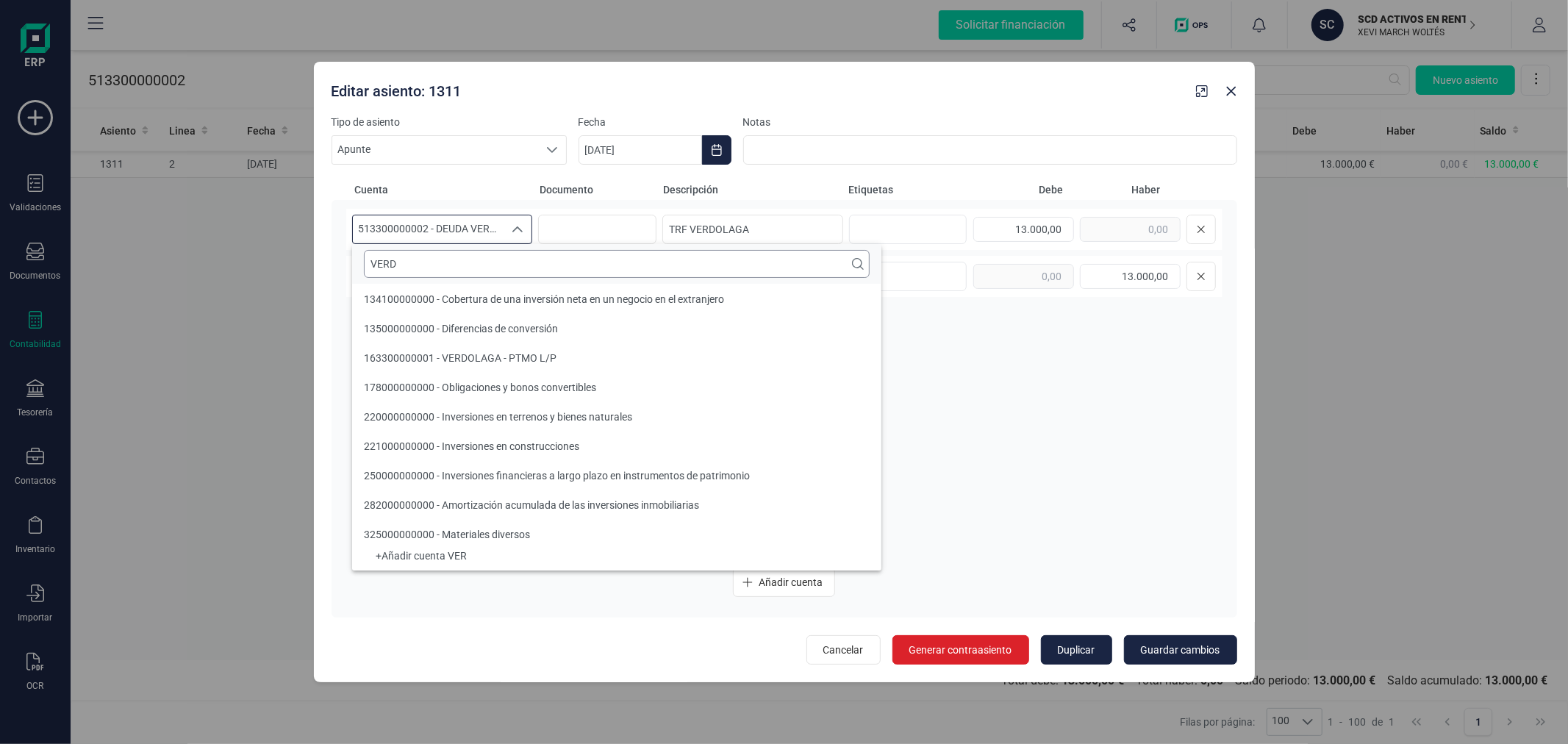
scroll to position [0, 0]
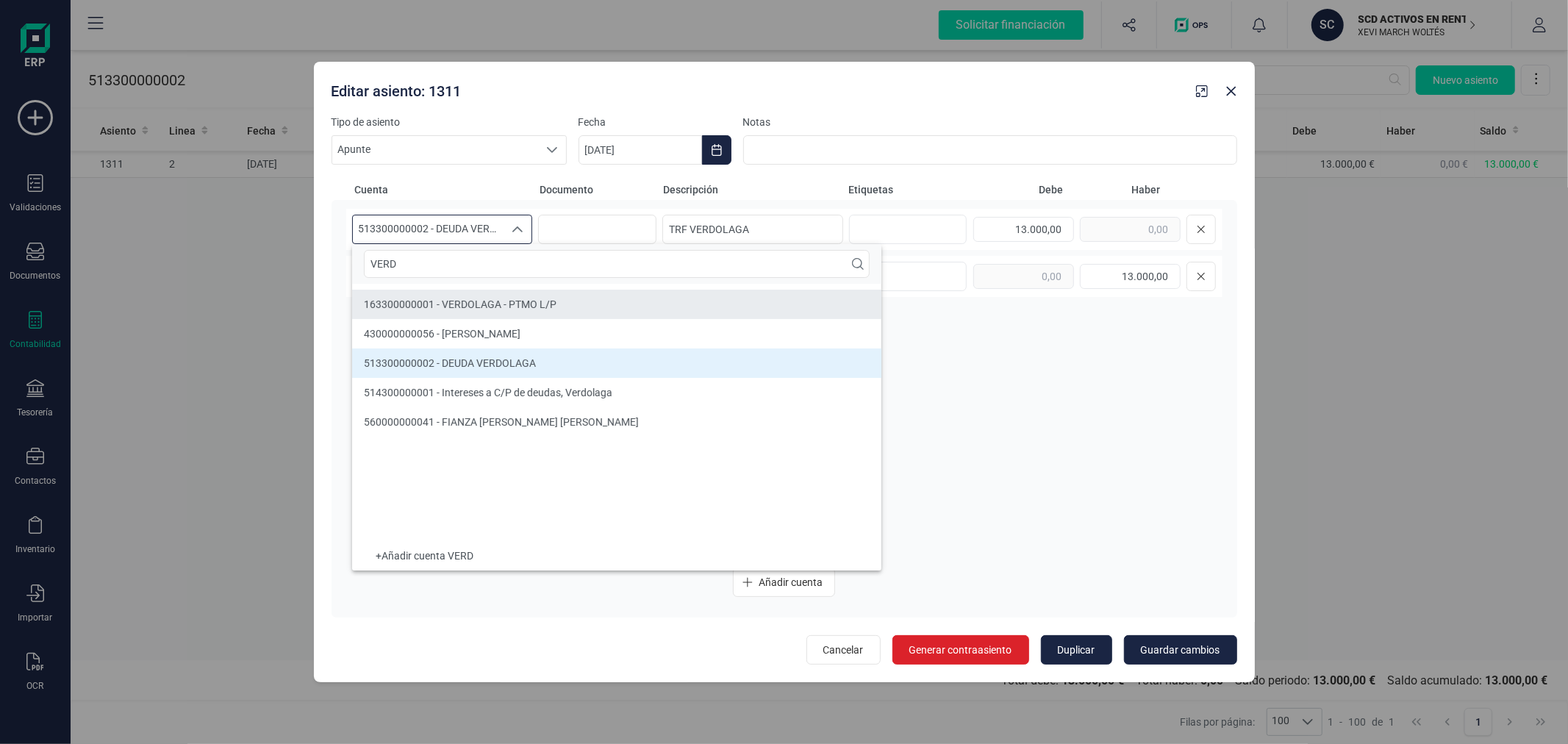
type input "VERD"
click at [510, 296] on li "163300000001 - VERDOLAGA - PTMO L/P" at bounding box center [616, 304] width 529 height 29
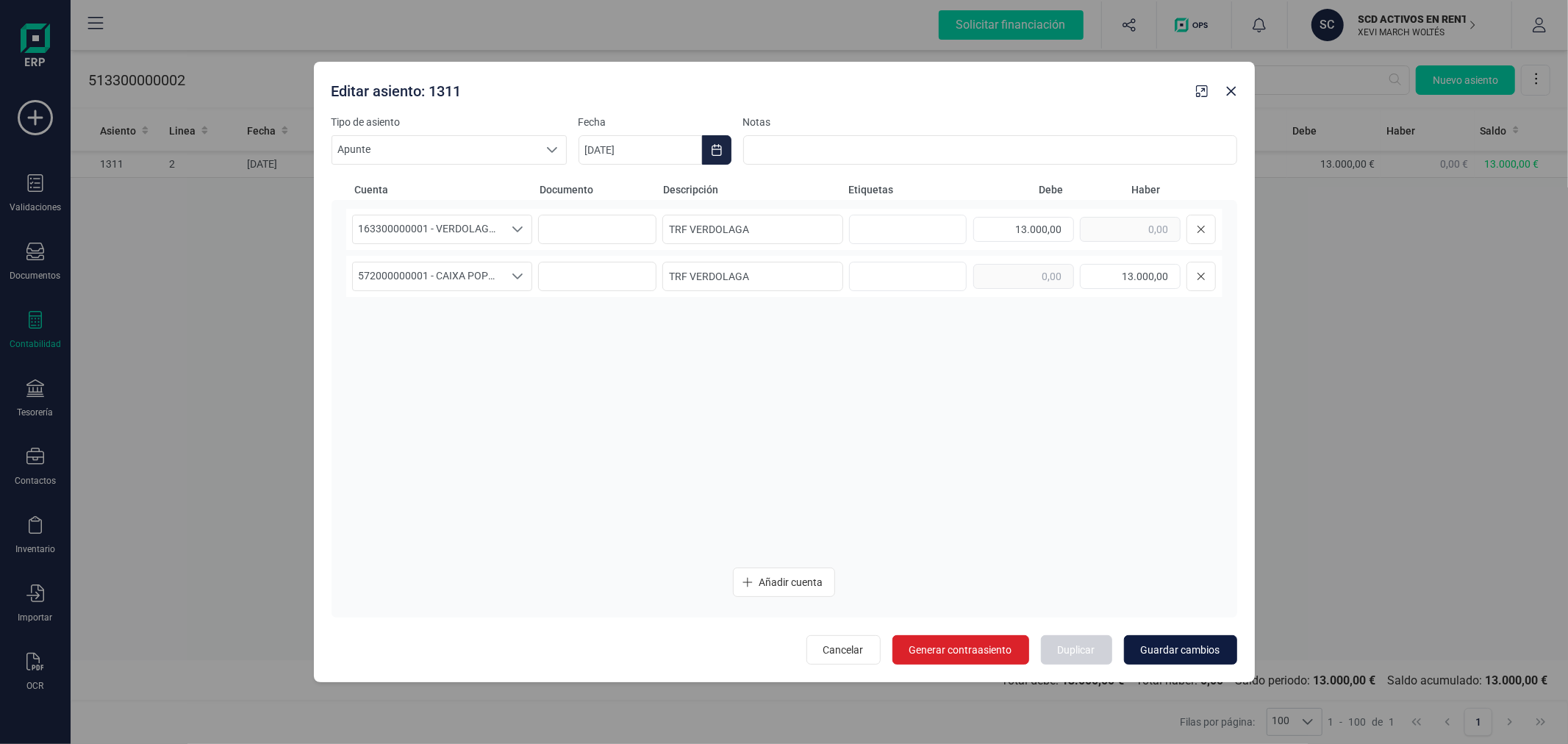
click at [1164, 643] on span "Guardar cambios" at bounding box center [1180, 649] width 79 height 15
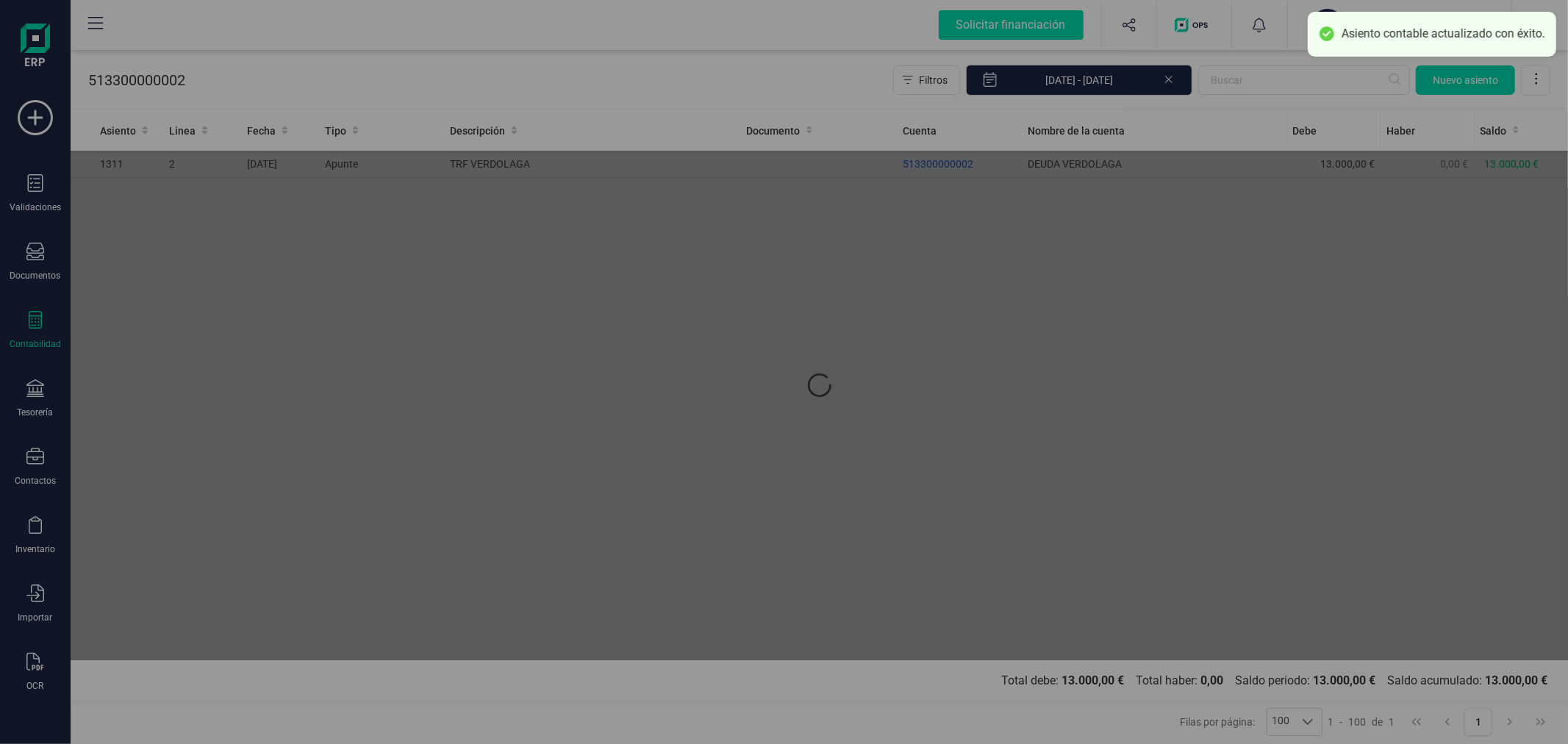
type input "[DATE]"
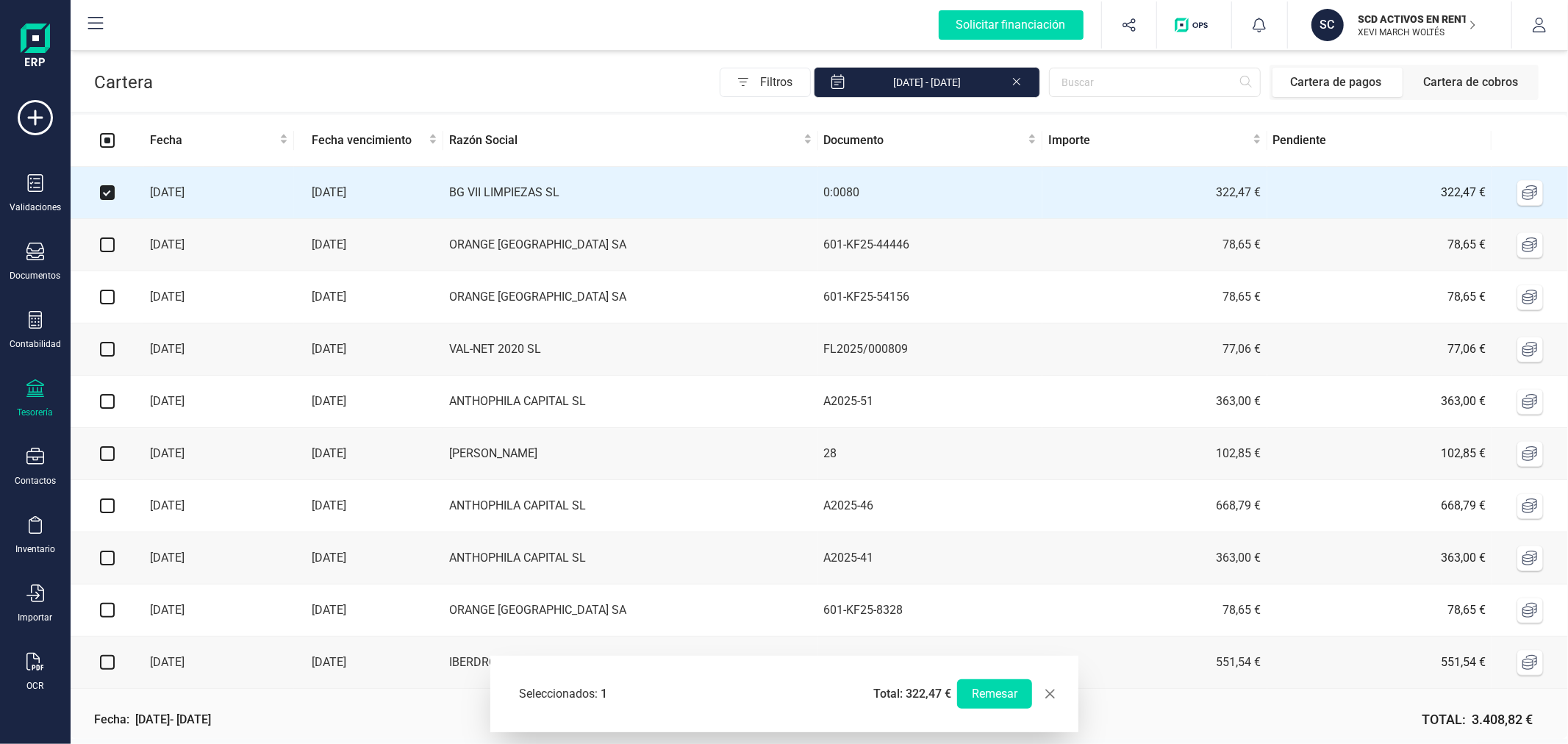
click at [110, 355] on input "checkbox" at bounding box center [107, 349] width 15 height 15
checkbox input "true"
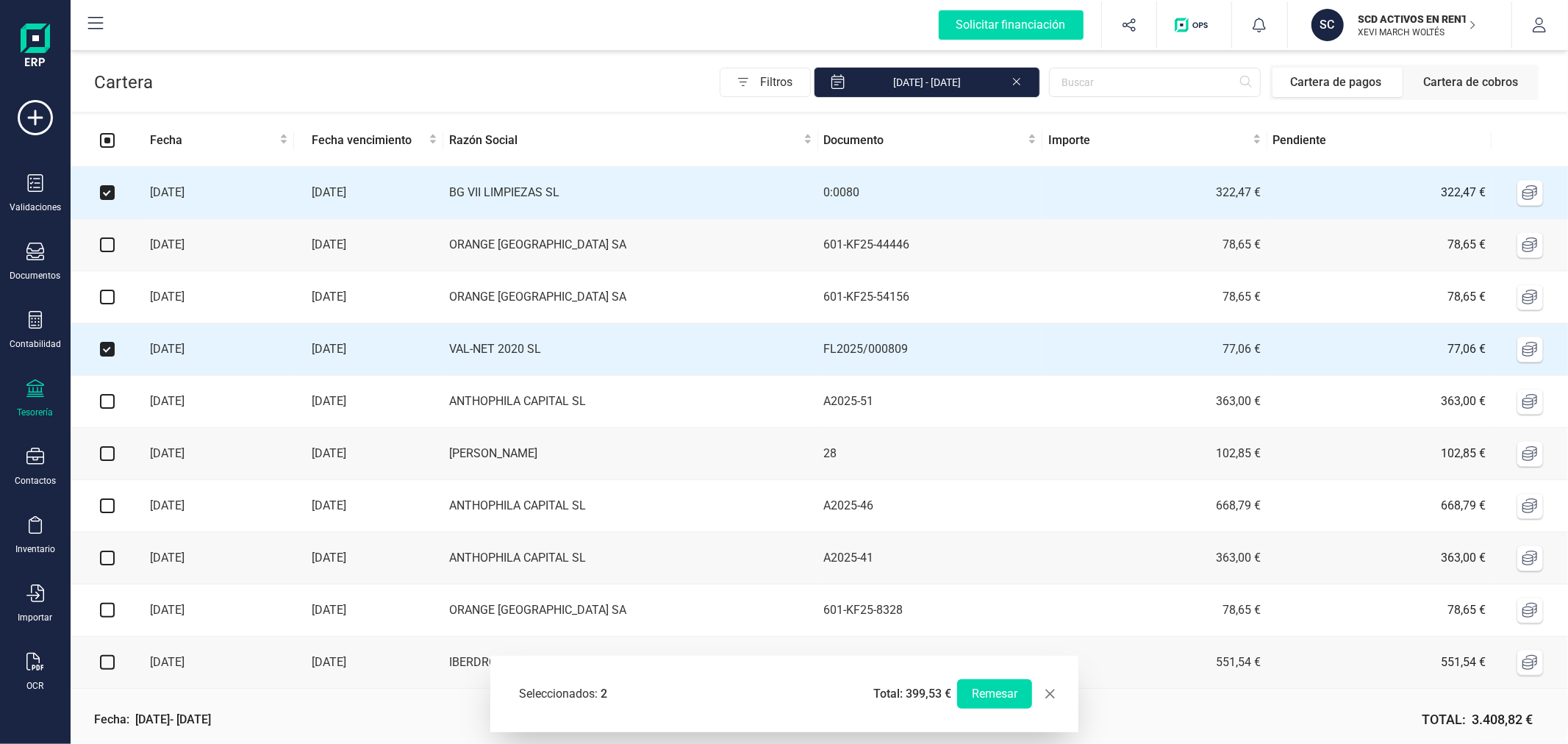
click at [103, 401] on input "checkbox" at bounding box center [107, 401] width 15 height 15
checkbox input "true"
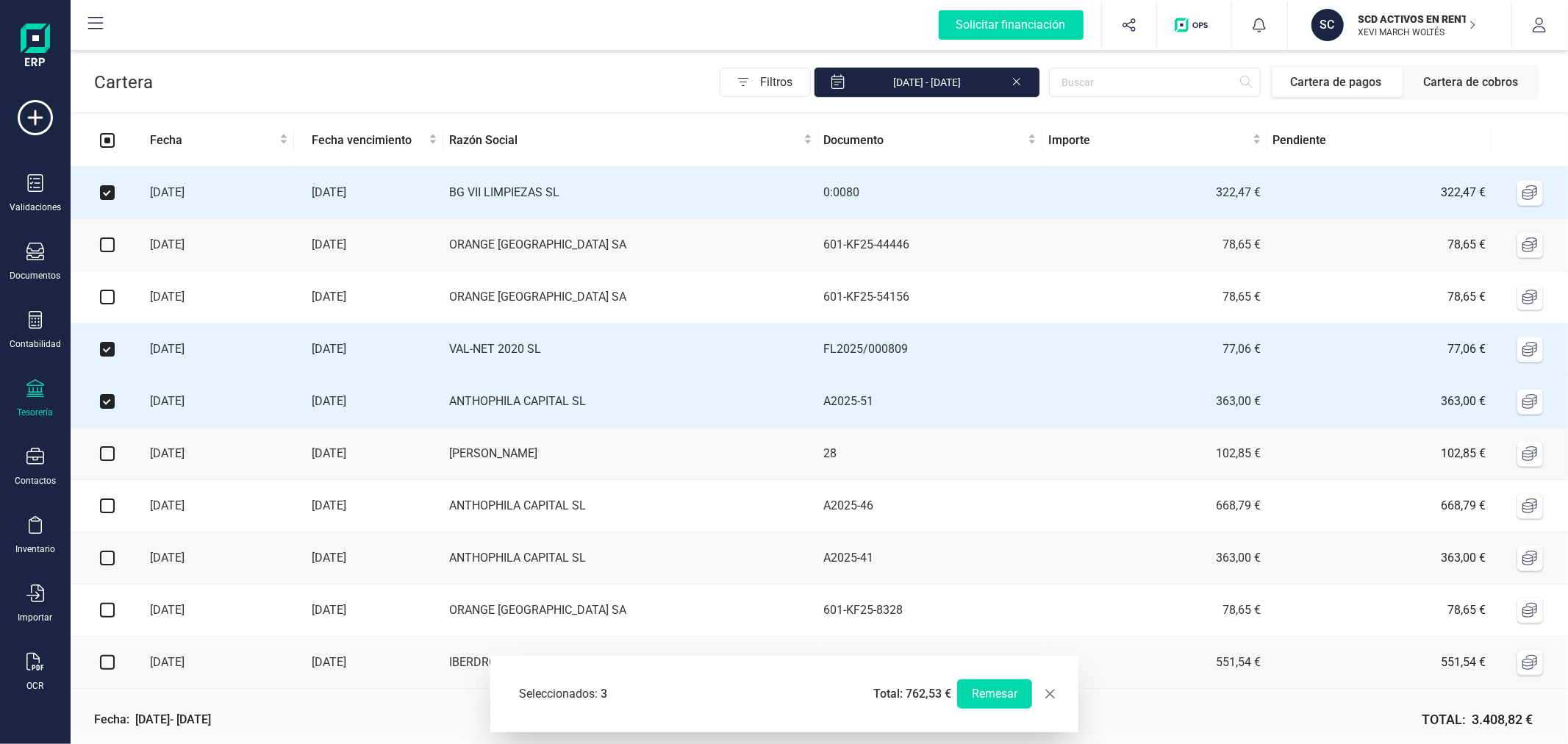
click at [106, 460] on input "checkbox" at bounding box center [107, 453] width 15 height 15
checkbox input "true"
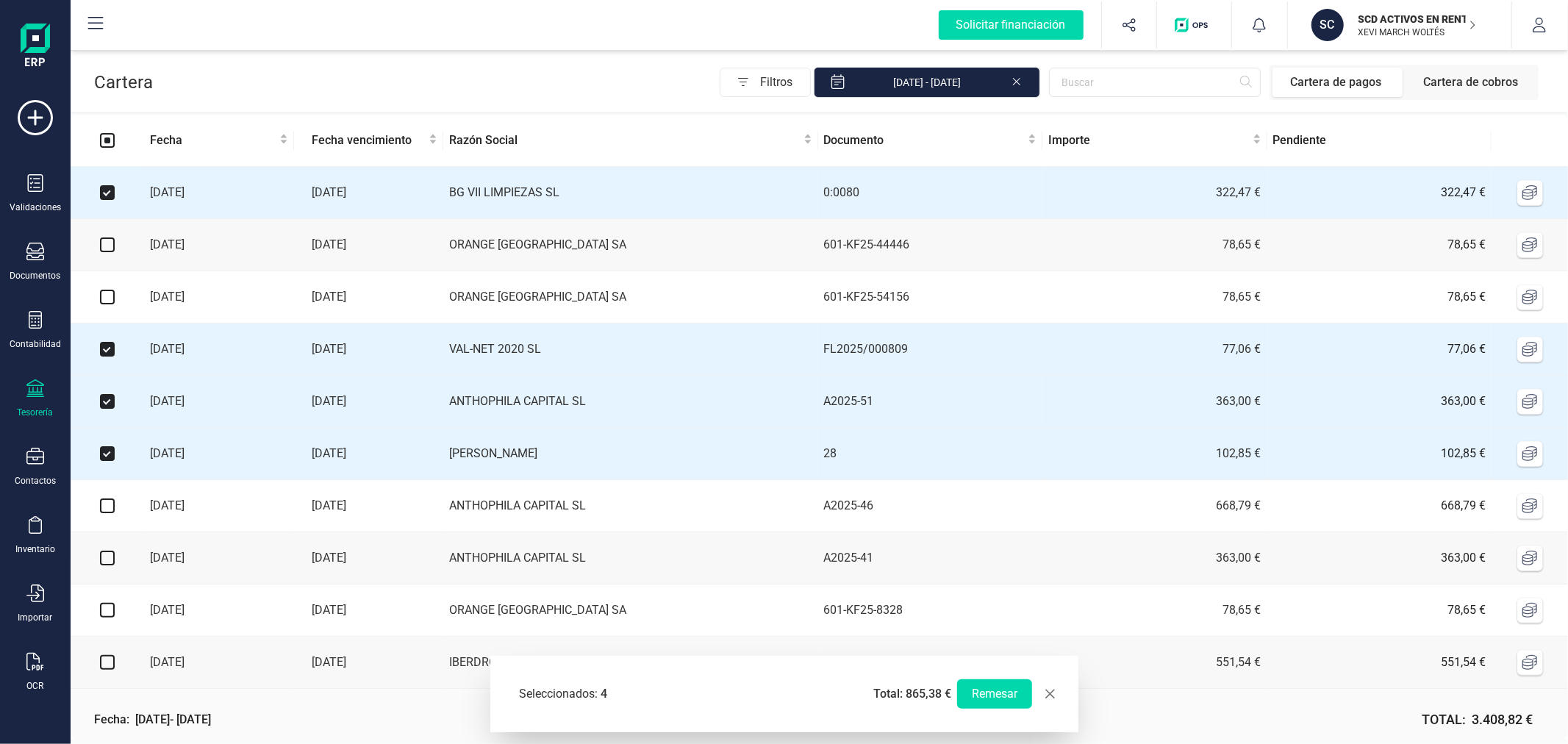
click at [108, 513] on input "checkbox" at bounding box center [107, 505] width 15 height 15
checkbox input "true"
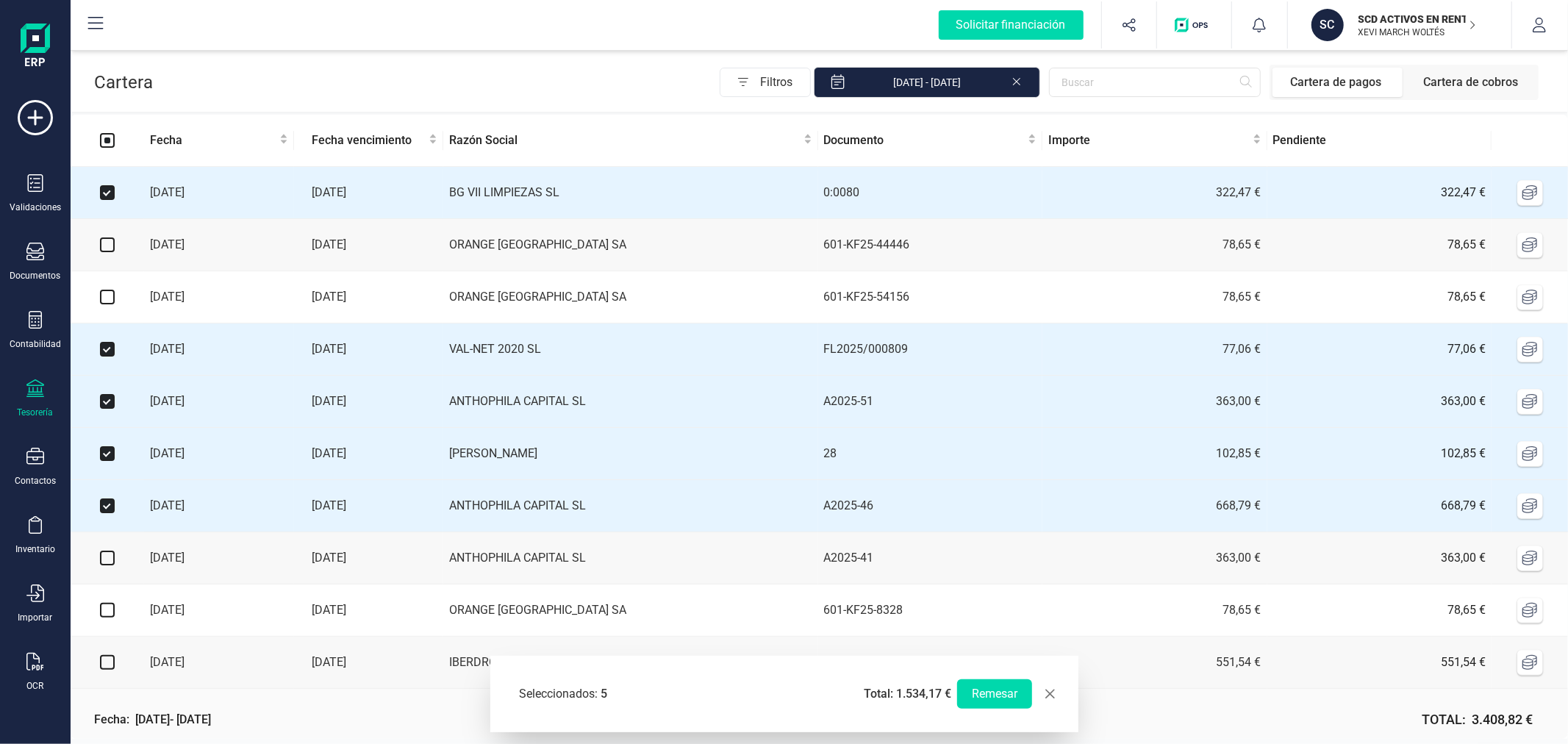
click at [106, 565] on input "checkbox" at bounding box center [107, 557] width 15 height 15
checkbox input "true"
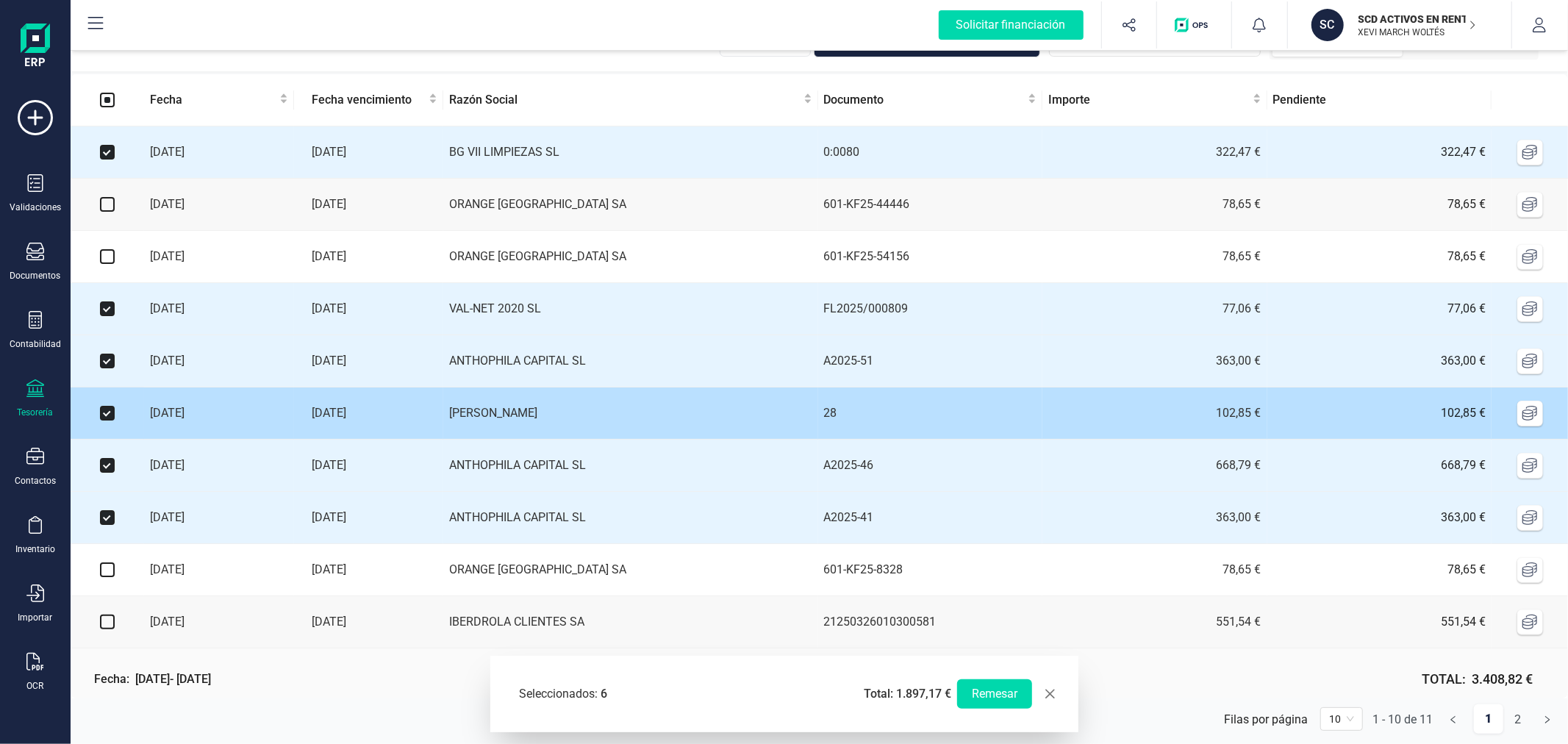
scroll to position [62, 0]
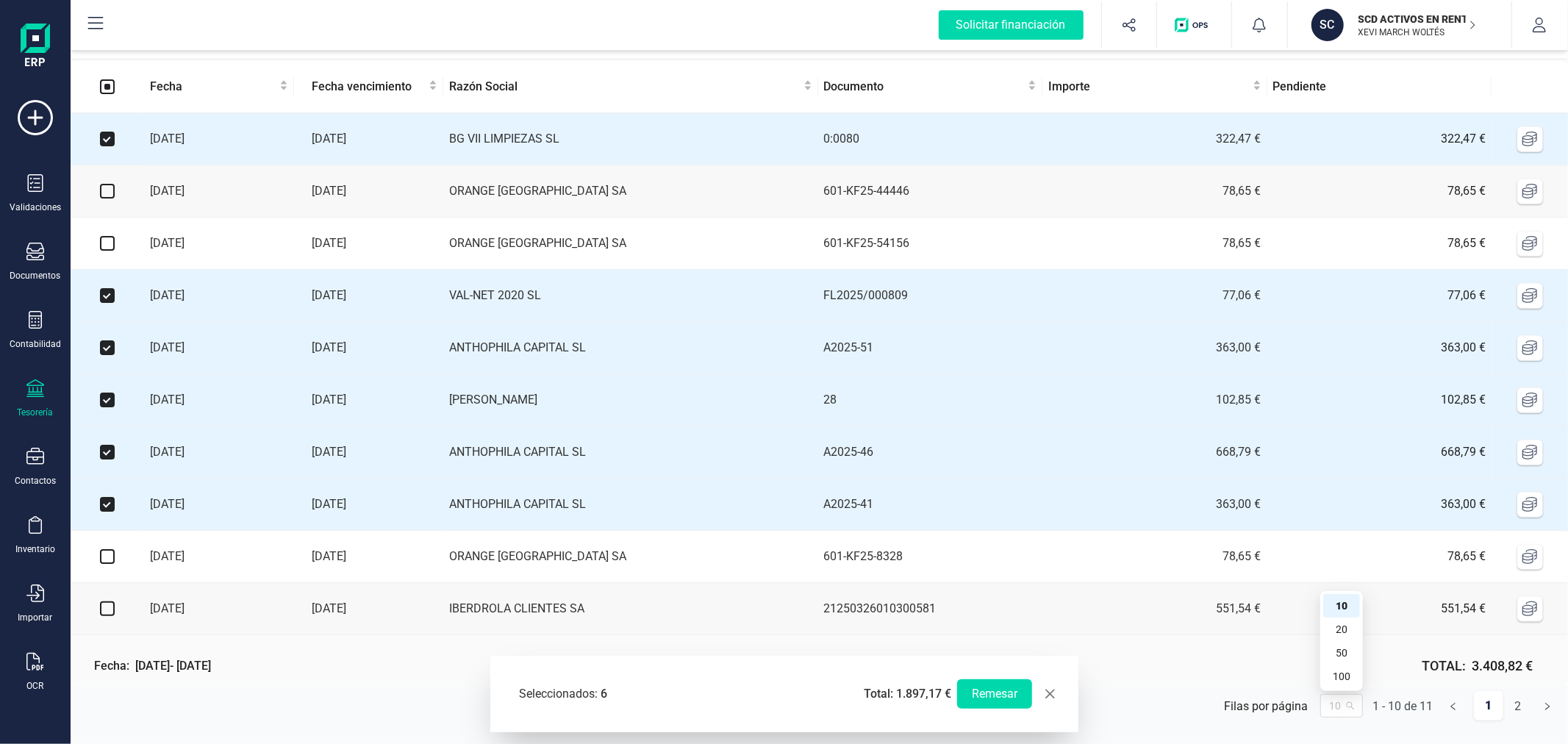
click at [1351, 706] on div "10" at bounding box center [1342, 706] width 43 height 24
click at [1345, 674] on div "100" at bounding box center [1342, 676] width 19 height 16
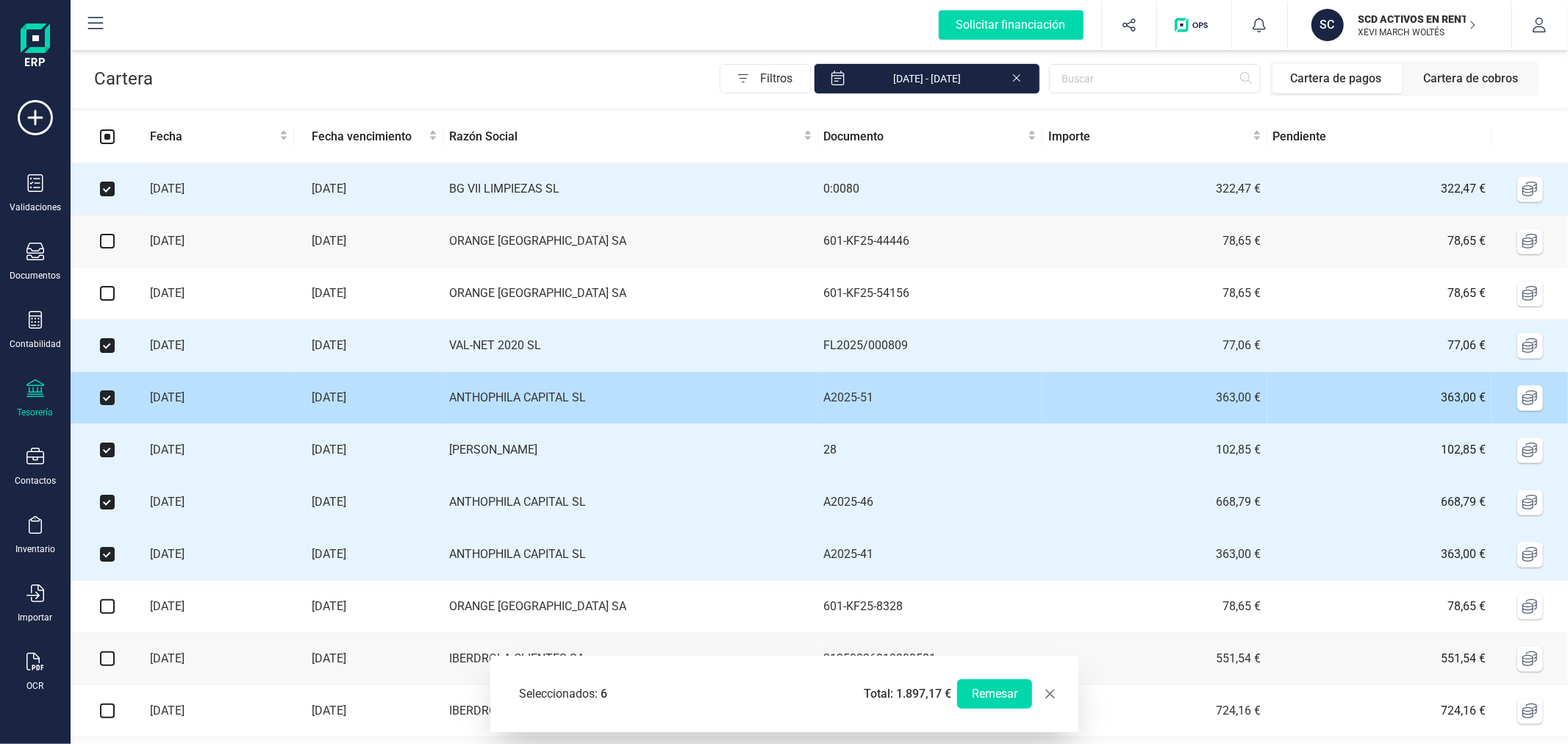
scroll to position [0, 0]
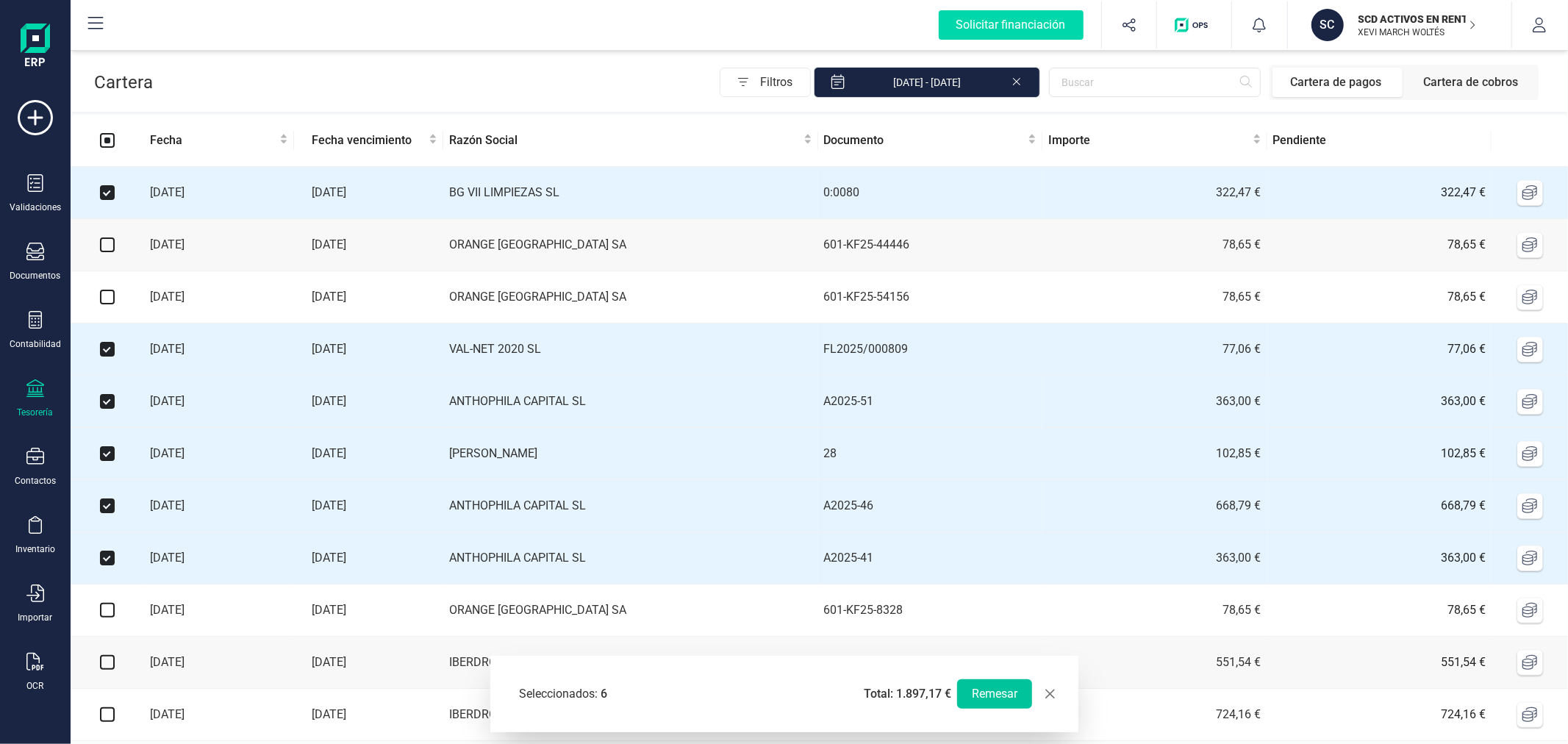
click at [1002, 683] on button "Remesar" at bounding box center [995, 694] width 75 height 29
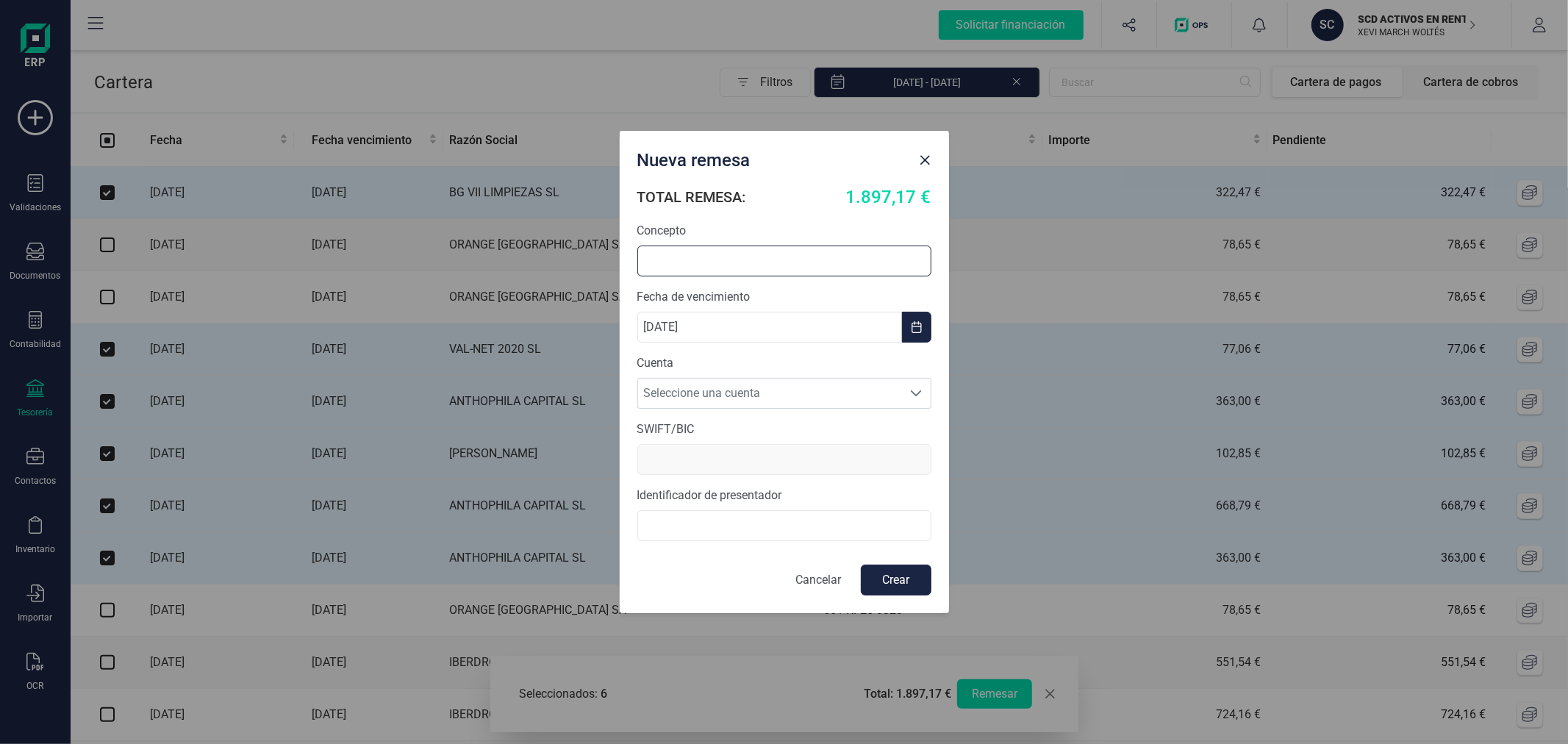
click at [733, 270] on input "text" at bounding box center [784, 261] width 294 height 31
type input "REMESA AGOSTO"
click at [781, 386] on span "Seleccione una cuenta" at bounding box center [771, 393] width 265 height 29
click at [773, 424] on li "ES5531590078582915661827" at bounding box center [784, 429] width 294 height 29
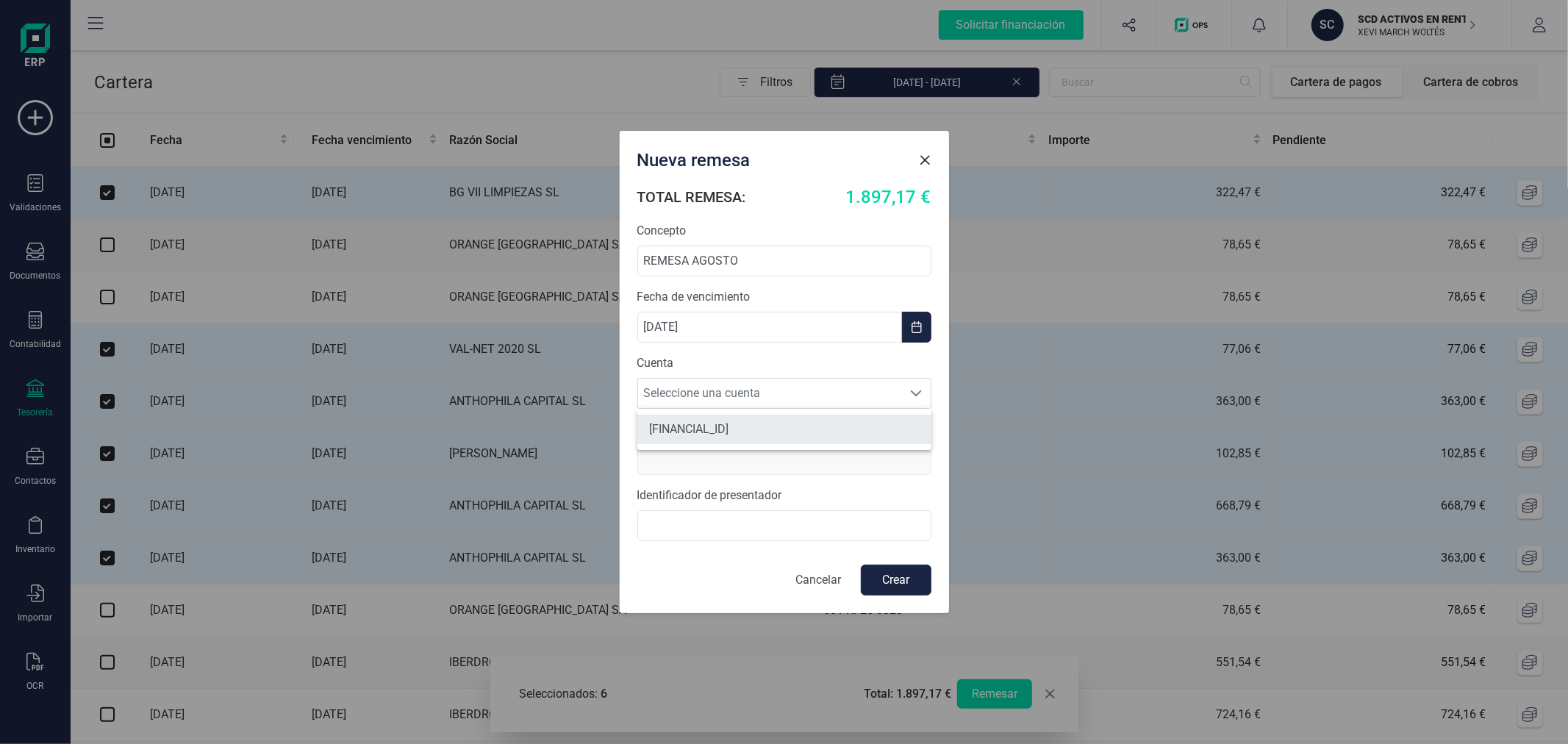
type input "BCOEESMM159"
type input "B44787075000"
click at [914, 582] on button "Crear" at bounding box center [896, 580] width 71 height 31
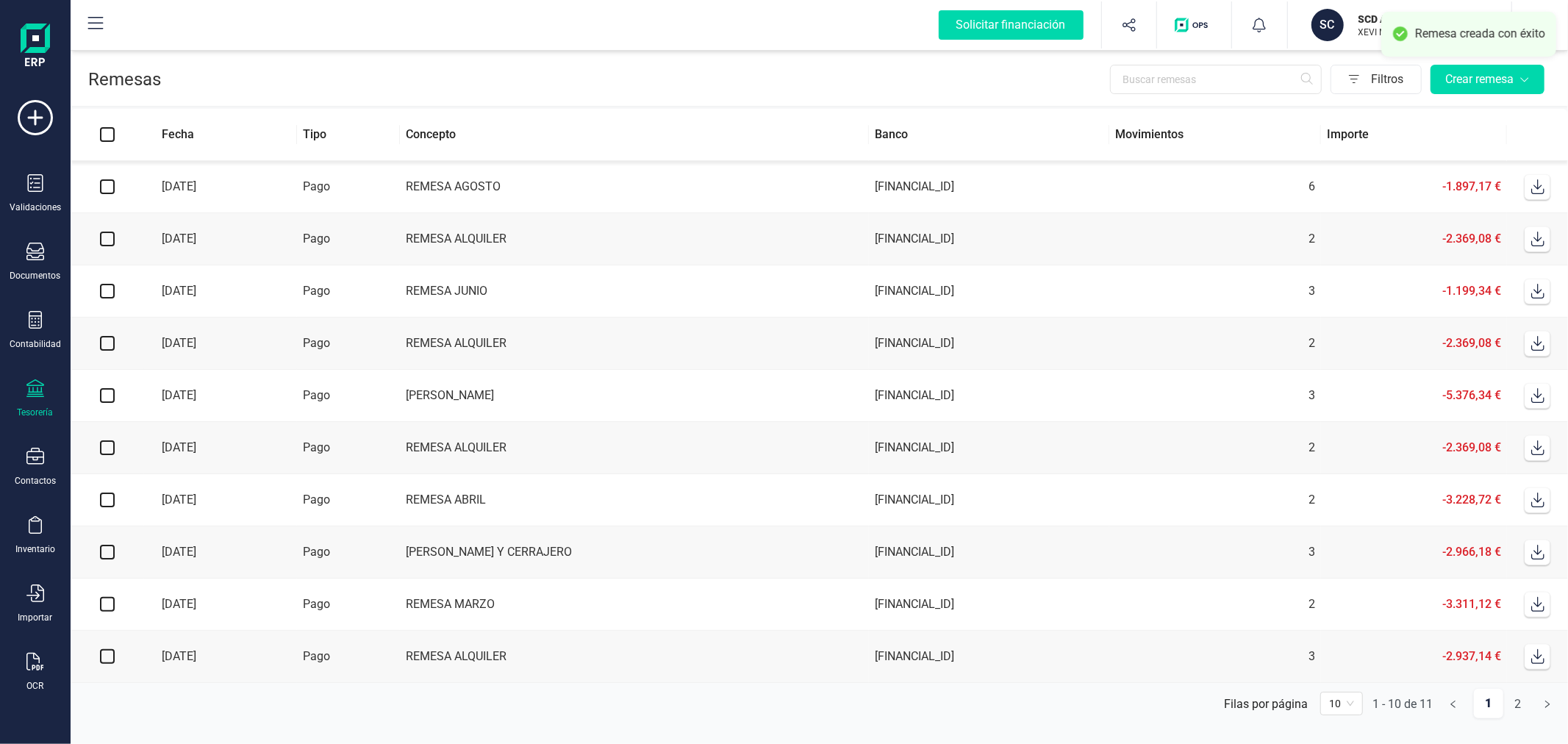
click at [1541, 184] on icon at bounding box center [1537, 186] width 15 height 15
click at [23, 336] on div "Contabilidad" at bounding box center [35, 331] width 59 height 39
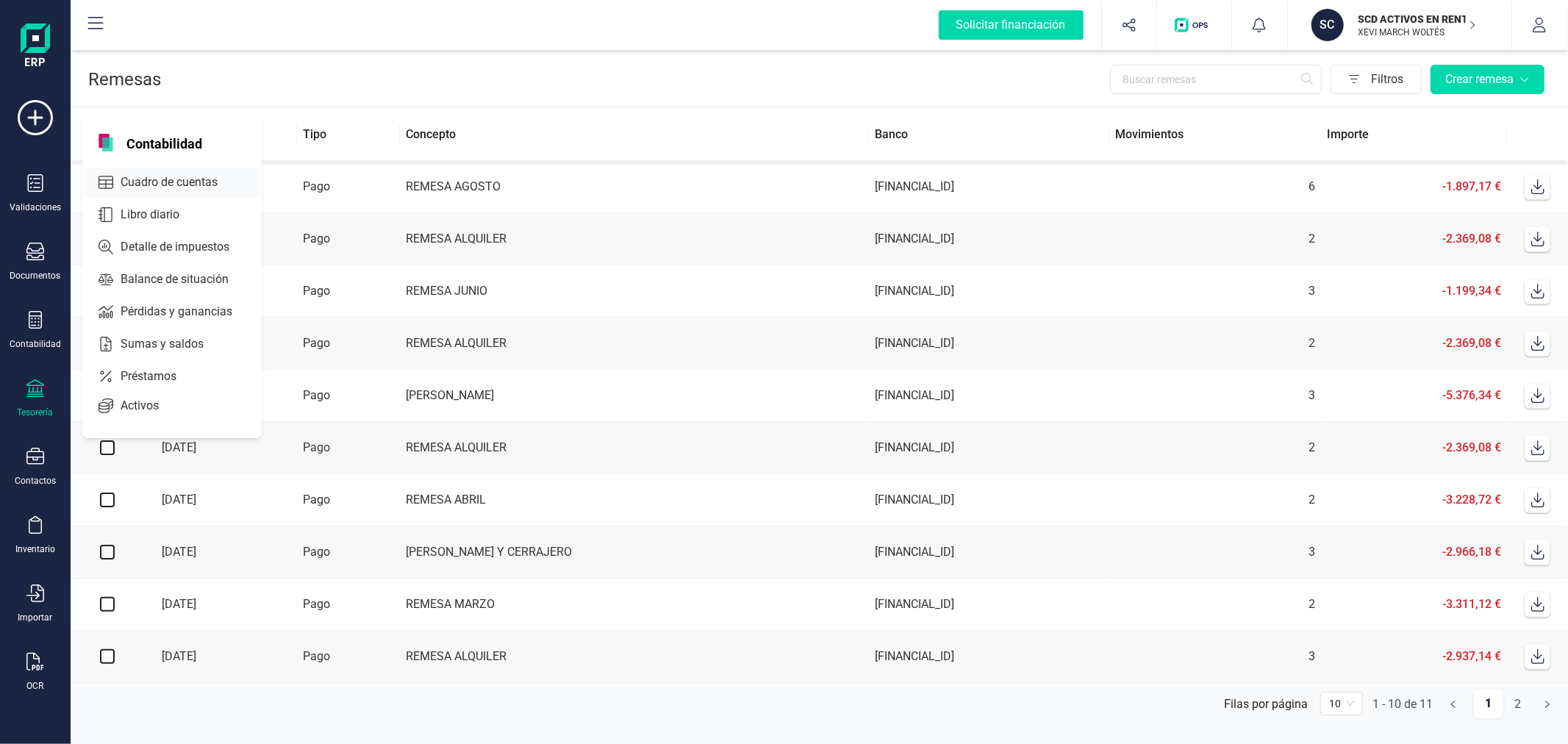
click at [182, 176] on span "Cuadro de cuentas" at bounding box center [179, 182] width 129 height 18
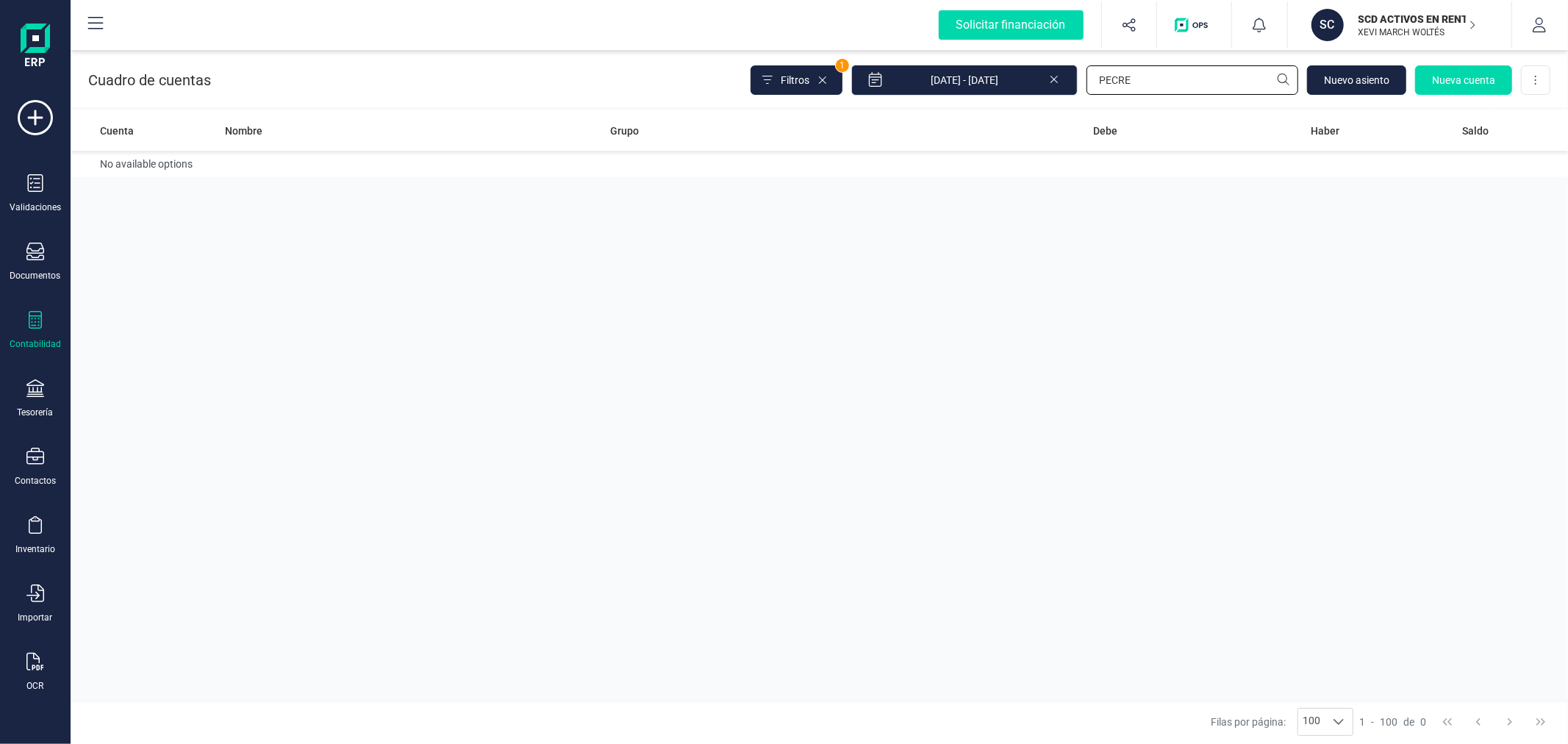
click at [1160, 87] on input "PECRE" at bounding box center [1193, 80] width 212 height 29
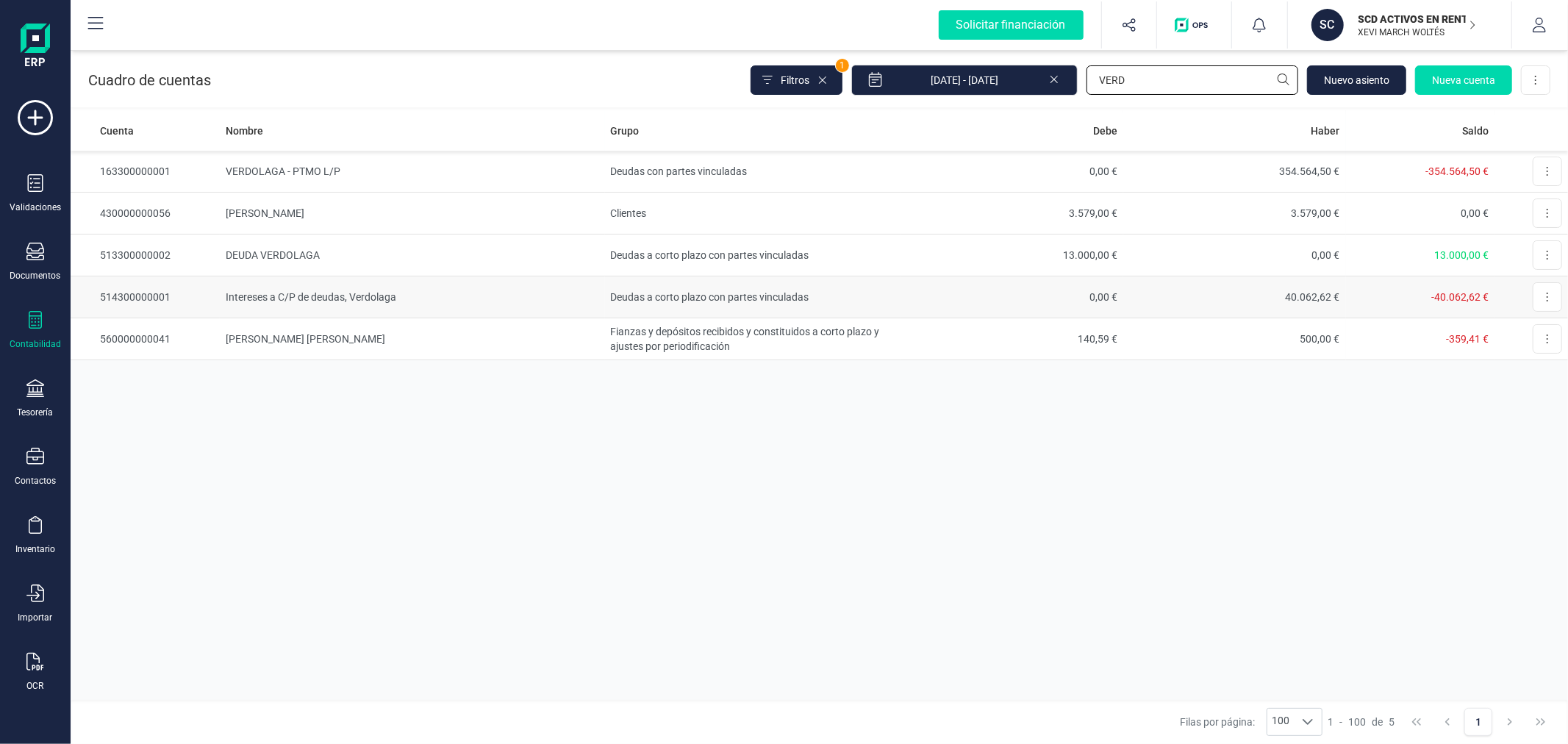
type input "VERD"
click at [818, 290] on td "Deudas a corto plazo con partes vinculadas" at bounding box center [753, 296] width 297 height 42
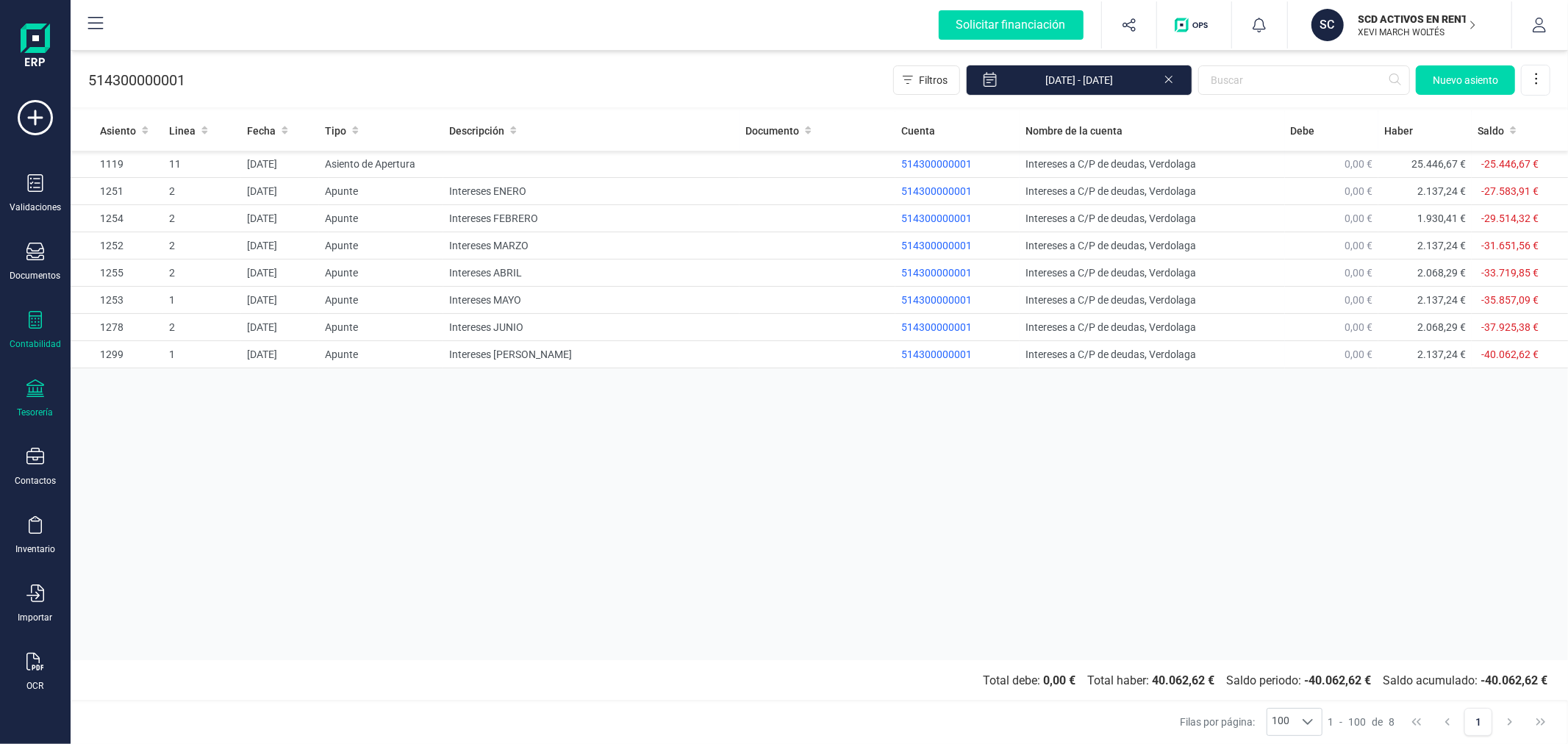
click at [32, 407] on div "Tesorería" at bounding box center [36, 413] width 36 height 12
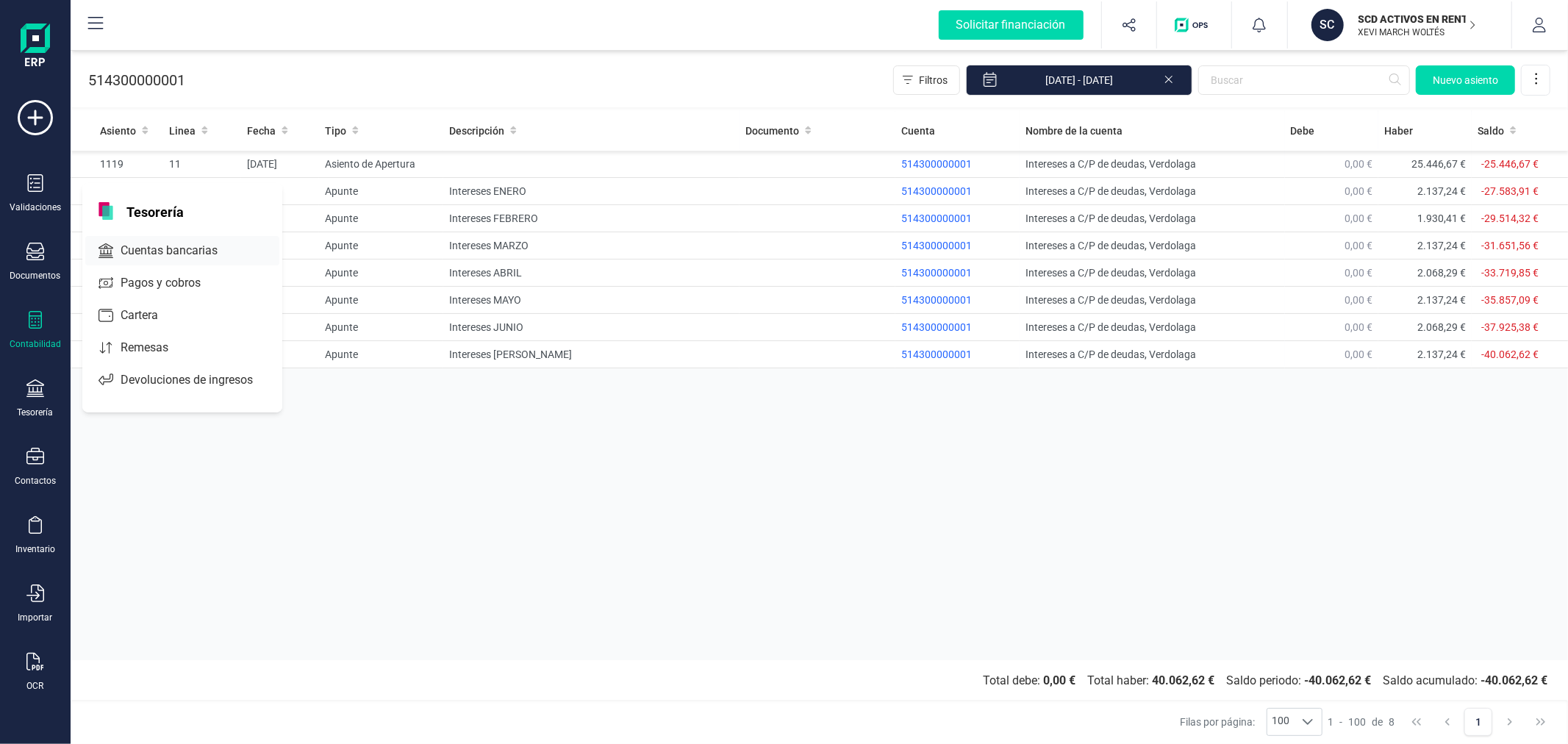
click at [176, 255] on span "Cuentas bancarias" at bounding box center [179, 250] width 129 height 18
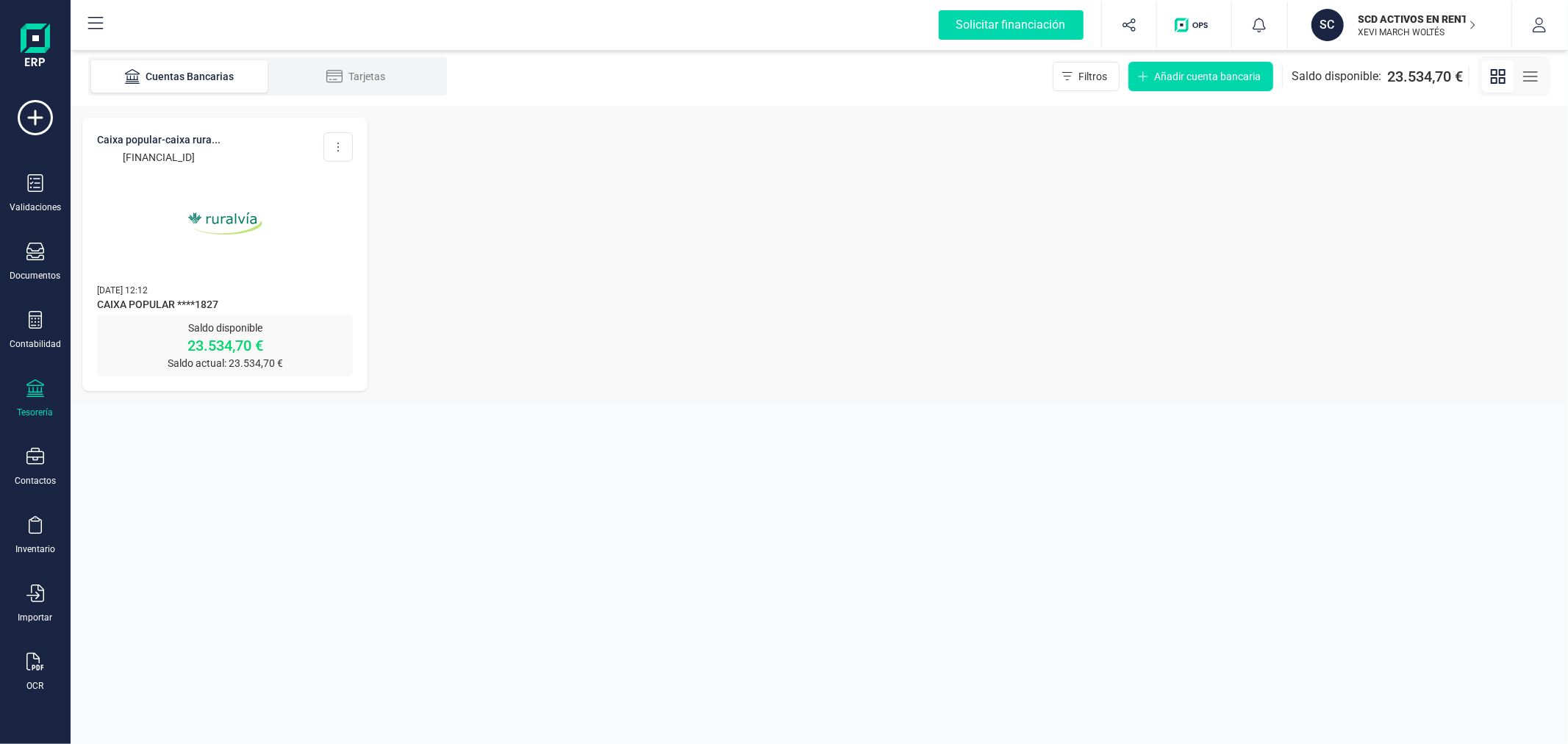
click at [213, 246] on img at bounding box center [225, 223] width 124 height 124
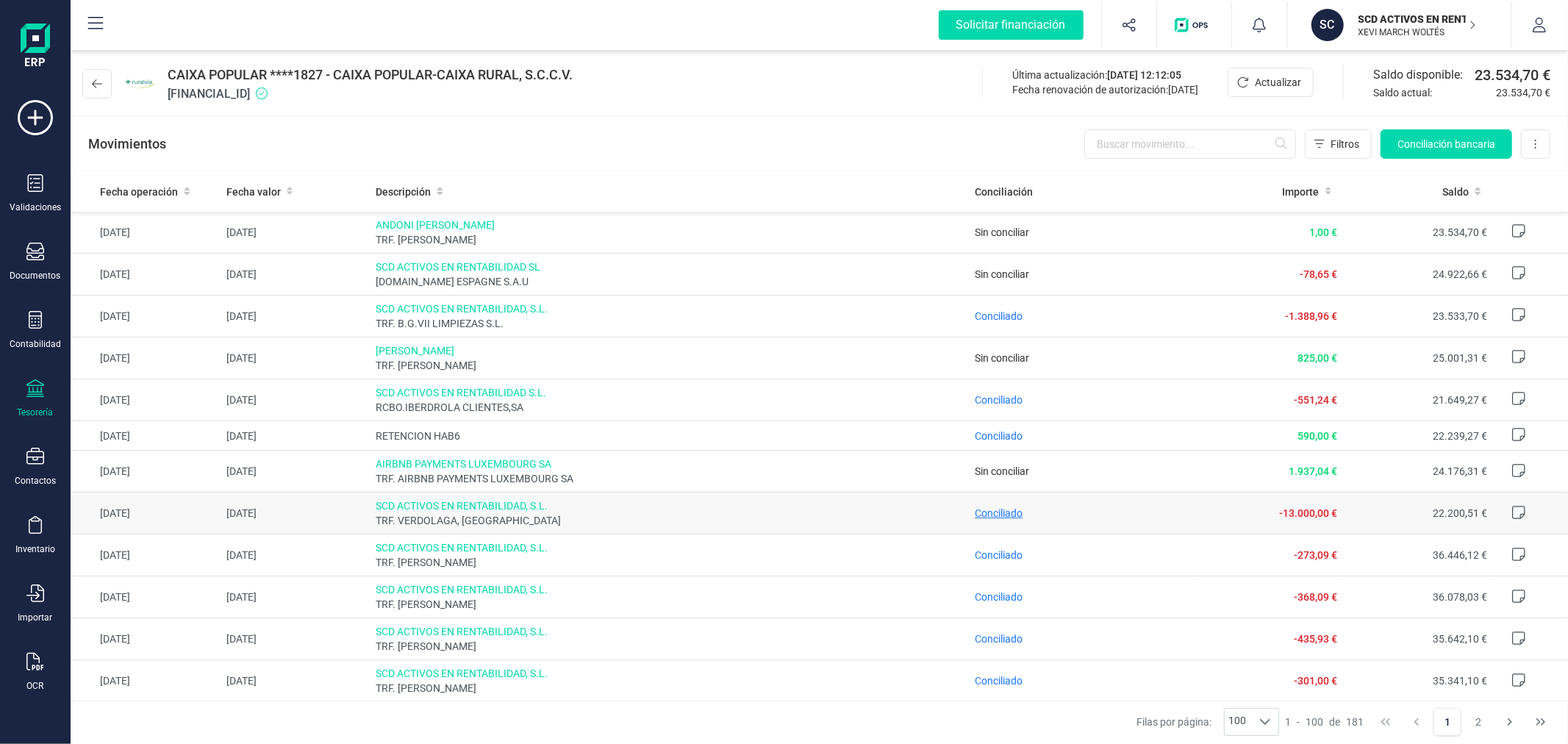
click at [1003, 513] on span "Conciliado" at bounding box center [999, 513] width 48 height 12
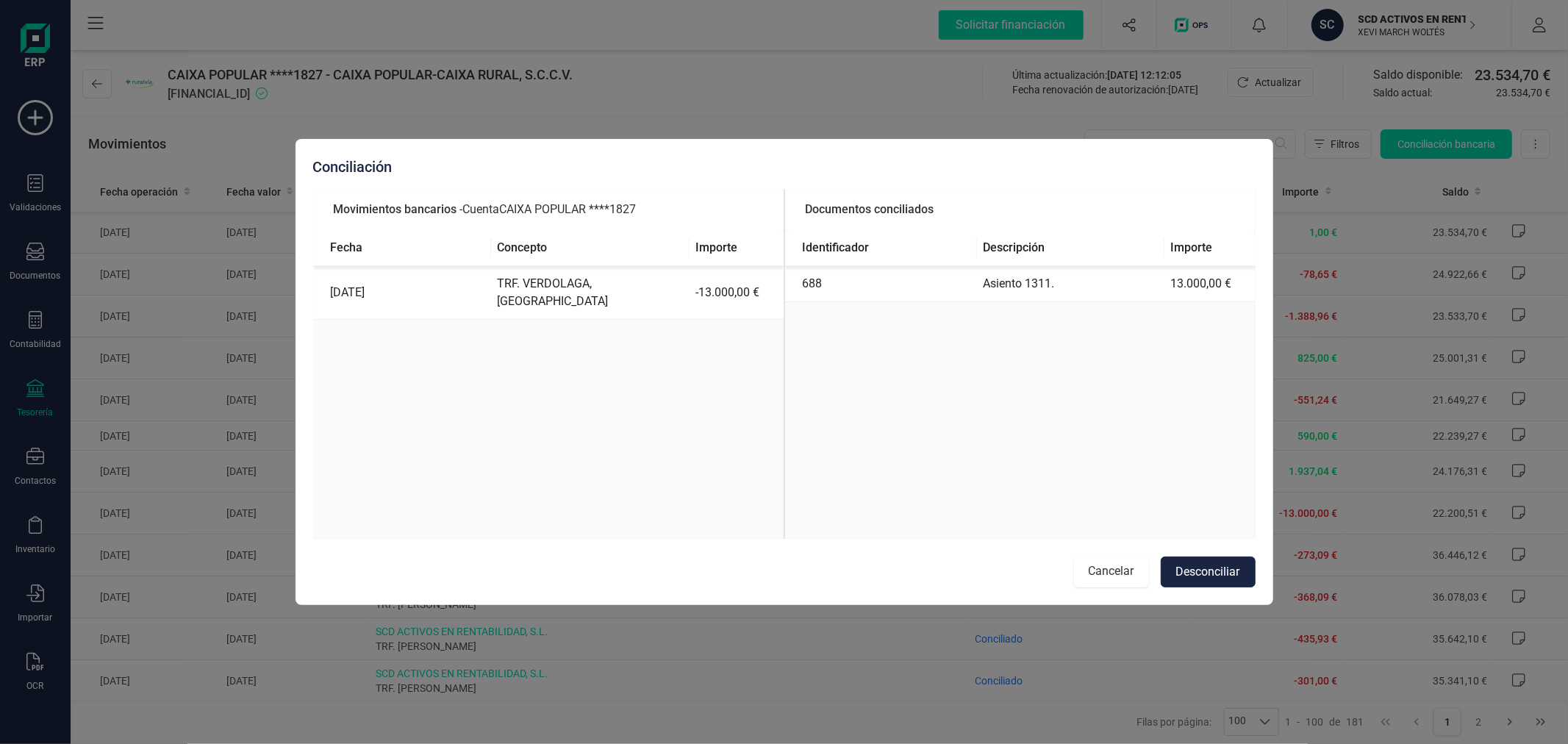
click at [1101, 571] on button "Cancelar" at bounding box center [1112, 571] width 75 height 31
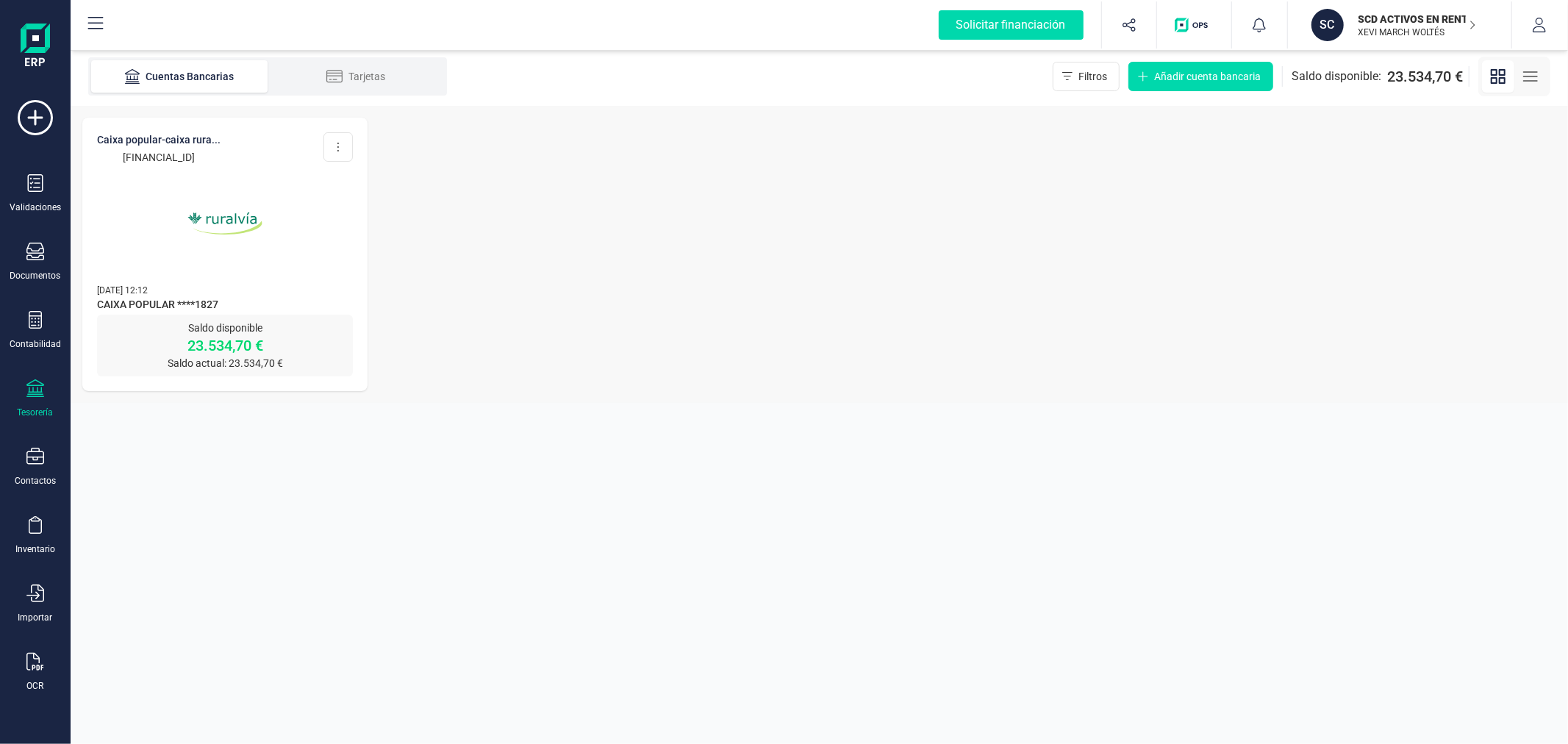
click at [41, 407] on div "Validaciones Documentos Documentos Presupuestos Pedidos Albaranes Facturas Fact…" at bounding box center [35, 401] width 59 height 603
click at [219, 282] on img at bounding box center [225, 223] width 124 height 124
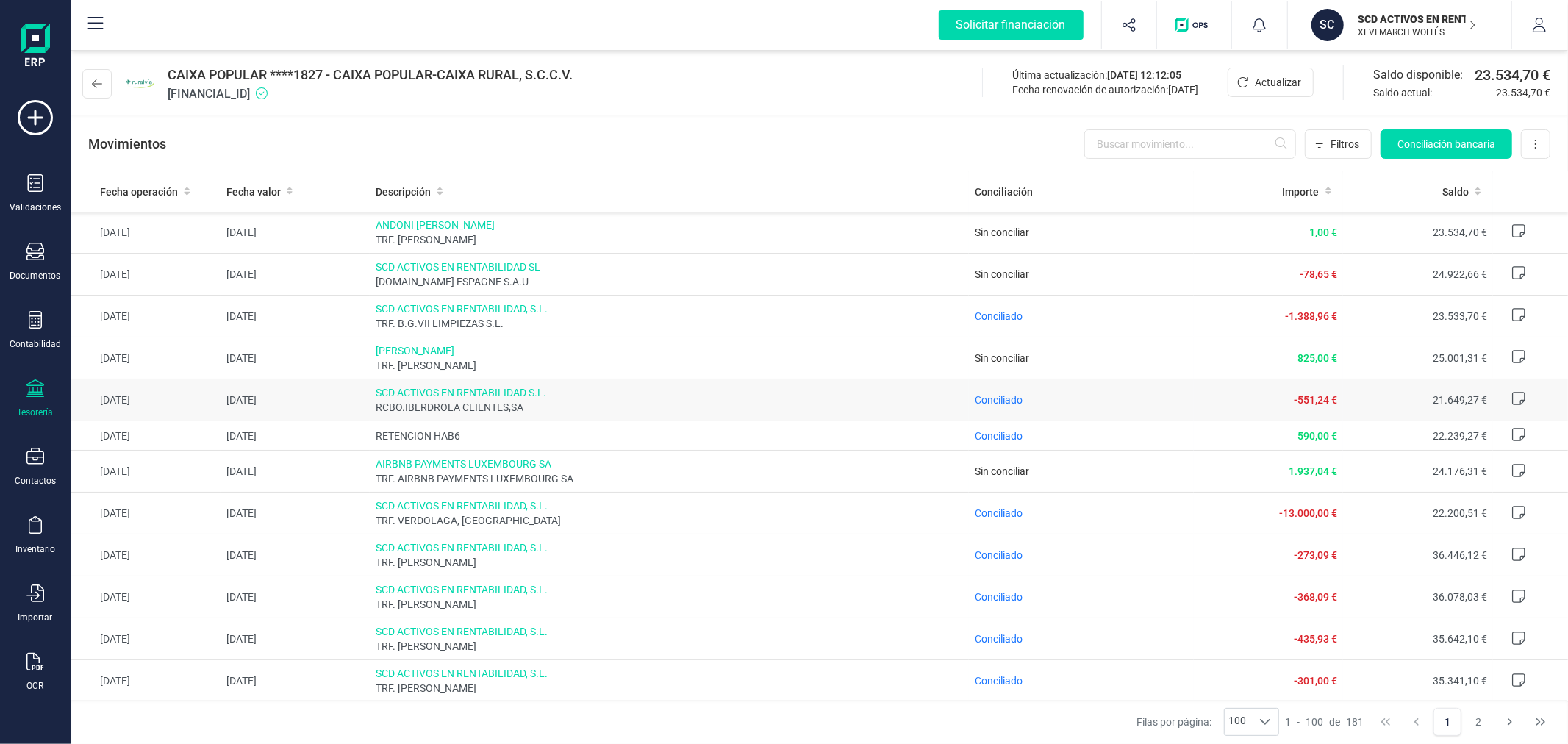
scroll to position [81, 0]
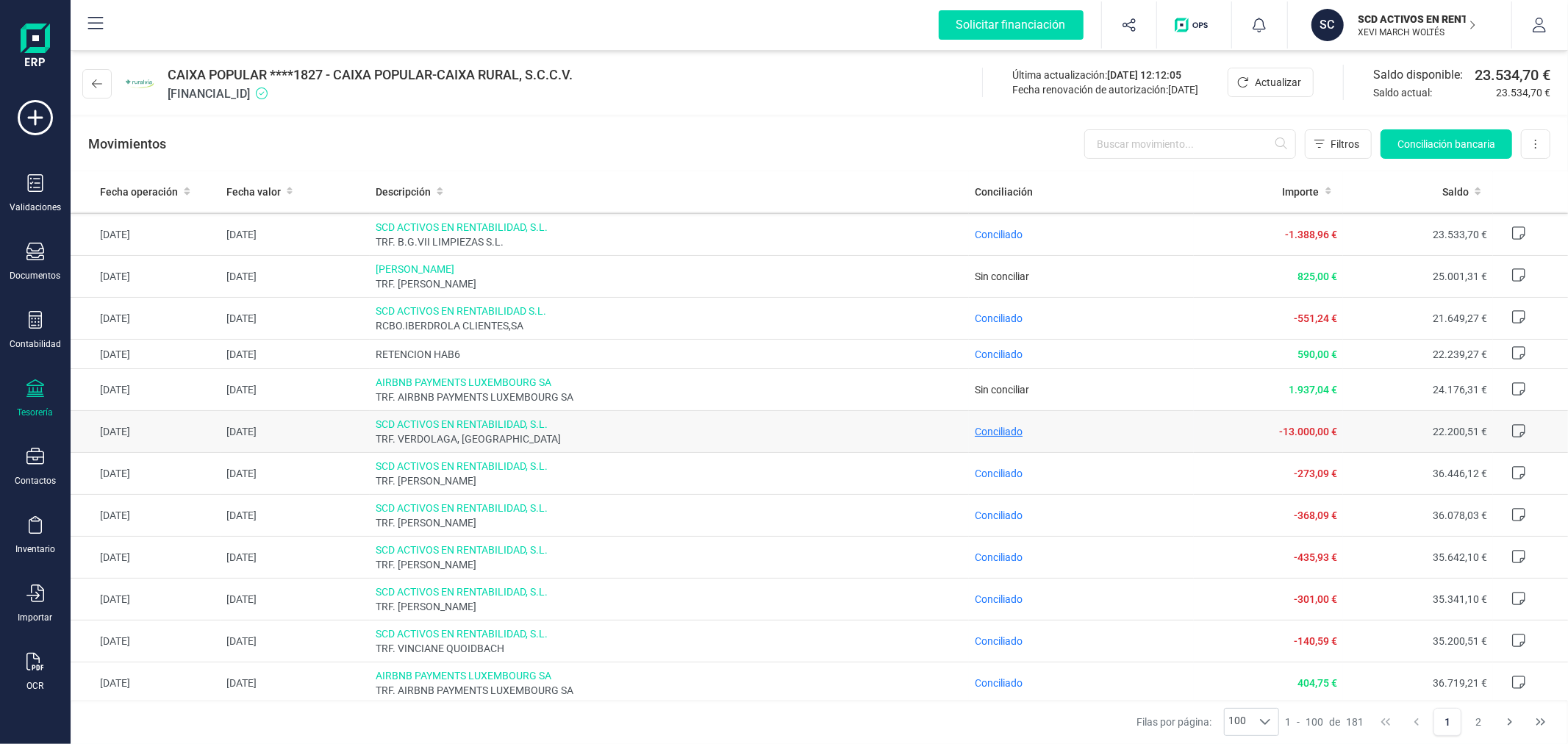
click at [975, 428] on span "Conciliado" at bounding box center [999, 431] width 48 height 12
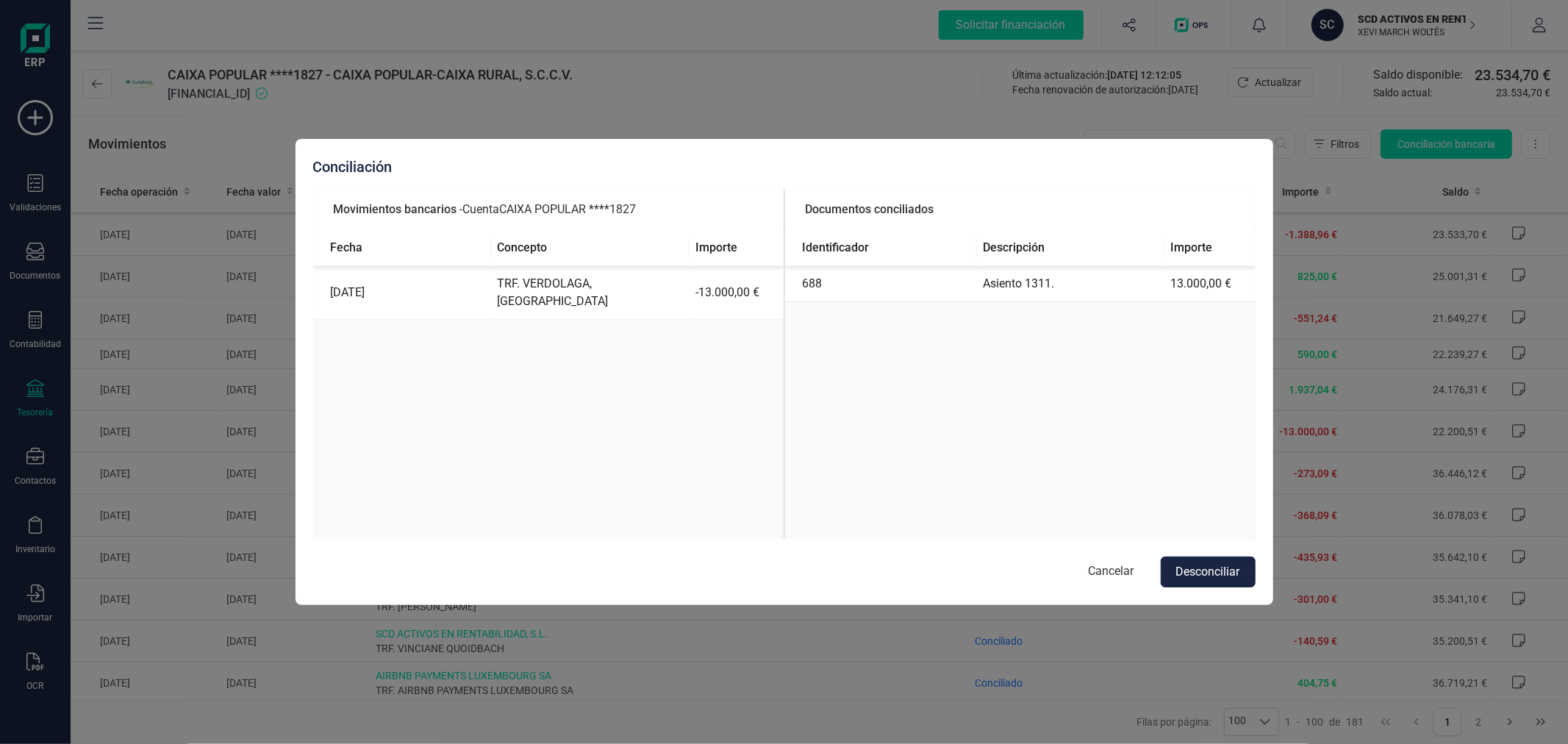
click at [1213, 588] on div "Conciliación Movimientos bancarios - Cuenta CAIXA POPULAR ****1827 Fecha Concep…" at bounding box center [784, 372] width 978 height 466
click at [1215, 573] on button "Desconciliar" at bounding box center [1207, 571] width 95 height 31
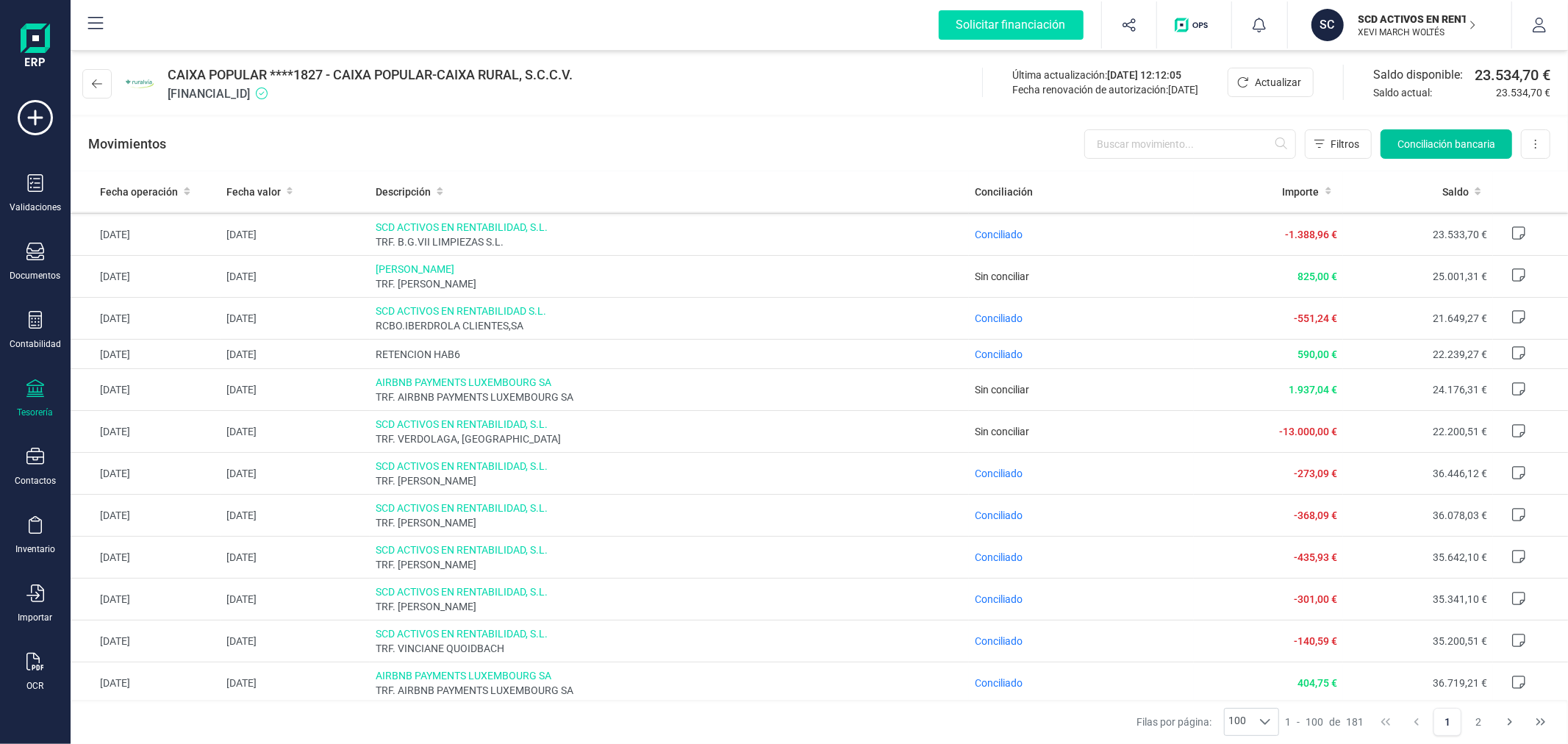
click at [1406, 145] on span "Conciliación bancaria" at bounding box center [1446, 144] width 97 height 15
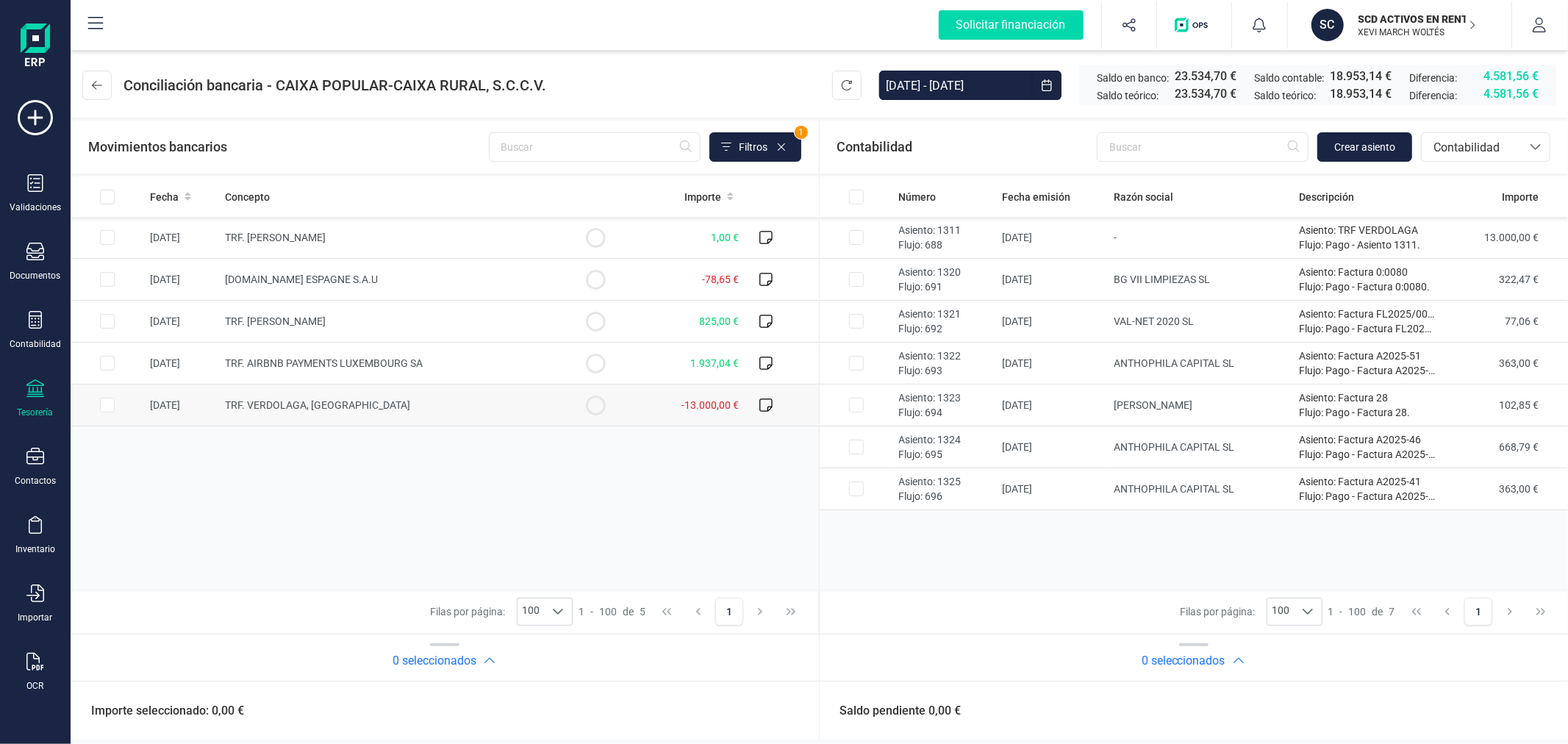
click at [110, 402] on input "Row Selected 2d2ee672-7752-4e3a-837a-f60cec75a54e" at bounding box center [107, 404] width 15 height 15
checkbox input "true"
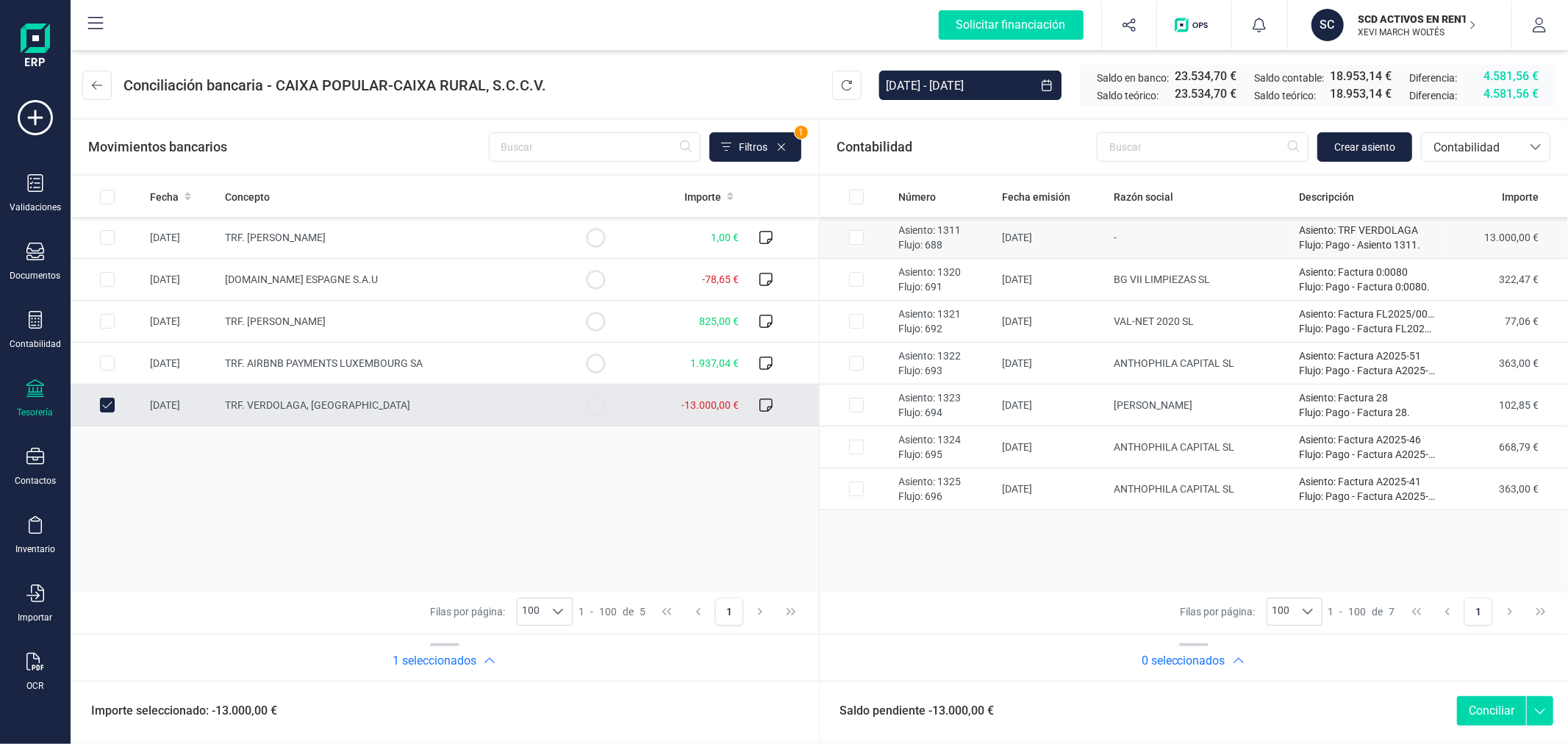
click at [855, 238] on input "Row Selected da1952f6-d41e-41ff-ab44-c836b78c849f" at bounding box center [856, 237] width 15 height 15
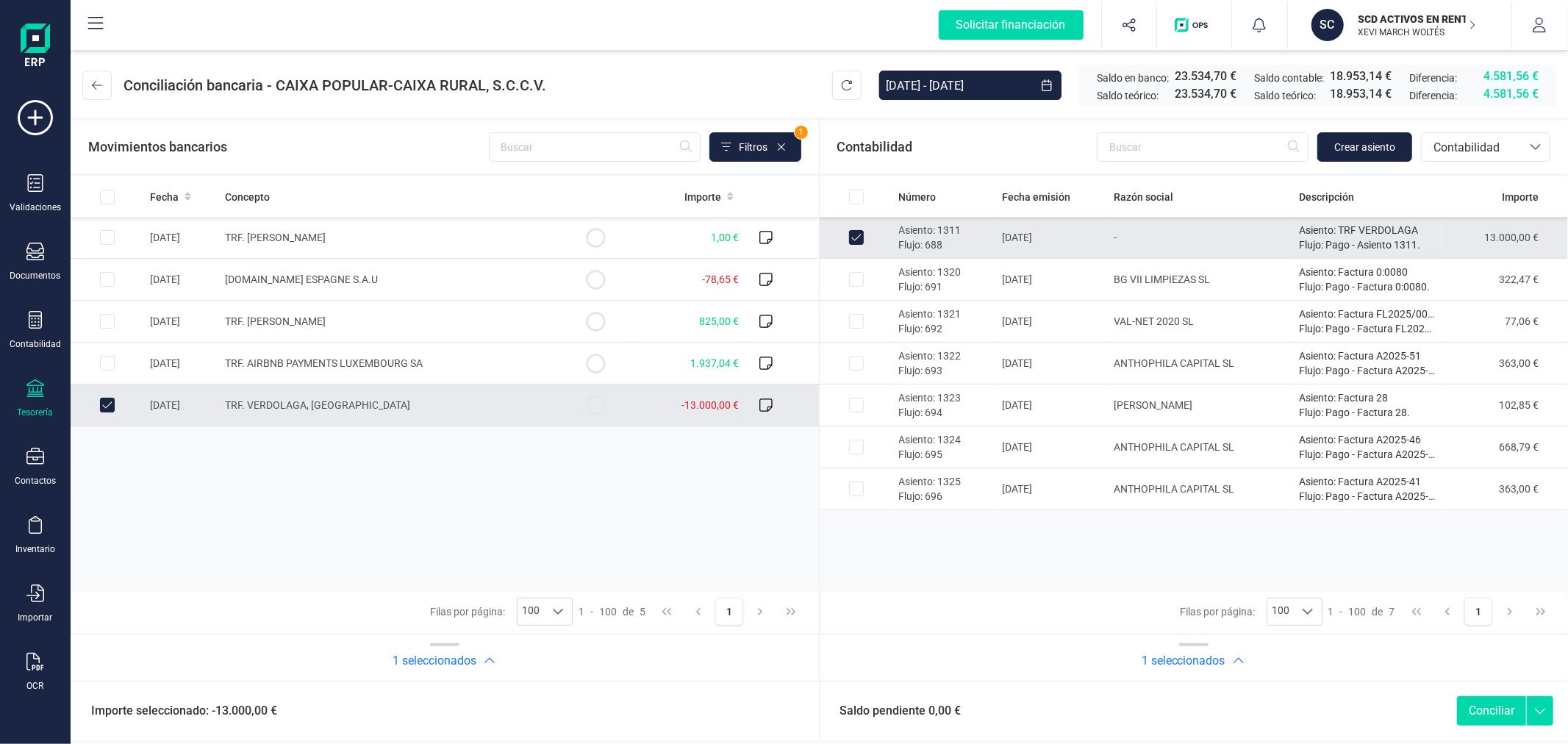
click at [1487, 714] on button "Conciliar" at bounding box center [1491, 711] width 69 height 29
checkbox input "false"
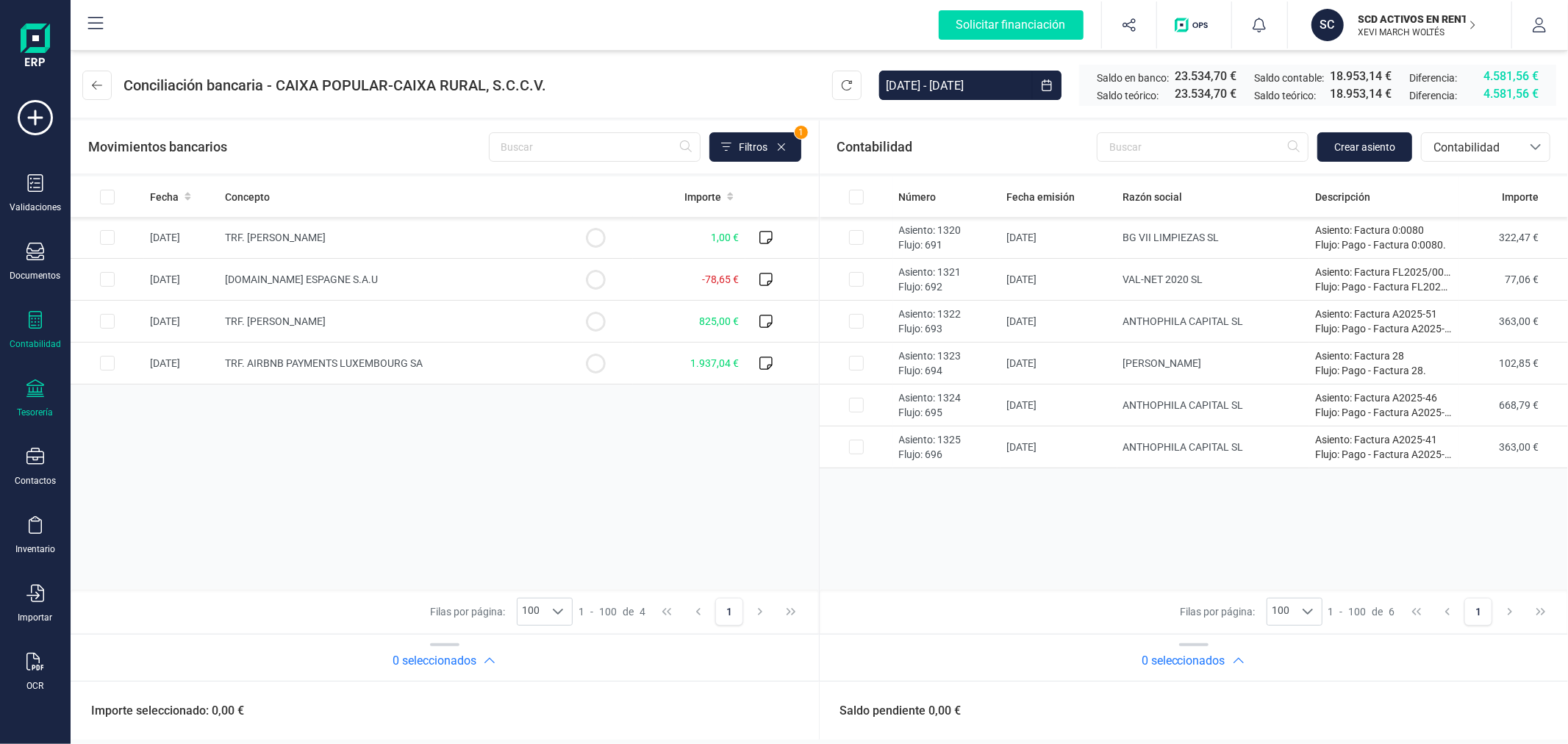
click at [39, 314] on icon at bounding box center [35, 319] width 18 height 18
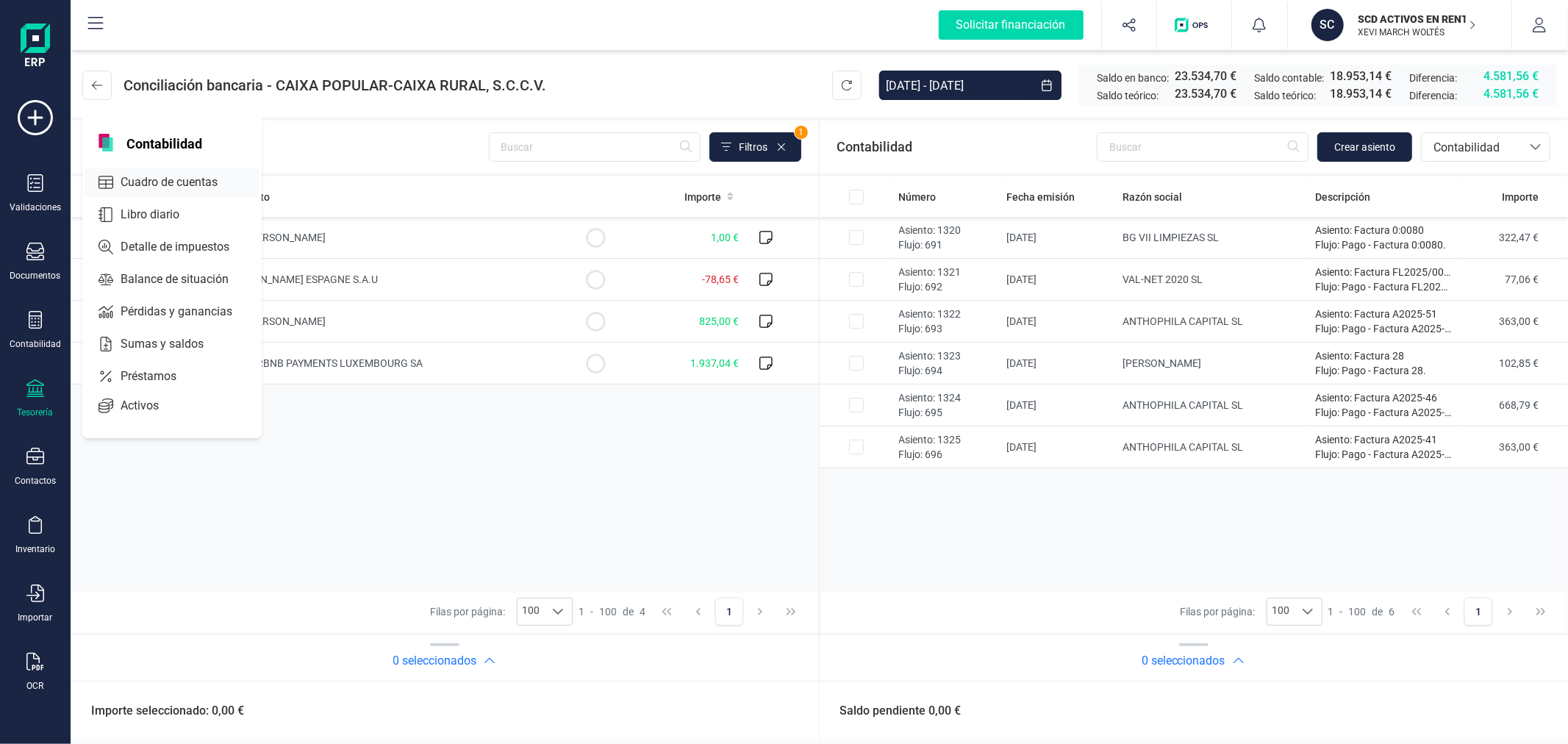
click at [165, 179] on span "Cuadro de cuentas" at bounding box center [179, 182] width 129 height 18
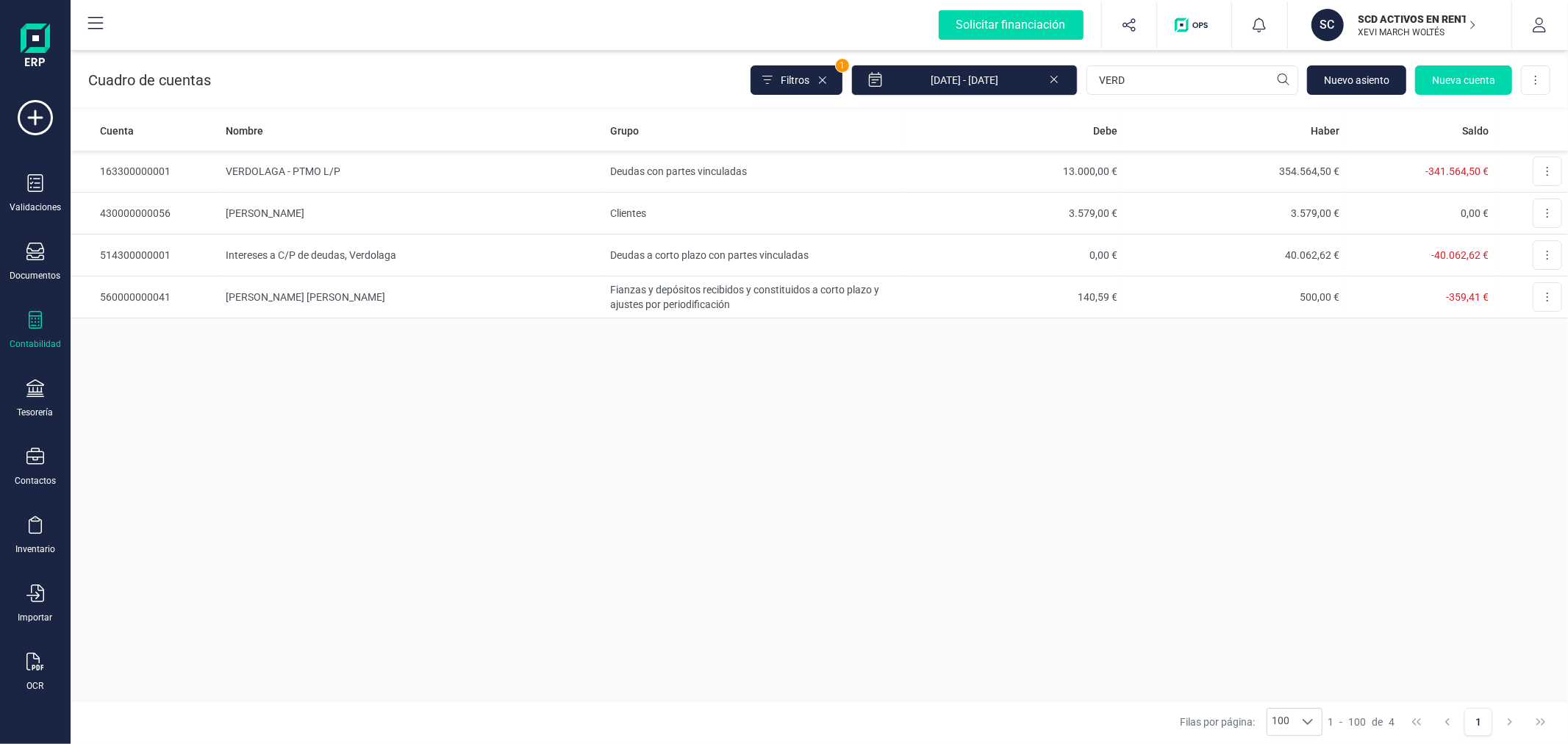
click at [339, 481] on div "Cuenta Nombre Grupo Debe Haber Saldo 163300000001 VERDOLAGA - PTMO L/P Deudas c…" at bounding box center [819, 405] width 1497 height 589
click at [272, 407] on div "Cuenta Nombre Grupo Debe Haber Saldo 163300000001 VERDOLAGA - PTMO L/P Deudas c…" at bounding box center [819, 405] width 1497 height 589
click at [917, 570] on div "Cuenta Nombre Grupo Debe Haber Saldo 163300000001 VERDOLAGA - PTMO L/P Deudas c…" at bounding box center [819, 405] width 1497 height 589
click at [892, 513] on div "Cuenta Nombre Grupo Debe Haber Saldo 163300000001 VERDOLAGA - PTMO L/P Deudas c…" at bounding box center [819, 405] width 1497 height 589
